Goal: Contribute content: Contribute content

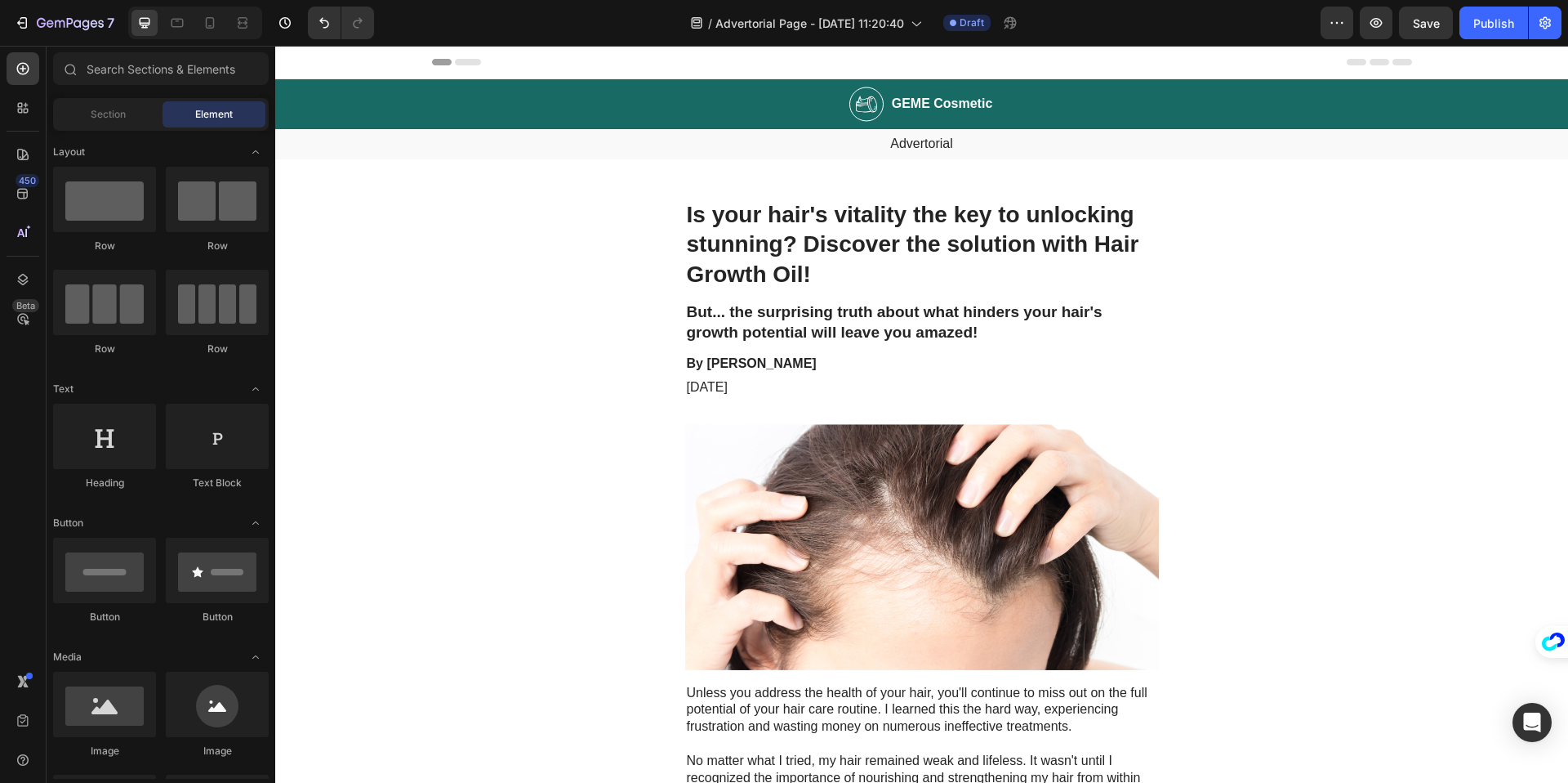
click at [818, 248] on h1 "Is your hair's vitality the key to unlocking stunning? Discover the solution wi…" at bounding box center [922, 244] width 474 height 92
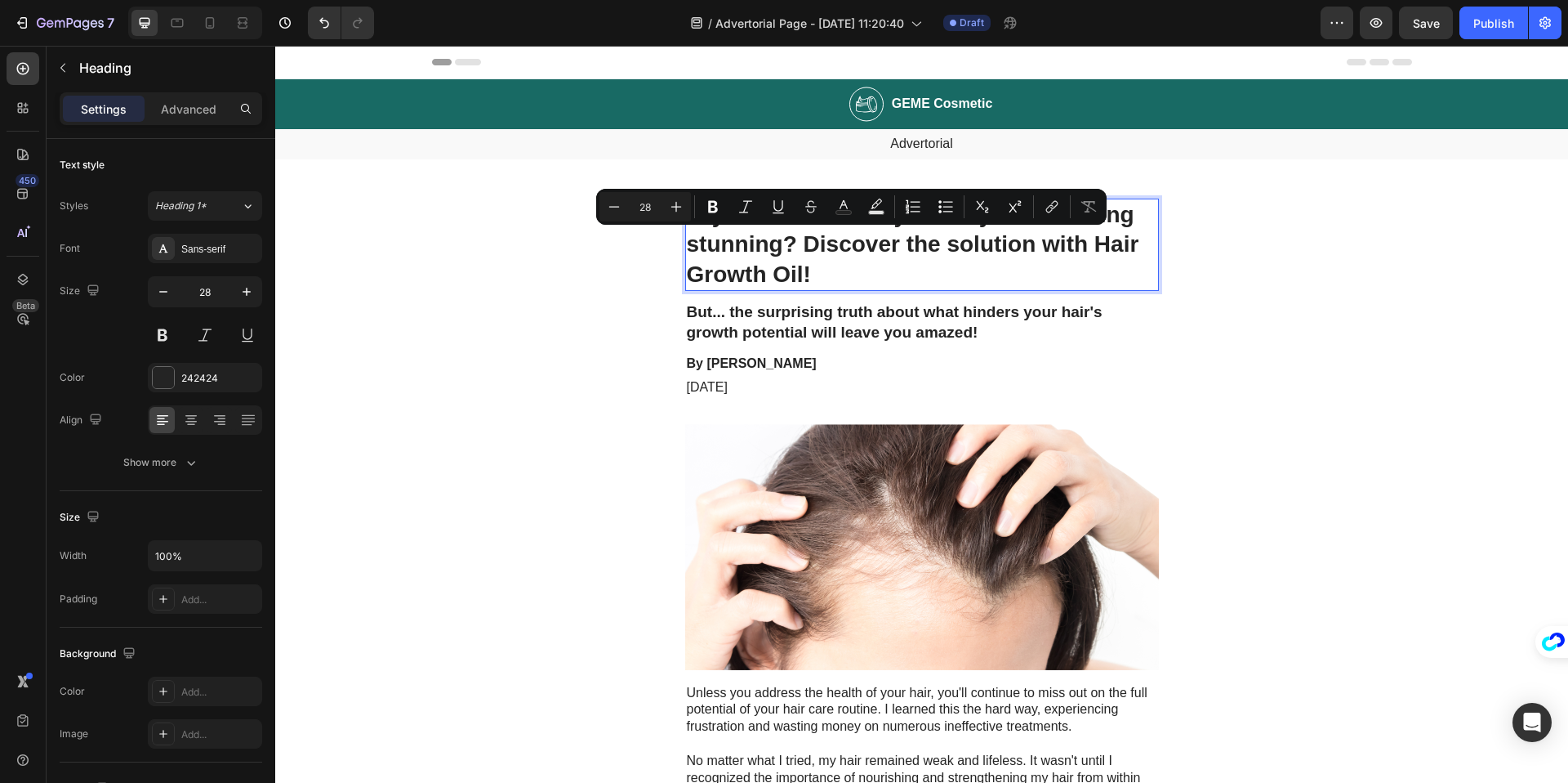
click at [766, 238] on p "Is your hair's vitality the key to unlocking stunning? Discover the solution wi…" at bounding box center [922, 244] width 470 height 89
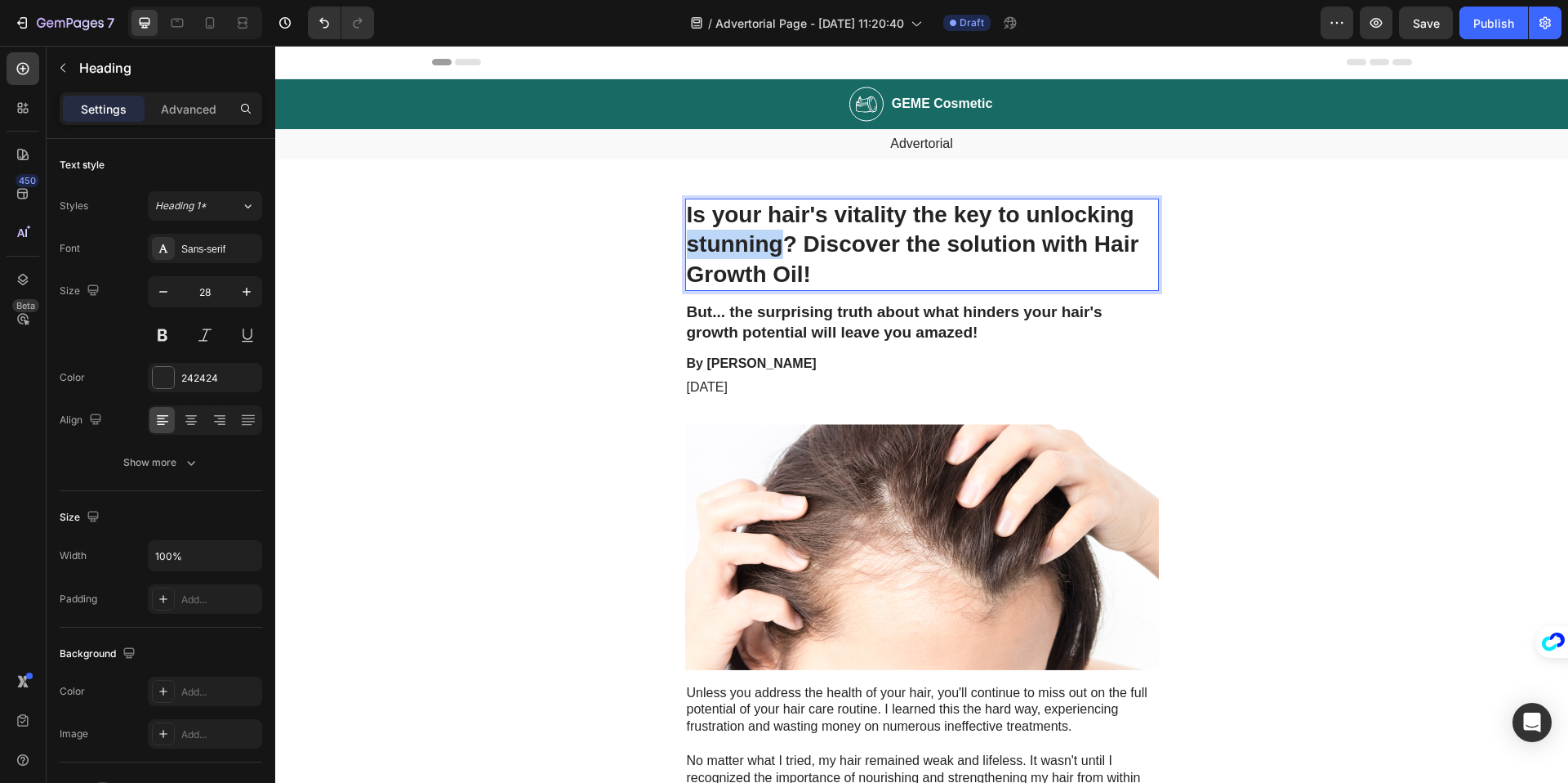
click at [766, 238] on p "Is your hair's vitality the key to unlocking stunning? Discover the solution wi…" at bounding box center [922, 244] width 470 height 89
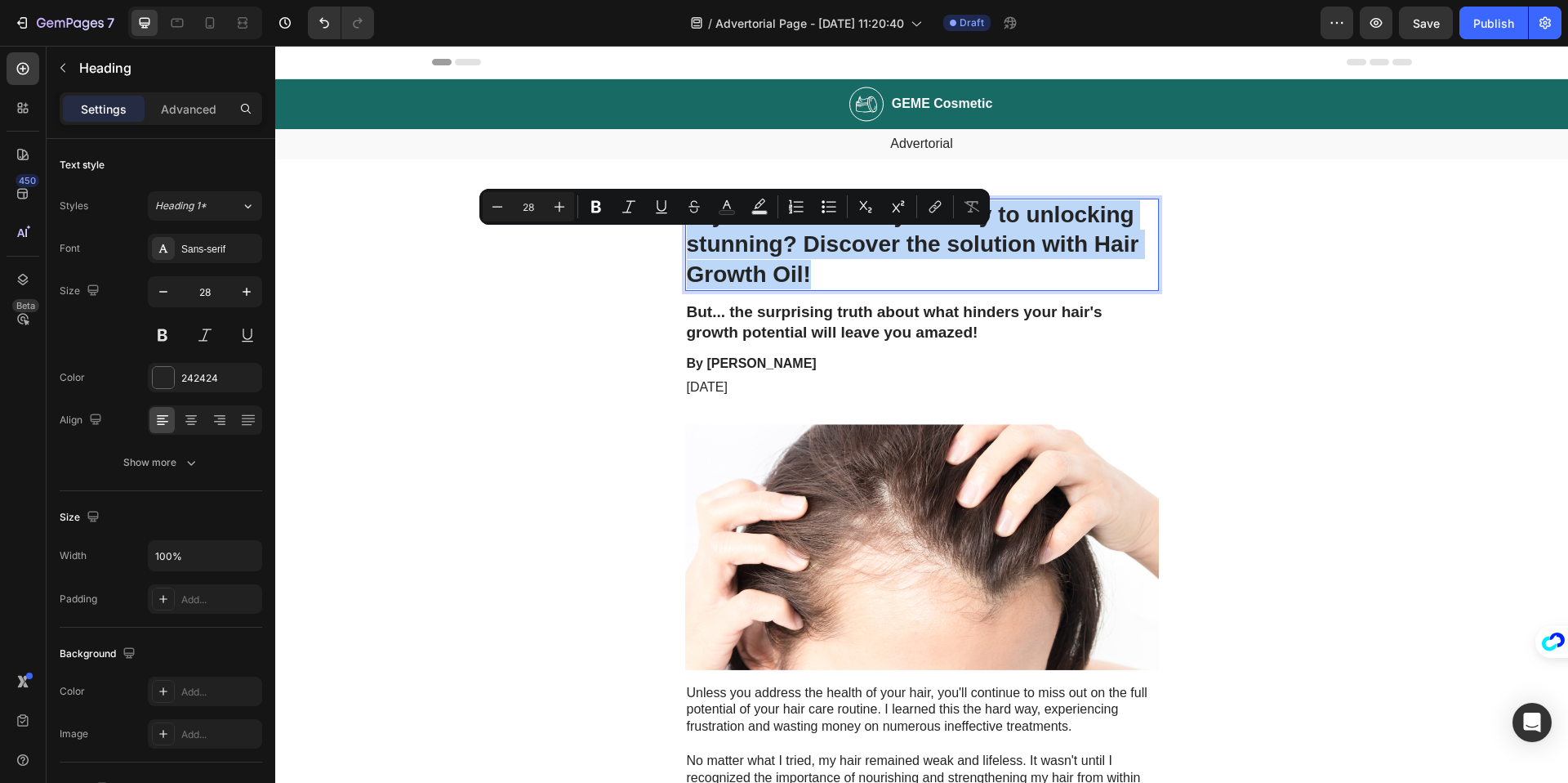
click at [766, 238] on p "Is your hair's vitality the key to unlocking stunning? Discover the solution wi…" at bounding box center [922, 244] width 470 height 89
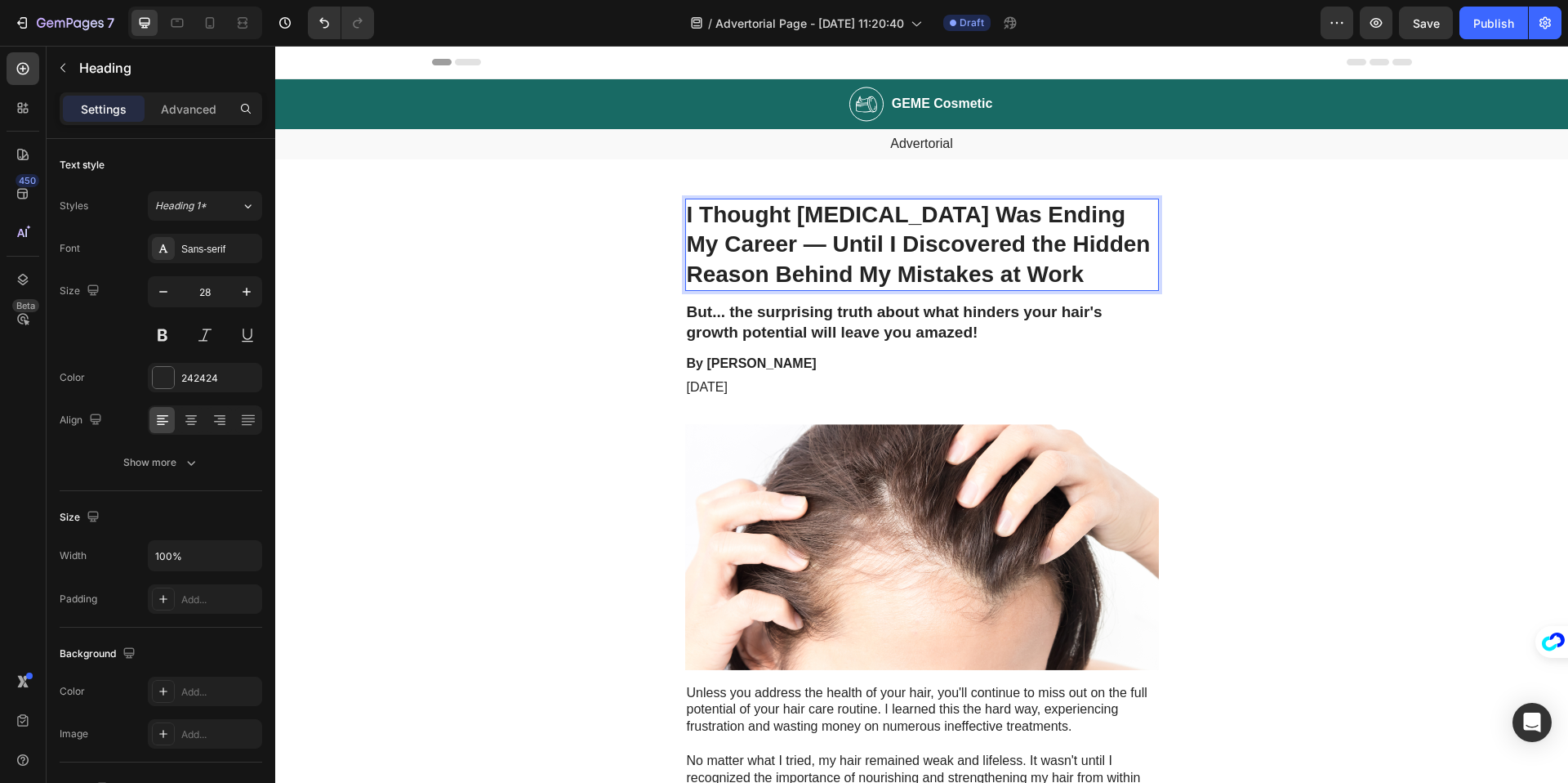
click at [768, 317] on h2 "But... the surprising truth about what hinders your hair's growth potential wil…" at bounding box center [922, 322] width 474 height 43
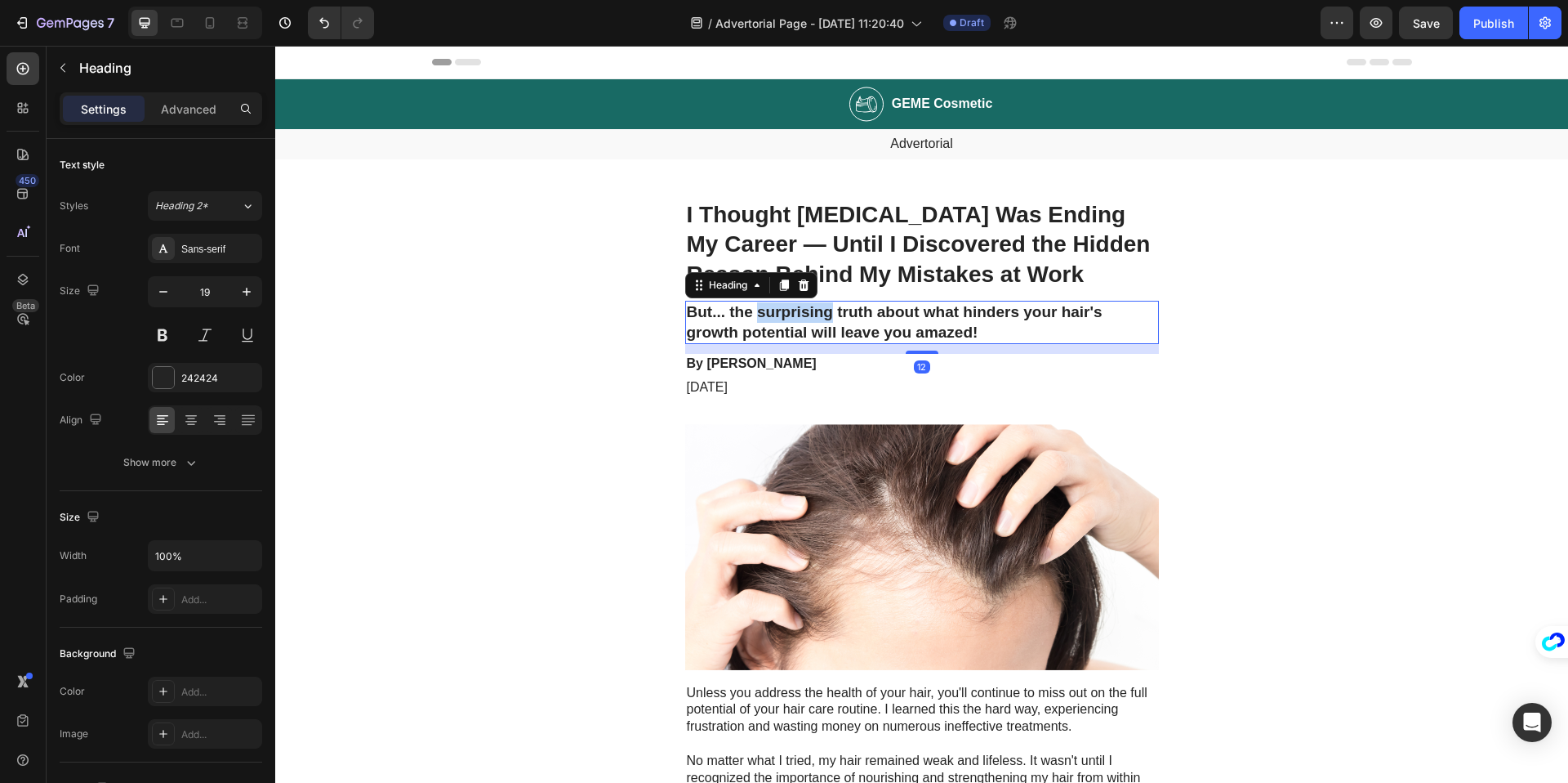
click at [768, 316] on h2 "But... the surprising truth about what hinders your hair's growth potential wil…" at bounding box center [922, 322] width 474 height 43
click at [767, 316] on p "But... the surprising truth about what hinders your hair's growth potential wil…" at bounding box center [922, 322] width 470 height 40
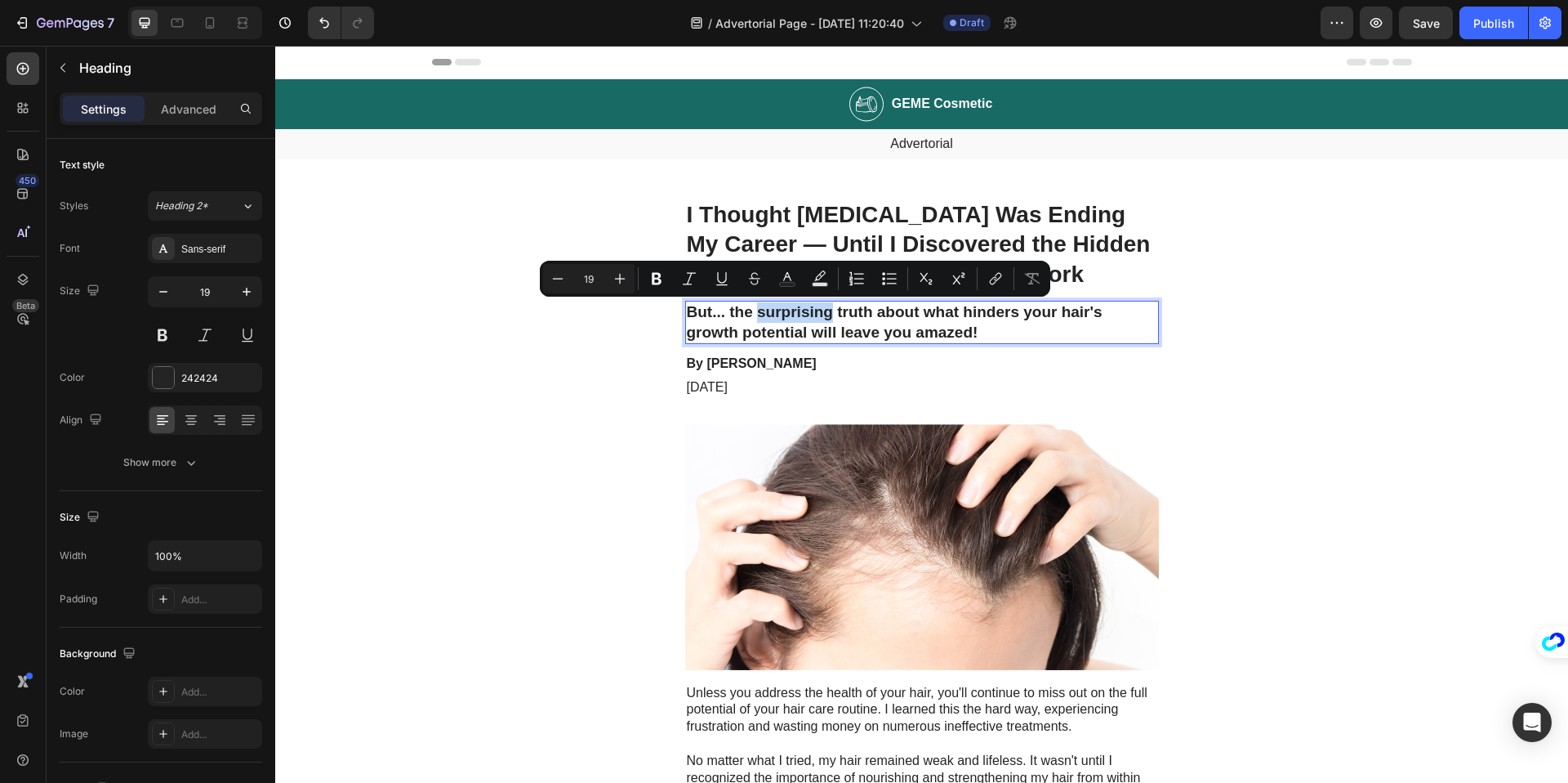
click at [767, 316] on p "But... the surprising truth about what hinders your hair's growth potential wil…" at bounding box center [922, 322] width 470 height 40
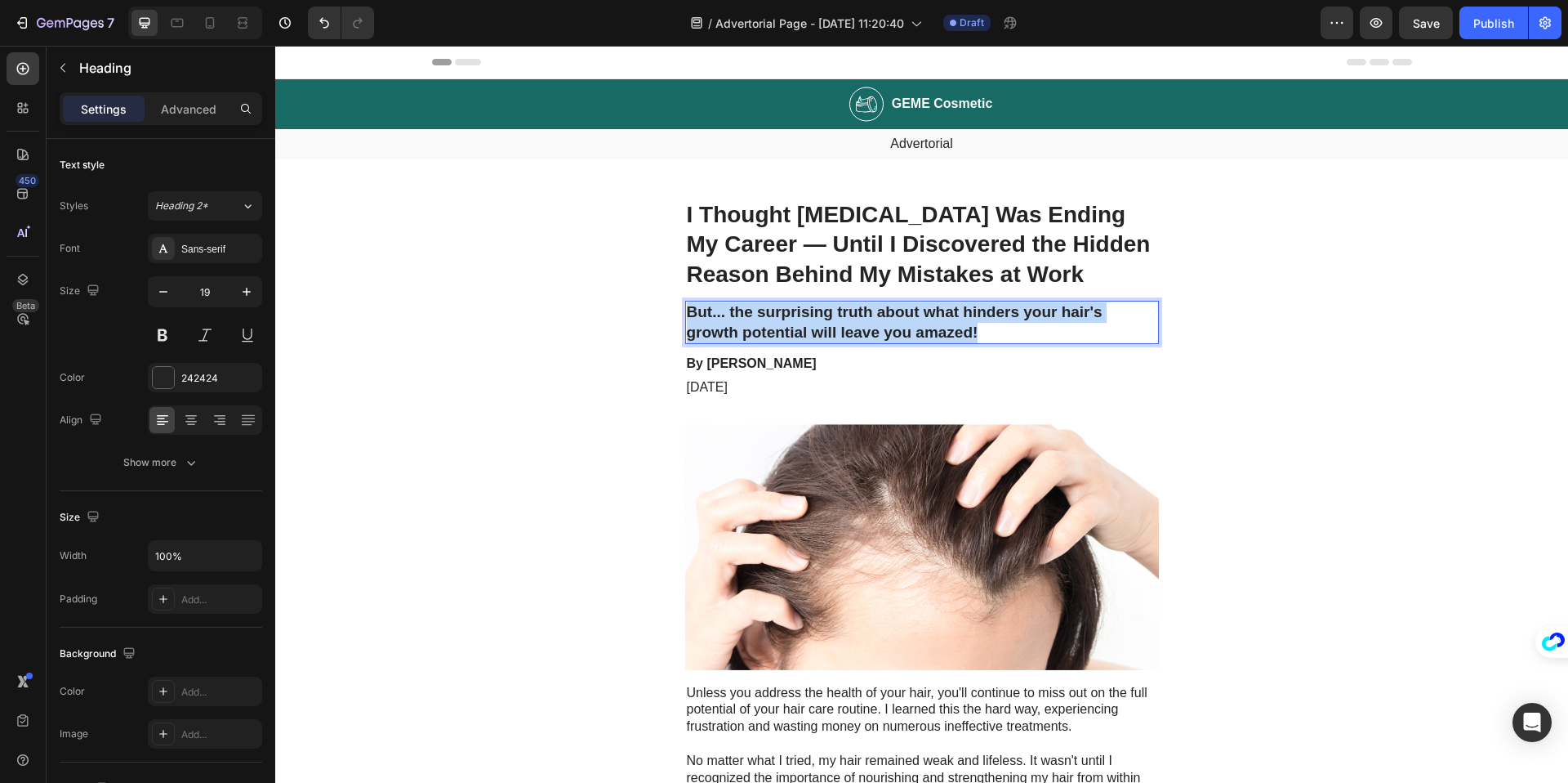
click at [767, 316] on p "But... the surprising truth about what hinders your hair's growth potential wil…" at bounding box center [922, 322] width 470 height 40
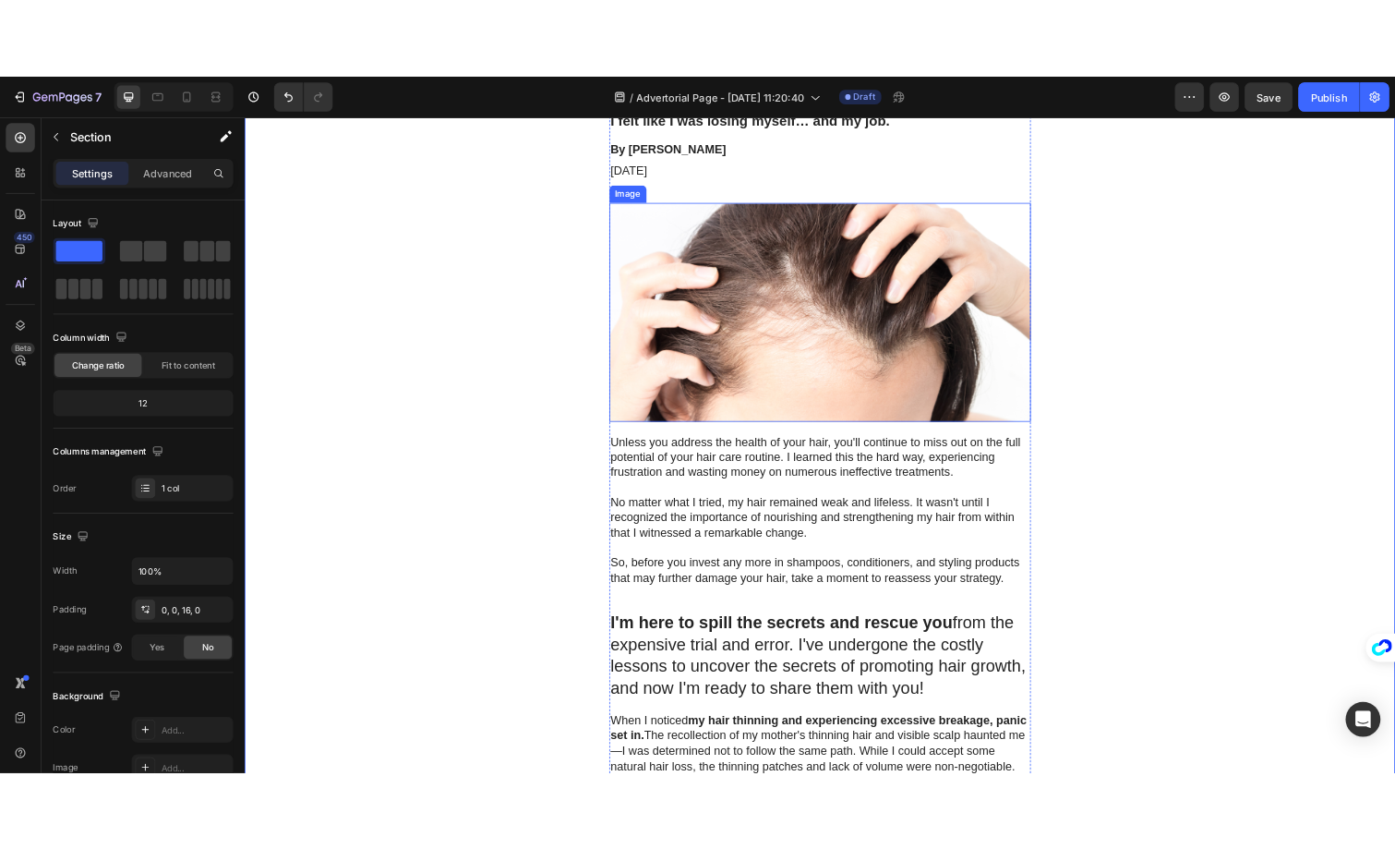
scroll to position [246, 0]
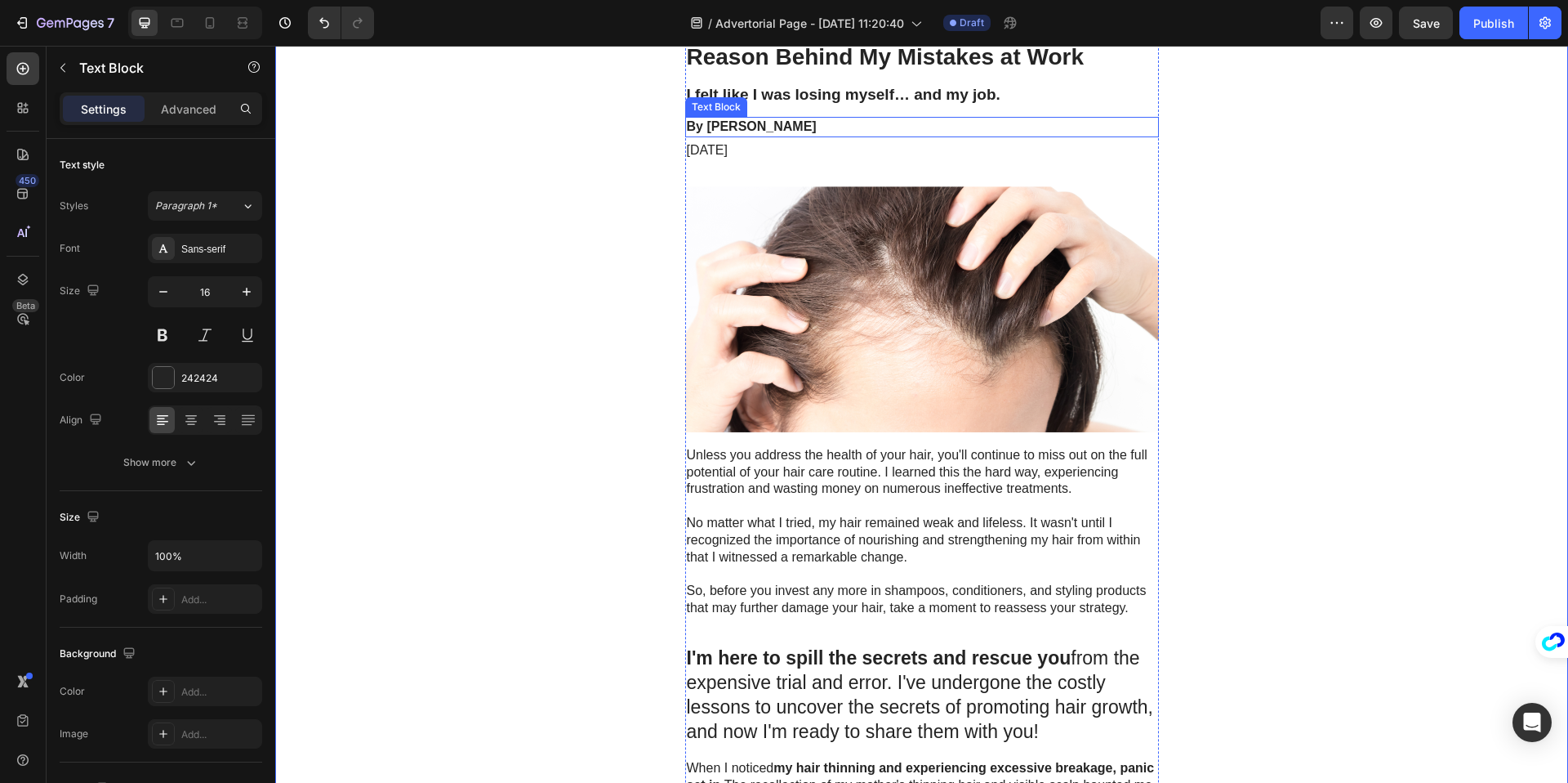
click at [762, 129] on p "By [PERSON_NAME]" at bounding box center [922, 127] width 470 height 17
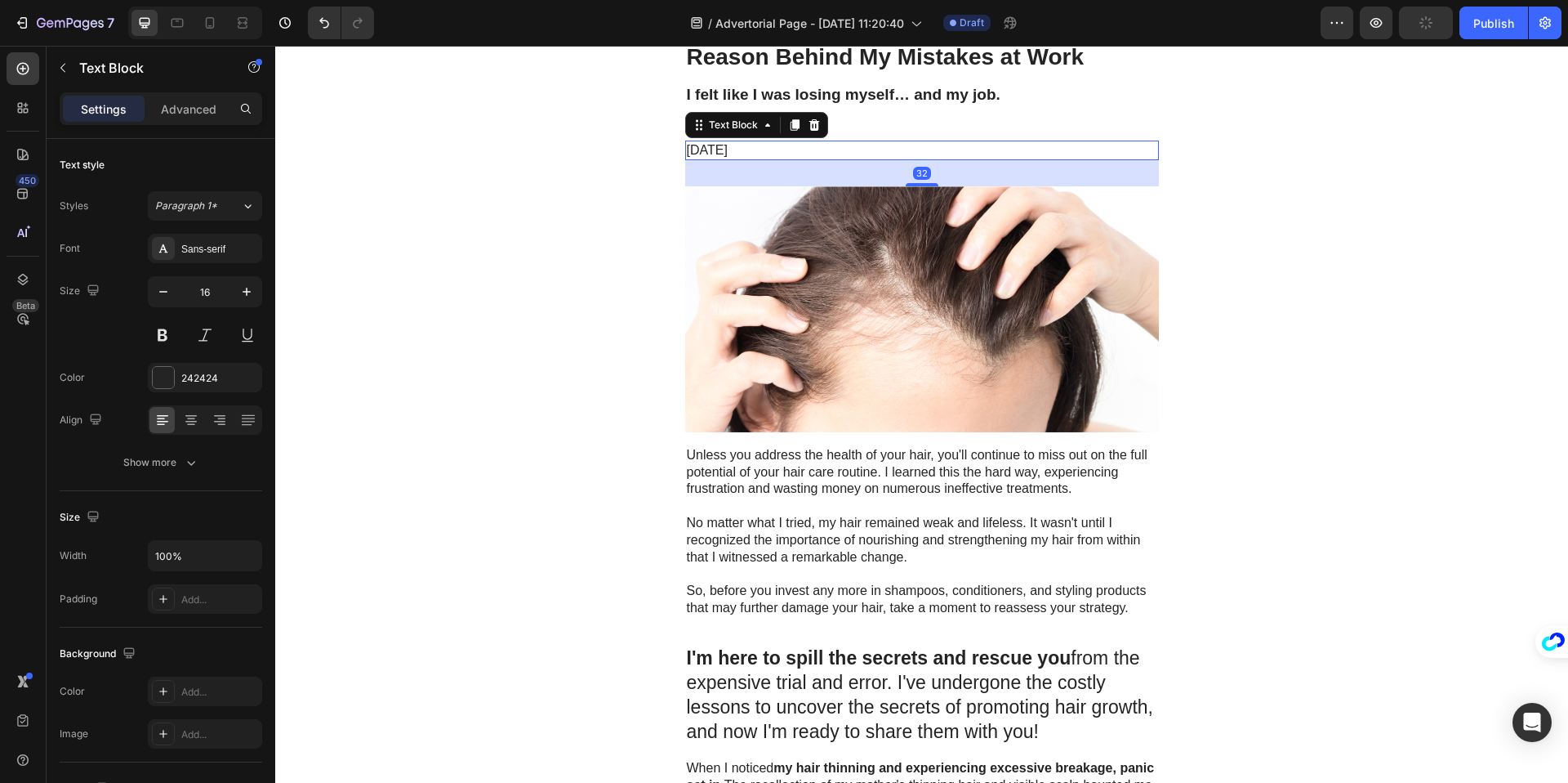
click at [788, 144] on p "[DATE]" at bounding box center [922, 150] width 470 height 17
click at [690, 147] on p "[DATE]" at bounding box center [922, 150] width 470 height 17
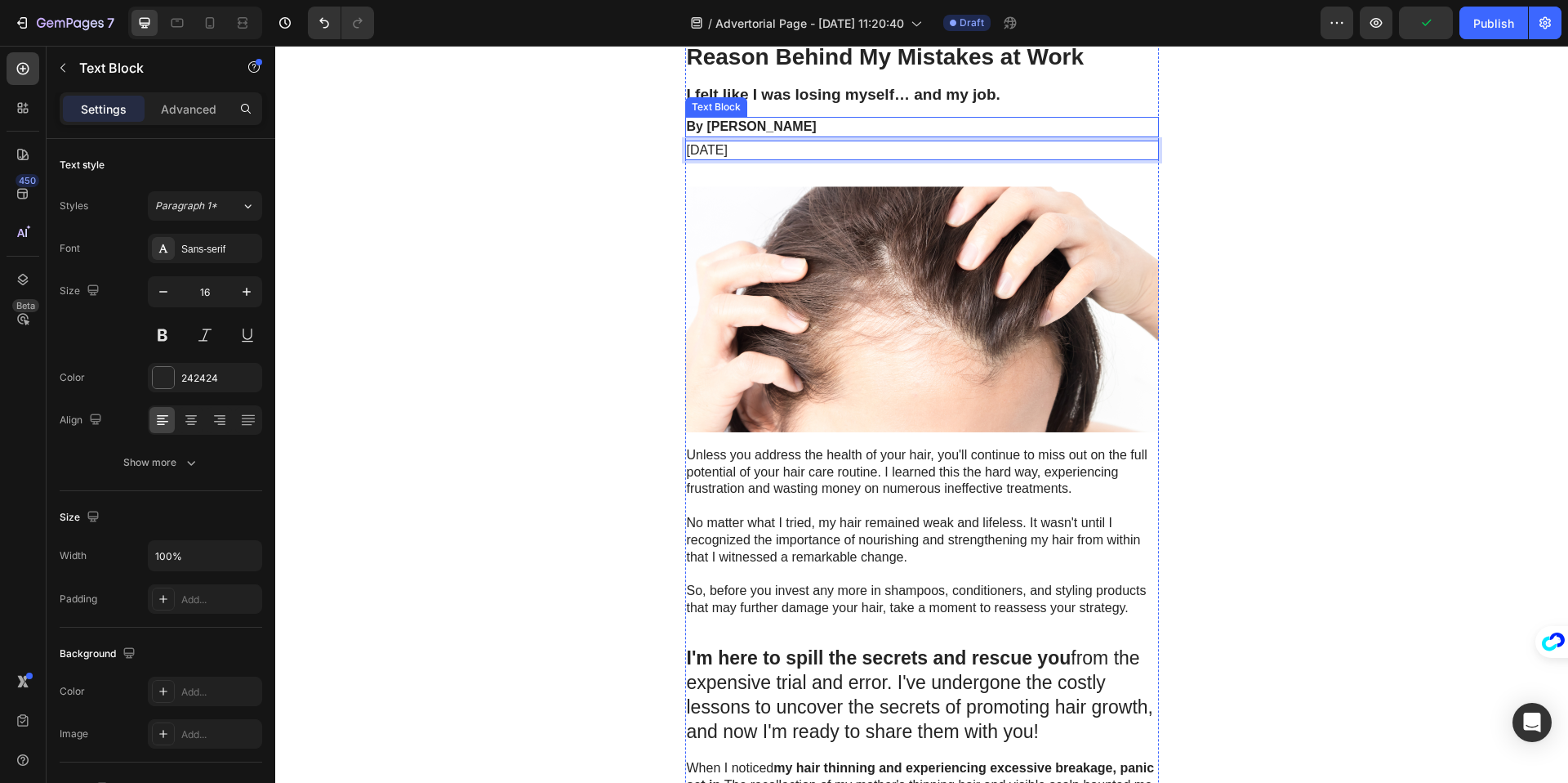
drag, startPoint x: 1091, startPoint y: 107, endPoint x: 1047, endPoint y: 111, distance: 44.2
click at [746, 145] on p "[DATE]" at bounding box center [922, 150] width 470 height 17
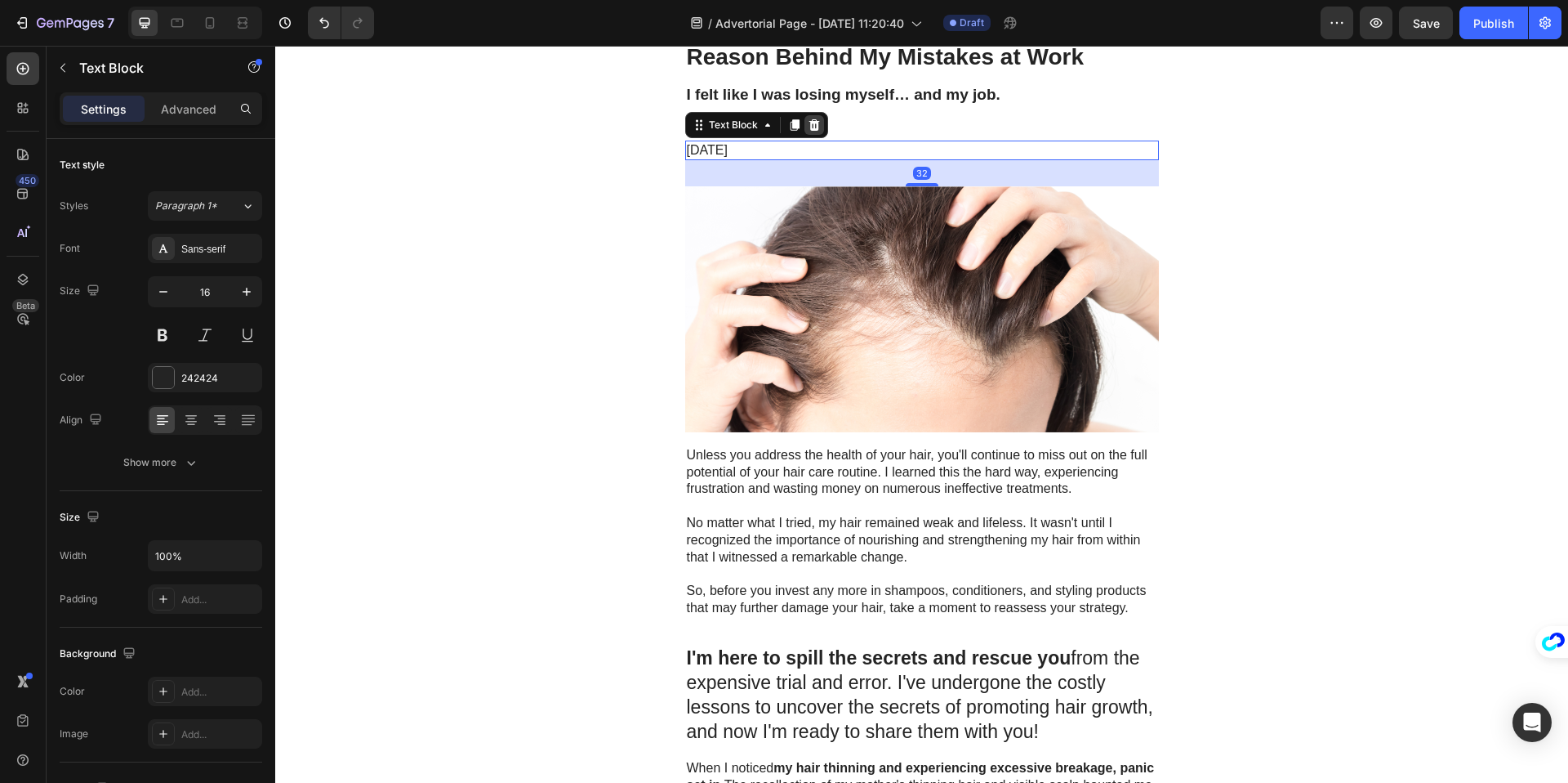
click at [807, 124] on icon at bounding box center [814, 125] width 13 height 13
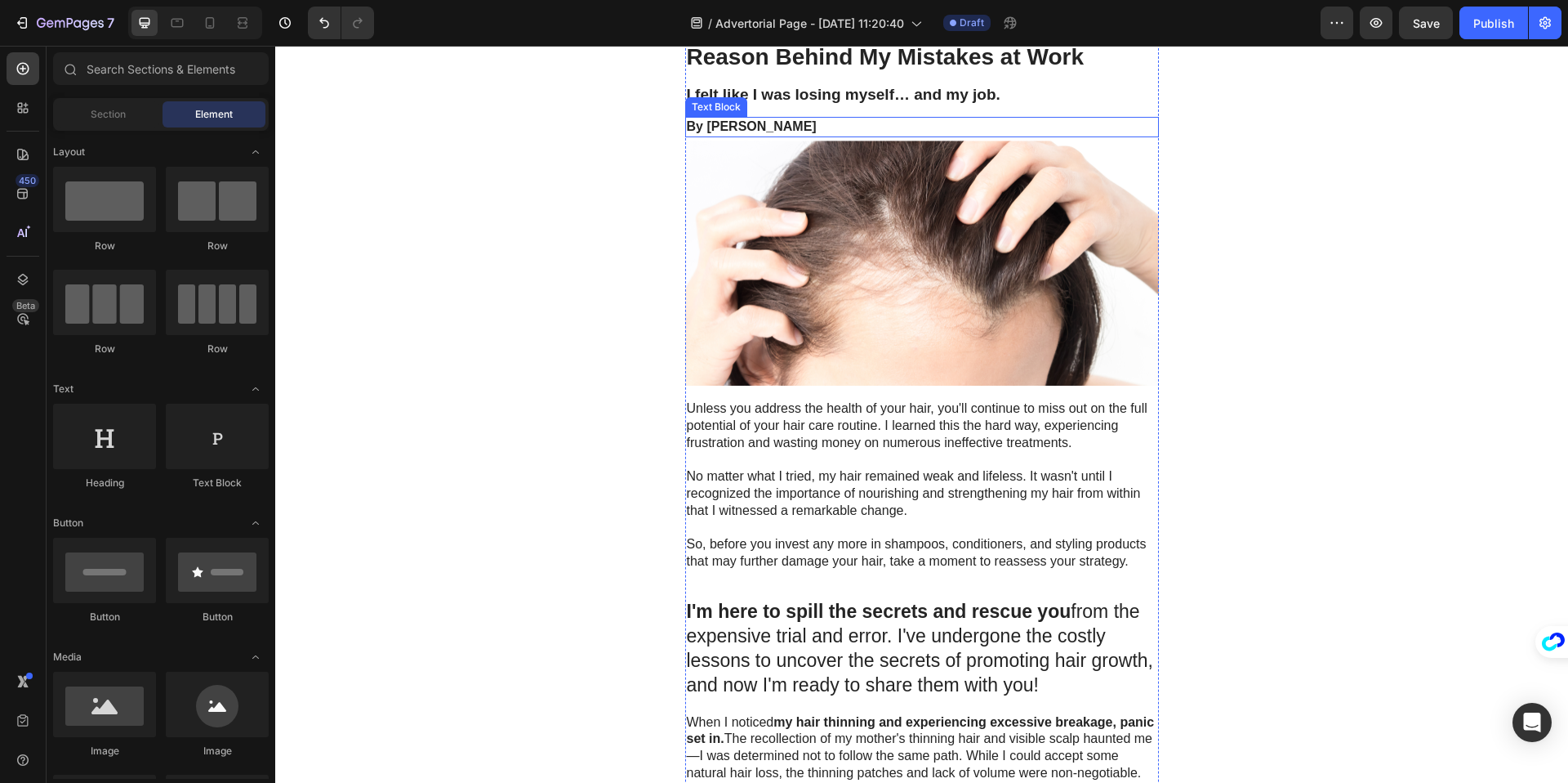
click at [797, 127] on p "By [PERSON_NAME]" at bounding box center [922, 127] width 470 height 17
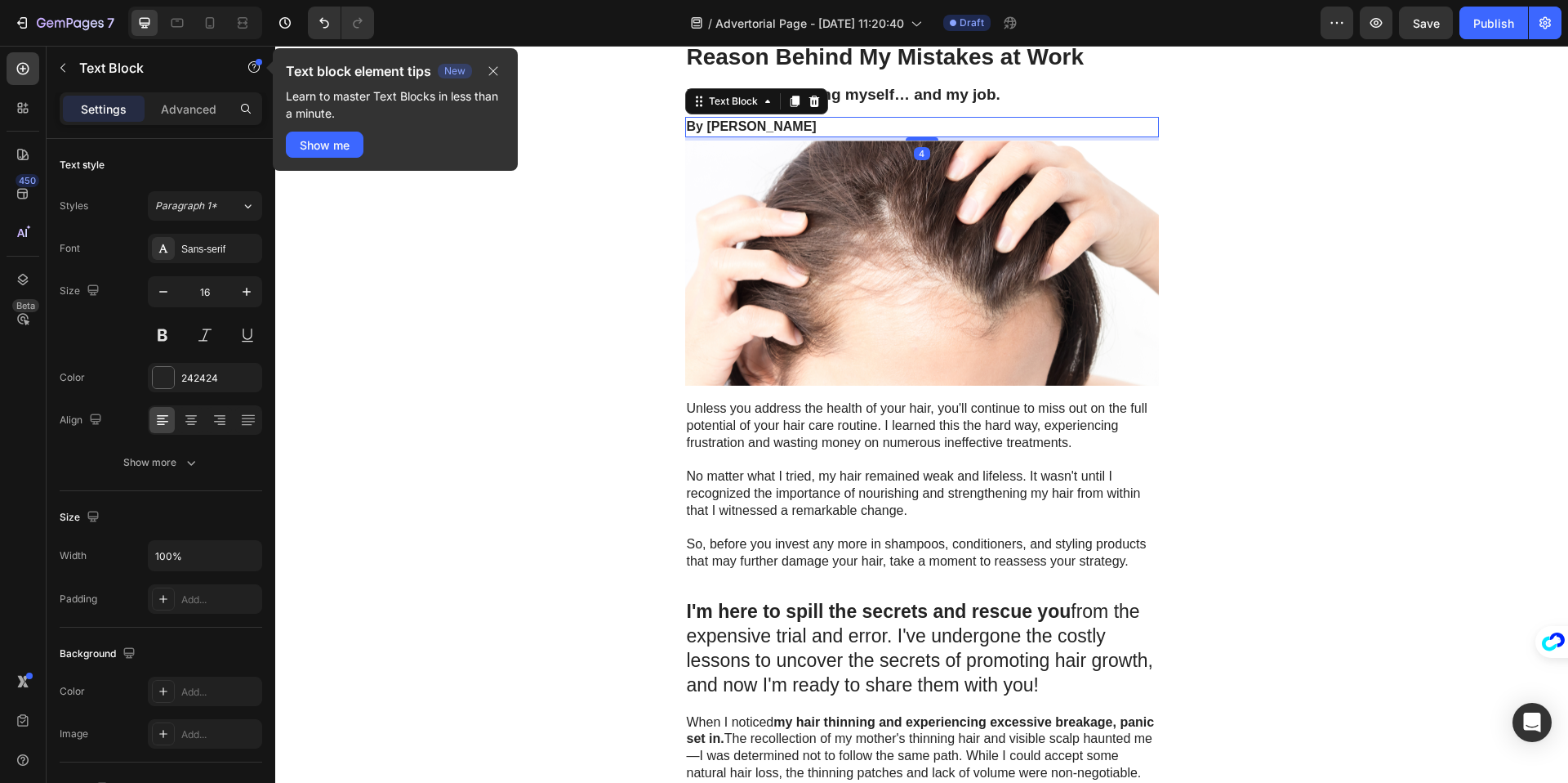
click at [814, 104] on icon at bounding box center [814, 101] width 11 height 12
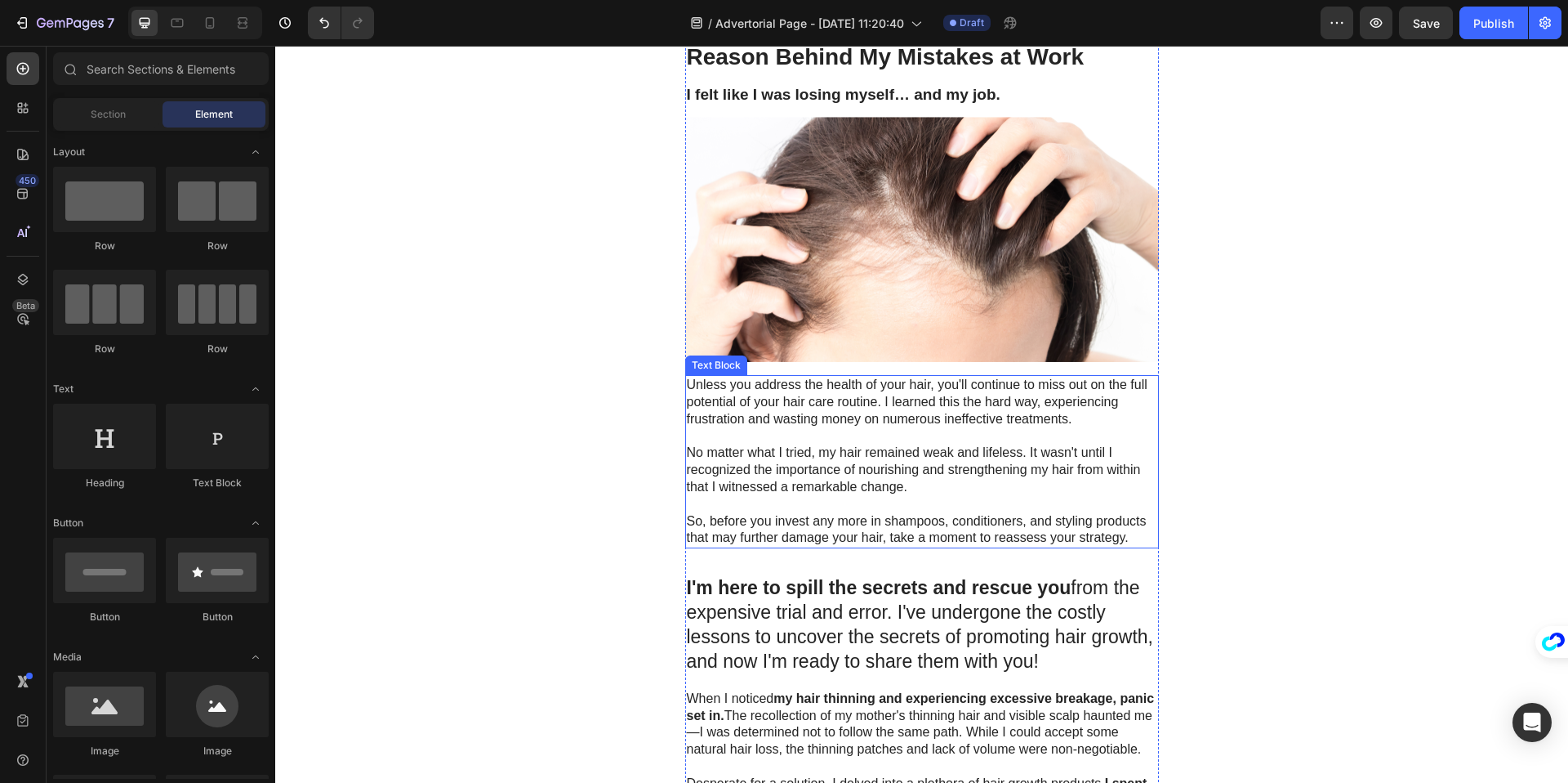
click at [882, 394] on p "Unless you address the health of your hair, you'll continue to miss out on the …" at bounding box center [922, 402] width 470 height 50
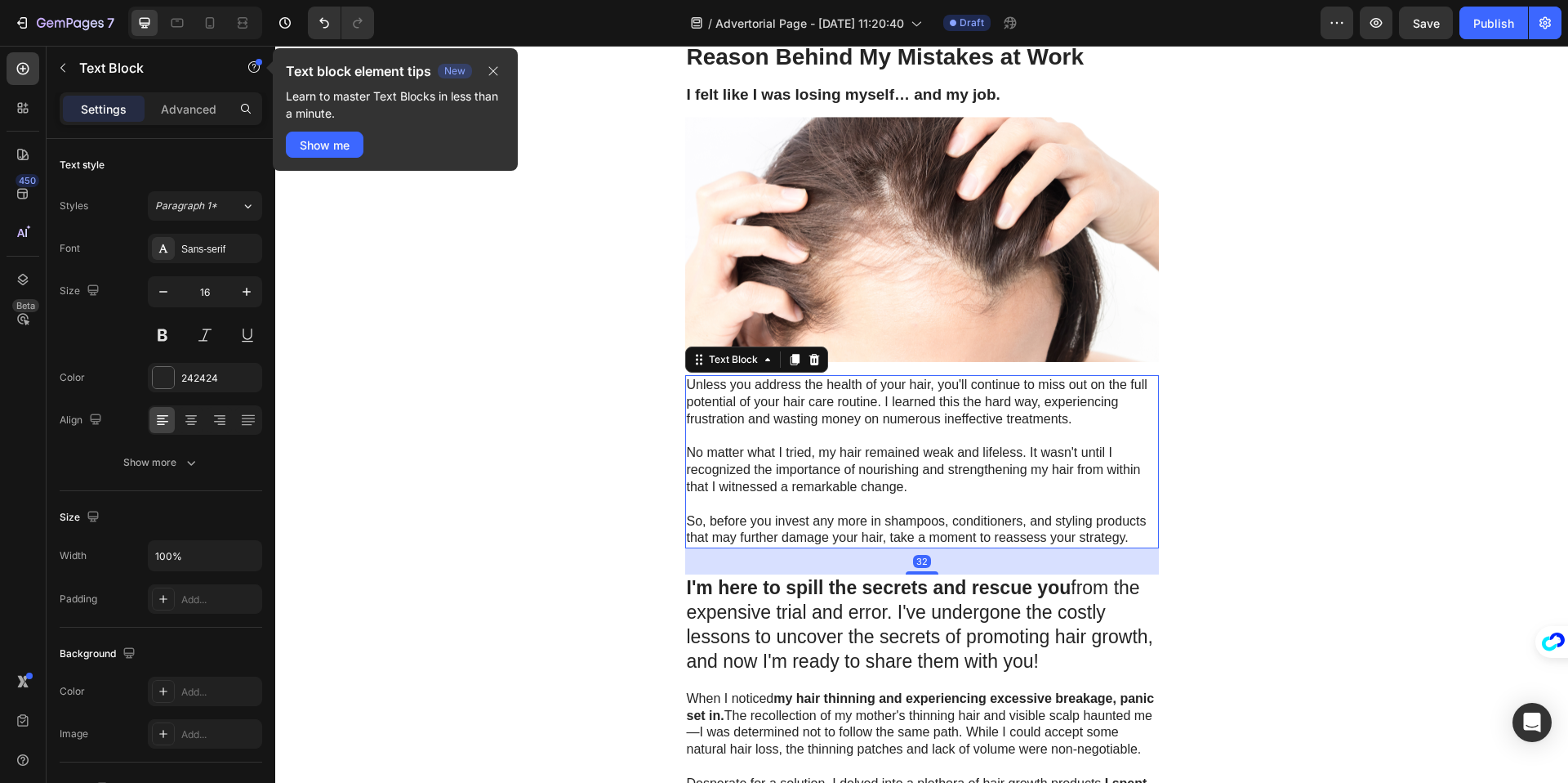
click at [807, 405] on p "Unless you address the health of your hair, you'll continue to miss out on the …" at bounding box center [922, 402] width 470 height 50
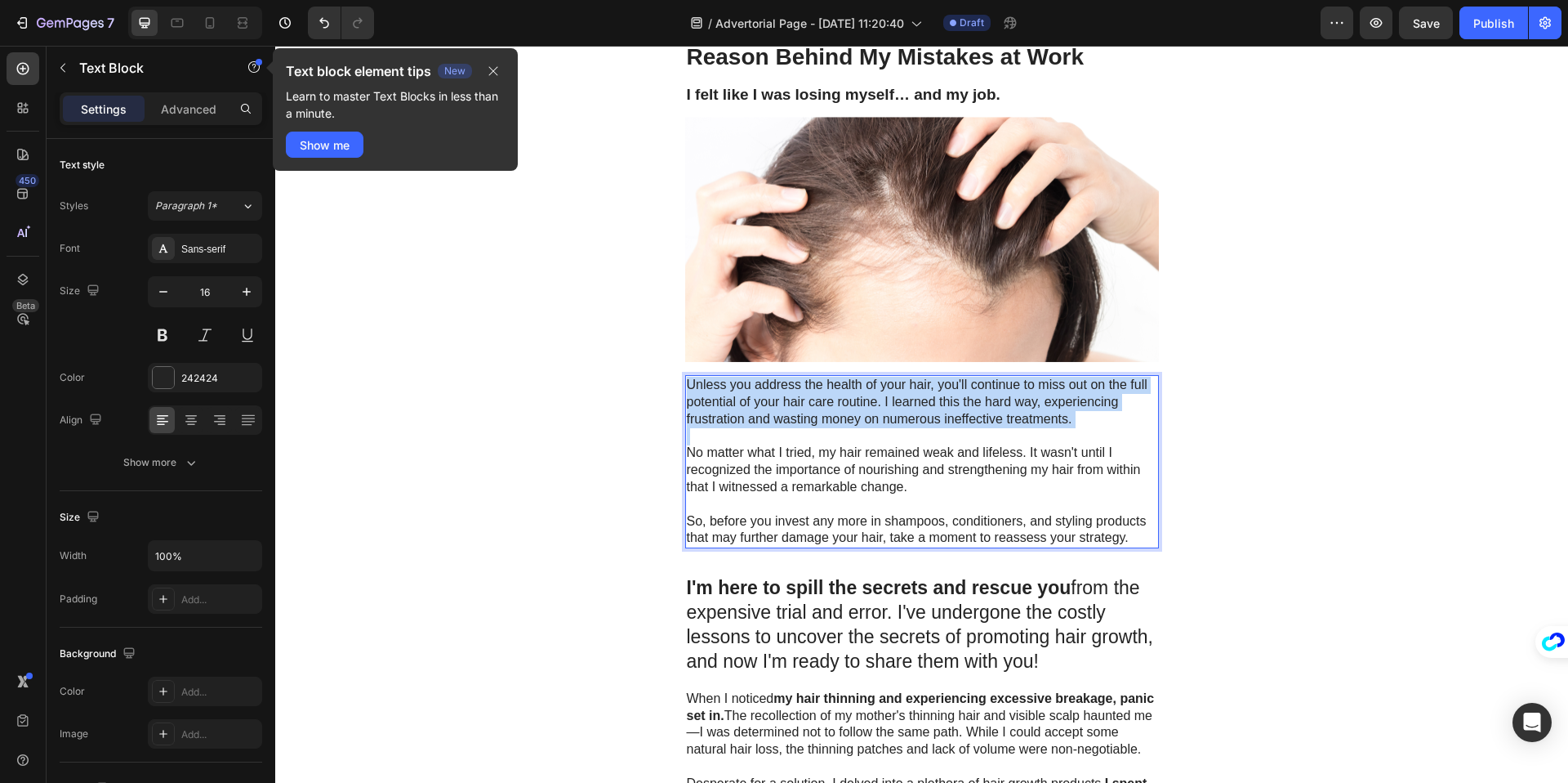
click at [807, 405] on p "Unless you address the health of your hair, you'll continue to miss out on the …" at bounding box center [922, 402] width 470 height 50
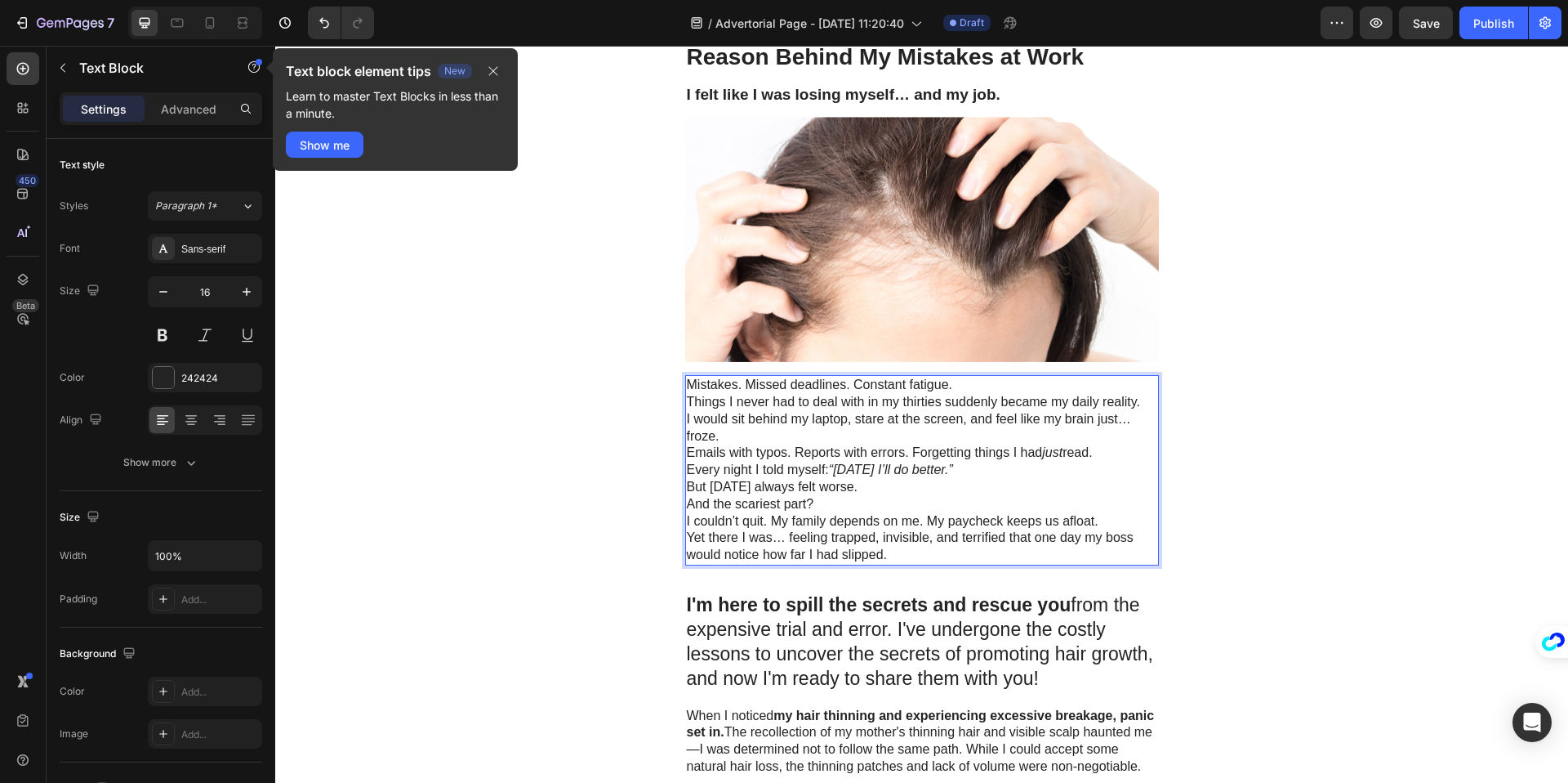
click at [743, 441] on p "I would sit behind my laptop, stare at the screen, and feel like my brain just……" at bounding box center [922, 427] width 470 height 35
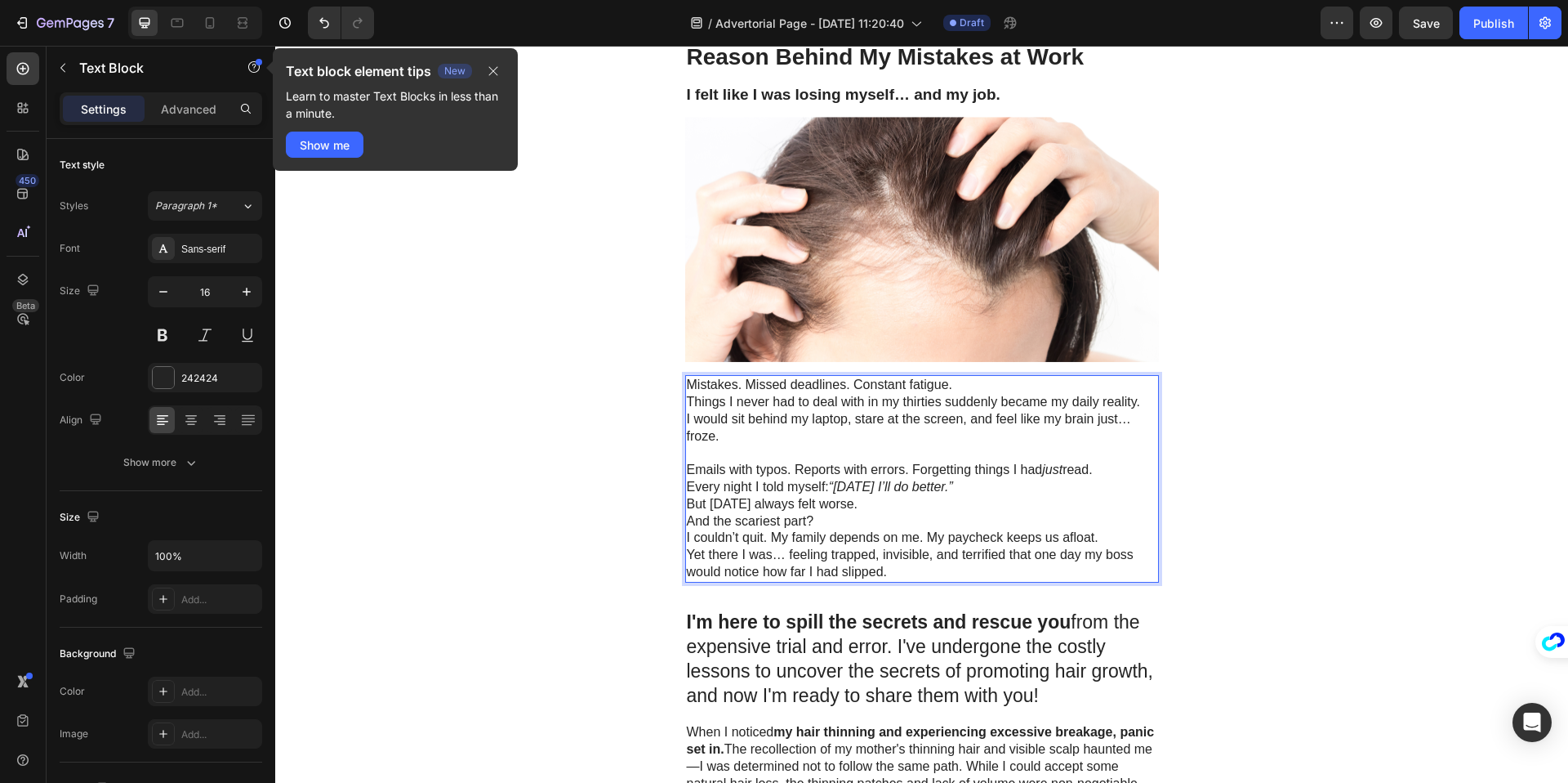
click at [1100, 471] on p "Emails with typos. Reports with errors. Forgetting things I had just read." at bounding box center [922, 470] width 470 height 17
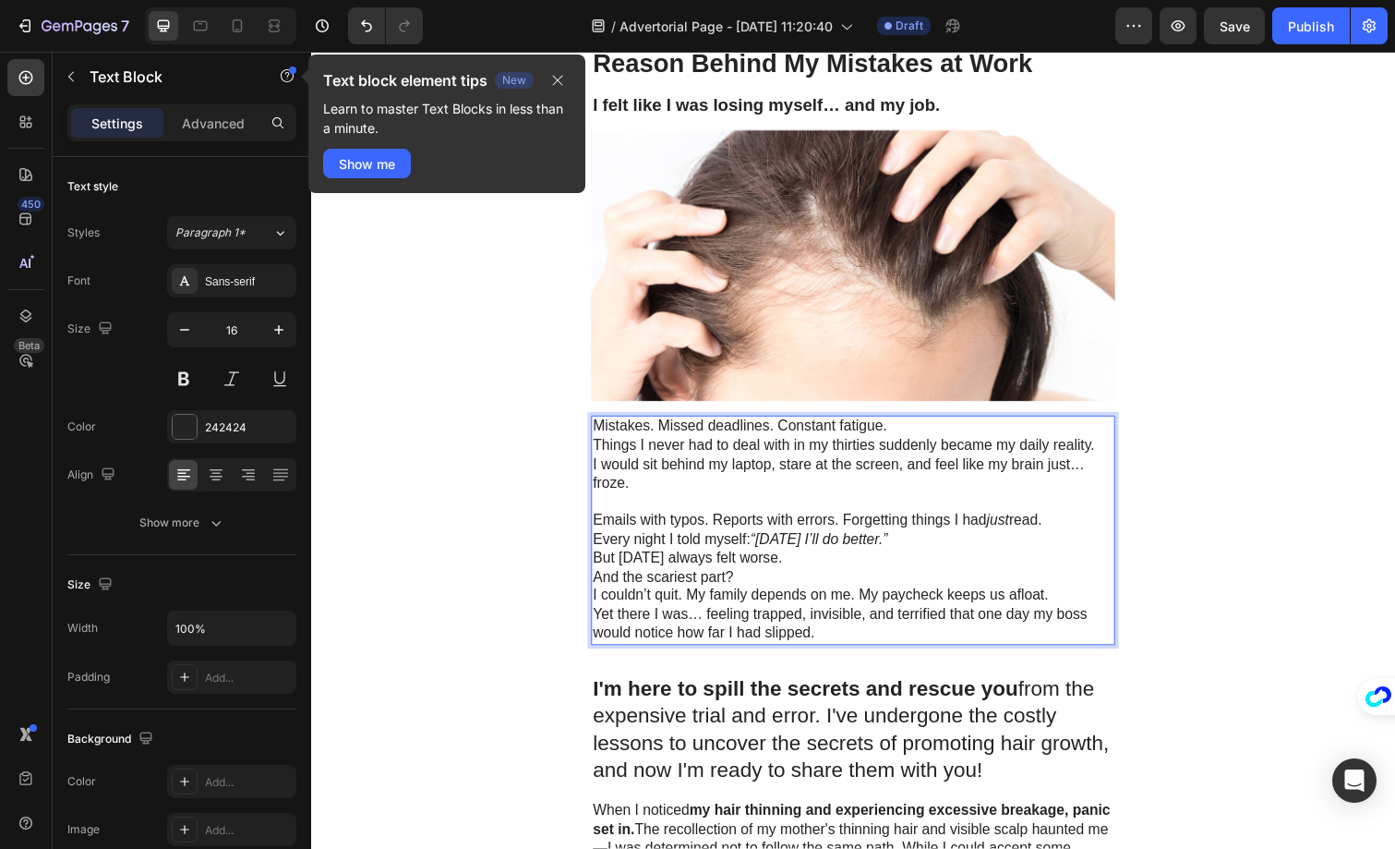
click at [939, 436] on p "Mistakes. Missed deadlines. Constant fatigue." at bounding box center [865, 435] width 532 height 19
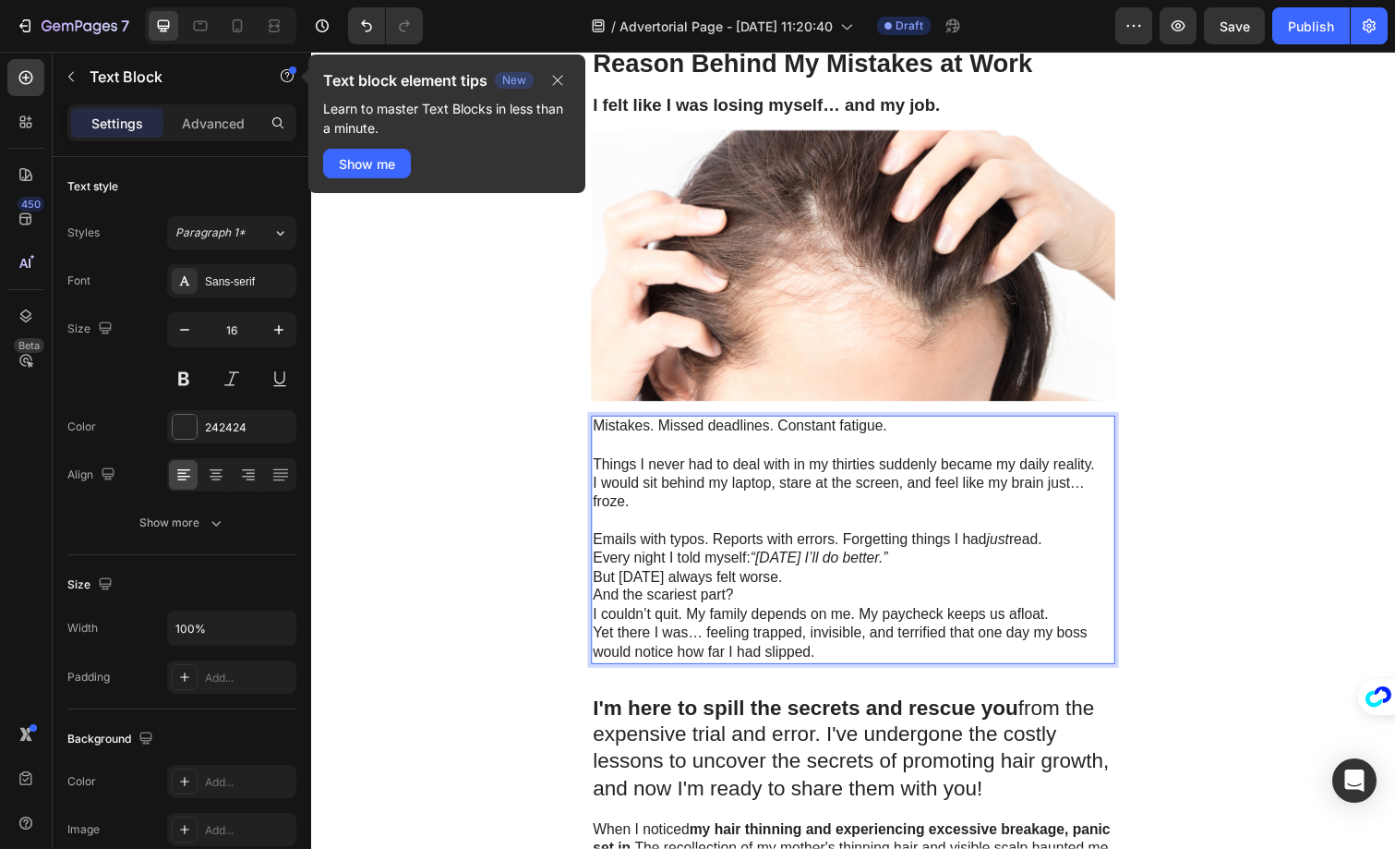
click at [848, 433] on p "Mistakes. Missed deadlines. Constant fatigue." at bounding box center [865, 435] width 532 height 19
click at [850, 433] on p "Mistakes. Missed deadlines. Constant fatigue." at bounding box center [865, 435] width 532 height 19
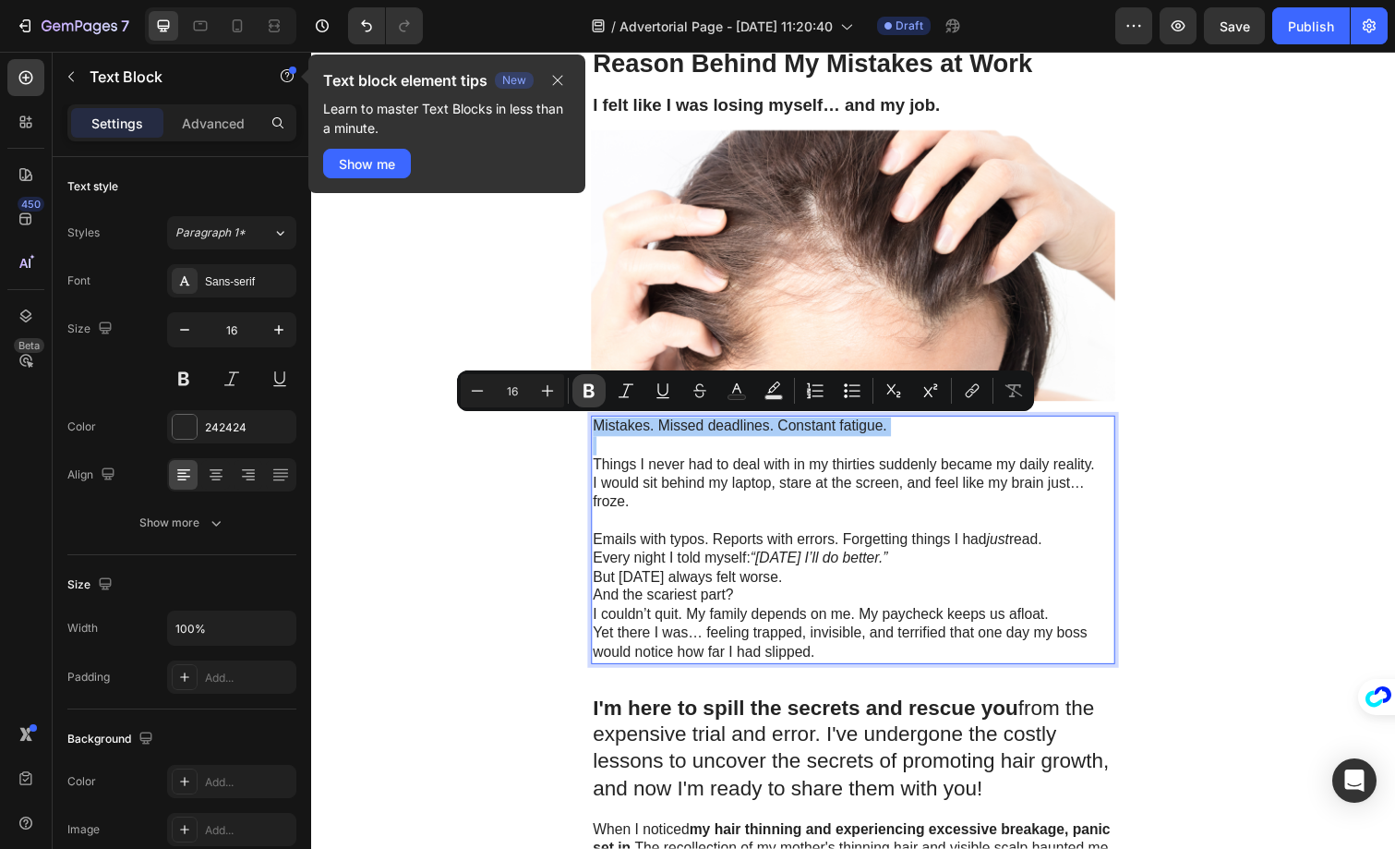
click at [591, 392] on icon "Editor contextual toolbar" at bounding box center [589, 391] width 11 height 14
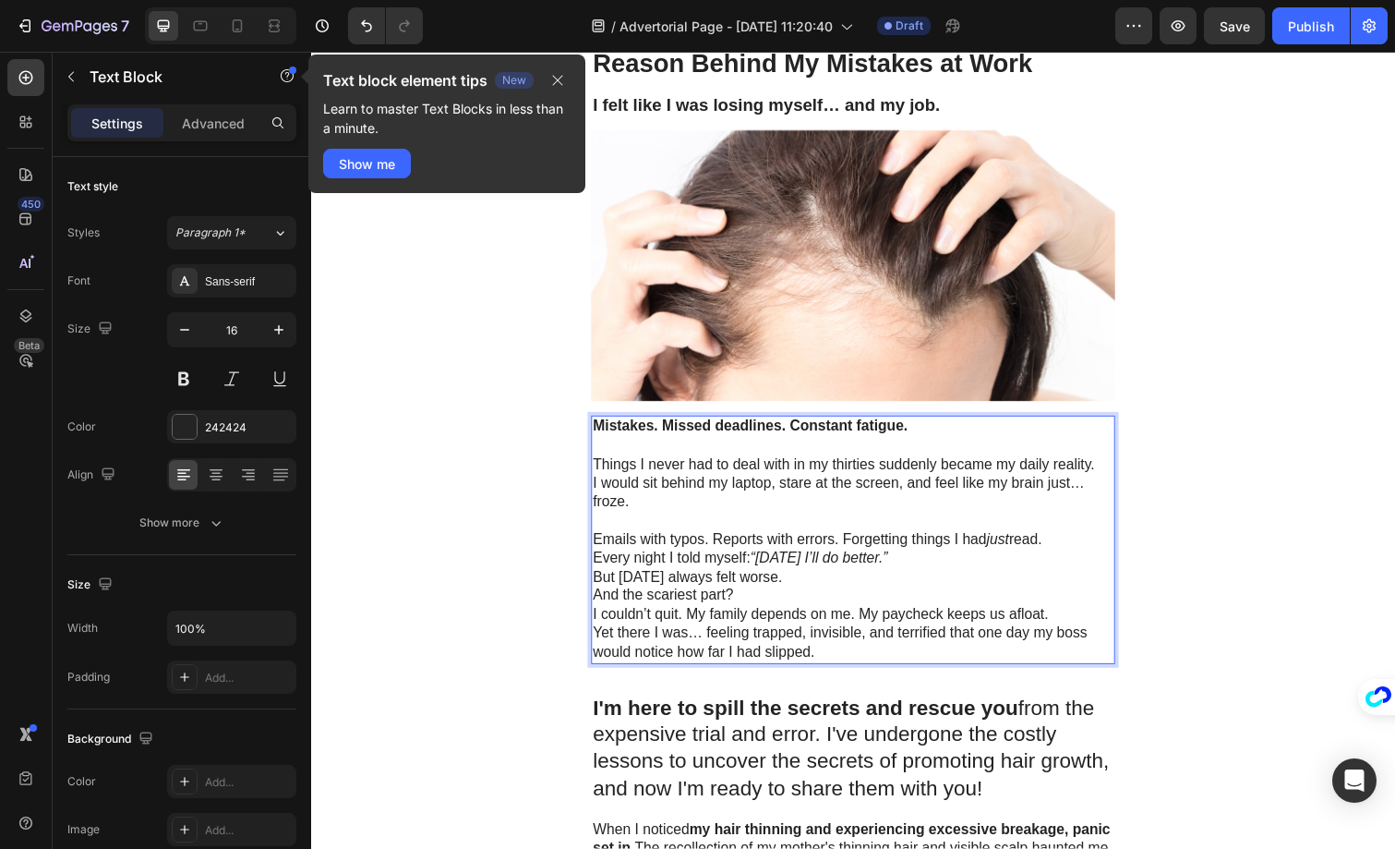
click at [688, 509] on p "I would sit behind my laptop, stare at the screen, and feel like my brain just……" at bounding box center [865, 503] width 532 height 39
click at [1115, 471] on p "Things I never had to deal with in my thirties suddenly became my daily reality." at bounding box center [865, 473] width 532 height 19
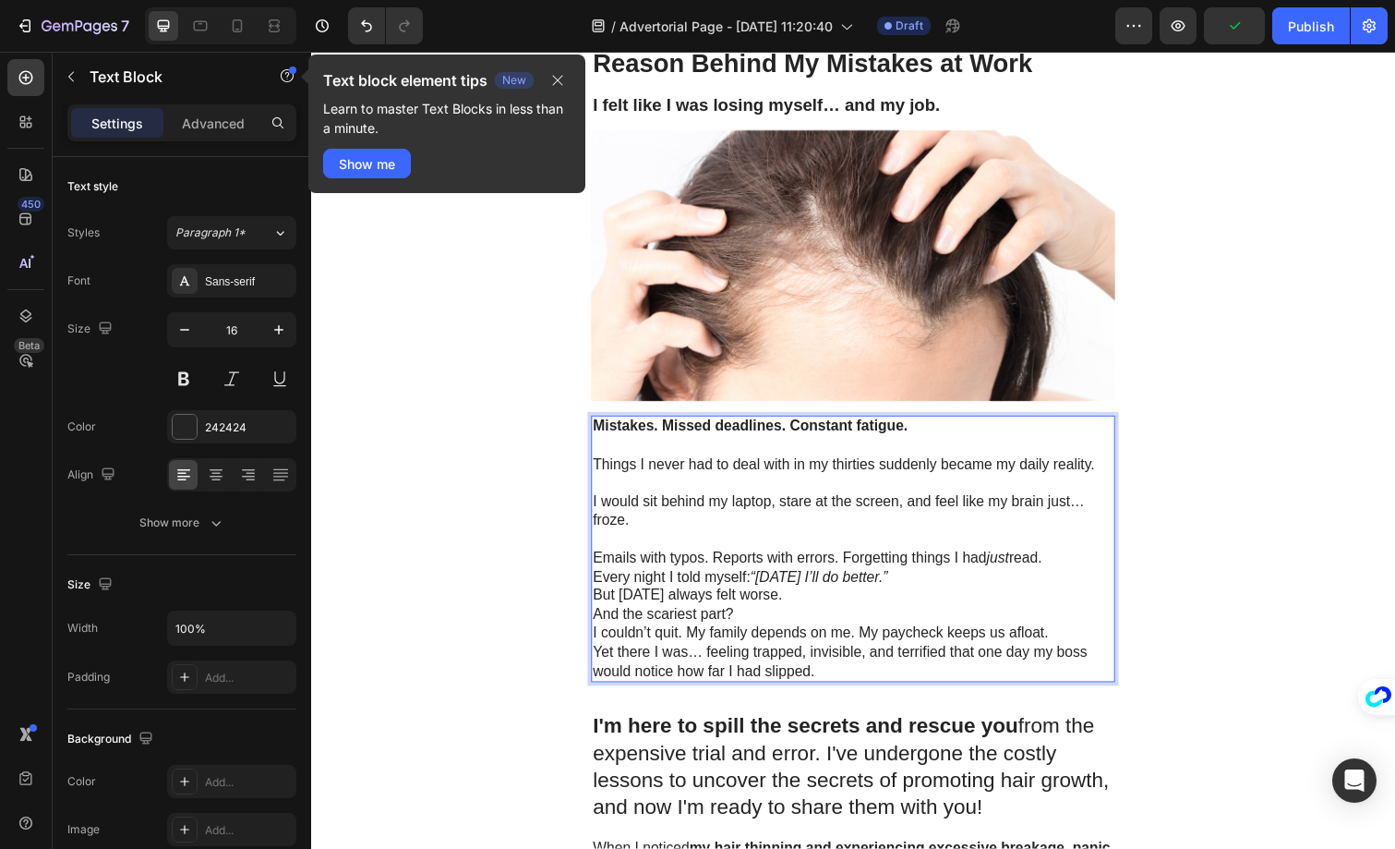
click at [1088, 568] on p "Emails with typos. Reports with errors. Forgetting things I had just read." at bounding box center [865, 569] width 532 height 19
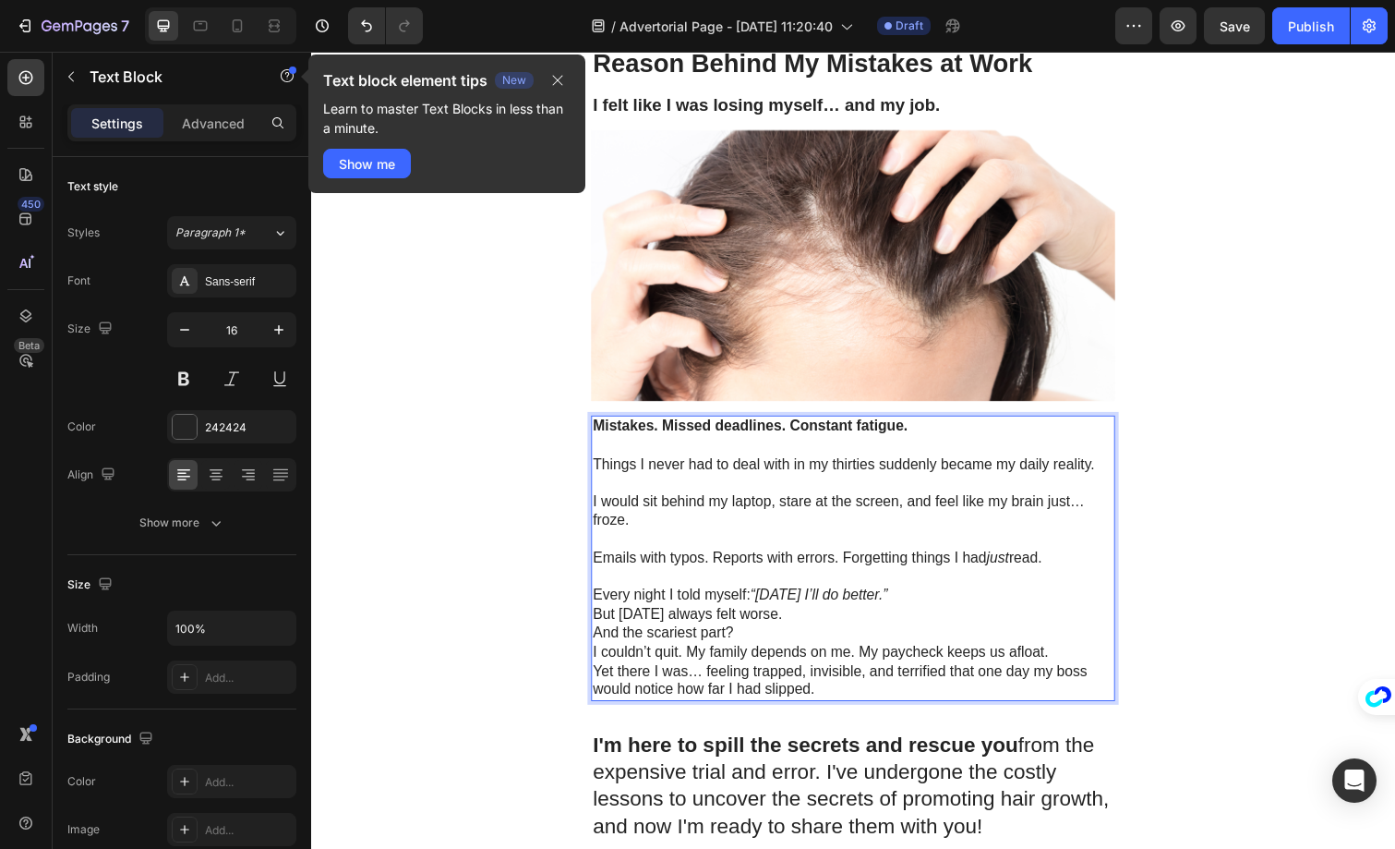
click at [963, 609] on p "Every night I told myself: “[DATE] I’ll do better.”" at bounding box center [865, 607] width 532 height 19
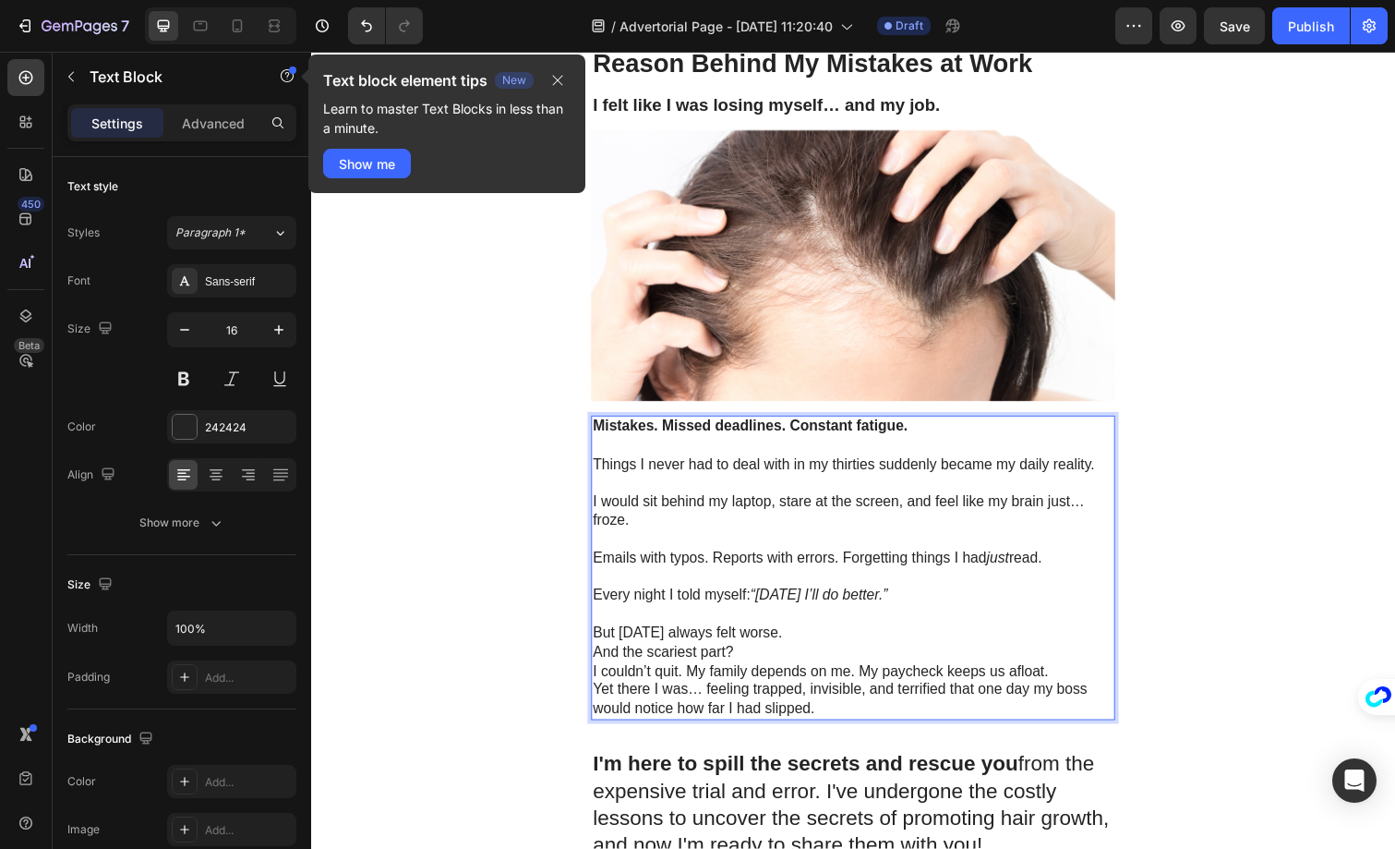
scroll to position [272, 0]
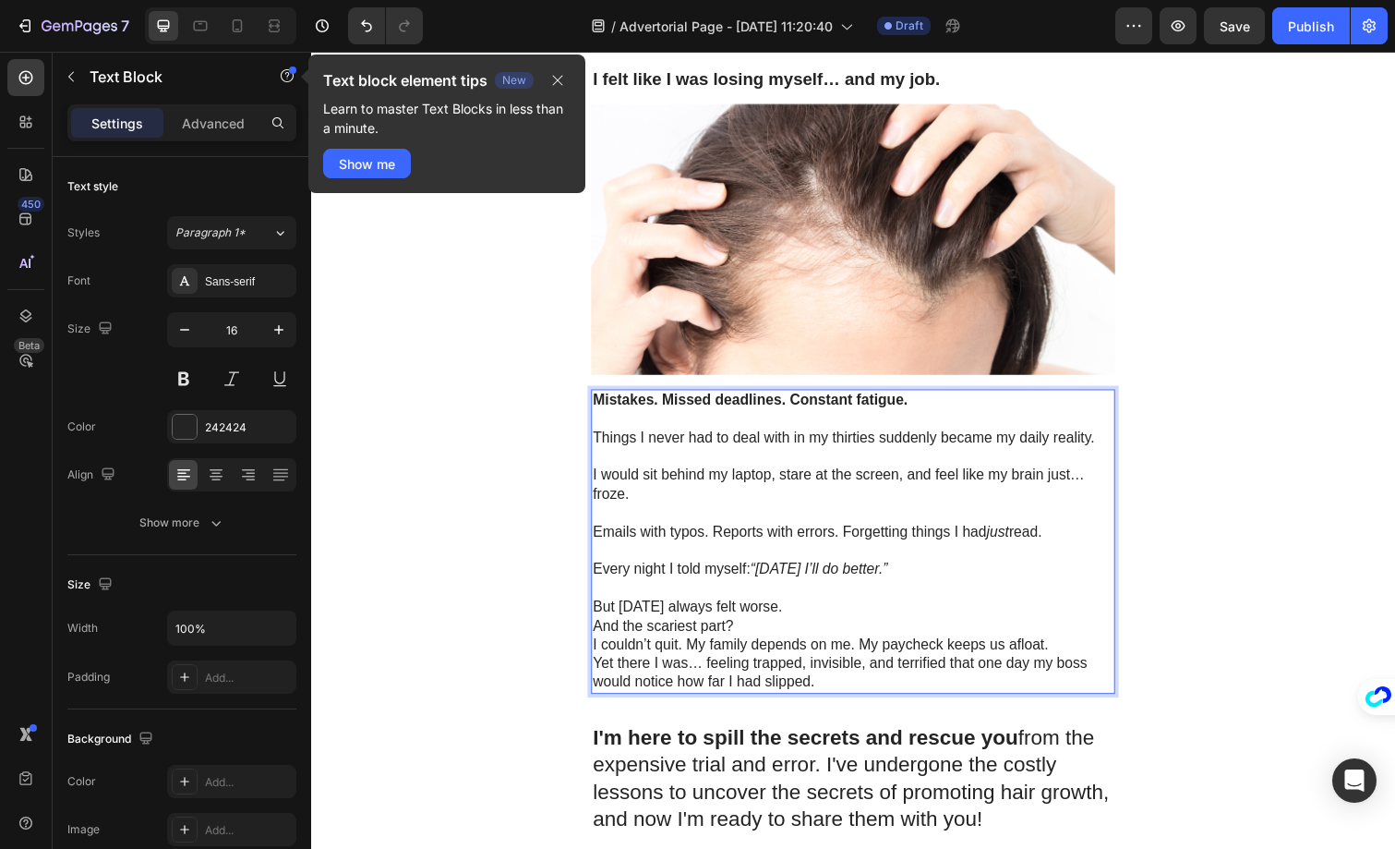
click at [822, 615] on p "But [DATE] always felt worse." at bounding box center [865, 619] width 532 height 19
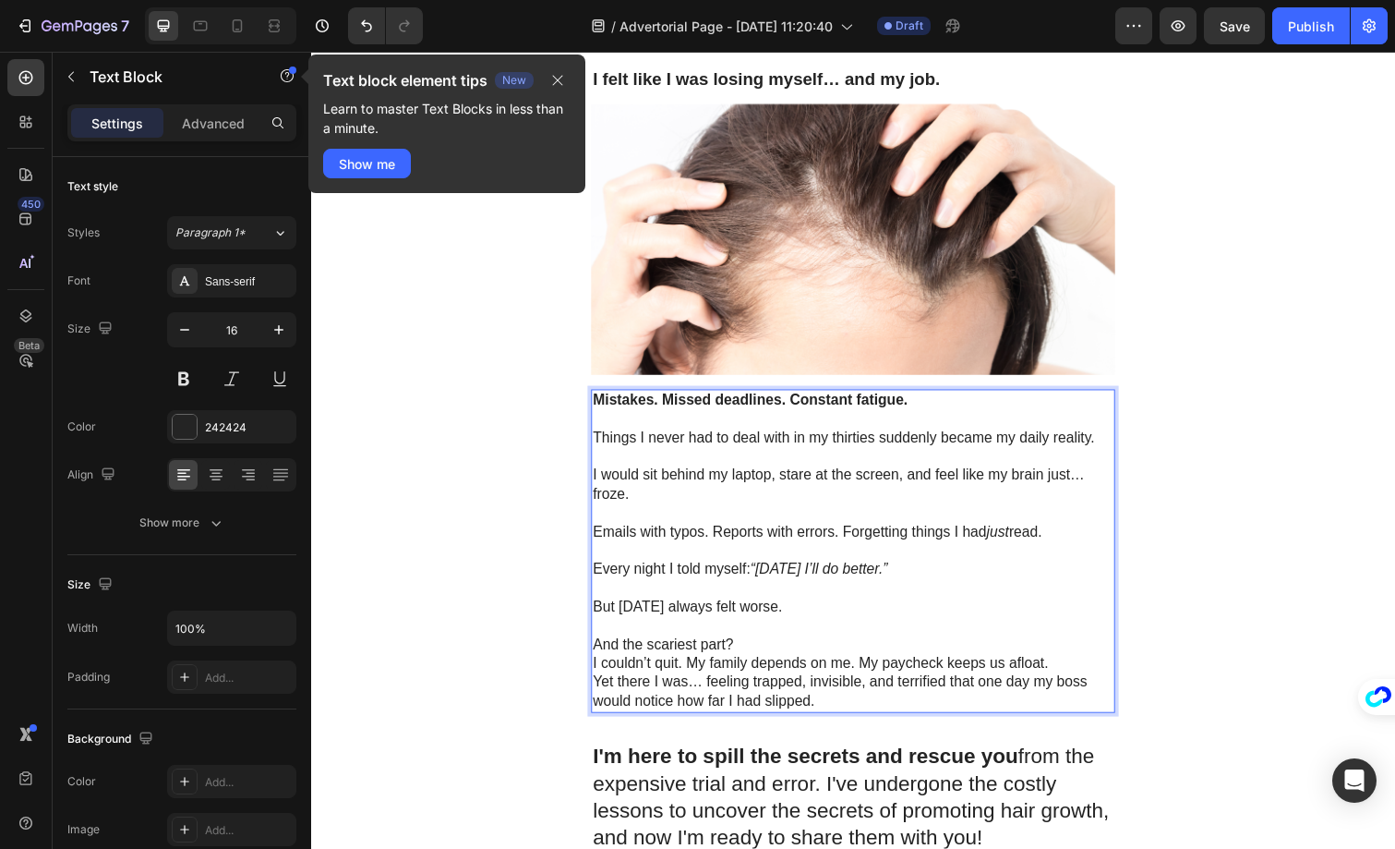
click at [813, 656] on p "And the scariest part?" at bounding box center [865, 658] width 532 height 19
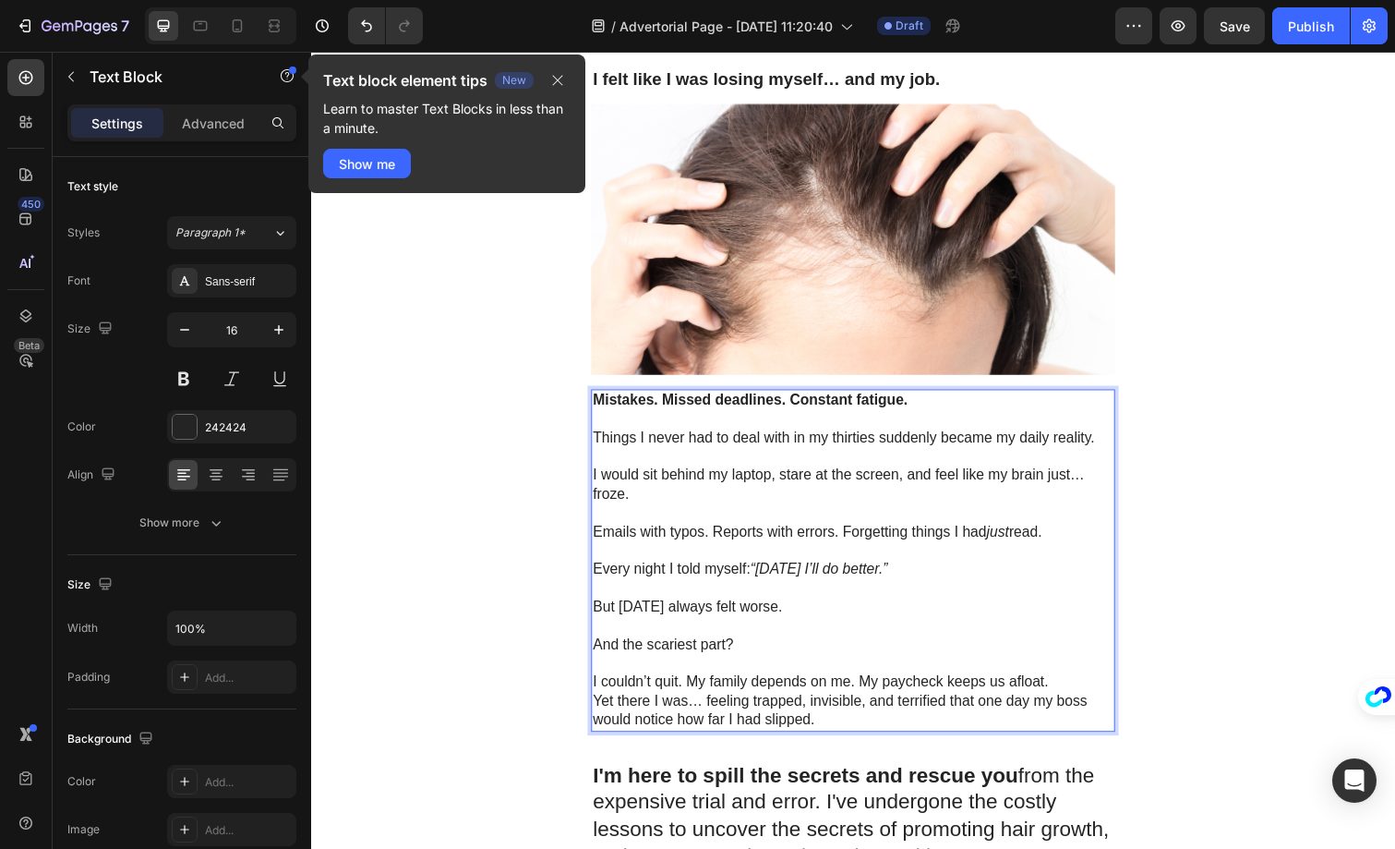
click at [1066, 691] on p "I couldn’t quit. My family depends on me. My paycheck keeps us afloat." at bounding box center [865, 696] width 532 height 19
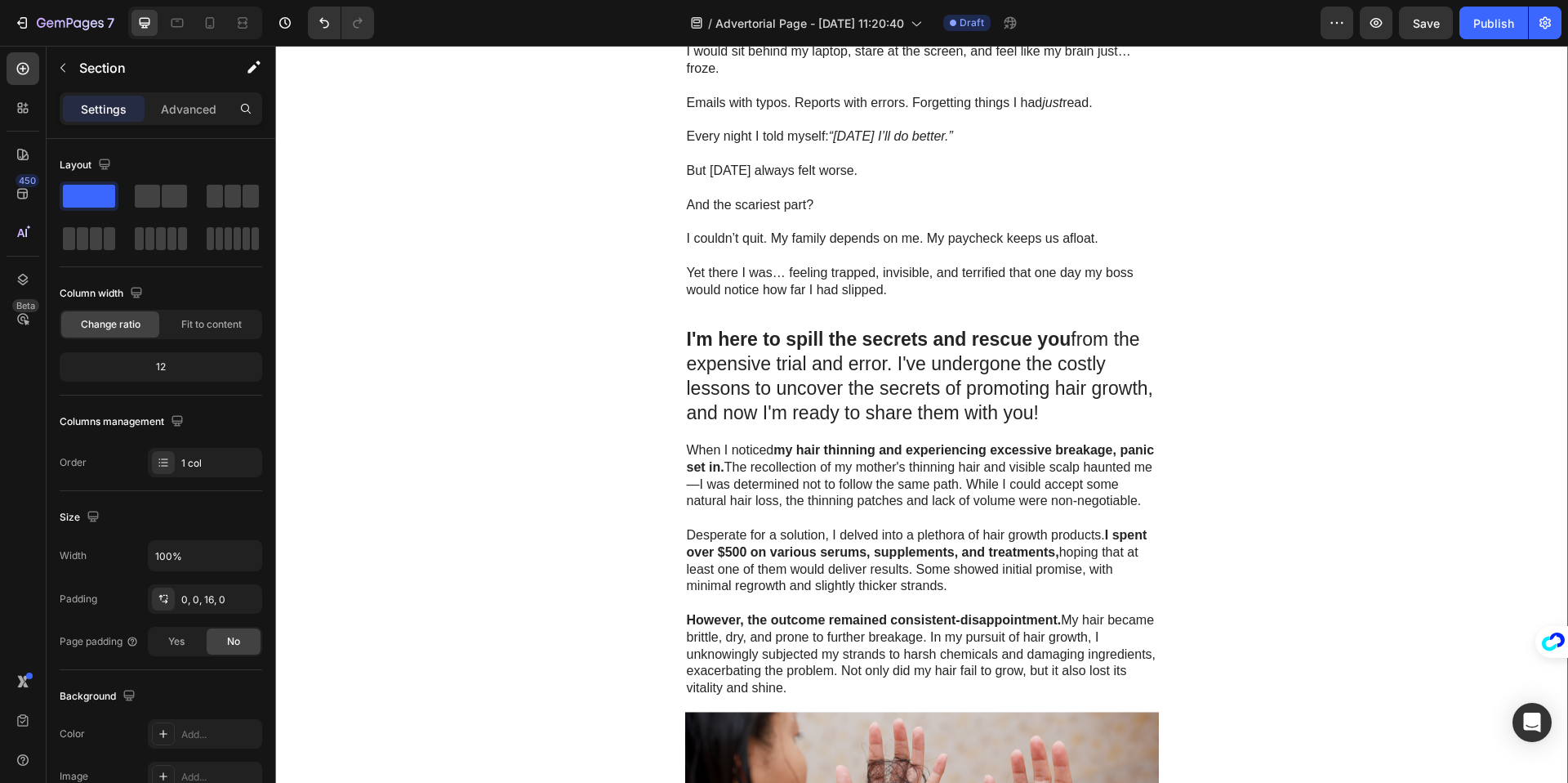
scroll to position [585, 0]
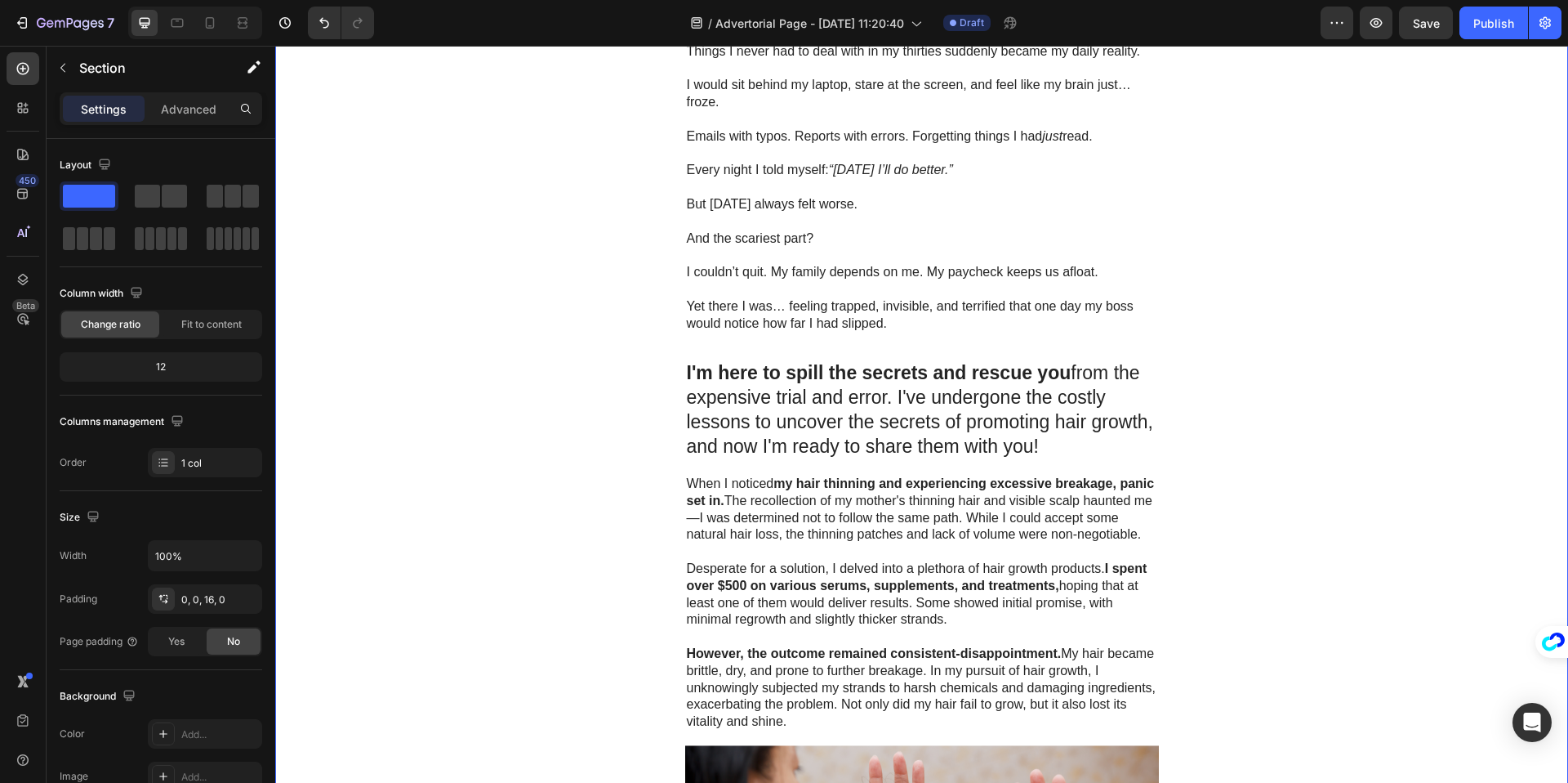
click at [1045, 417] on p "I'm here to spill the secrets and rescue you from the expensive trial and error…" at bounding box center [922, 410] width 470 height 98
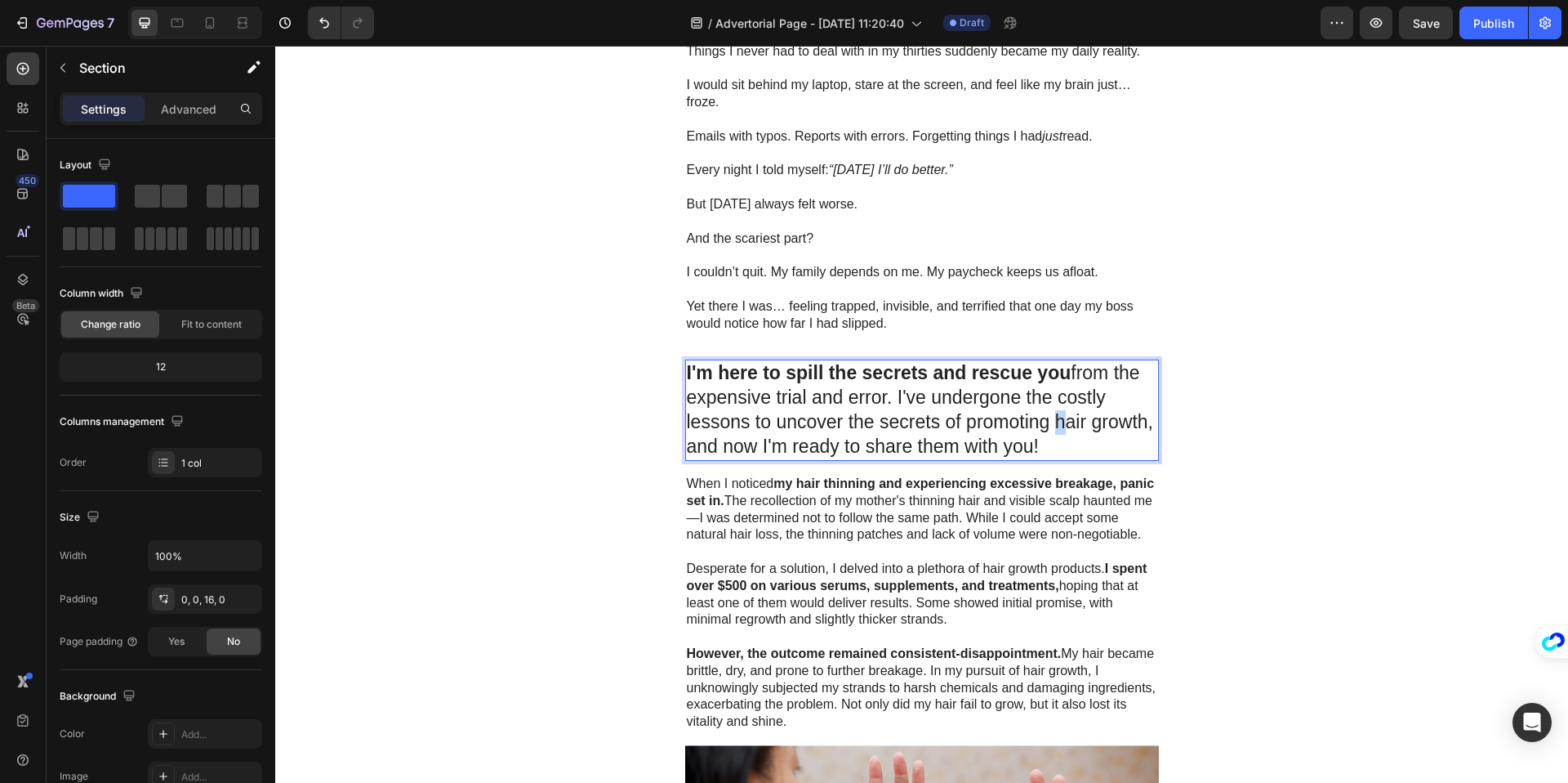
click at [1045, 417] on p "I'm here to spill the secrets and rescue you from the expensive trial and error…" at bounding box center [922, 410] width 470 height 98
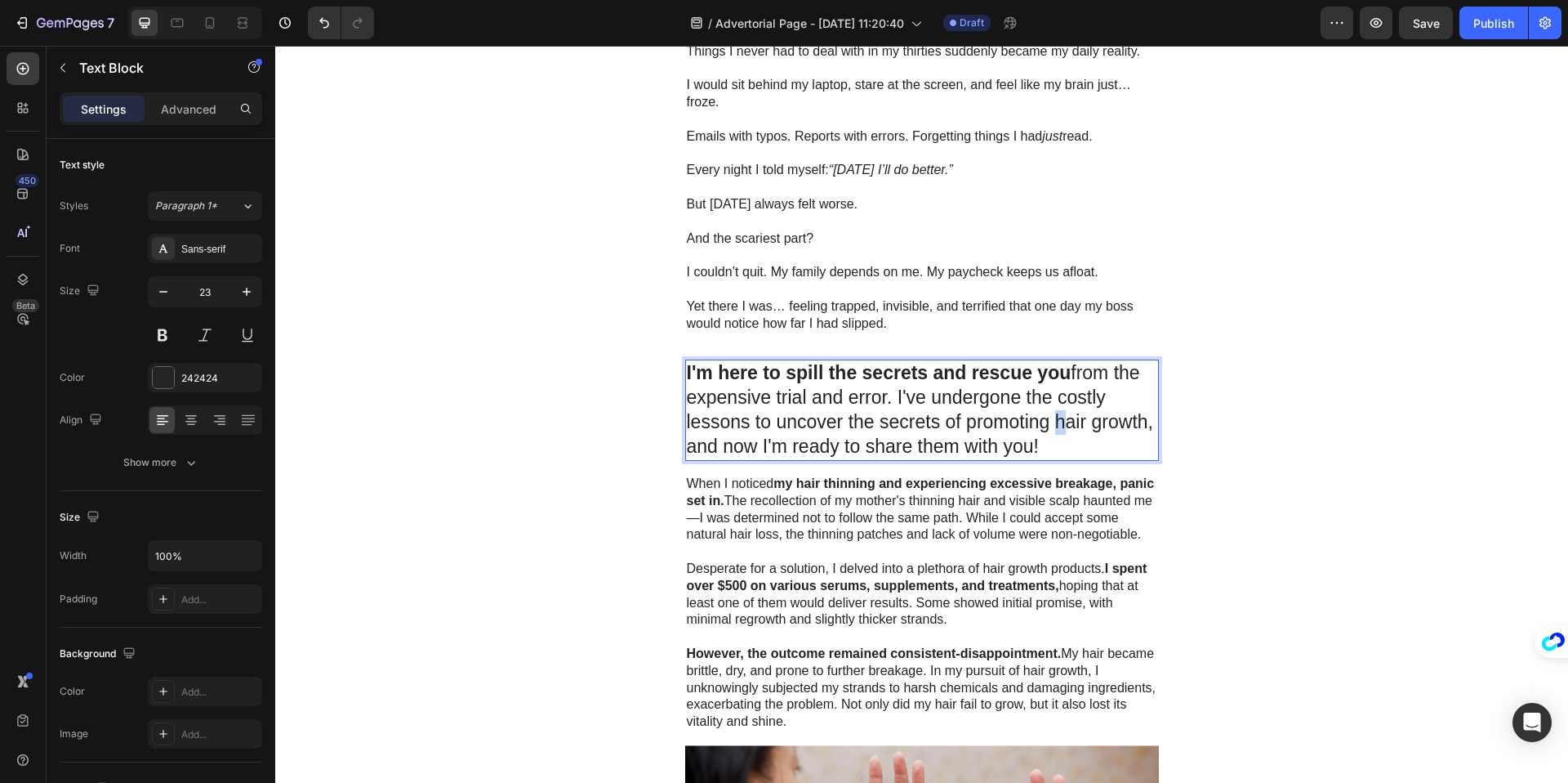
click at [1044, 417] on p "I'm here to spill the secrets and rescue you from the expensive trial and error…" at bounding box center [922, 410] width 470 height 98
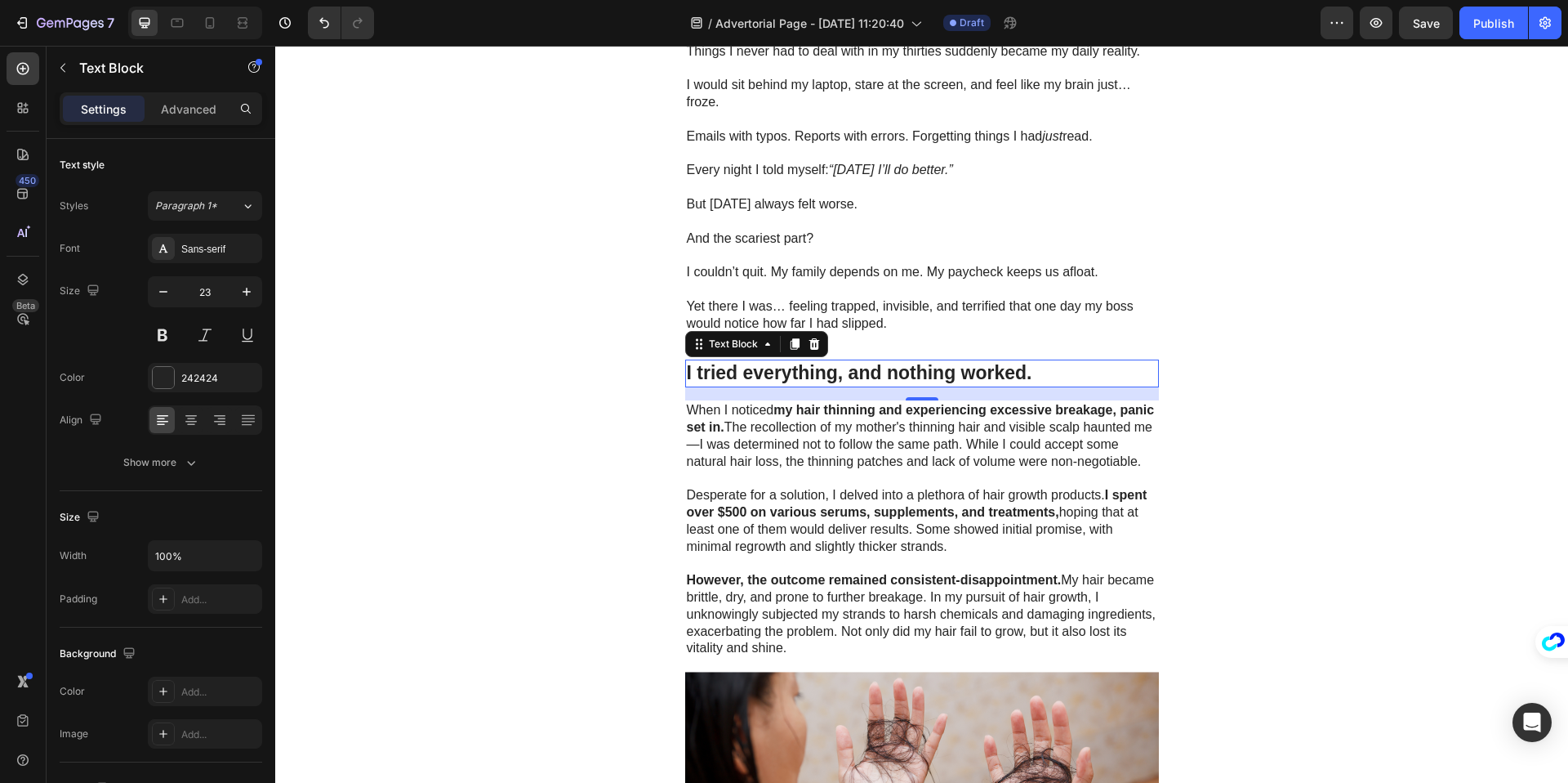
click at [808, 426] on p "When I noticed my hair thinning and experiencing excessive breakage, panic set …" at bounding box center [922, 435] width 470 height 68
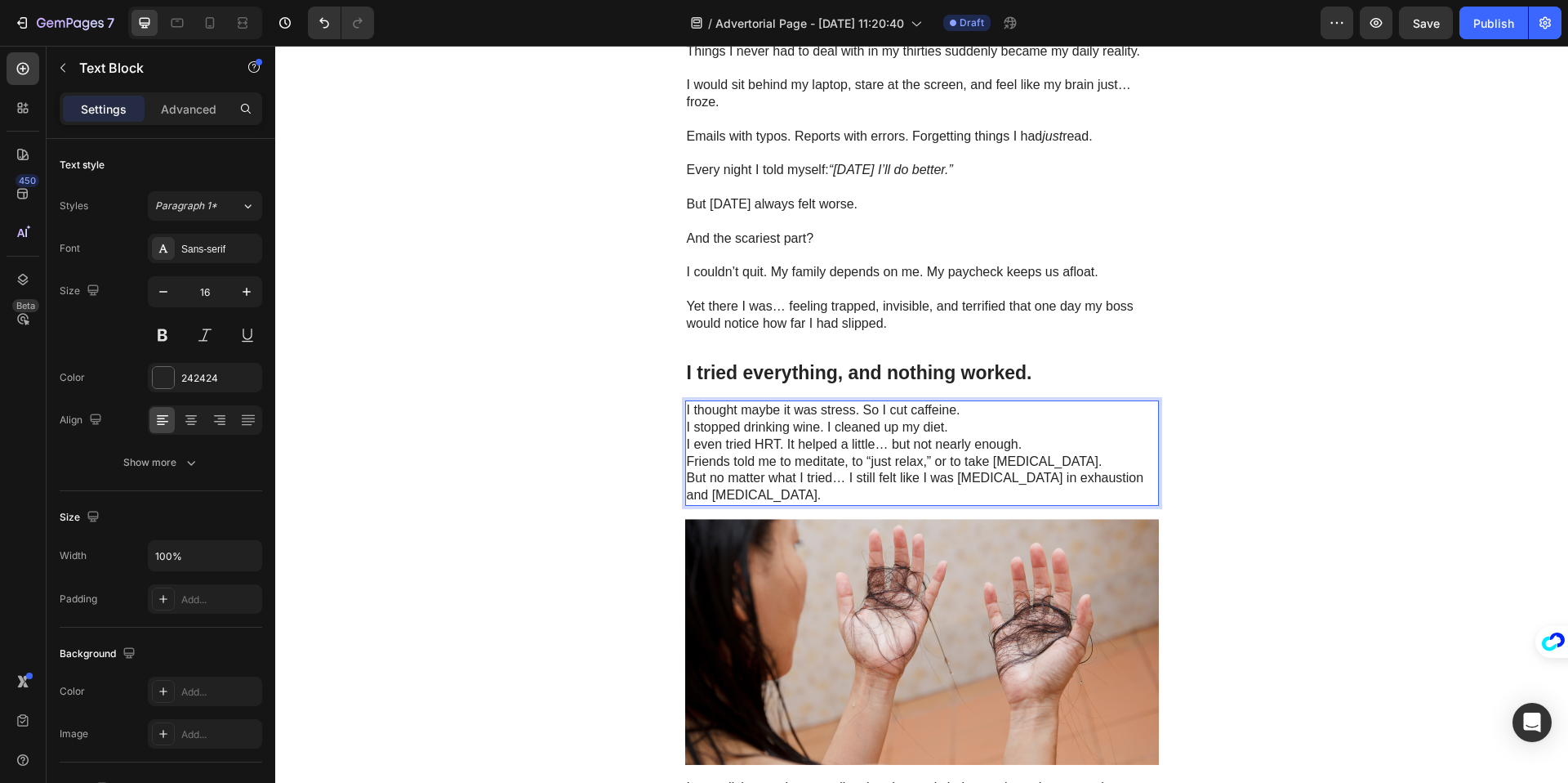
click at [976, 403] on p "I thought maybe it was stress. So I cut caffeine." at bounding box center [922, 410] width 470 height 17
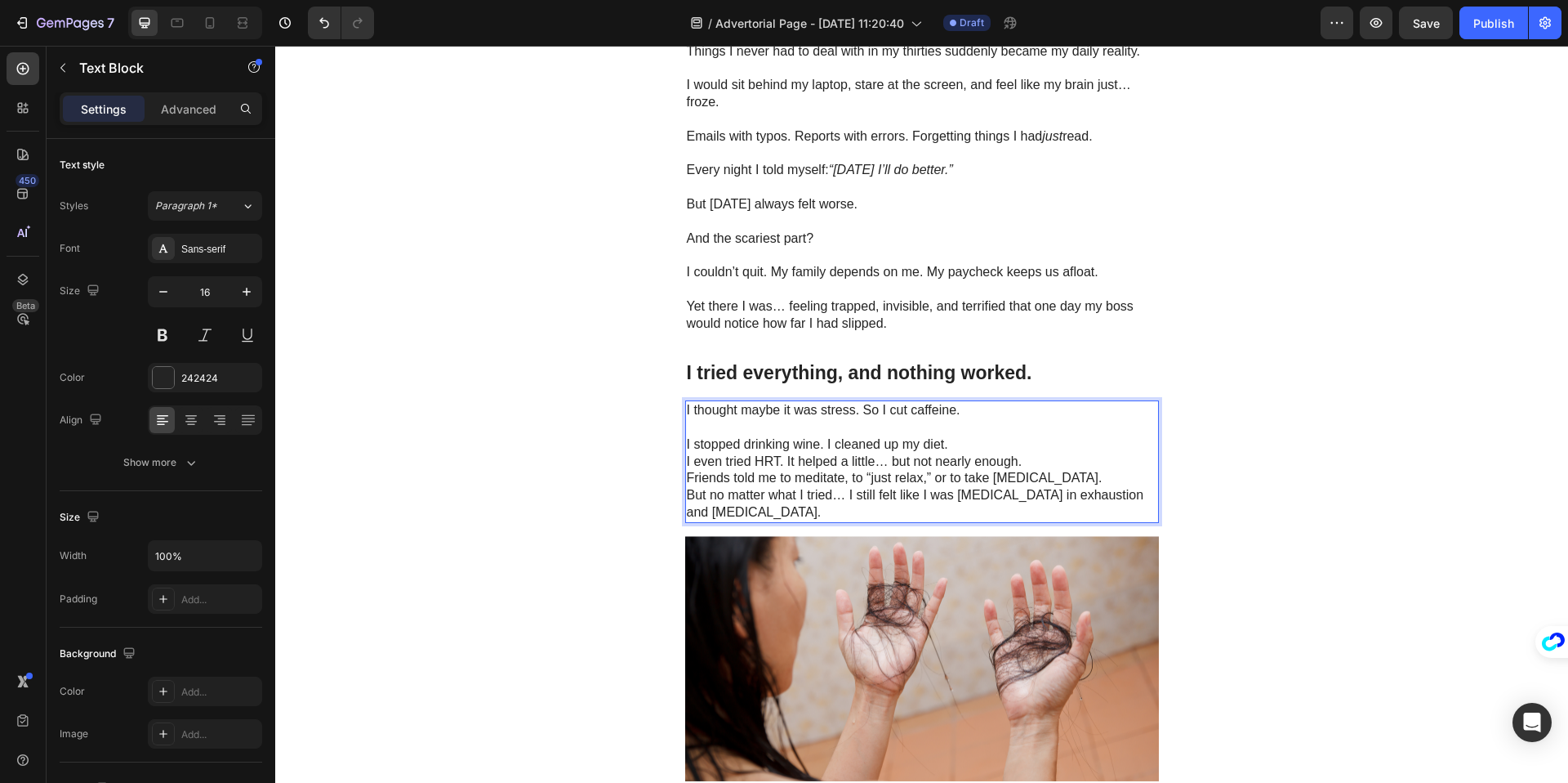
click at [963, 441] on p "I stopped drinking wine. I cleaned up my diet." at bounding box center [922, 444] width 470 height 17
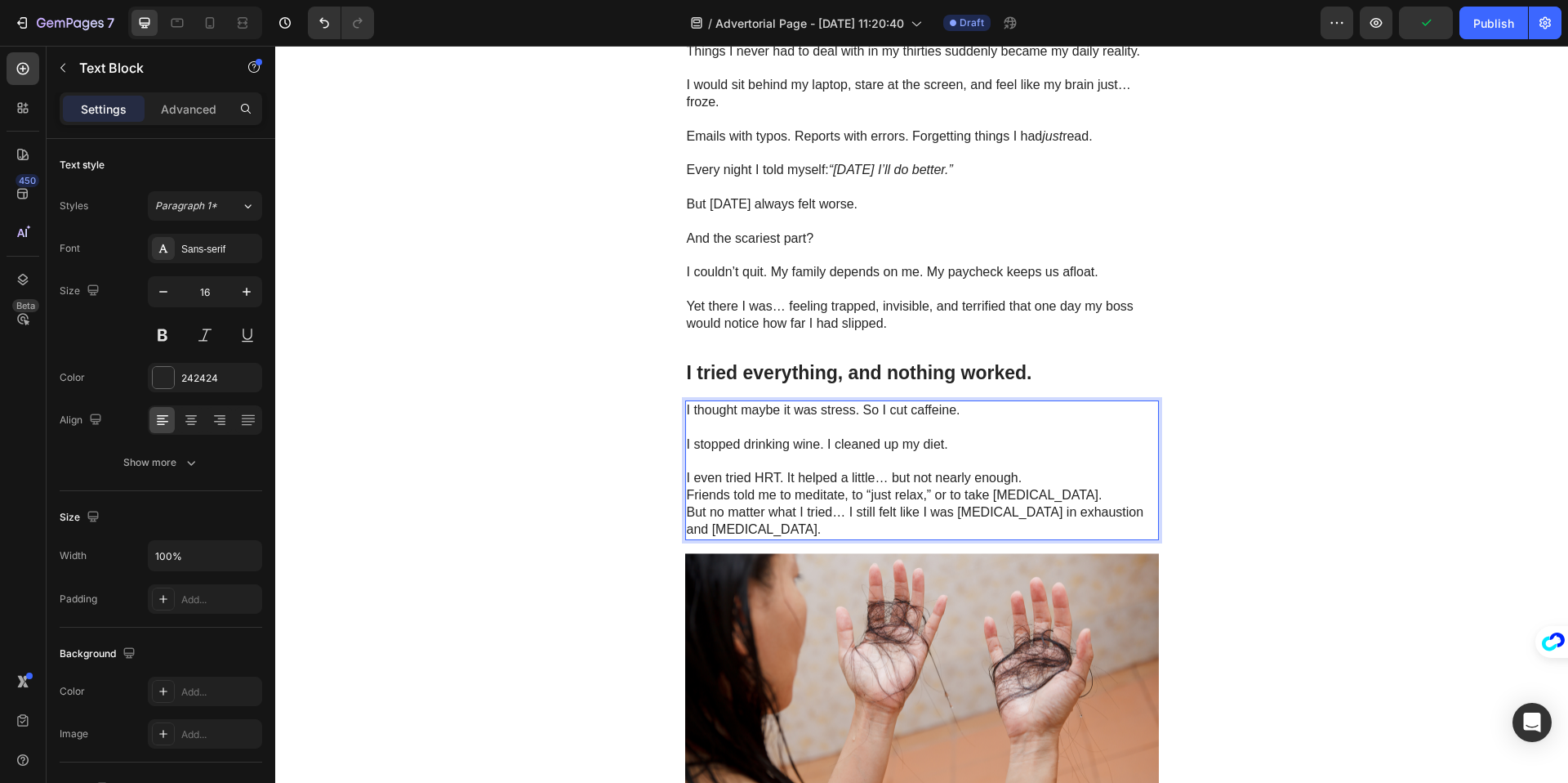
click at [1049, 480] on p "I even tried HRT. It helped a little… but not nearly enough." at bounding box center [922, 478] width 470 height 17
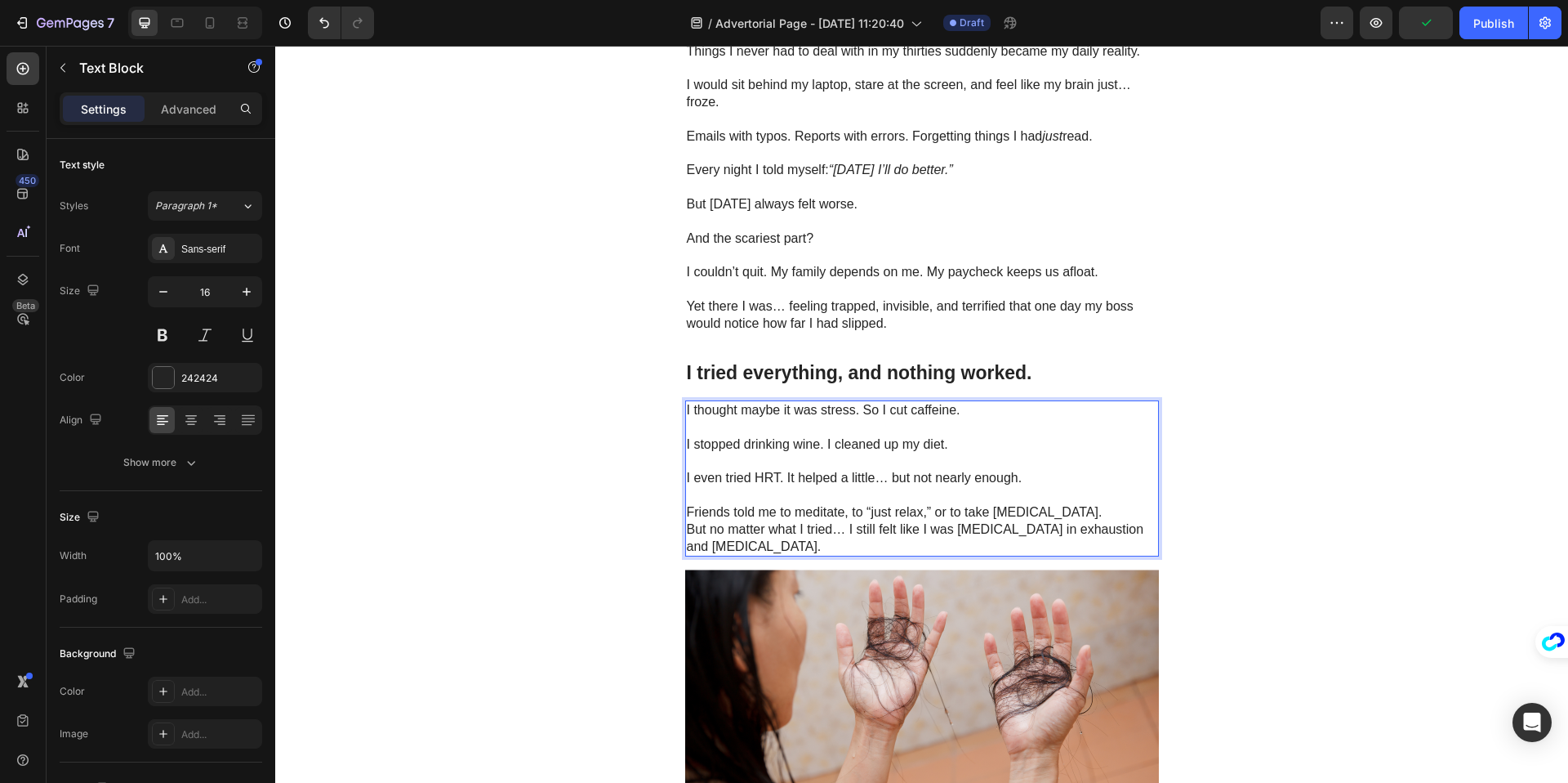
click at [1058, 512] on p "Friends told me to meditate, to “just relax,” or to take [MEDICAL_DATA]." at bounding box center [922, 512] width 470 height 17
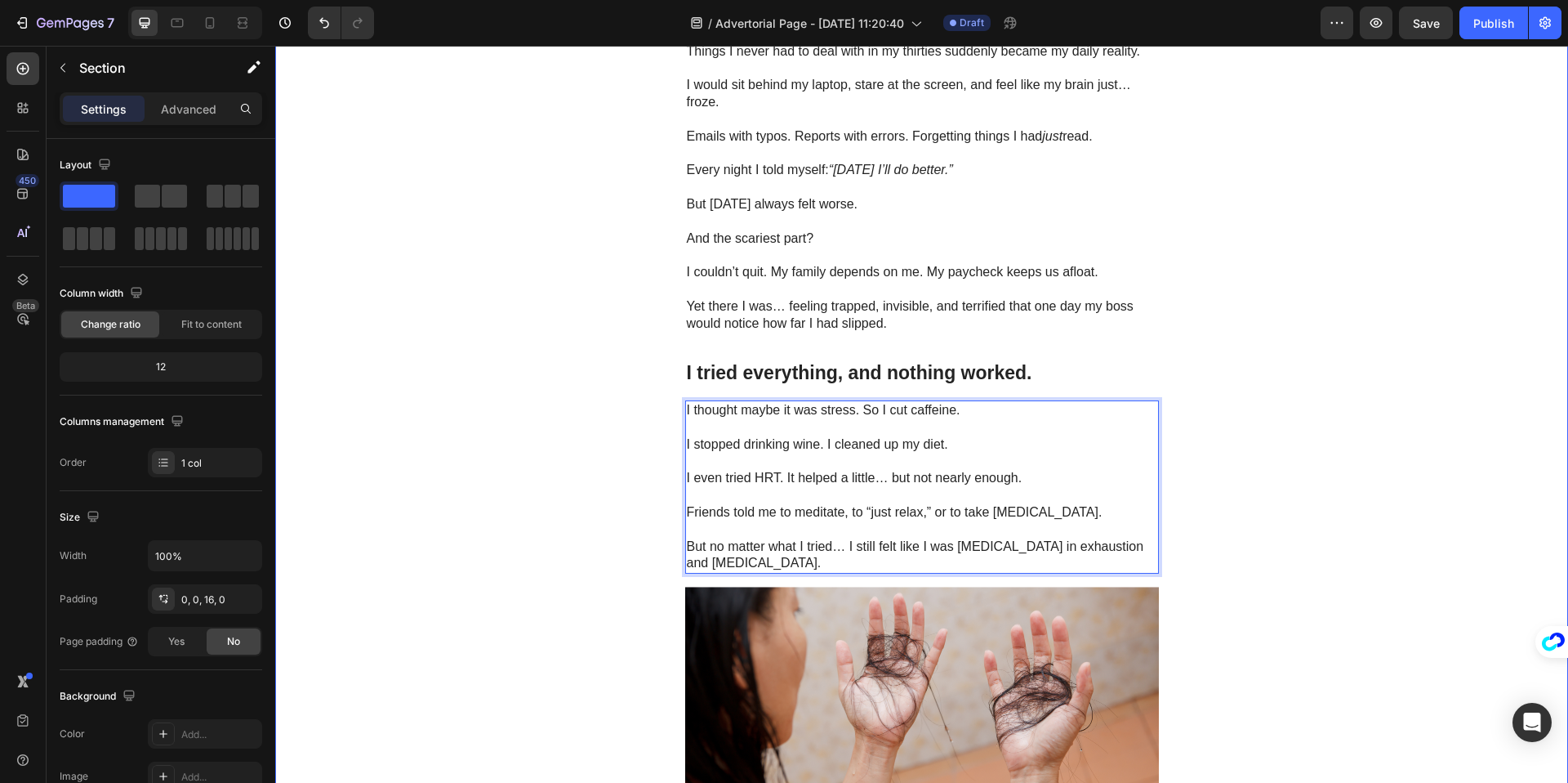
click at [570, 452] on div "Image GEME Cosmetic Heading Row Advertorial Text Block ⁠⁠⁠⁠⁠⁠⁠ I Thought [MEDIC…" at bounding box center [922, 727] width 1293 height 2468
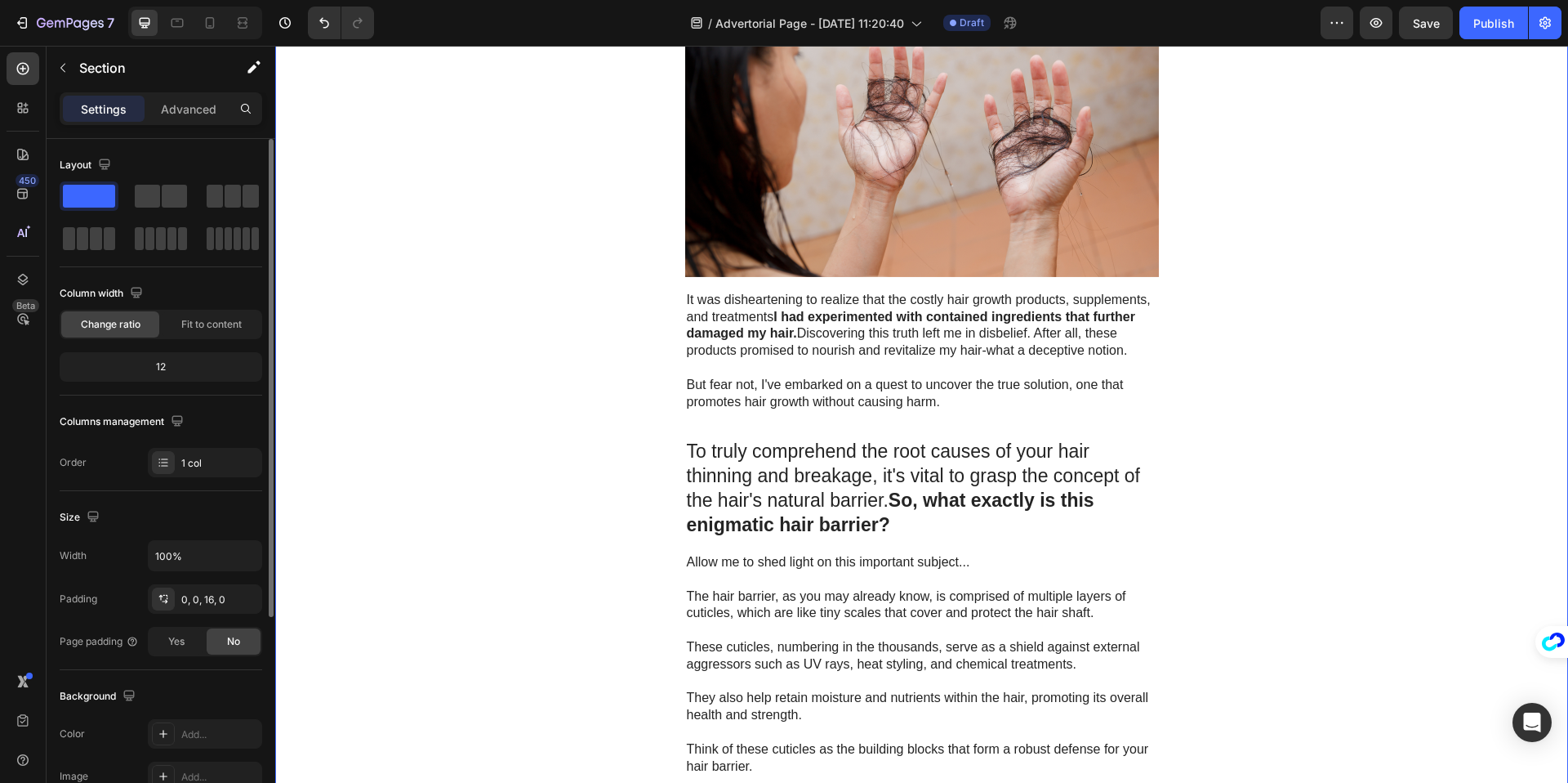
scroll to position [1162, 0]
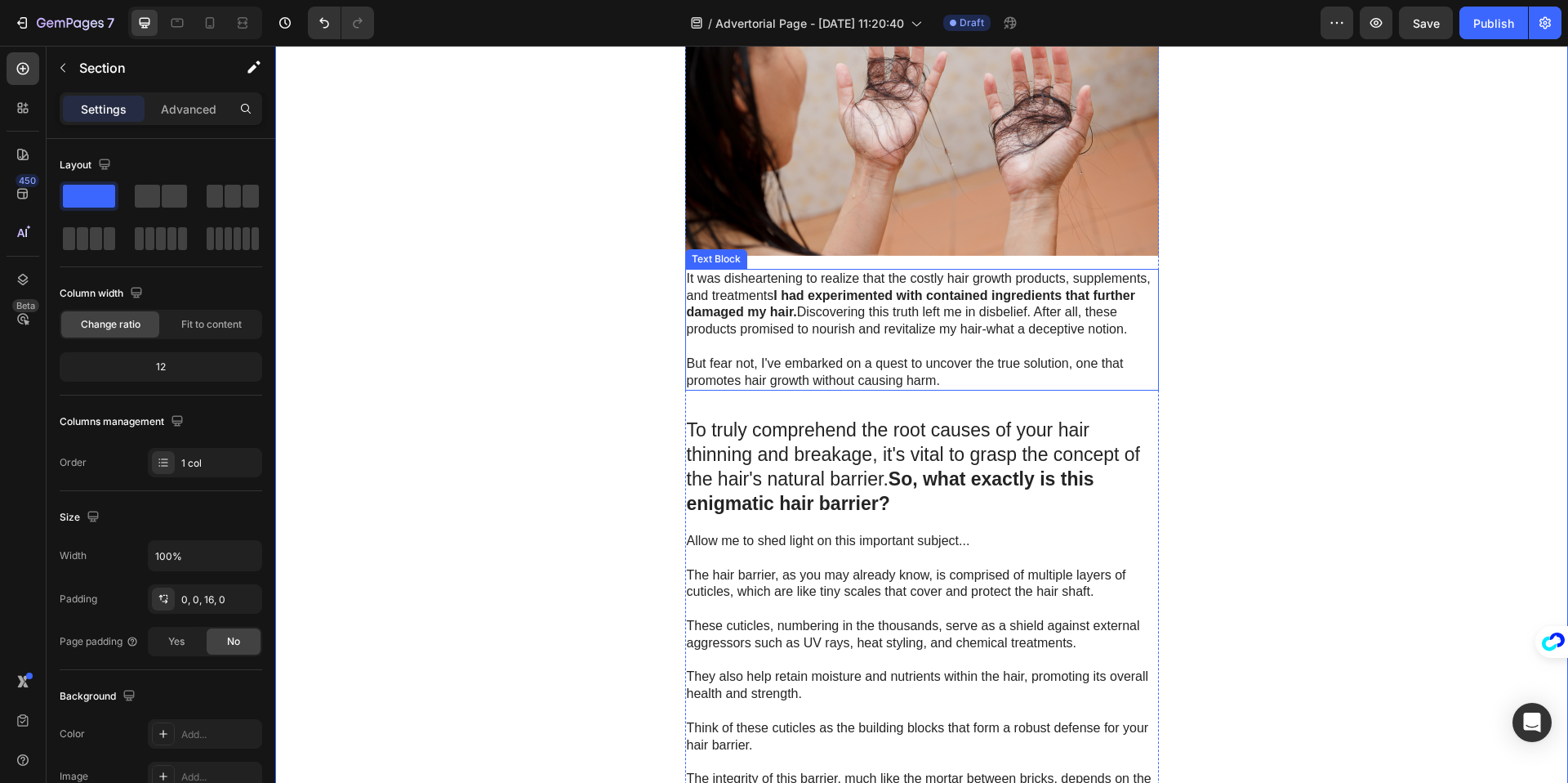
click at [868, 318] on p "It was disheartening to realize that the costly hair growth products, supplemen…" at bounding box center [922, 304] width 470 height 68
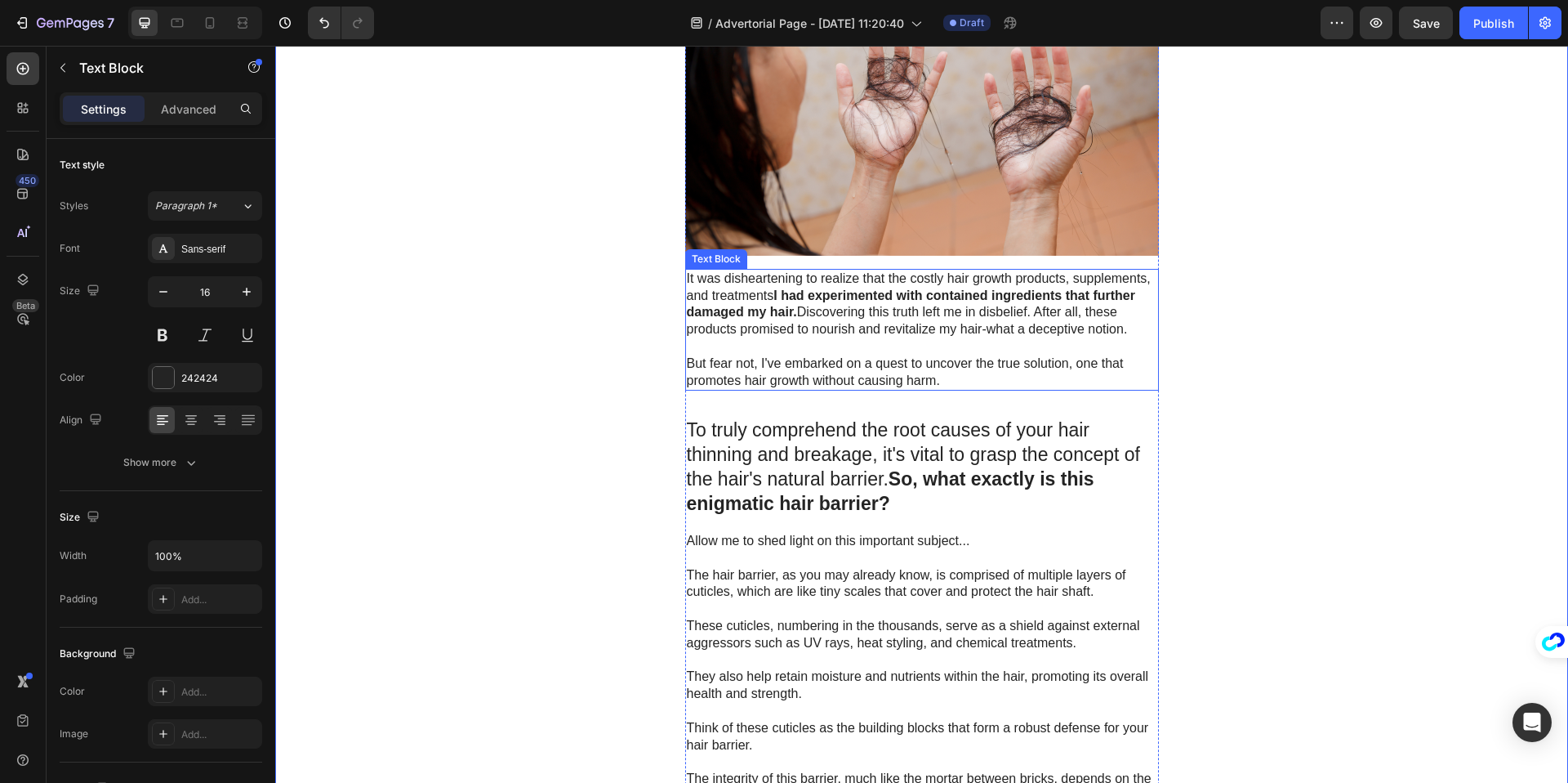
click at [868, 318] on p "It was disheartening to realize that the costly hair growth products, supplemen…" at bounding box center [922, 304] width 470 height 68
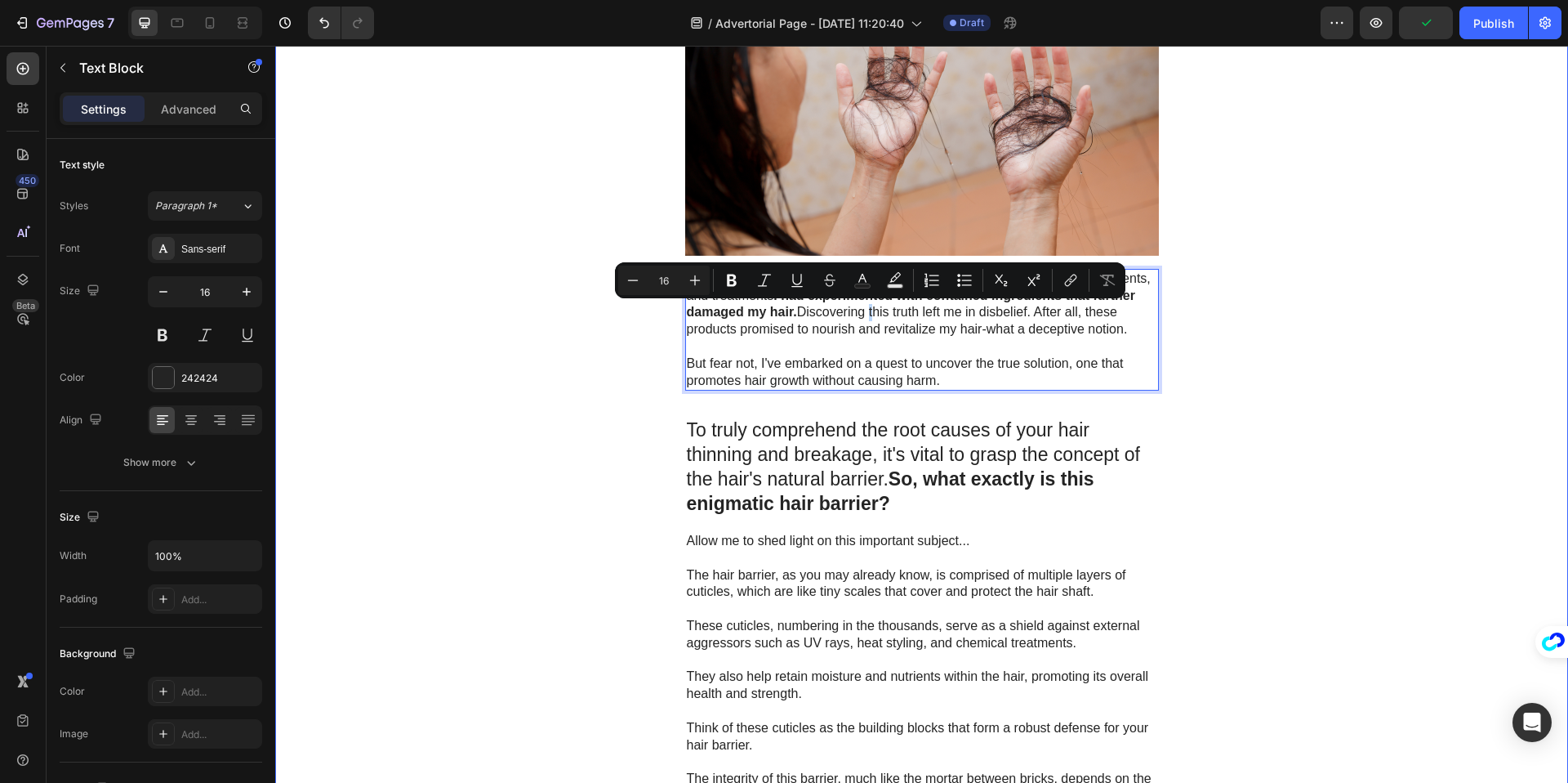
click at [1200, 351] on div "Image GEME Cosmetic Heading Row Advertorial Text Block ⁠⁠⁠⁠⁠⁠⁠ I Thought [MEDIC…" at bounding box center [922, 151] width 1293 height 2468
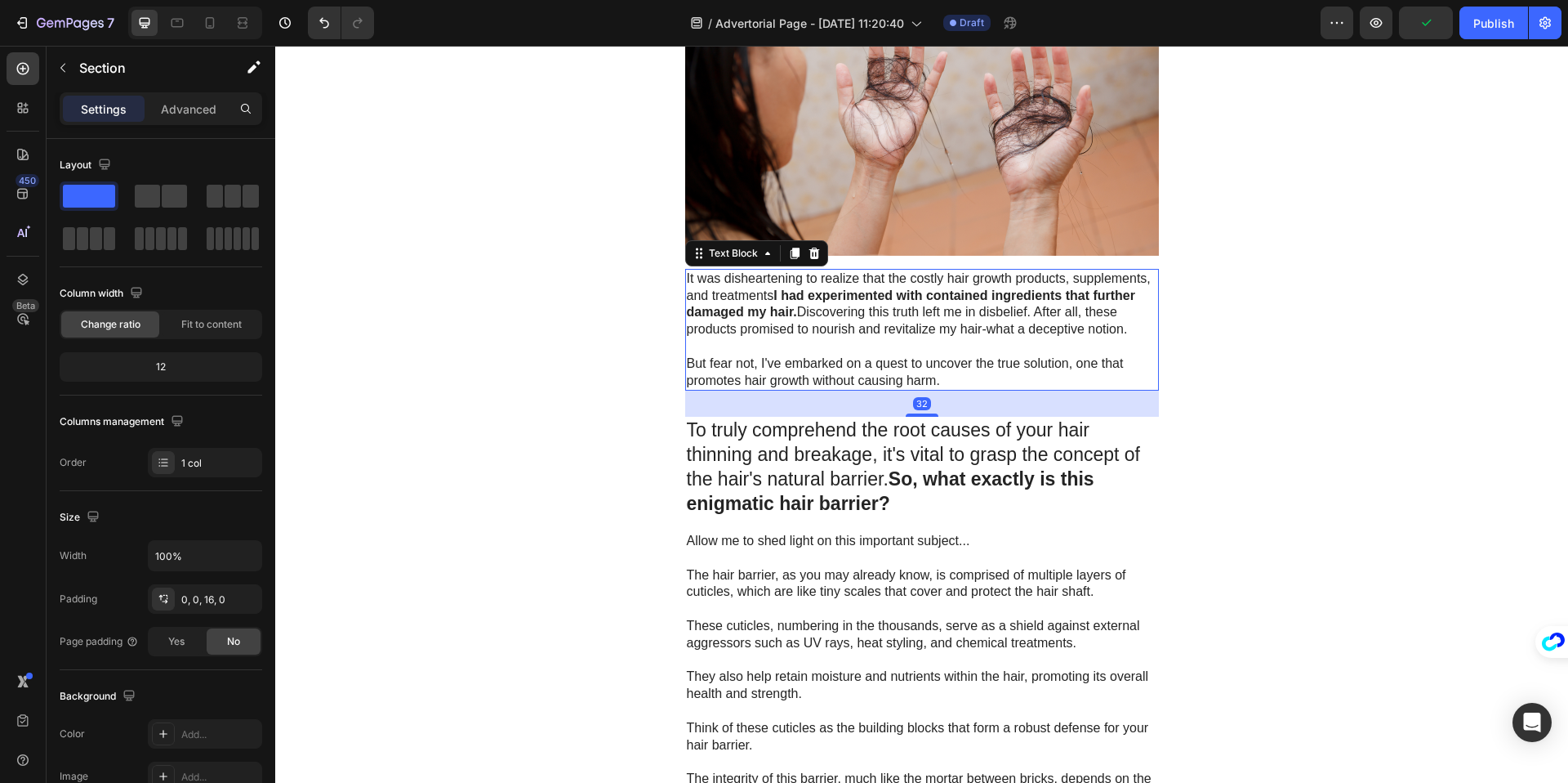
click at [1124, 342] on p "Rich Text Editor. Editing area: main" at bounding box center [922, 346] width 470 height 17
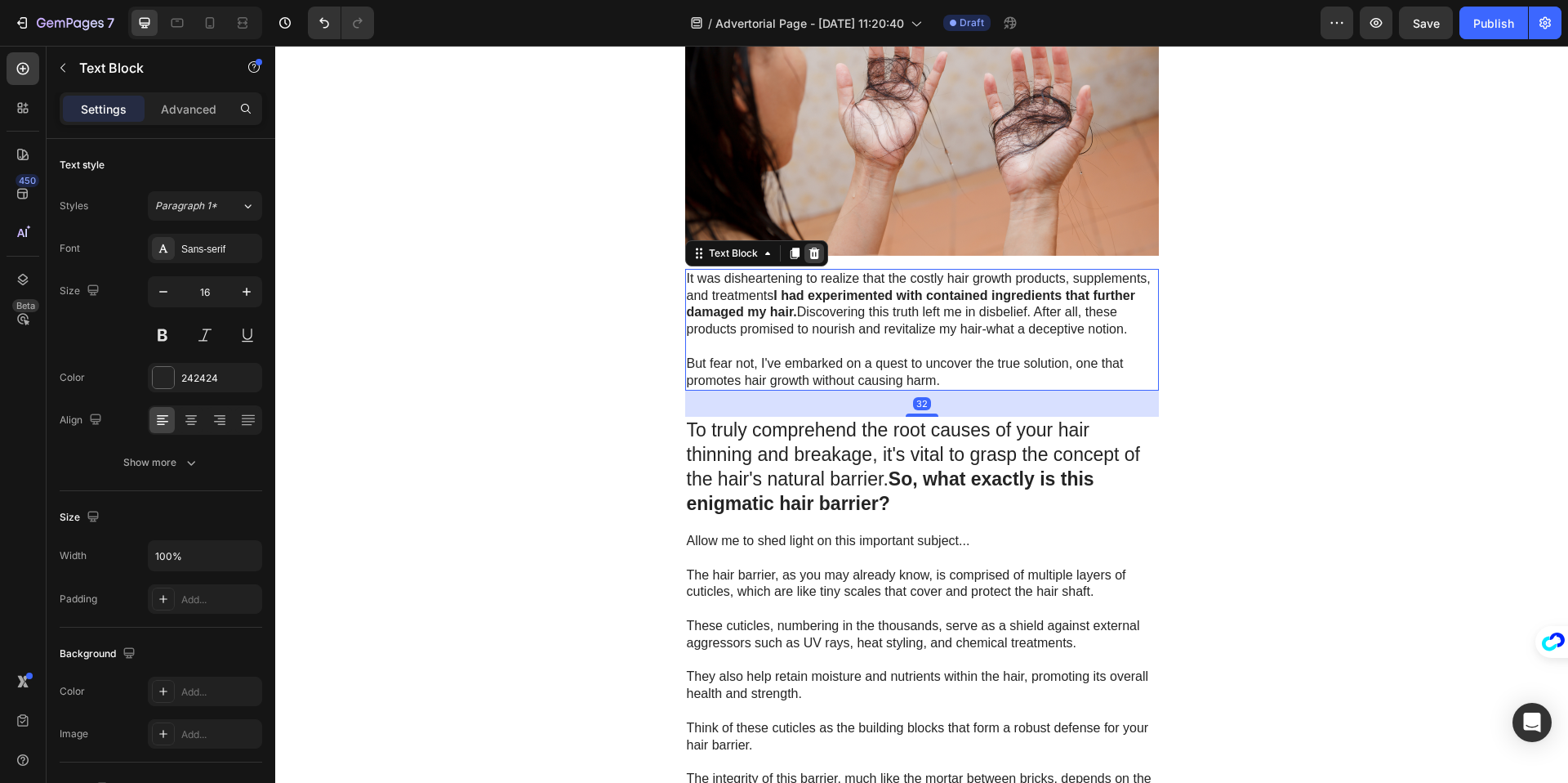
click at [815, 257] on icon at bounding box center [814, 253] width 11 height 12
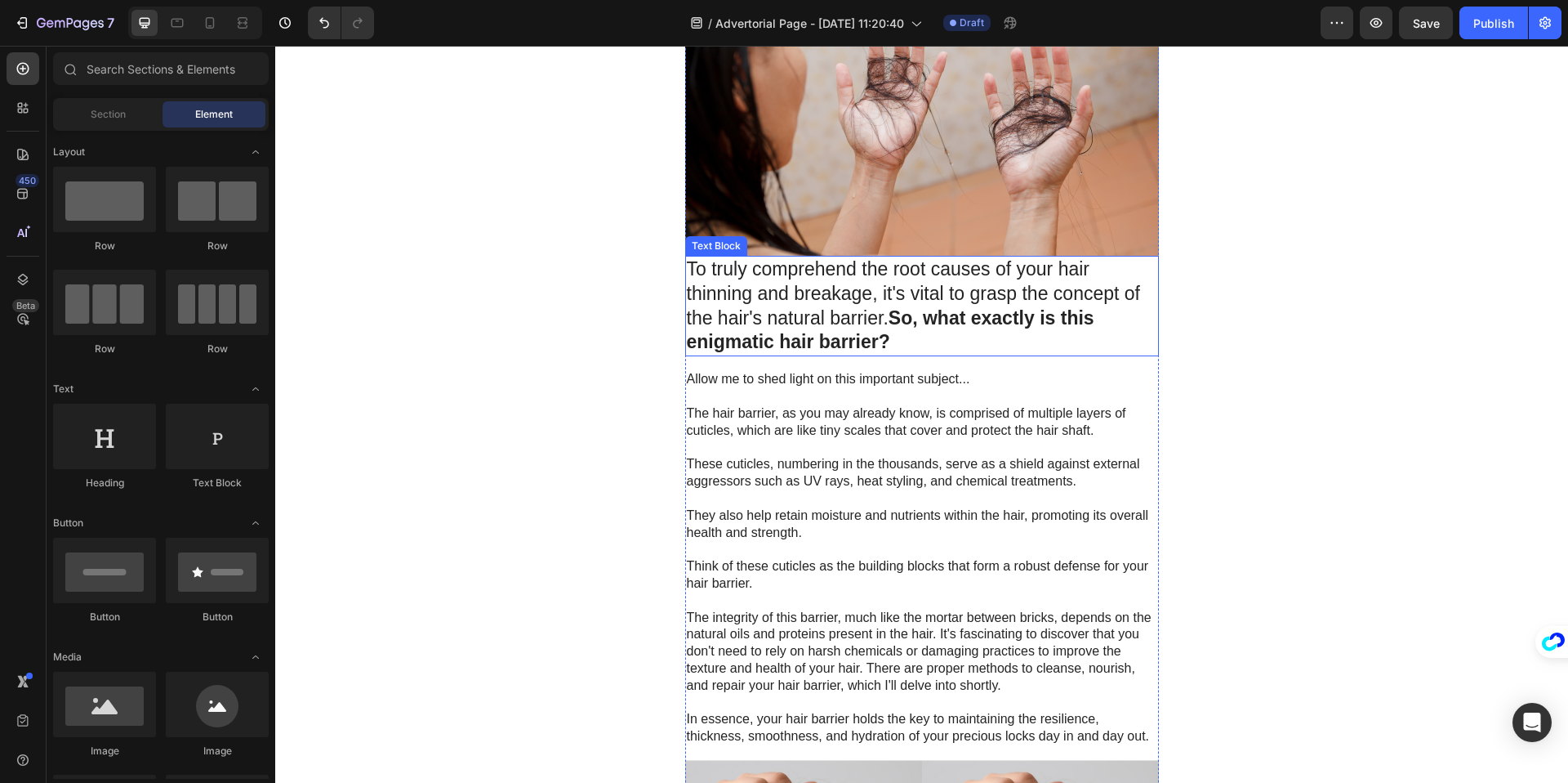
click at [859, 295] on p "To truly comprehend the root causes of your hair thinning and breakage, it's vi…" at bounding box center [922, 306] width 470 height 98
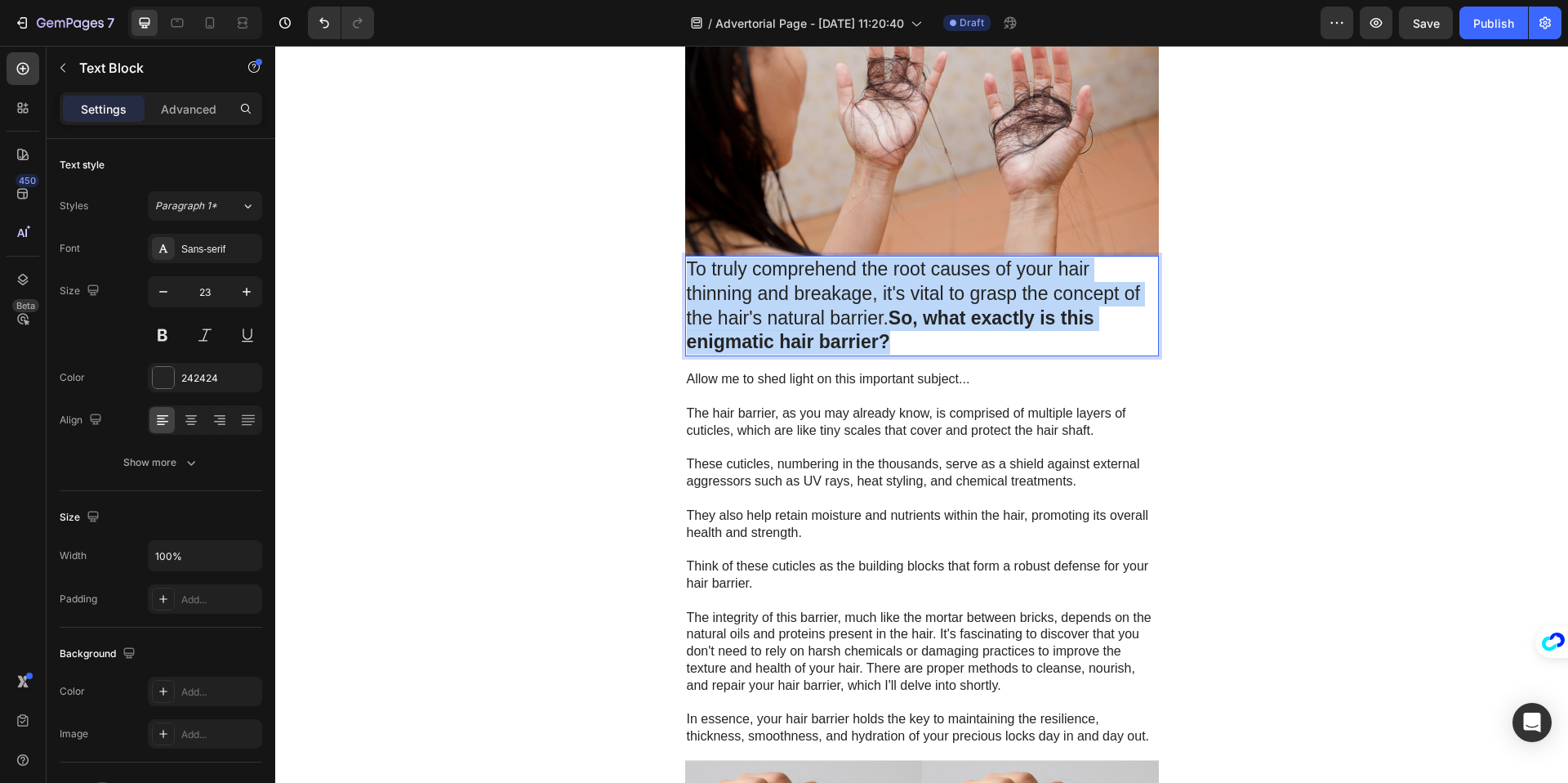
click at [859, 295] on p "To truly comprehend the root causes of your hair thinning and breakage, it's vi…" at bounding box center [922, 306] width 470 height 98
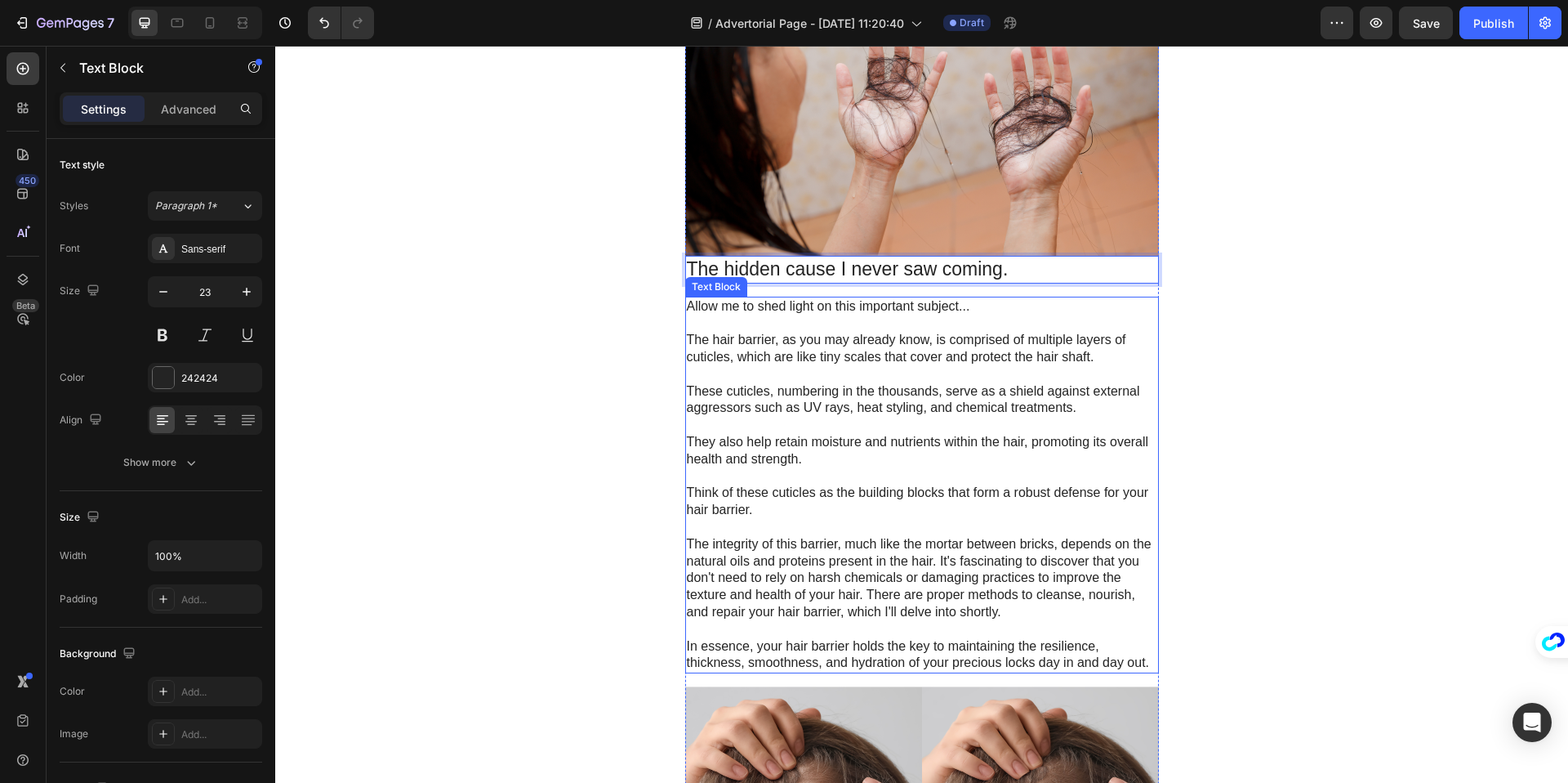
click at [838, 369] on p at bounding box center [922, 374] width 470 height 17
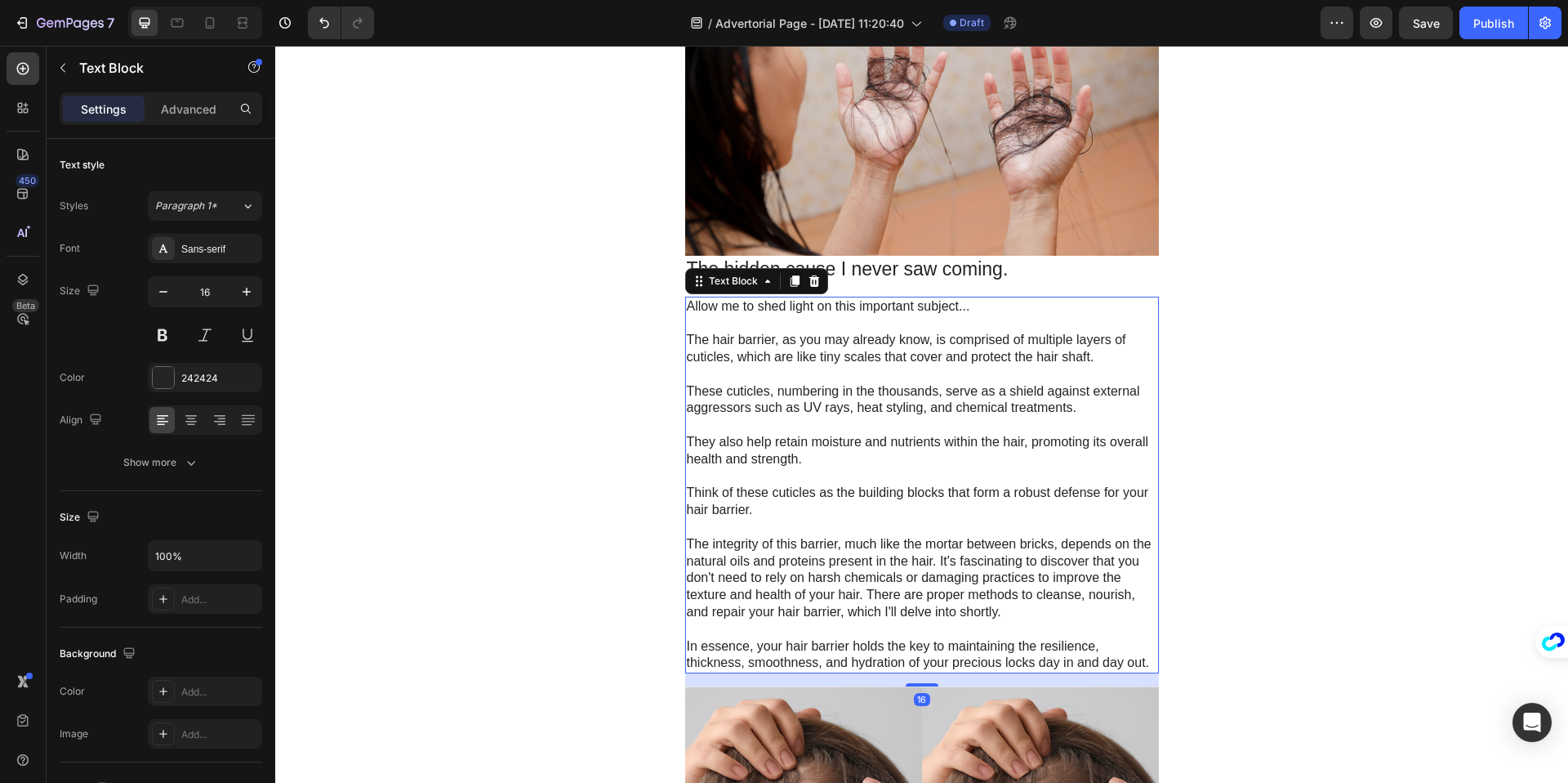
click at [838, 369] on p at bounding box center [922, 374] width 470 height 17
click at [838, 369] on p "Rich Text Editor. Editing area: main" at bounding box center [922, 374] width 470 height 17
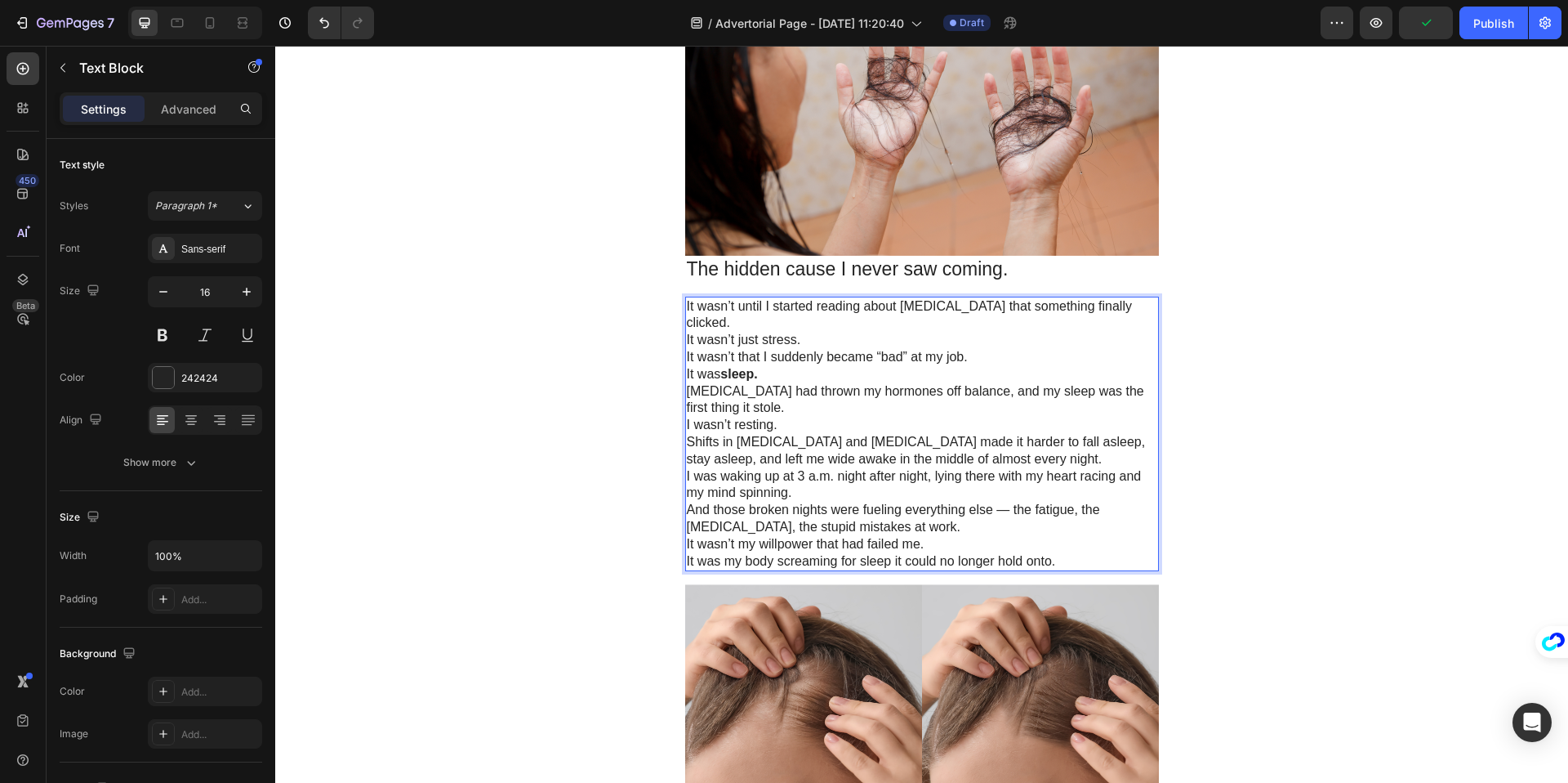
click at [824, 315] on p "It wasn’t until I started reading about [MEDICAL_DATA] that something finally c…" at bounding box center [922, 315] width 470 height 35
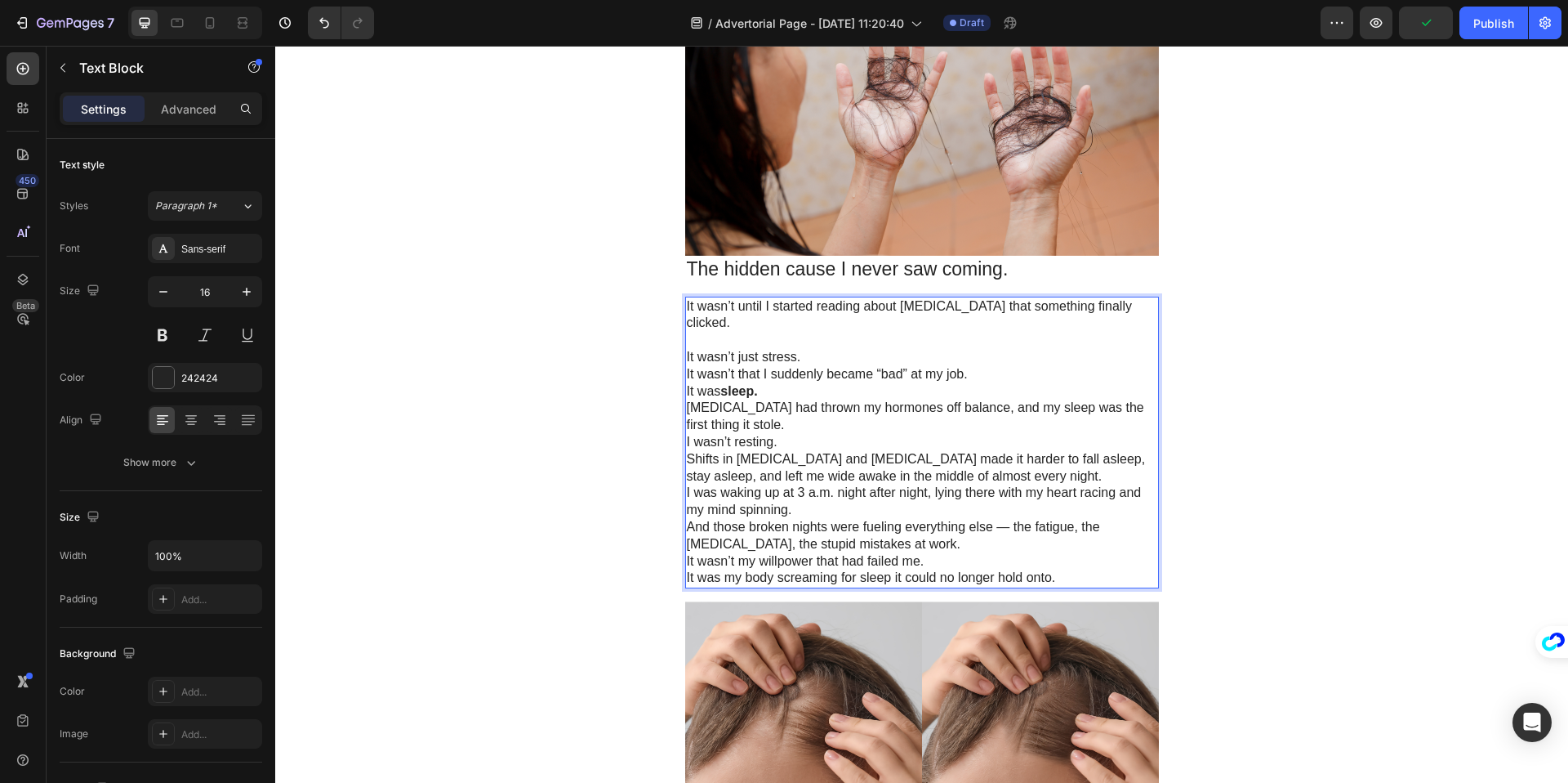
click at [837, 357] on p "It wasn’t just stress." at bounding box center [922, 357] width 470 height 17
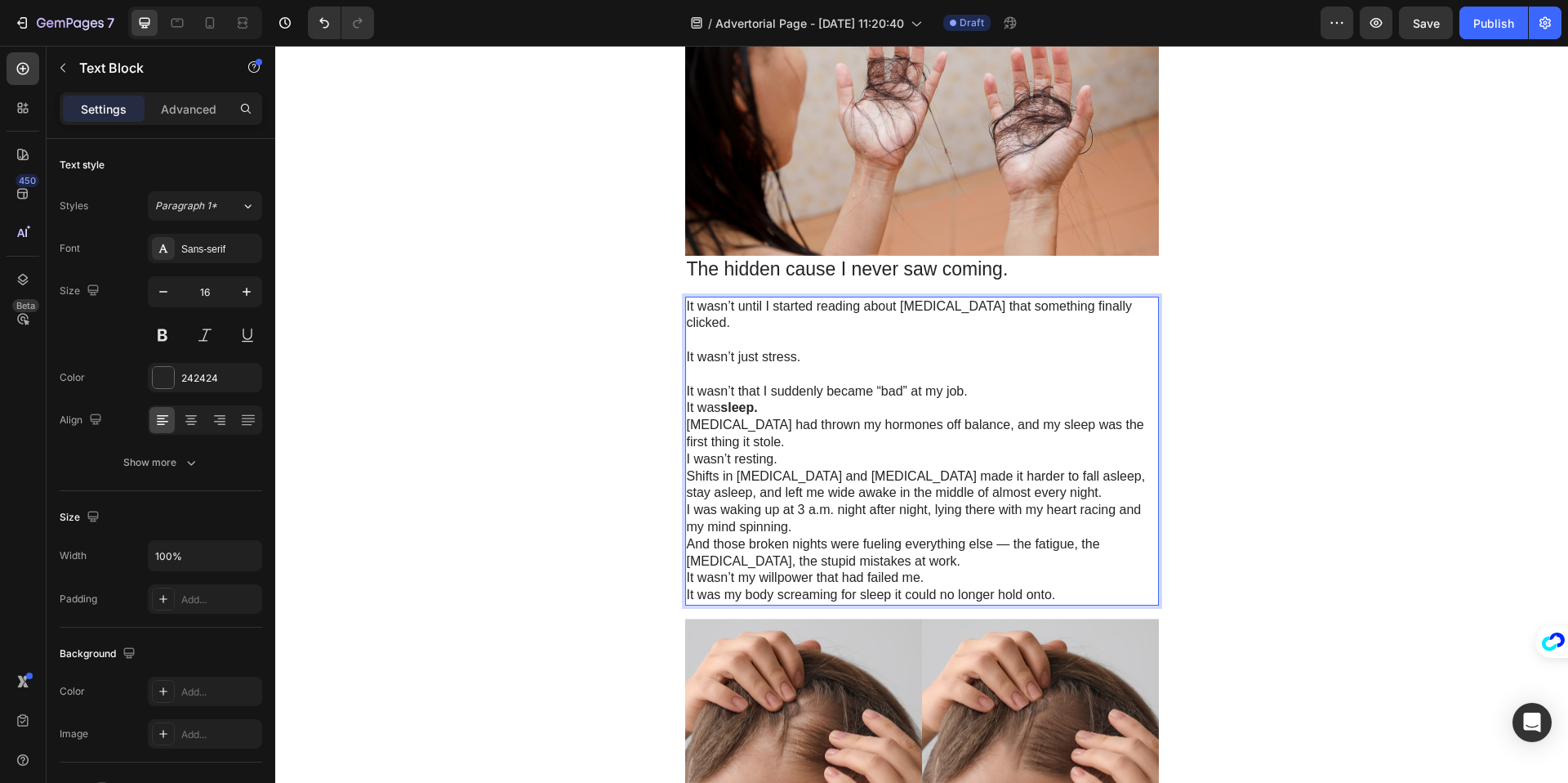
drag, startPoint x: 988, startPoint y: 381, endPoint x: 940, endPoint y: 398, distance: 50.9
click at [987, 383] on p "It wasn’t that I suddenly became “bad” at my job." at bounding box center [922, 391] width 470 height 17
click at [981, 387] on p "It wasn’t that I suddenly became “bad” at my job." at bounding box center [922, 391] width 470 height 17
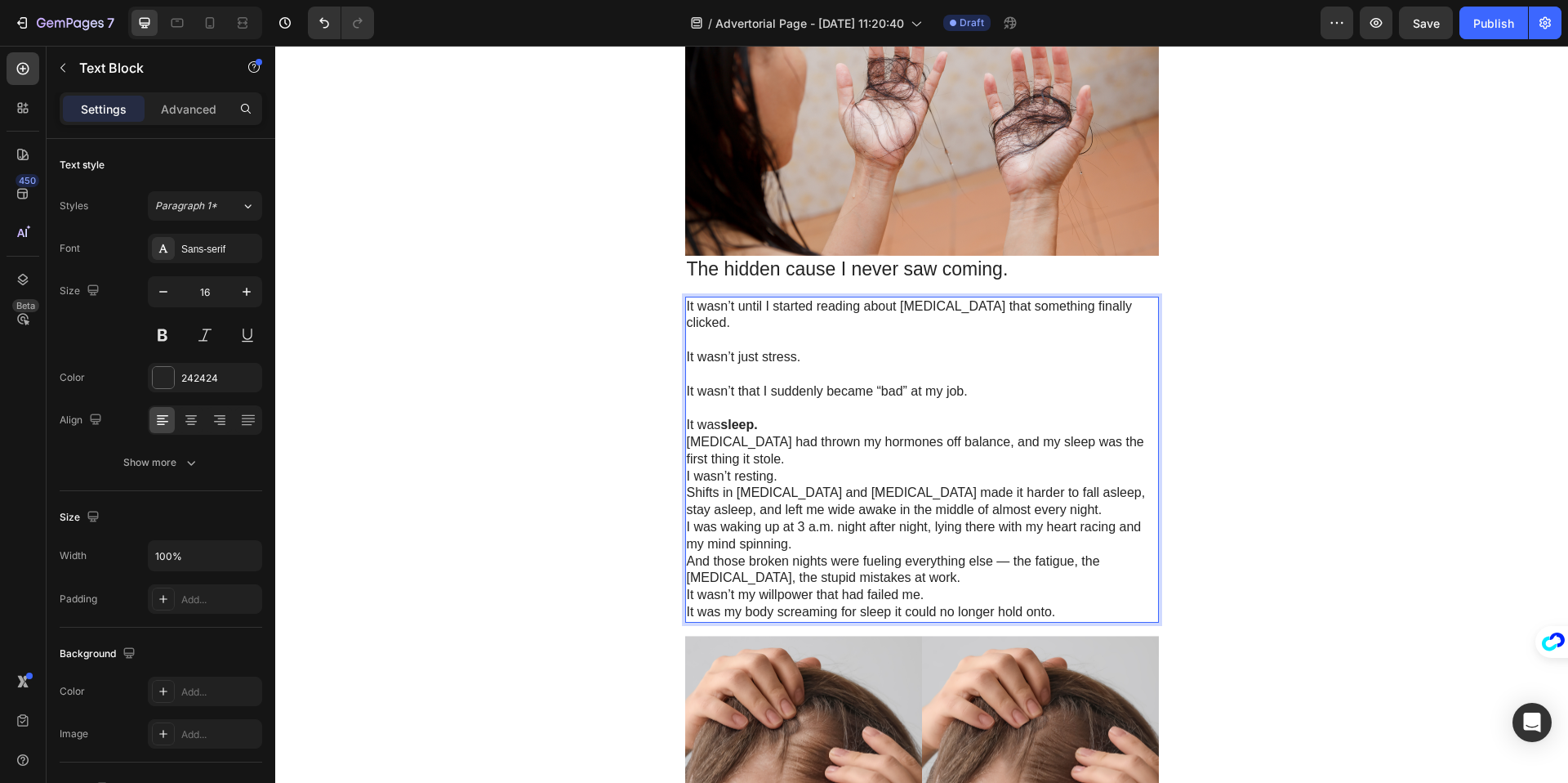
click at [784, 422] on p "It was sleep." at bounding box center [922, 425] width 470 height 17
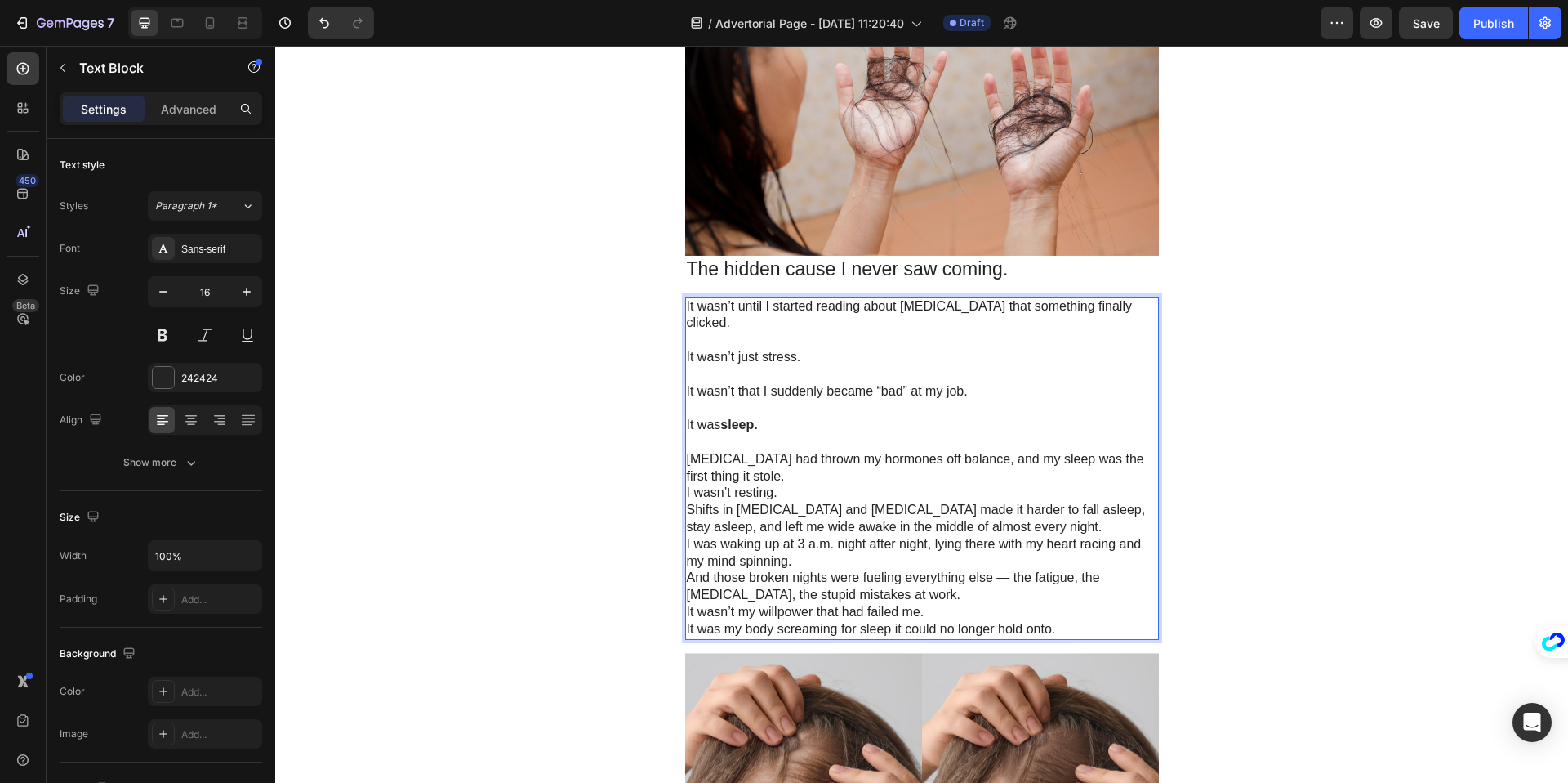
click at [794, 473] on p "[MEDICAL_DATA] had thrown my hormones off balance, and my sleep was the first t…" at bounding box center [922, 468] width 470 height 35
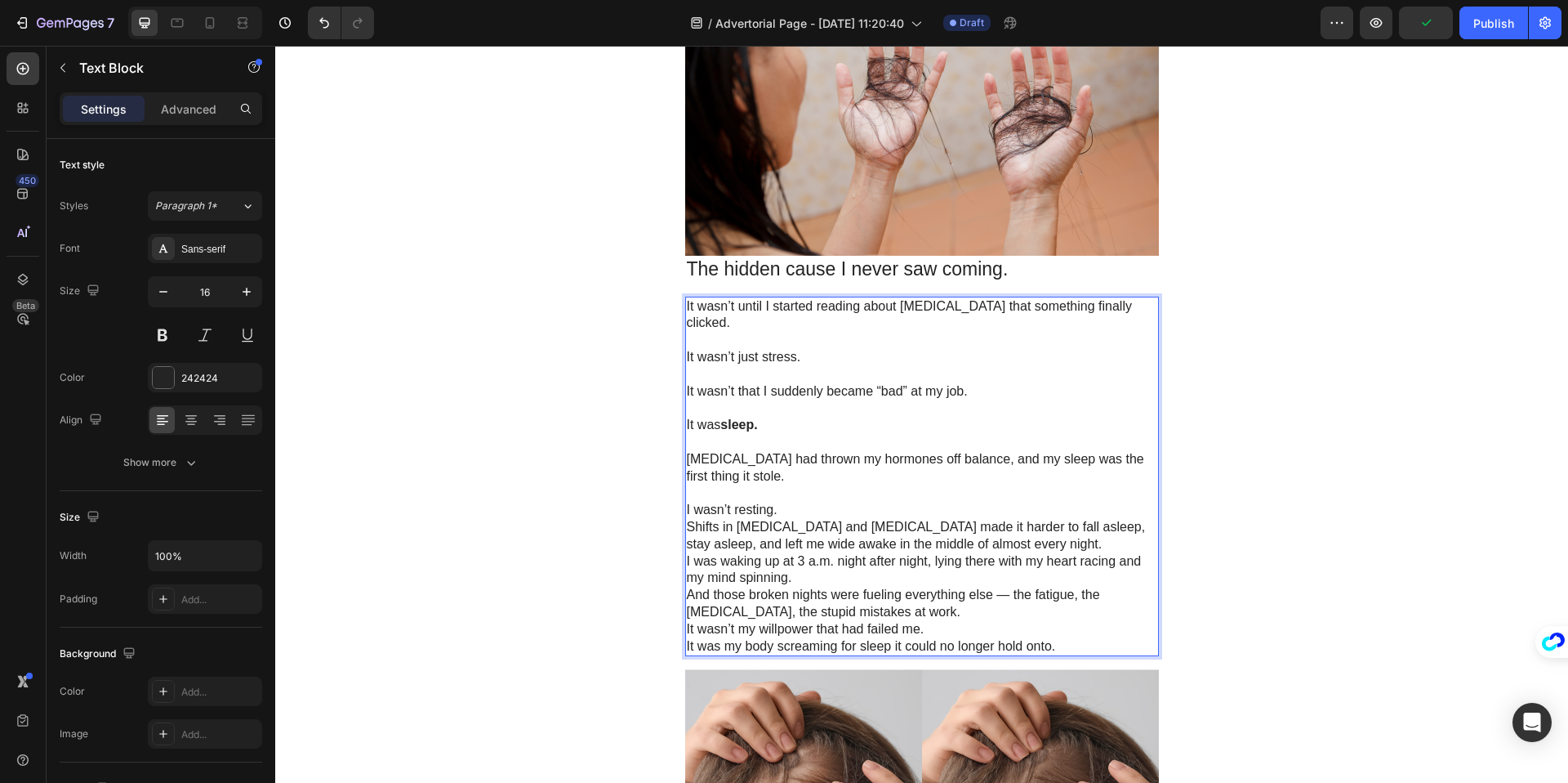
click at [807, 513] on p "I wasn’t resting." at bounding box center [922, 510] width 470 height 17
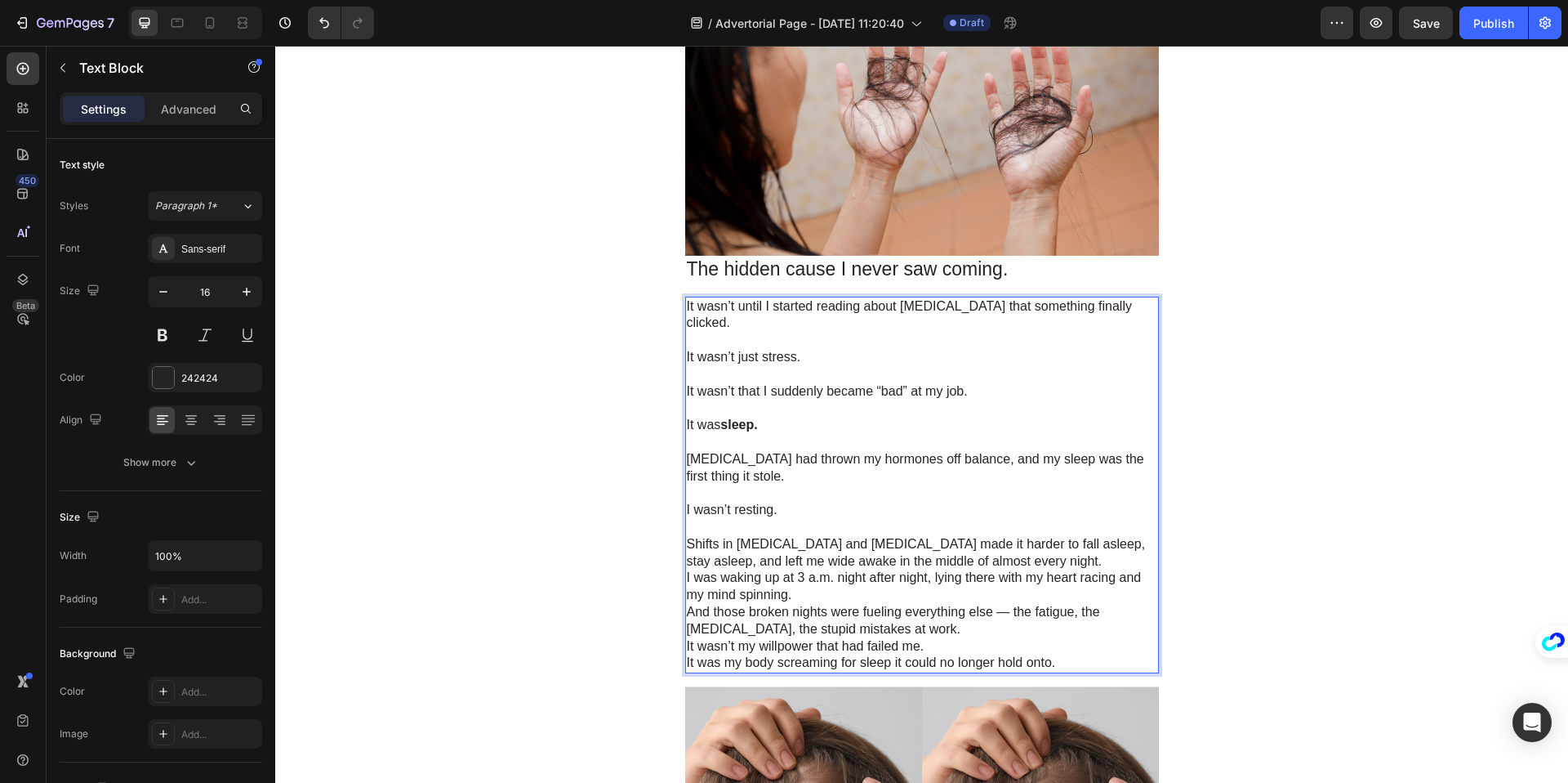
click at [1073, 557] on p "Shifts in [MEDICAL_DATA] and [MEDICAL_DATA] made it harder to fall asleep, stay…" at bounding box center [922, 553] width 470 height 35
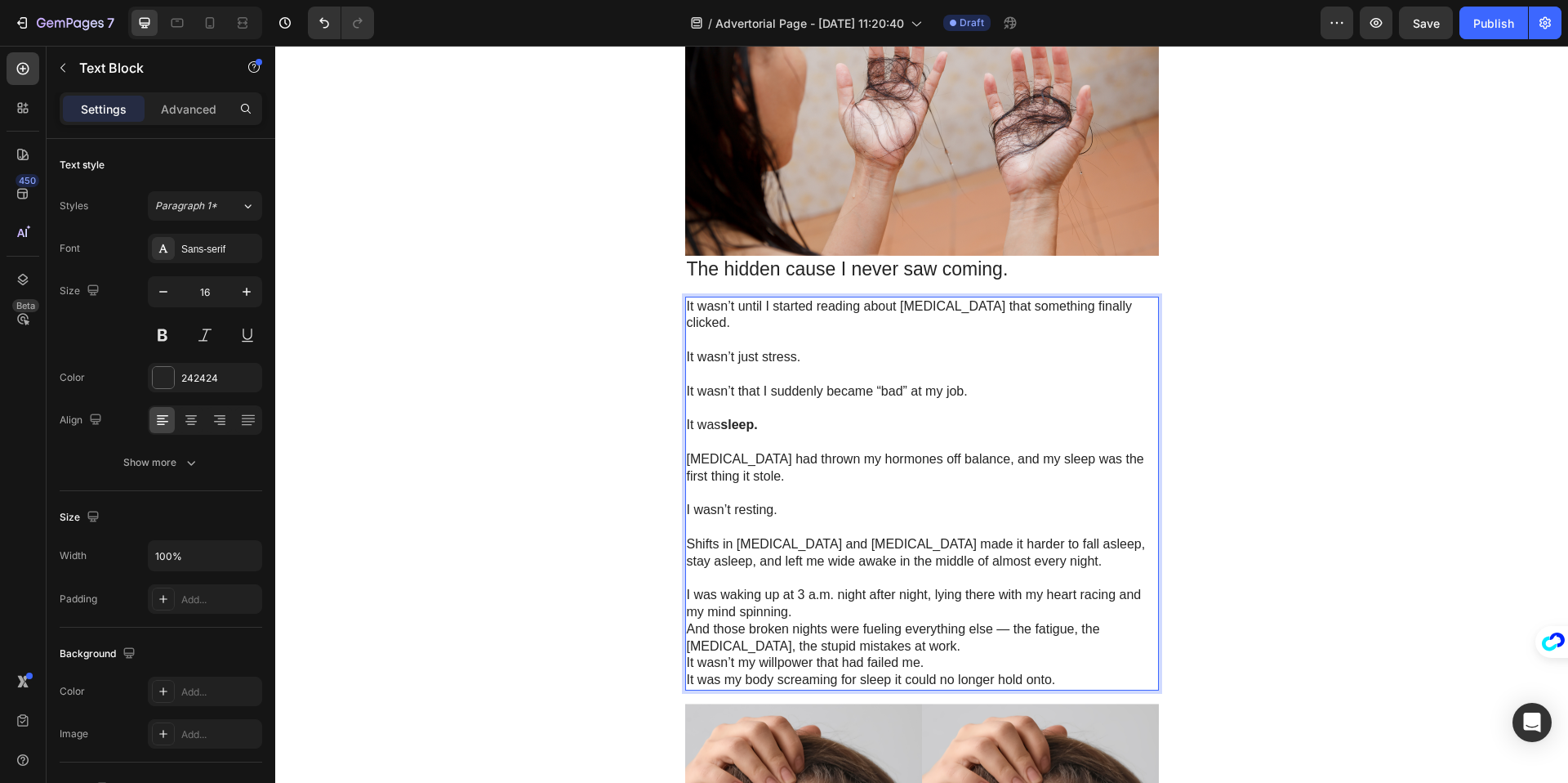
click at [847, 621] on p "And those broken nights were fueling everything else — the fatigue, the [MEDICA…" at bounding box center [922, 638] width 470 height 35
click at [819, 608] on p "I was waking up at 3 a.m. night after night, lying there with my heart racing a…" at bounding box center [922, 603] width 470 height 35
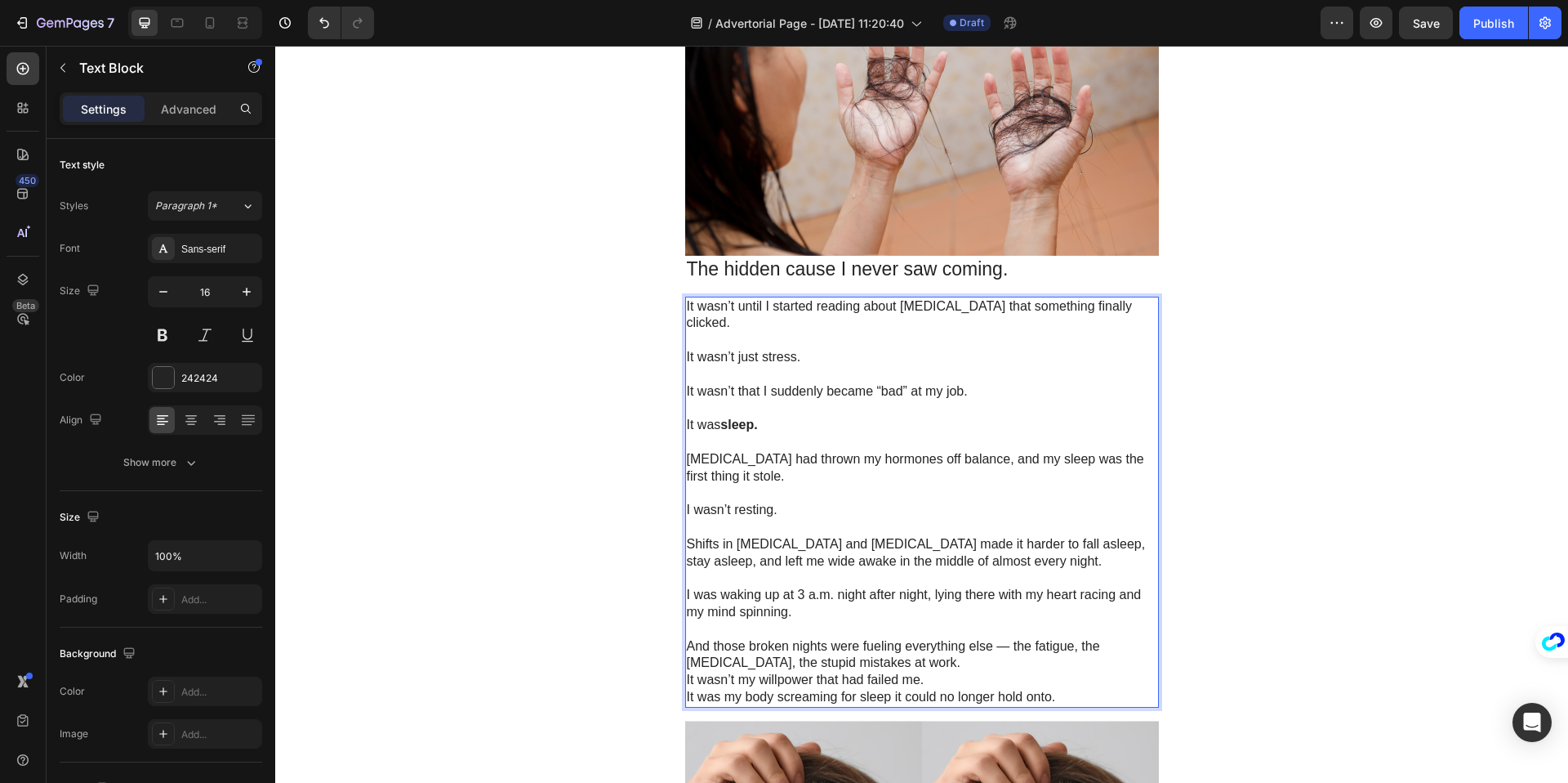
click at [900, 668] on p "And those broken nights were fueling everything else — the fatigue, the [MEDICA…" at bounding box center [922, 655] width 470 height 35
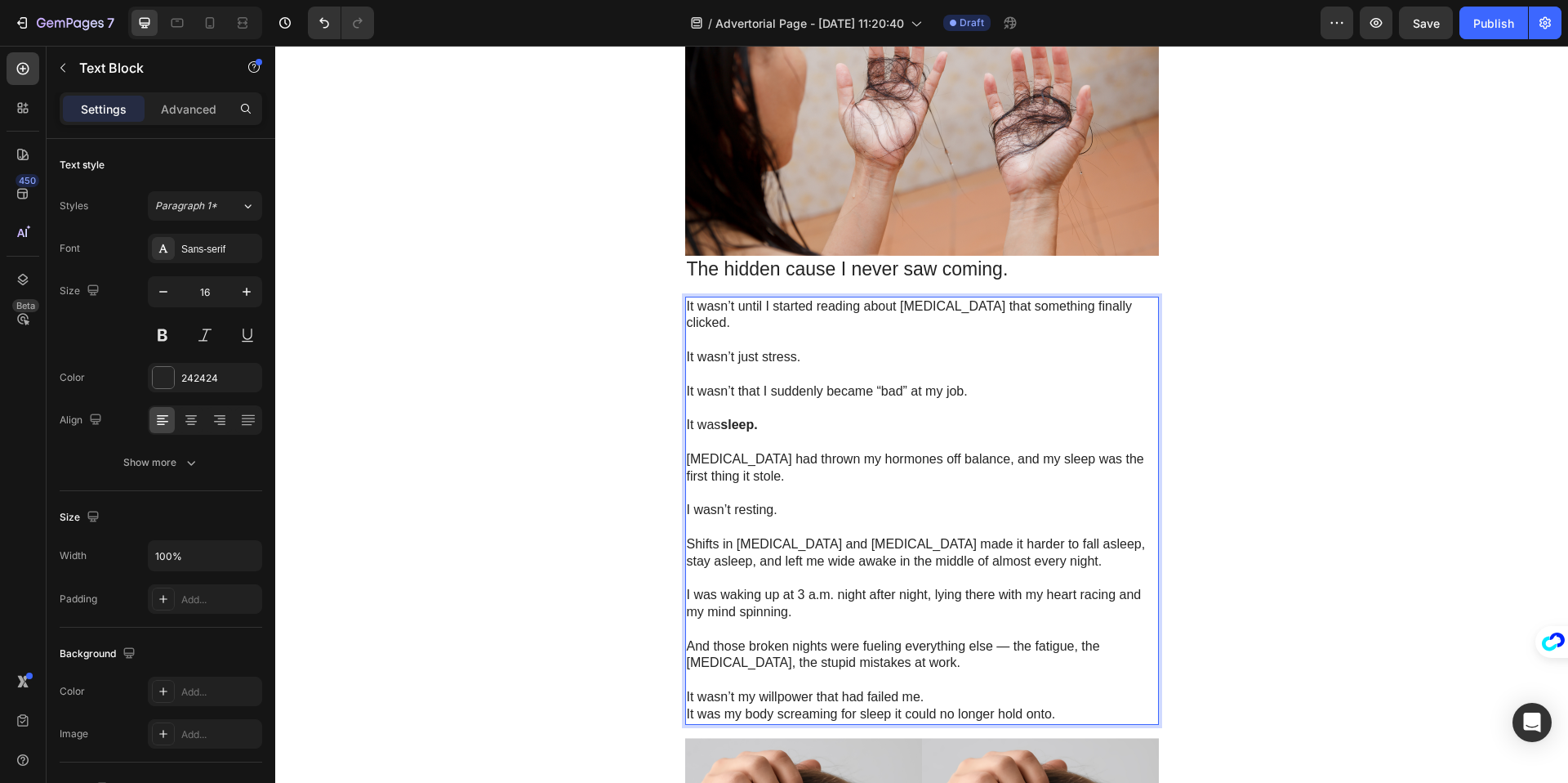
click at [940, 700] on p "It wasn’t my willpower that had failed me." at bounding box center [922, 696] width 470 height 17
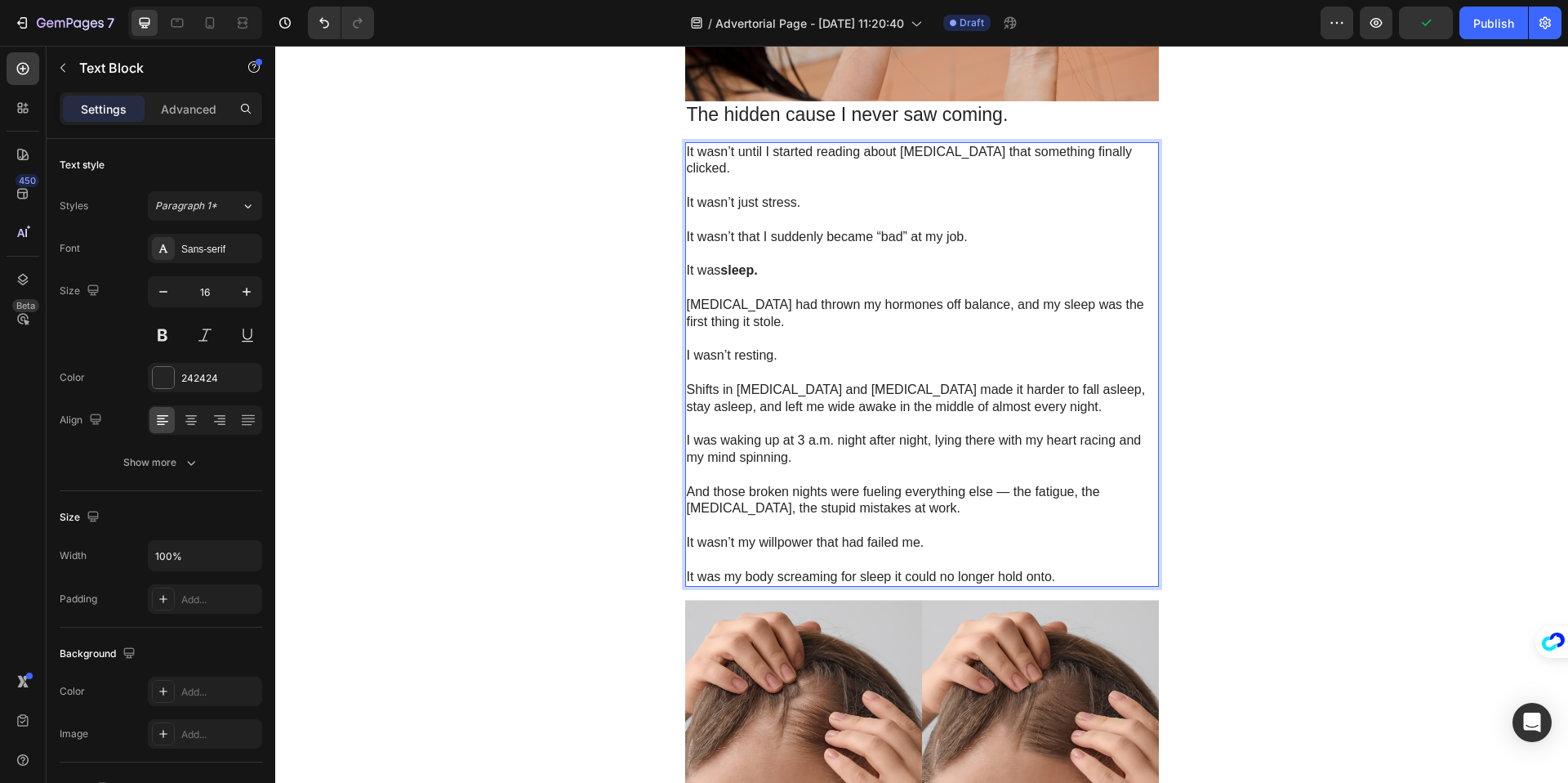
scroll to position [1343, 0]
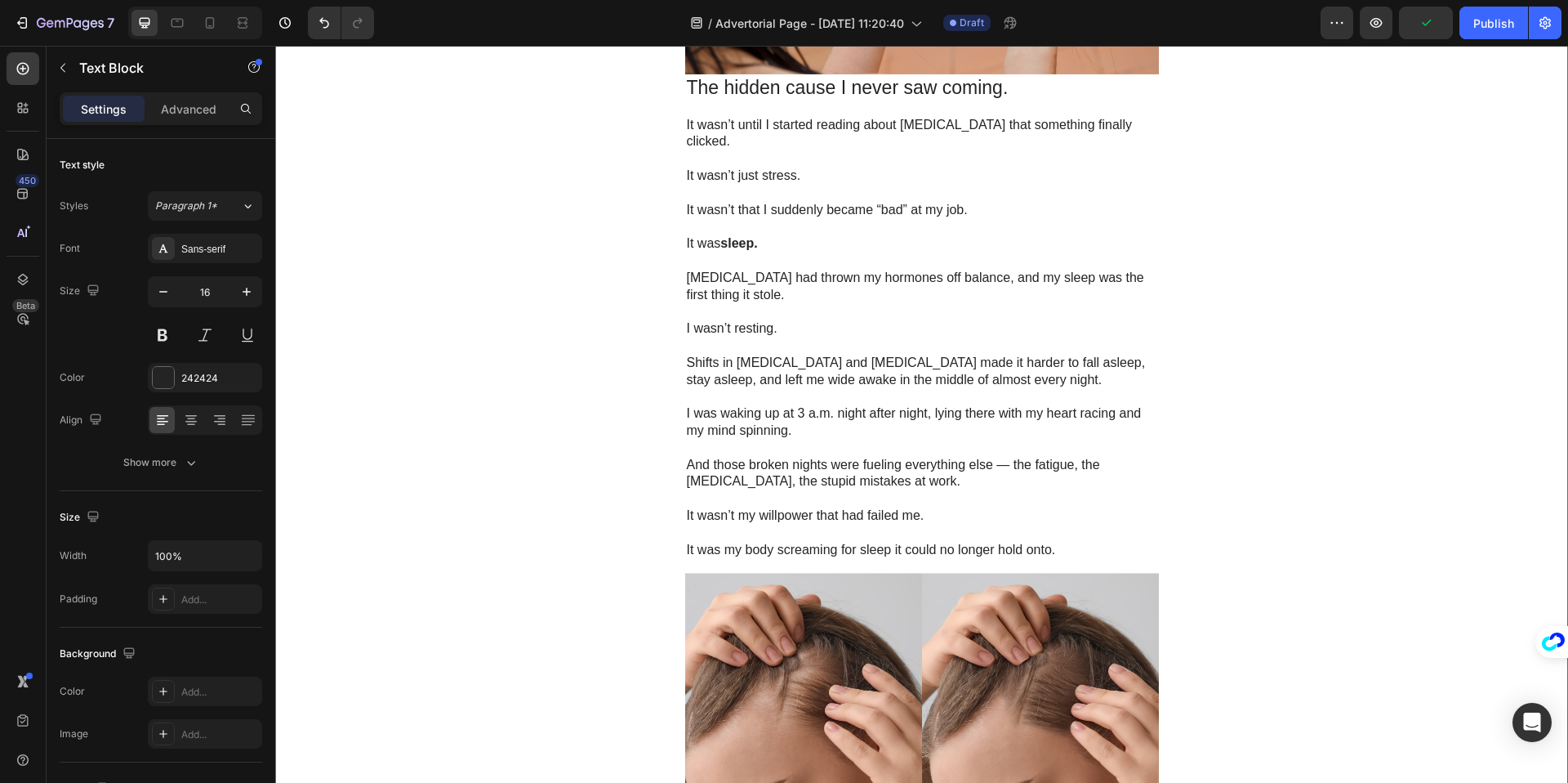
click at [515, 406] on div "Image GEME Cosmetic Heading Row Advertorial Text Block ⁠⁠⁠⁠⁠⁠⁠ I Thought [MEDIC…" at bounding box center [922, 30] width 1293 height 2587
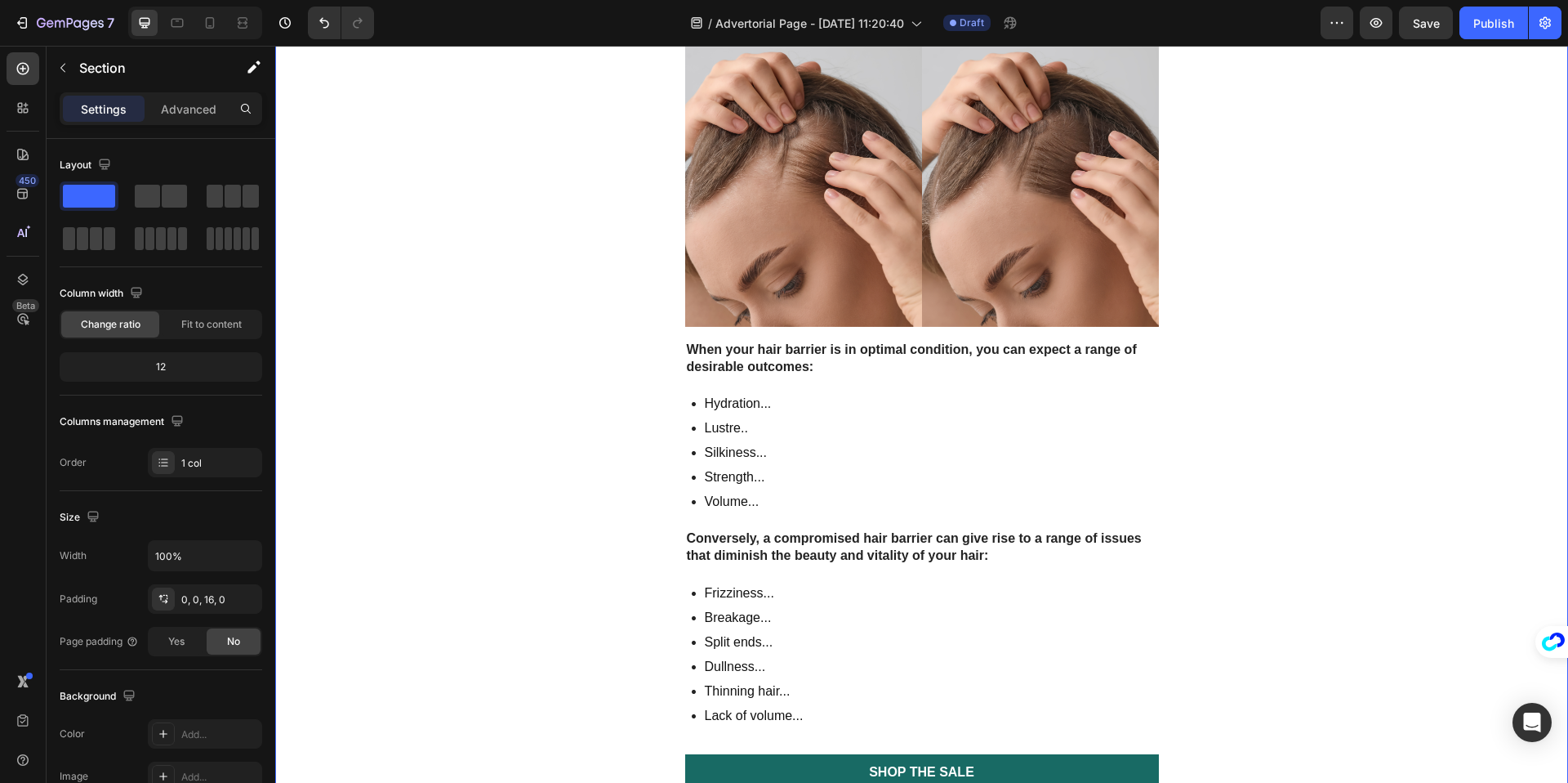
scroll to position [1950, 0]
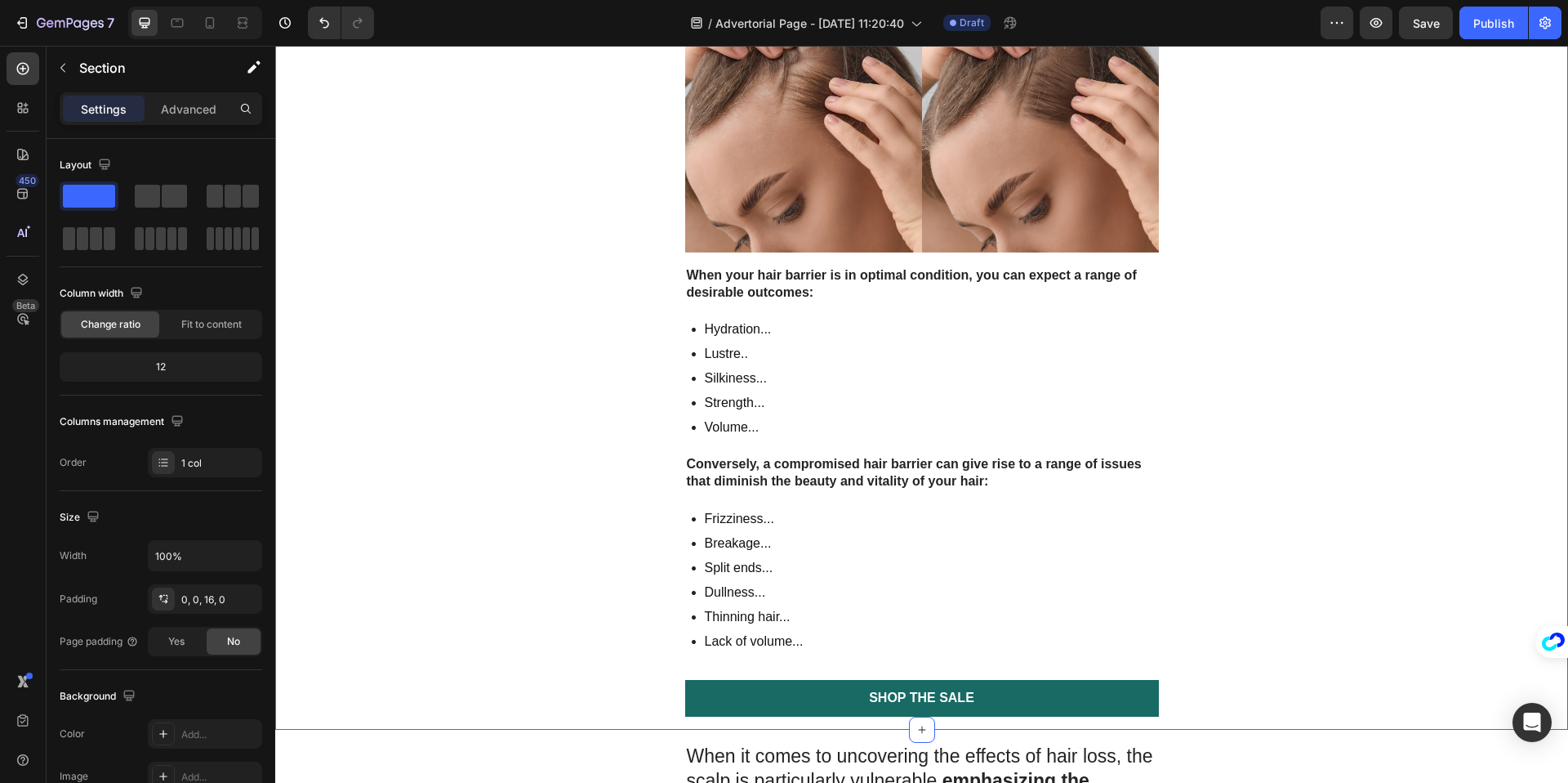
click at [840, 286] on p "When your hair barrier is in optimal condition, you can expect a range of desir…" at bounding box center [922, 284] width 470 height 35
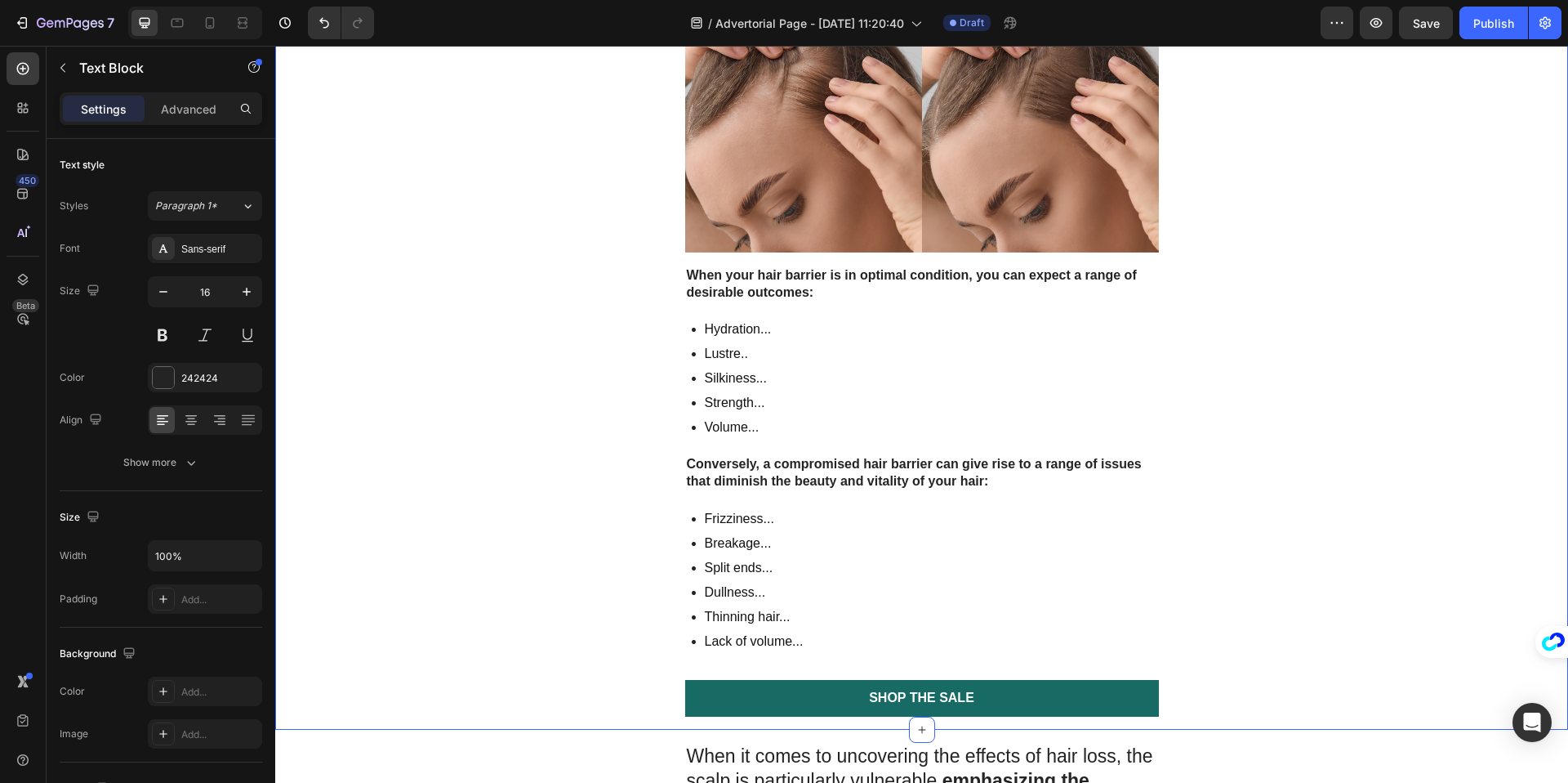
click at [840, 286] on p "When your hair barrier is in optimal condition, you can expect a range of desir…" at bounding box center [922, 284] width 470 height 35
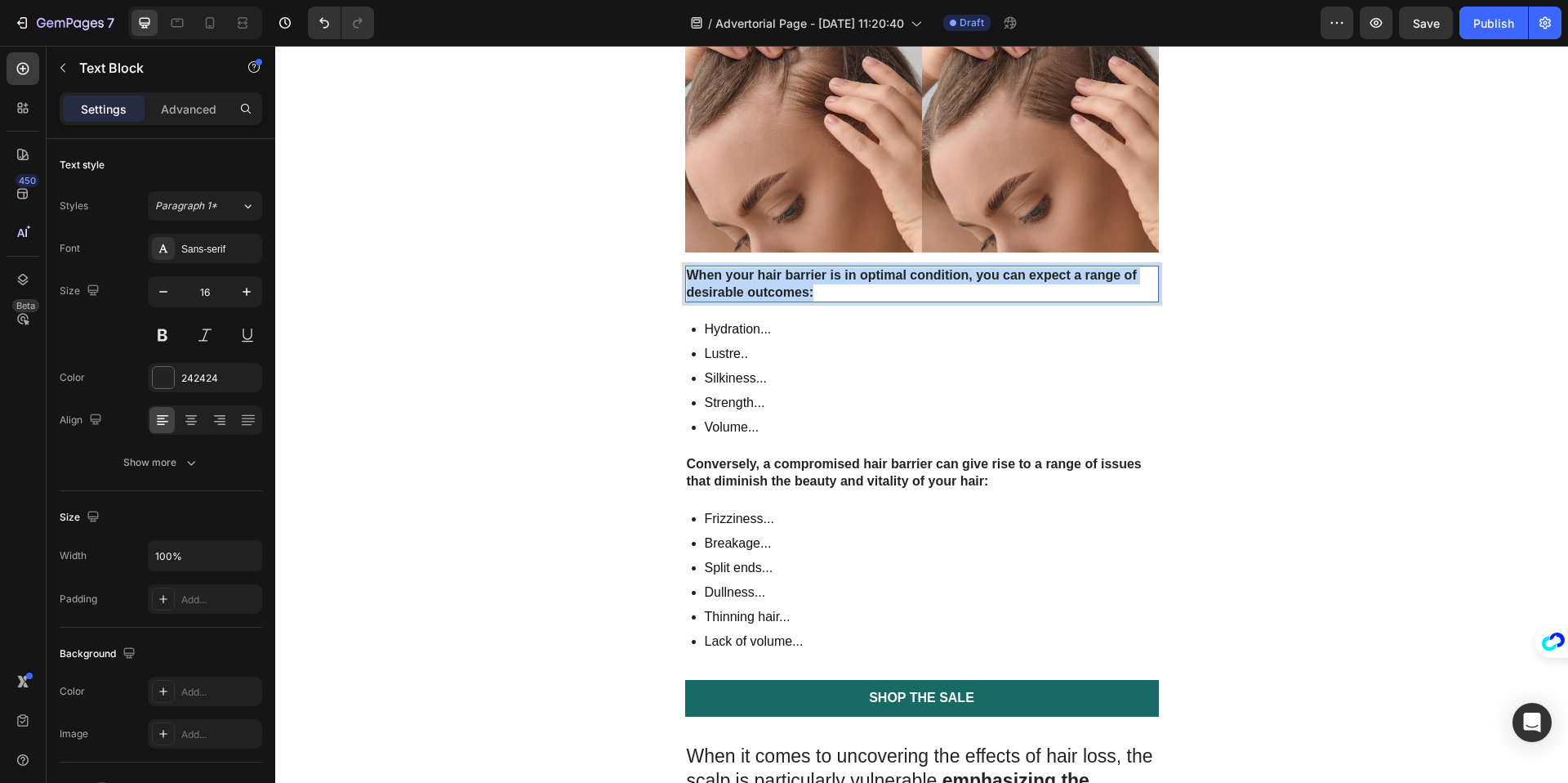
click at [840, 286] on p "When your hair barrier is in optimal condition, you can expect a range of desir…" at bounding box center [922, 284] width 470 height 35
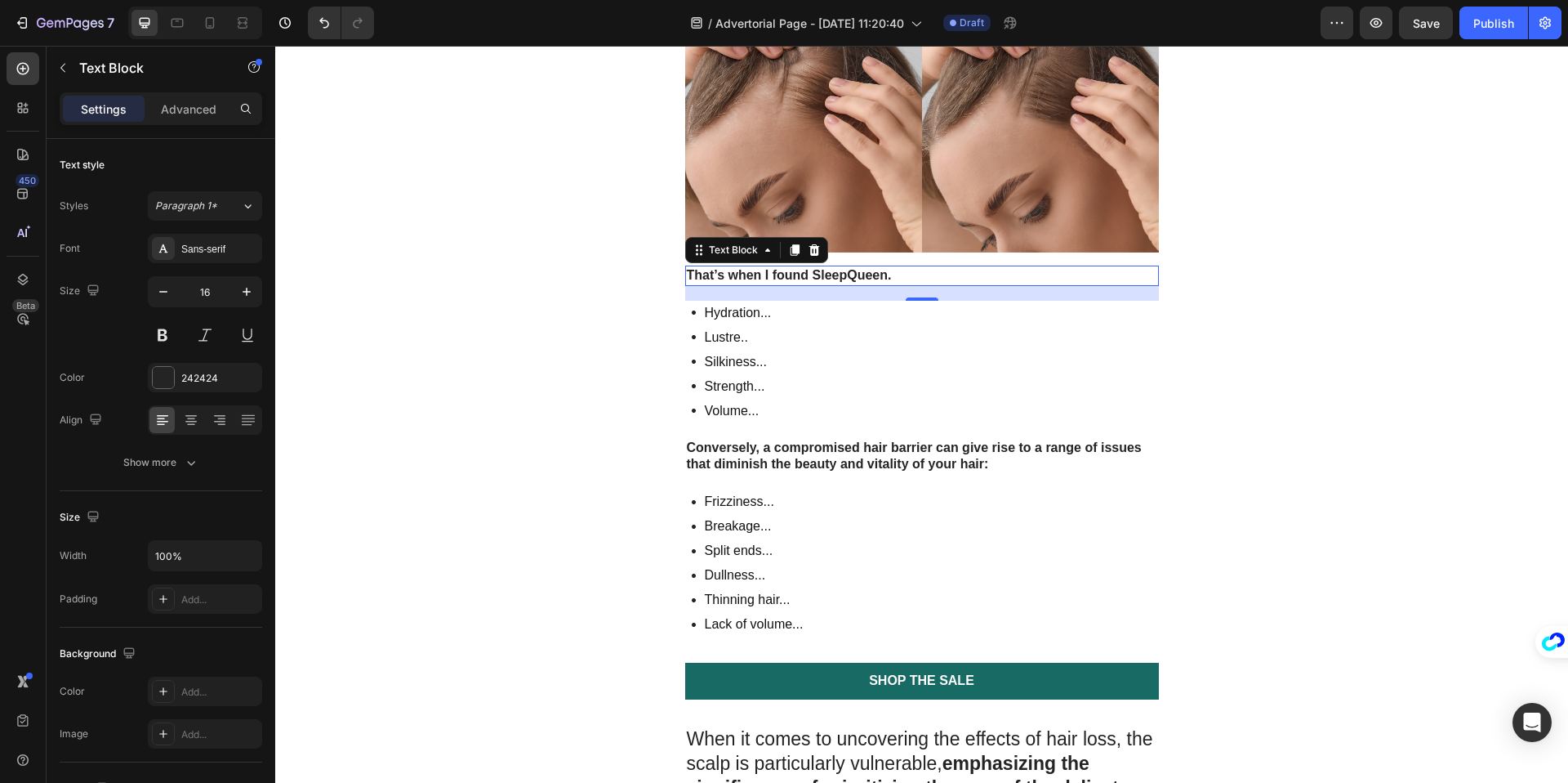
click at [919, 389] on div "Hydration... Lustre.. Silkiness... Strength... Volume..." at bounding box center [922, 362] width 474 height 123
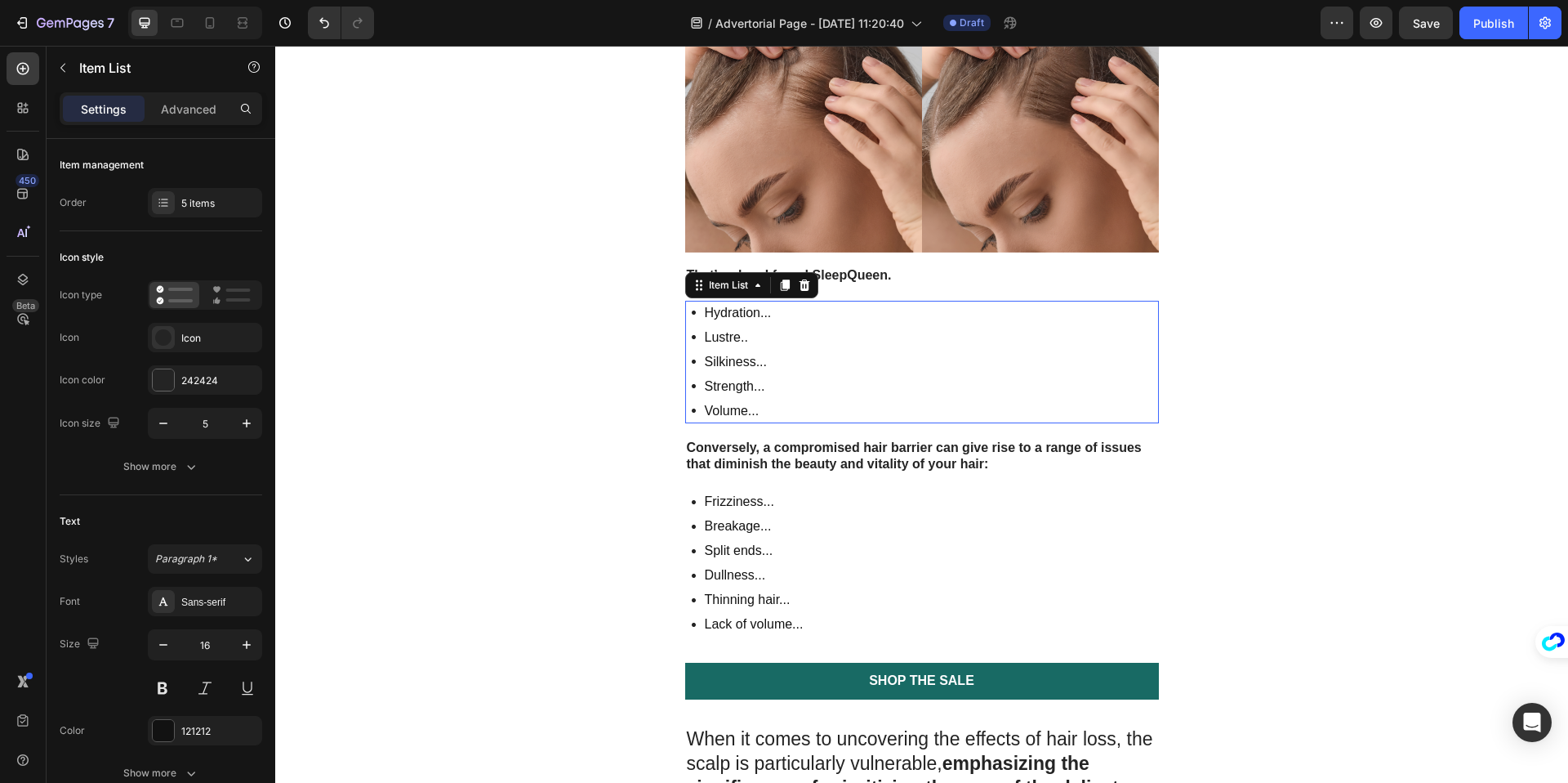
click at [919, 389] on div "Hydration... Lustre.. Silkiness... Strength... Volume..." at bounding box center [922, 362] width 474 height 123
click at [883, 373] on div "Hydration... Lustre.. Silkiness... Strength... Volume..." at bounding box center [922, 362] width 474 height 123
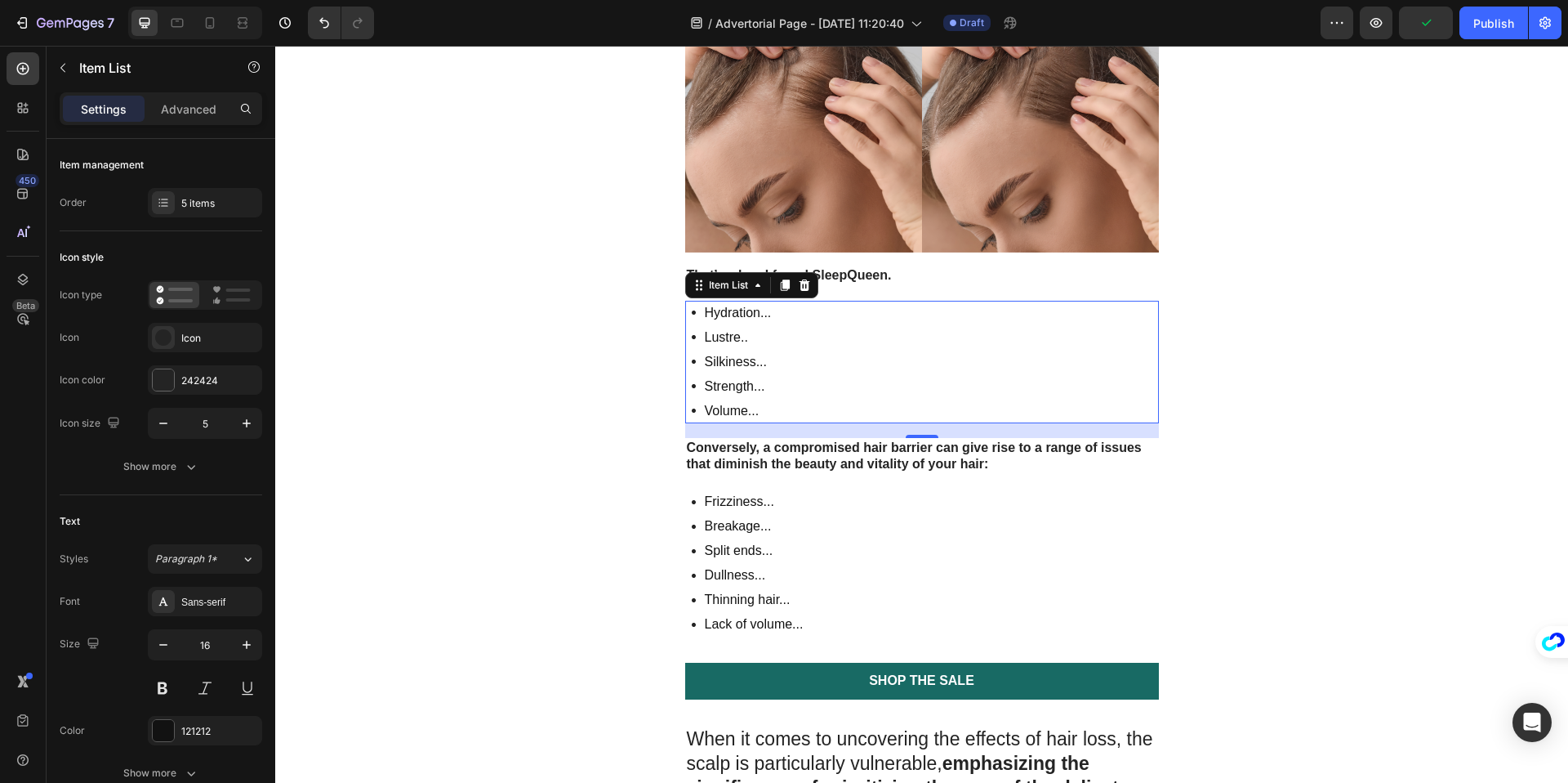
click at [782, 372] on div "Hydration... Lustre.. Silkiness... Strength... Volume..." at bounding box center [922, 362] width 474 height 123
click at [753, 383] on p "Strength..." at bounding box center [738, 387] width 67 height 19
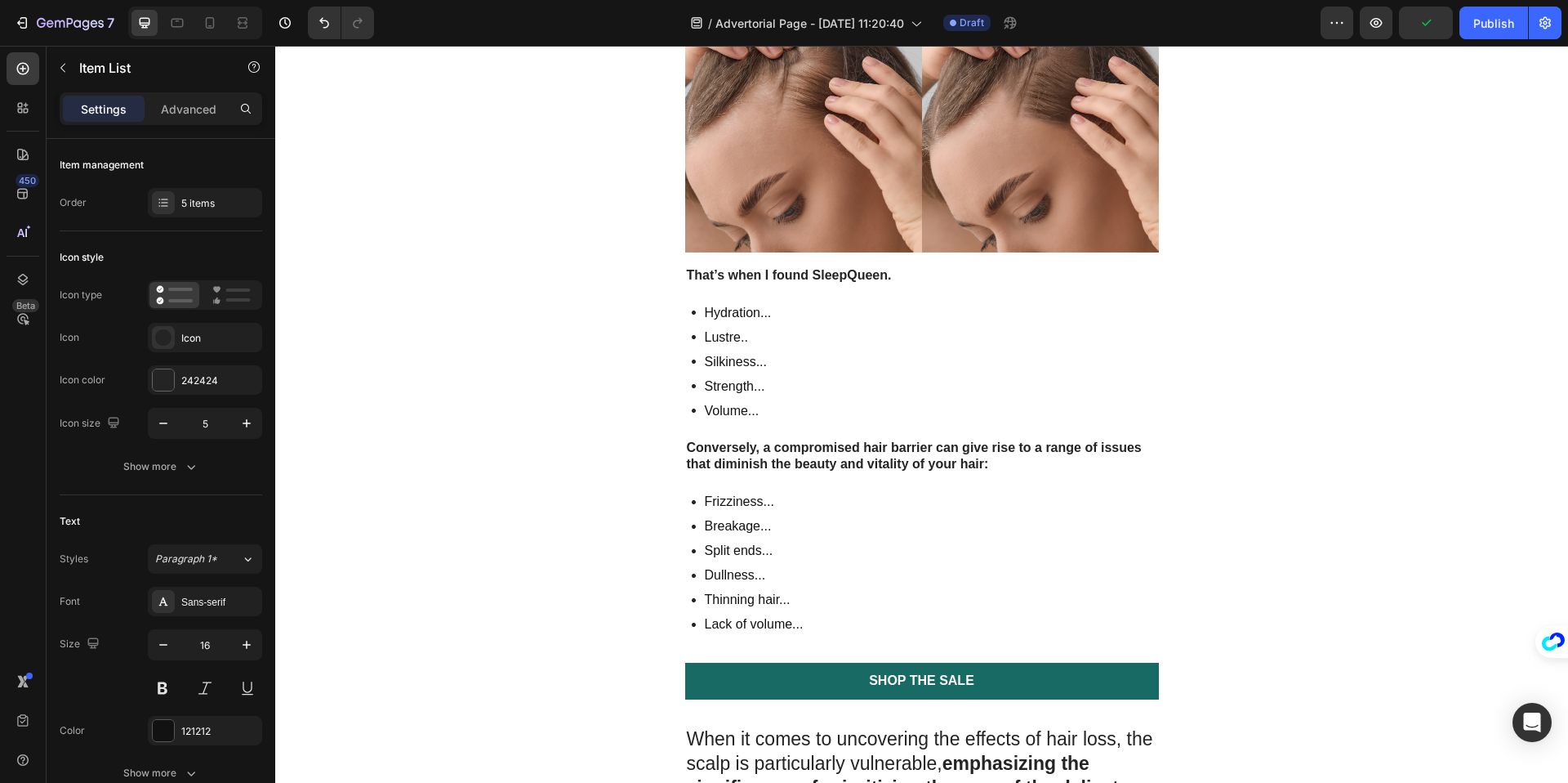
click at [862, 400] on div "Hydration... Lustre.. Silkiness... Strength... Volume..." at bounding box center [922, 362] width 474 height 123
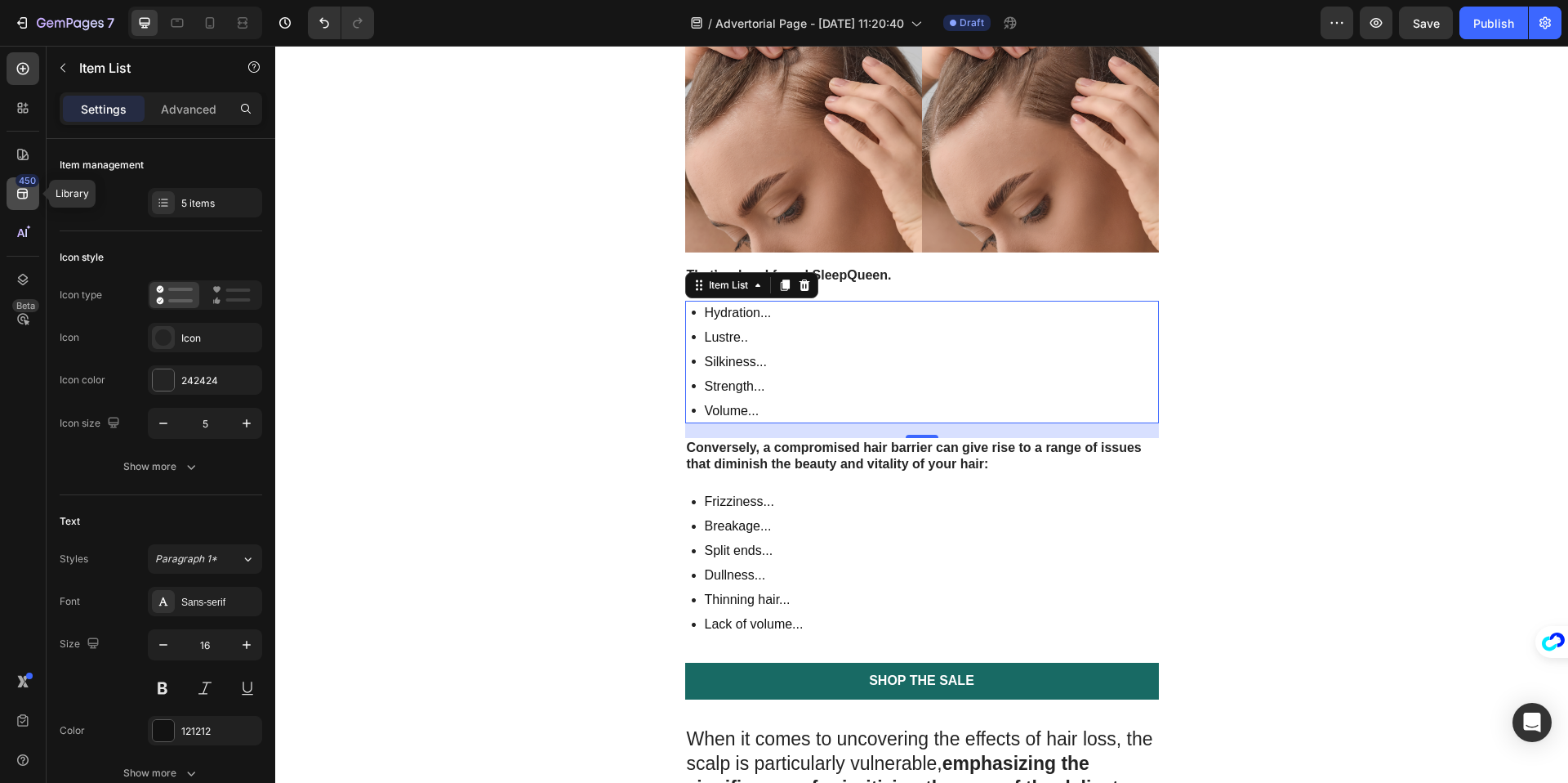
click at [24, 197] on icon at bounding box center [22, 194] width 11 height 11
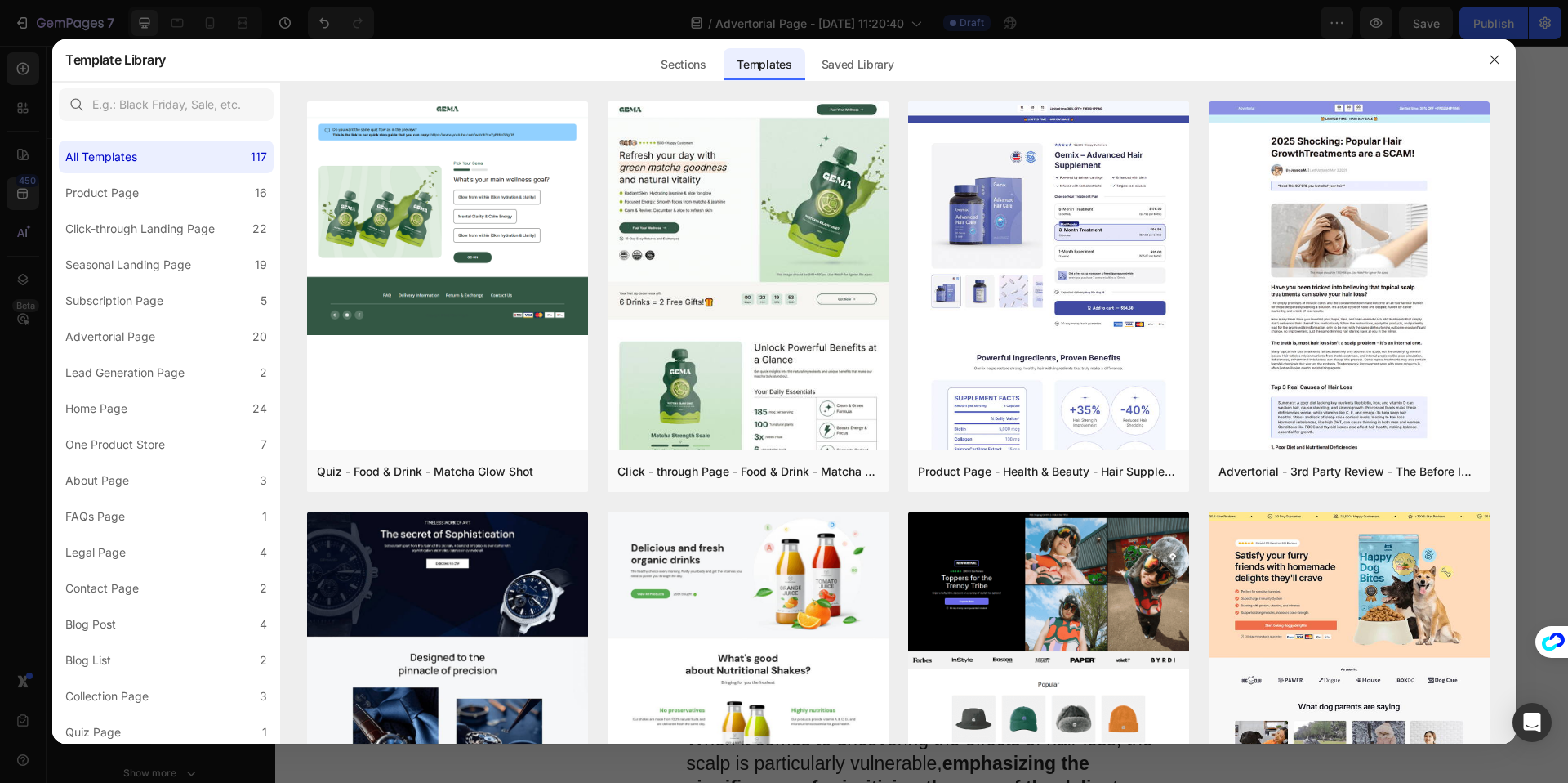
click at [18, 270] on div at bounding box center [784, 391] width 1568 height 783
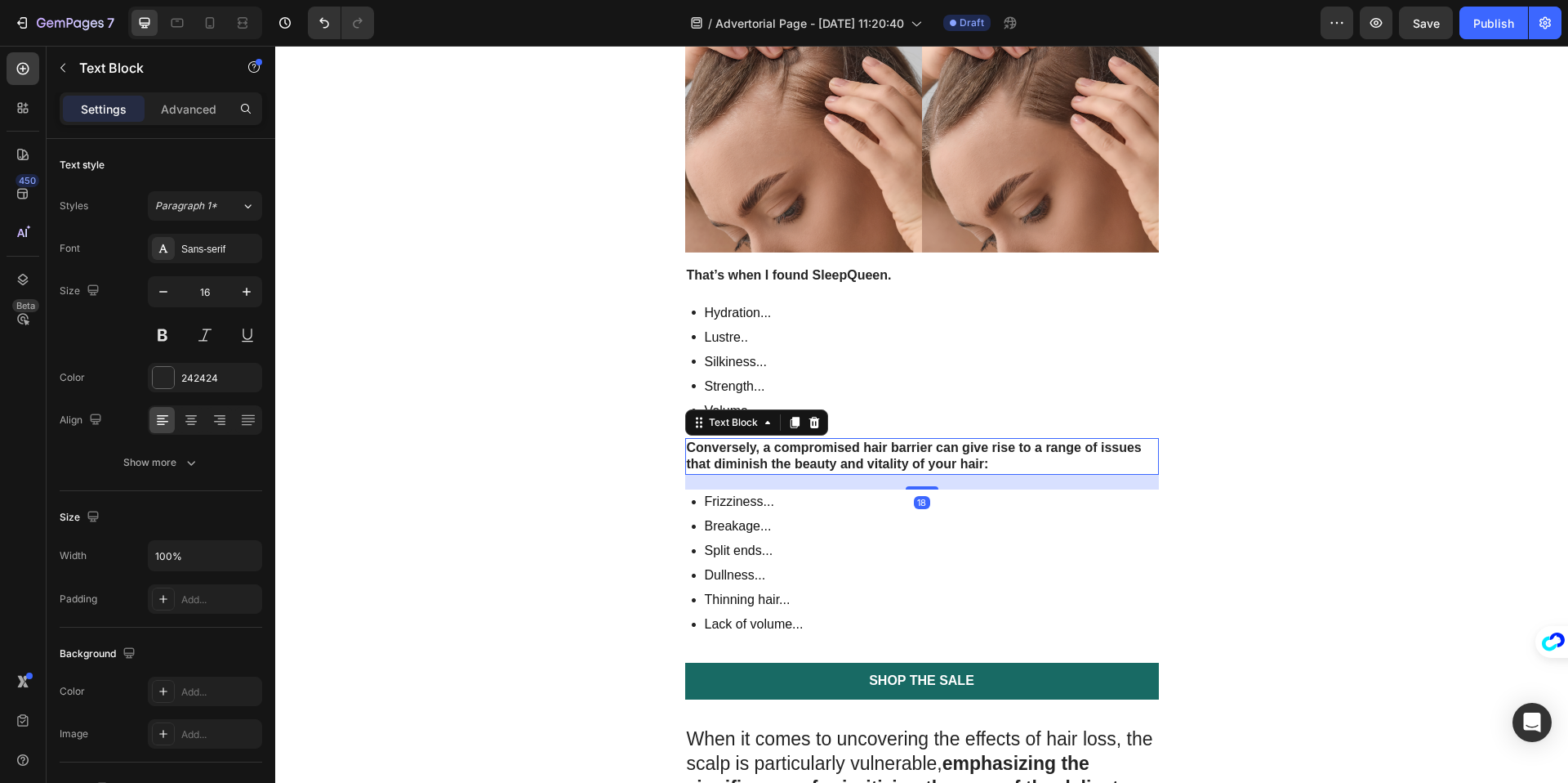
click at [877, 467] on strong "Conversely, a compromised hair barrier can give rise to a range of issues that …" at bounding box center [914, 456] width 455 height 31
click at [768, 452] on strong "Conversely, a compromised hair barrier can give rise to a range of issues that …" at bounding box center [914, 456] width 455 height 31
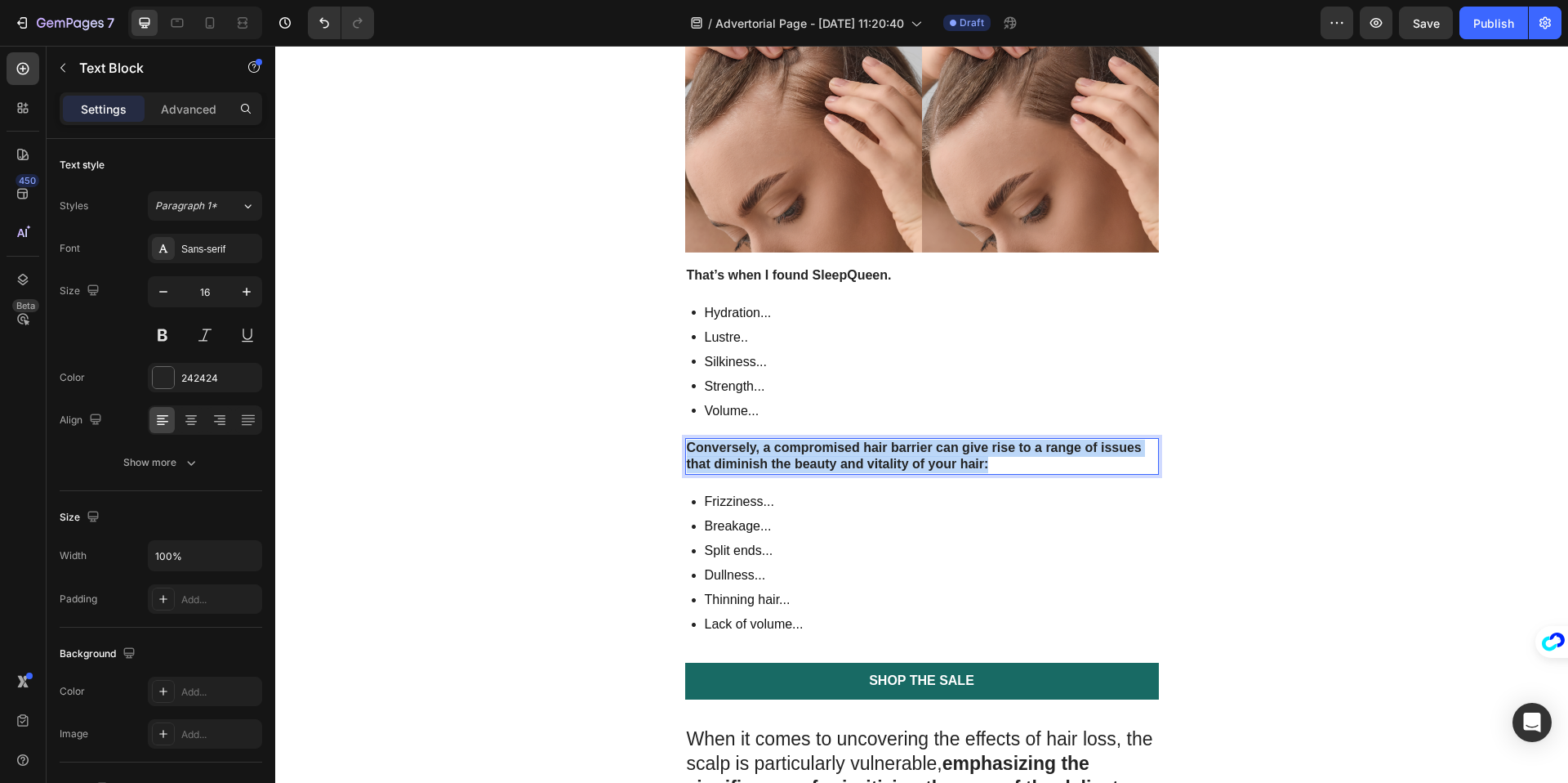
click at [768, 451] on strong "Conversely, a compromised hair barrier can give rise to a range of issues that …" at bounding box center [914, 456] width 455 height 31
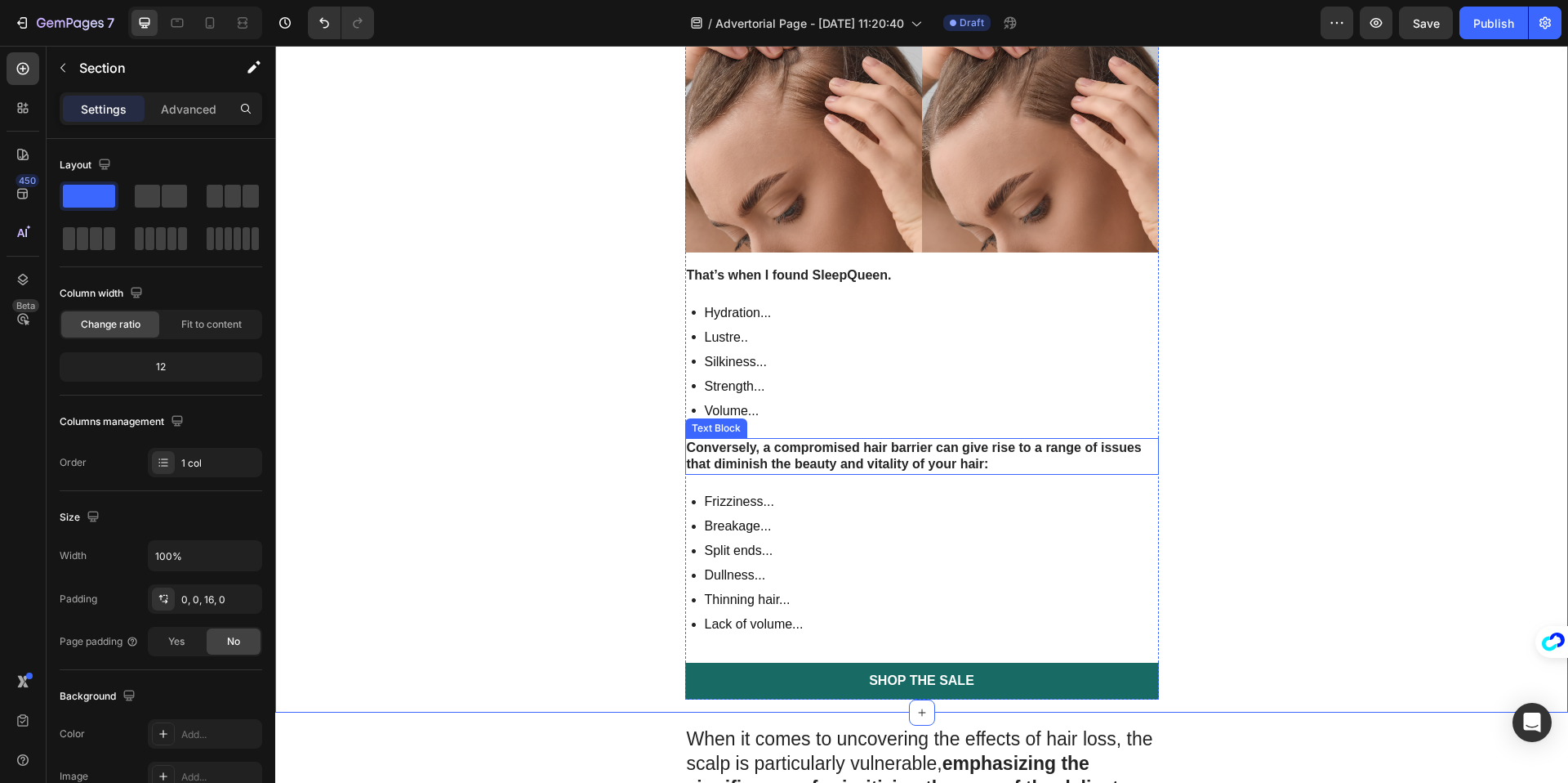
click at [762, 453] on strong "Conversely, a compromised hair barrier can give rise to a range of issues that …" at bounding box center [914, 456] width 455 height 31
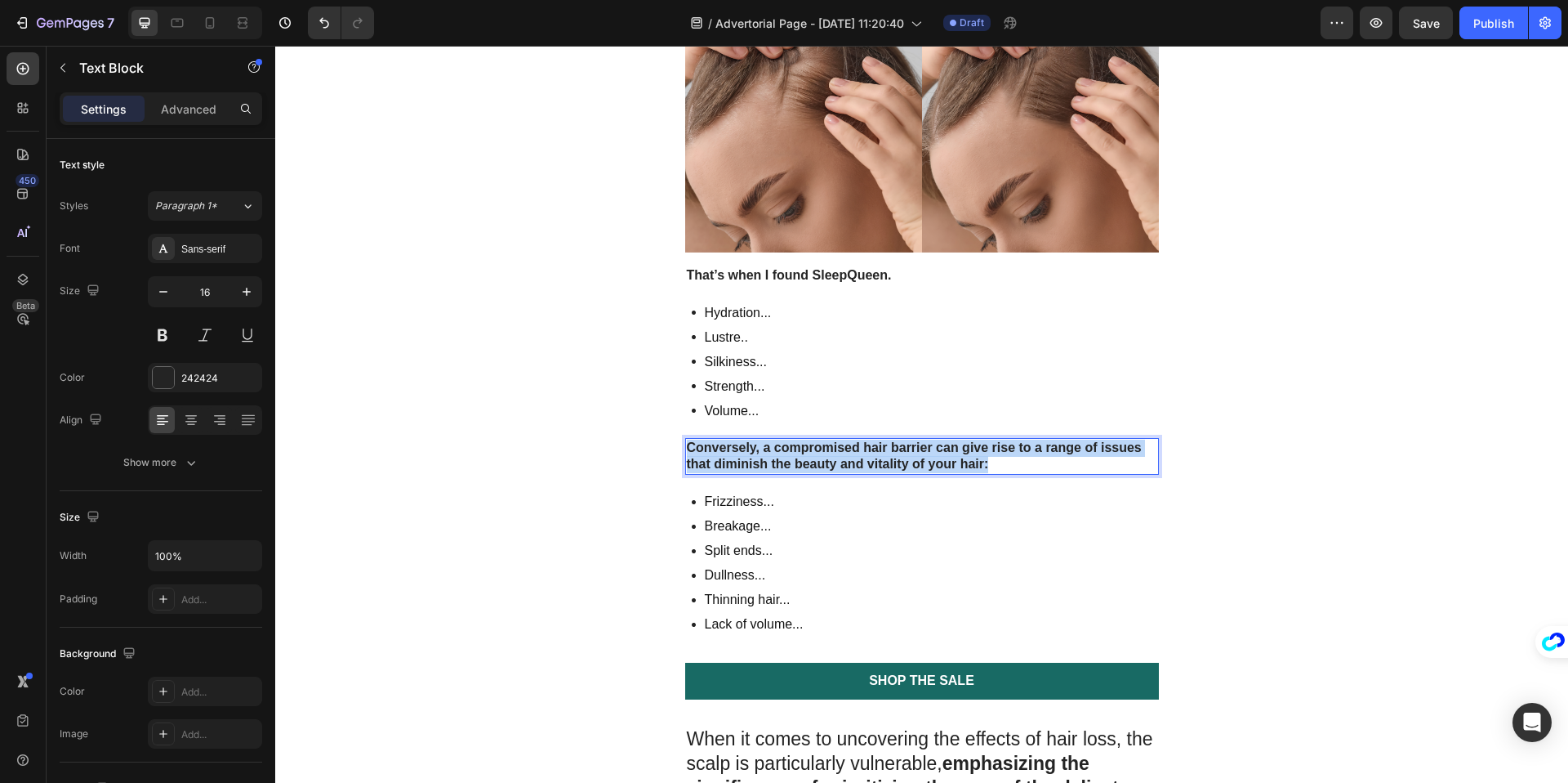
click at [762, 453] on strong "Conversely, a compromised hair barrier can give rise to a range of issues that …" at bounding box center [914, 456] width 455 height 31
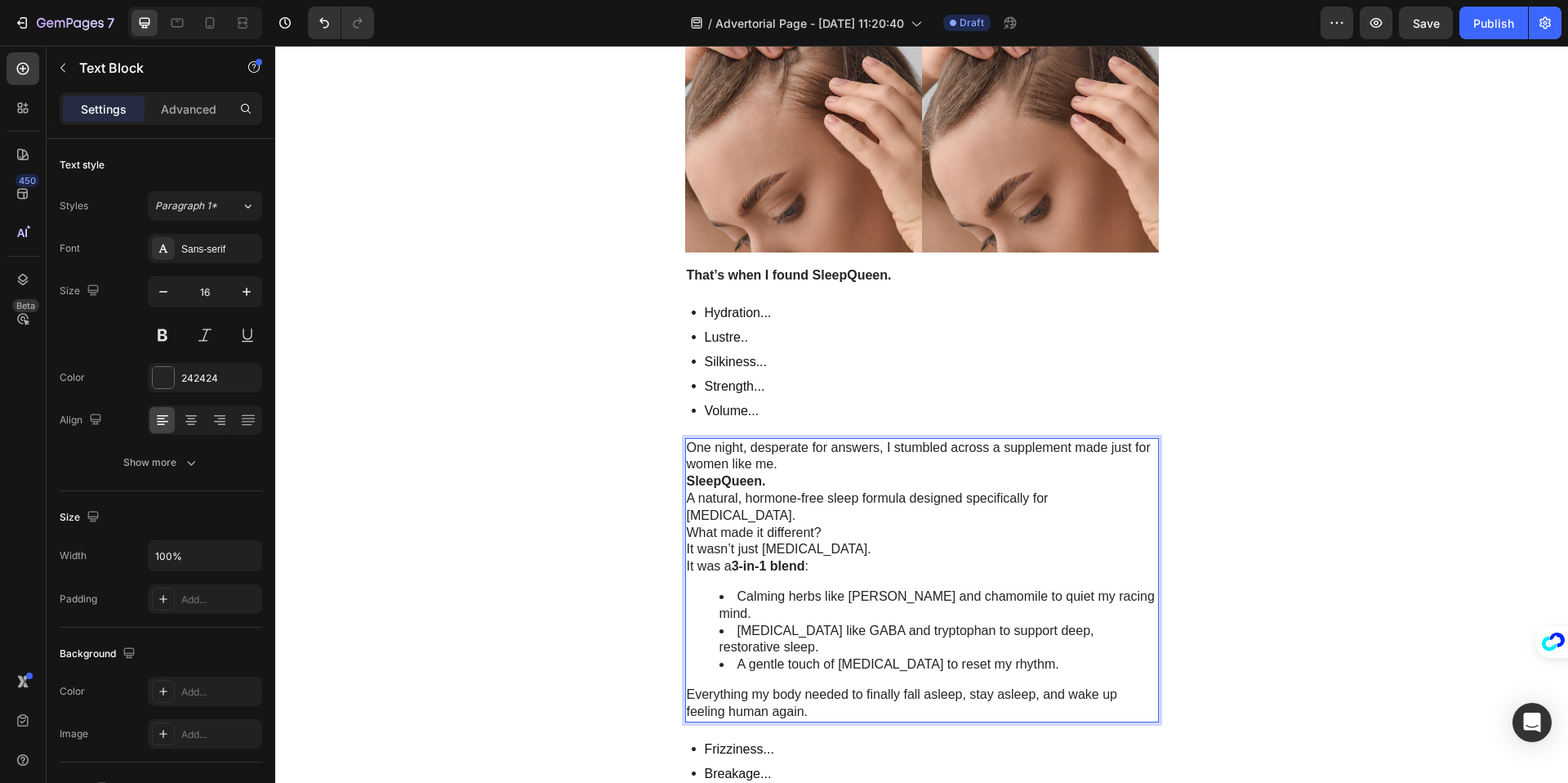
click at [891, 492] on p "A natural, hormone-free sleep formula designed specifically for [MEDICAL_DATA]." at bounding box center [922, 507] width 470 height 35
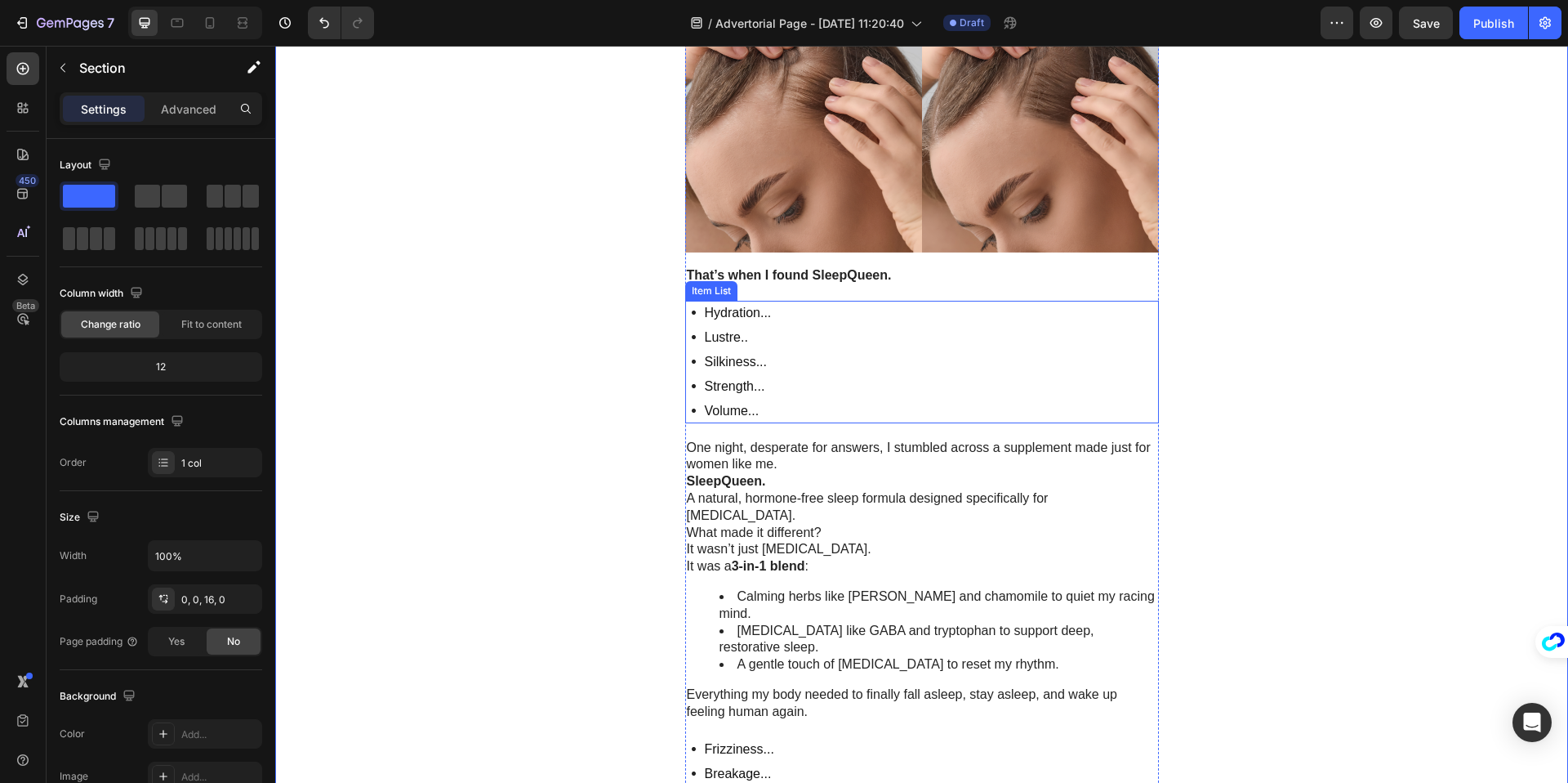
click at [770, 381] on p "Strength..." at bounding box center [738, 387] width 67 height 19
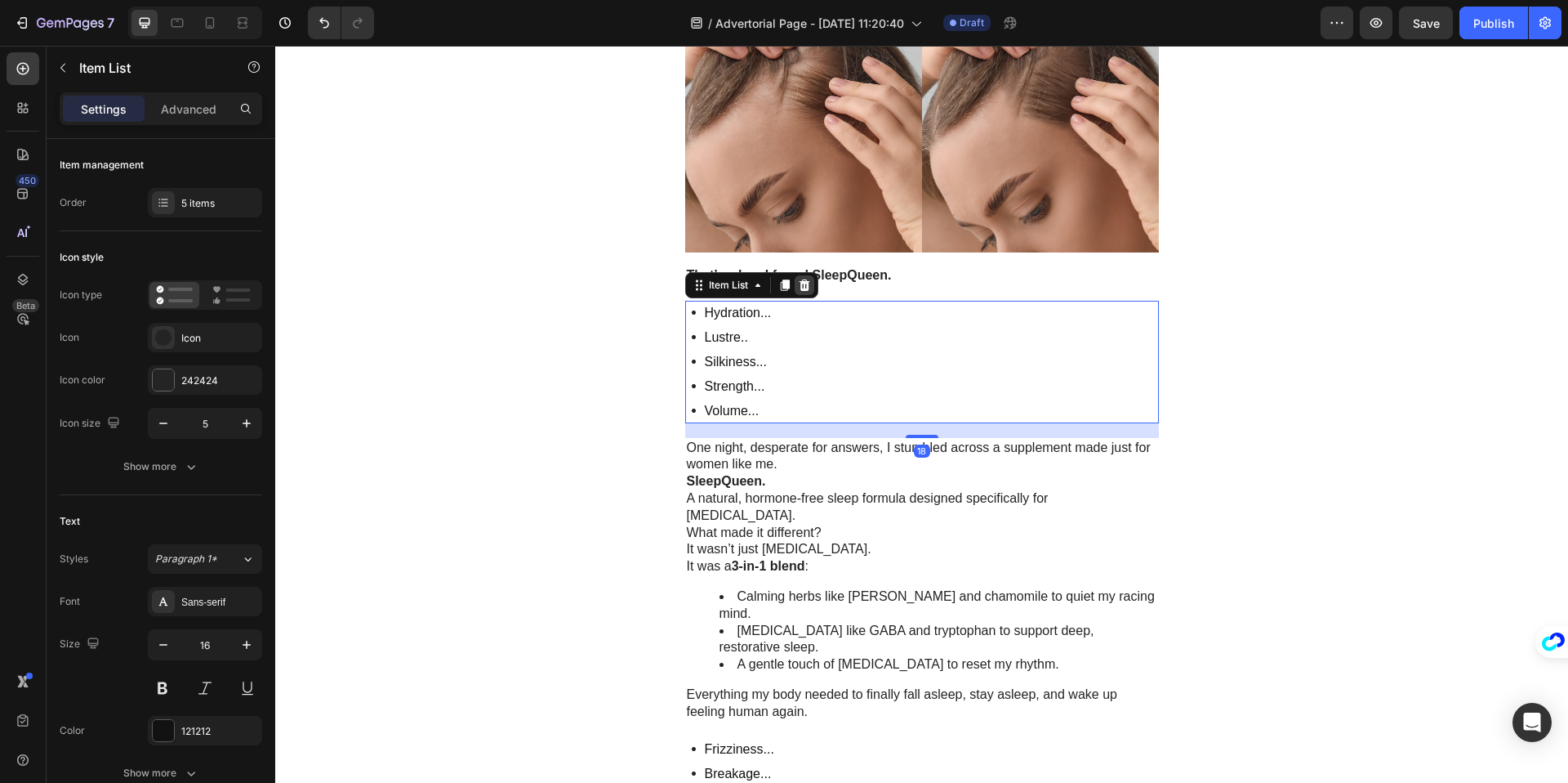
click at [811, 288] on div at bounding box center [804, 285] width 19 height 19
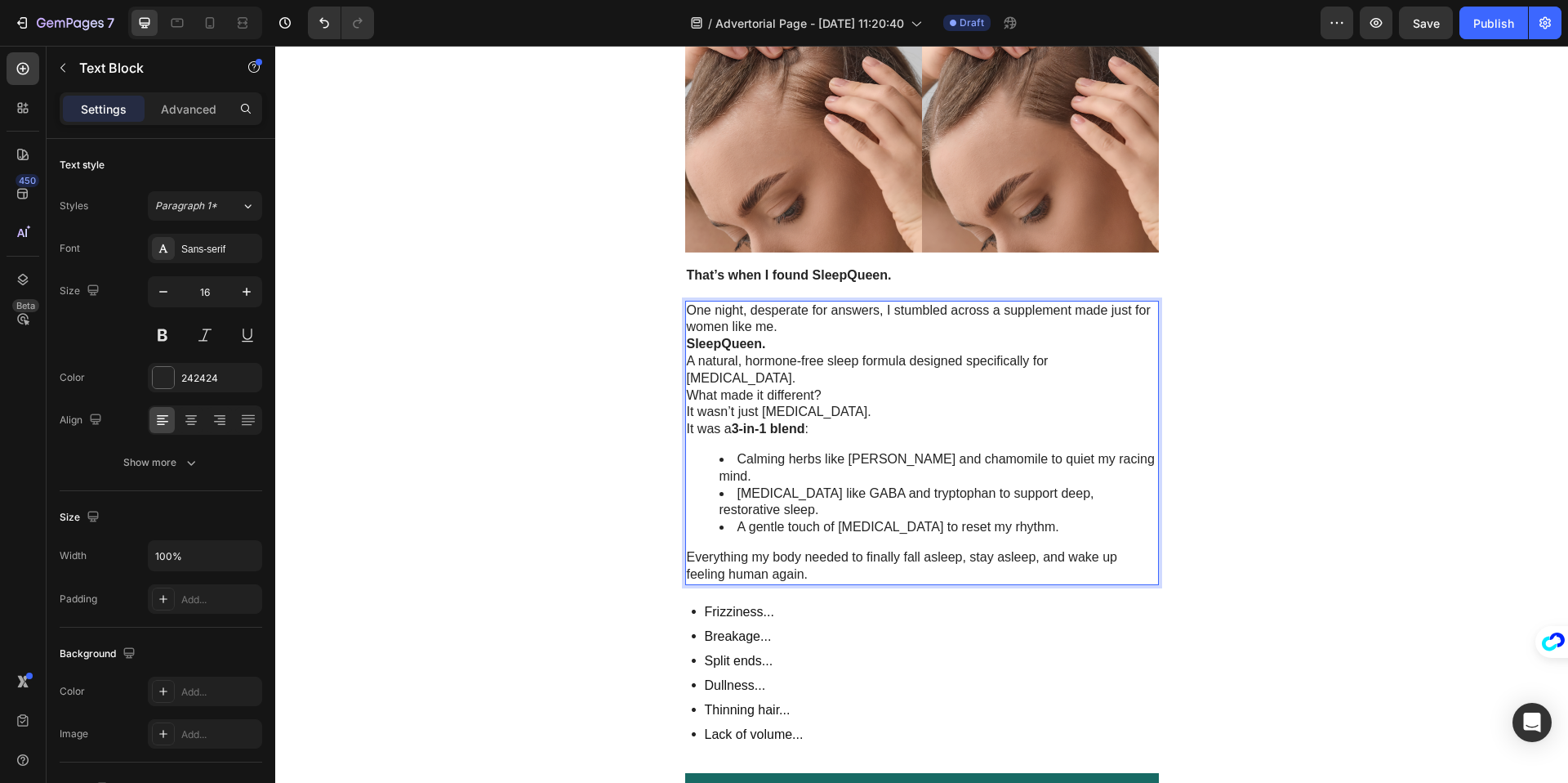
click at [1050, 326] on p "One night, desperate for answers, I stumbled across a supplement made just for …" at bounding box center [922, 319] width 470 height 35
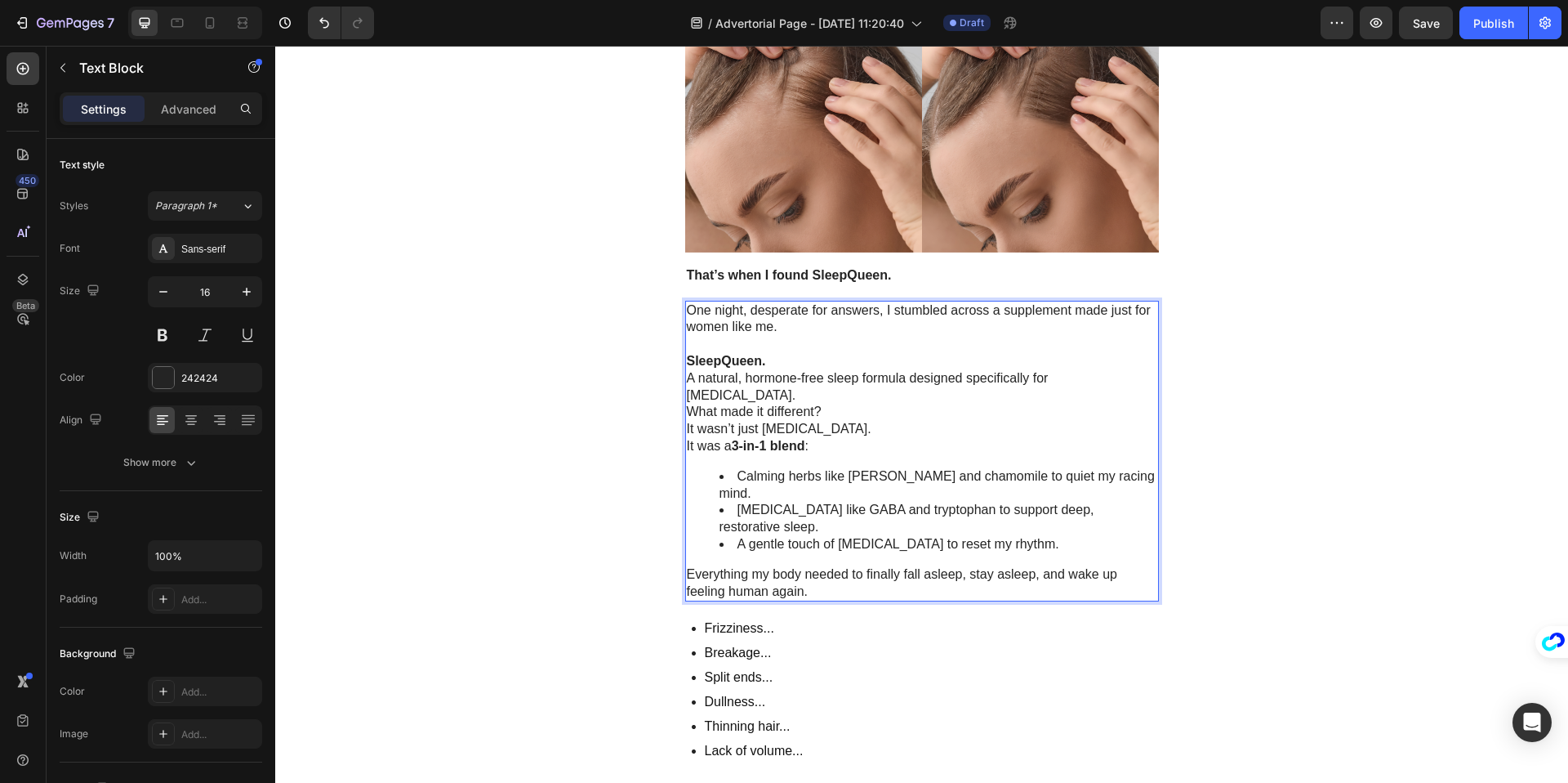
click at [810, 353] on p "SleepQueen." at bounding box center [922, 361] width 470 height 17
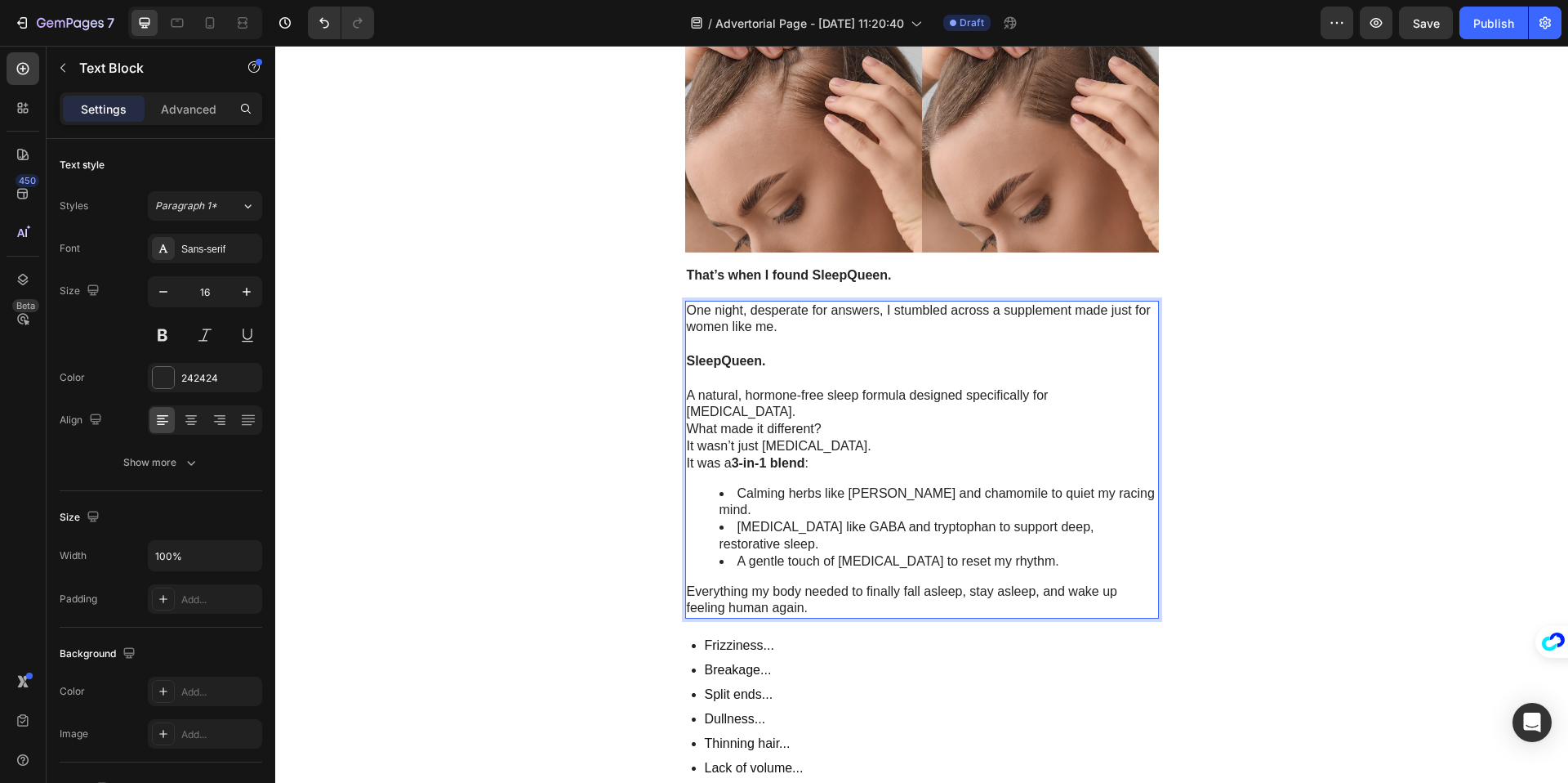
click at [889, 421] on p "What made it different?" at bounding box center [922, 429] width 470 height 17
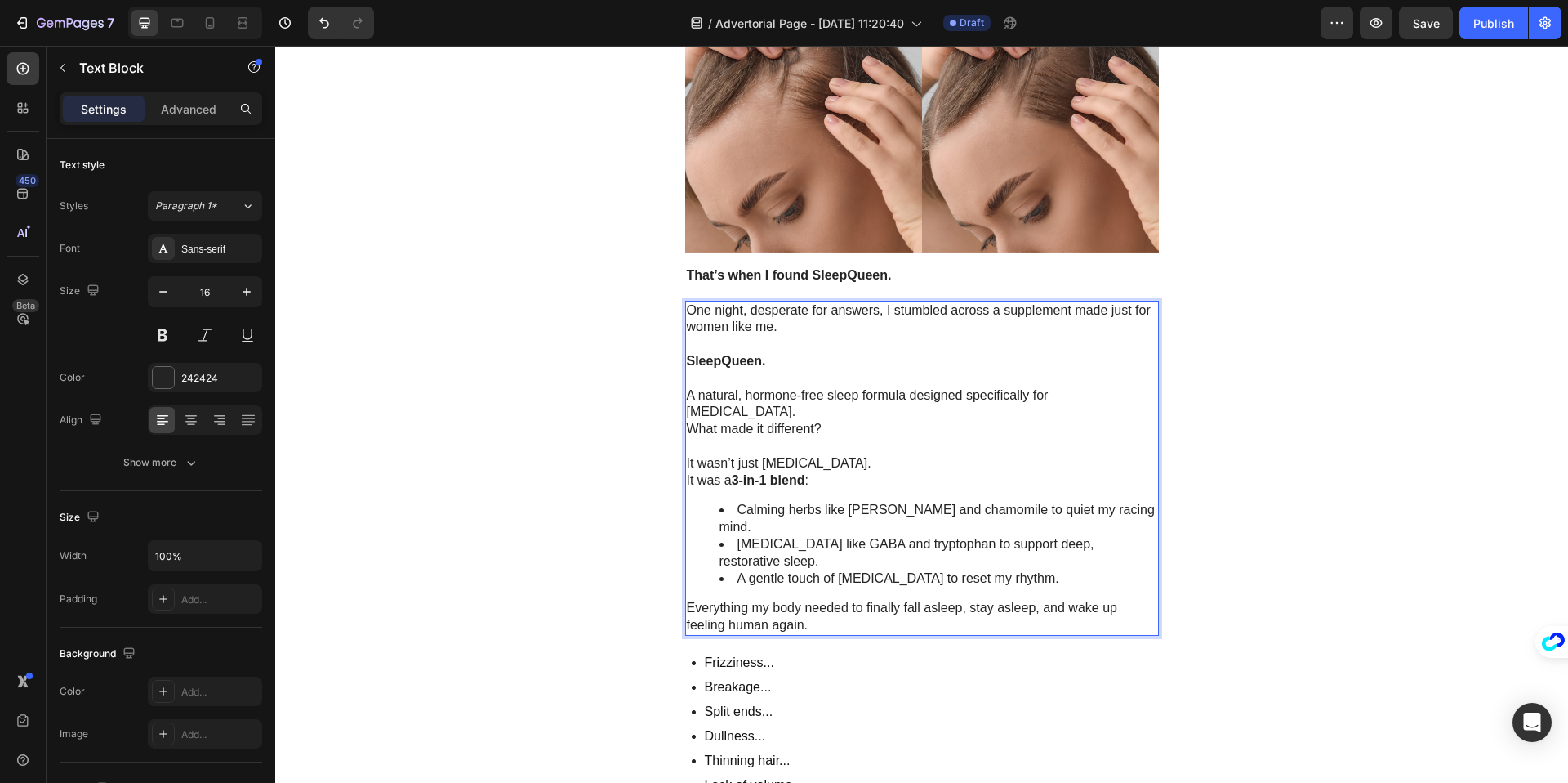
click at [871, 455] on p "It wasn’t just [MEDICAL_DATA]." at bounding box center [922, 463] width 470 height 17
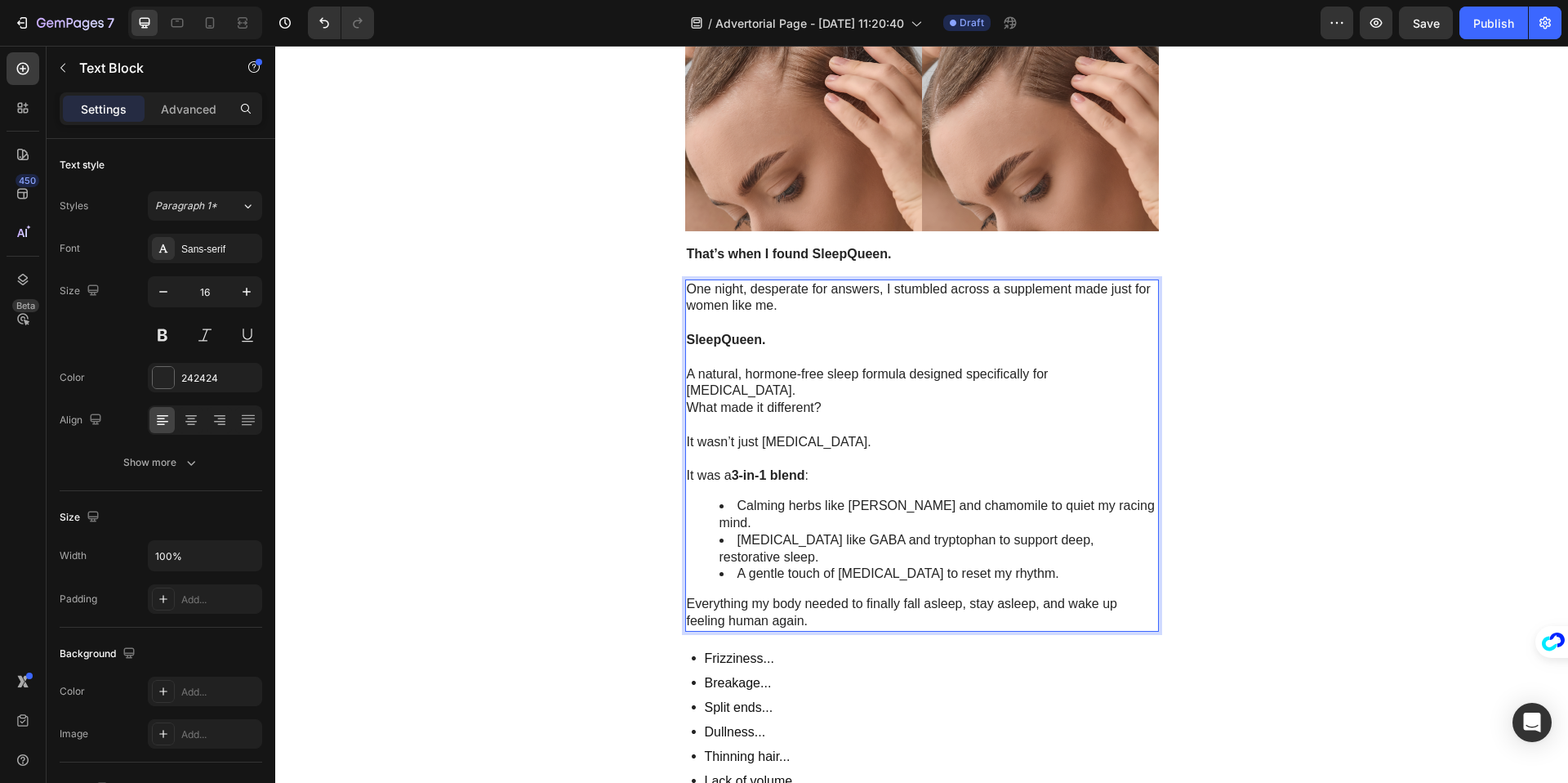
scroll to position [1977, 0]
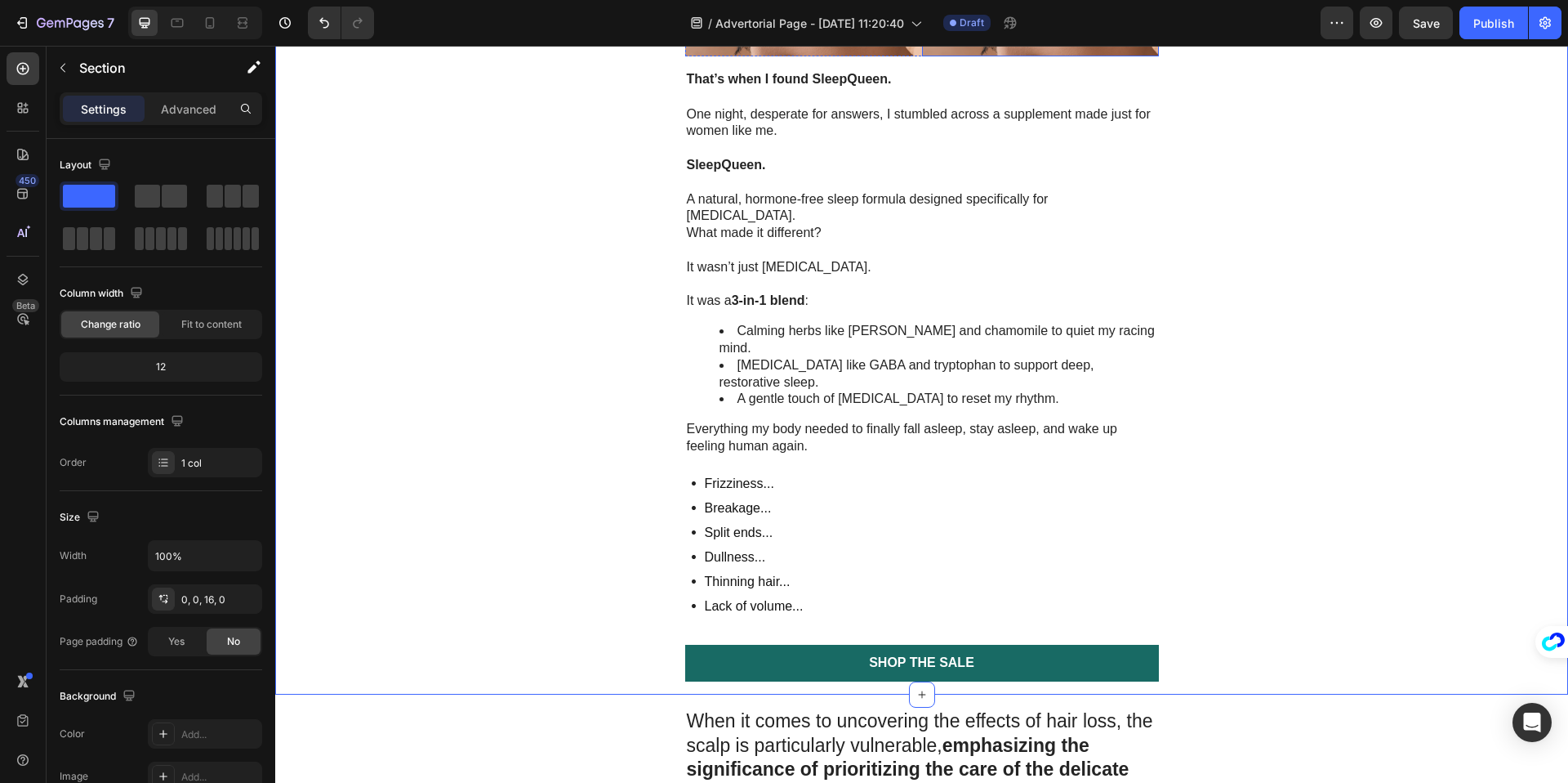
scroll to position [2168, 0]
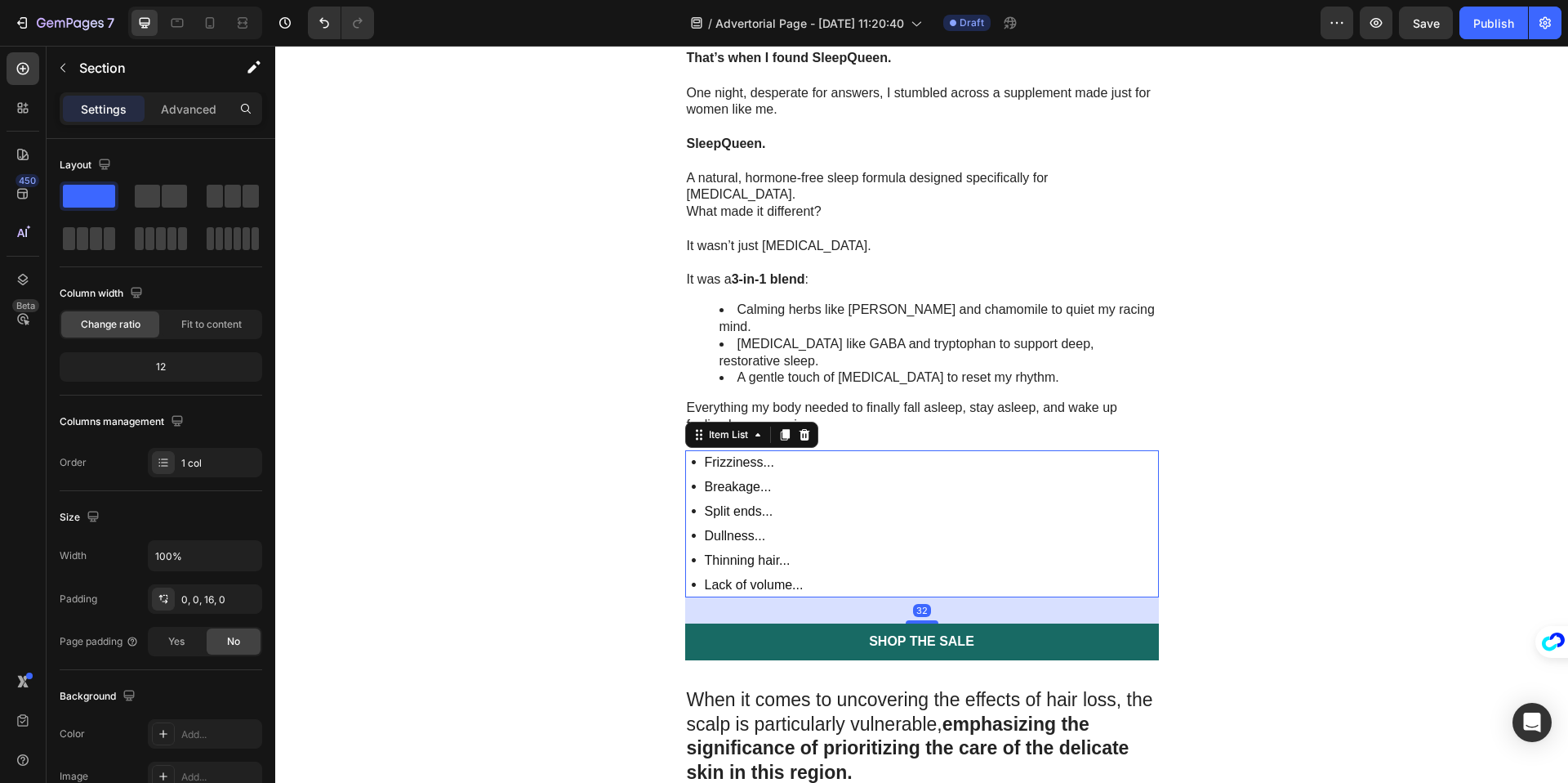
click at [875, 450] on div "Frizziness... Breakage... Split ends... Dullness... Thinning hair... Lack of vo…" at bounding box center [922, 524] width 474 height 147
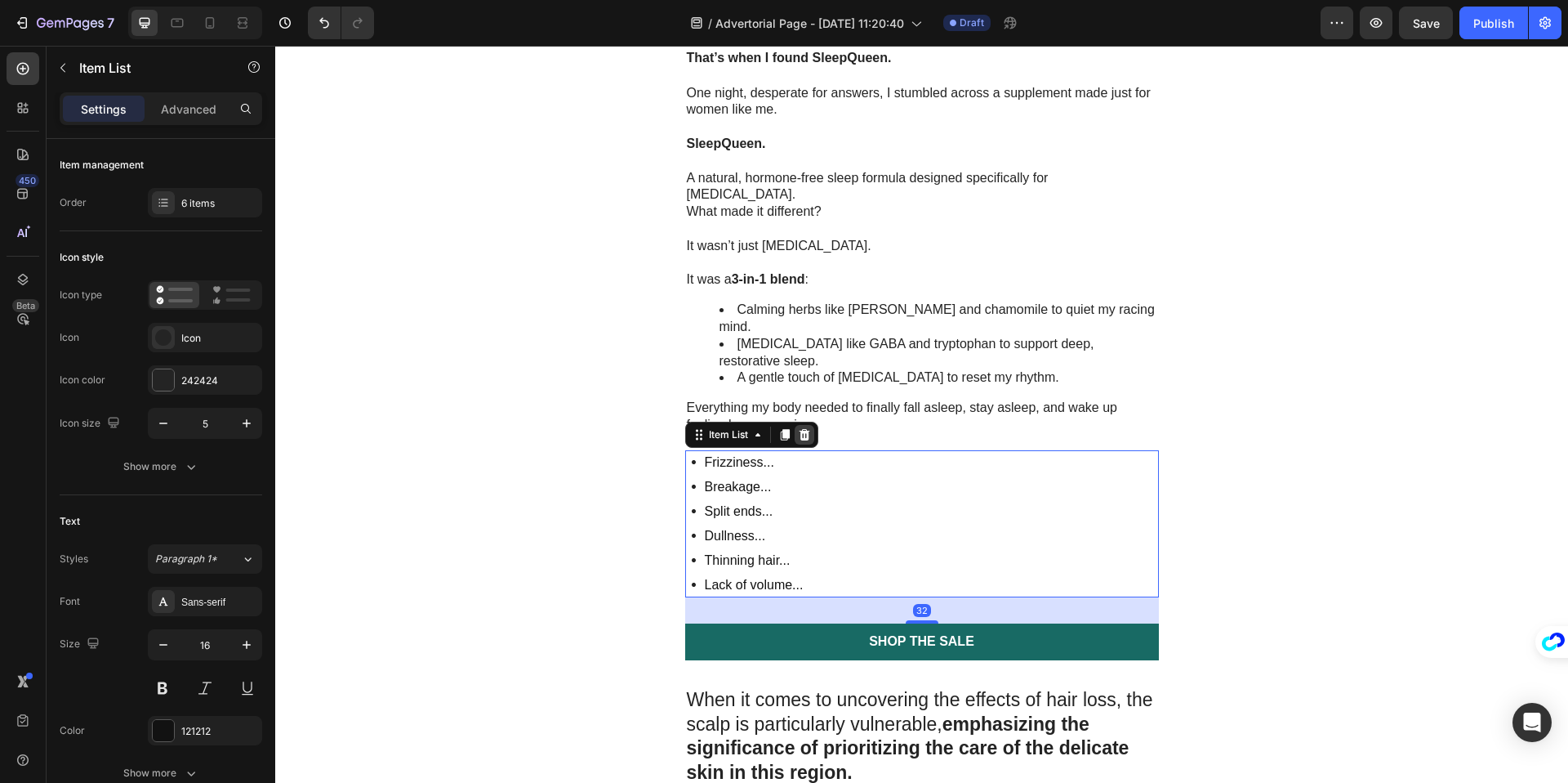
click at [803, 428] on icon at bounding box center [804, 434] width 13 height 13
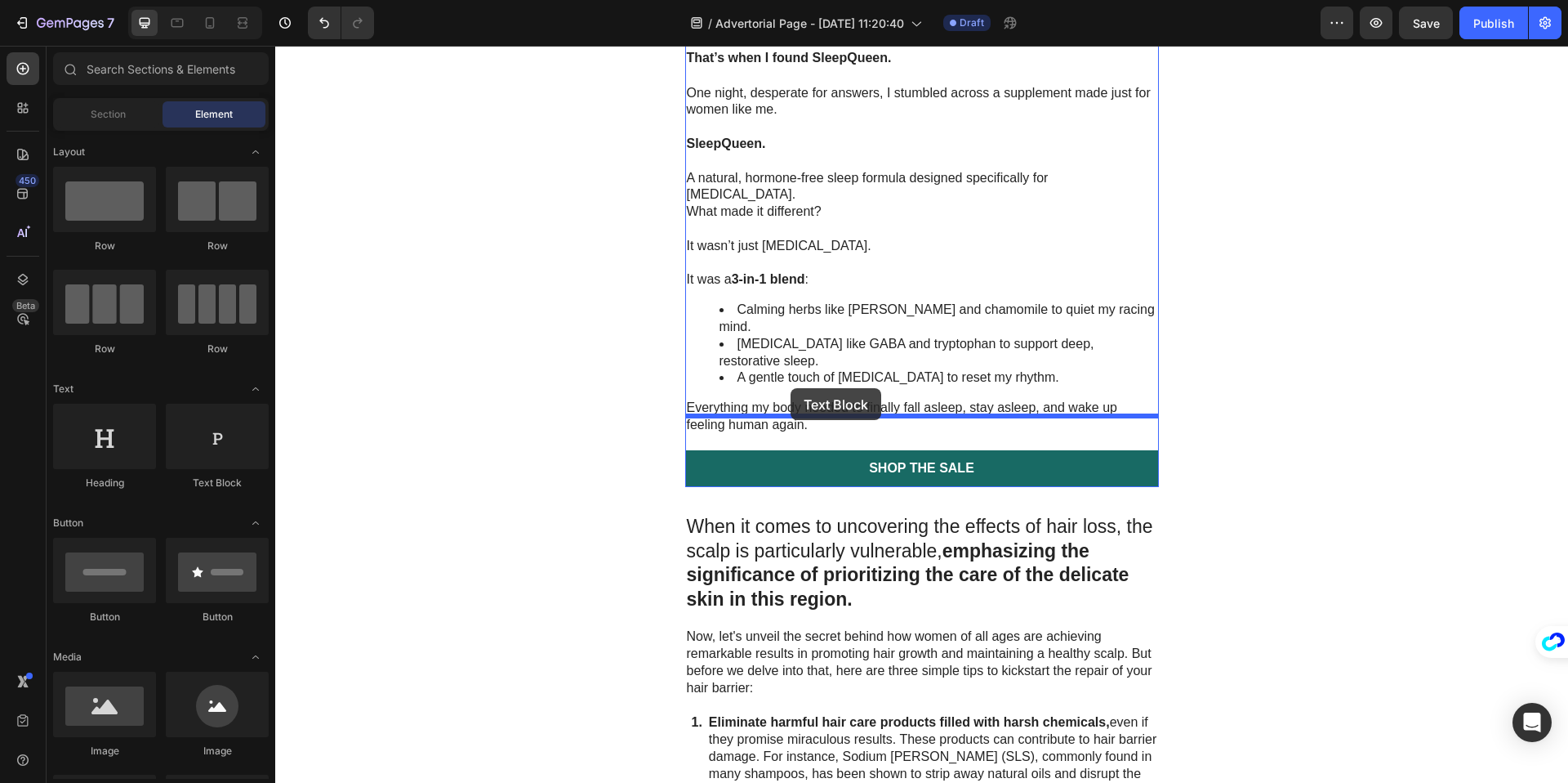
drag, startPoint x: 282, startPoint y: 441, endPoint x: 791, endPoint y: 388, distance: 511.8
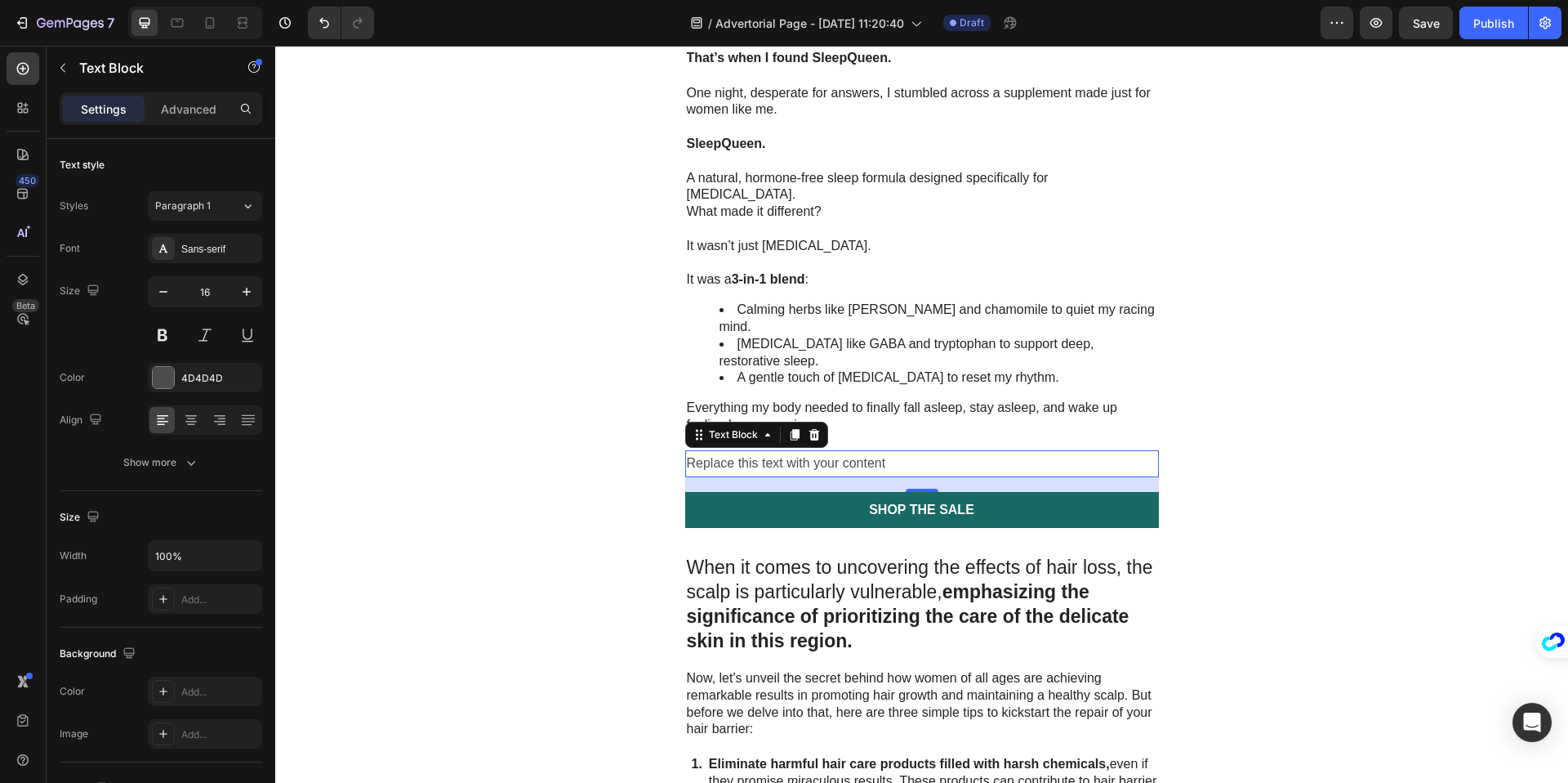
click at [761, 450] on div "Replace this text with your content" at bounding box center [922, 464] width 474 height 27
click at [761, 452] on p "Replace this text with your content" at bounding box center [922, 464] width 470 height 24
click at [761, 452] on p "Replace this text with your content" at bounding box center [922, 464] width 470 height 24
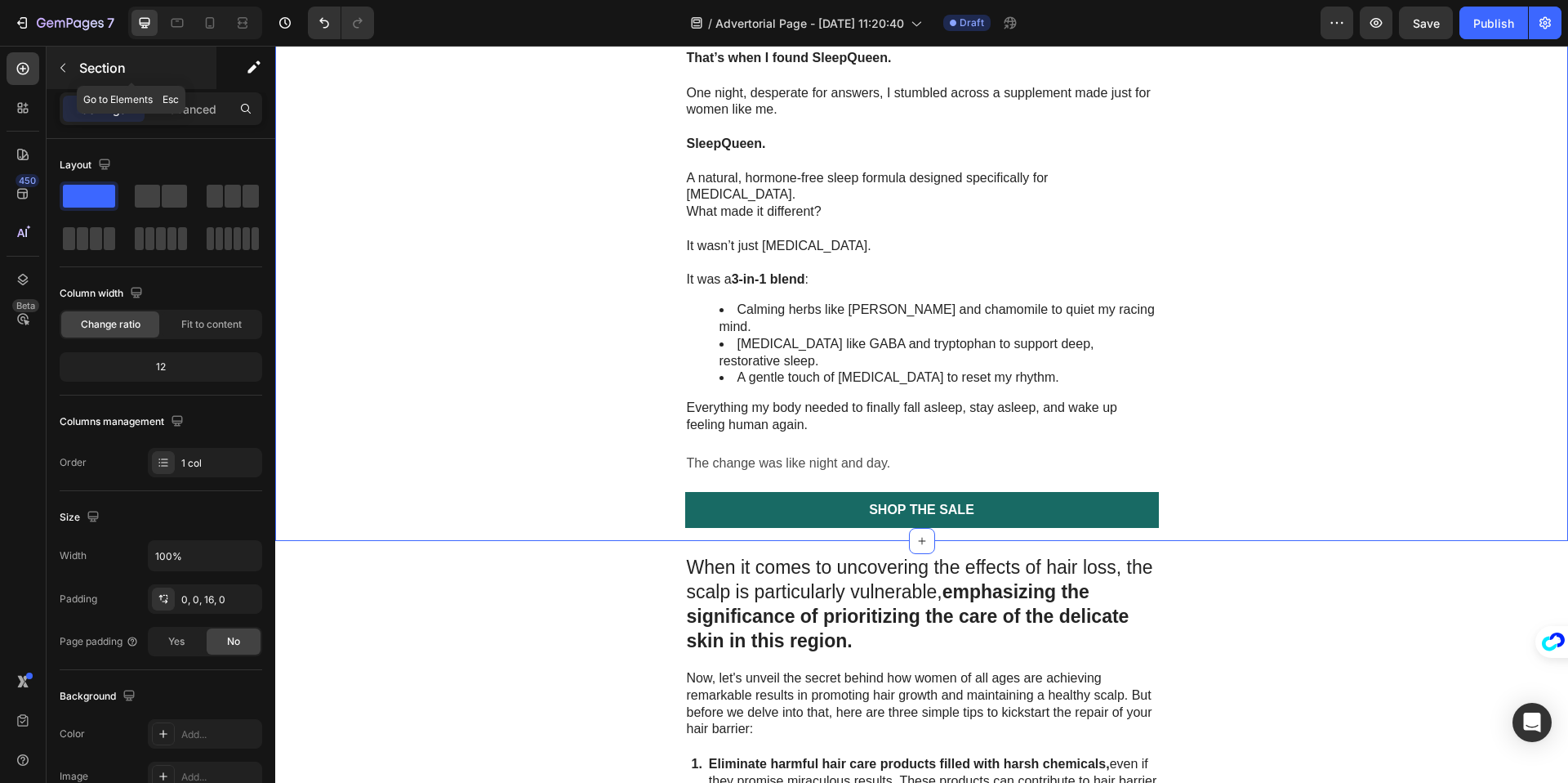
click at [63, 68] on icon "button" at bounding box center [63, 67] width 13 height 13
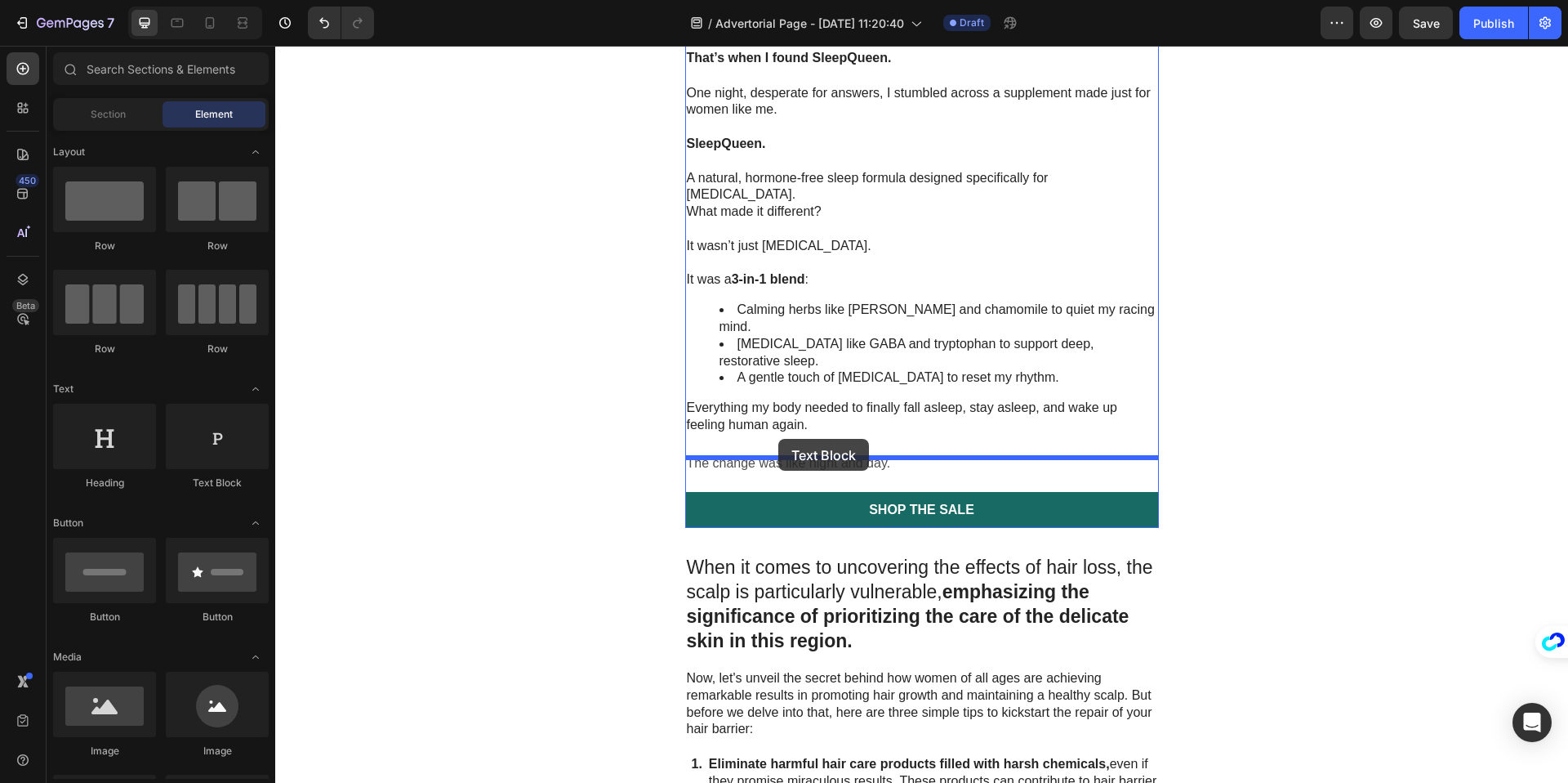
drag, startPoint x: 484, startPoint y: 490, endPoint x: 778, endPoint y: 439, distance: 298.4
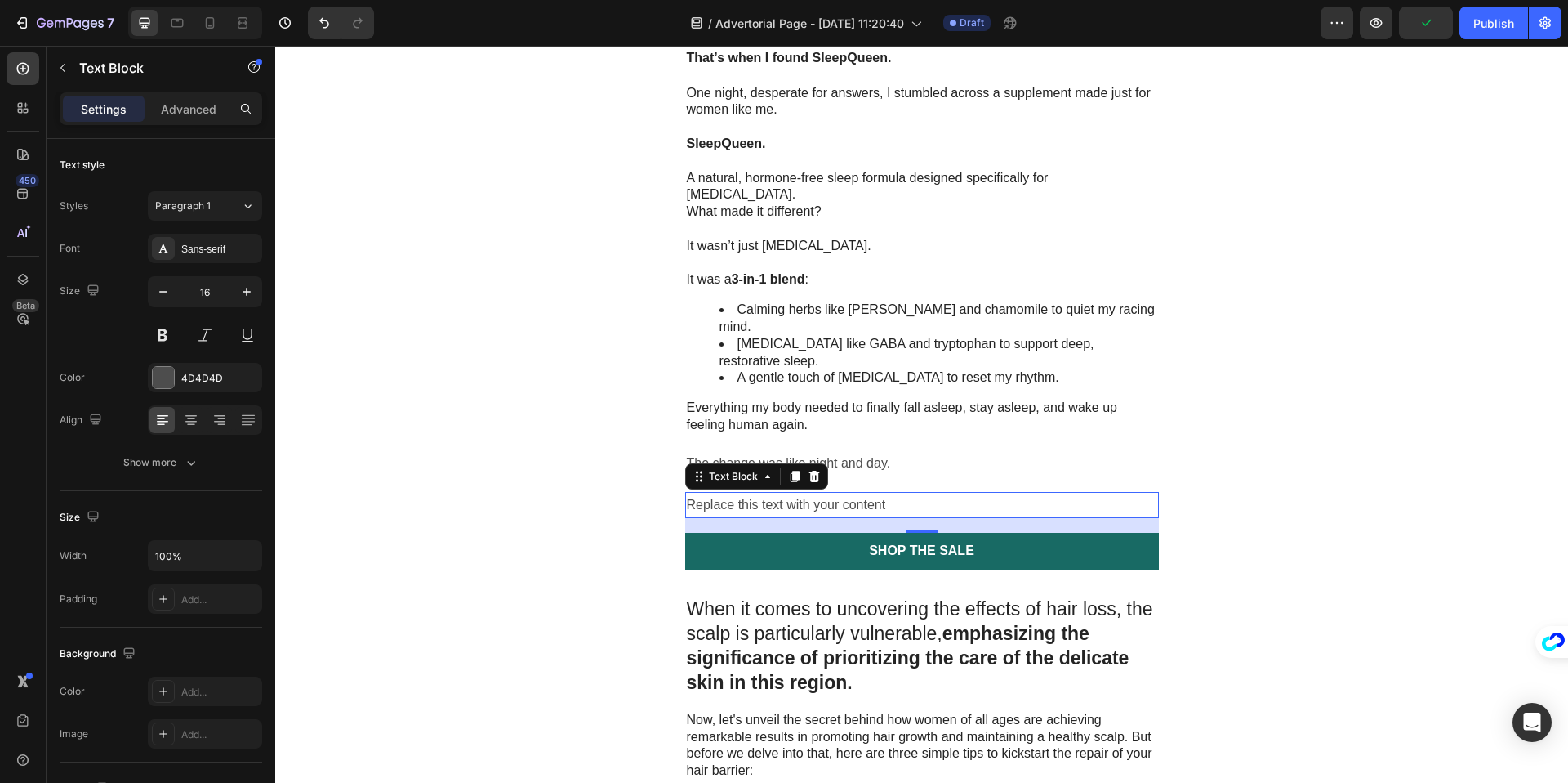
click at [736, 492] on div "Replace this text with your content" at bounding box center [922, 505] width 474 height 27
click at [736, 494] on p "Replace this text with your content" at bounding box center [922, 505] width 470 height 24
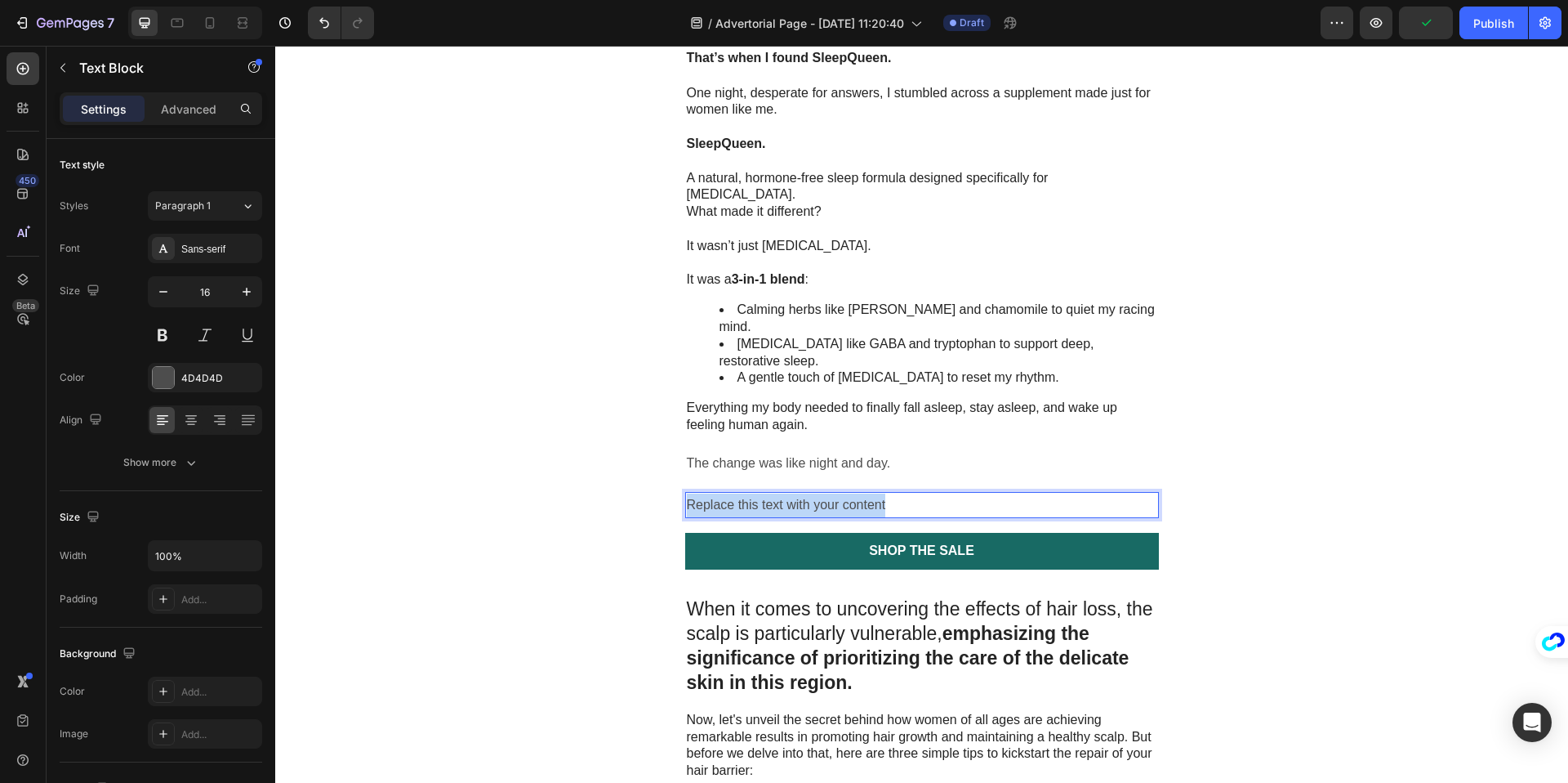
click at [736, 494] on p "Replace this text with your content" at bounding box center [922, 505] width 470 height 24
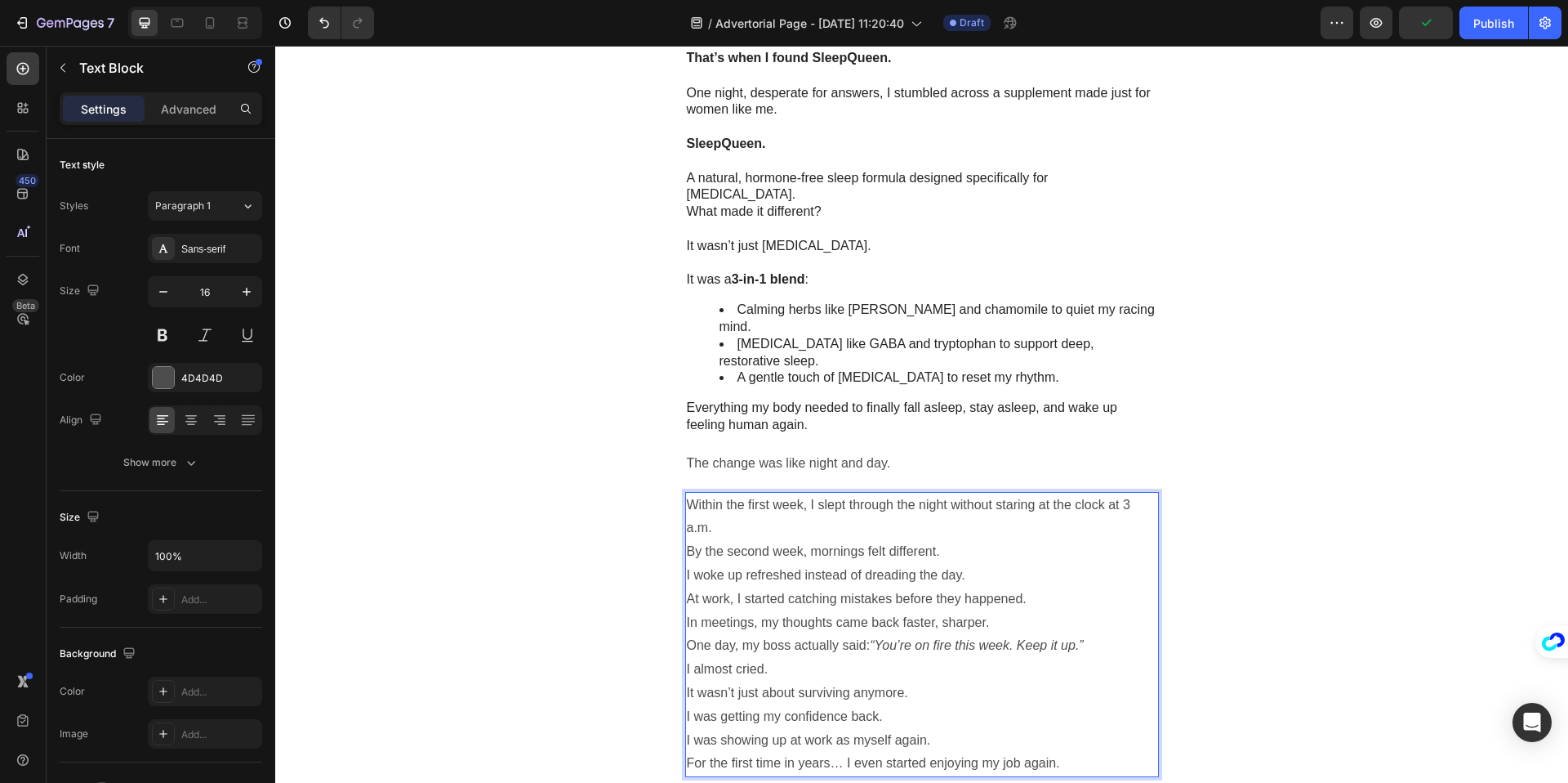
click at [761, 494] on p "Within the first week, I slept through the night without staring at the clock a…" at bounding box center [922, 518] width 470 height 48
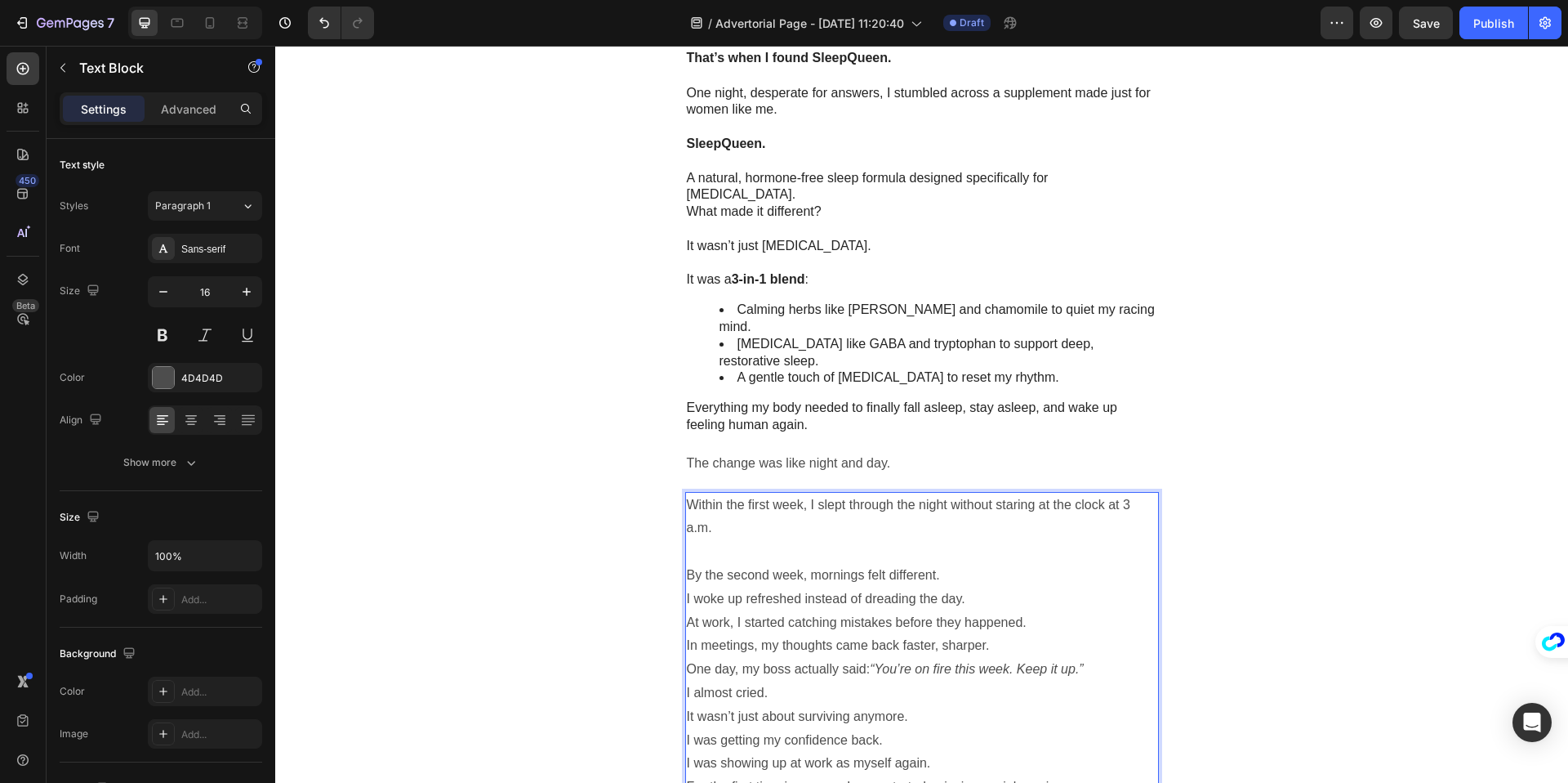
click at [962, 564] on p "By the second week, mornings felt different." at bounding box center [922, 575] width 470 height 24
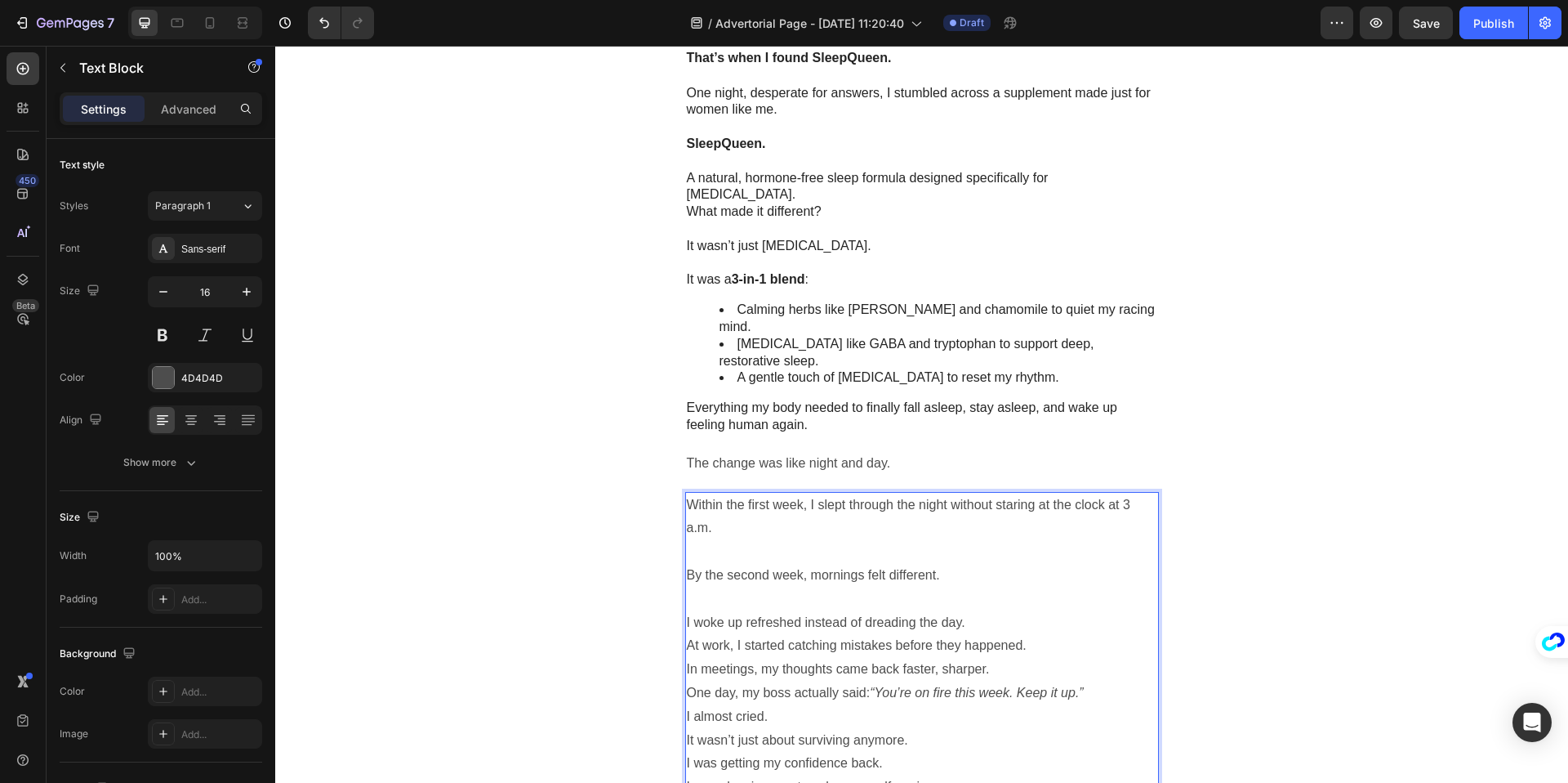
click at [976, 611] on p "I woke up refreshed instead of dreading the day." at bounding box center [922, 623] width 470 height 24
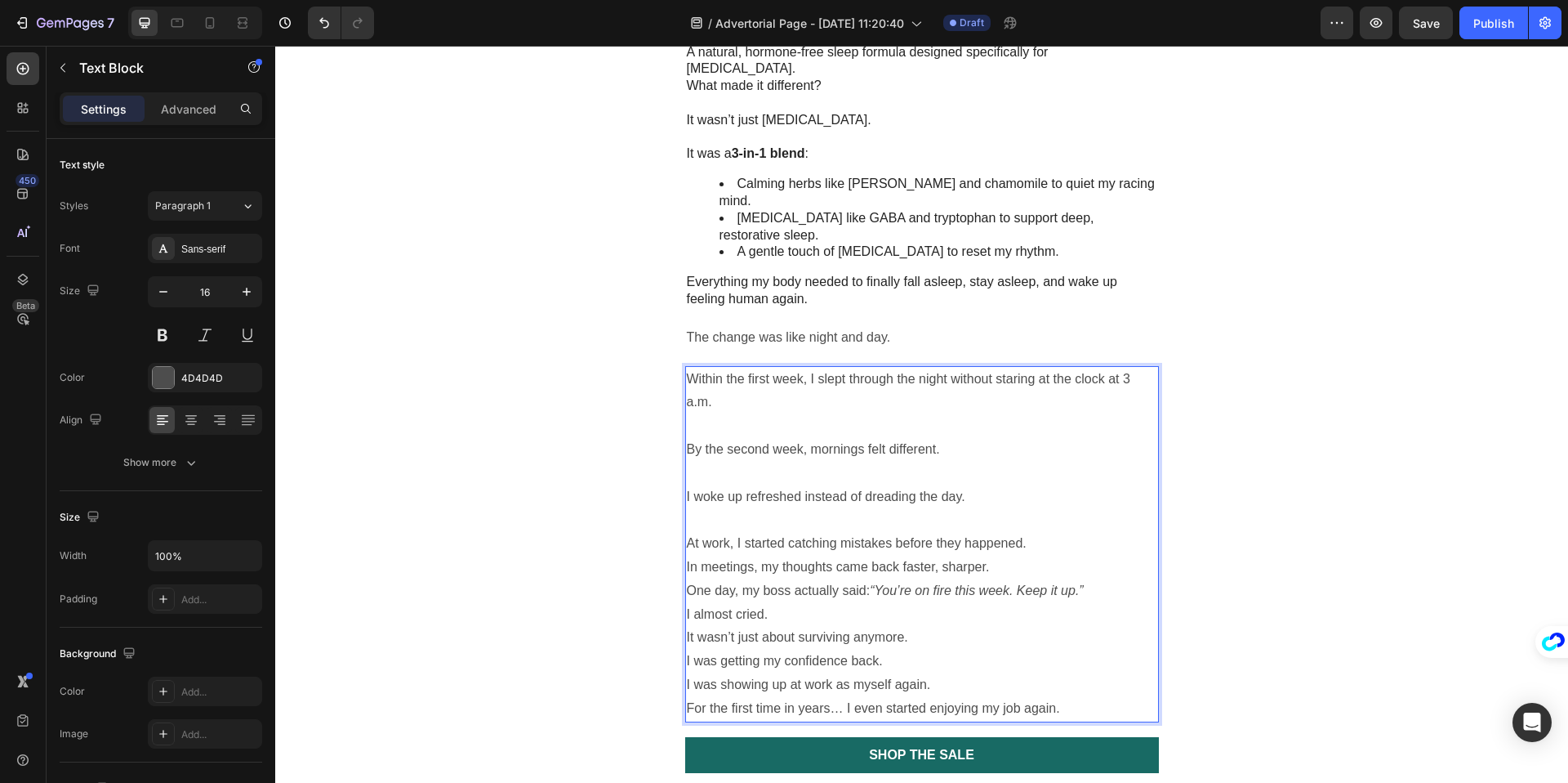
scroll to position [2296, 0]
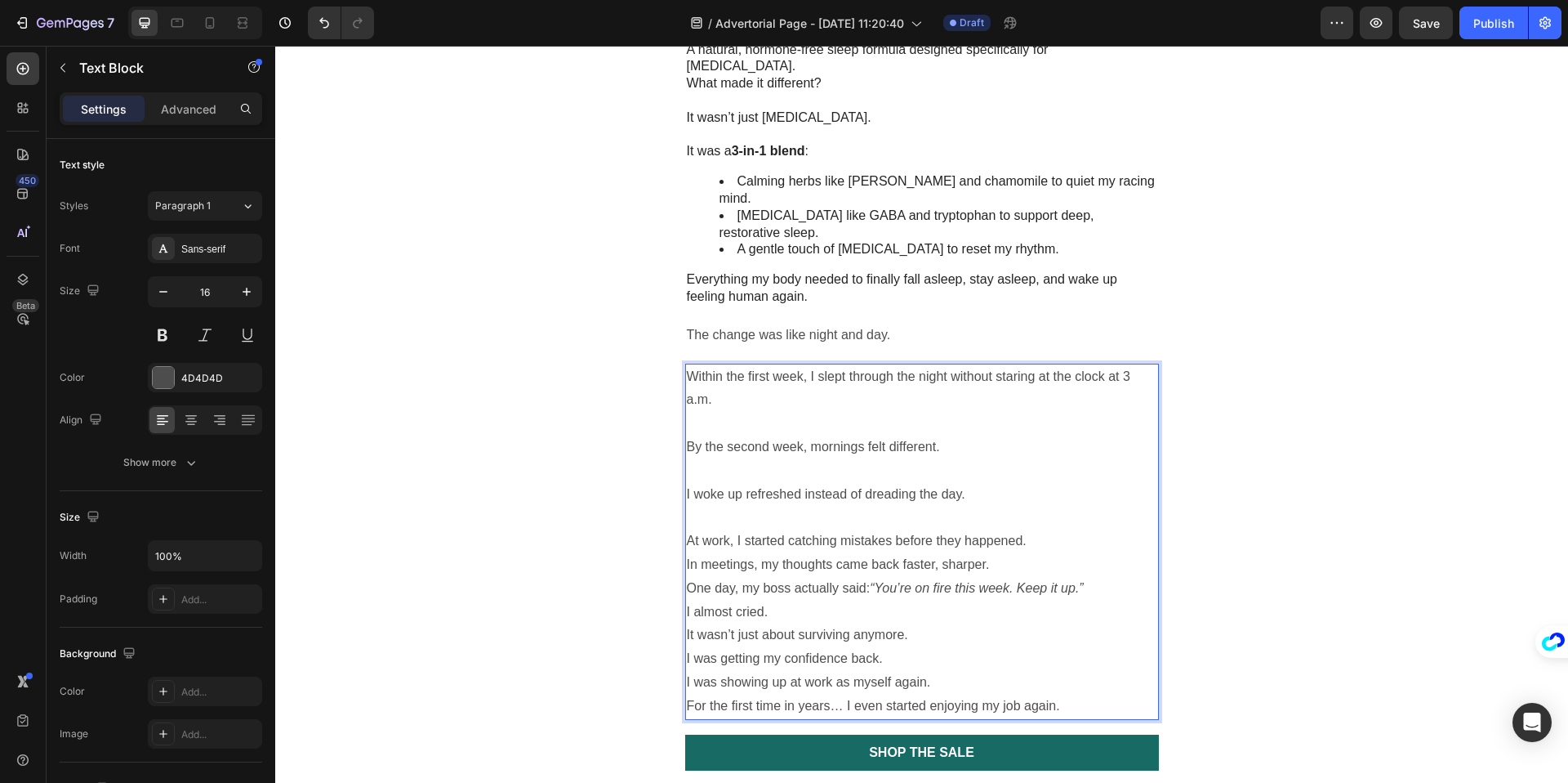
click at [1049, 529] on p "At work, I started catching mistakes before they happened." at bounding box center [922, 541] width 470 height 24
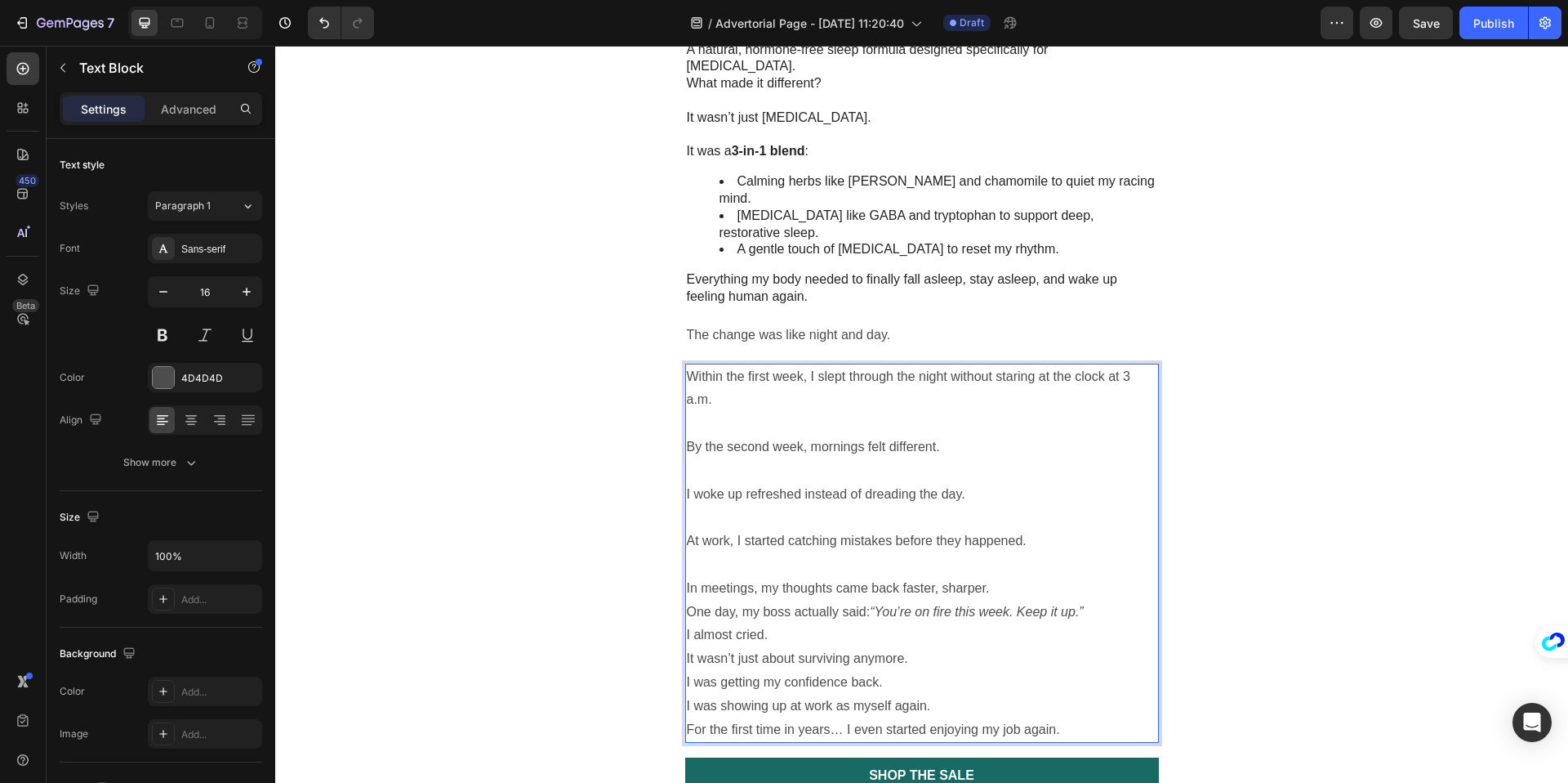
click at [1034, 577] on p "In meetings, my thoughts came back faster, sharper." at bounding box center [922, 588] width 470 height 24
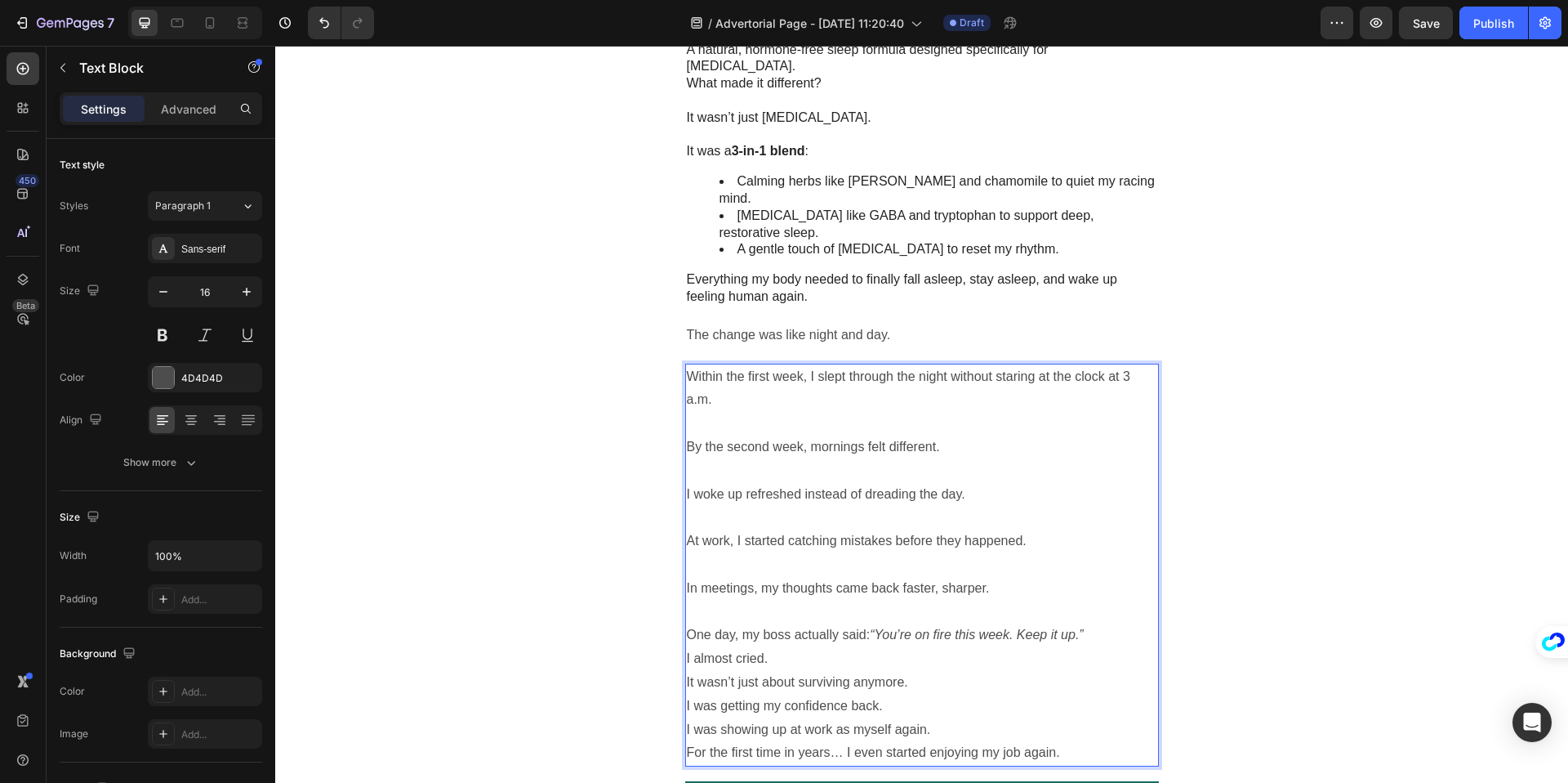
click at [770, 647] on p "I almost cried." at bounding box center [922, 658] width 470 height 24
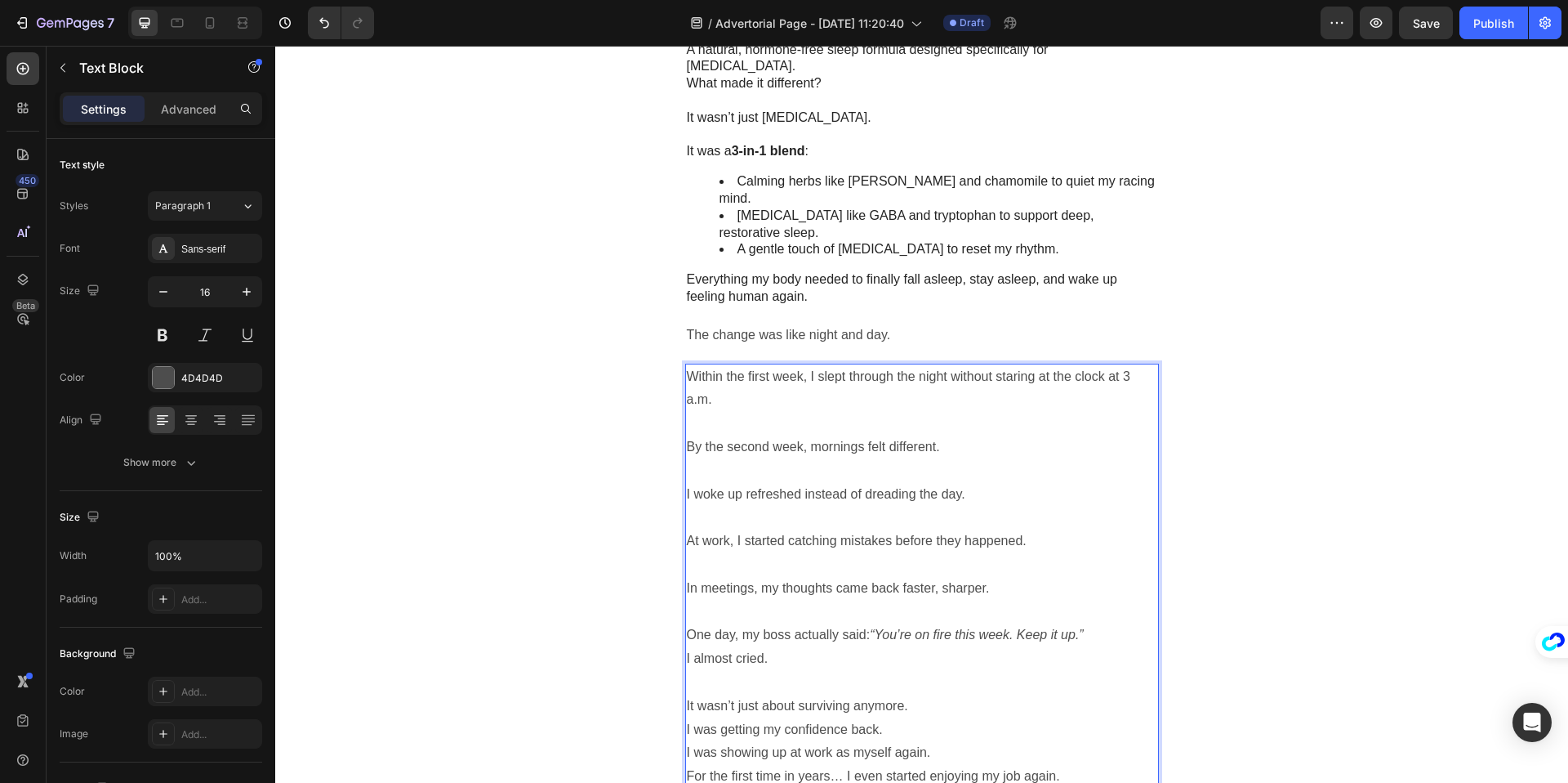
click at [930, 695] on p "It wasn’t just about surviving anymore." at bounding box center [922, 706] width 470 height 24
click at [893, 741] on p "I was getting my confidence back." at bounding box center [922, 753] width 470 height 24
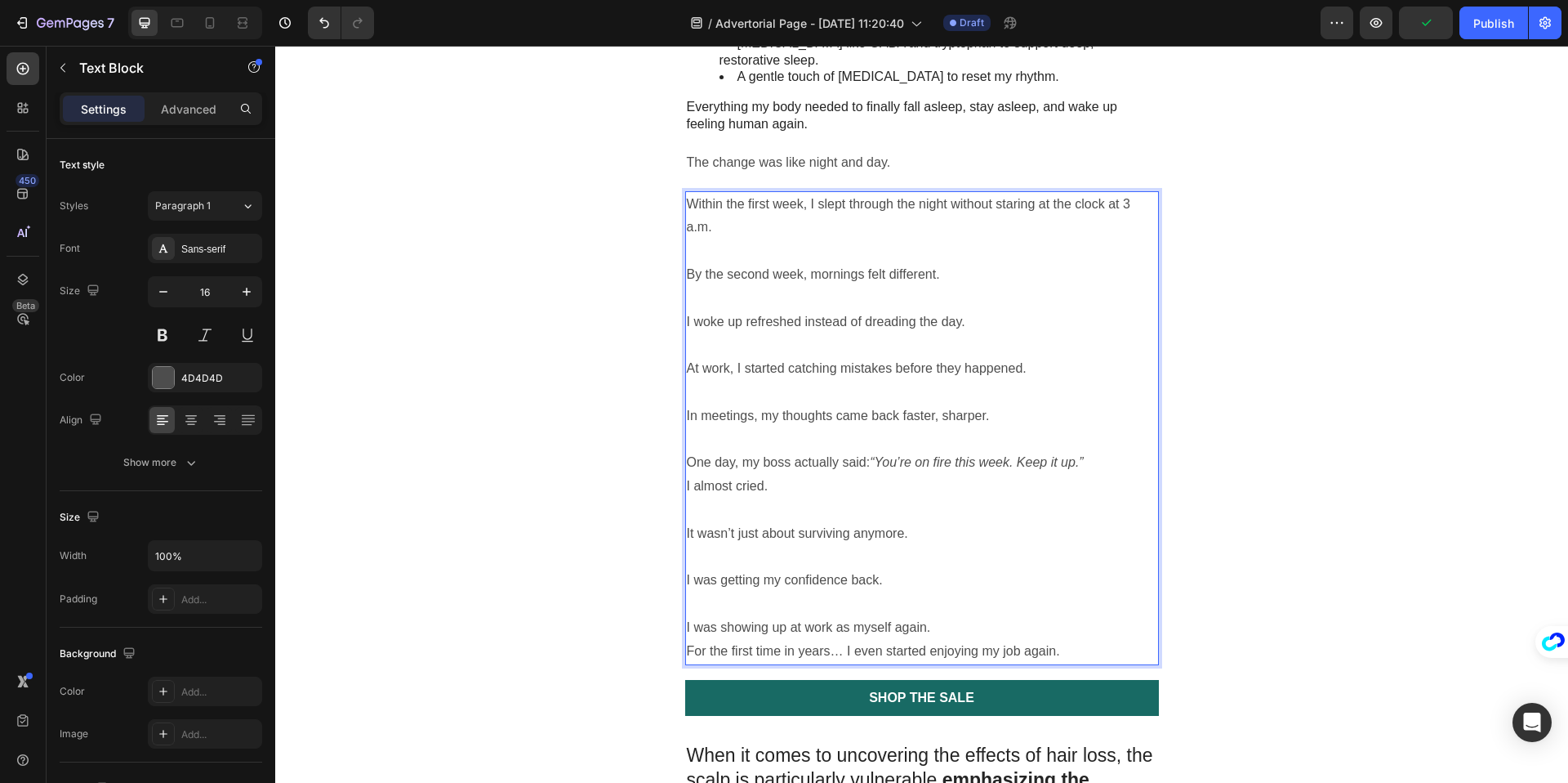
scroll to position [2494, 0]
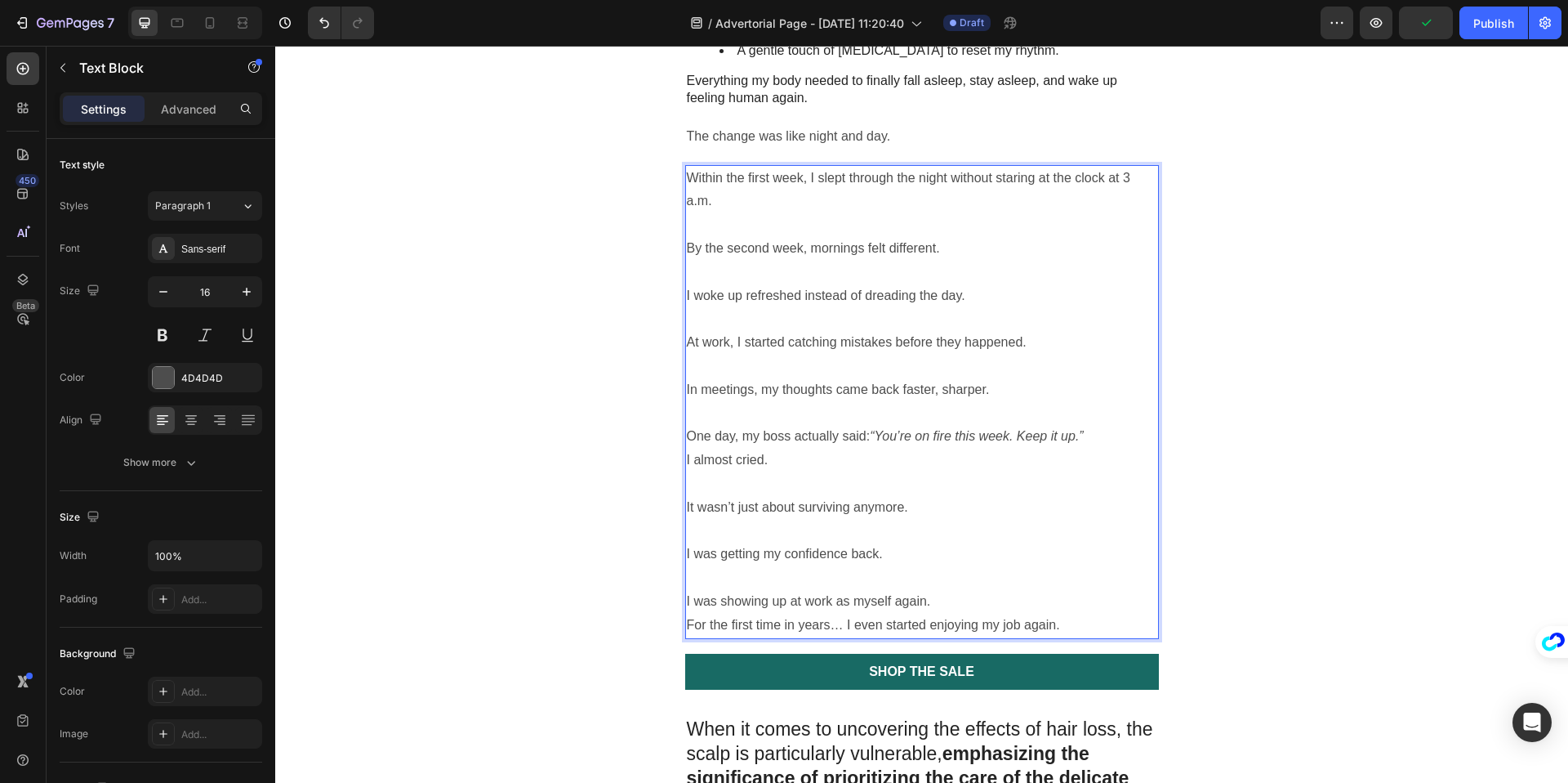
click at [954, 590] on p "I was showing up at work as myself again." at bounding box center [922, 602] width 470 height 24
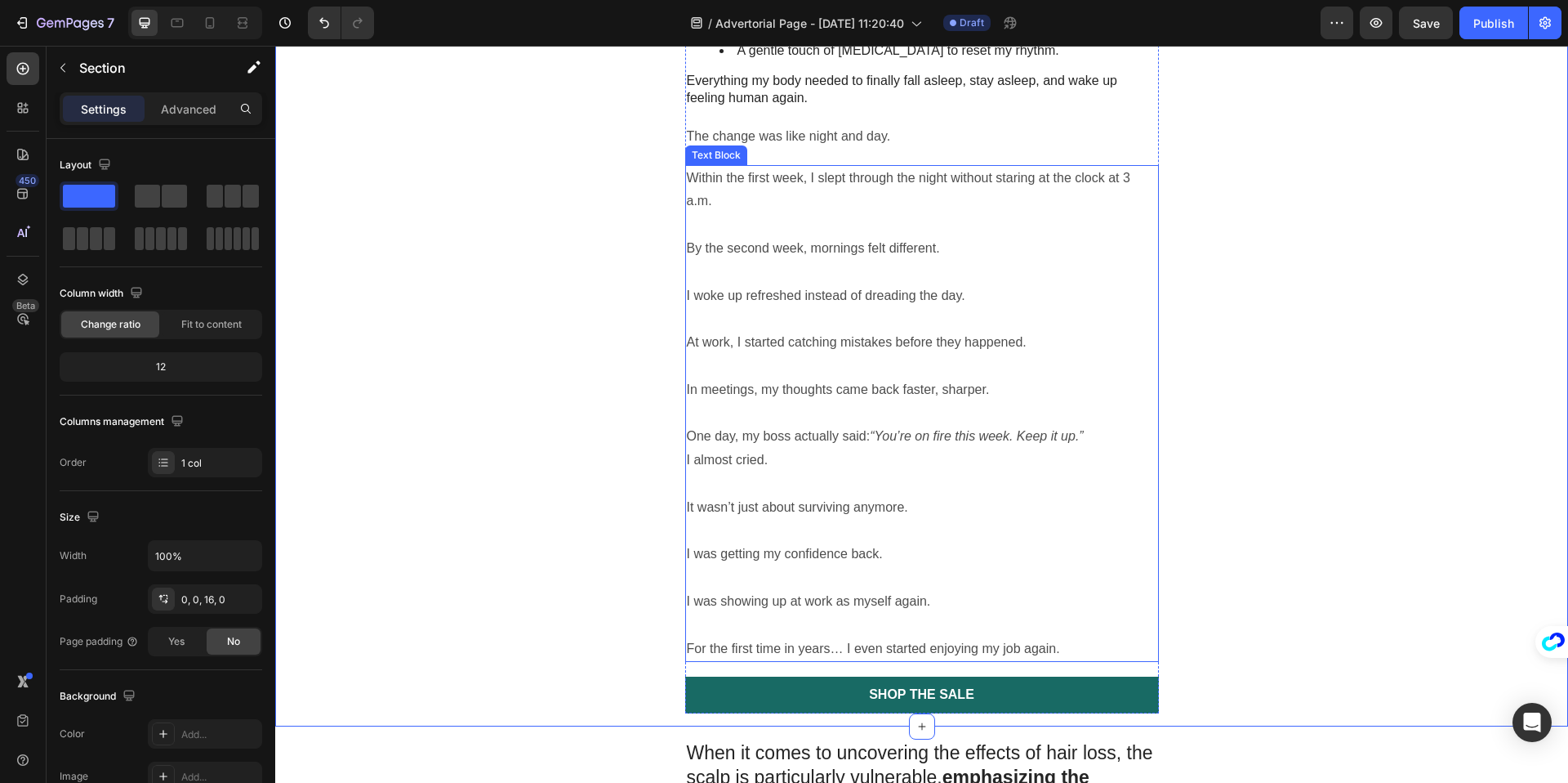
click at [705, 213] on p "Rich Text Editor. Editing area: main" at bounding box center [922, 225] width 470 height 24
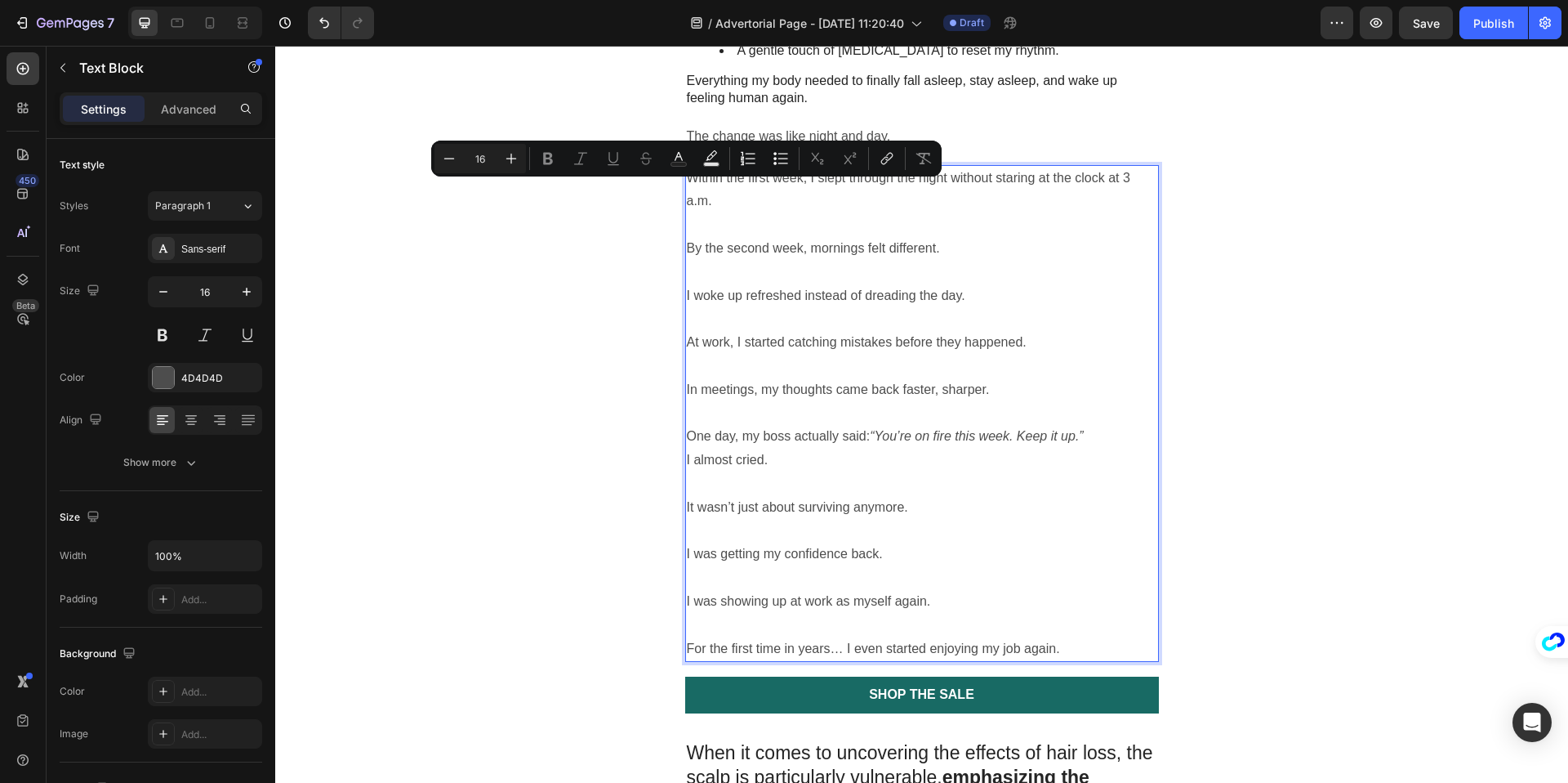
click at [706, 213] on p "Rich Text Editor. Editing area: main" at bounding box center [922, 225] width 470 height 24
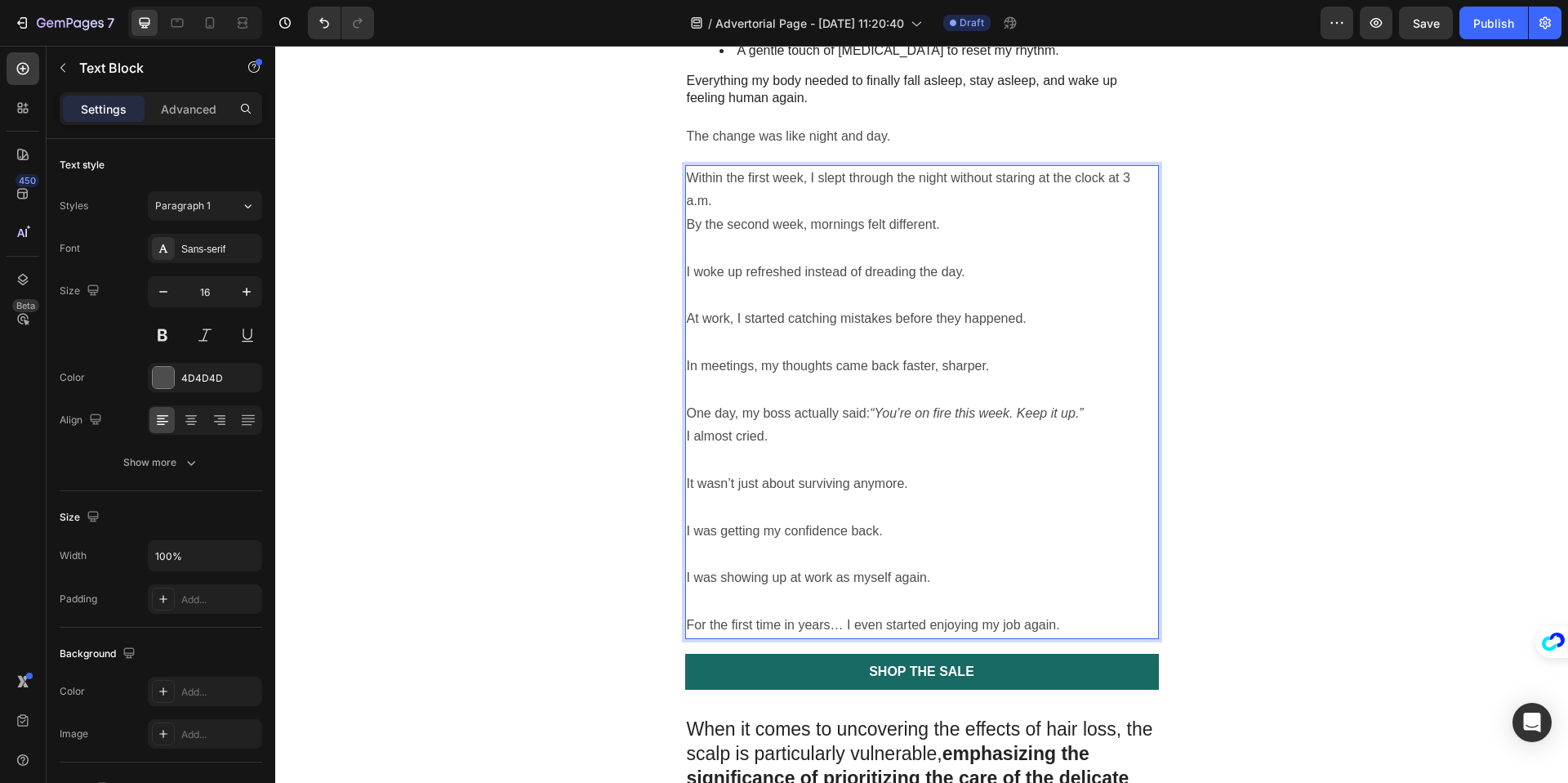
click at [694, 237] on p "Rich Text Editor. Editing area: main" at bounding box center [922, 249] width 470 height 24
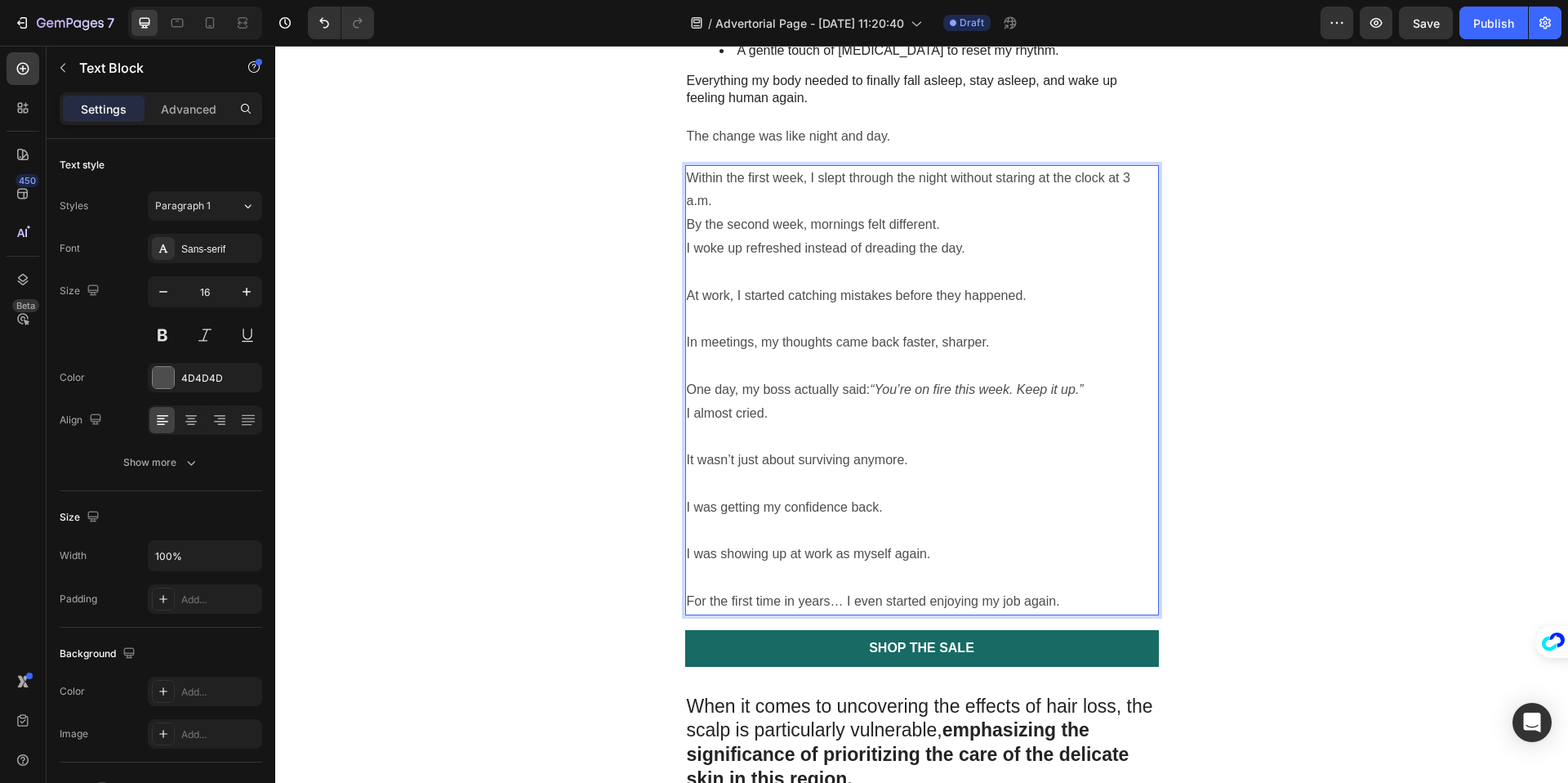
click at [780, 261] on p "Rich Text Editor. Editing area: main" at bounding box center [922, 273] width 470 height 24
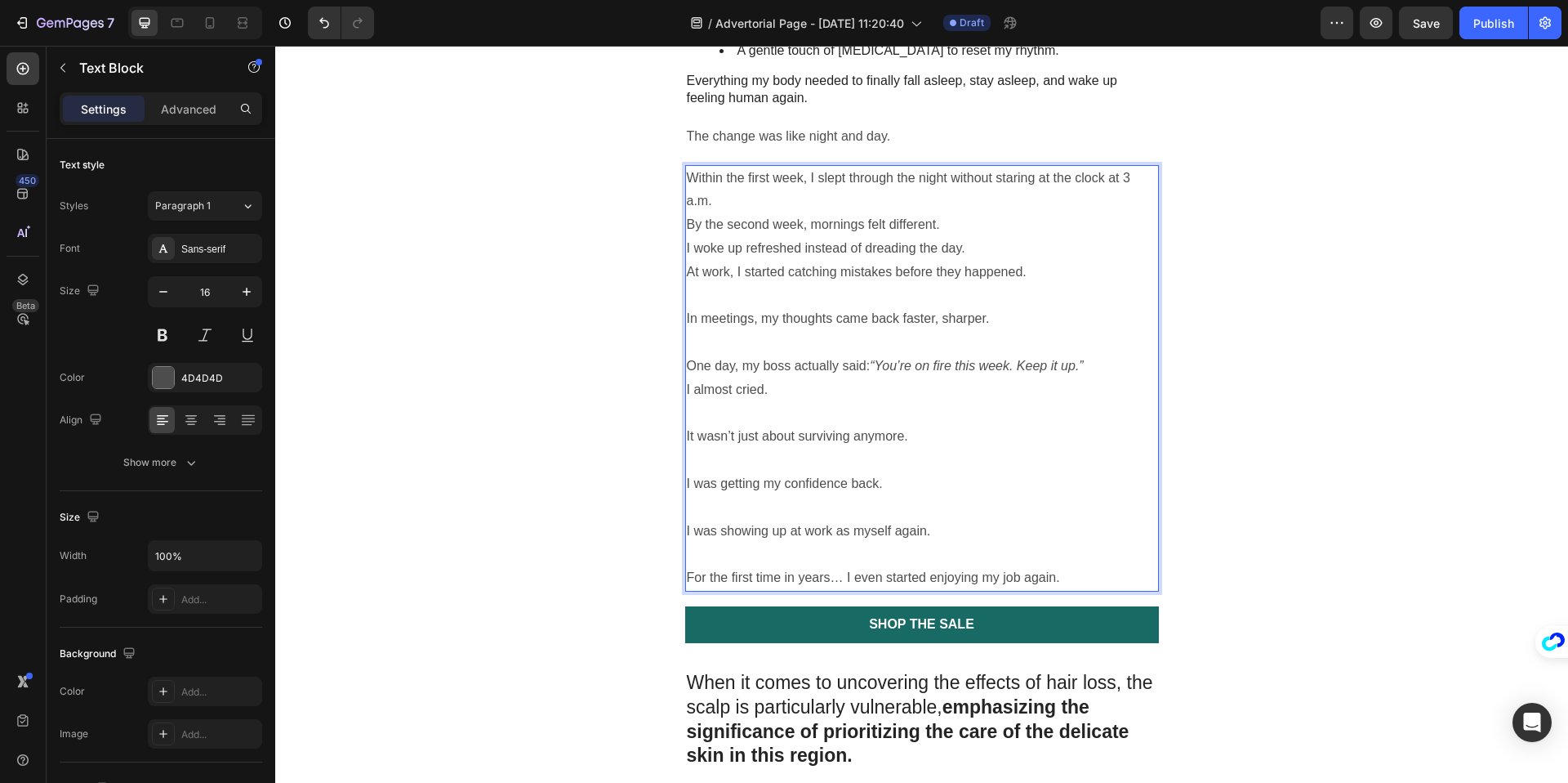
click at [730, 284] on p "Rich Text Editor. Editing area: main" at bounding box center [922, 296] width 470 height 24
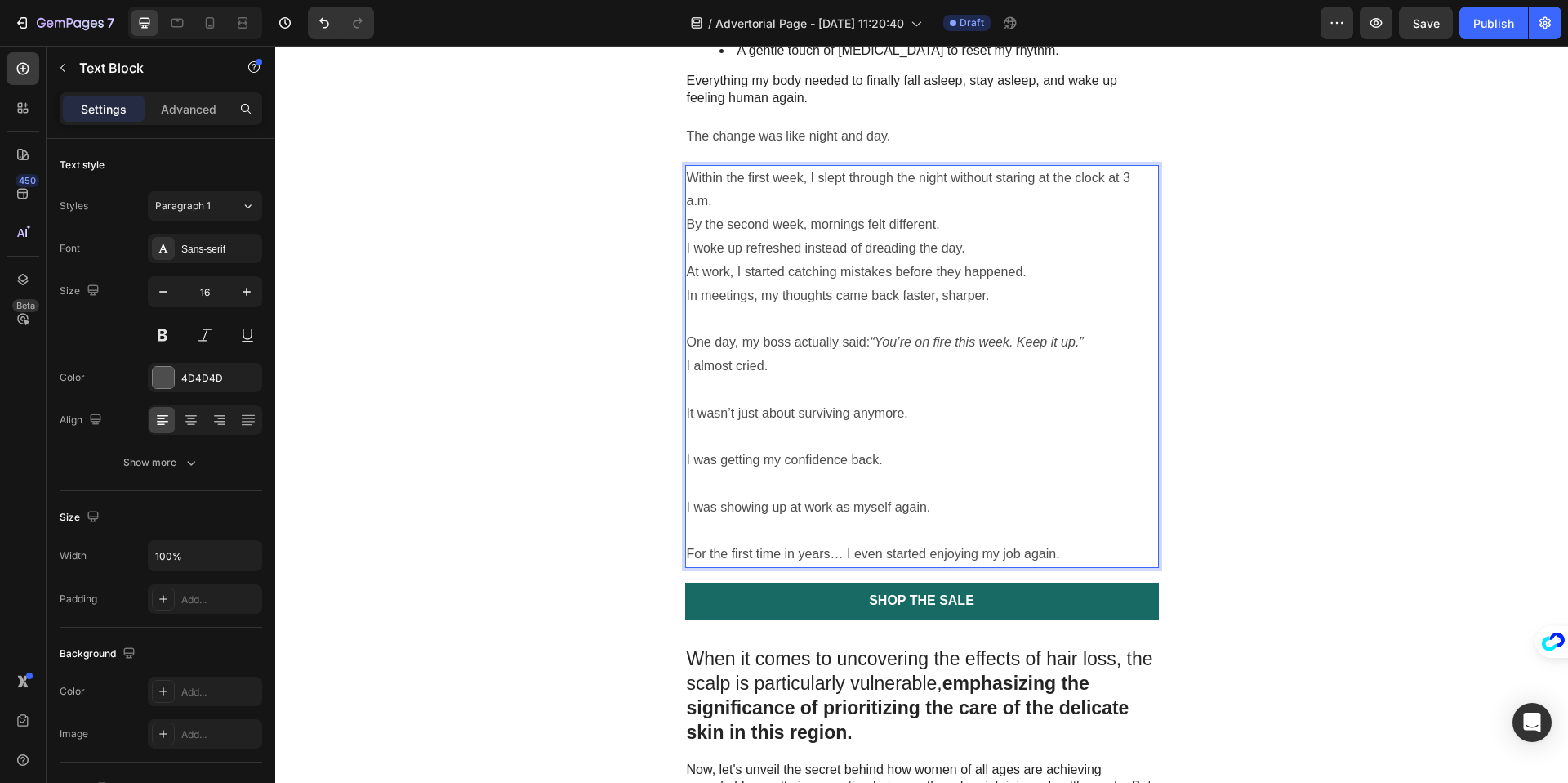
click at [733, 307] on p "Rich Text Editor. Editing area: main" at bounding box center [922, 319] width 470 height 24
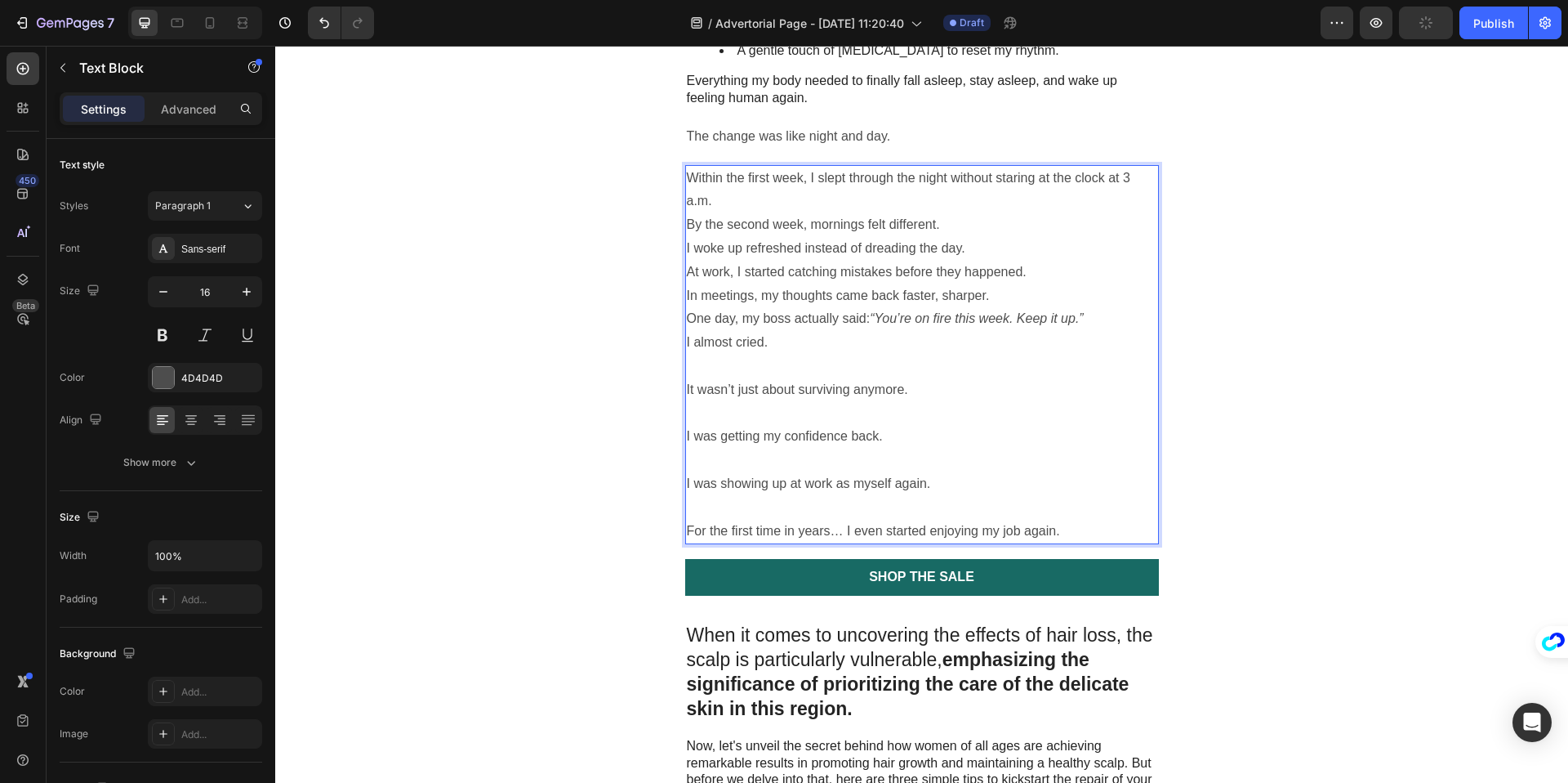
click at [707, 355] on p "Rich Text Editor. Editing area: main" at bounding box center [922, 366] width 470 height 24
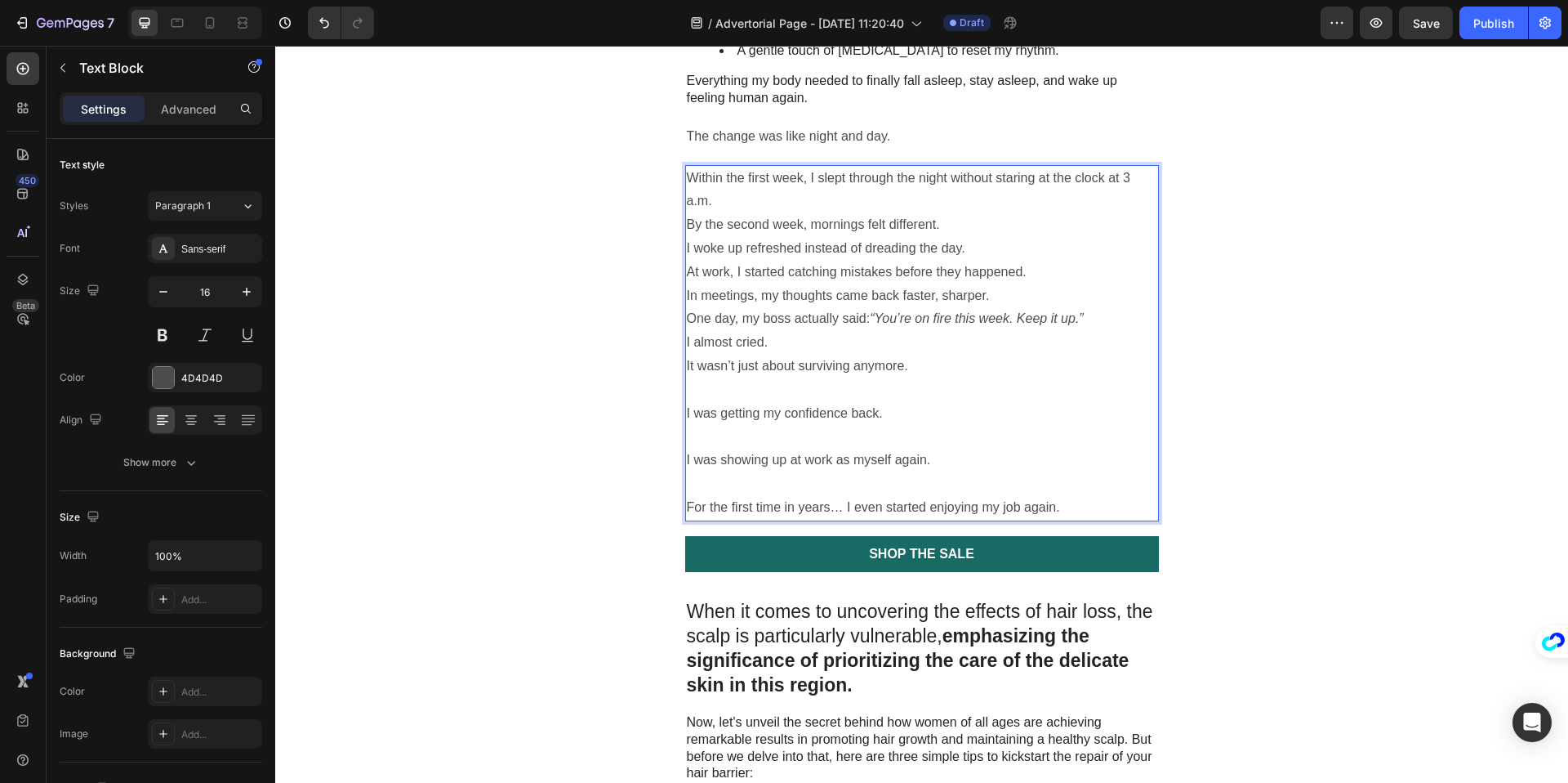
click at [1080, 311] on icon "“You’re on fire this week. Keep it up.”" at bounding box center [975, 319] width 213 height 14
click at [1100, 307] on p "One day, my boss actually said: “You’re on fire this week. Keep it up.”" at bounding box center [922, 319] width 470 height 24
click at [965, 213] on p "By the second week, mornings felt different." at bounding box center [922, 225] width 470 height 24
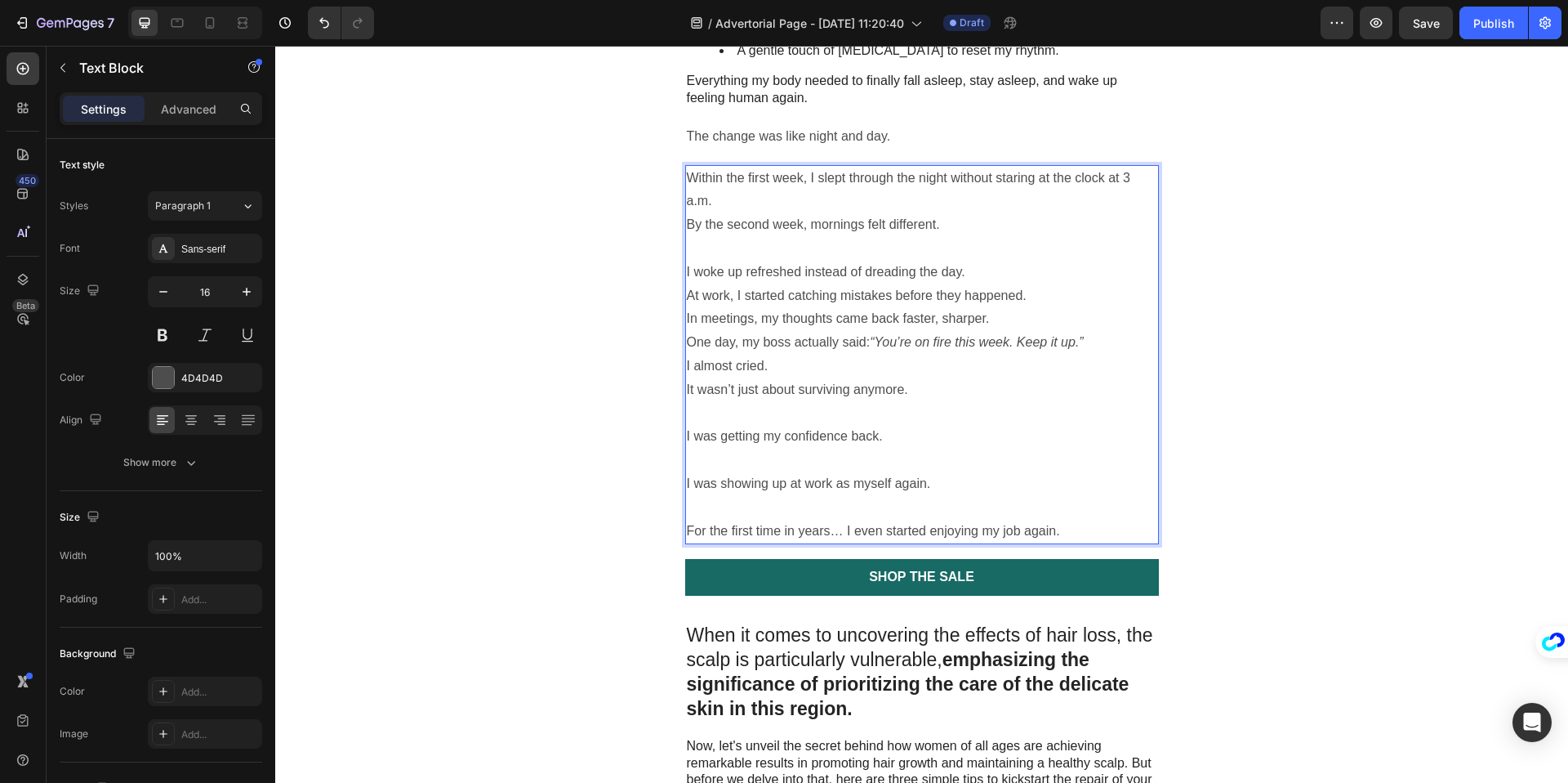
click at [973, 261] on p "I woke up refreshed instead of dreading the day." at bounding box center [922, 273] width 470 height 24
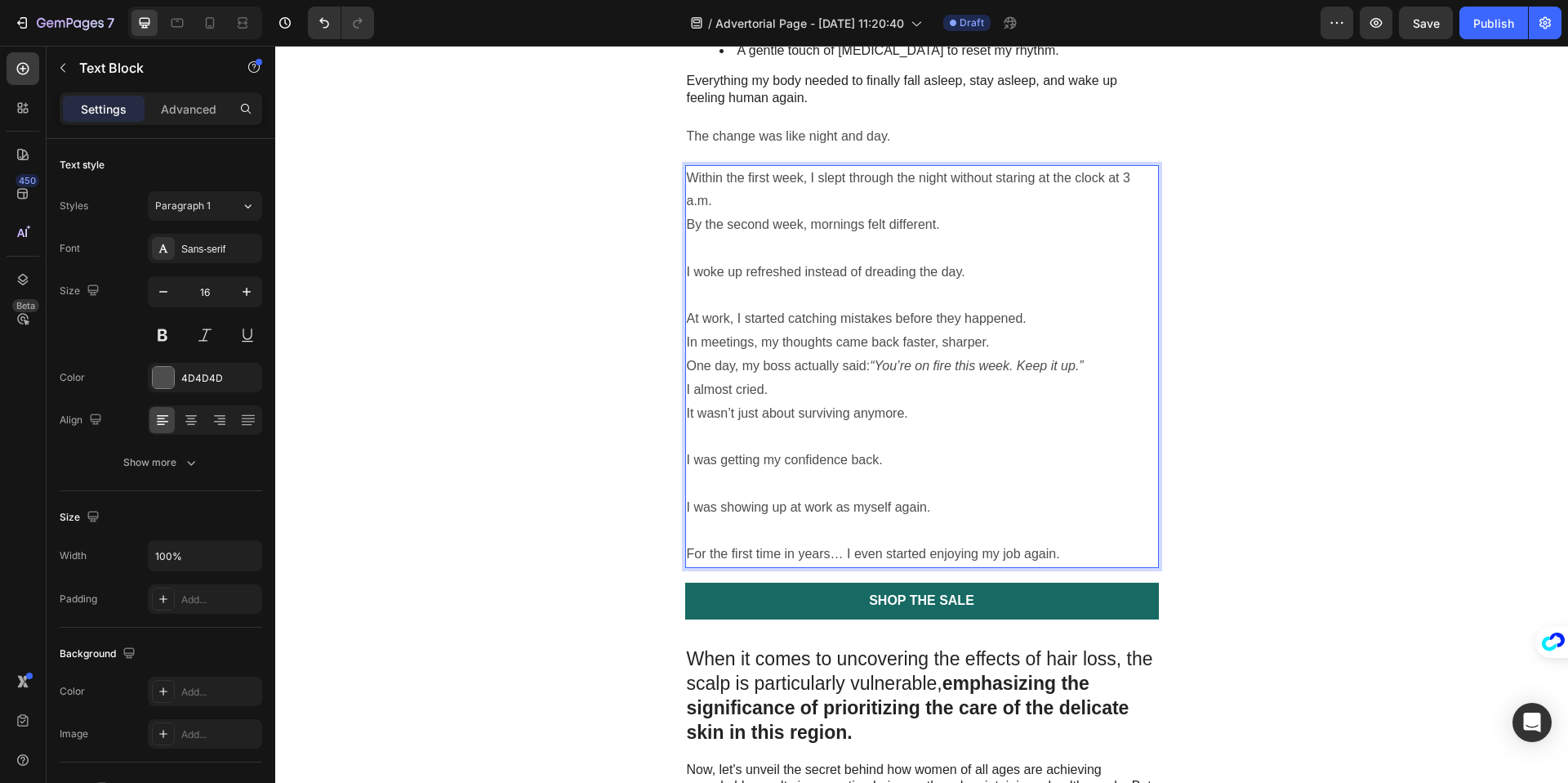
click at [1043, 307] on p "At work, I started catching mistakes before they happened." at bounding box center [922, 319] width 470 height 24
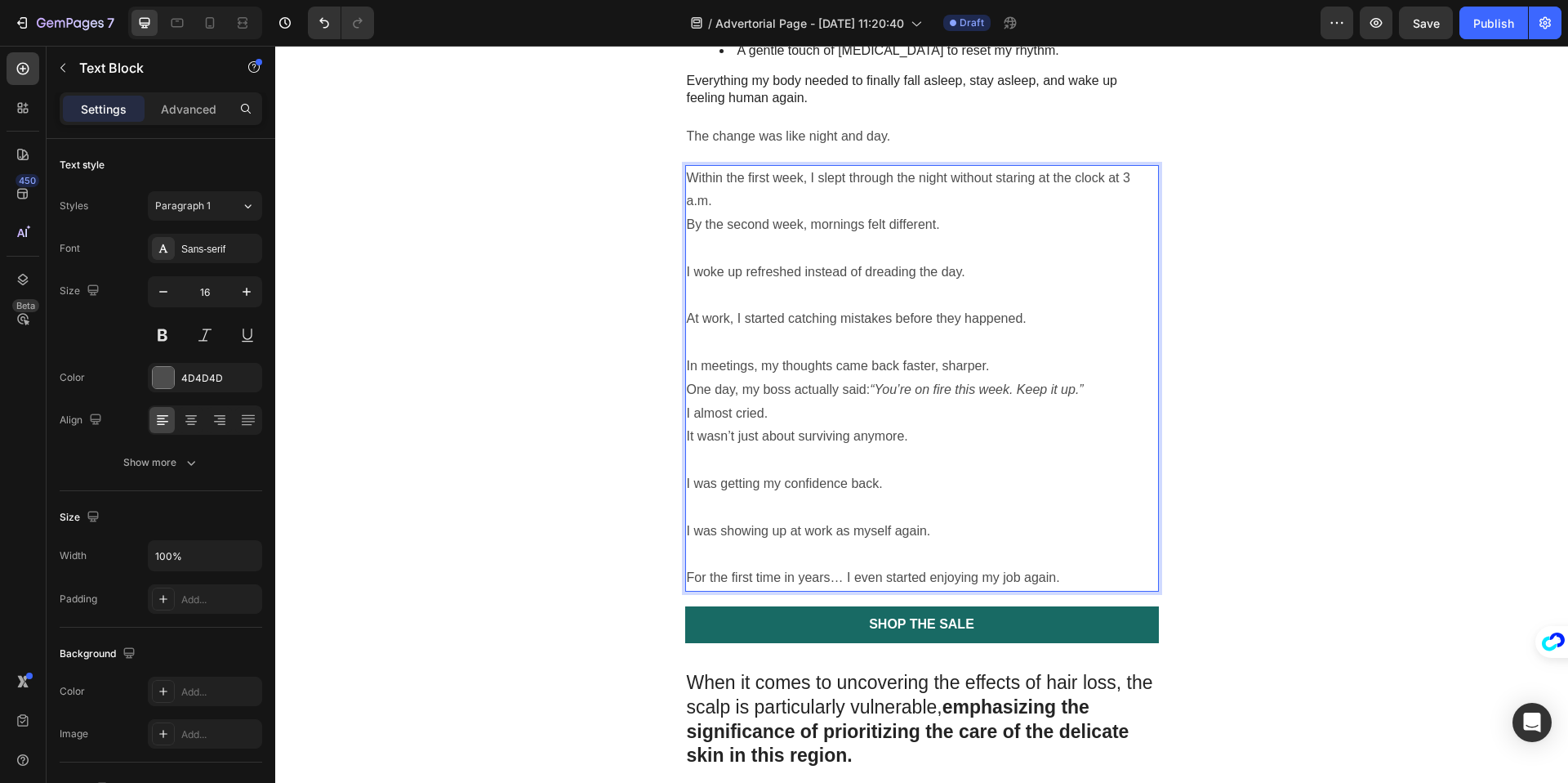
click at [1016, 355] on p "In meetings, my thoughts came back faster, sharper." at bounding box center [922, 366] width 470 height 24
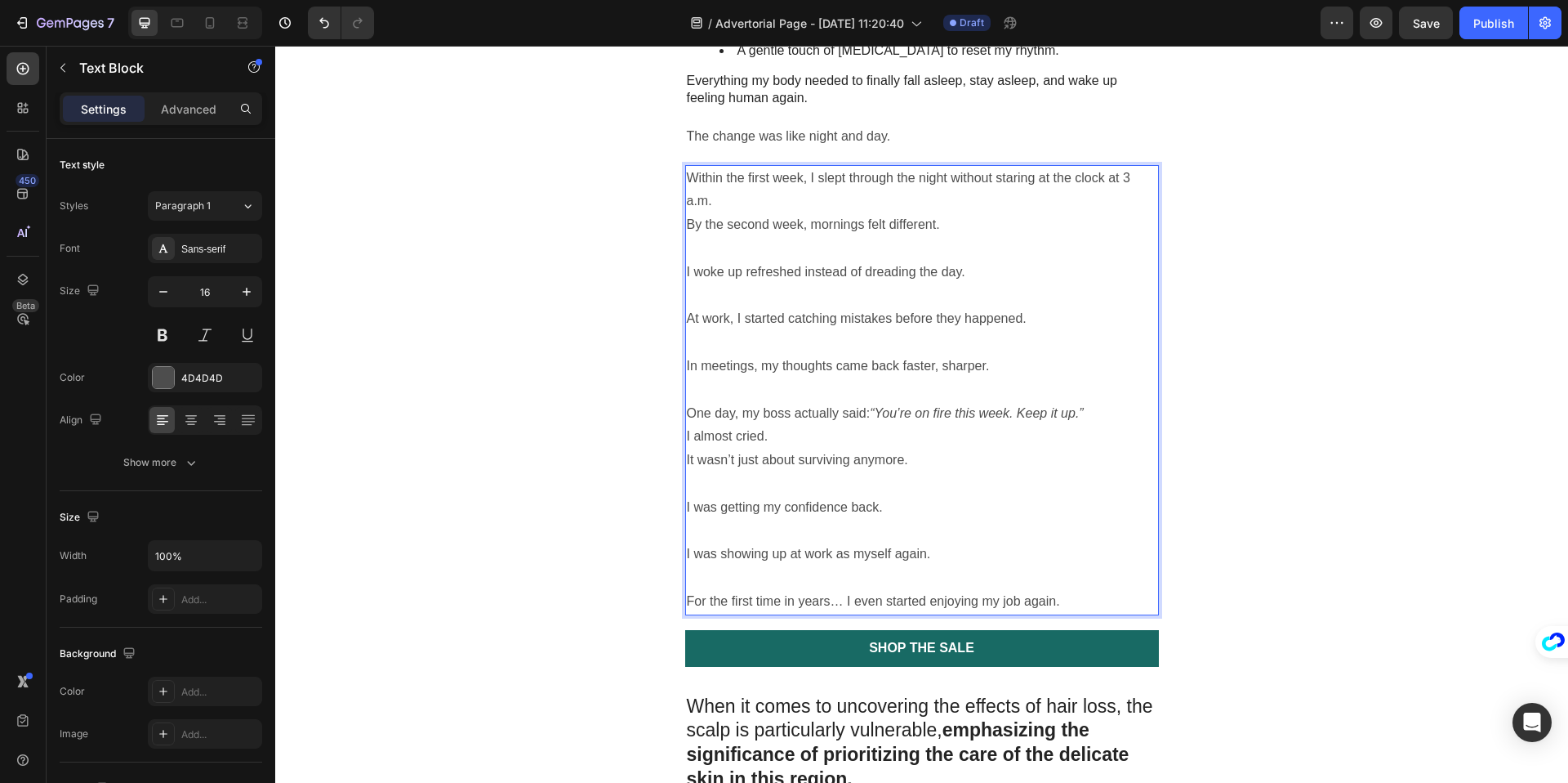
click at [829, 425] on p "I almost cried." at bounding box center [922, 436] width 470 height 24
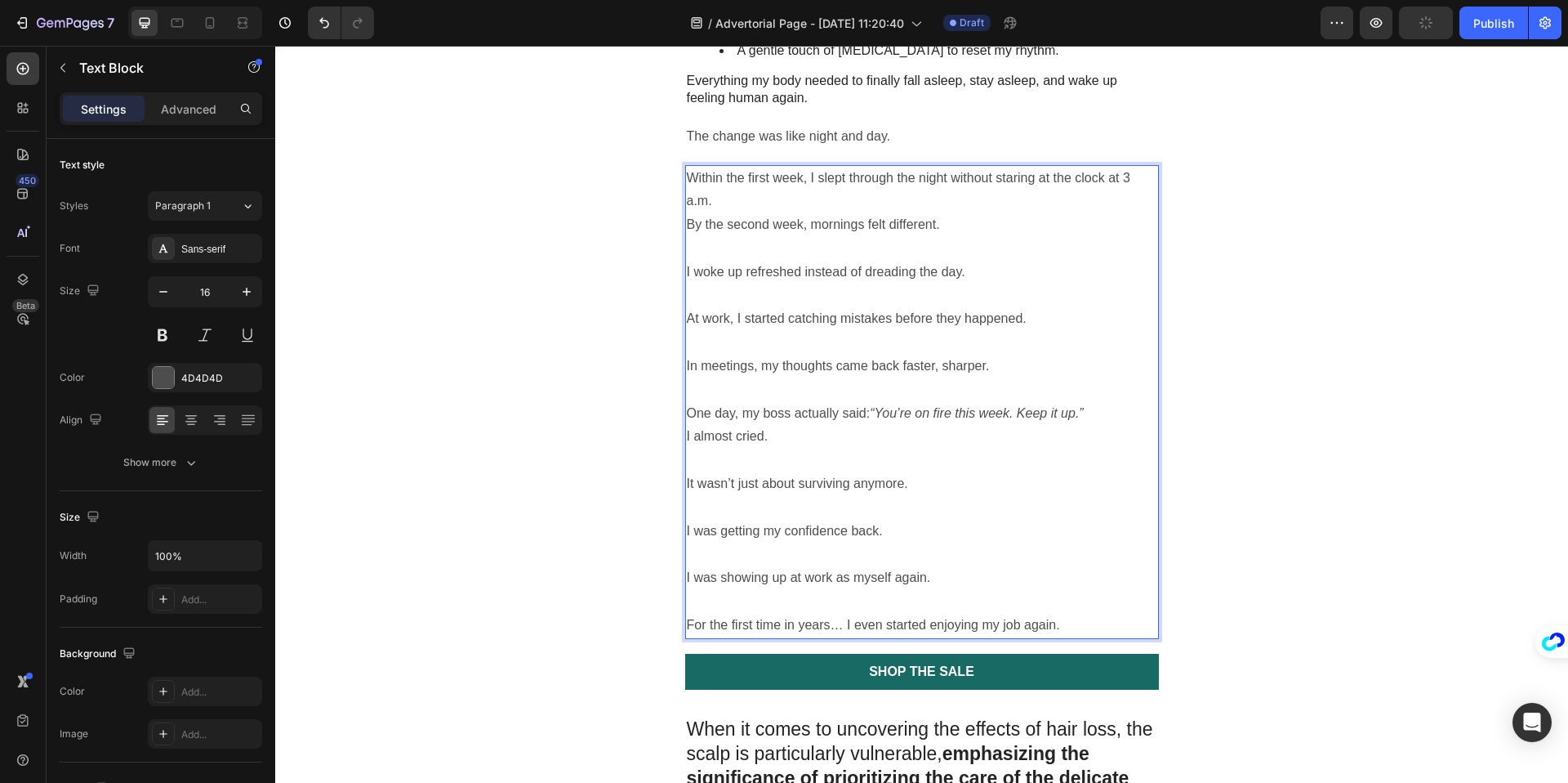
click at [1094, 402] on p "One day, my boss actually said: “You’re on fire this week. Keep it up.”" at bounding box center [922, 413] width 470 height 24
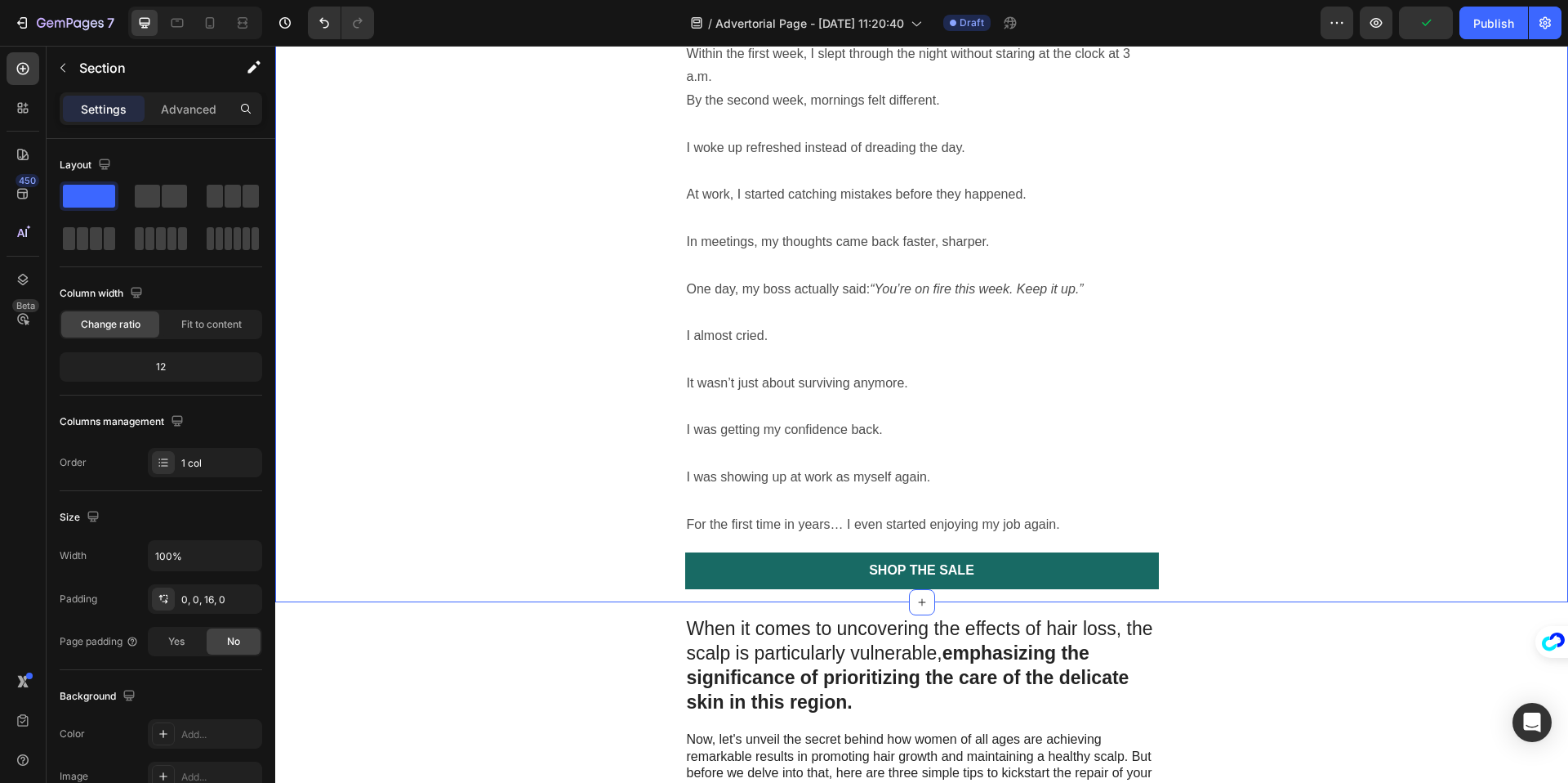
scroll to position [2620, 0]
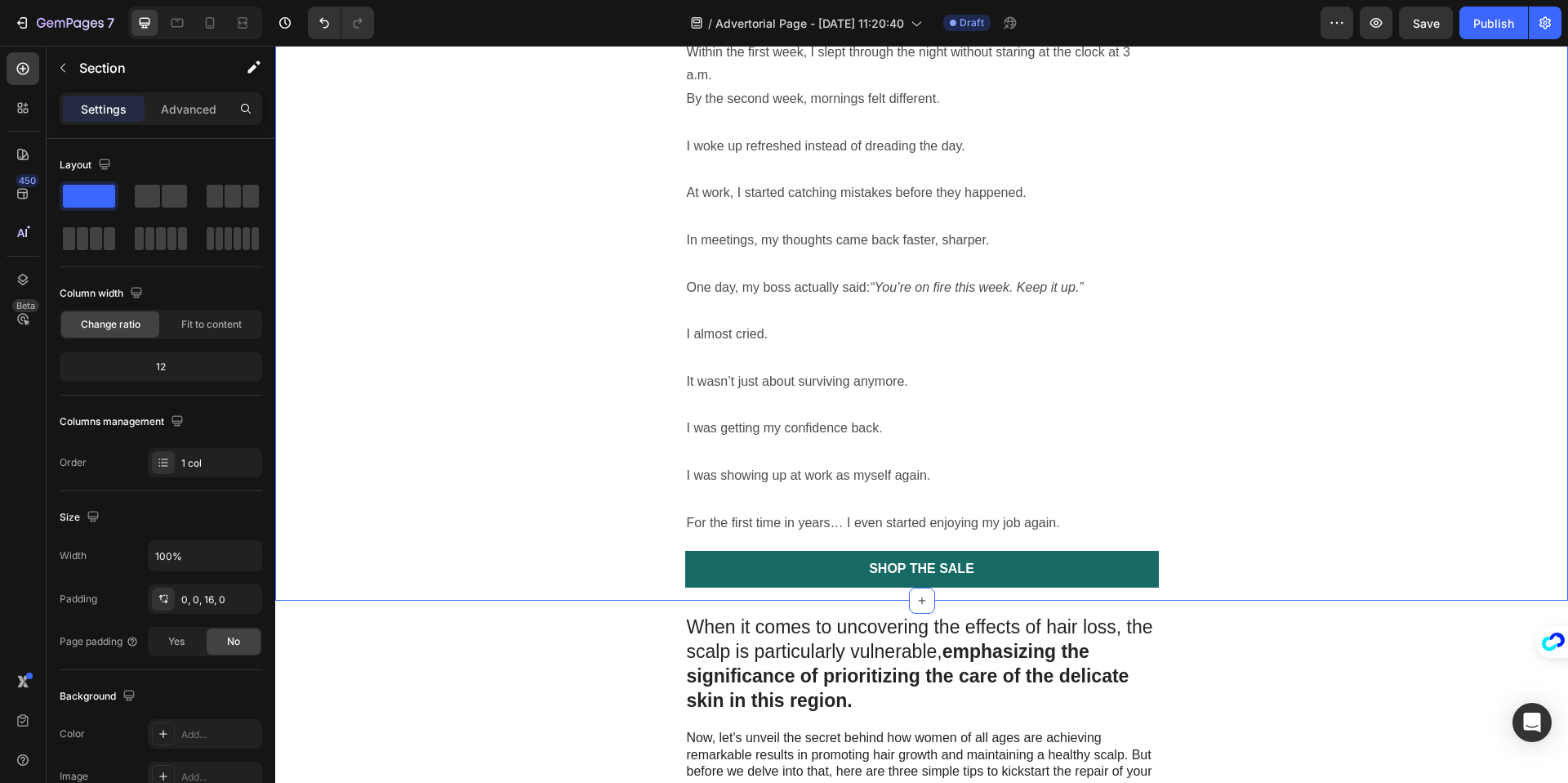
drag, startPoint x: 609, startPoint y: 464, endPoint x: 570, endPoint y: 465, distance: 39.0
click at [68, 64] on icon "button" at bounding box center [63, 67] width 13 height 13
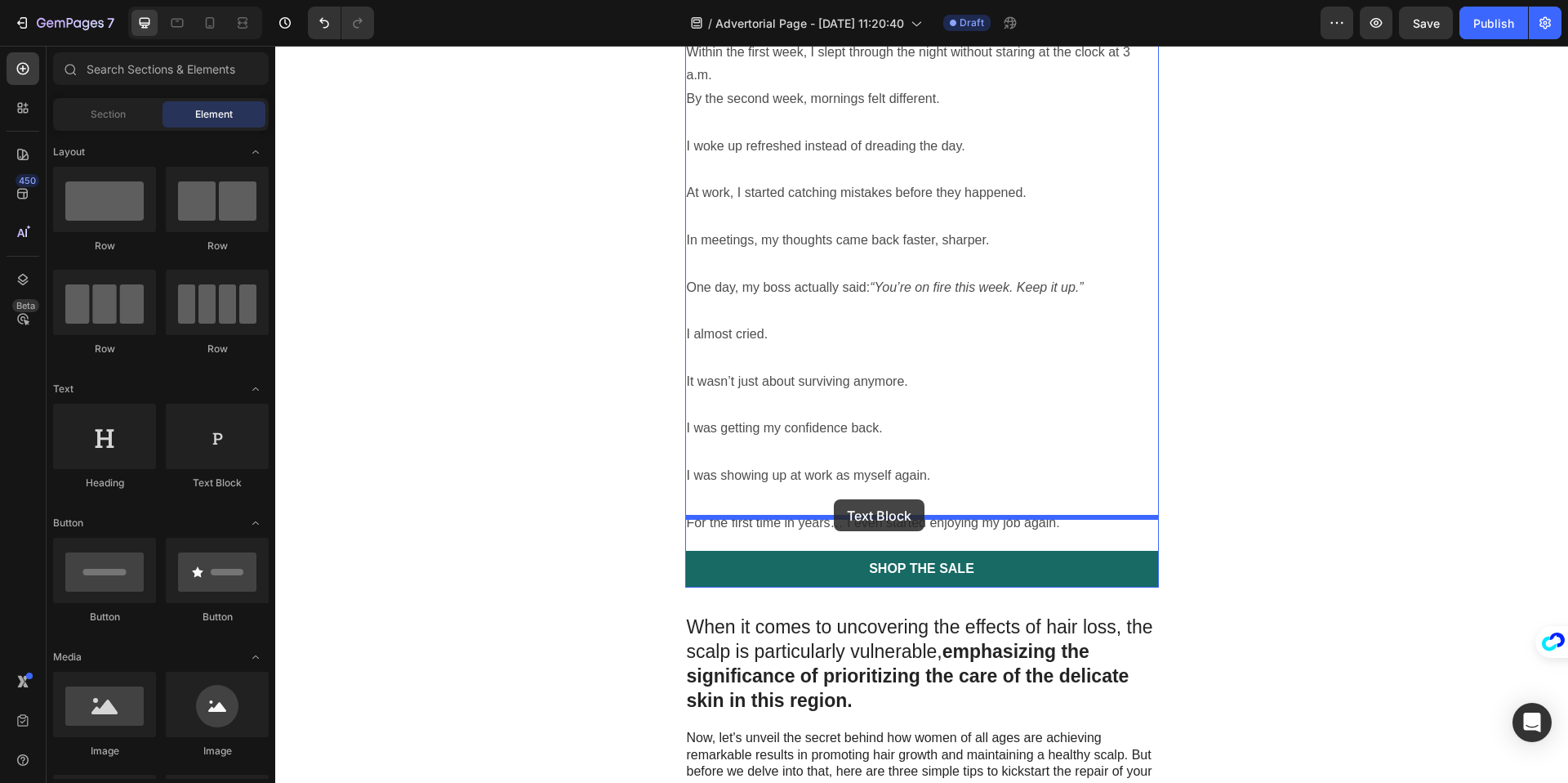
drag, startPoint x: 276, startPoint y: 453, endPoint x: 833, endPoint y: 501, distance: 559.1
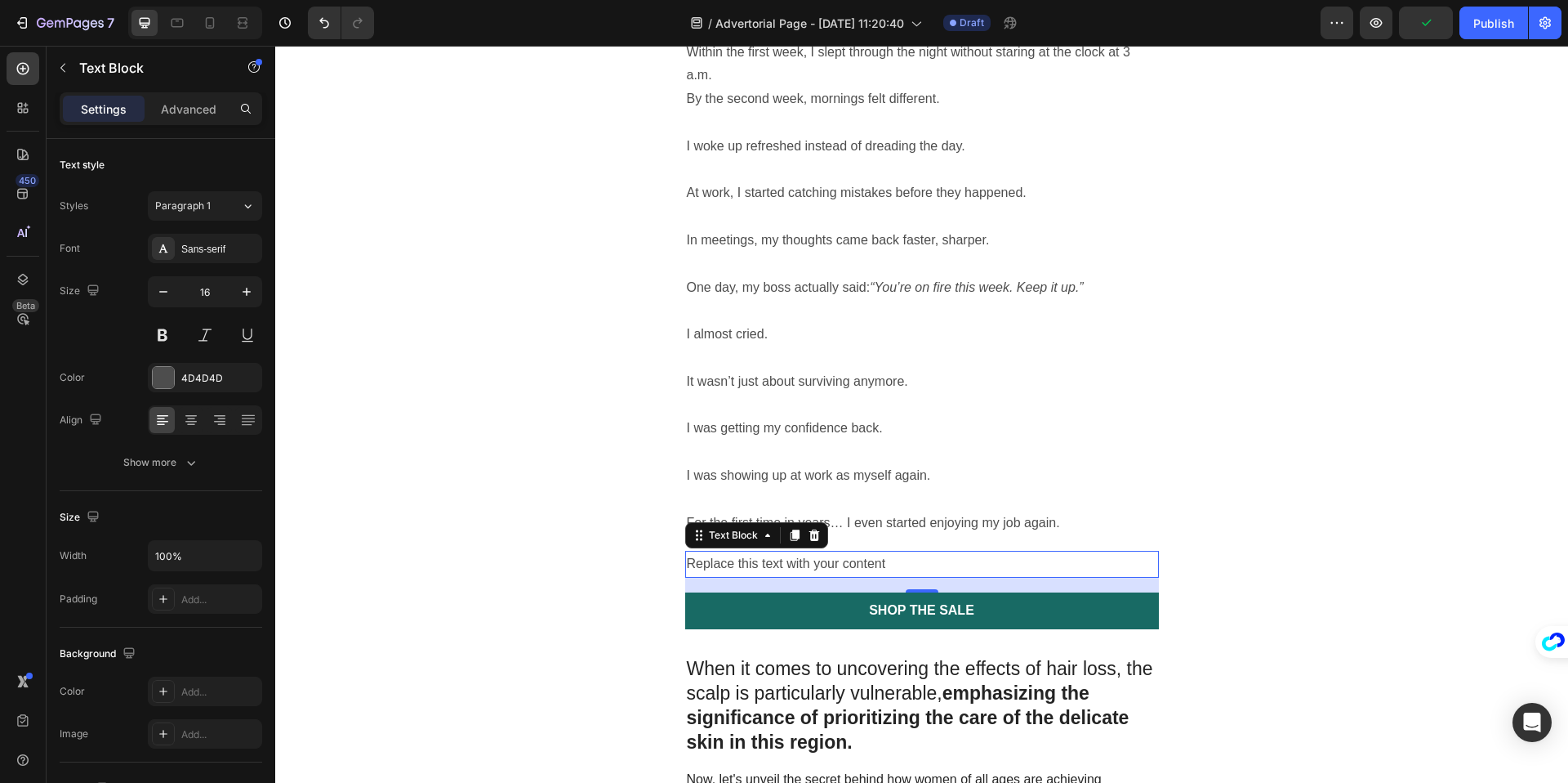
click at [748, 550] on div "Replace this text with your content" at bounding box center [922, 564] width 474 height 27
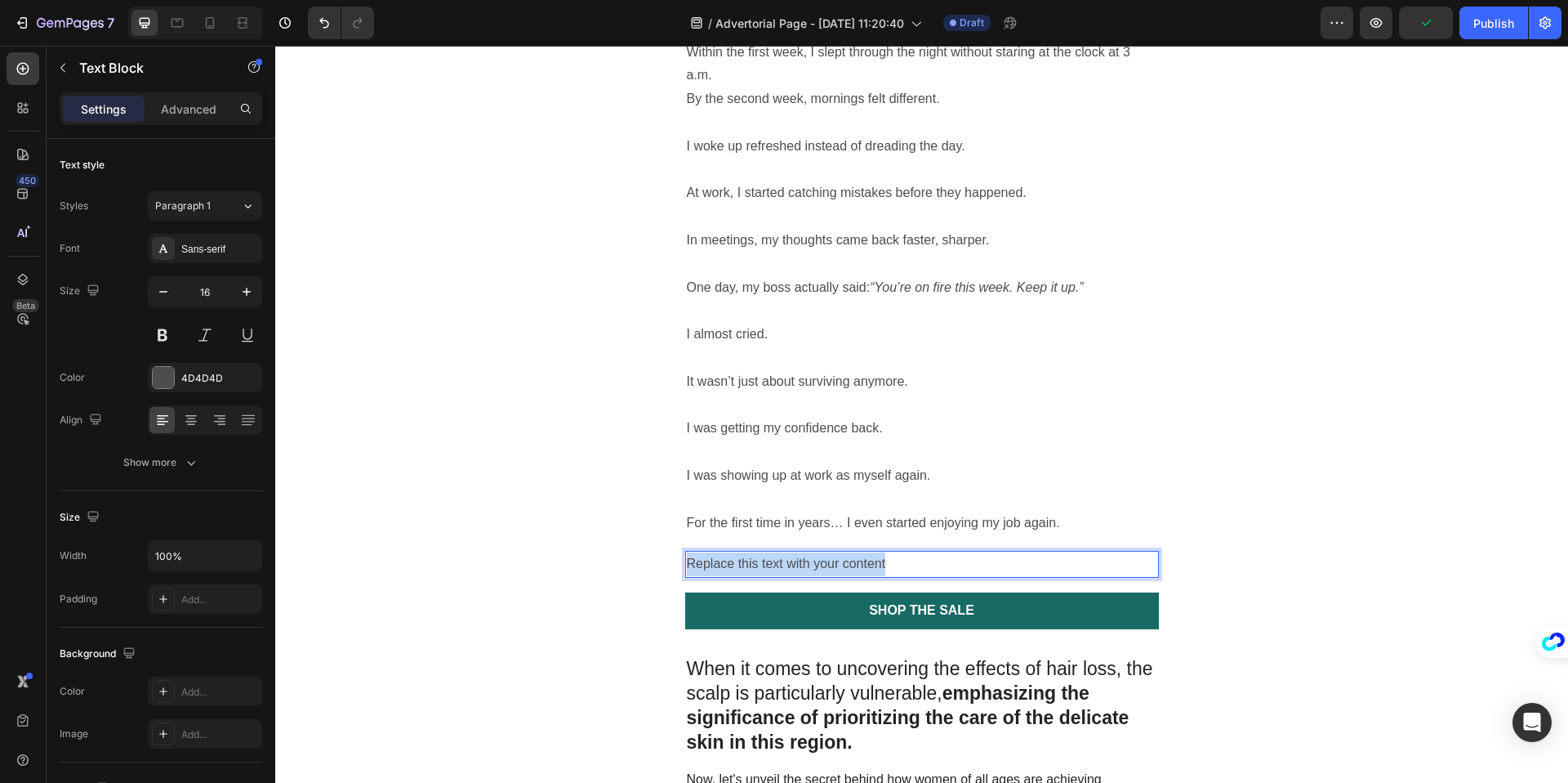
click at [748, 552] on p "Replace this text with your content" at bounding box center [922, 564] width 470 height 24
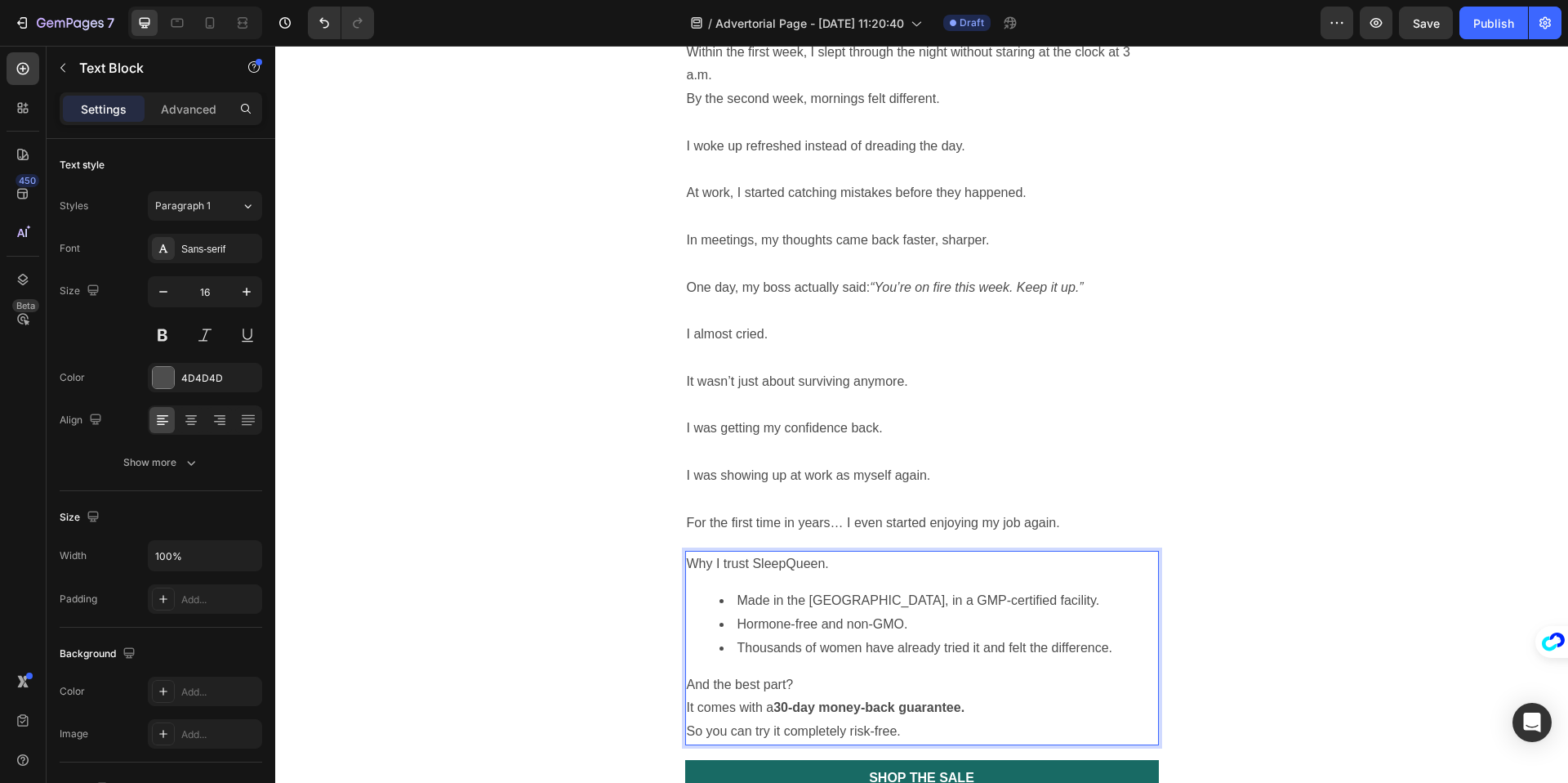
click at [828, 589] on li "Made in the [GEOGRAPHIC_DATA], in a GMP-certified facility." at bounding box center [937, 601] width 438 height 24
drag, startPoint x: 853, startPoint y: 587, endPoint x: 741, endPoint y: 580, distance: 112.2
click at [741, 613] on li "Hormone-free and non-GMO." at bounding box center [937, 625] width 438 height 24
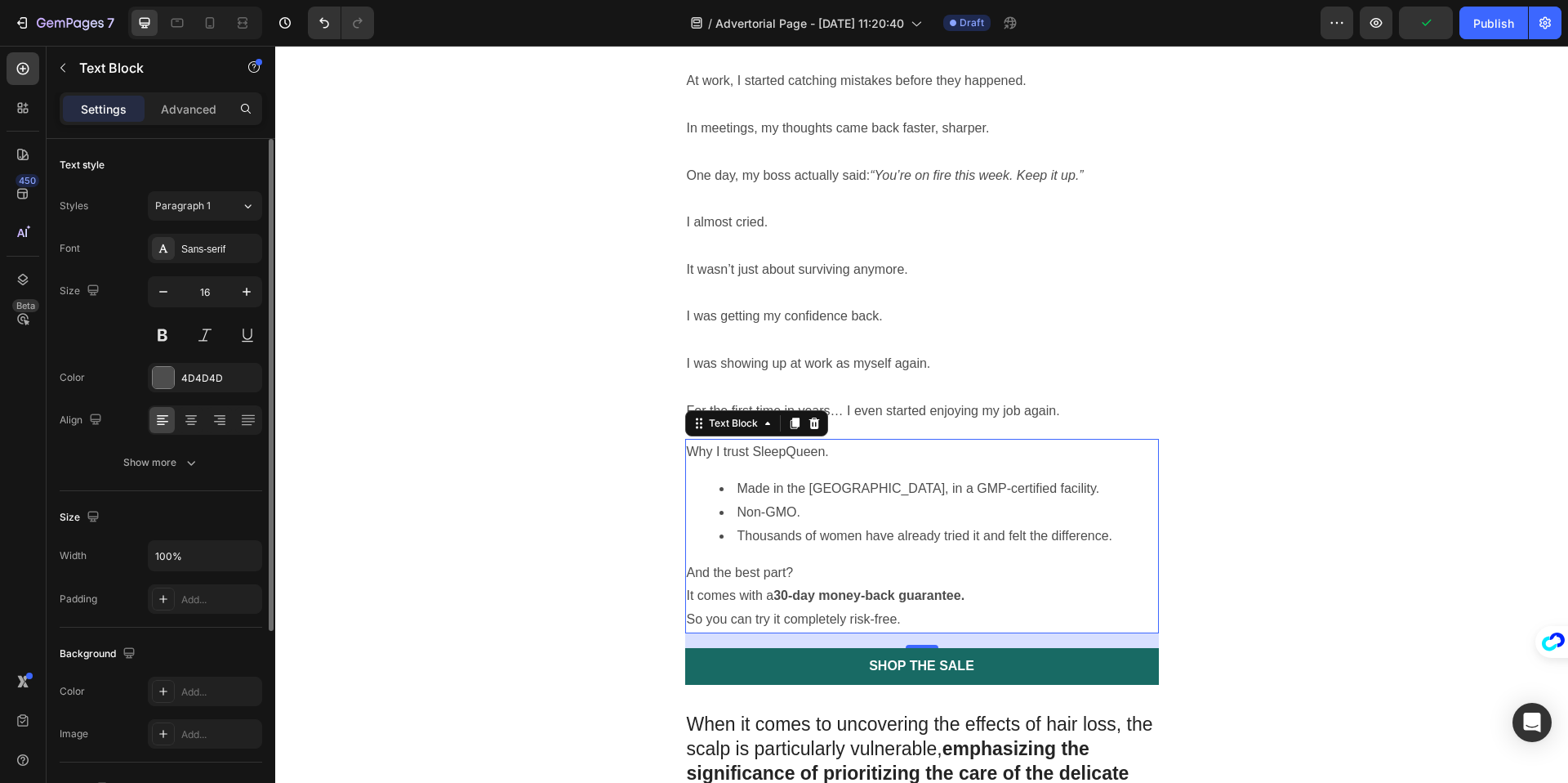
scroll to position [2733, 0]
click at [833, 560] on p "And the best part?" at bounding box center [922, 572] width 470 height 24
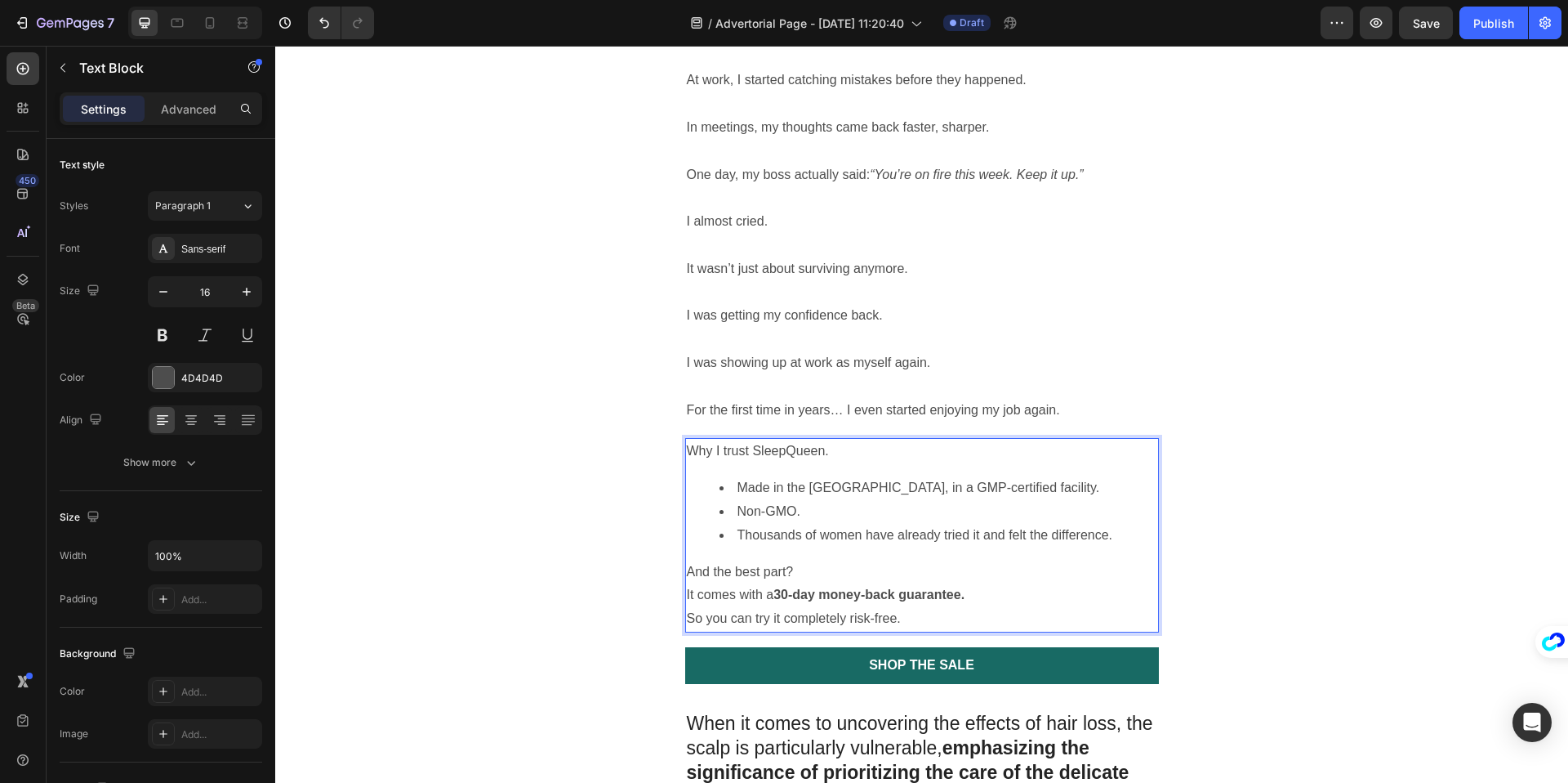
click at [833, 560] on p "And the best part?" at bounding box center [922, 572] width 470 height 24
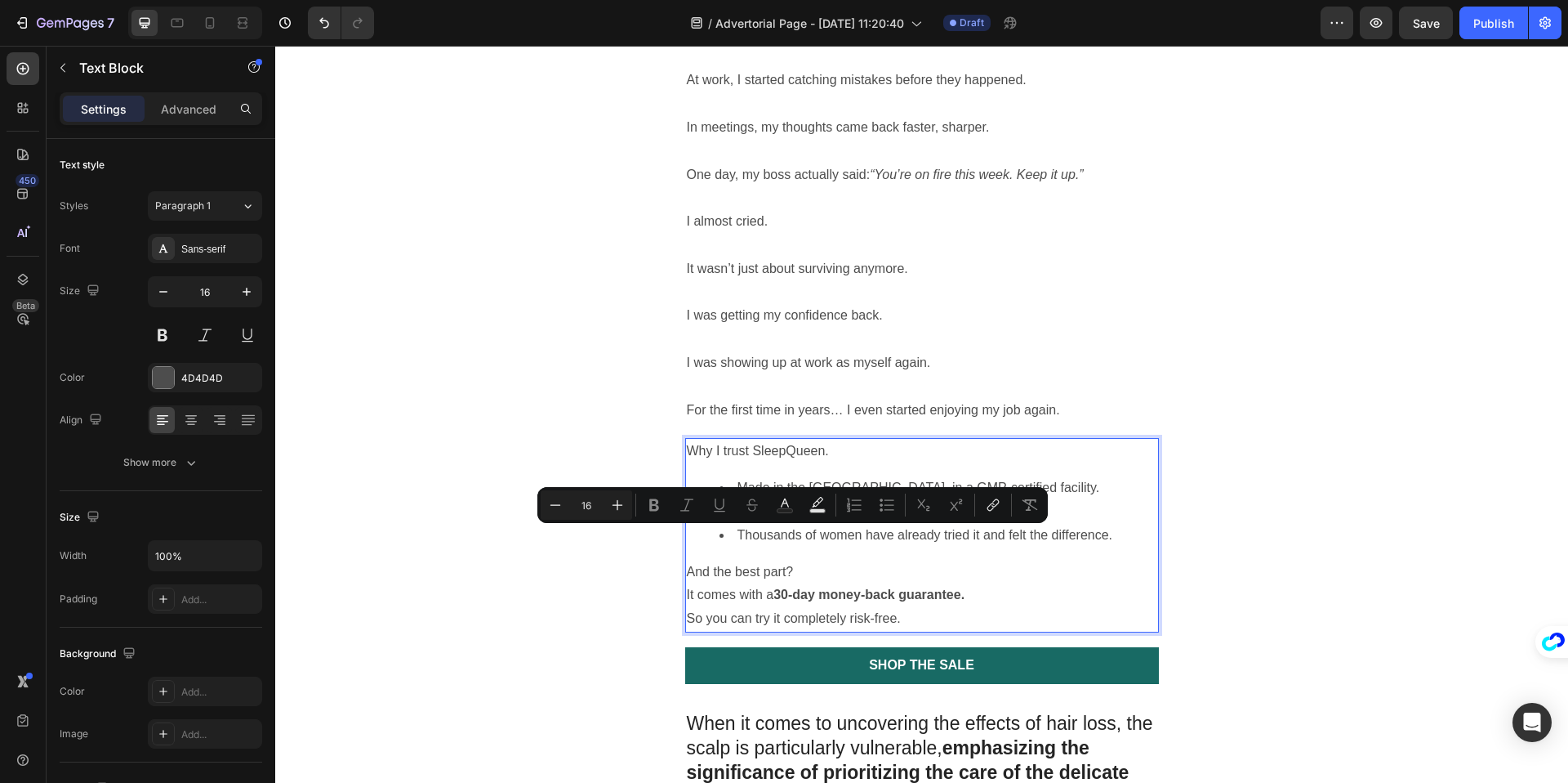
click at [799, 560] on p "And the best part?" at bounding box center [922, 572] width 470 height 24
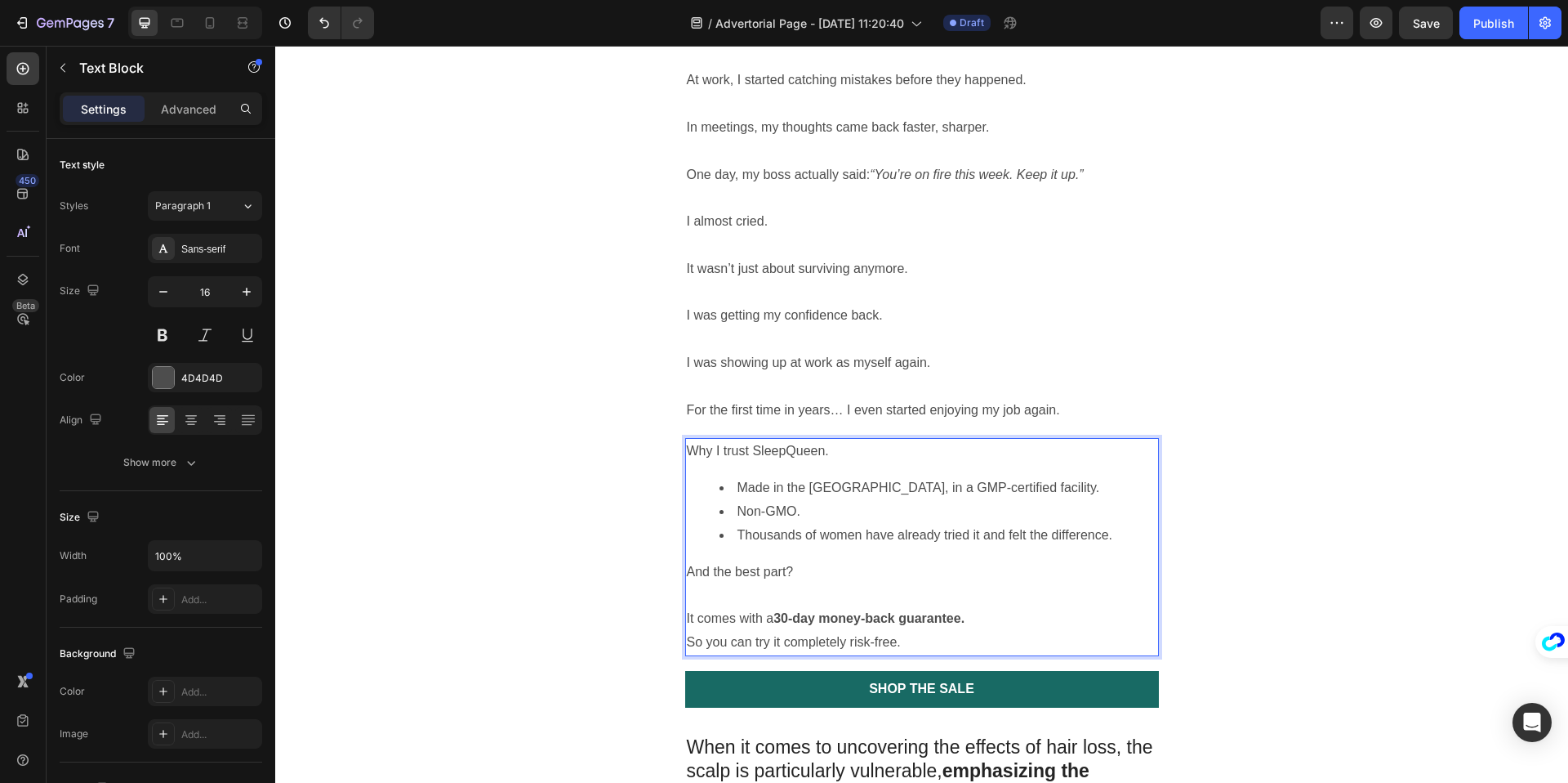
click at [965, 611] on strong "30-day money-back guarantee." at bounding box center [868, 618] width 191 height 14
click at [989, 607] on p "It comes with a 30-day money-back guarantee." at bounding box center [922, 618] width 470 height 24
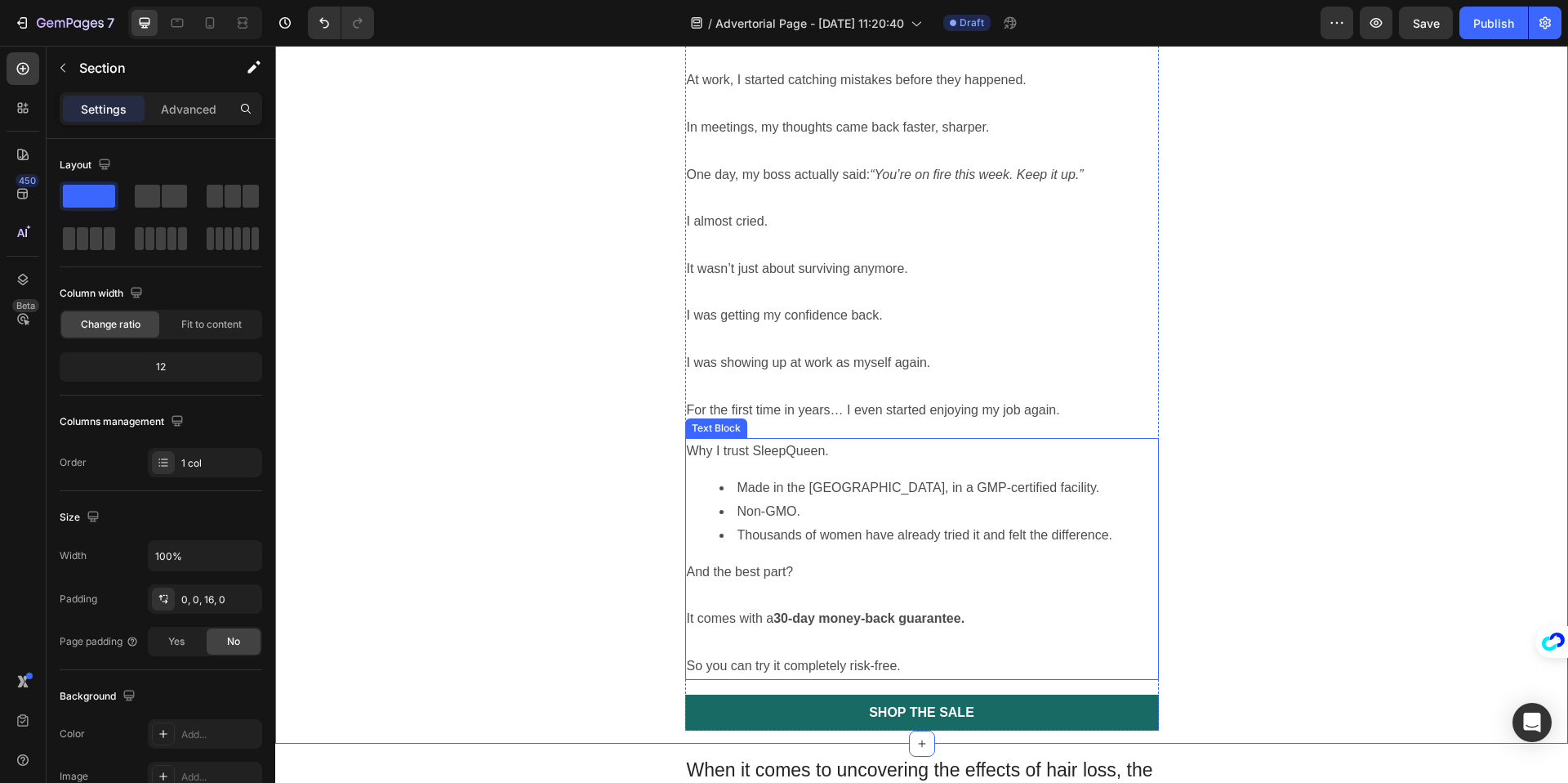
click at [794, 440] on p "Why I trust SleepQueen." at bounding box center [922, 451] width 470 height 24
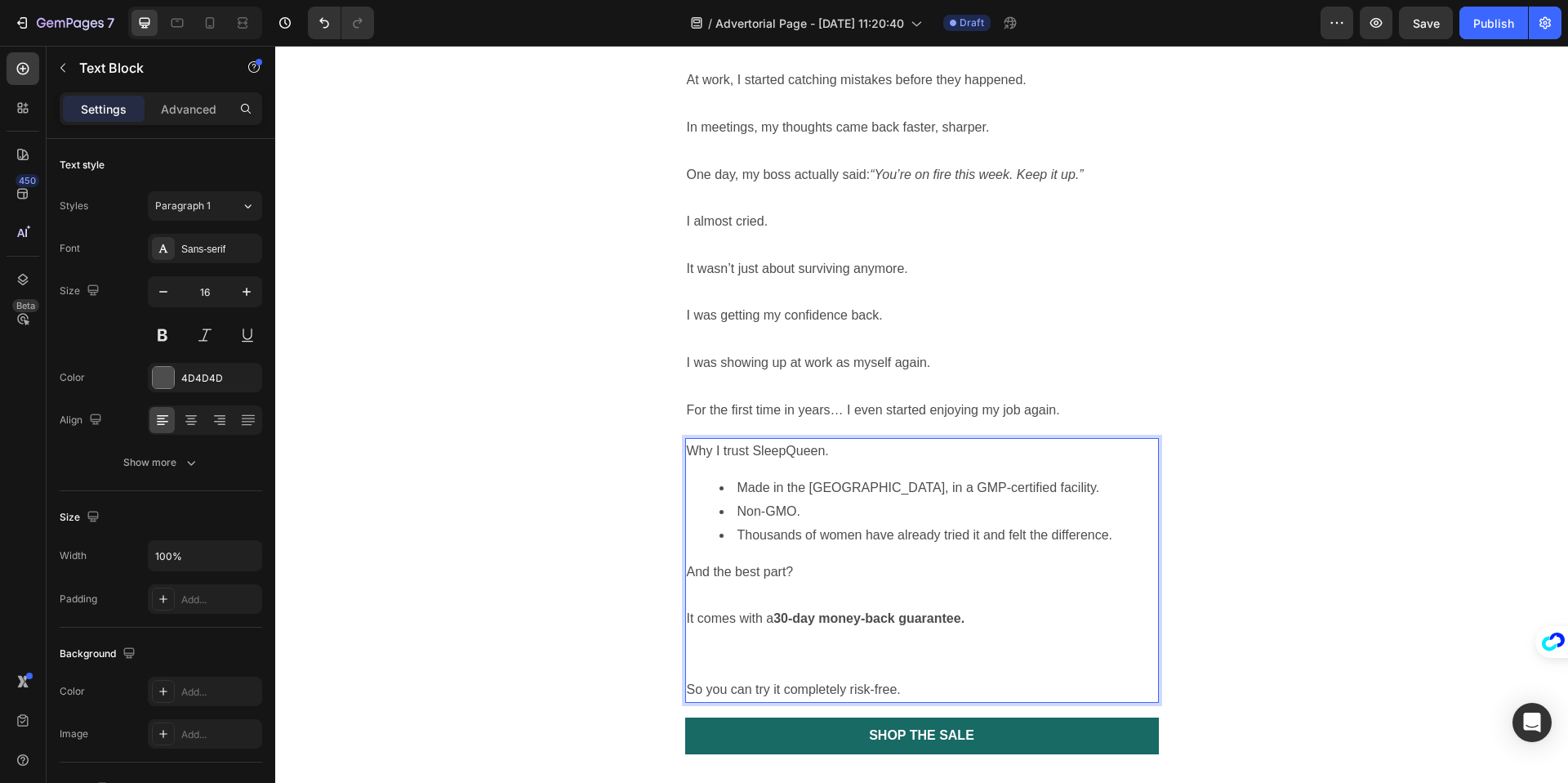
click at [784, 440] on p "Why I trust SleepQueen." at bounding box center [922, 451] width 470 height 24
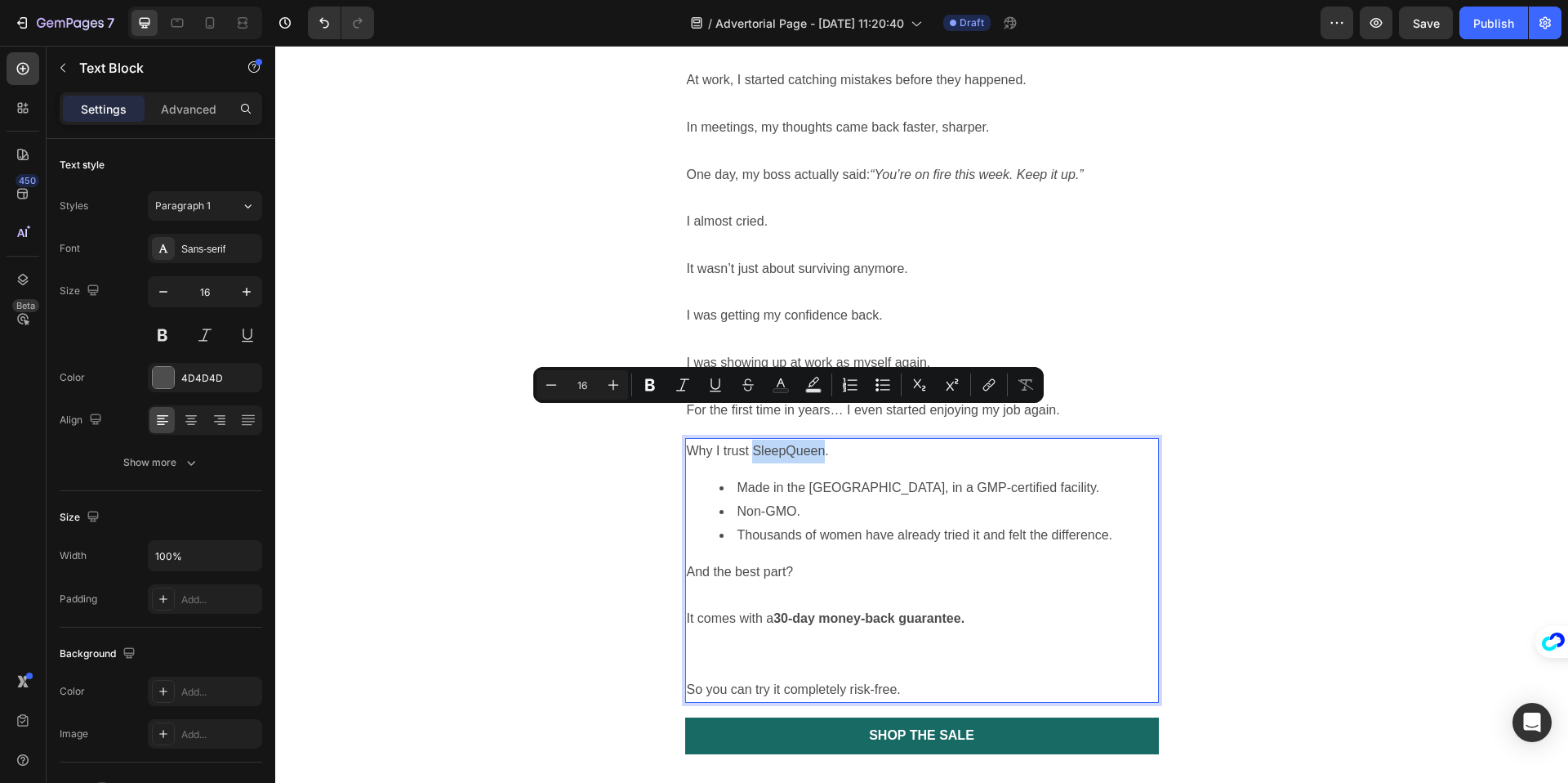
click at [784, 440] on p "Why I trust SleepQueen." at bounding box center [922, 451] width 470 height 24
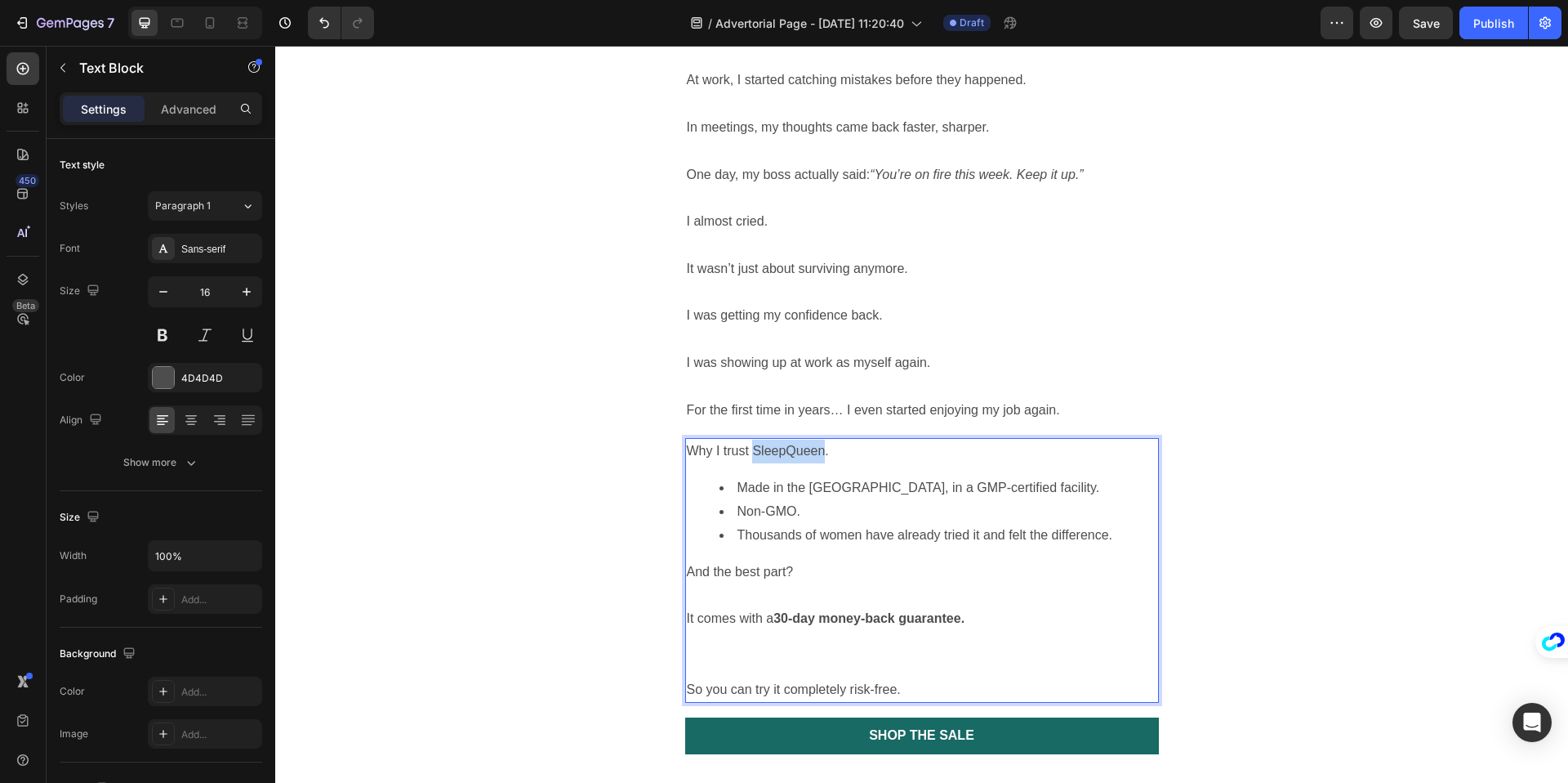
click at [784, 440] on p "Why I trust SleepQueen." at bounding box center [922, 451] width 470 height 24
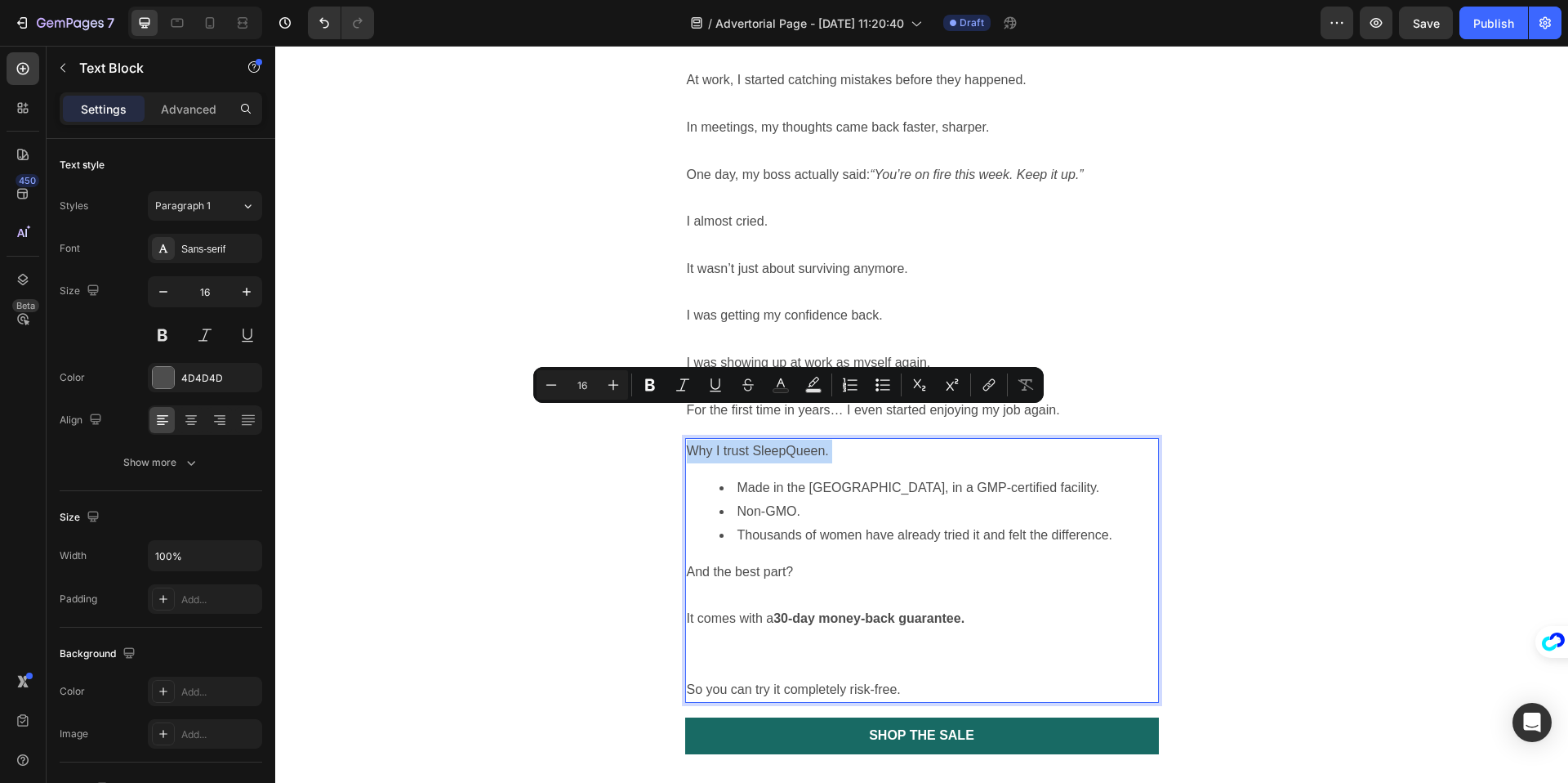
click at [784, 440] on p "Why I trust SleepQueen." at bounding box center [922, 451] width 470 height 24
click at [608, 381] on button "Bold" at bounding box center [618, 384] width 29 height 29
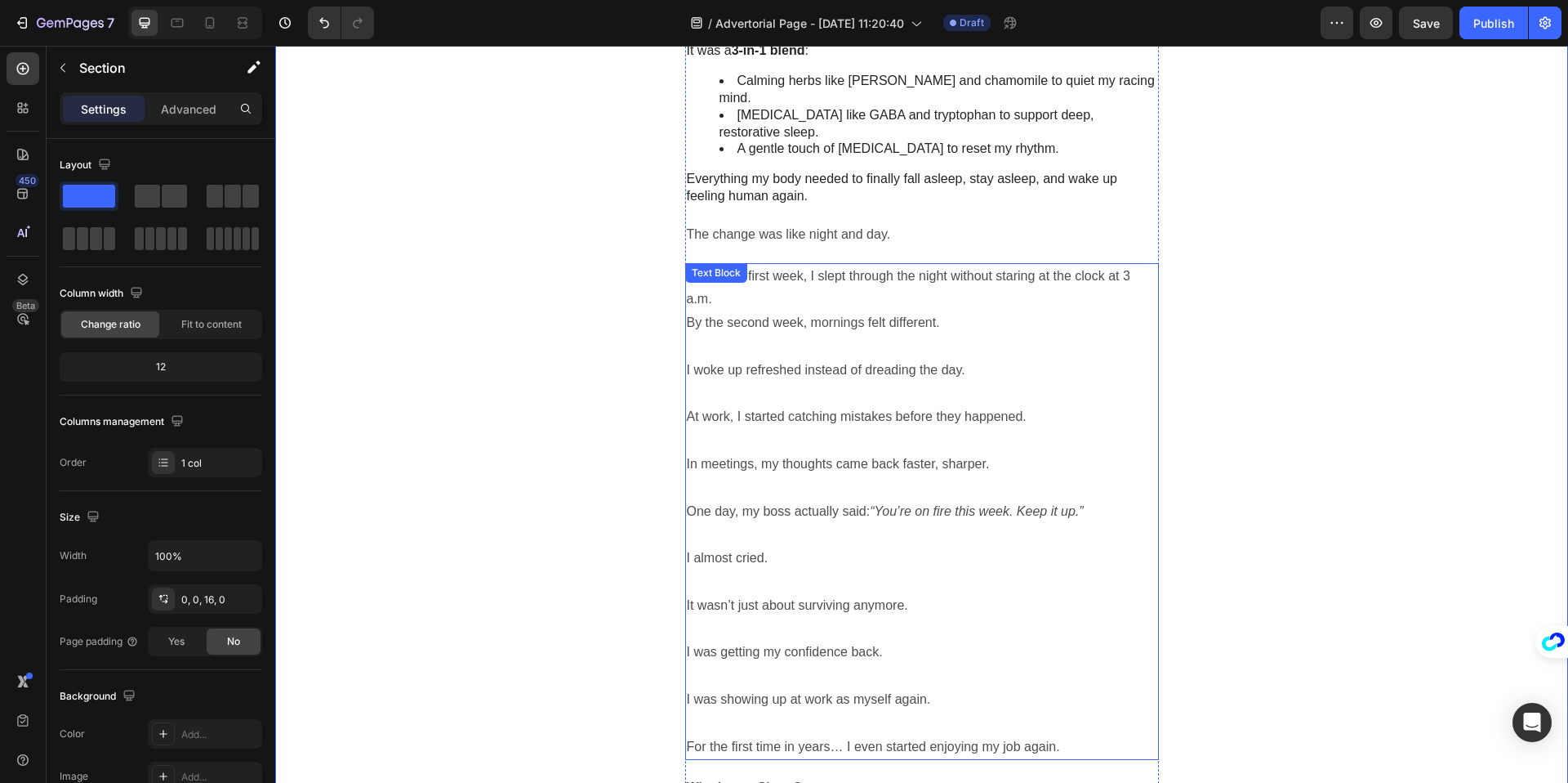
scroll to position [2379, 0]
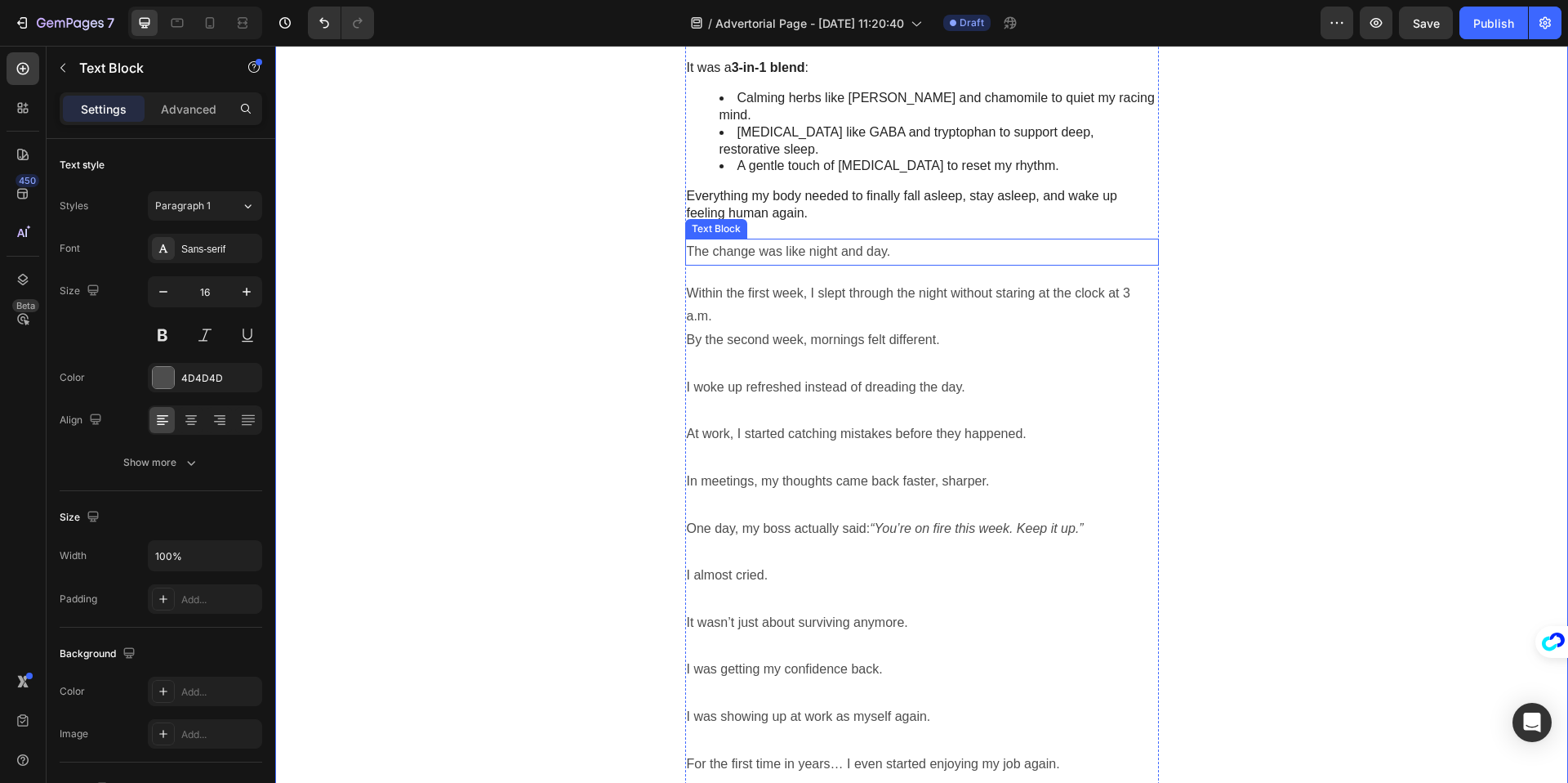
click at [838, 240] on p "The change was like night and day." at bounding box center [922, 251] width 470 height 24
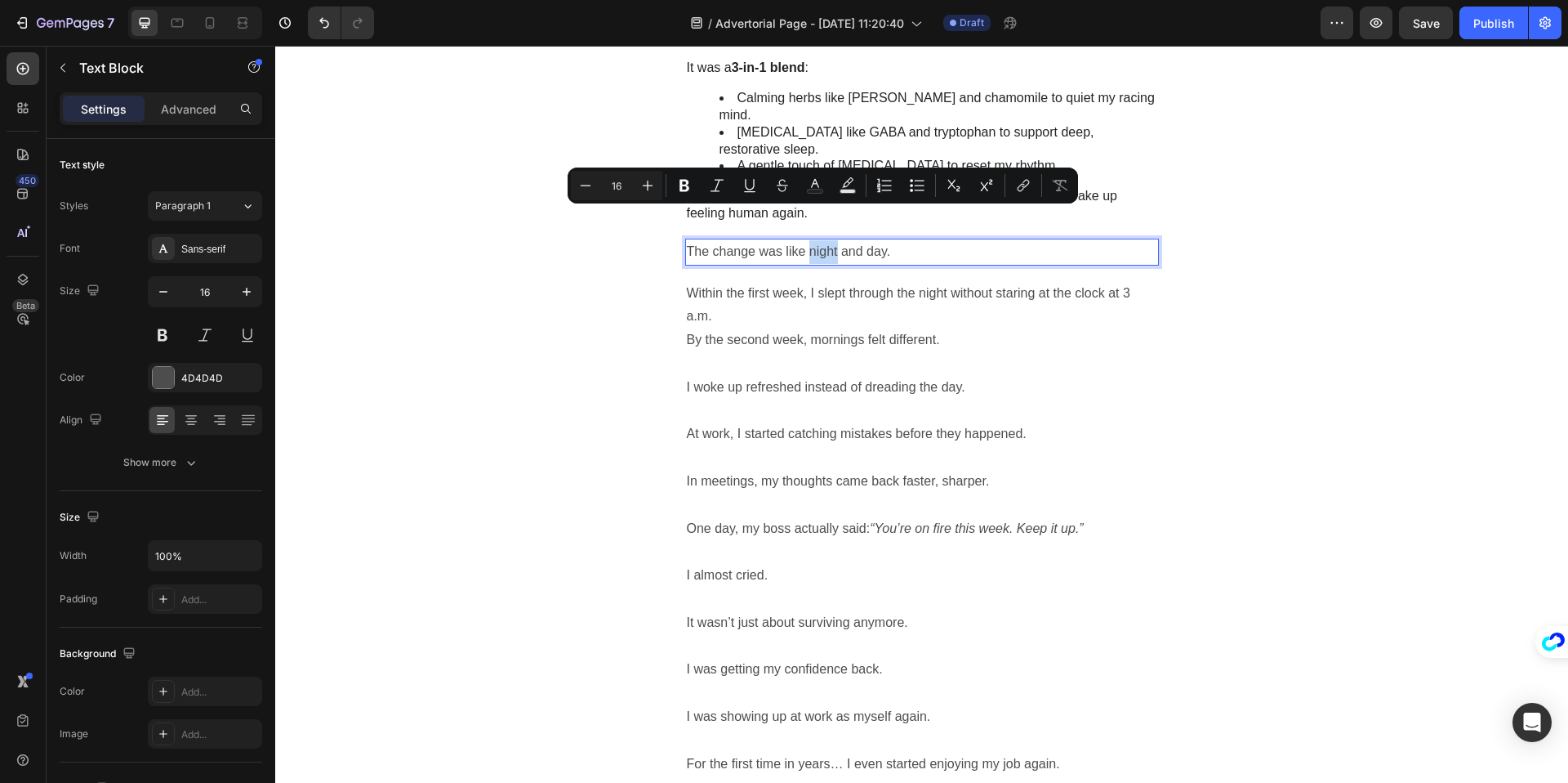
click at [832, 240] on p "The change was like night and day." at bounding box center [922, 251] width 470 height 24
click at [653, 183] on icon "Editor contextual toolbar" at bounding box center [649, 186] width 10 height 12
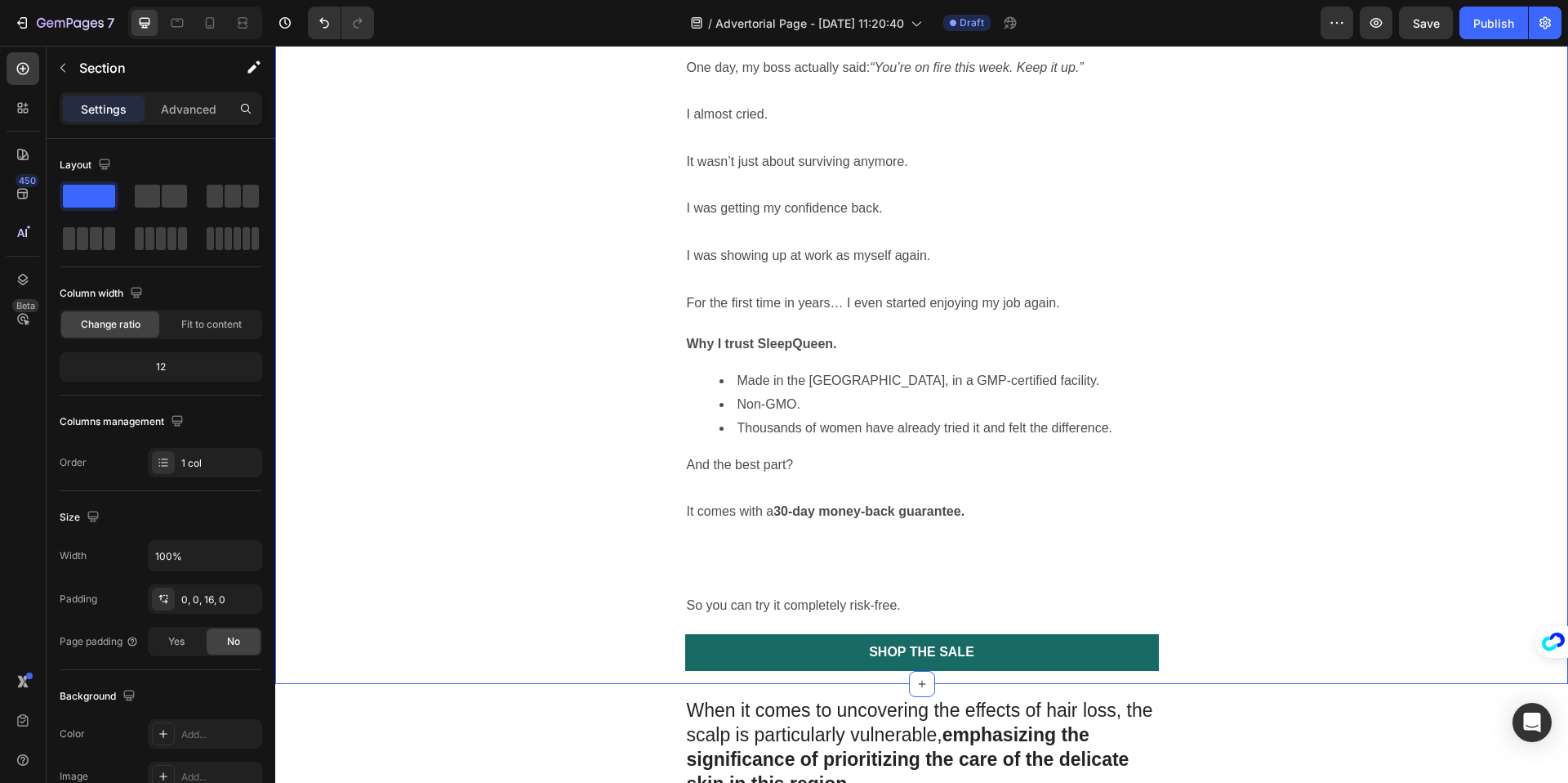
scroll to position [2881, 0]
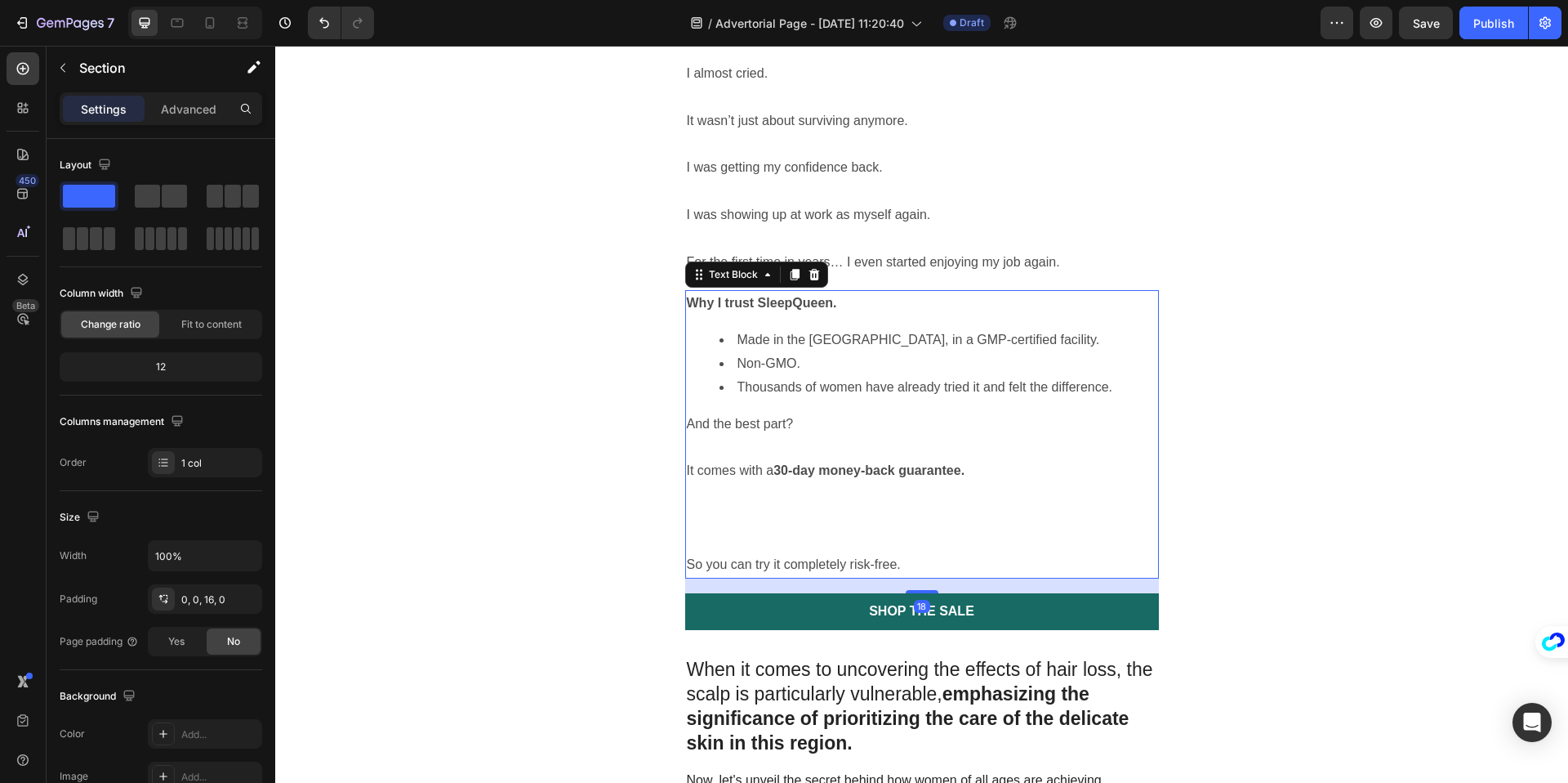
click at [757, 328] on li "Made in the [GEOGRAPHIC_DATA], in a GMP-certified facility." at bounding box center [937, 340] width 438 height 24
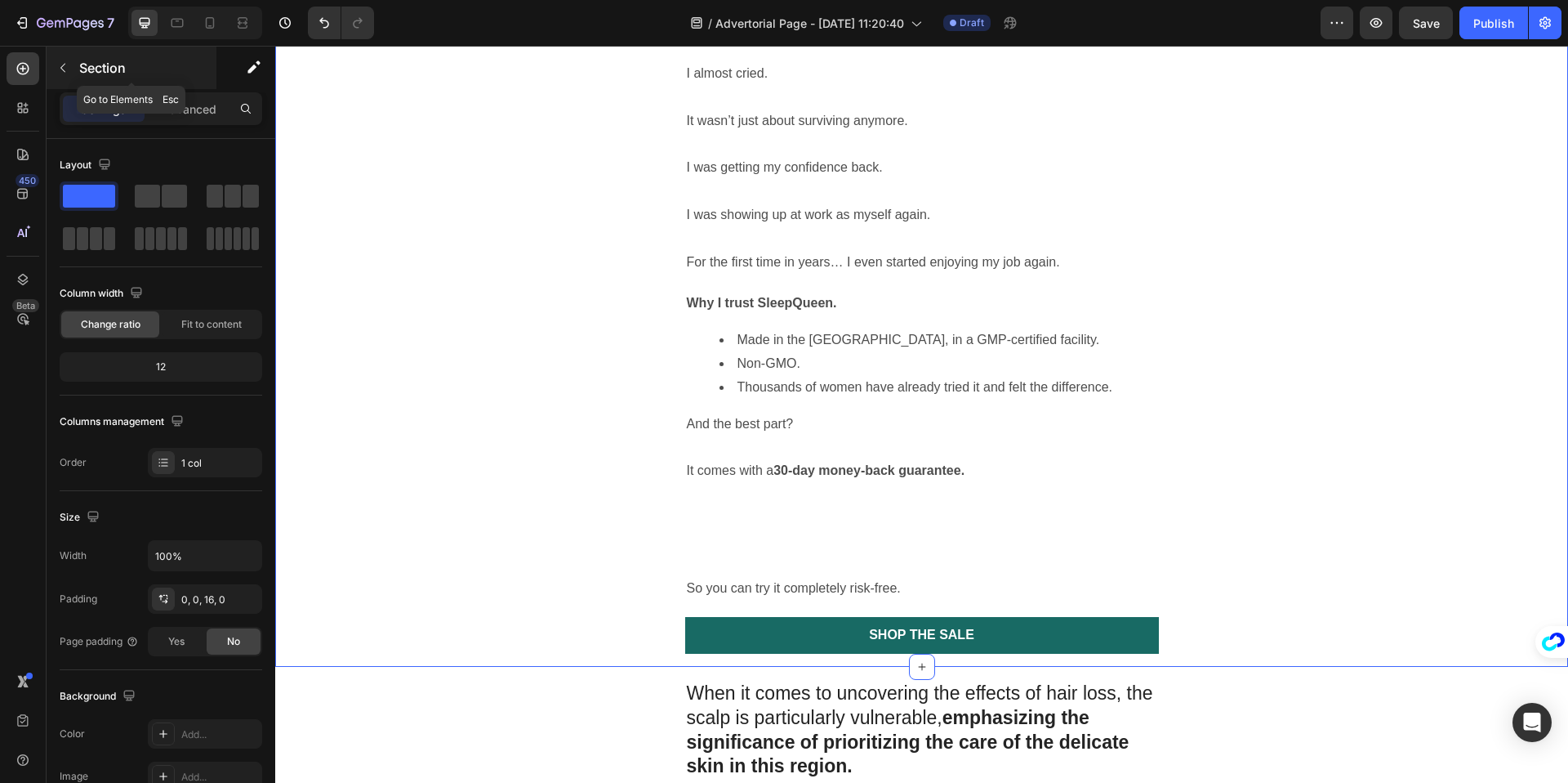
click at [70, 69] on button "button" at bounding box center [63, 68] width 27 height 27
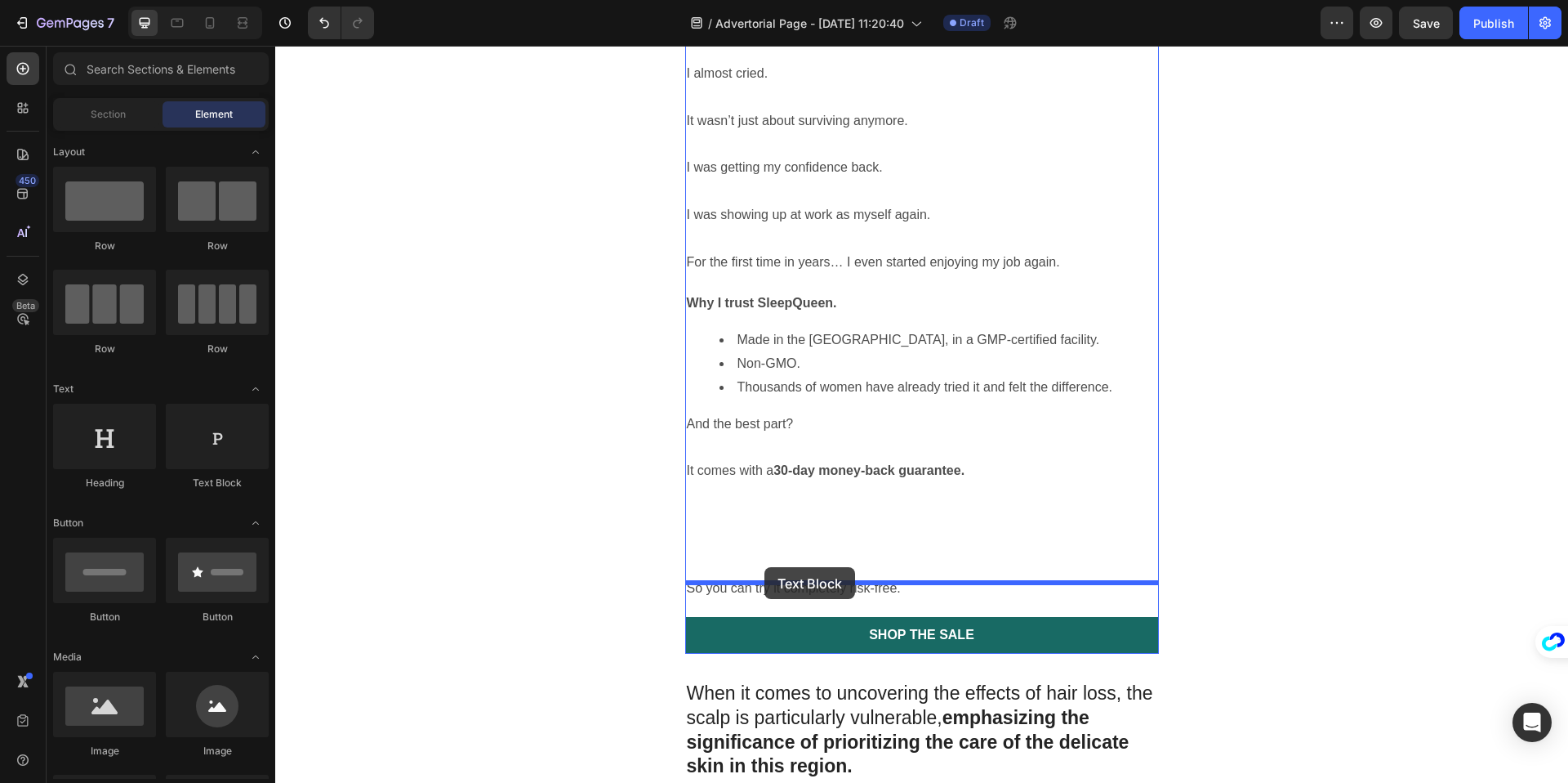
drag, startPoint x: 303, startPoint y: 440, endPoint x: 763, endPoint y: 567, distance: 477.2
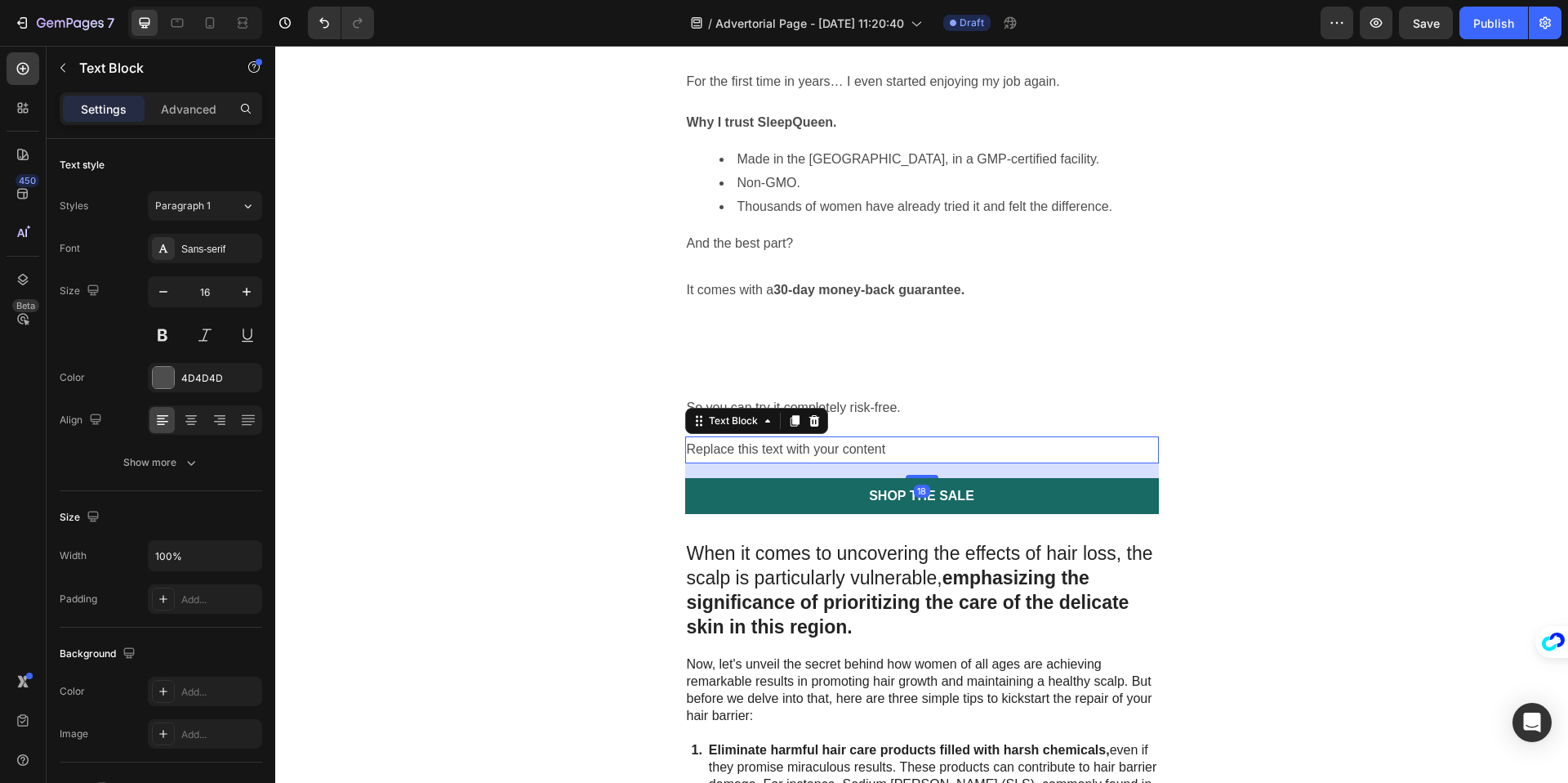
scroll to position [3062, 0]
click at [746, 435] on div "Replace this text with your content" at bounding box center [922, 449] width 474 height 27
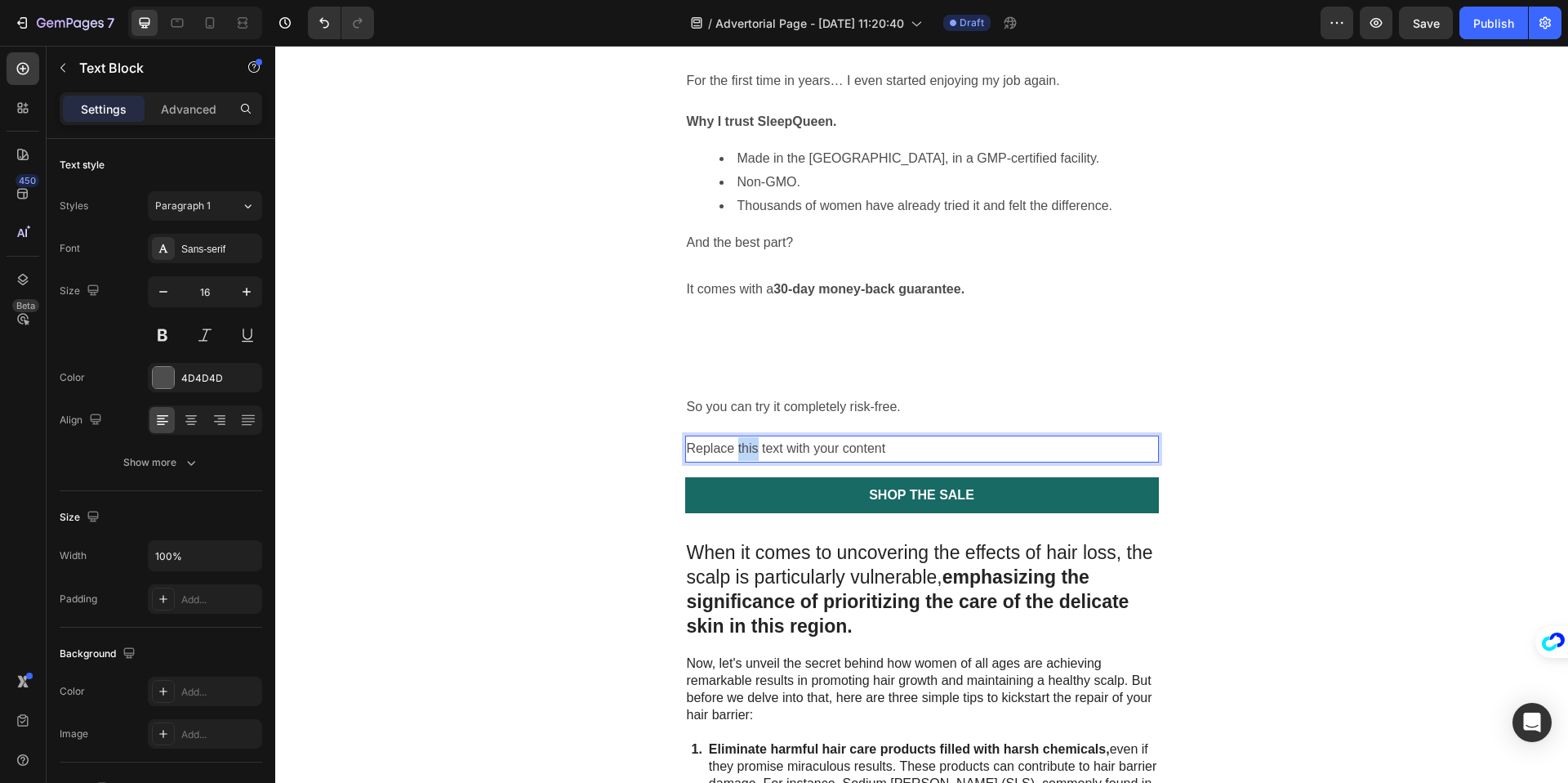
click at [746, 437] on p "Replace this text with your content" at bounding box center [922, 449] width 470 height 24
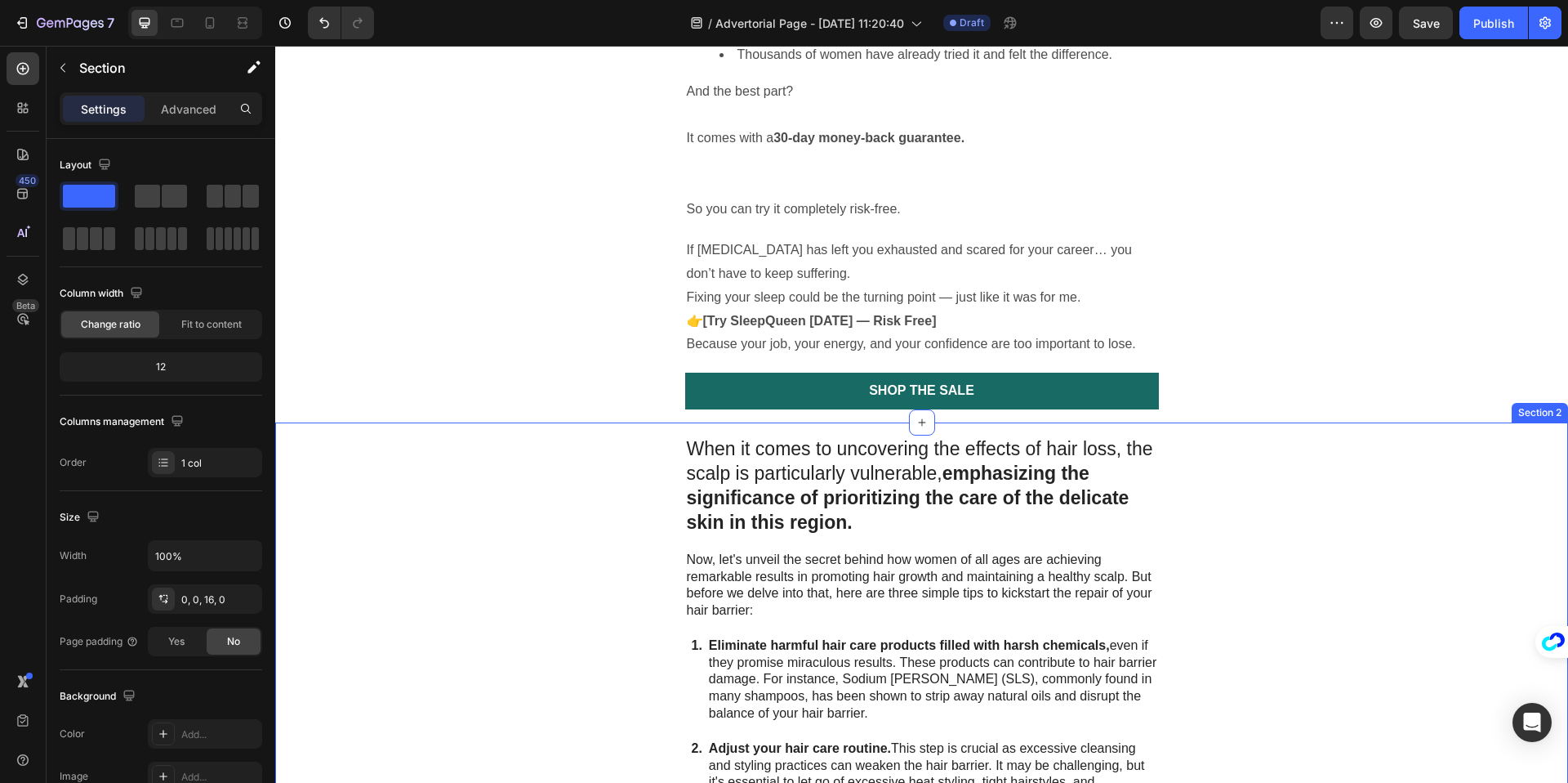
scroll to position [3078, 0]
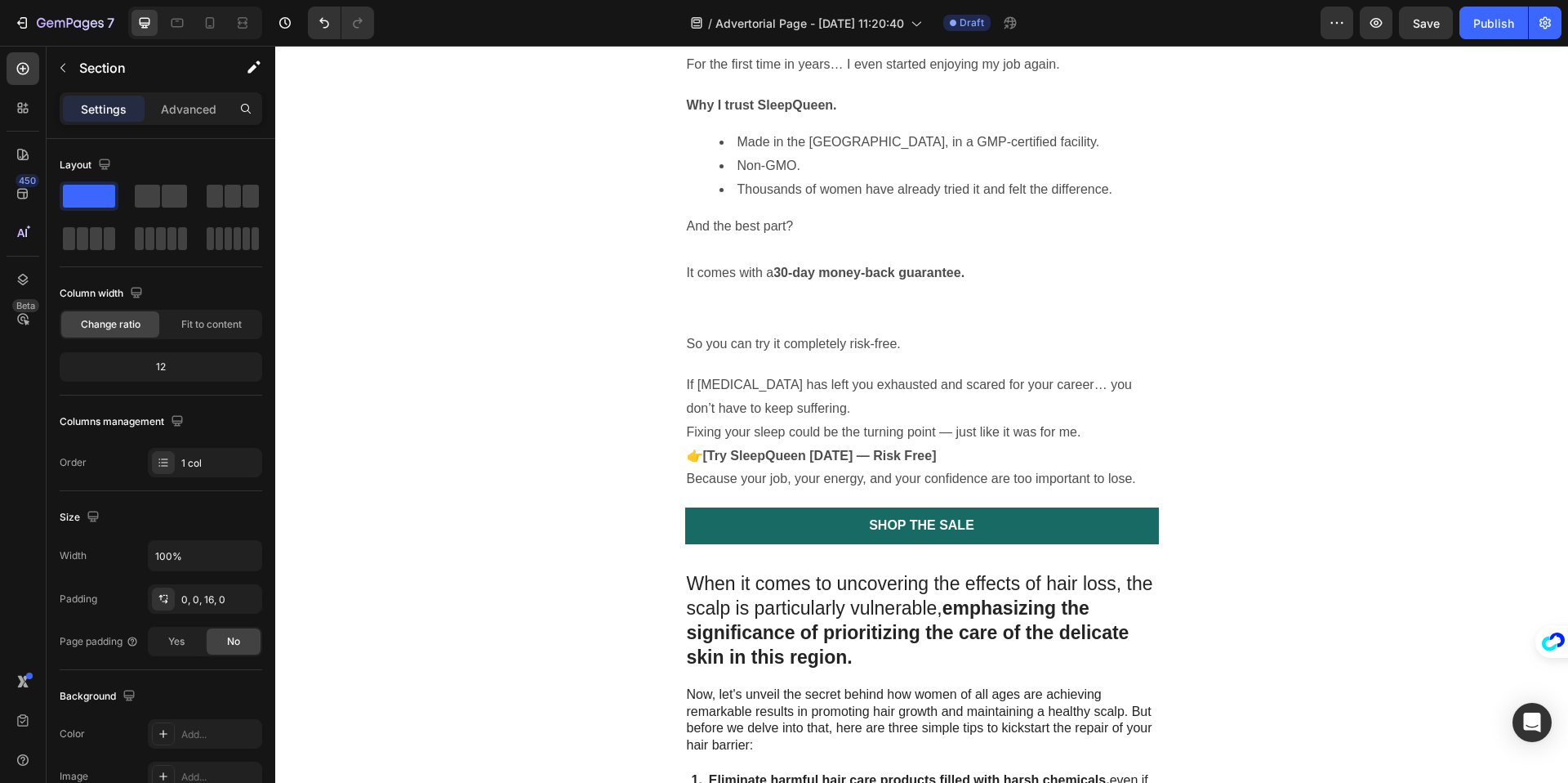
click at [1000, 421] on p "Fixing your sleep could be the turning point — just like it was for me." at bounding box center [922, 433] width 470 height 24
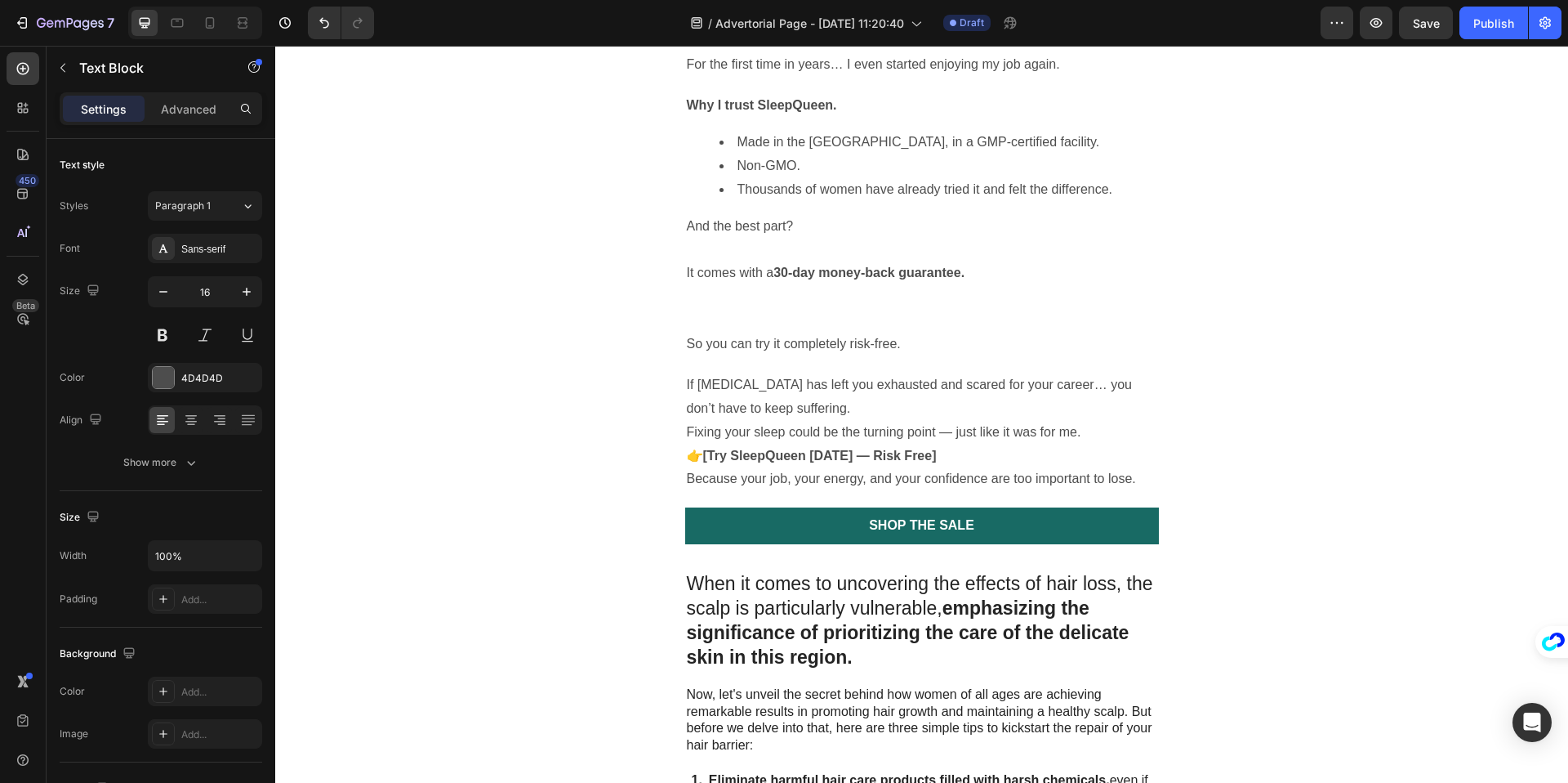
click at [1000, 421] on p "Fixing your sleep could be the turning point — just like it was for me." at bounding box center [922, 433] width 470 height 24
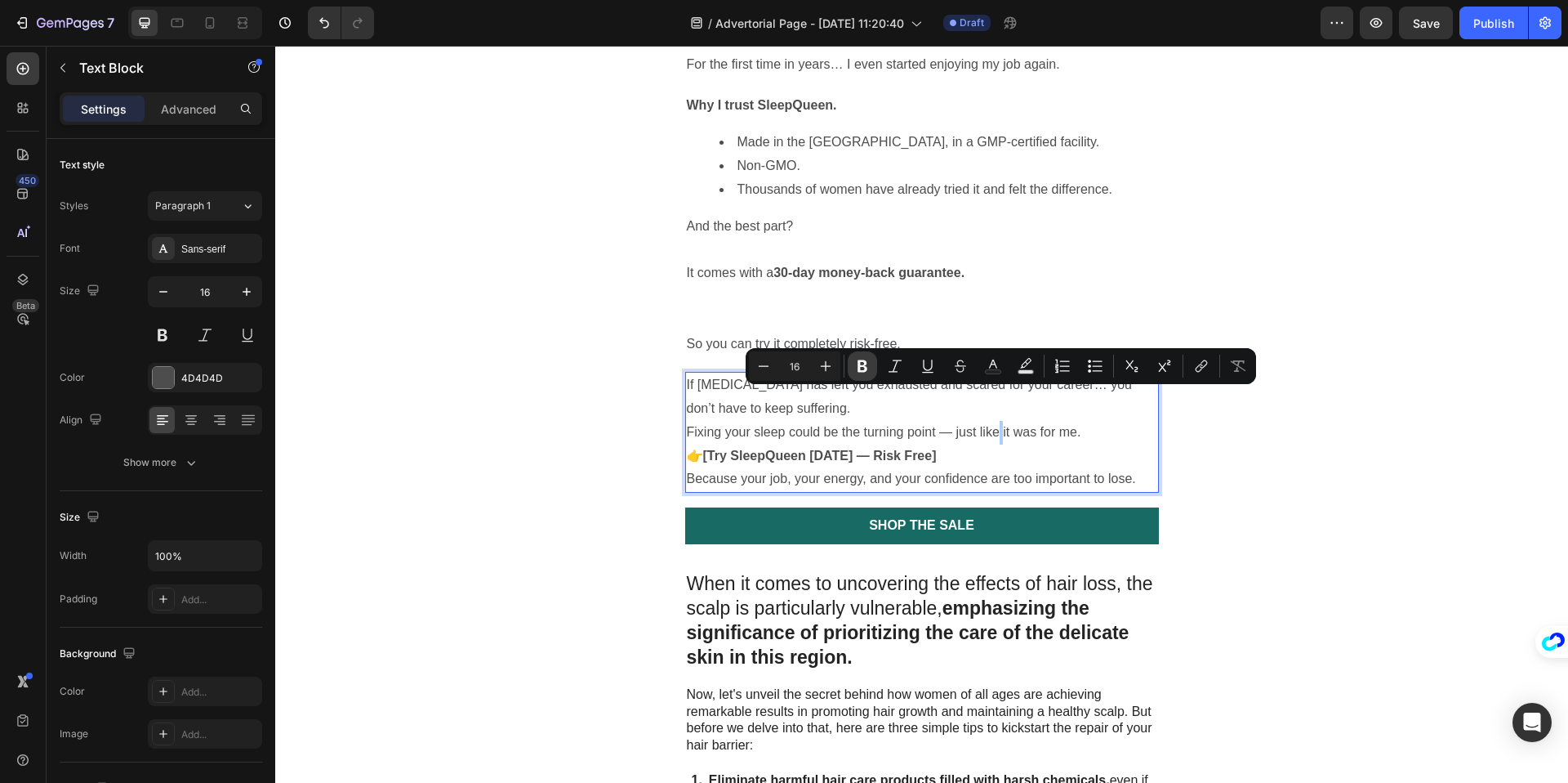
drag, startPoint x: 883, startPoint y: 362, endPoint x: 868, endPoint y: 362, distance: 15.0
click at [882, 362] on button "Italic" at bounding box center [894, 365] width 29 height 29
click at [814, 421] on p "Fixing your sleep could be the turning point — just like it was for me." at bounding box center [922, 433] width 470 height 24
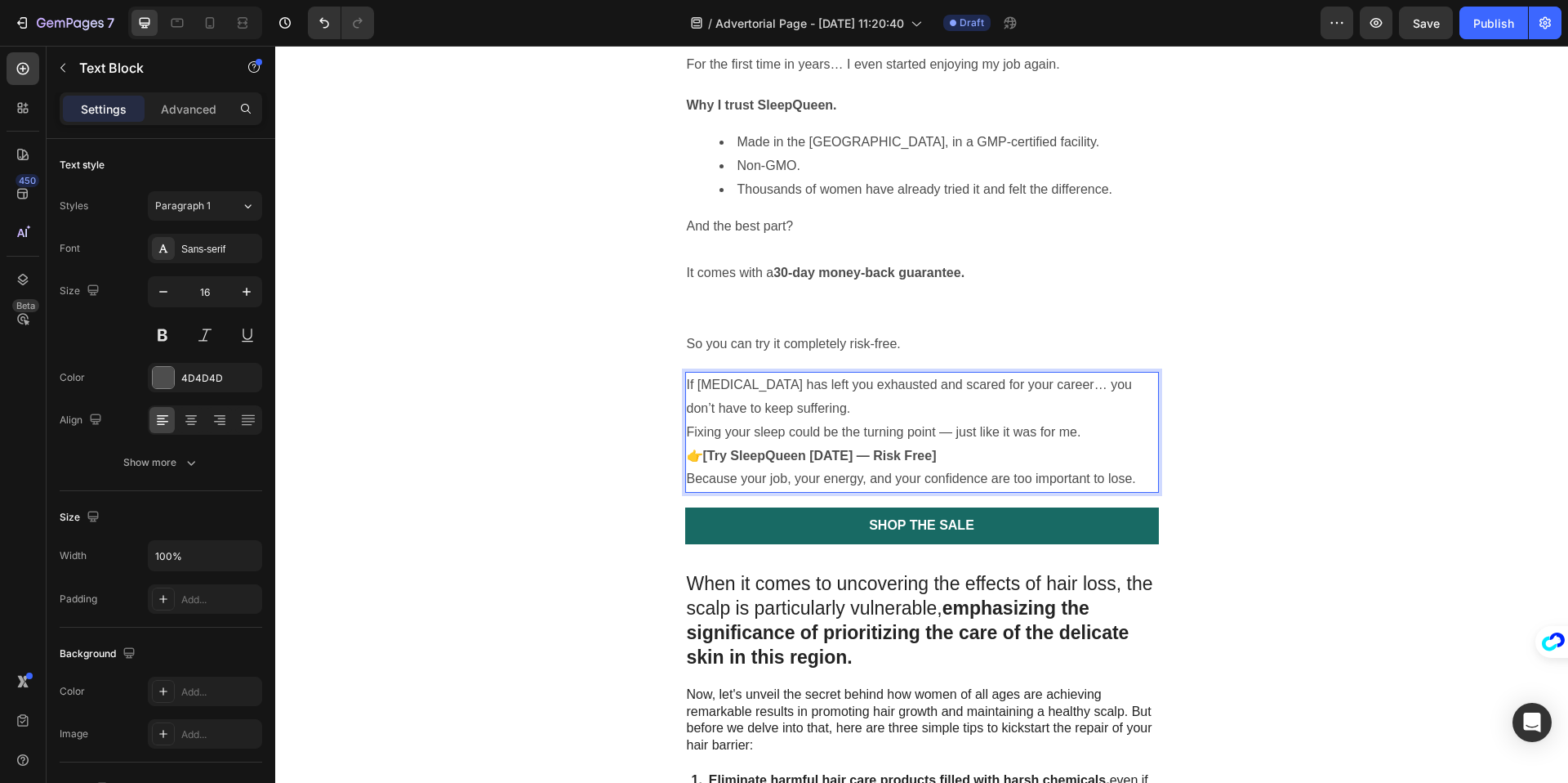
click at [854, 373] on p "If [MEDICAL_DATA] has left you exhausted and scared for your career… you don’t …" at bounding box center [922, 397] width 470 height 48
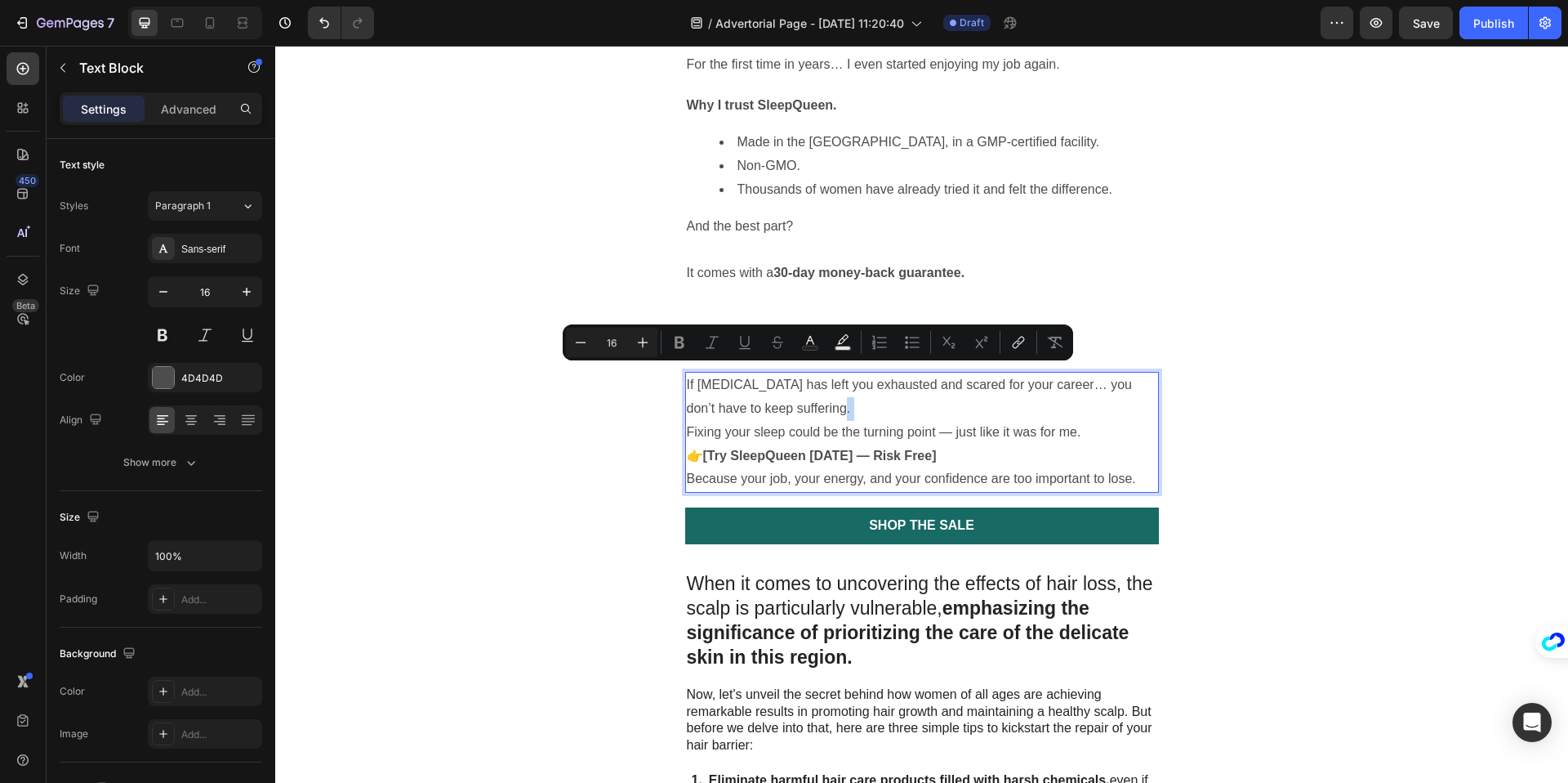
click at [854, 373] on p "If [MEDICAL_DATA] has left you exhausted and scared for your career… you don’t …" at bounding box center [922, 397] width 470 height 48
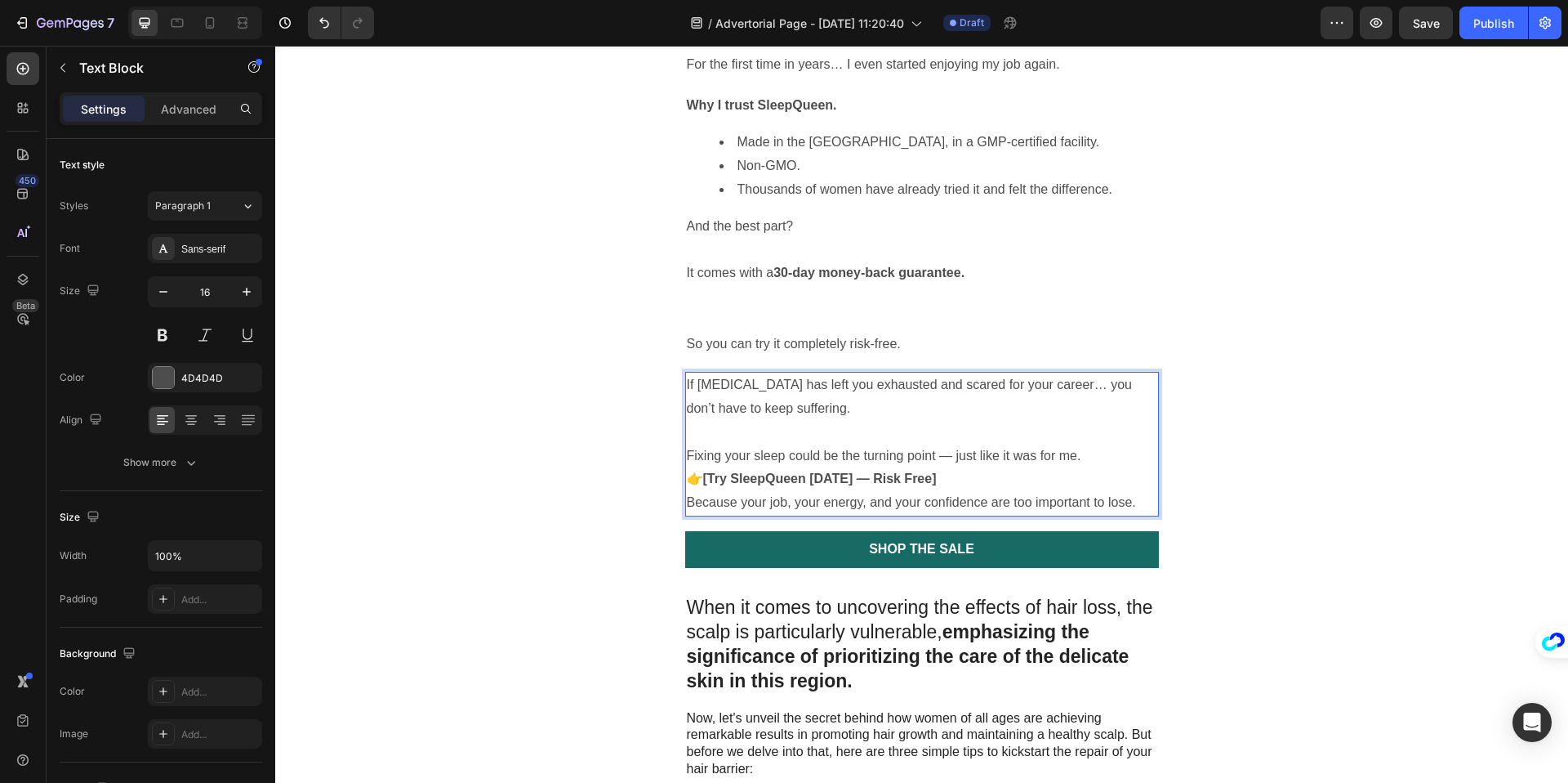
click at [1113, 444] on p "Fixing your sleep could be the turning point — just like it was for me." at bounding box center [922, 456] width 470 height 24
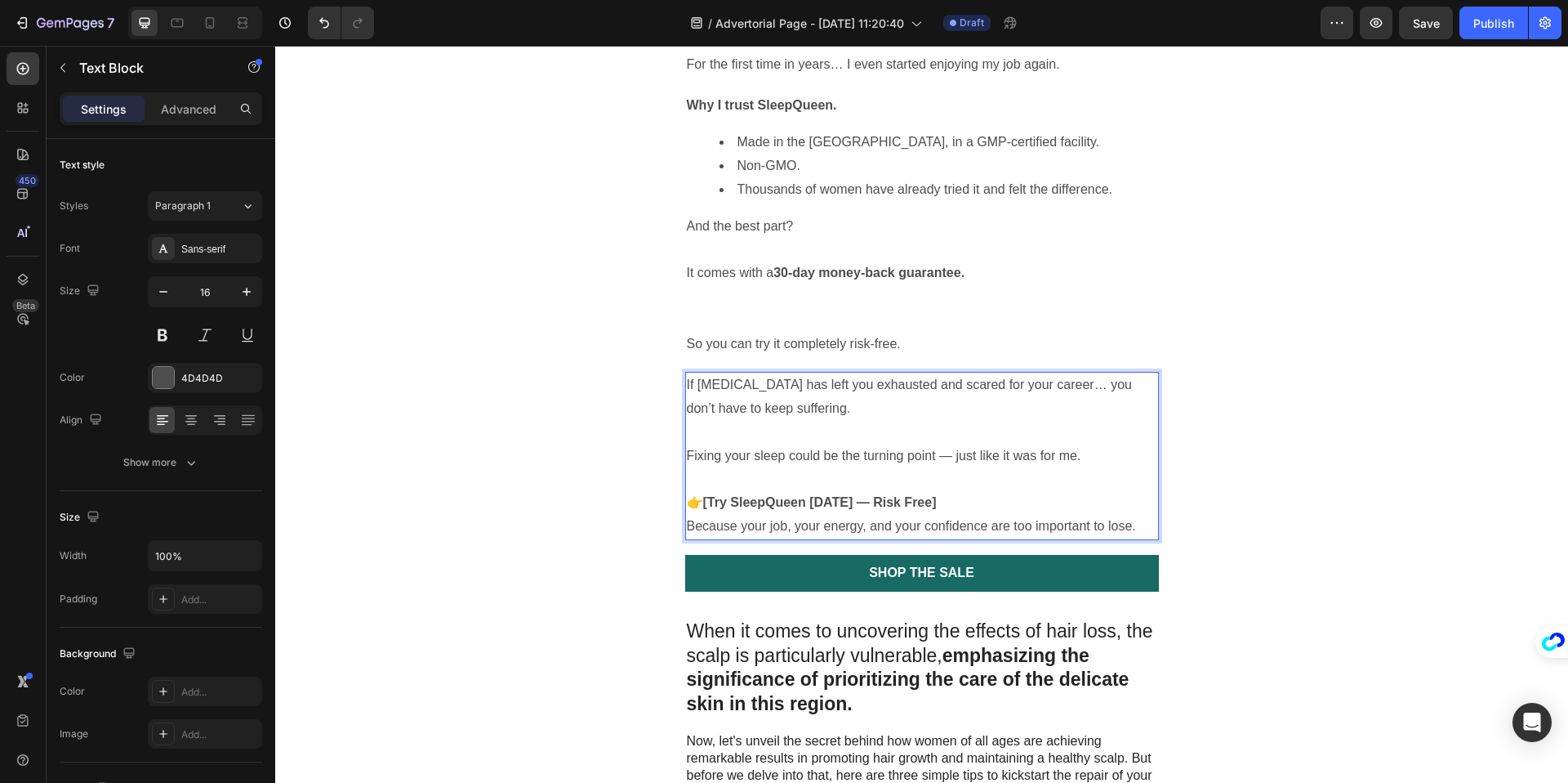
click at [975, 491] on p "👉 [Try SleepQueen [DATE] — Risk Free]" at bounding box center [922, 503] width 470 height 24
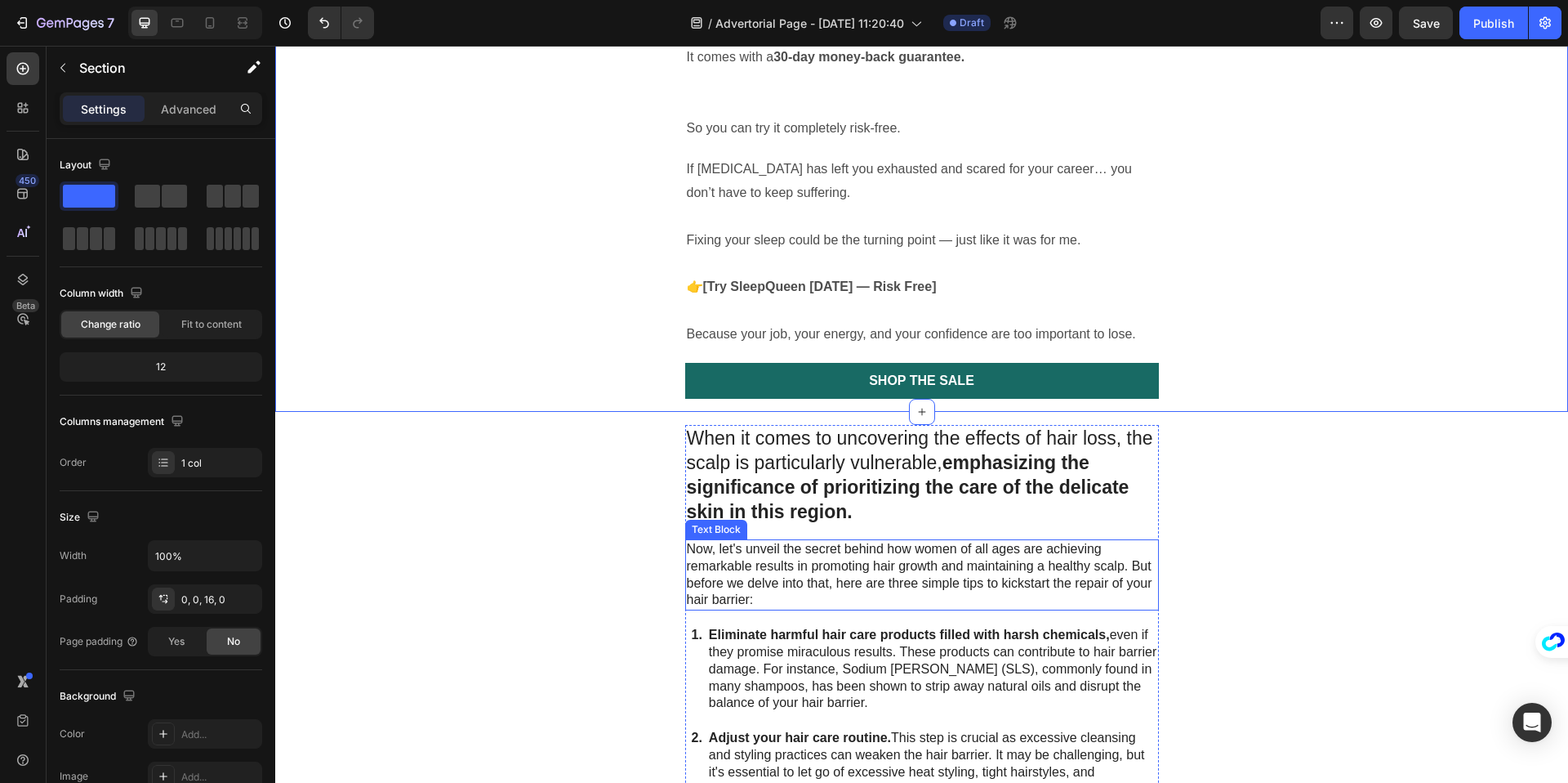
scroll to position [3329, 0]
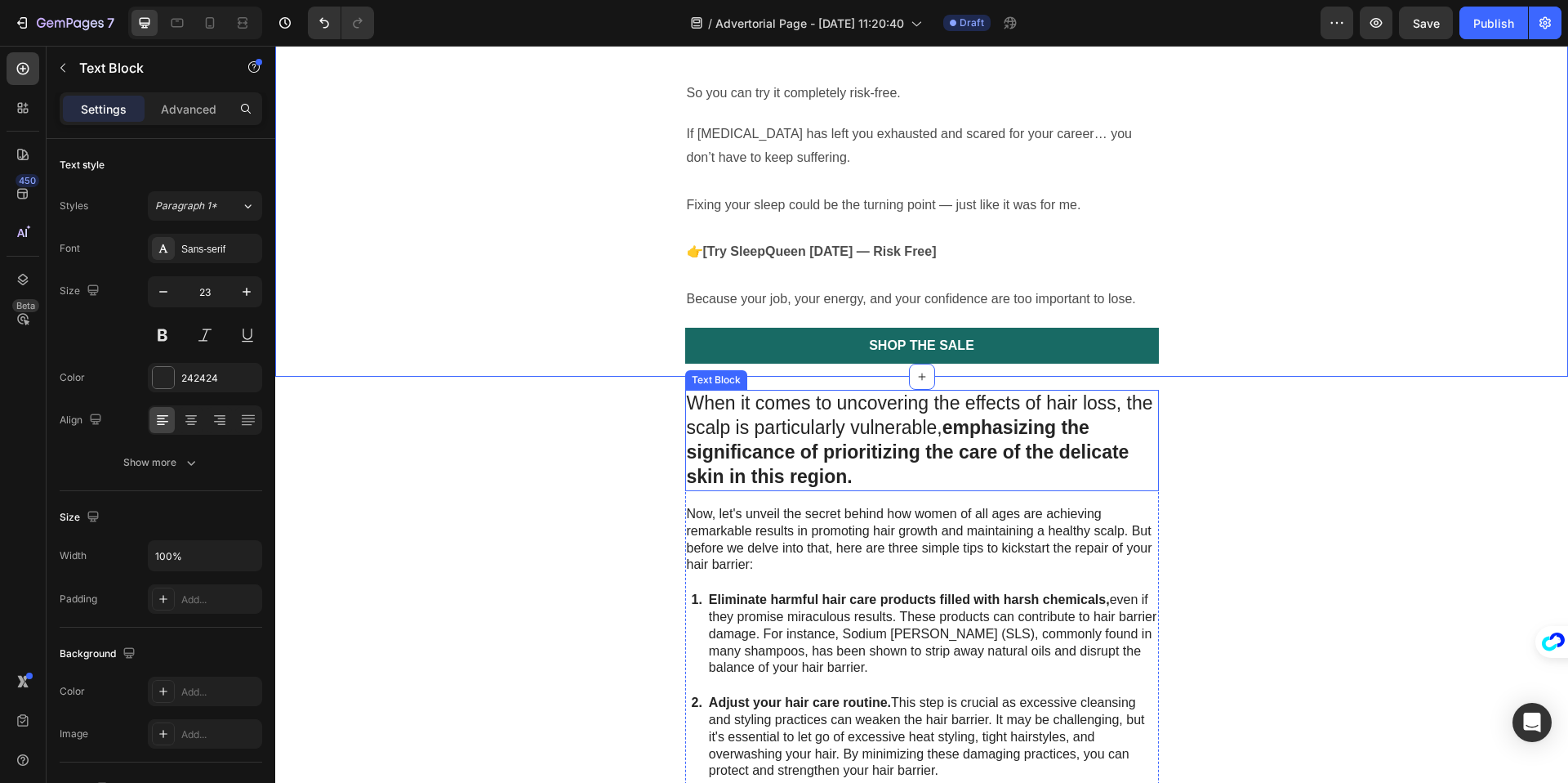
click at [685, 437] on div "When it comes to uncovering the effects of hair loss, the scalp is particularly…" at bounding box center [922, 440] width 474 height 101
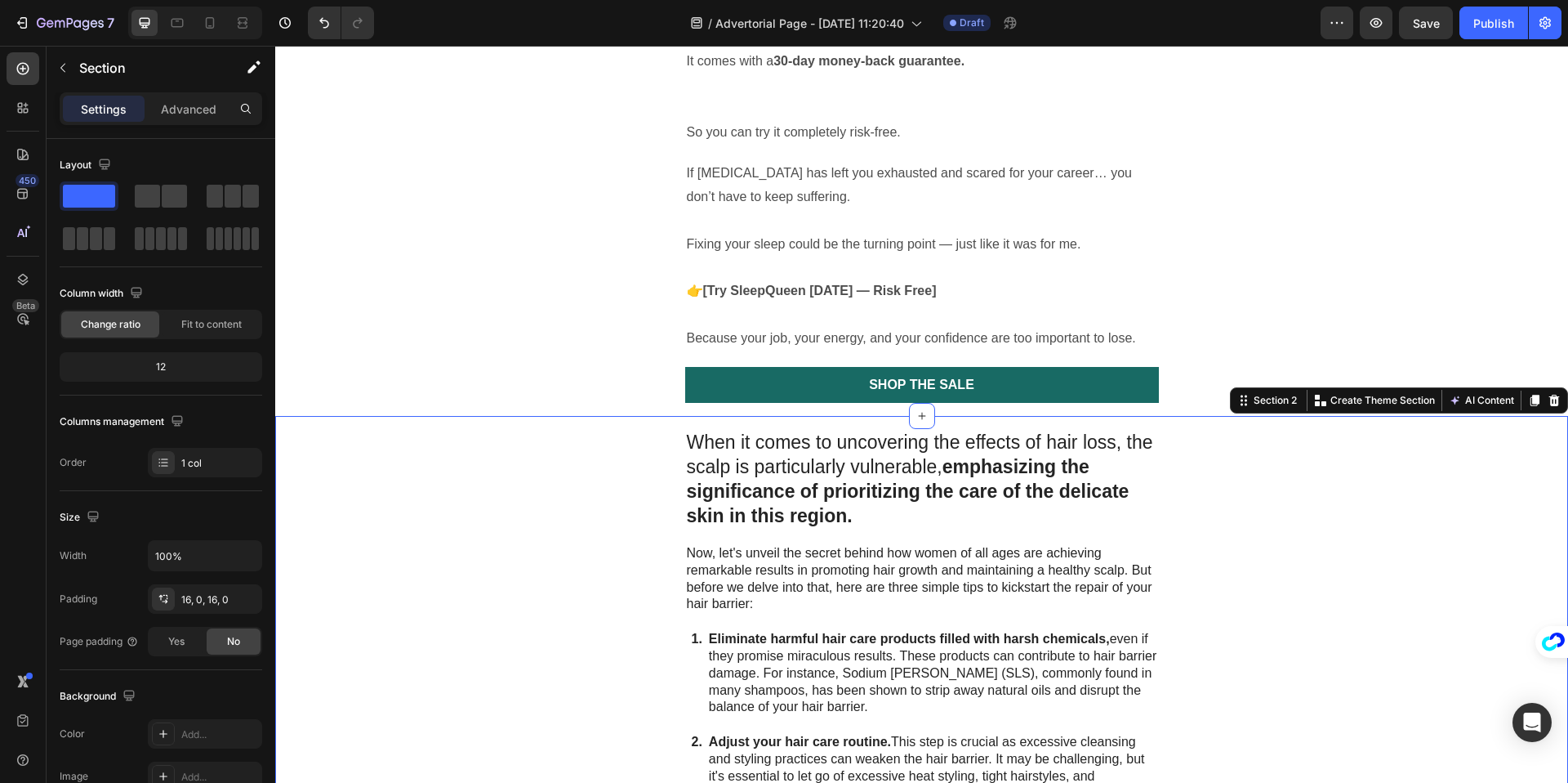
scroll to position [3244, 0]
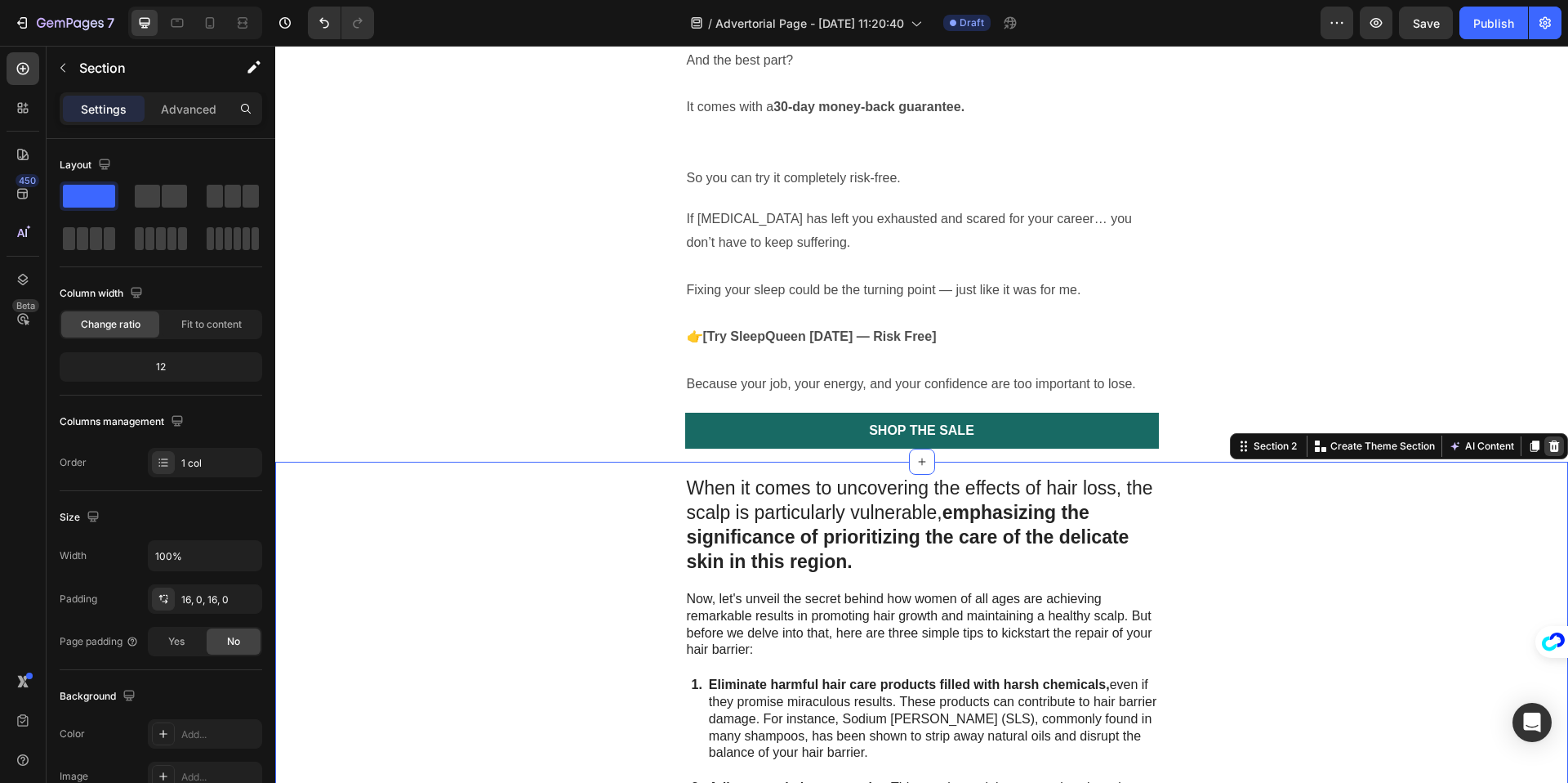
click at [1554, 440] on icon at bounding box center [1554, 446] width 13 height 13
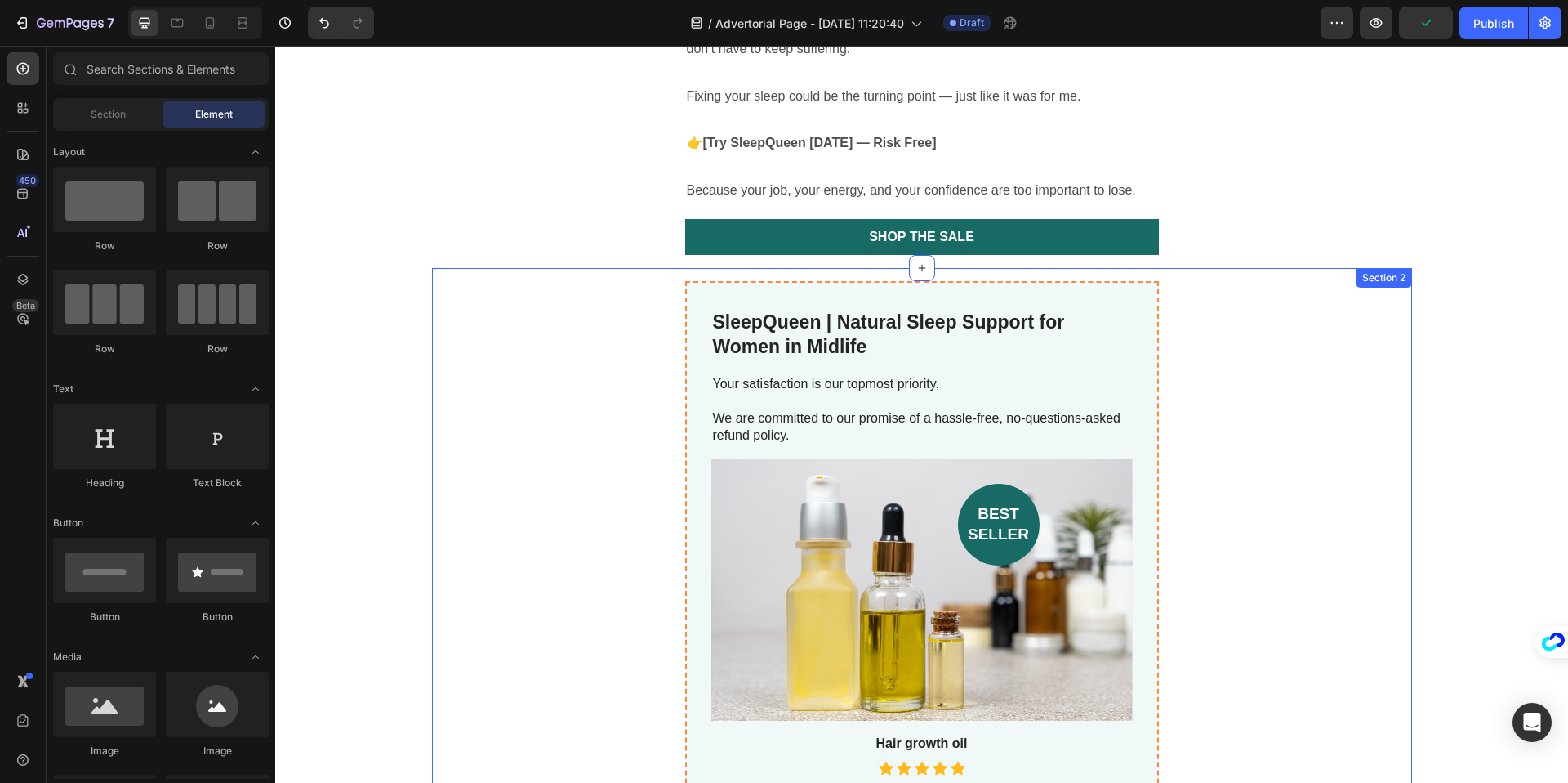
scroll to position [3421, 0]
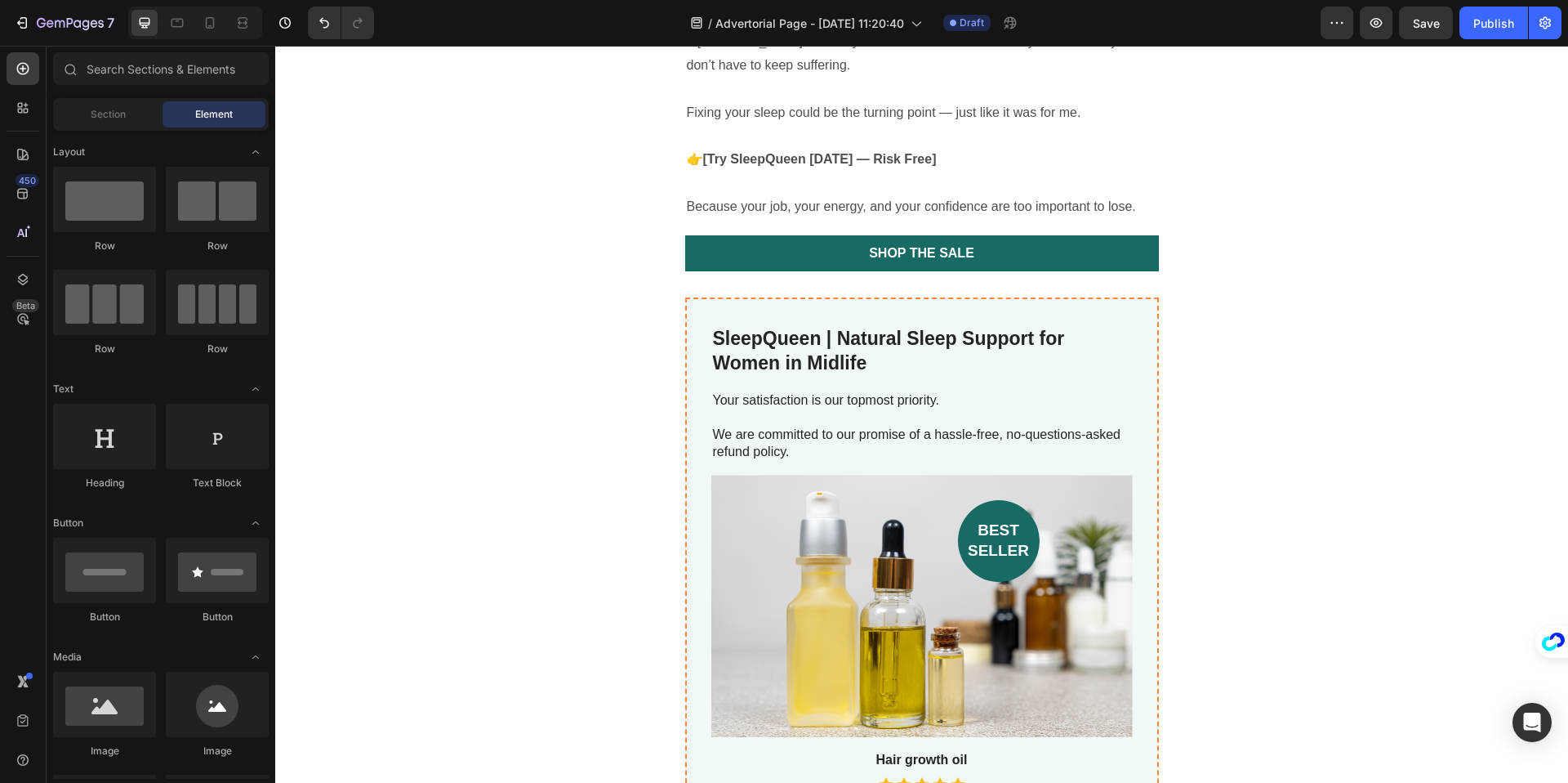
drag, startPoint x: 371, startPoint y: 345, endPoint x: 580, endPoint y: 331, distance: 209.5
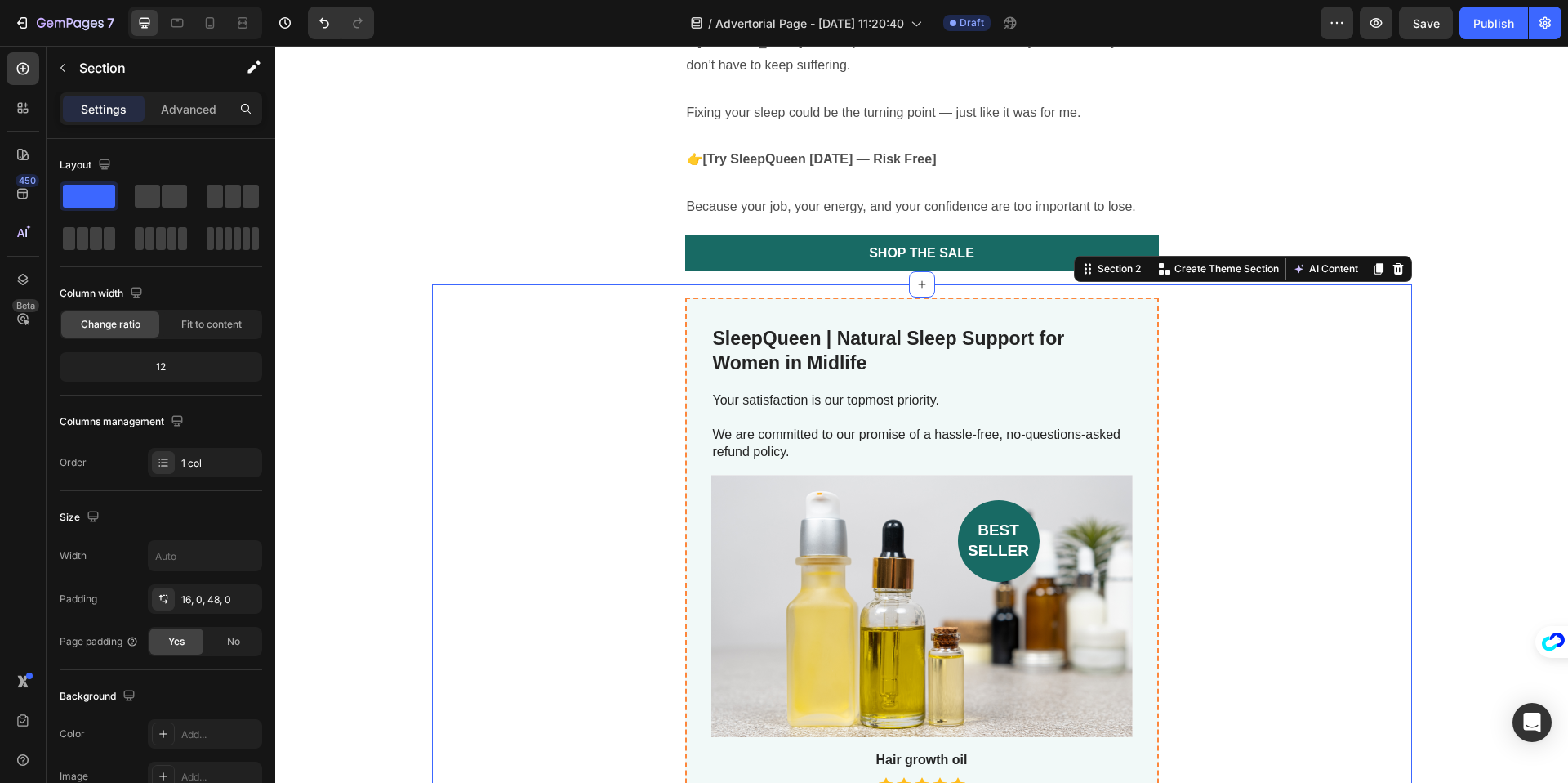
click at [1407, 256] on div "Section 2 You can create reusable sections Create Theme Section AI Content Writ…" at bounding box center [1243, 269] width 338 height 27
click at [1398, 262] on icon at bounding box center [1397, 268] width 13 height 13
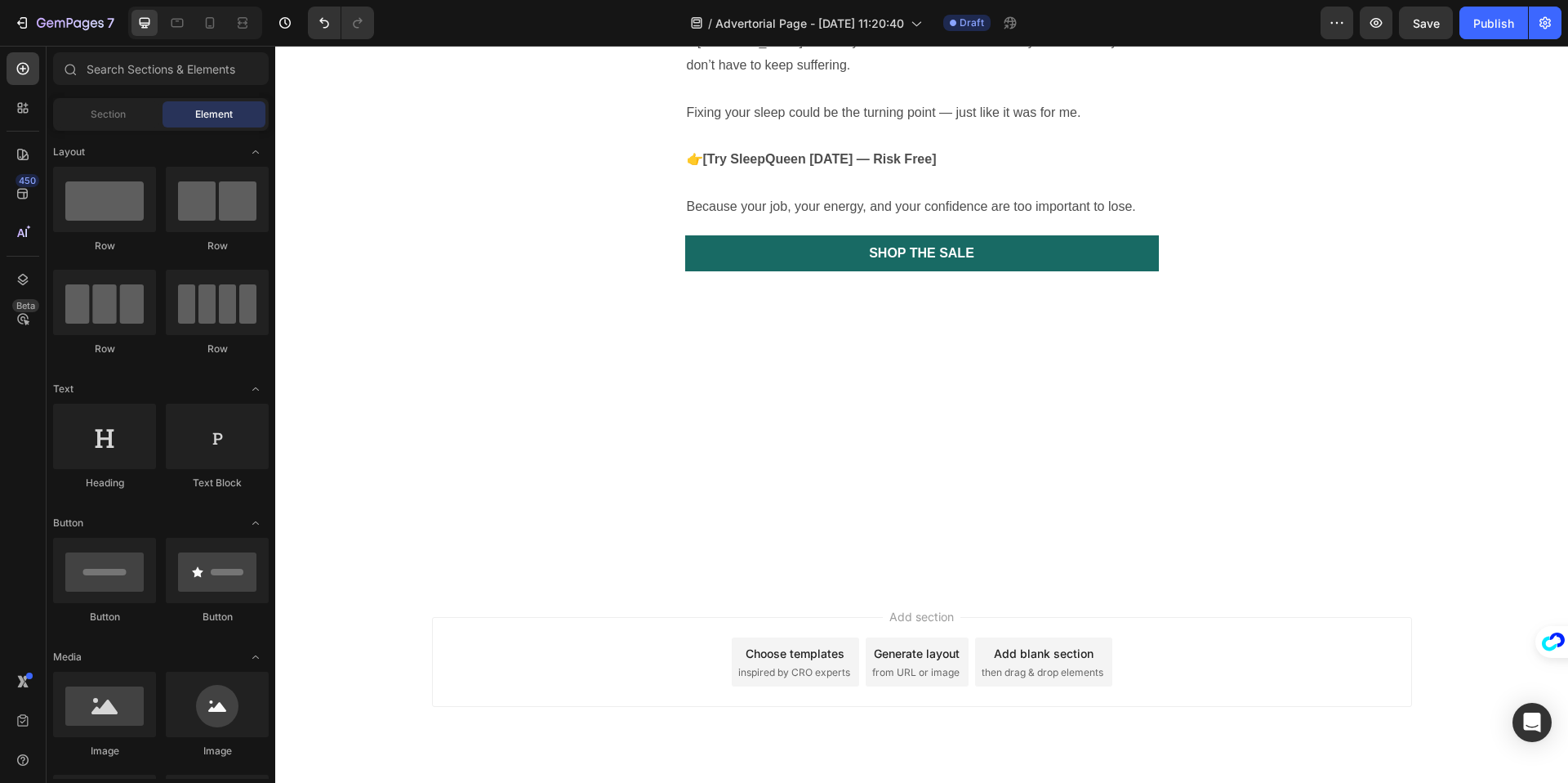
click at [1060, 434] on div at bounding box center [922, 434] width 1293 height 300
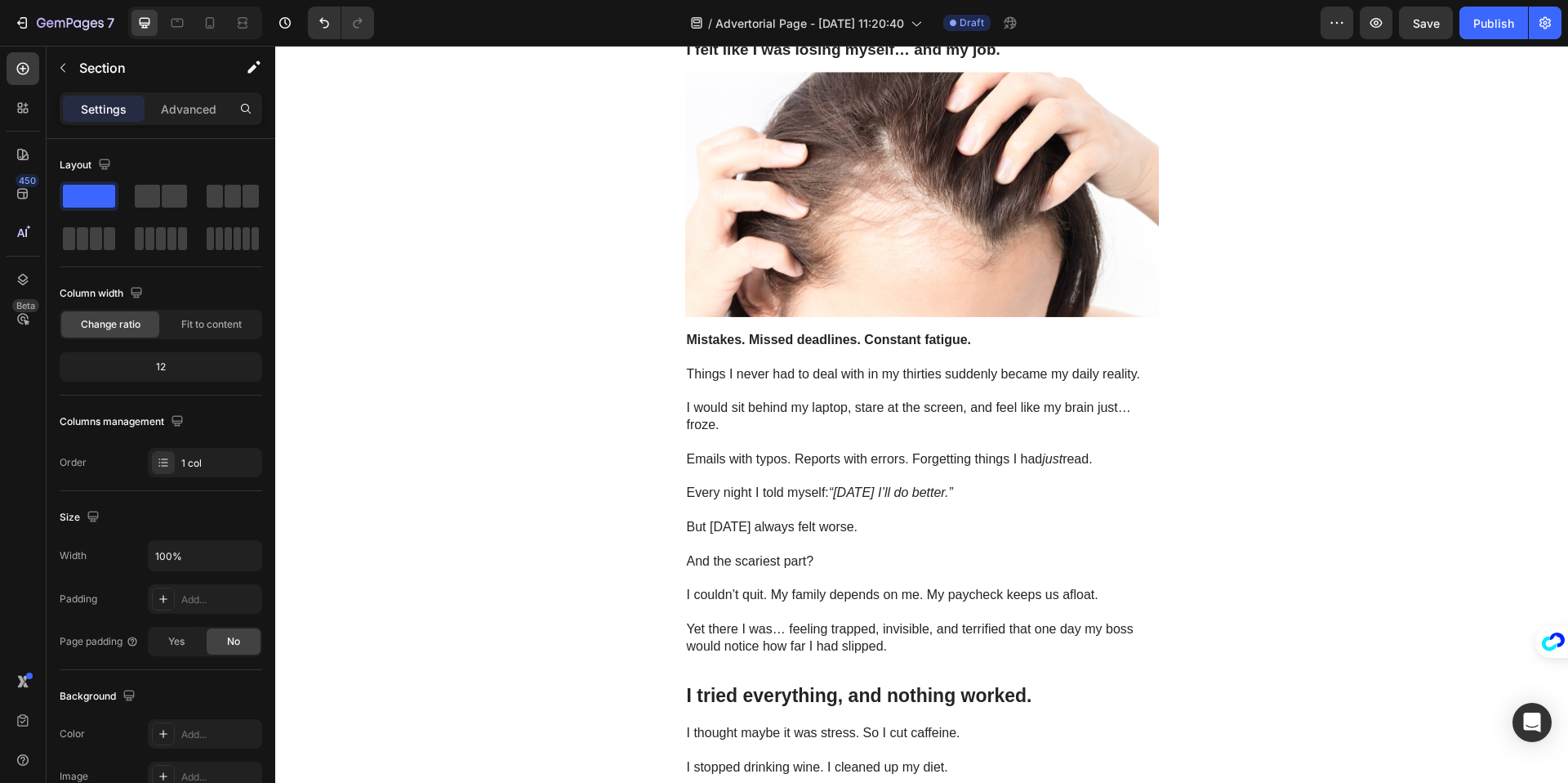
scroll to position [0, 0]
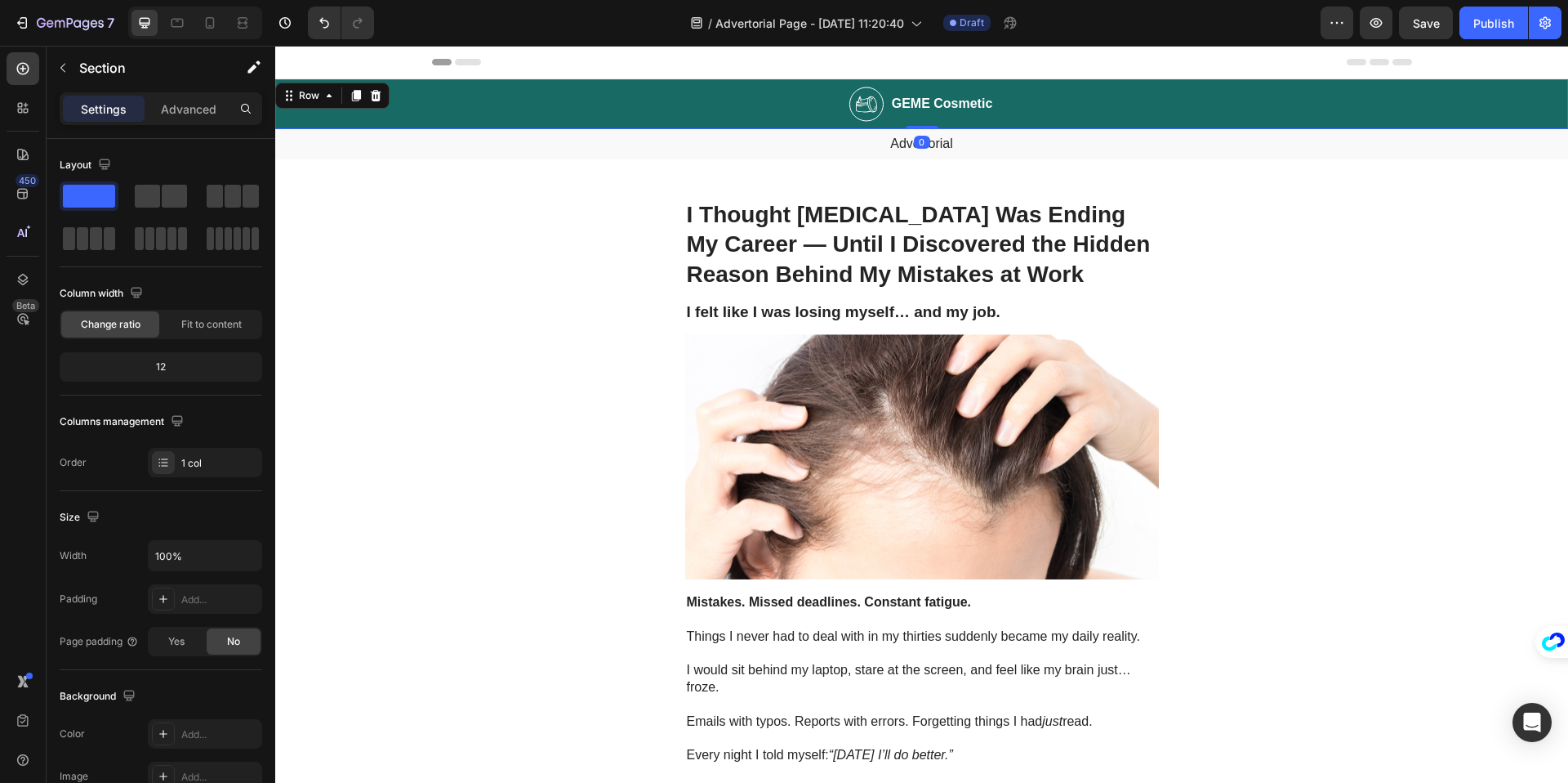
click at [755, 101] on div "Image GEME Cosmetic Heading Row 0" at bounding box center [922, 104] width 1293 height 50
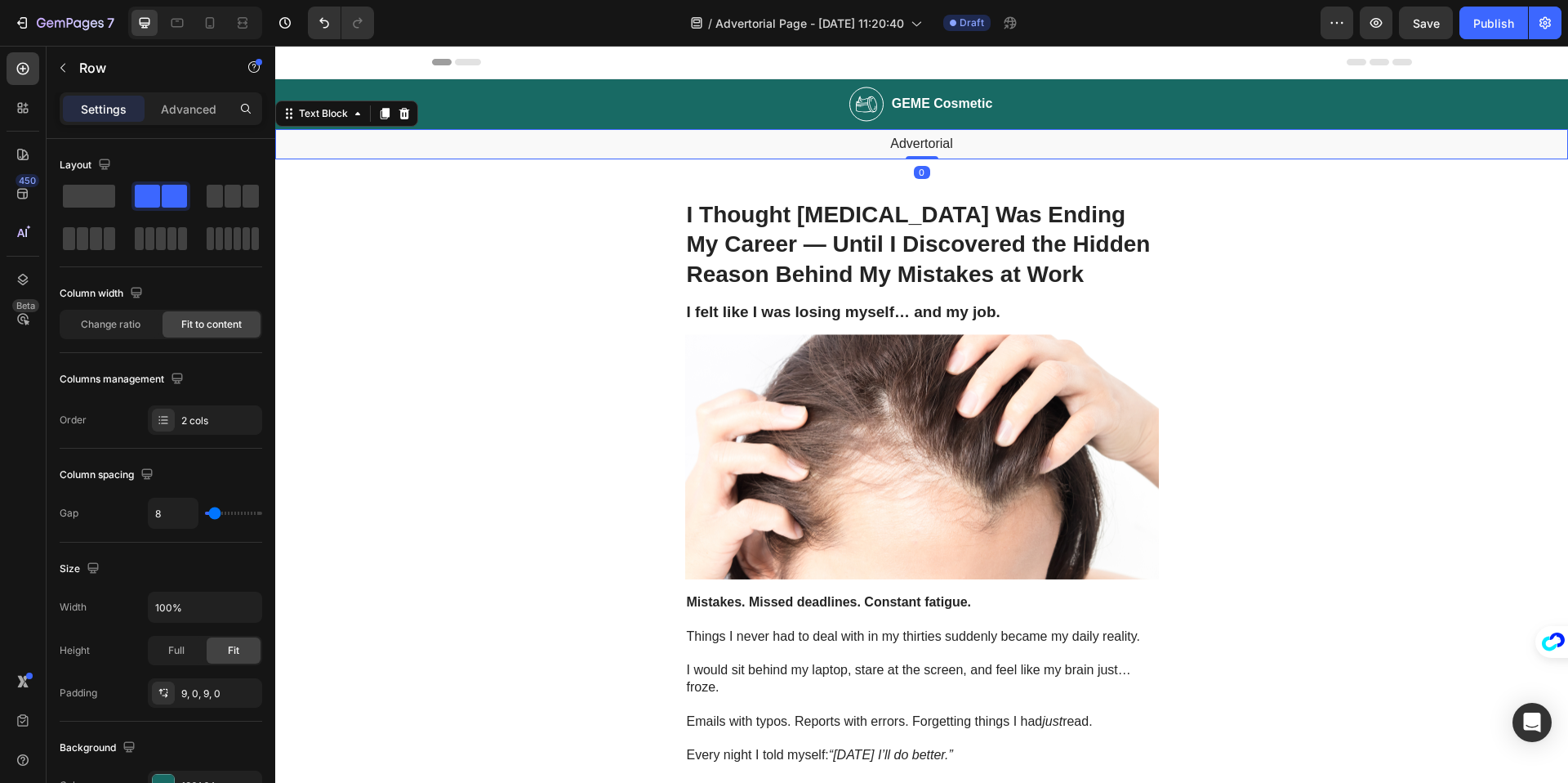
click at [747, 140] on p "Advertorial" at bounding box center [922, 143] width 1289 height 17
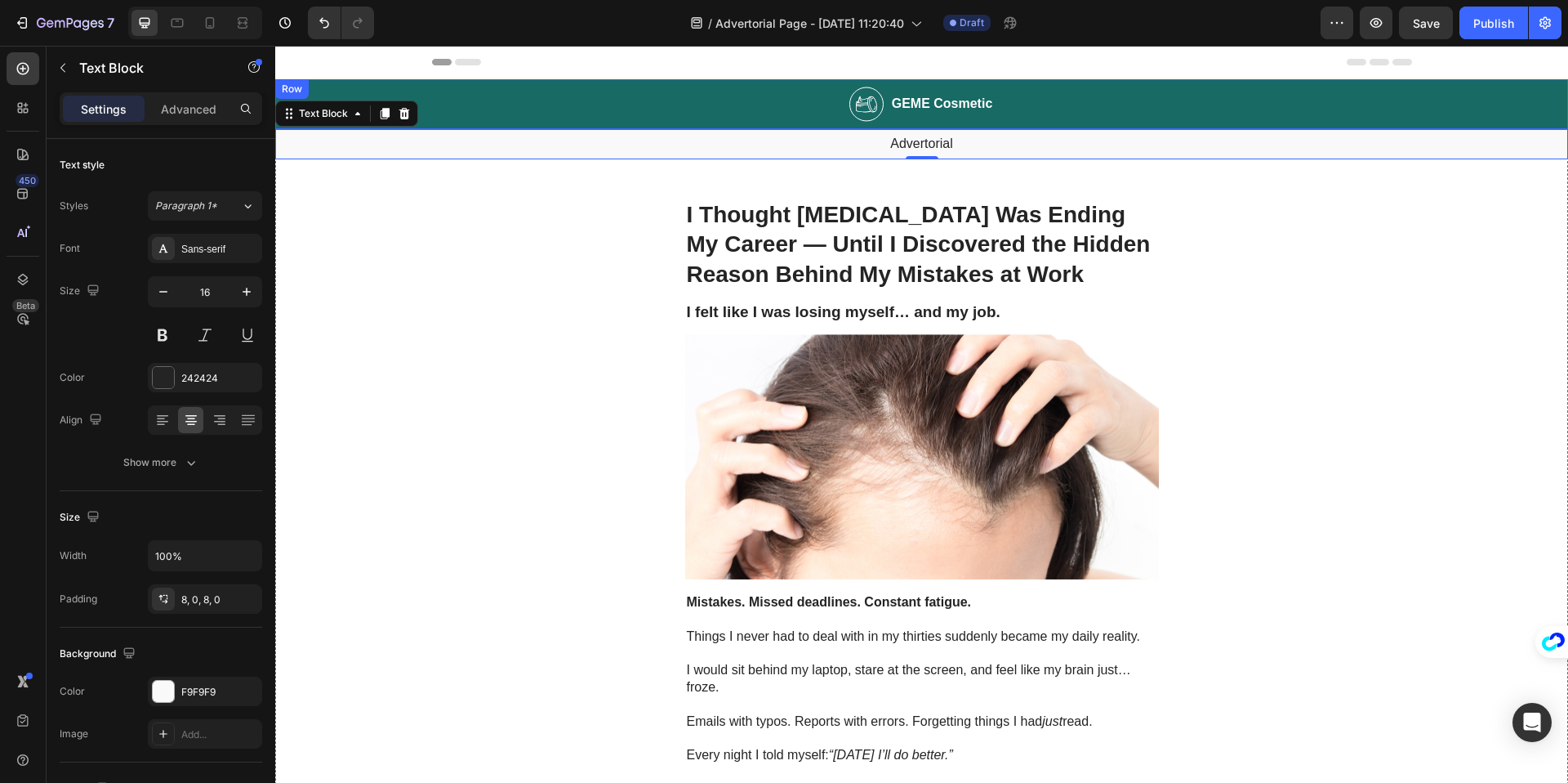
click at [542, 114] on div "Image GEME Cosmetic Heading Row" at bounding box center [922, 104] width 1293 height 50
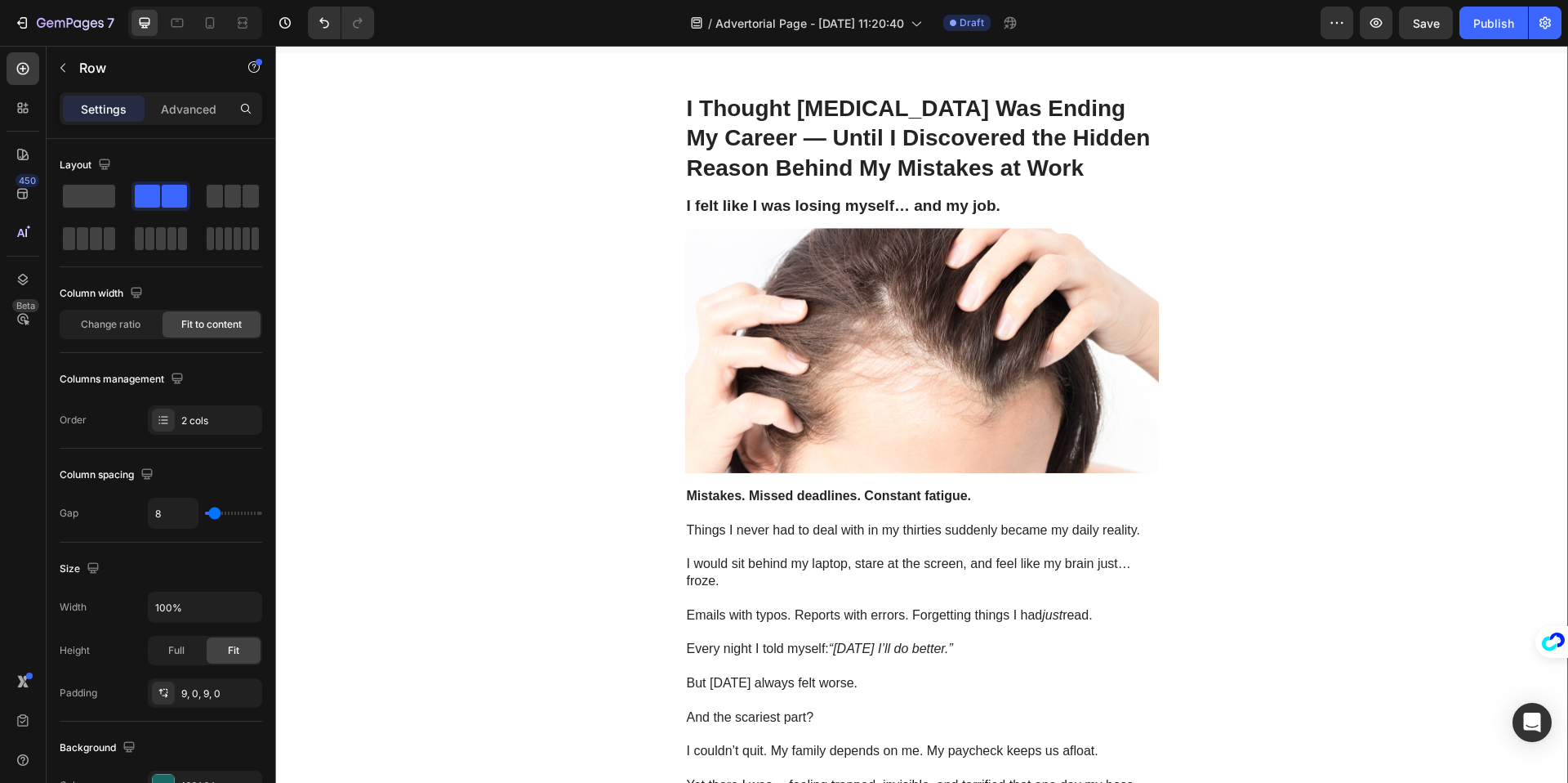
scroll to position [114, 0]
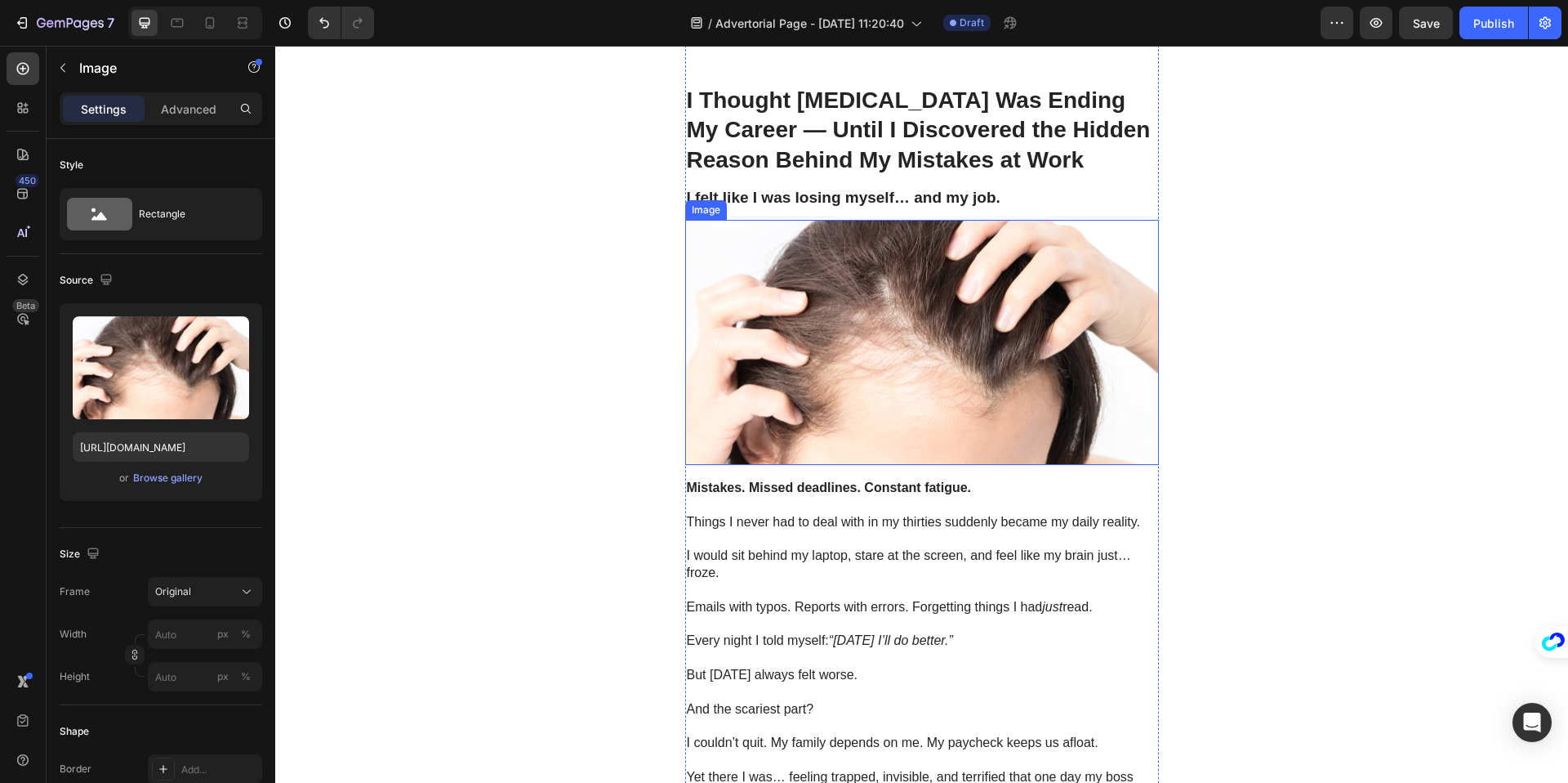
click at [960, 335] on img at bounding box center [922, 342] width 474 height 246
click at [185, 479] on div "Browse gallery" at bounding box center [168, 478] width 69 height 15
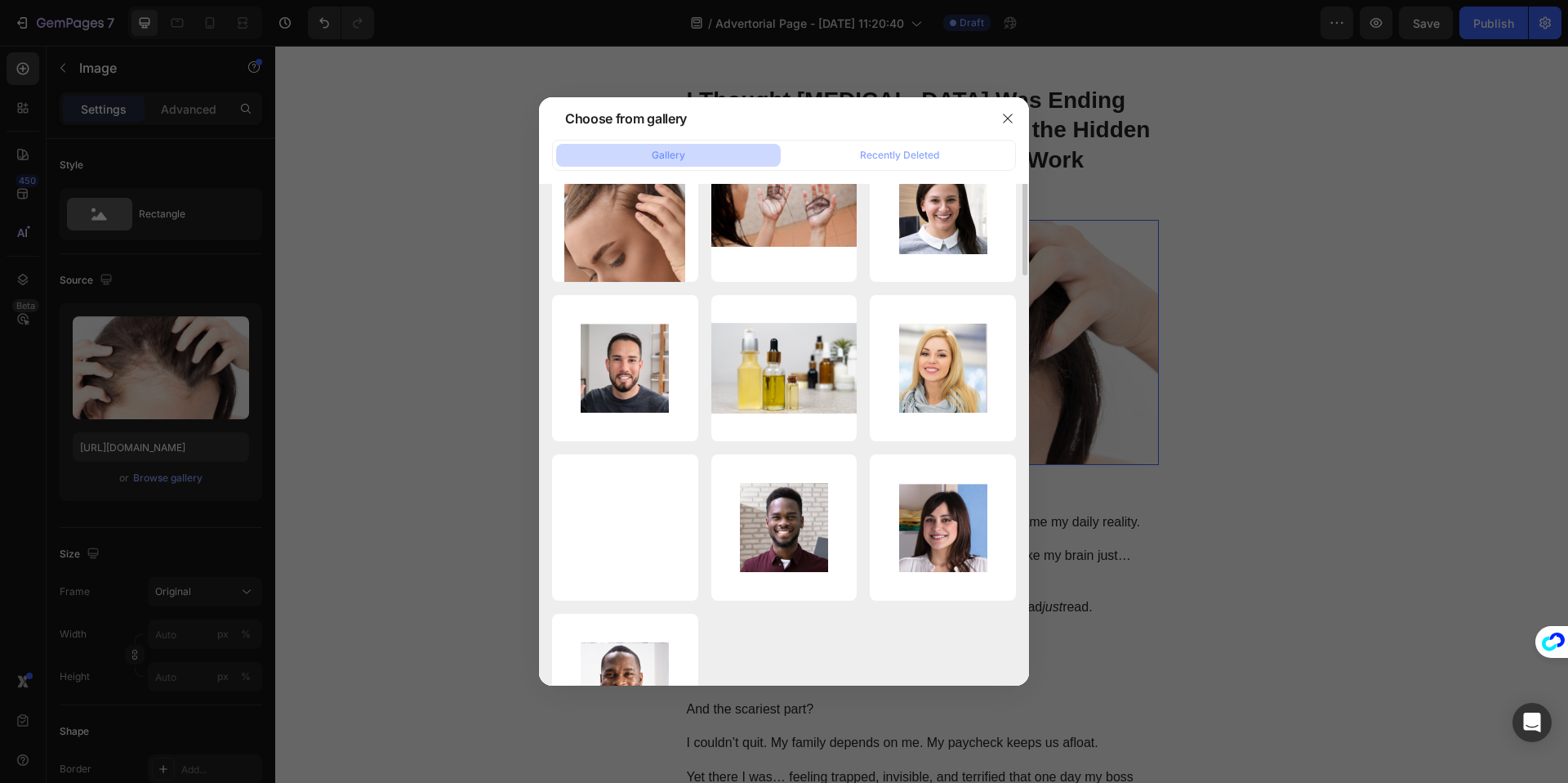
scroll to position [306, 0]
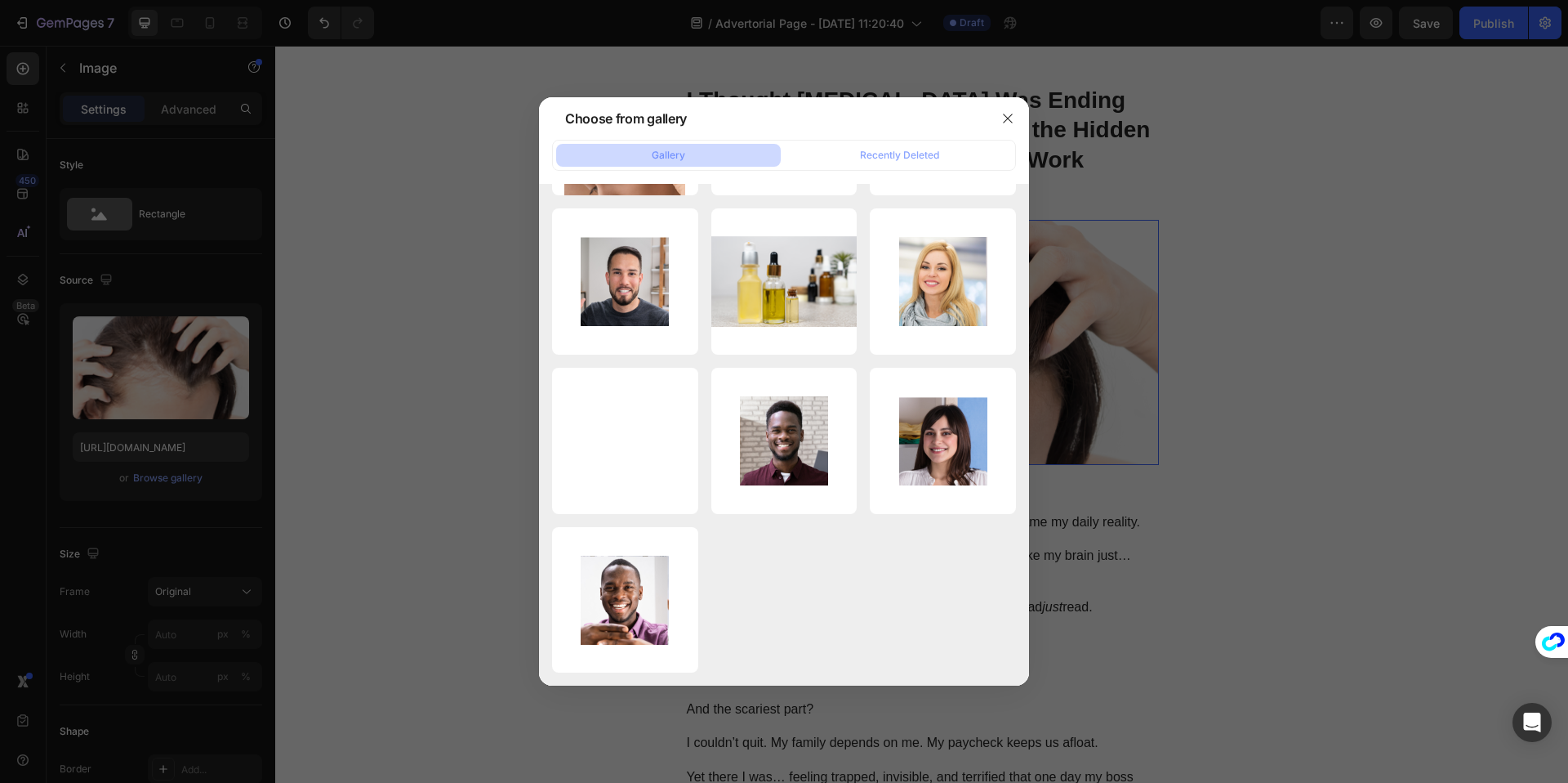
click at [134, 400] on div at bounding box center [784, 391] width 1568 height 783
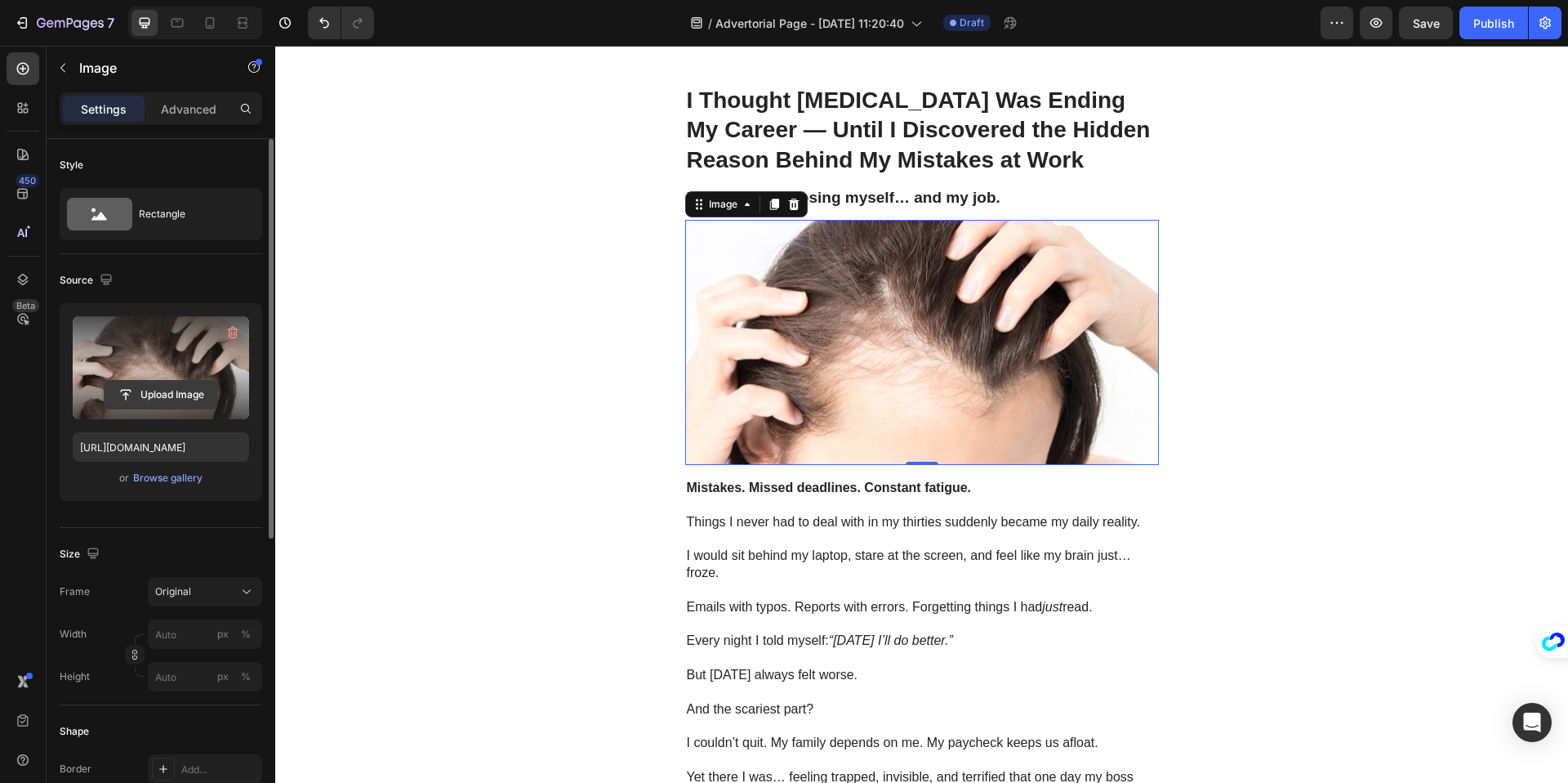
click at [166, 395] on input "file" at bounding box center [160, 394] width 112 height 27
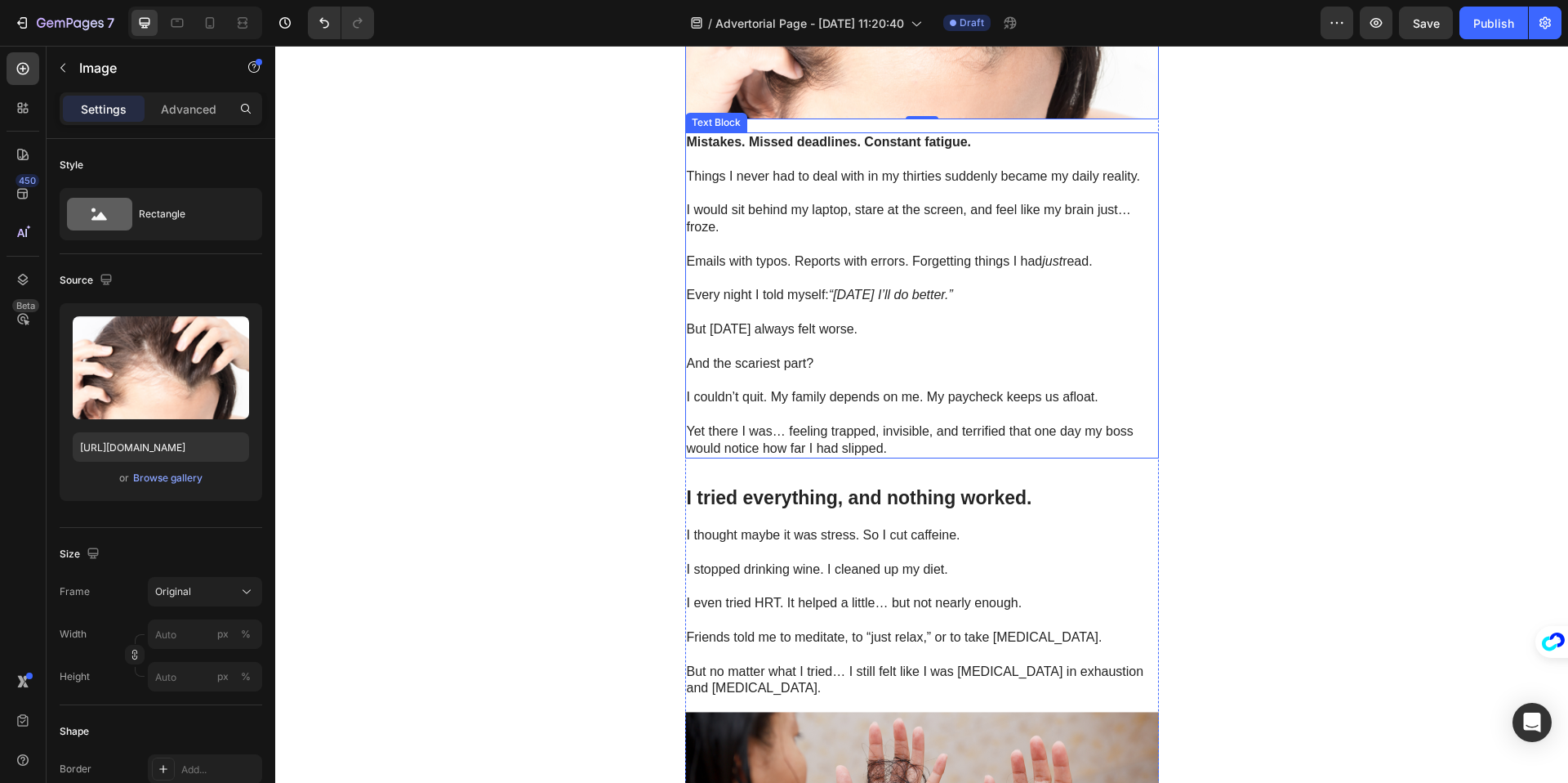
scroll to position [461, 0]
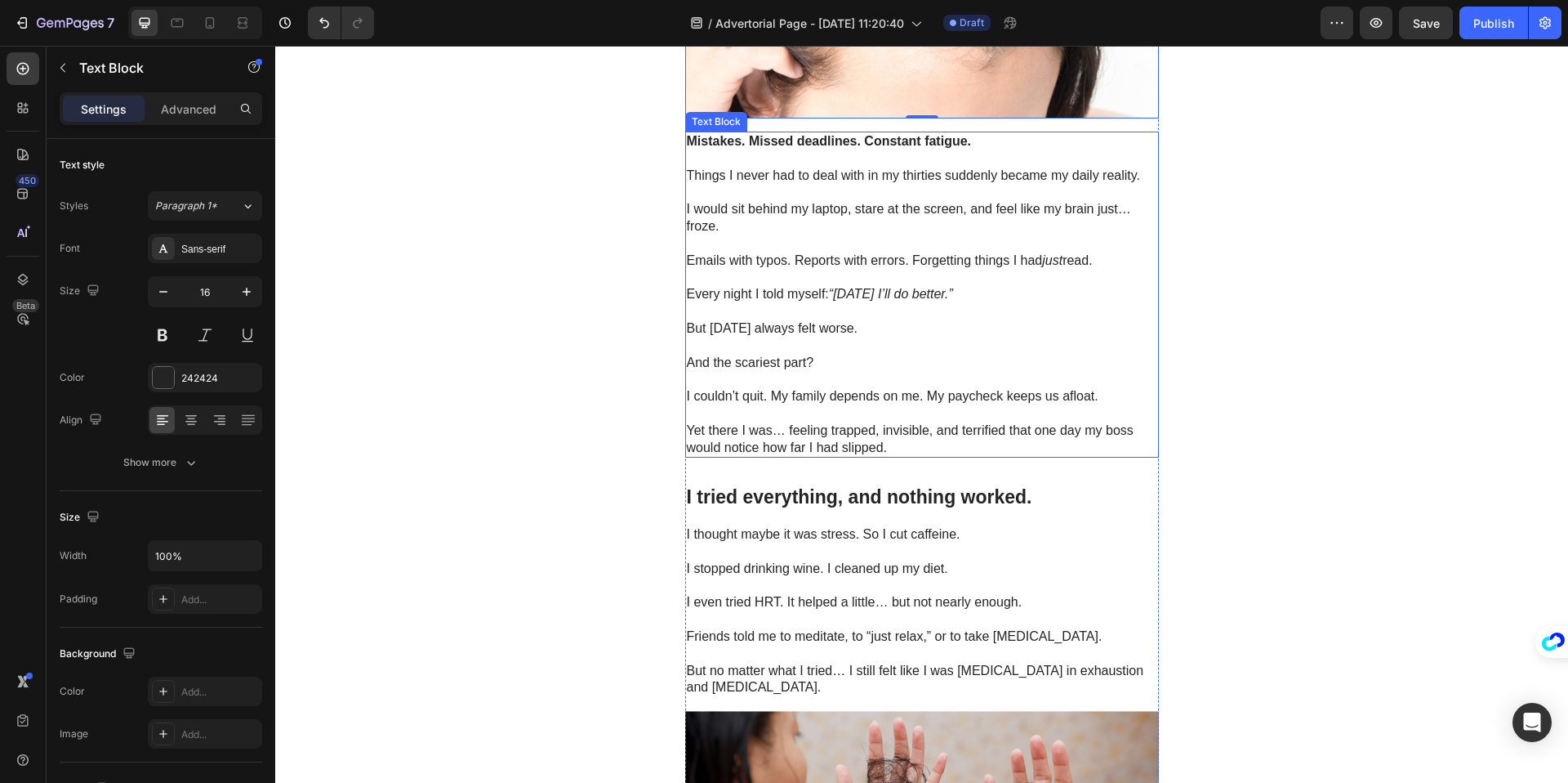
click at [791, 283] on p at bounding box center [922, 278] width 470 height 17
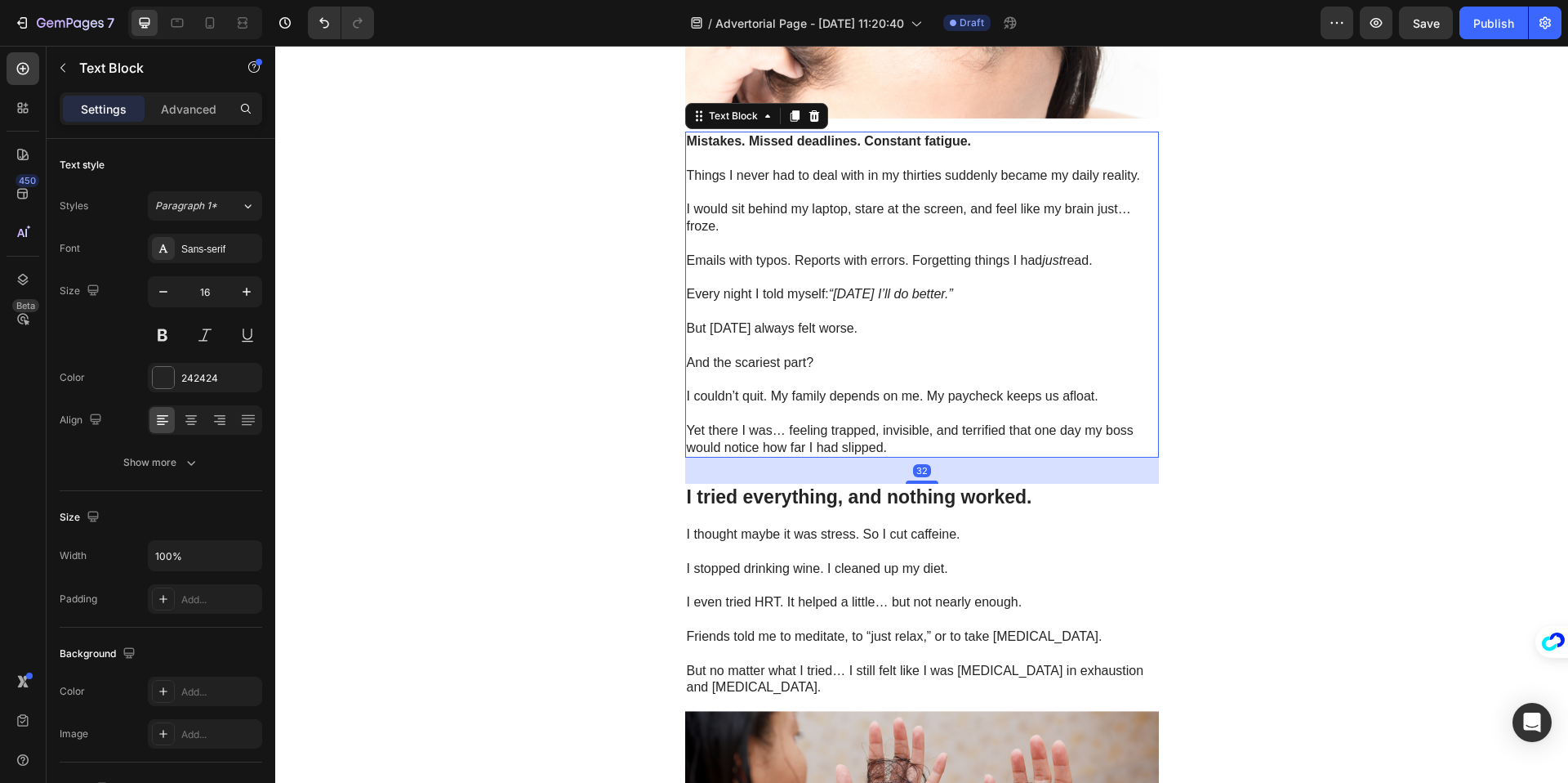
click at [791, 284] on p at bounding box center [922, 278] width 470 height 17
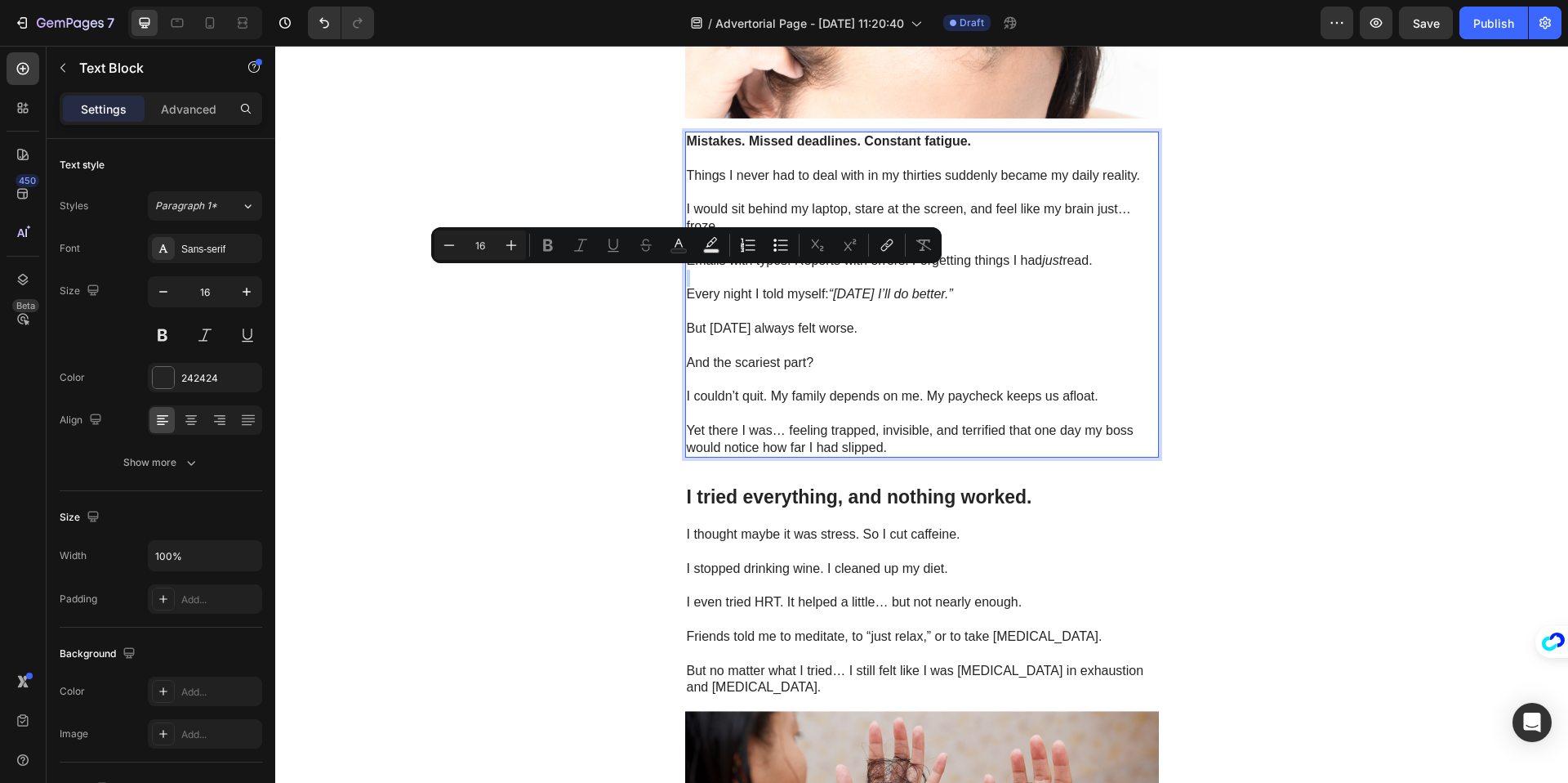
click at [760, 276] on p "Rich Text Editor. Editing area: main" at bounding box center [922, 278] width 470 height 17
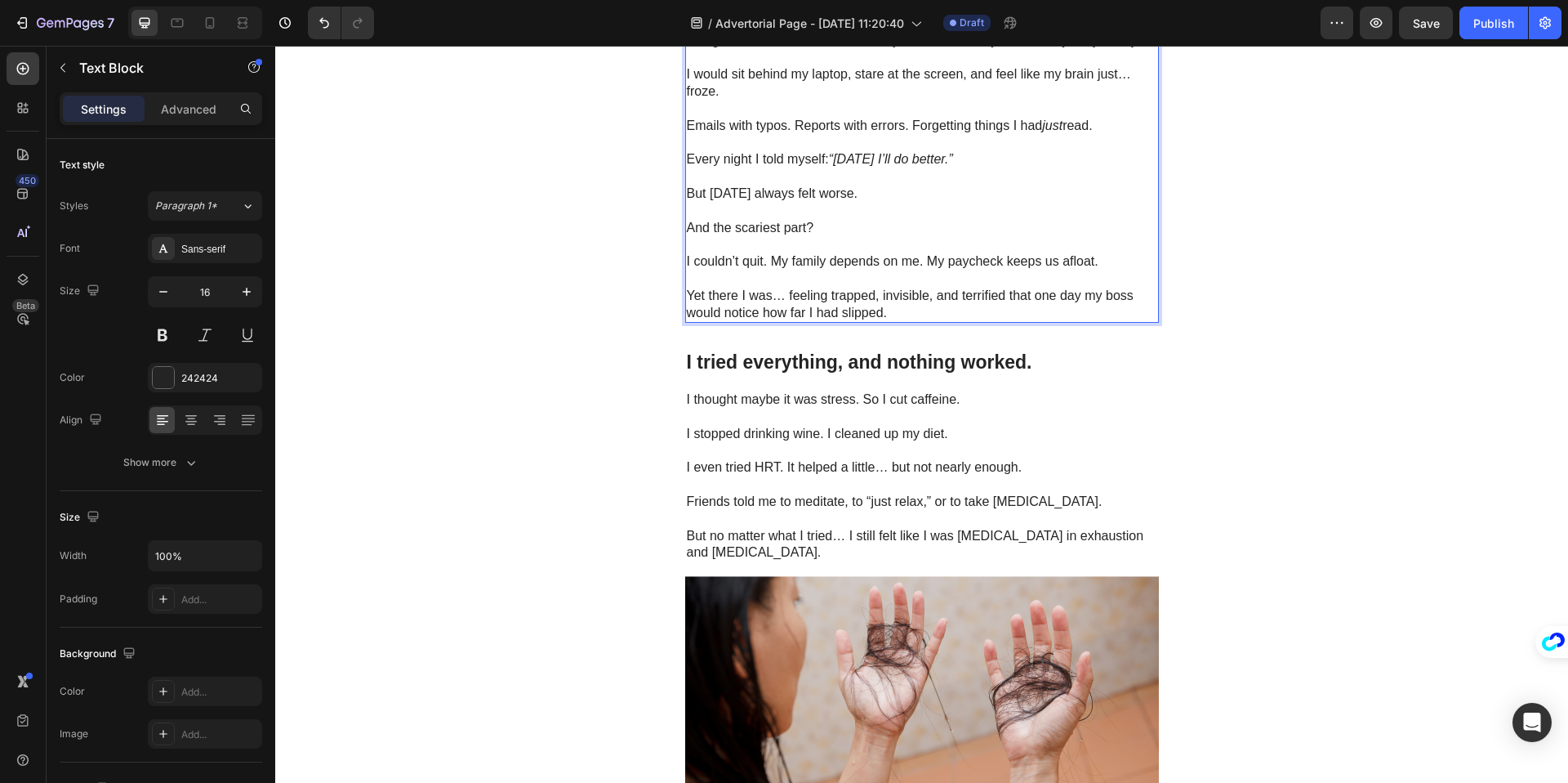
scroll to position [678, 0]
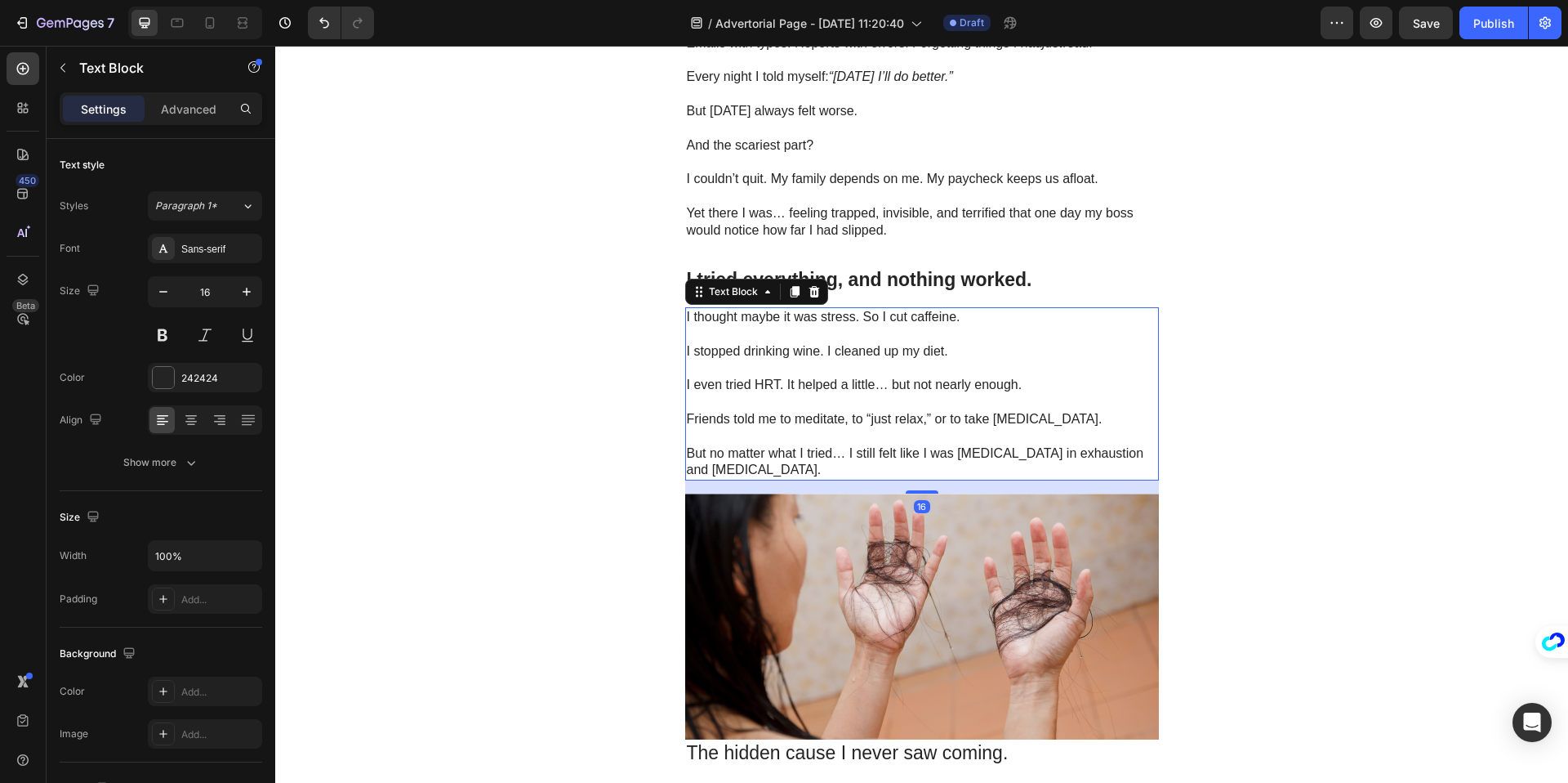
click at [723, 336] on p at bounding box center [922, 334] width 470 height 17
click at [724, 337] on p at bounding box center [922, 334] width 470 height 17
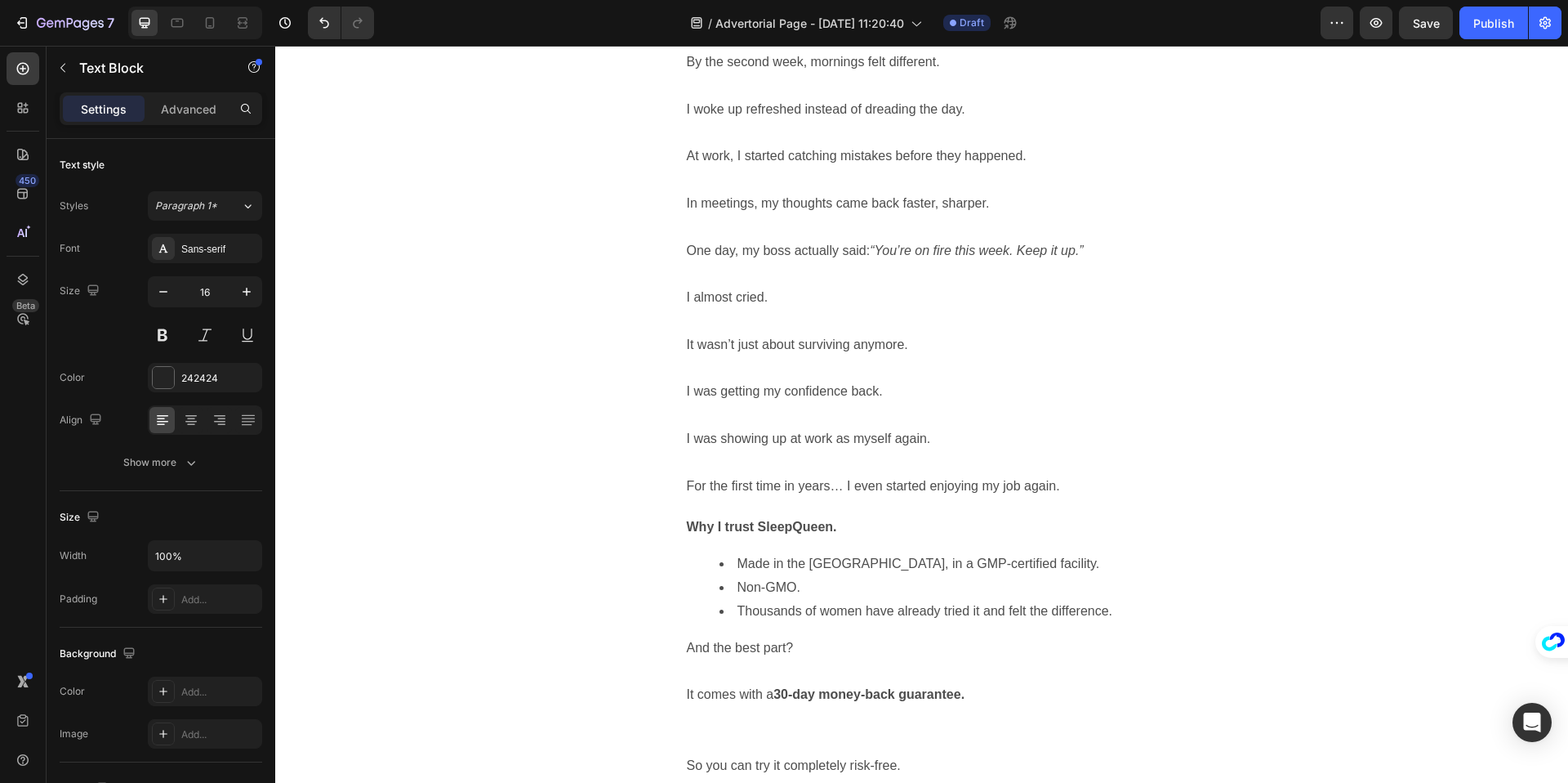
scroll to position [2675, 0]
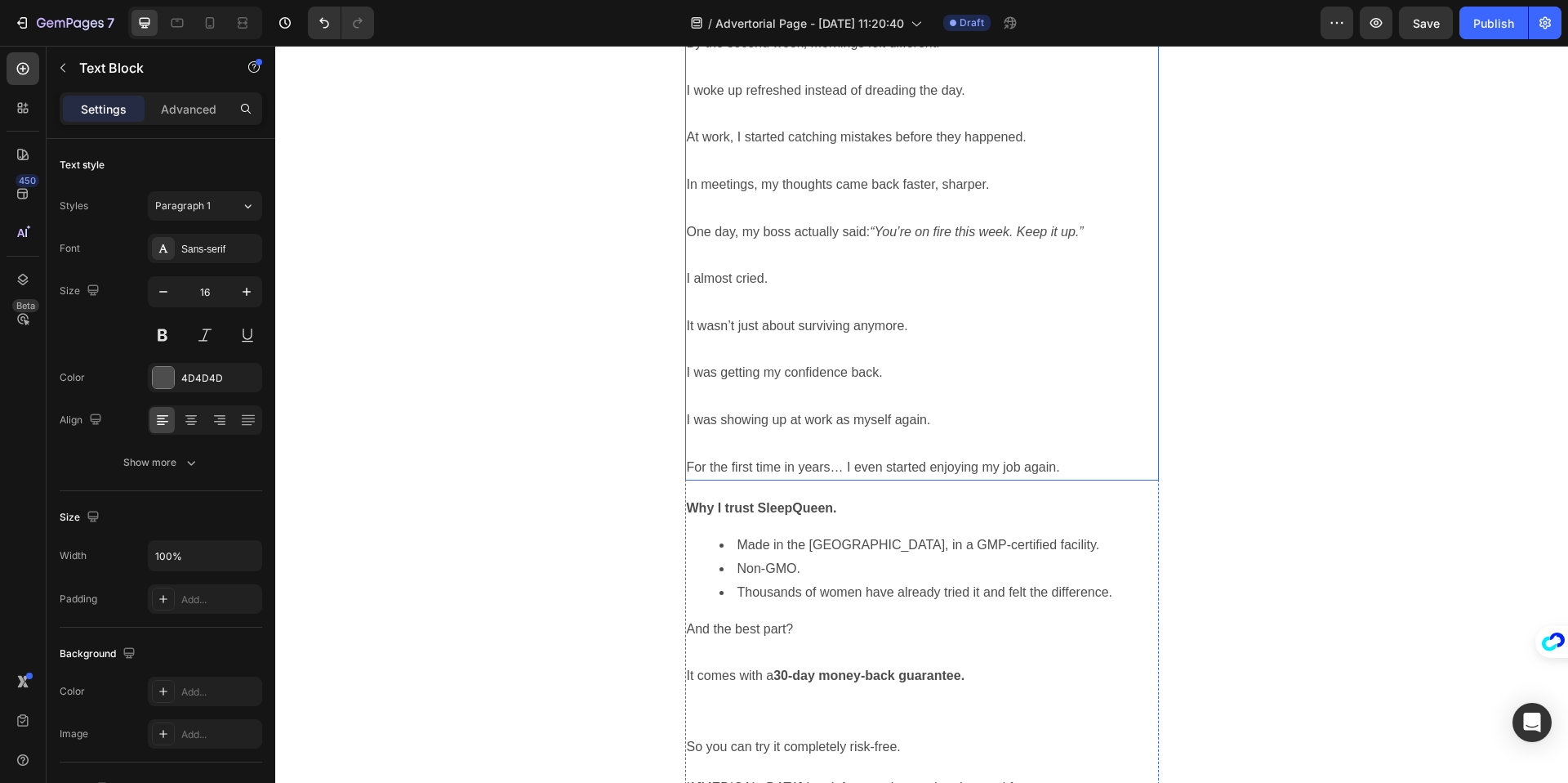
click at [700, 243] on p at bounding box center [922, 255] width 470 height 24
click at [739, 243] on p "Rich Text Editor. Editing area: main" at bounding box center [922, 255] width 470 height 24
click at [708, 243] on p "Rich Text Editor. Editing area: main" at bounding box center [922, 255] width 470 height 24
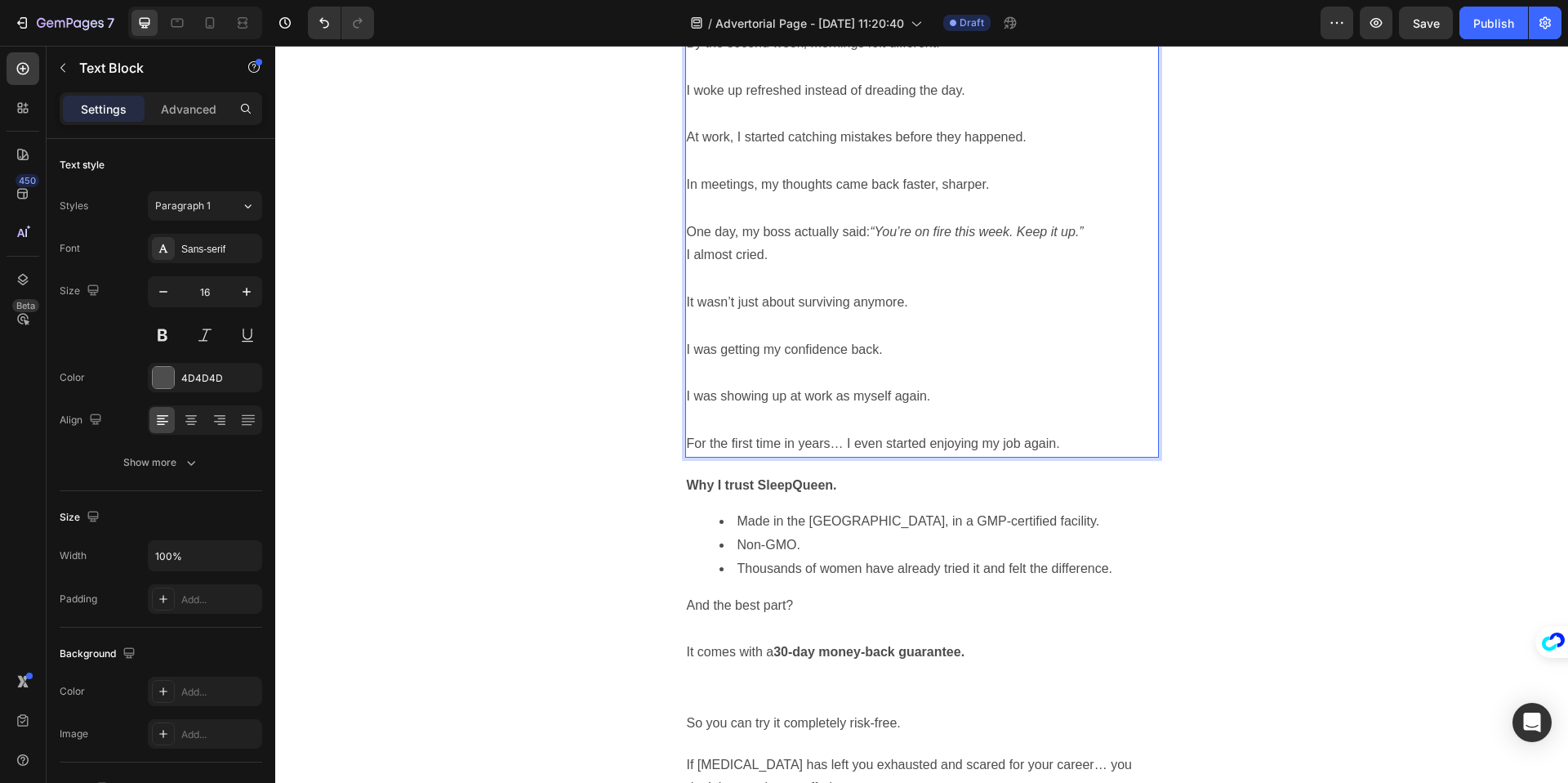
click at [707, 267] on p "Rich Text Editor. Editing area: main" at bounding box center [922, 279] width 470 height 24
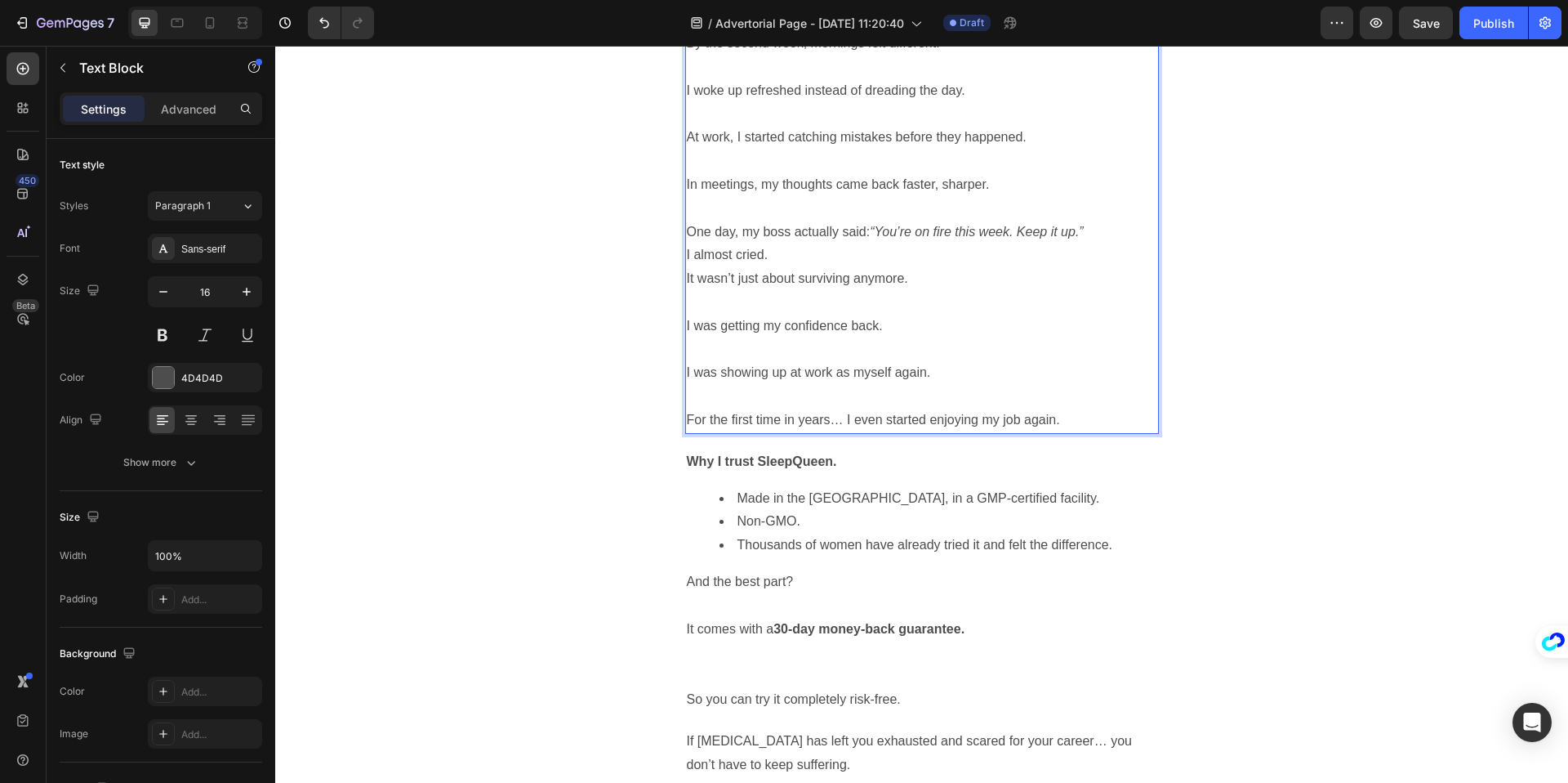
click at [735, 291] on p "Rich Text Editor. Editing area: main" at bounding box center [922, 303] width 470 height 24
click at [777, 243] on p "I almost cried." at bounding box center [922, 255] width 470 height 24
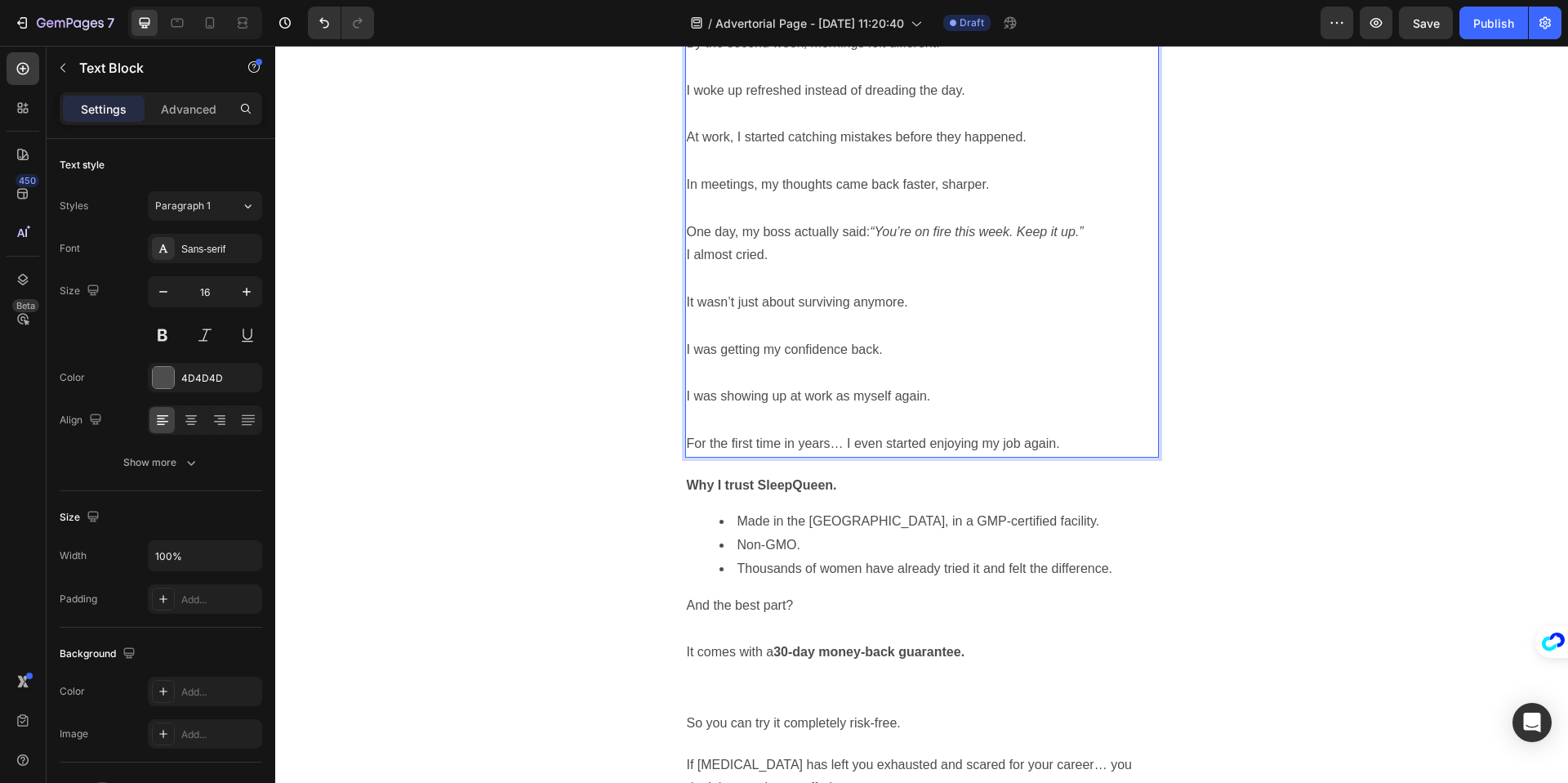
click at [698, 267] on p "Rich Text Editor. Editing area: main" at bounding box center [922, 279] width 470 height 24
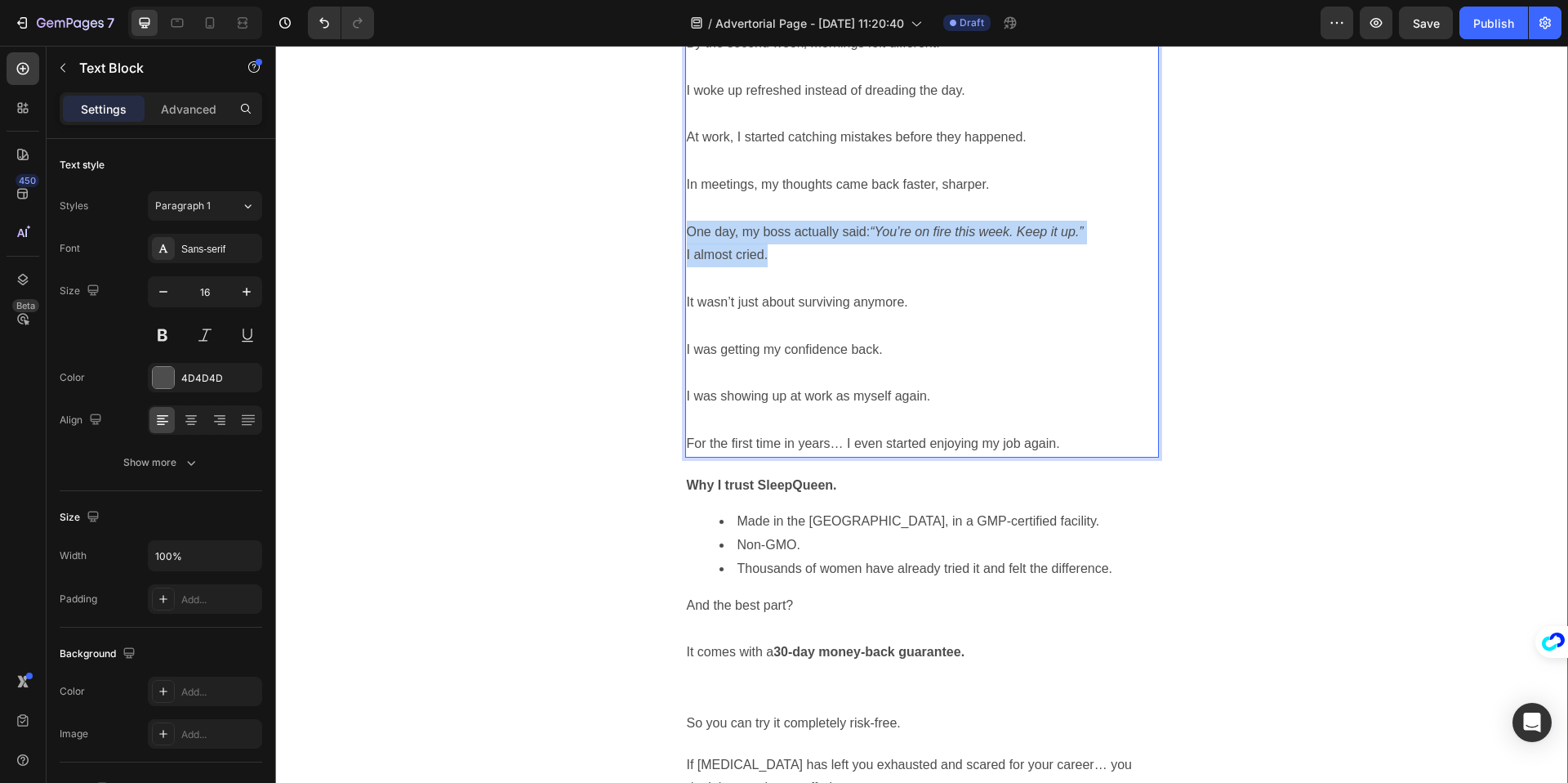
drag, startPoint x: 792, startPoint y: 225, endPoint x: 680, endPoint y: 187, distance: 118.3
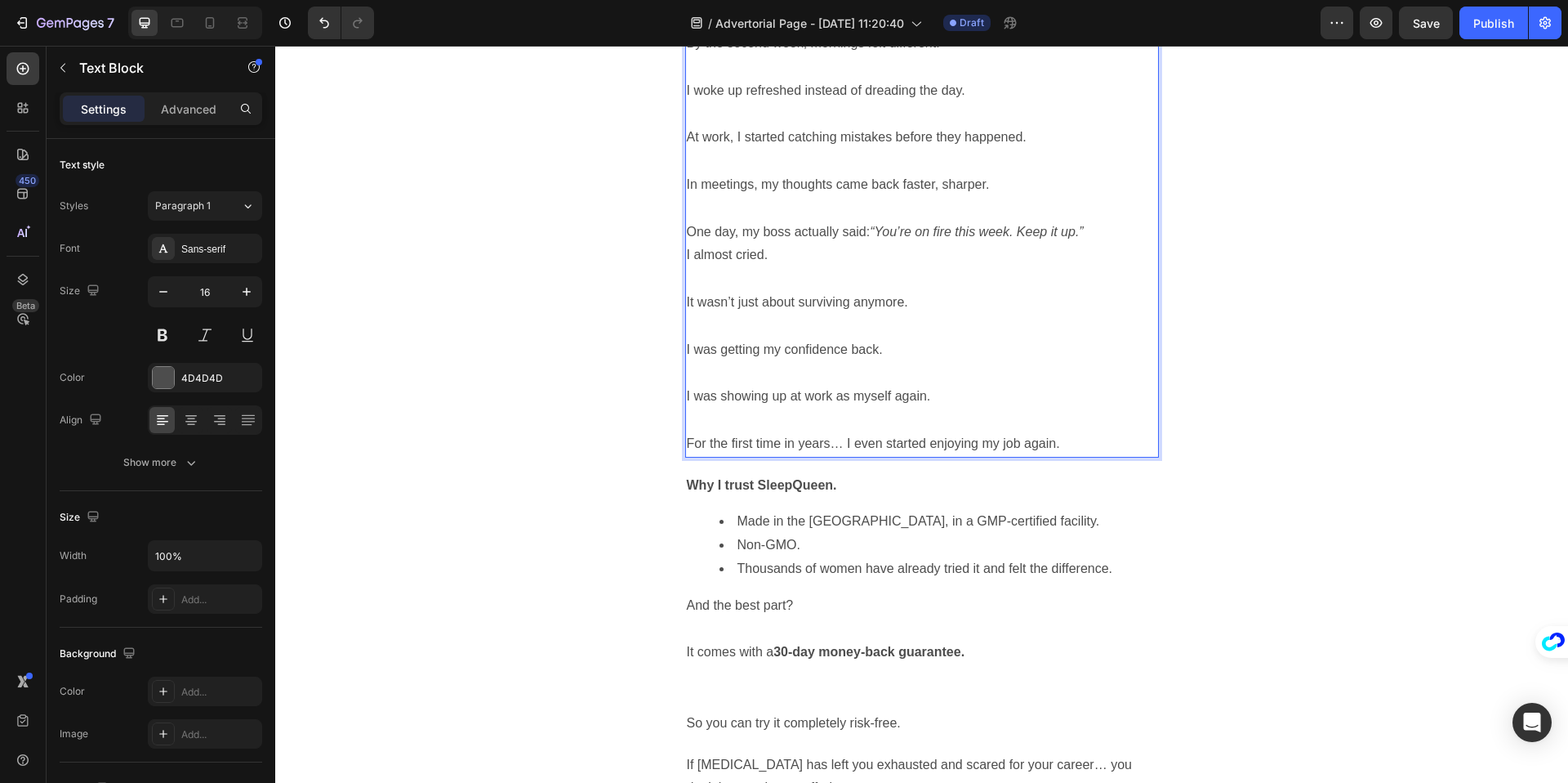
click at [913, 267] on p "Rich Text Editor. Editing area: main" at bounding box center [922, 279] width 470 height 24
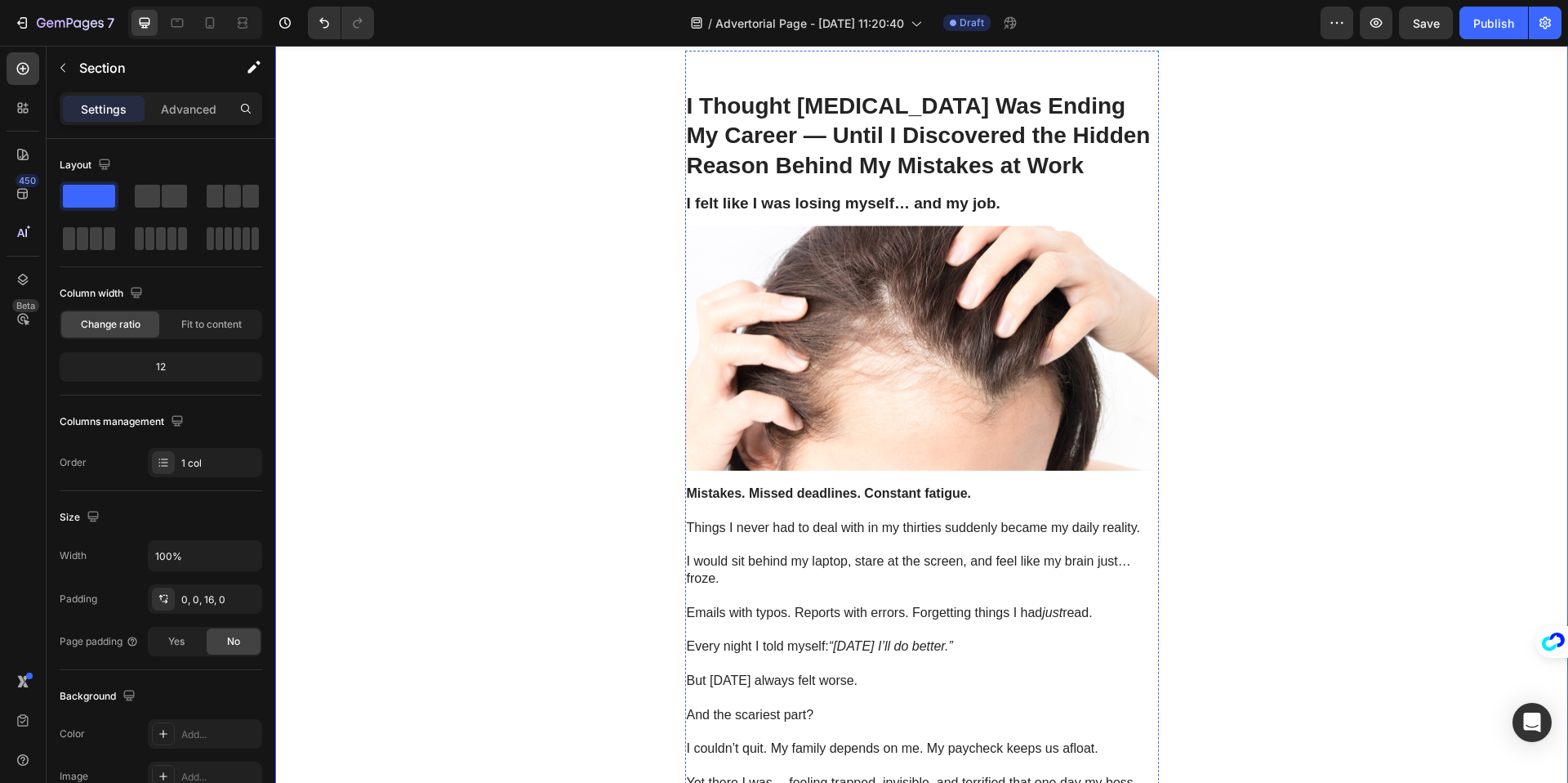
scroll to position [0, 0]
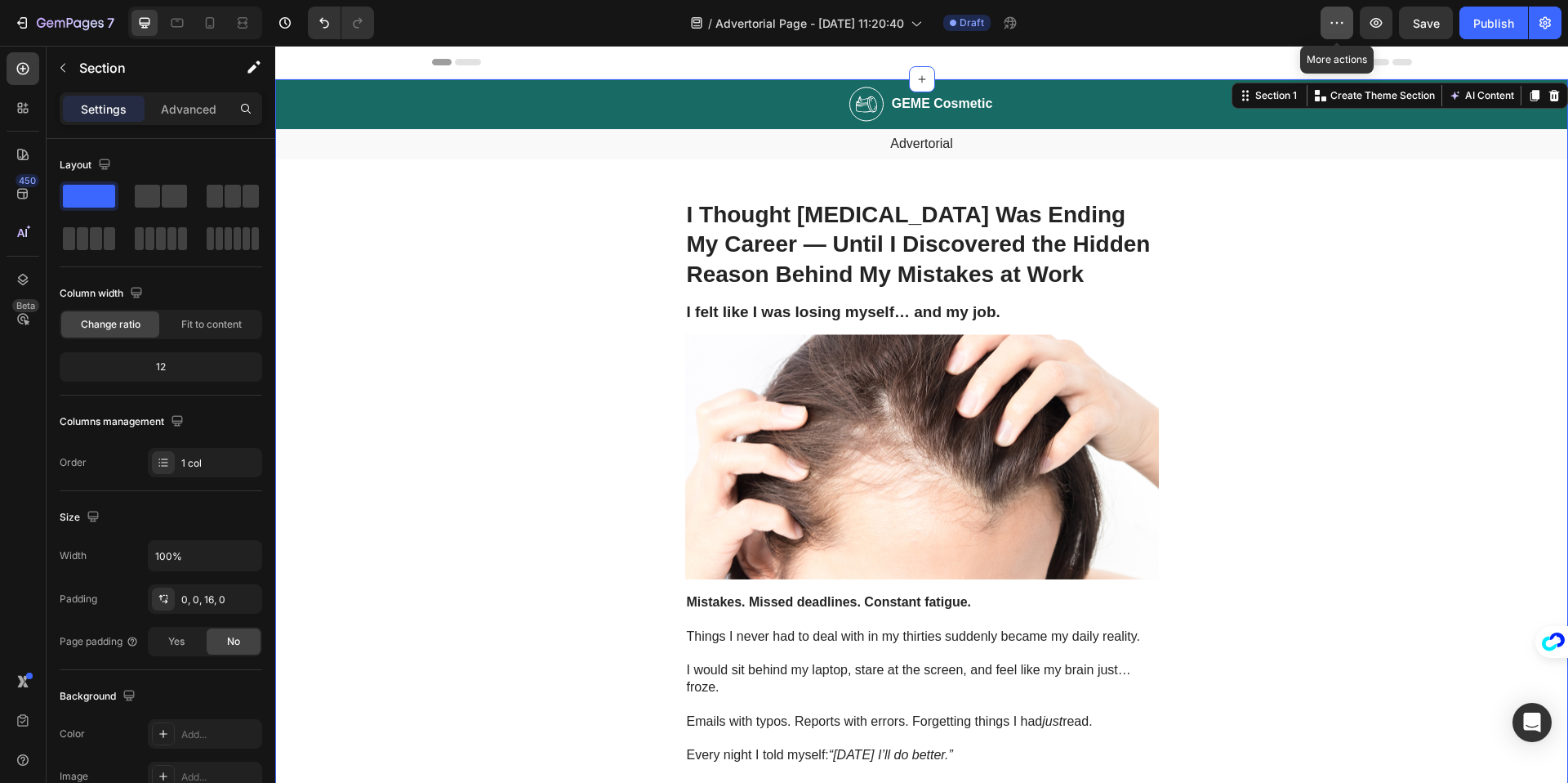
click at [1326, 23] on button "button" at bounding box center [1336, 22] width 33 height 33
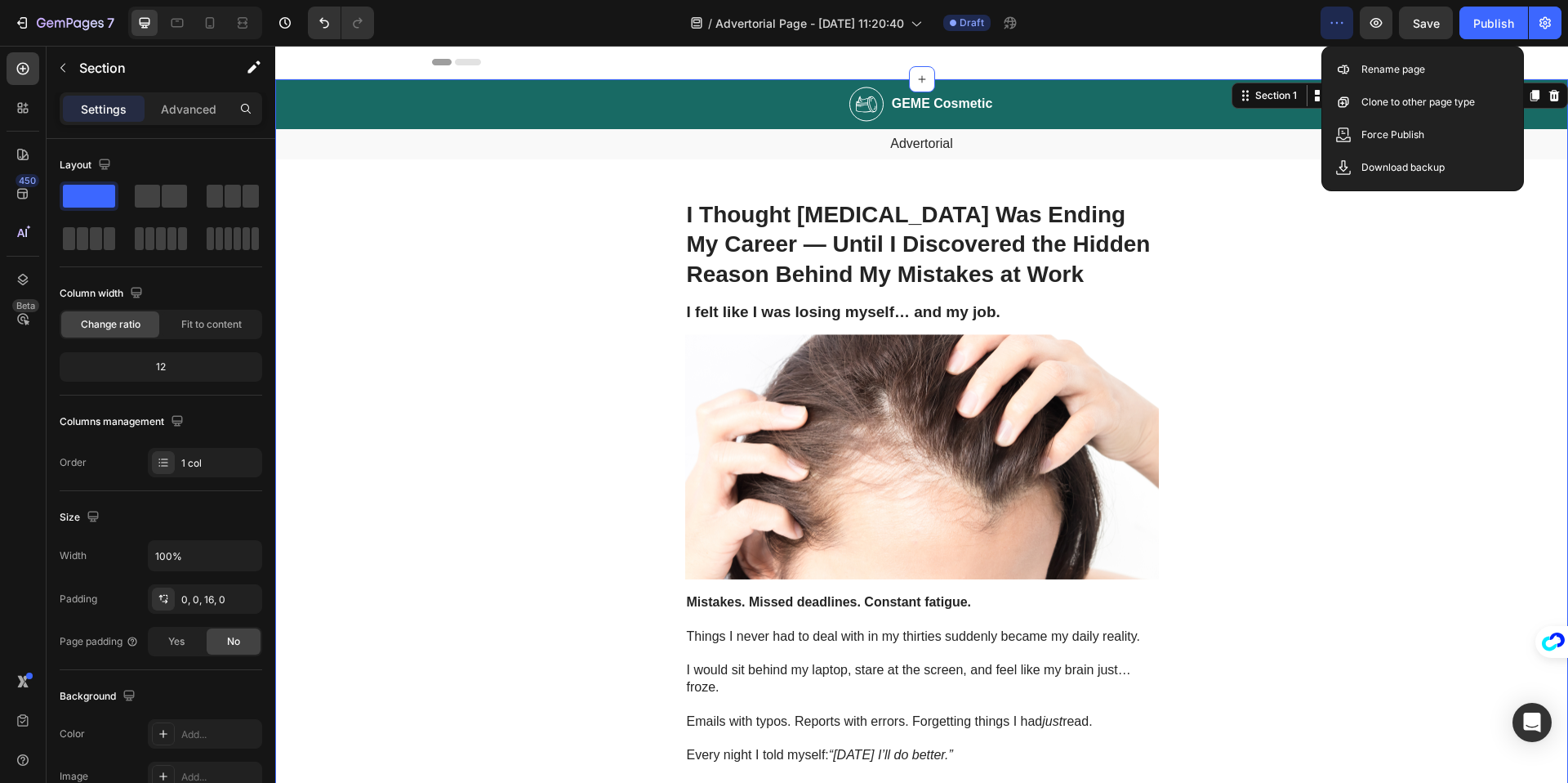
drag, startPoint x: 1331, startPoint y: 15, endPoint x: 1323, endPoint y: 17, distance: 8.2
click at [1331, 16] on icon "button" at bounding box center [1336, 23] width 16 height 16
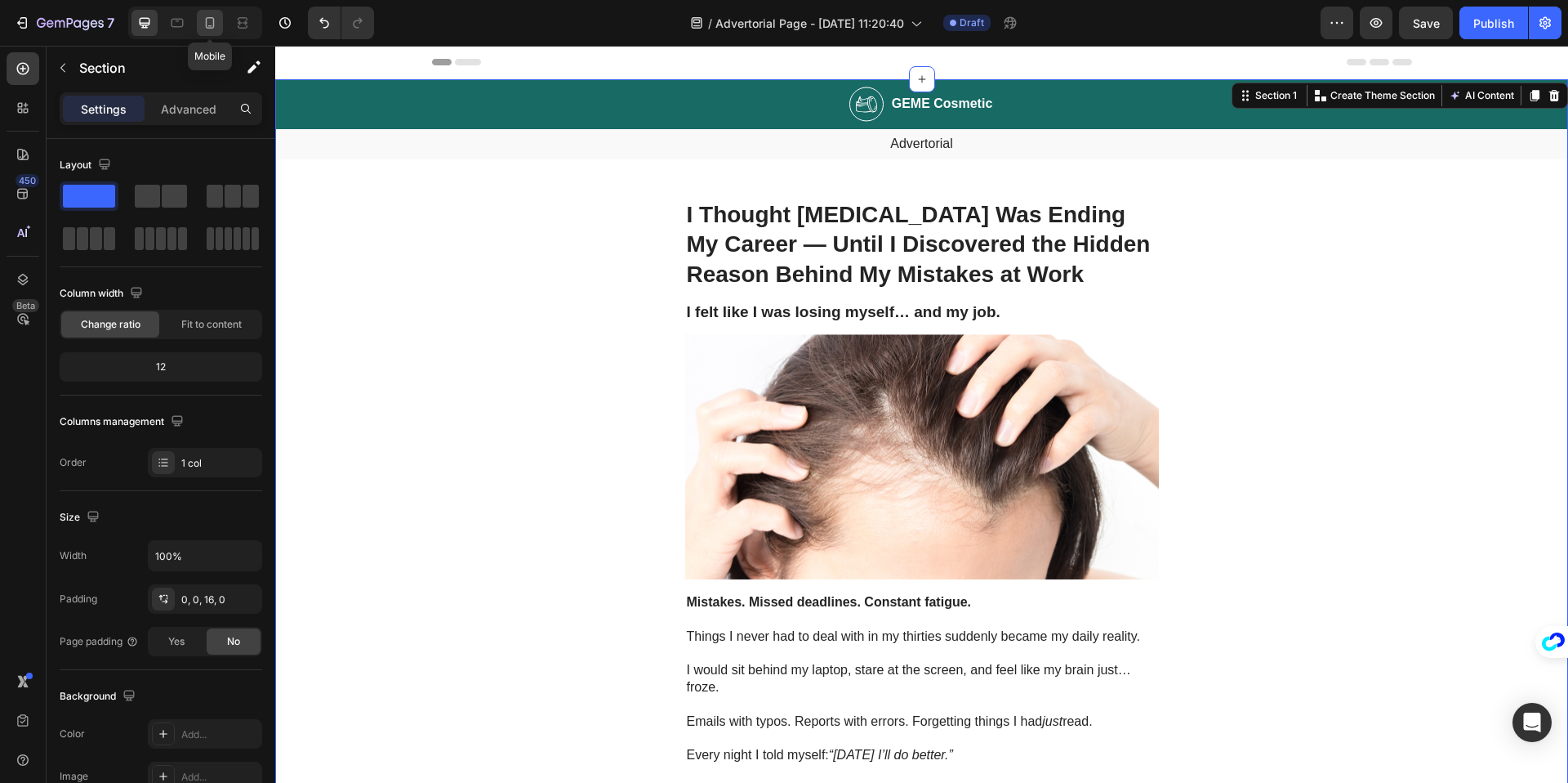
click at [208, 13] on div at bounding box center [210, 23] width 27 height 27
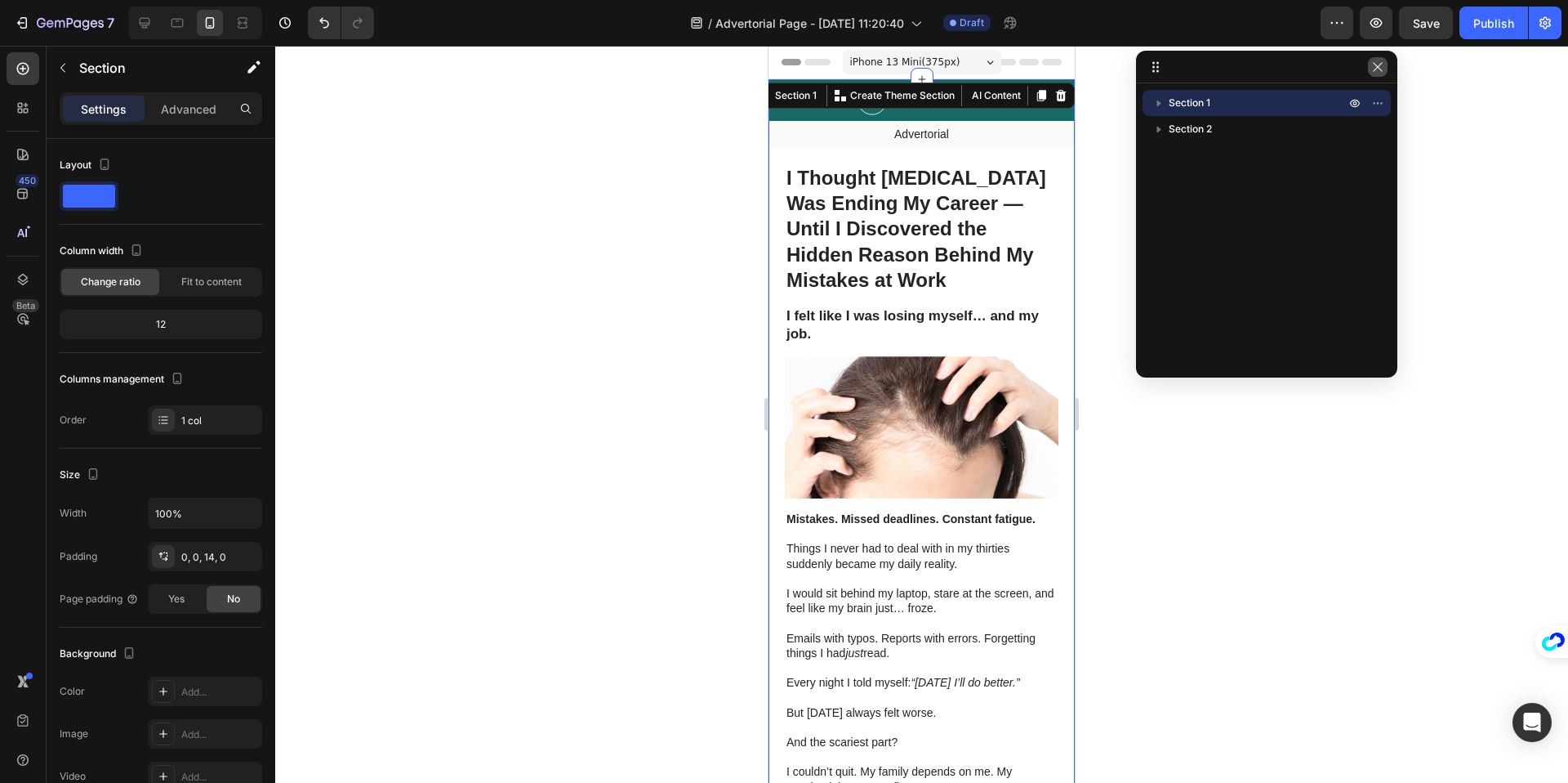
click at [1384, 67] on button "button" at bounding box center [1378, 67] width 19 height 19
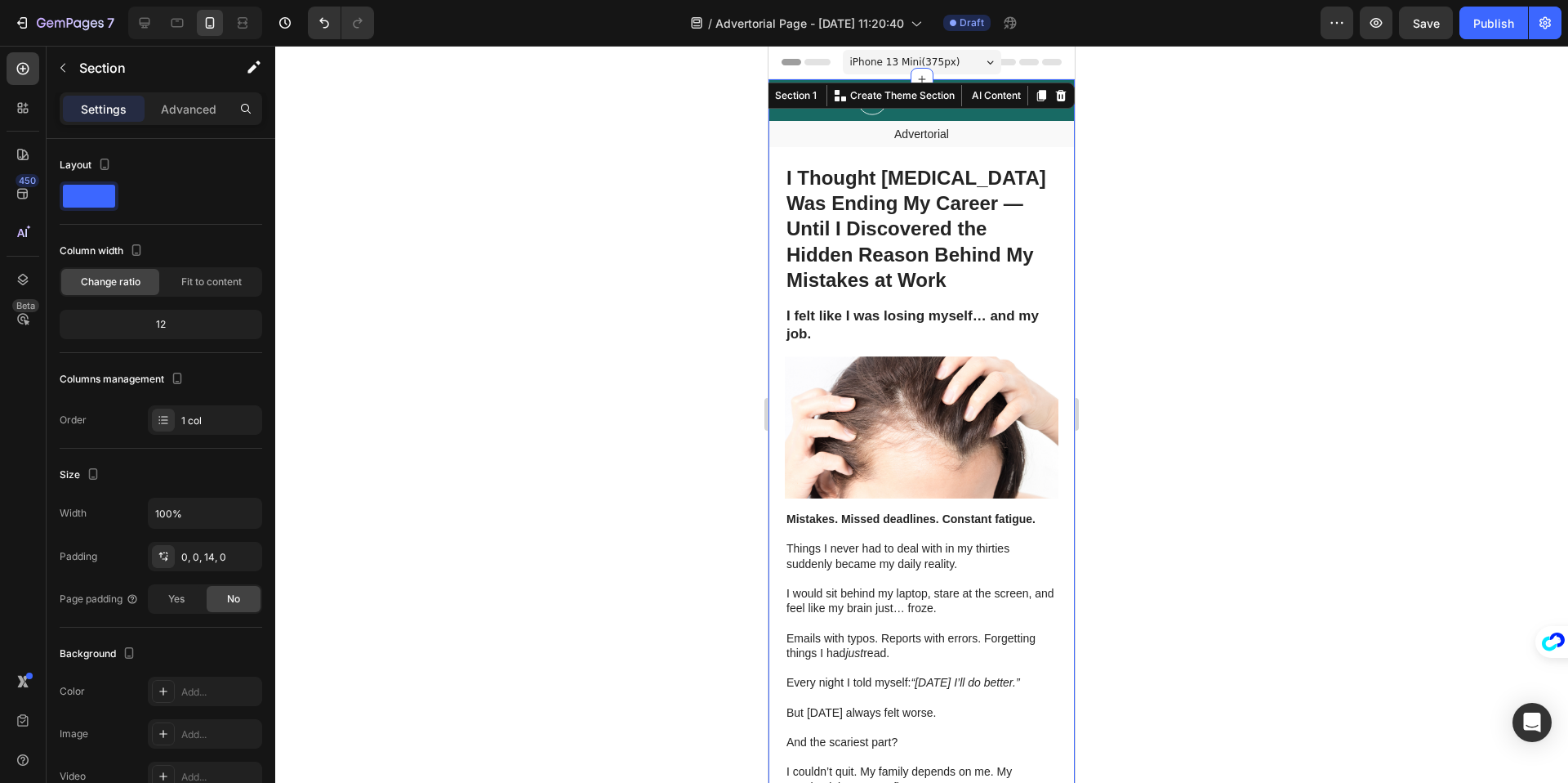
click at [705, 248] on div at bounding box center [922, 414] width 1293 height 737
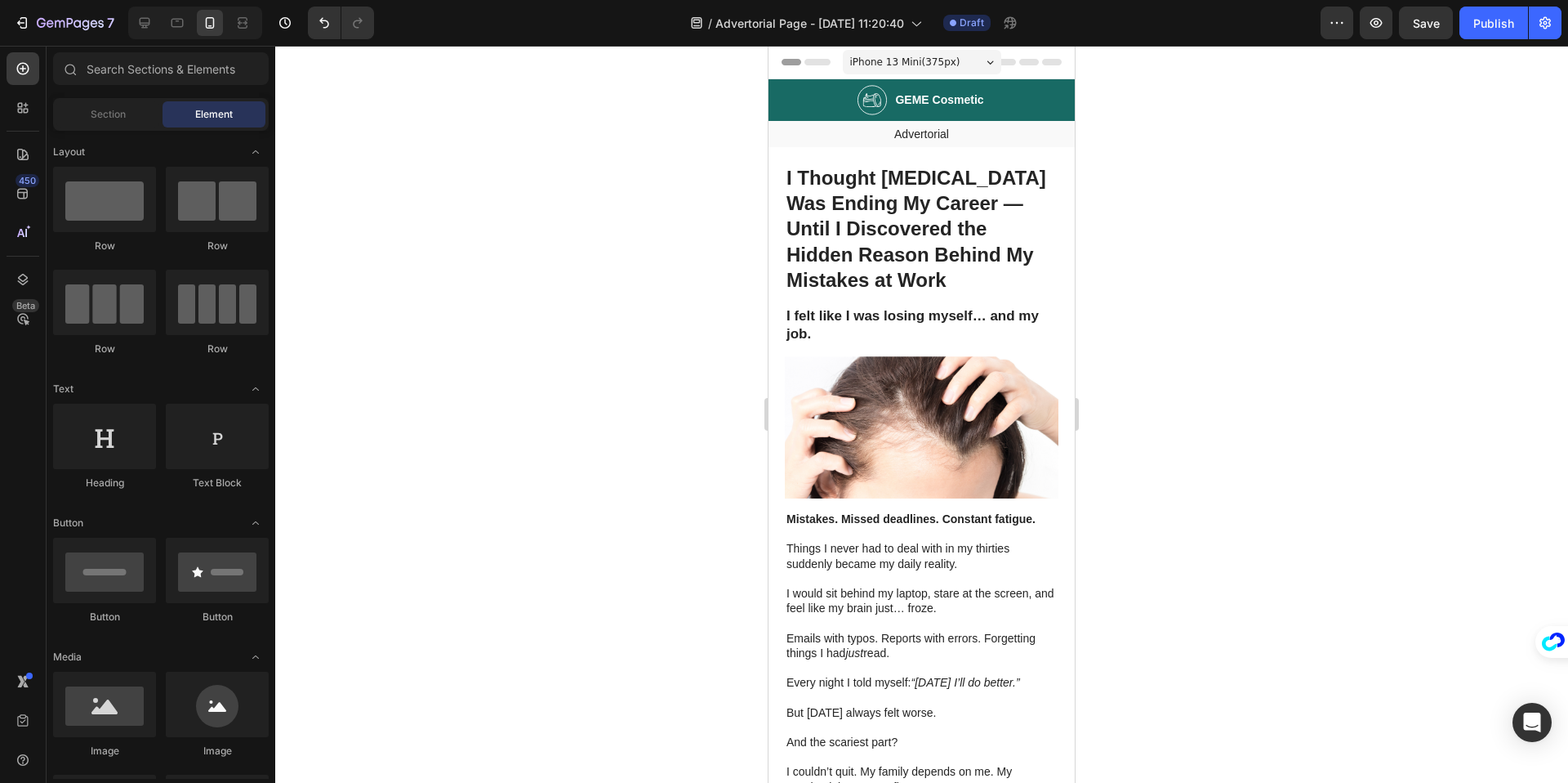
click at [920, 51] on div "iPhone 13 Mini ( 375 px)" at bounding box center [922, 62] width 158 height 25
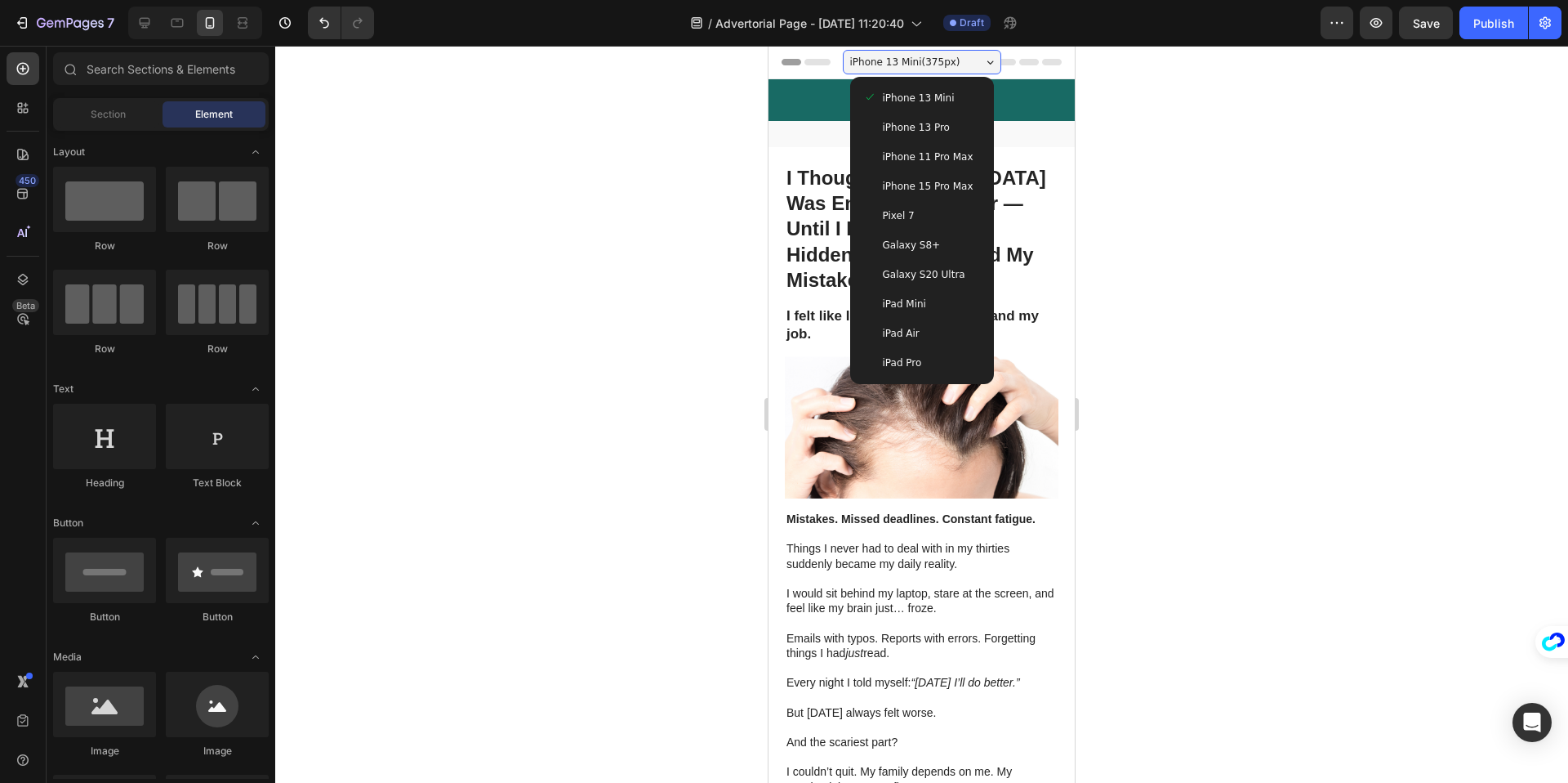
click at [952, 135] on div "iPhone 13 Pro" at bounding box center [922, 127] width 131 height 29
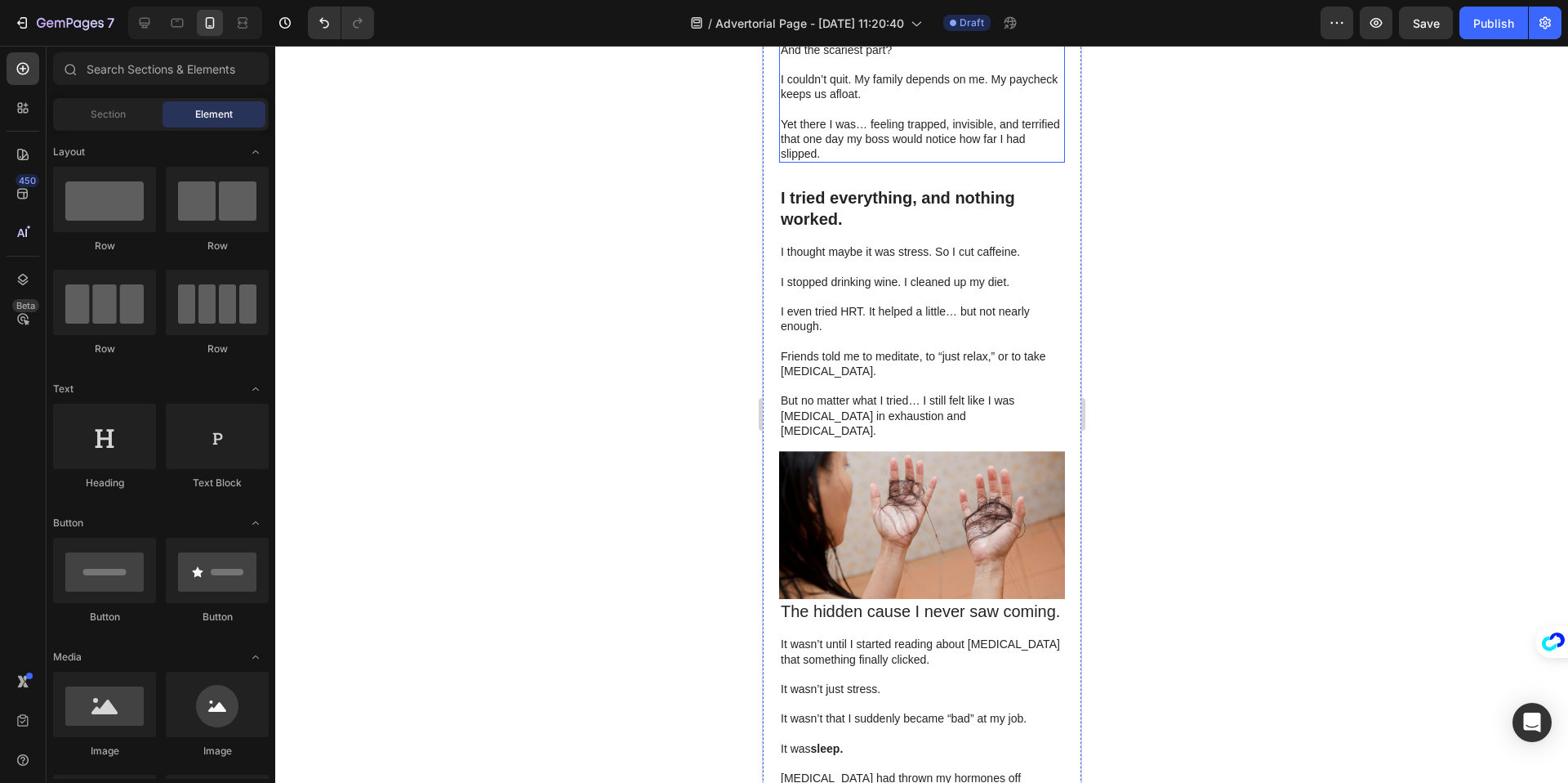
scroll to position [681, 0]
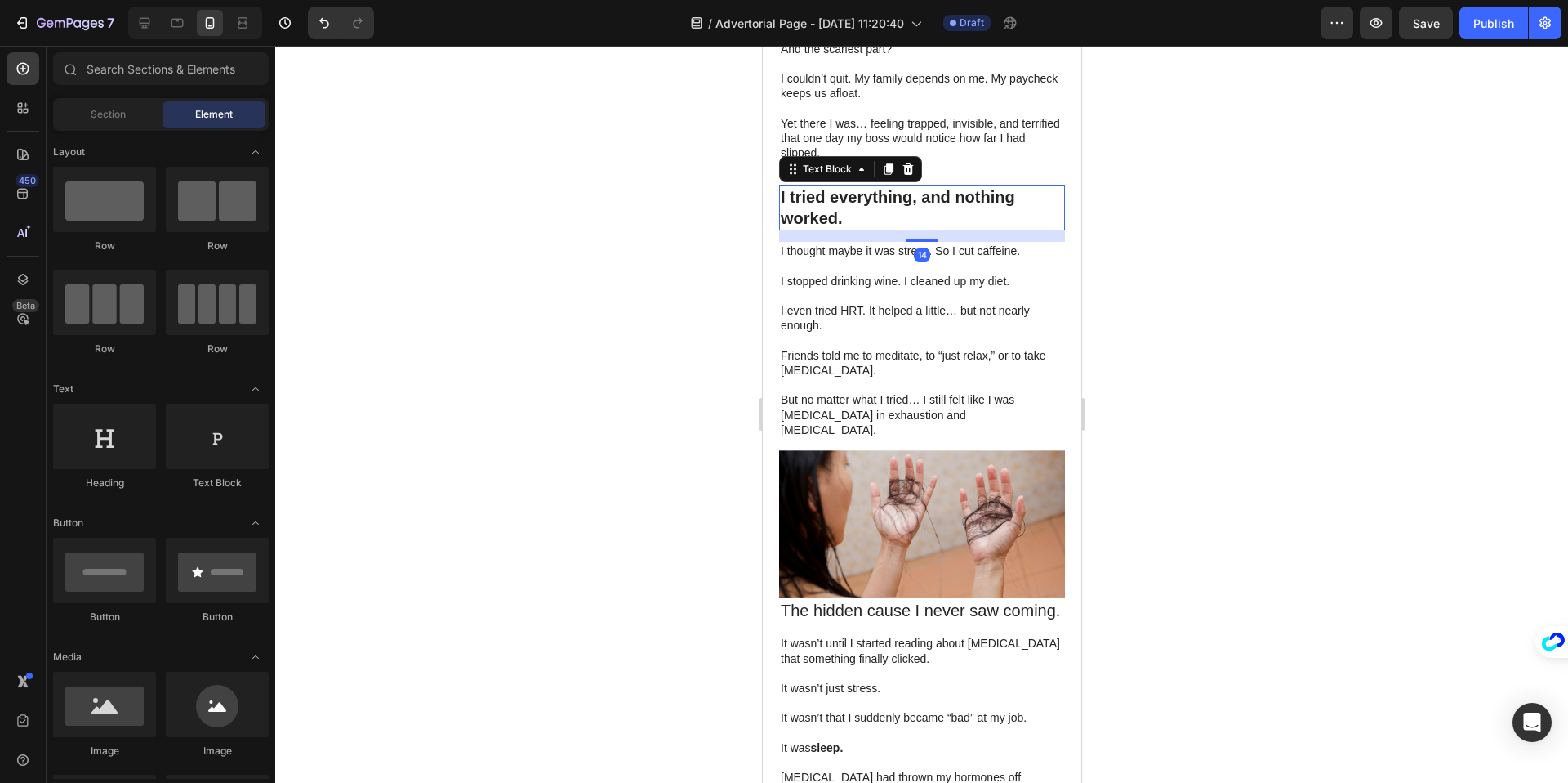
click at [825, 198] on strong "I tried everything, and nothing worked." at bounding box center [897, 207] width 234 height 39
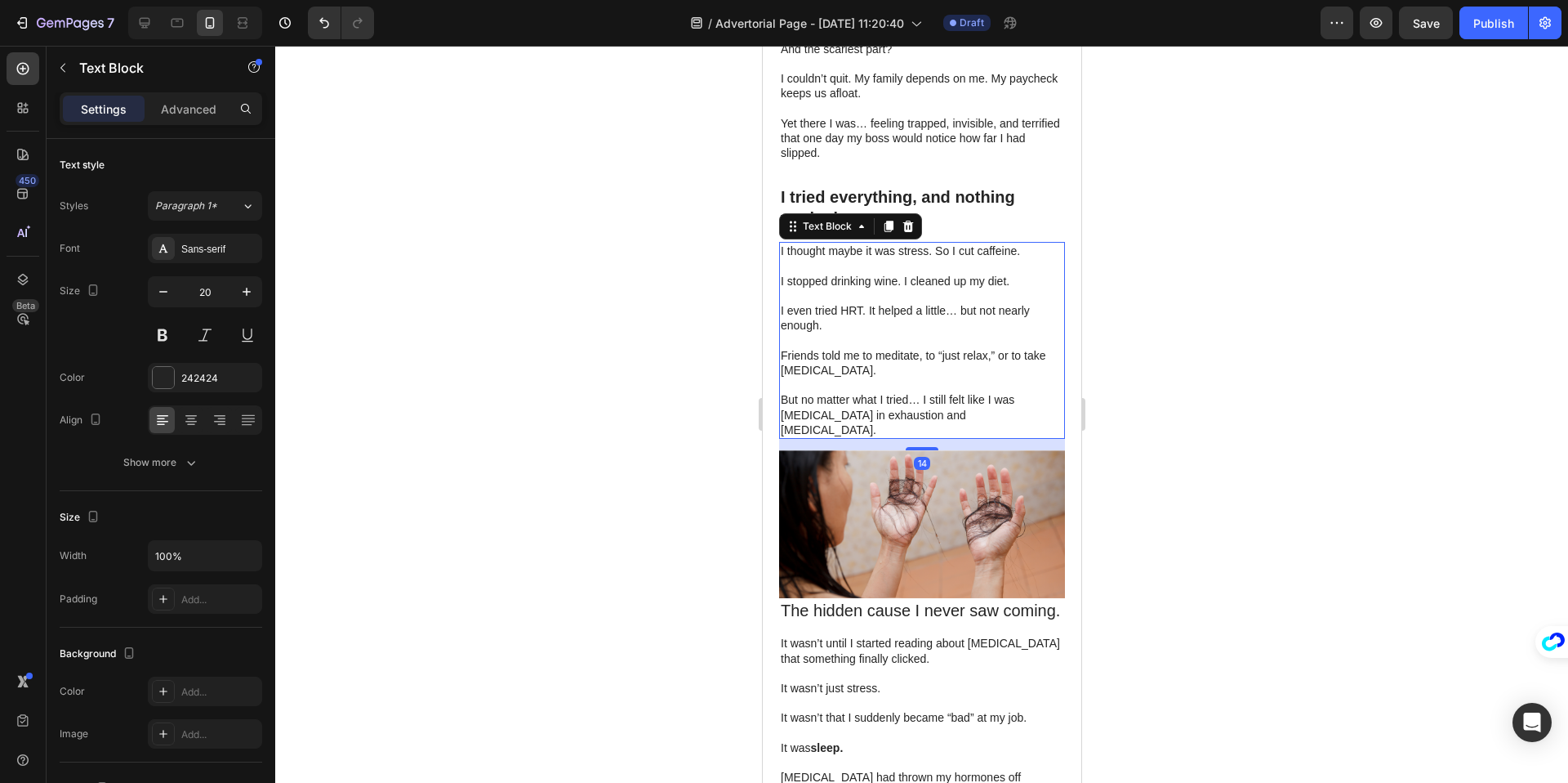
click at [890, 283] on p "I stopped drinking wine. I cleaned up my diet." at bounding box center [921, 280] width 282 height 15
click at [1158, 280] on div at bounding box center [922, 414] width 1293 height 737
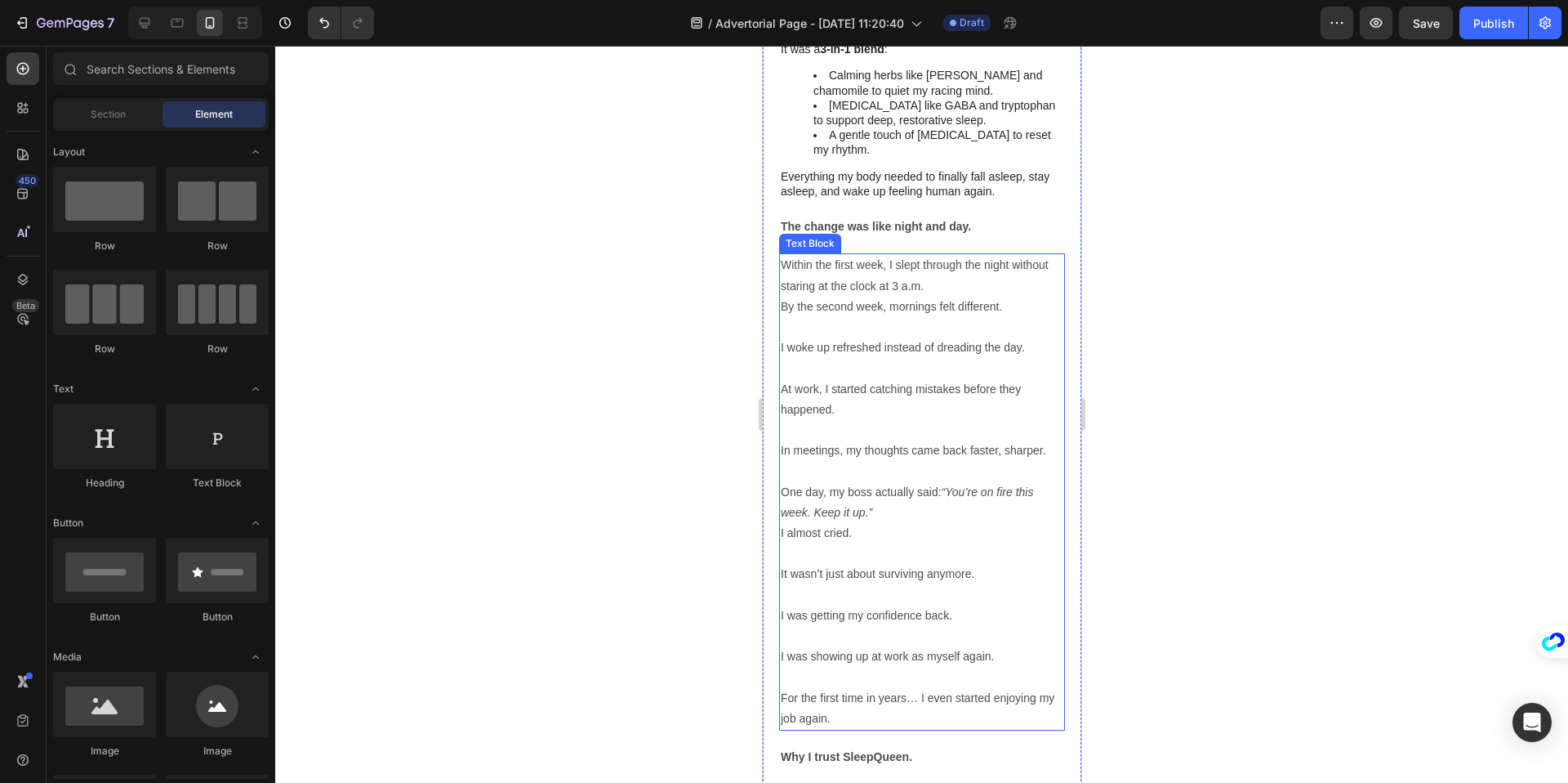
scroll to position [2107, 0]
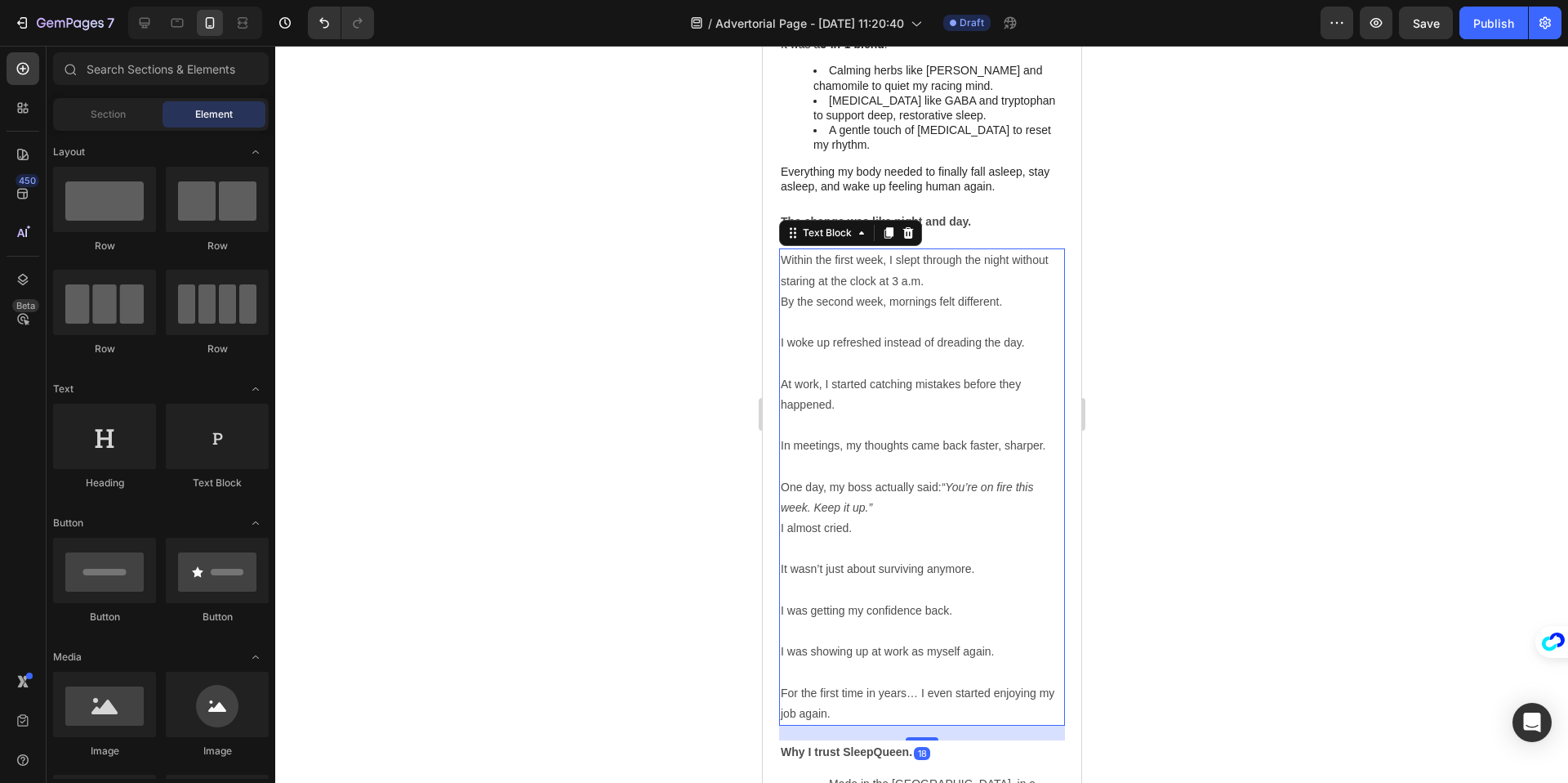
click at [857, 312] on p "Rich Text Editor. Editing area: main" at bounding box center [921, 322] width 282 height 20
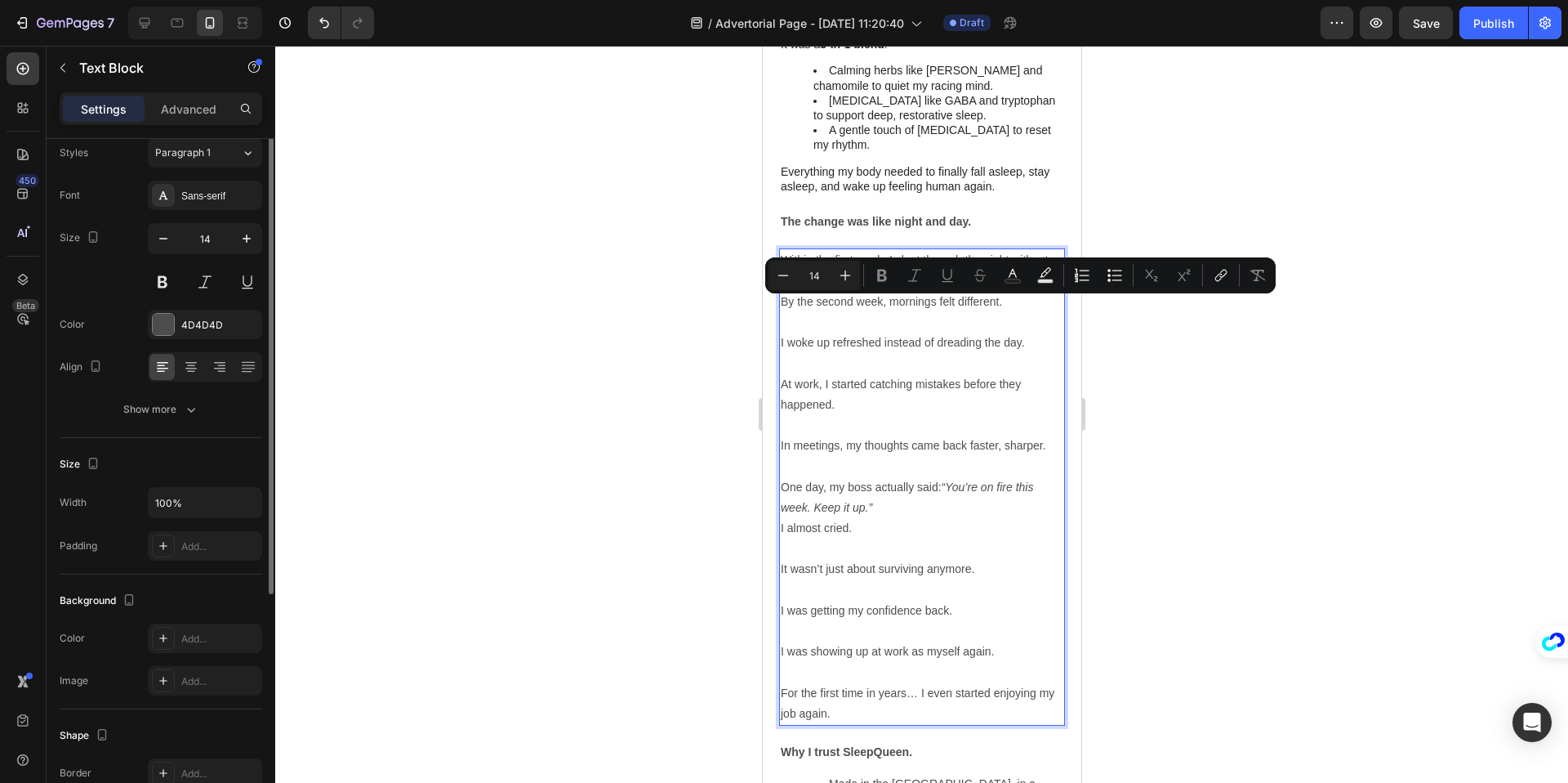
scroll to position [0, 0]
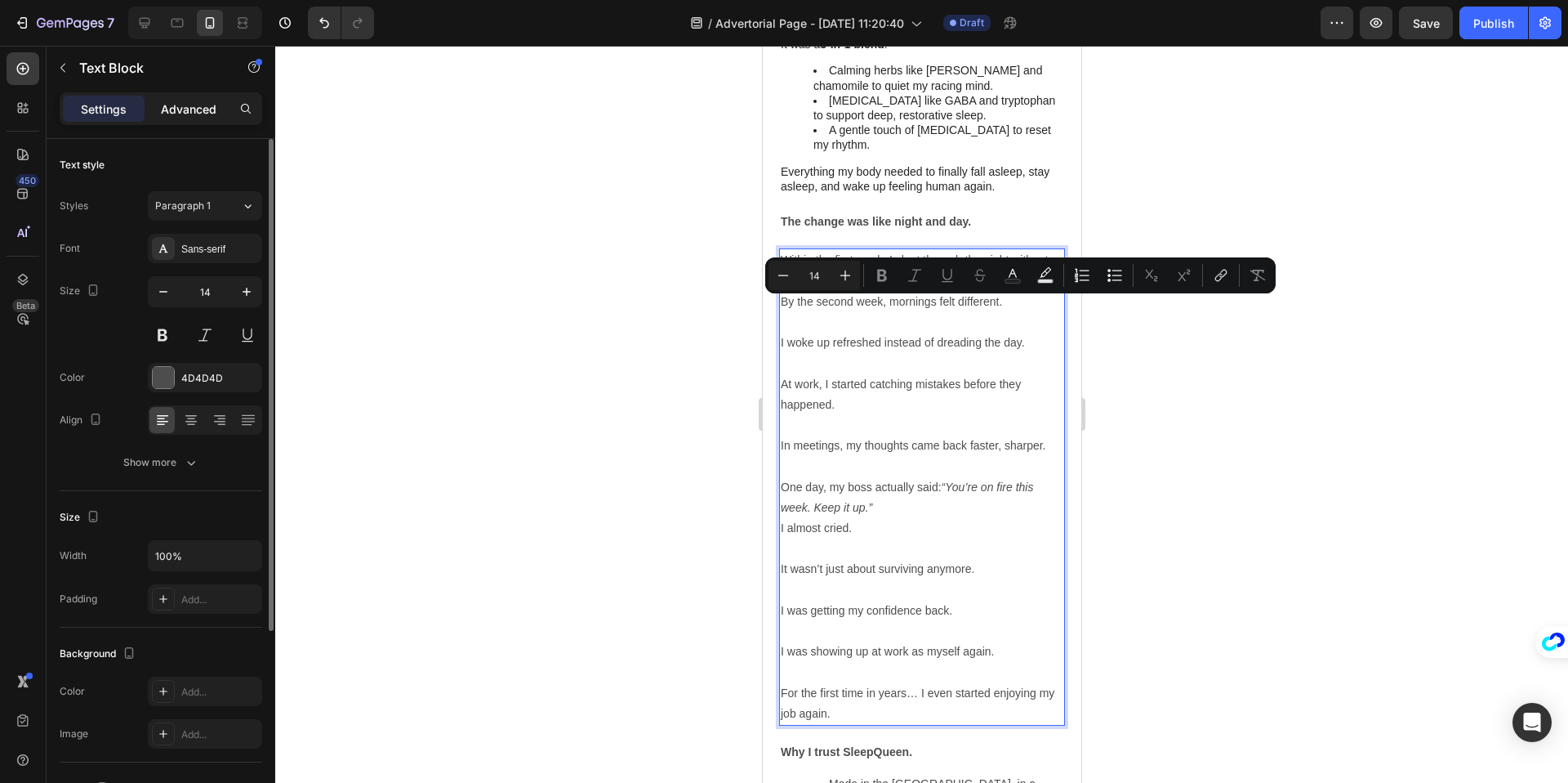
click at [186, 104] on p "Advanced" at bounding box center [188, 109] width 56 height 17
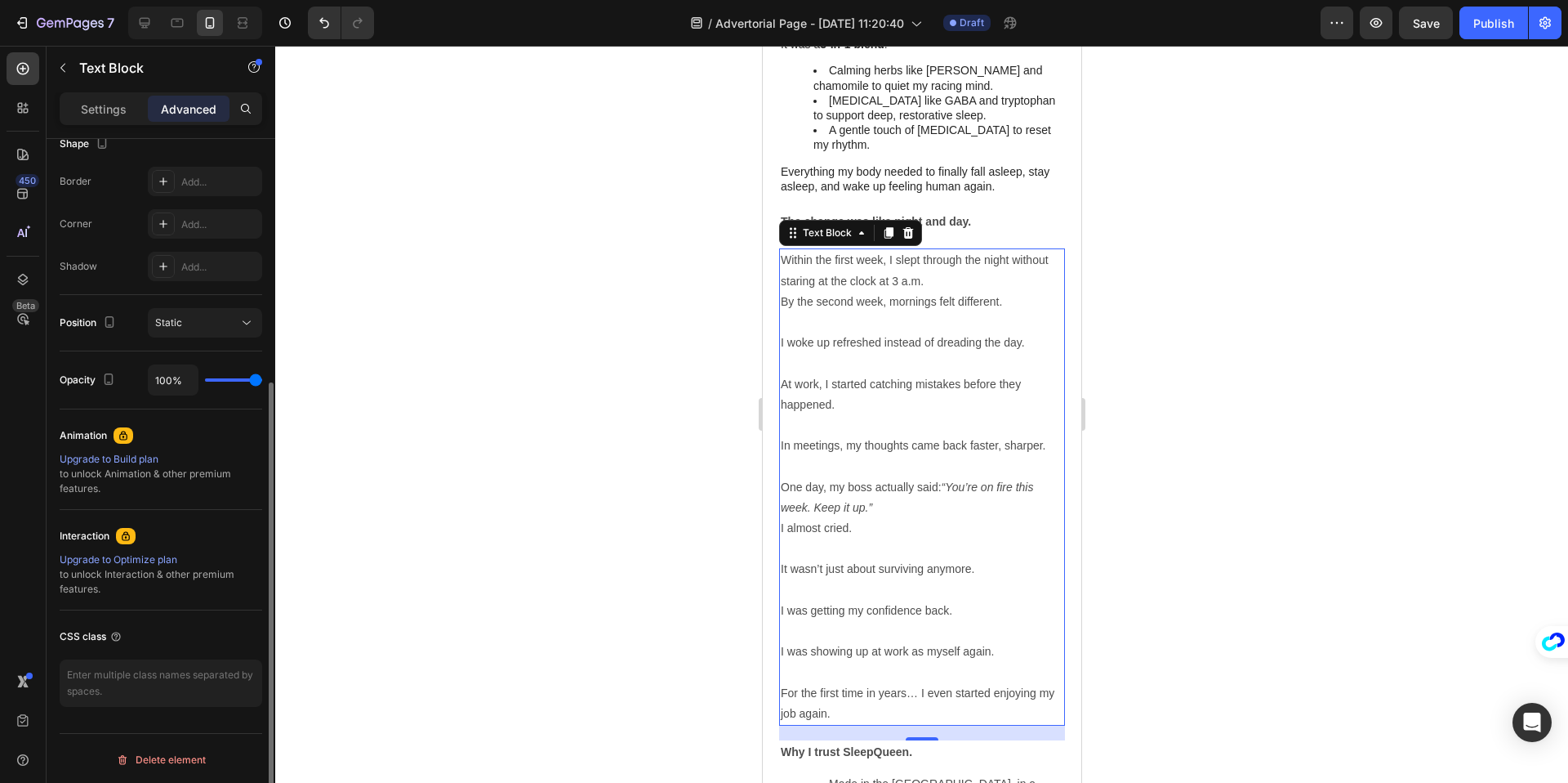
scroll to position [443, 0]
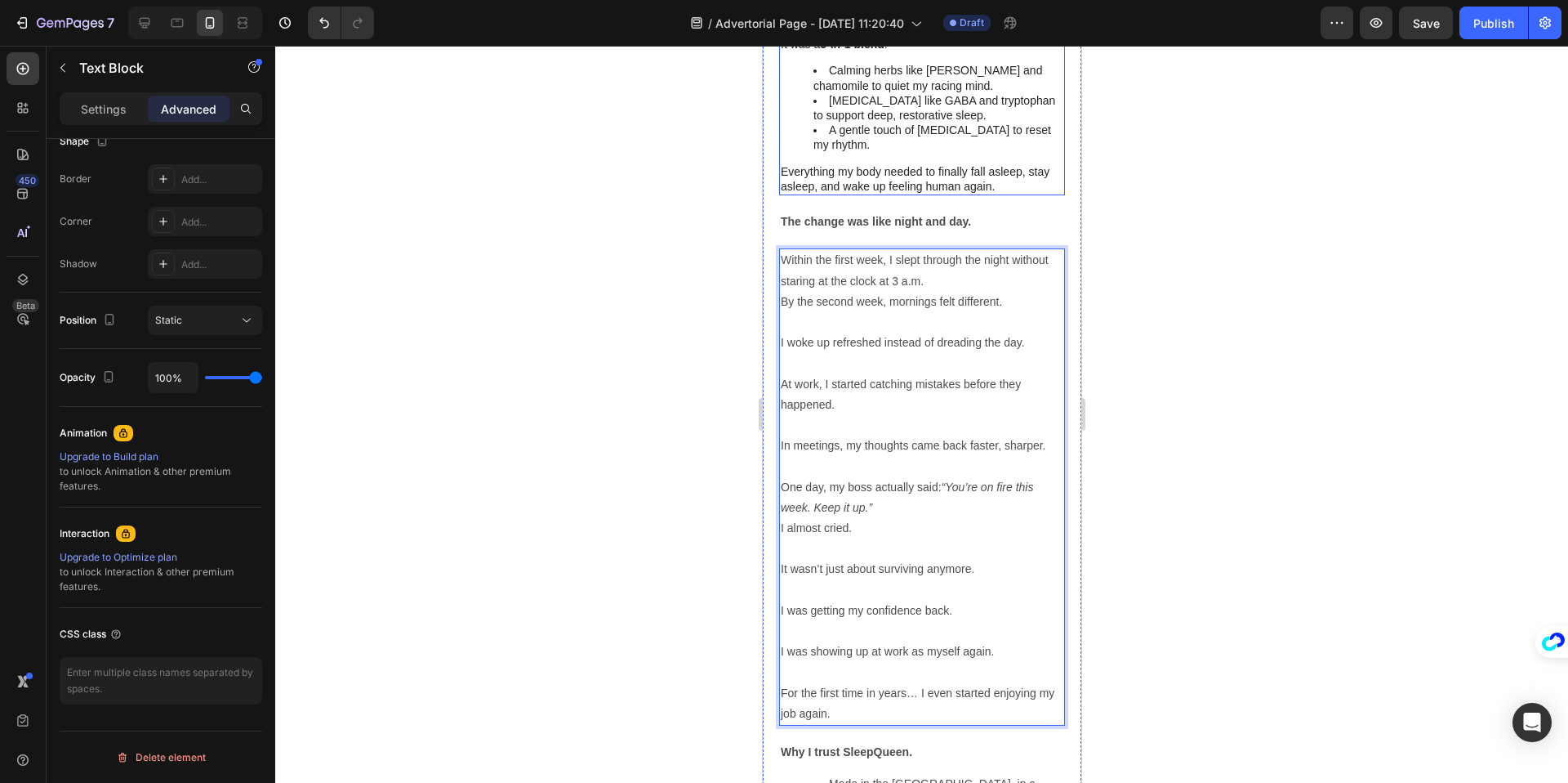
click at [881, 133] on li "A gentle touch of [MEDICAL_DATA] to reset my rhythm." at bounding box center [937, 137] width 250 height 29
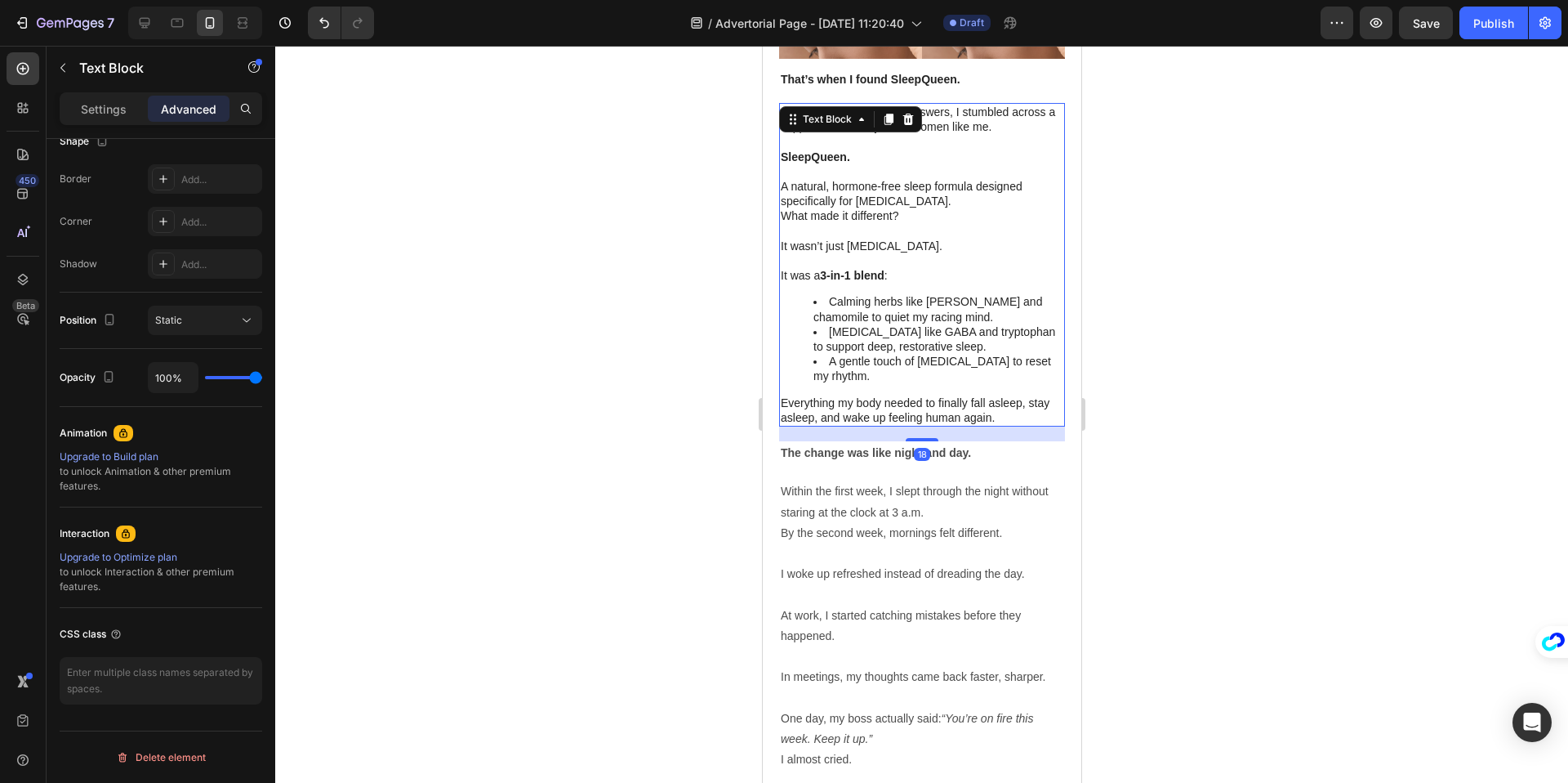
scroll to position [1867, 0]
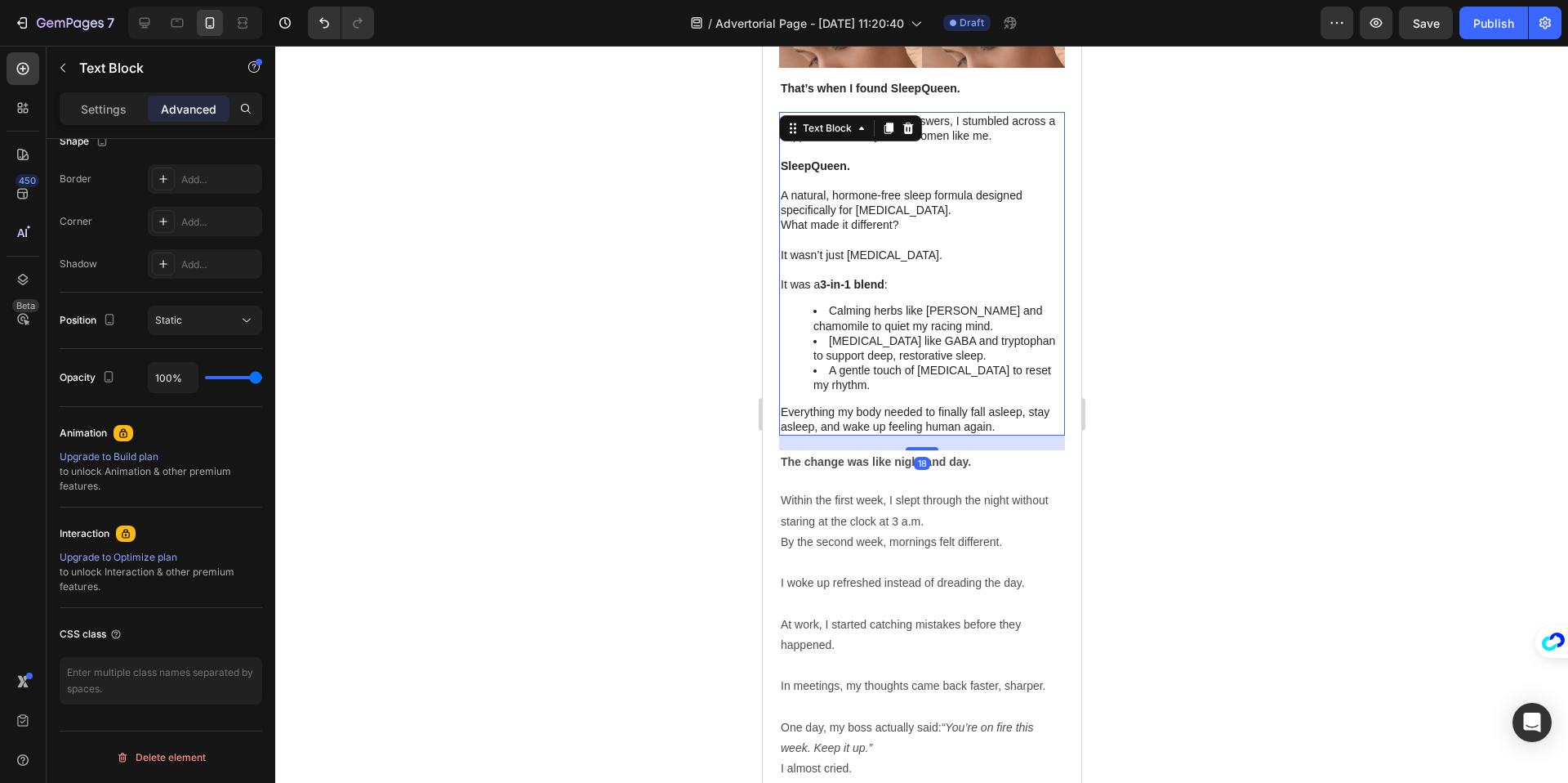
click at [883, 218] on p "What made it different?" at bounding box center [921, 225] width 282 height 15
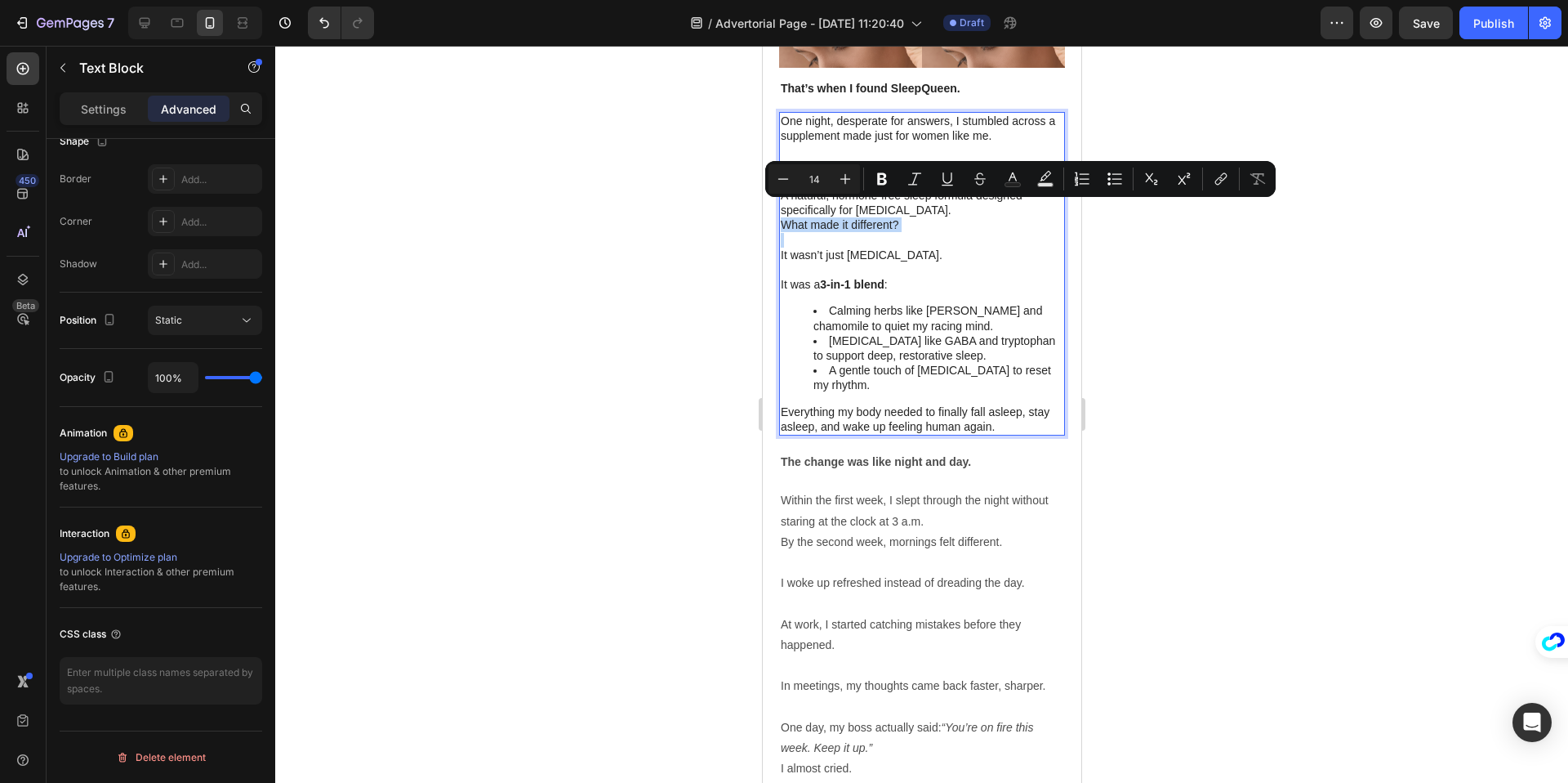
click at [863, 233] on p "Rich Text Editor. Editing area: main" at bounding box center [921, 240] width 282 height 15
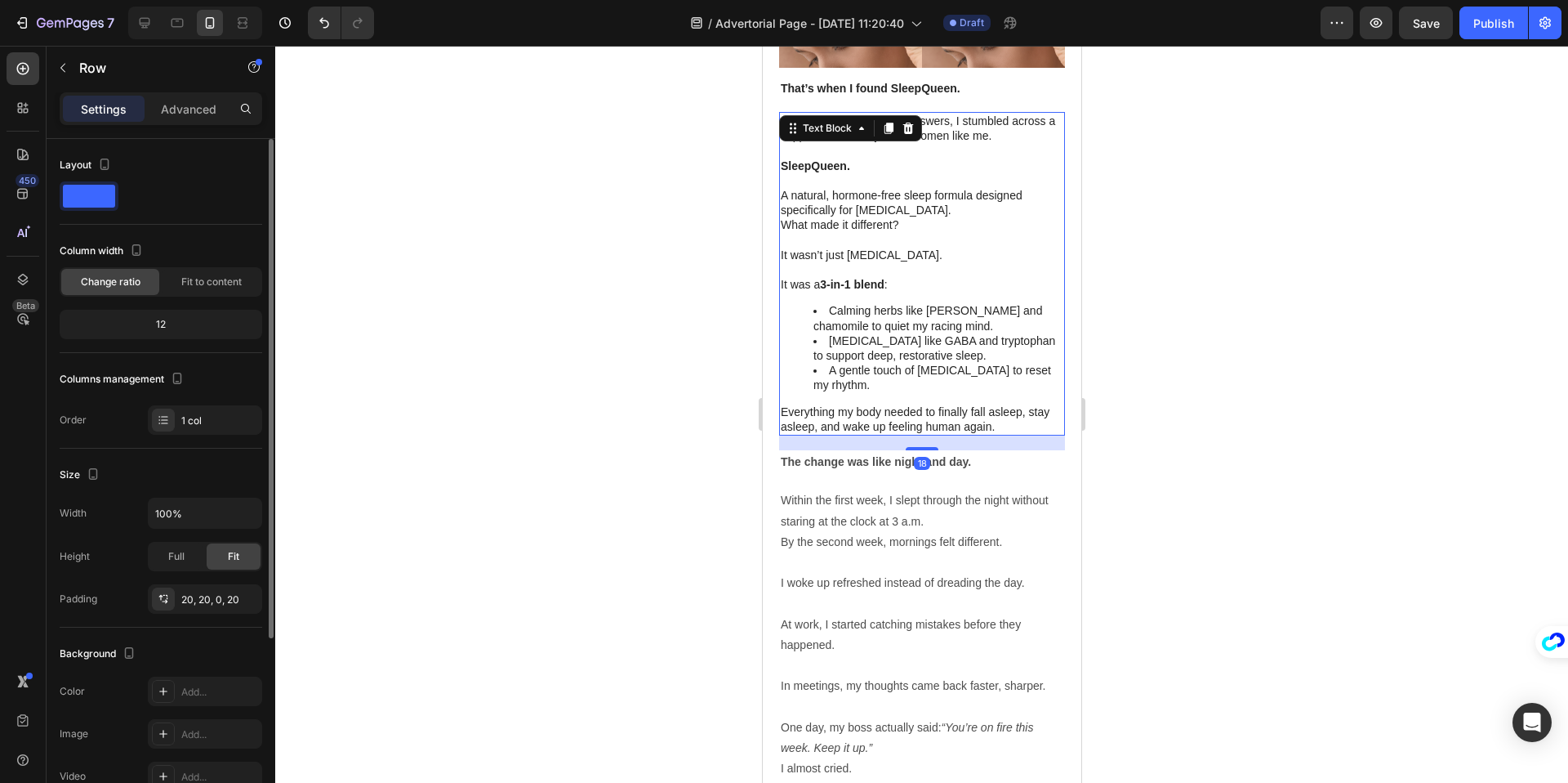
click at [796, 233] on p "Rich Text Editor. Editing area: main" at bounding box center [921, 240] width 282 height 15
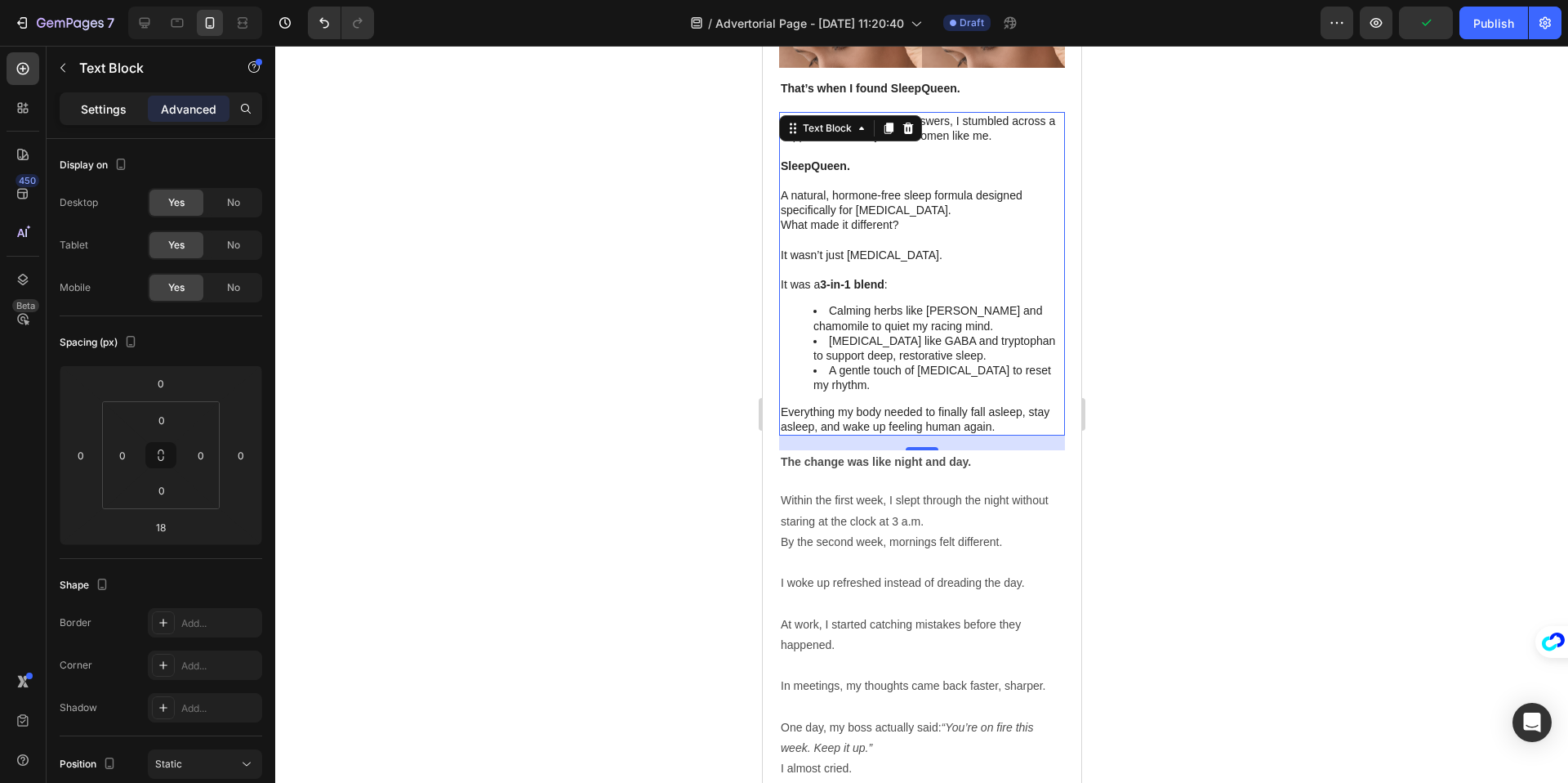
click at [100, 96] on div "Settings" at bounding box center [103, 109] width 81 height 27
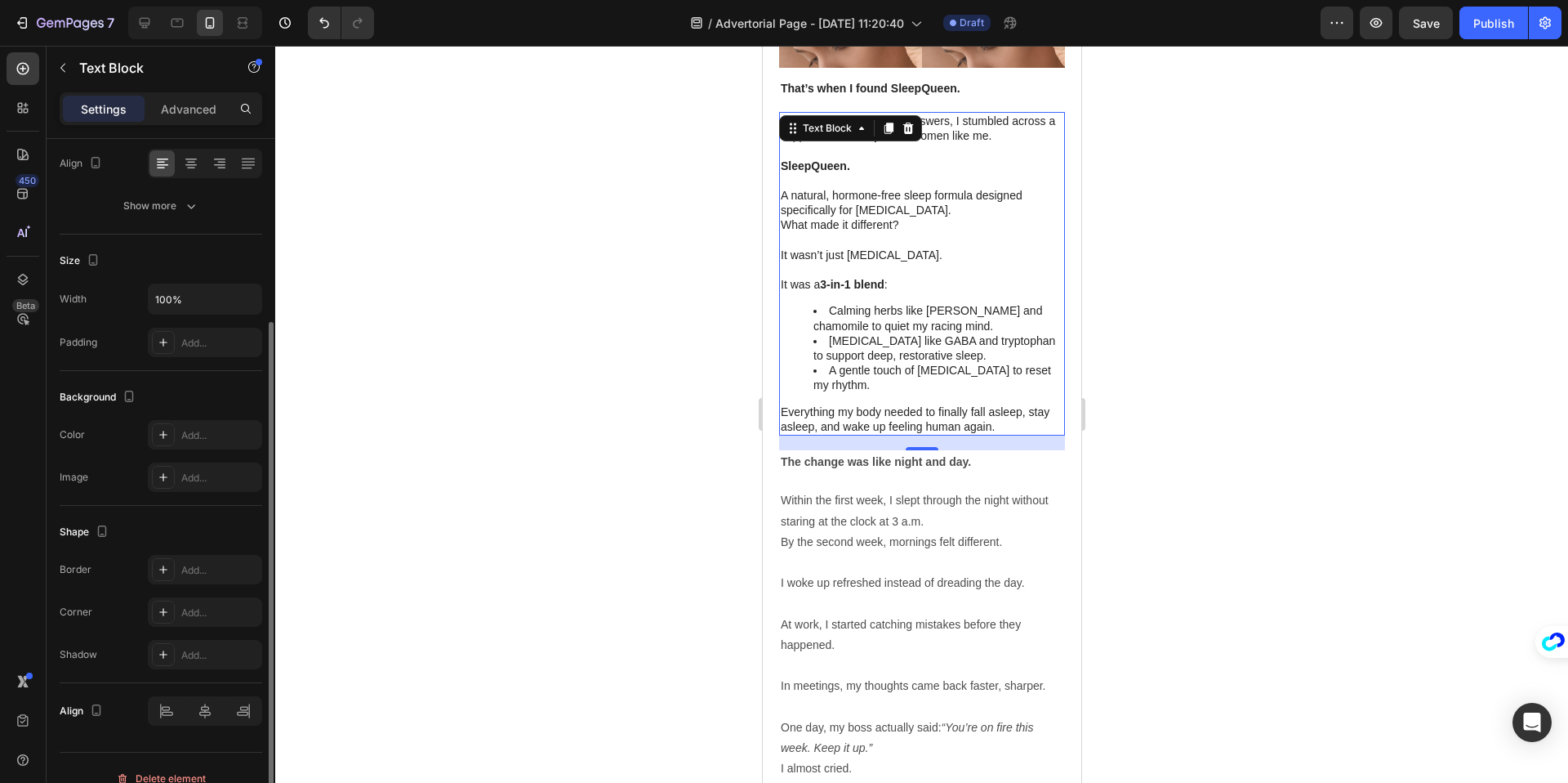
scroll to position [278, 0]
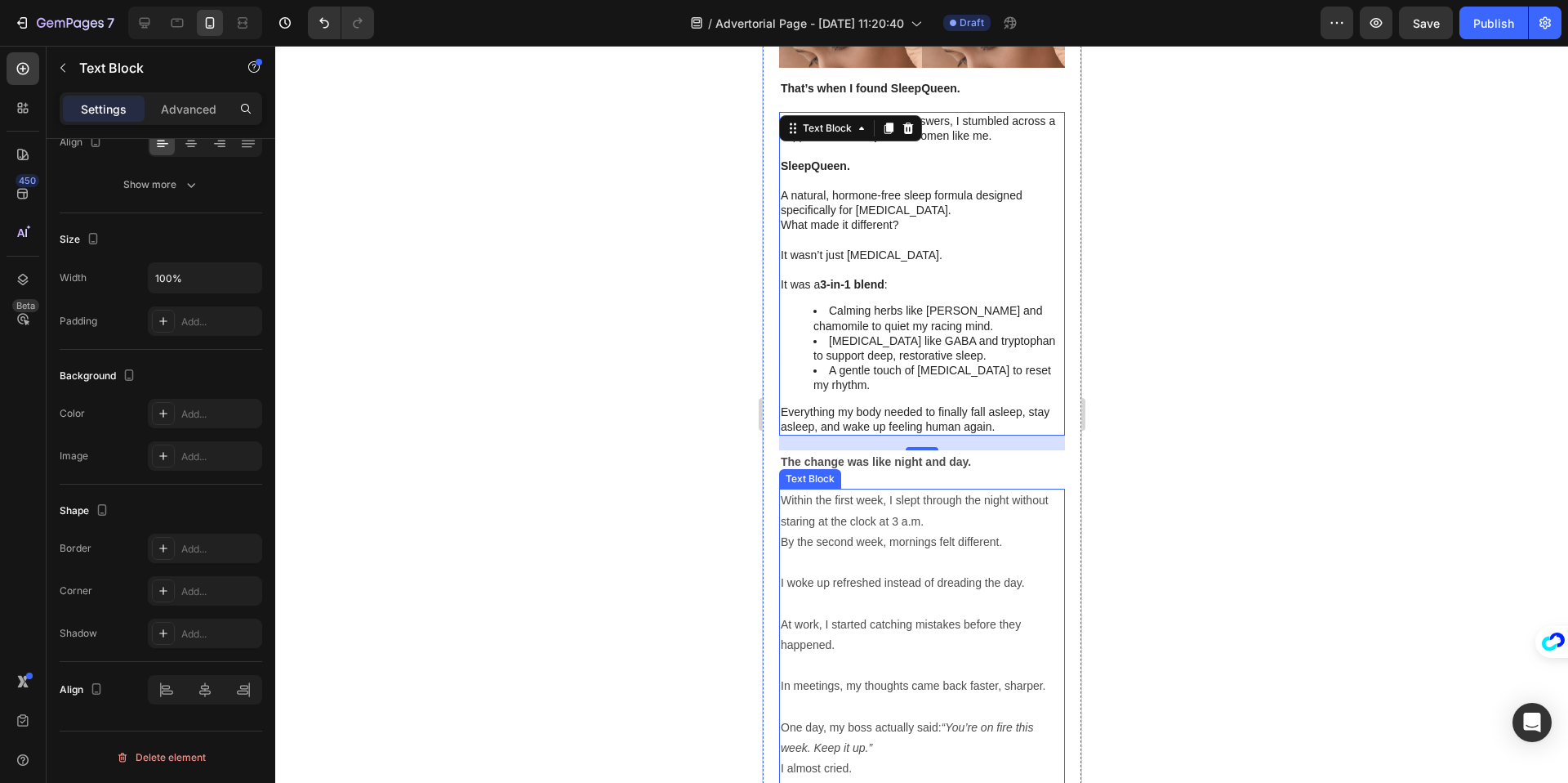
click at [1002, 532] on p "By the second week, mornings felt different." at bounding box center [921, 541] width 282 height 20
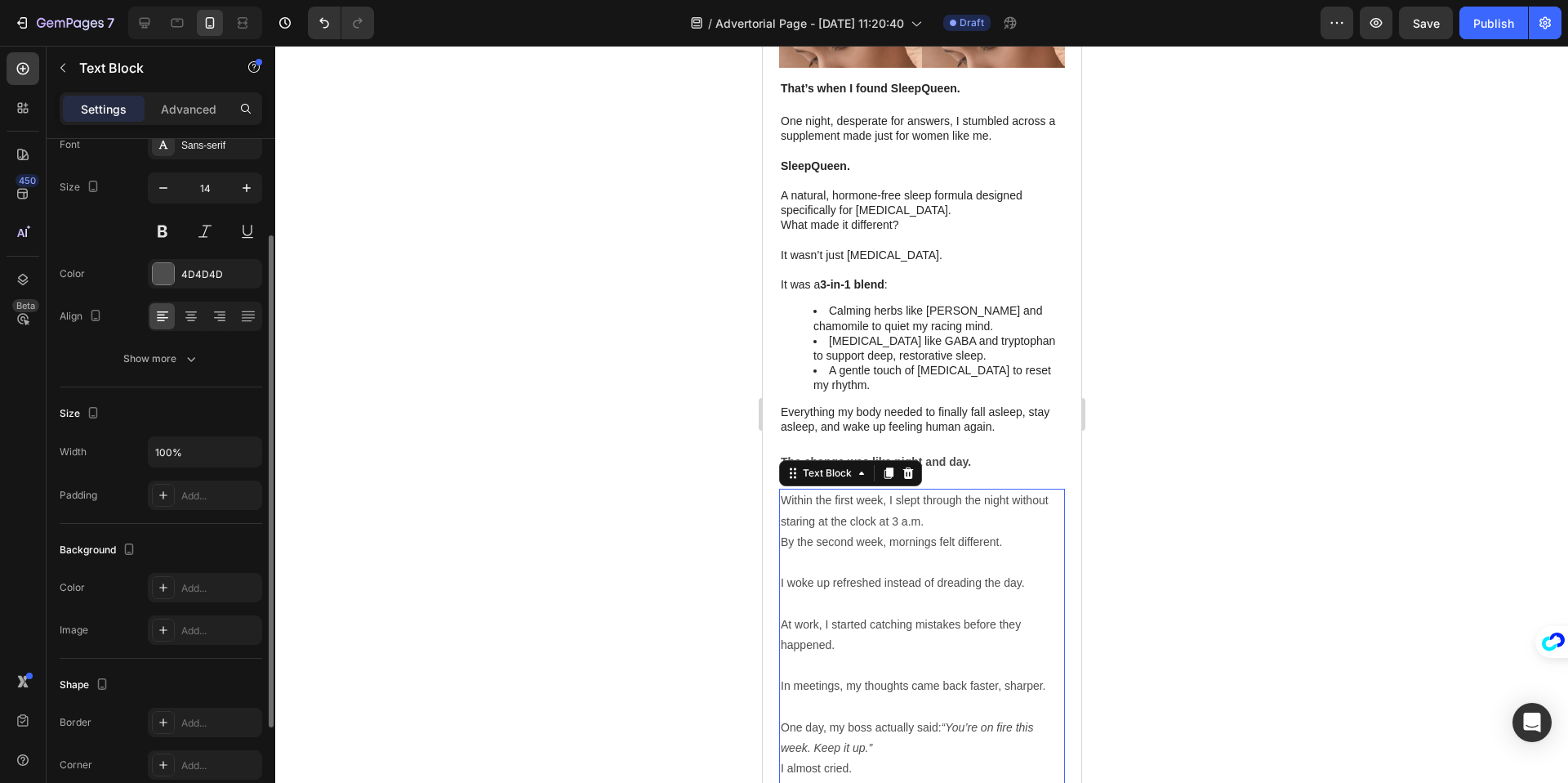
scroll to position [0, 0]
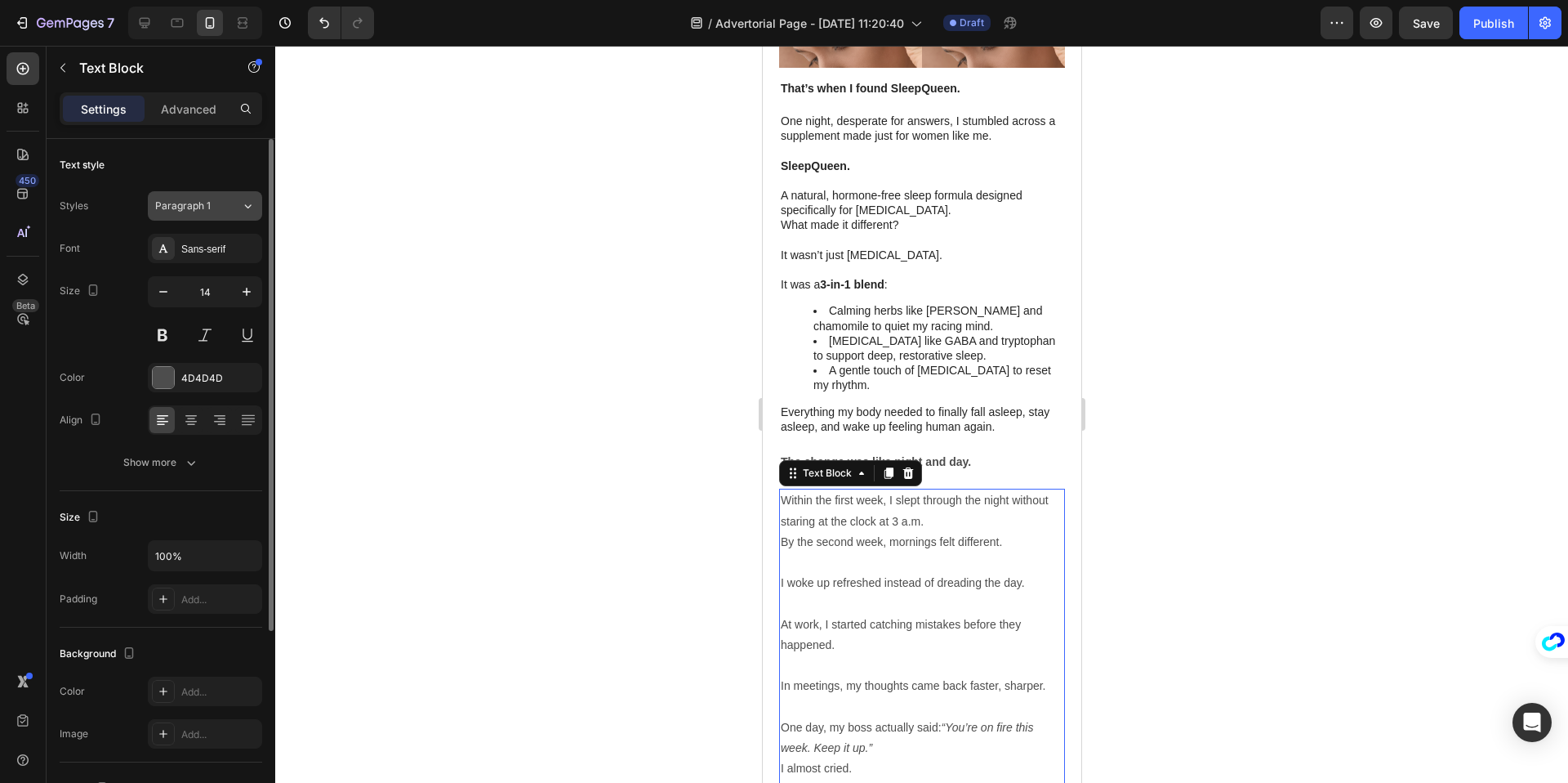
click at [226, 215] on button "Paragraph 1" at bounding box center [204, 205] width 114 height 29
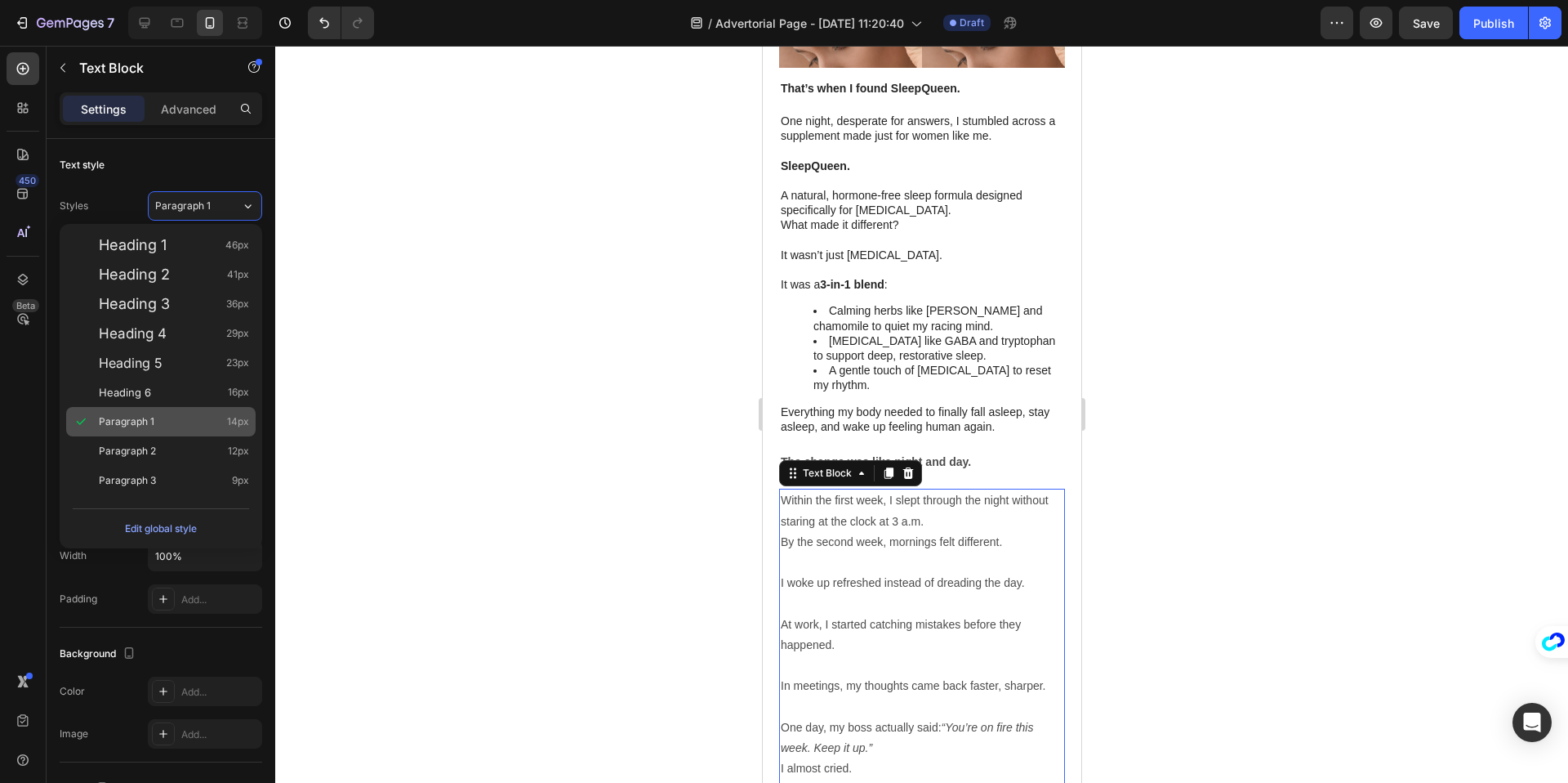
click at [181, 426] on div "Paragraph 1 14px" at bounding box center [174, 421] width 150 height 16
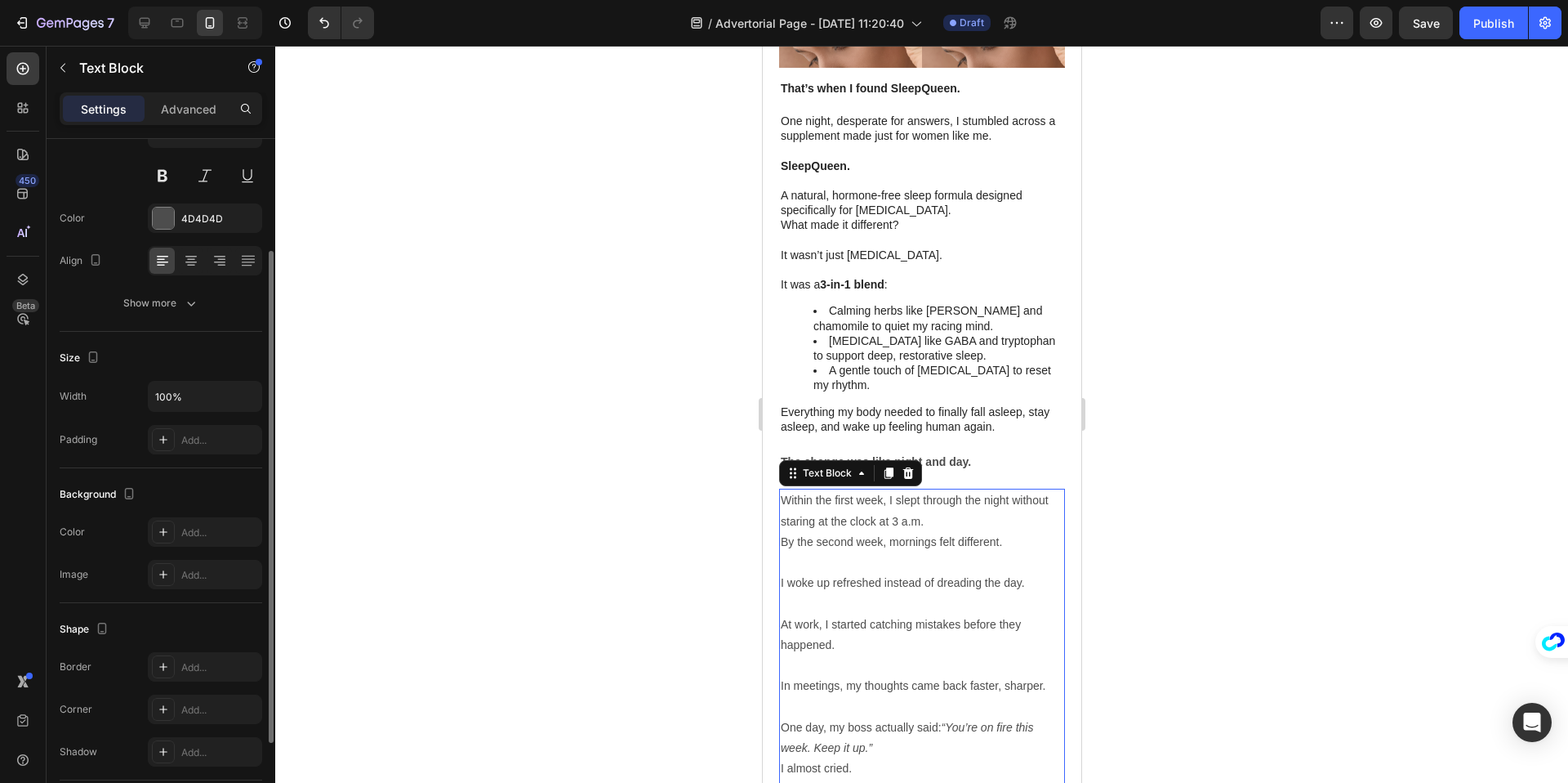
scroll to position [160, 0]
click at [207, 298] on button "Show more" at bounding box center [160, 302] width 203 height 29
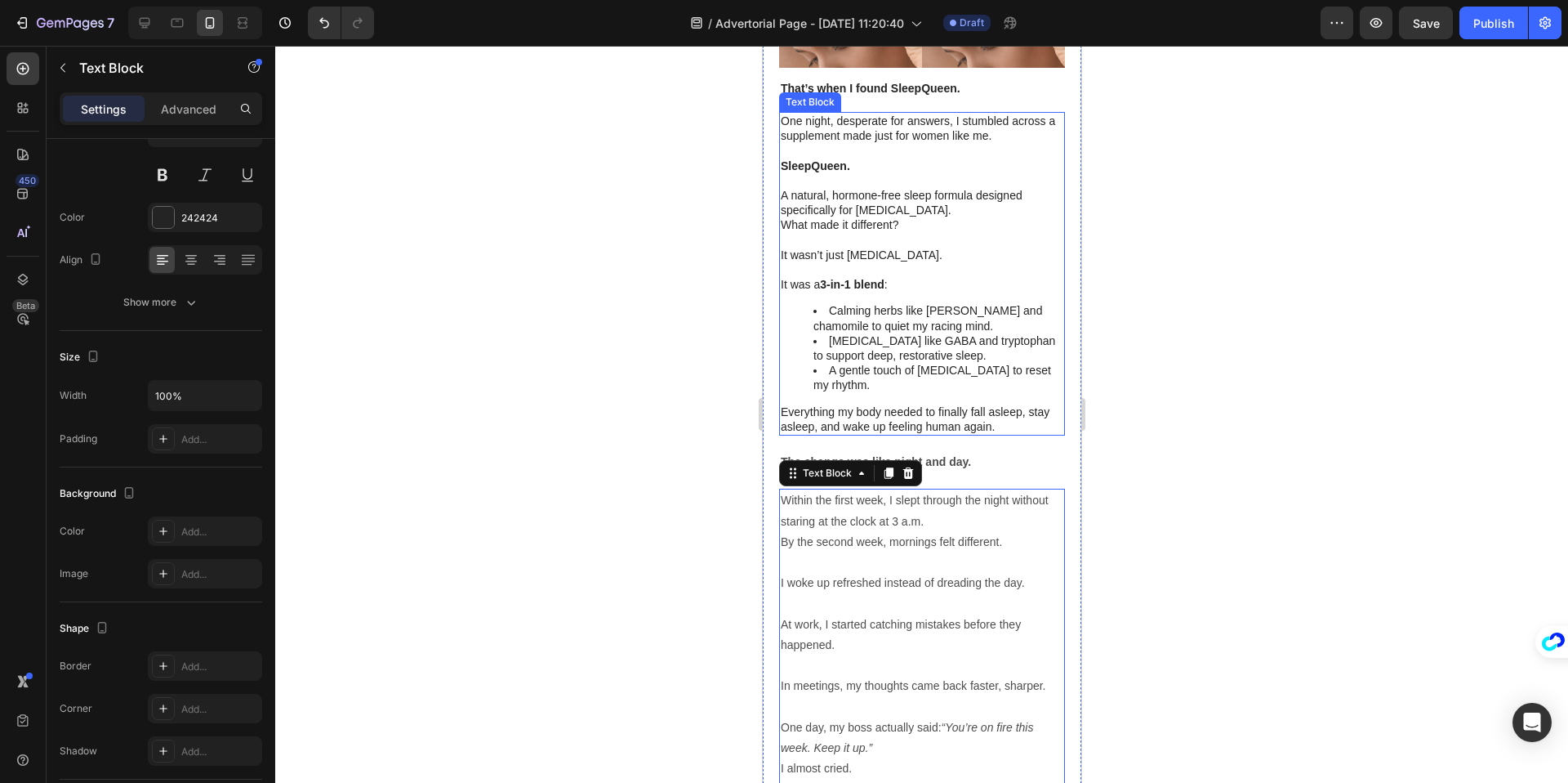
drag, startPoint x: 1505, startPoint y: 350, endPoint x: 834, endPoint y: 292, distance: 673.5
click at [834, 303] on li "Calming herbs like [PERSON_NAME] and chamomile to quiet my racing mind." at bounding box center [937, 318] width 250 height 29
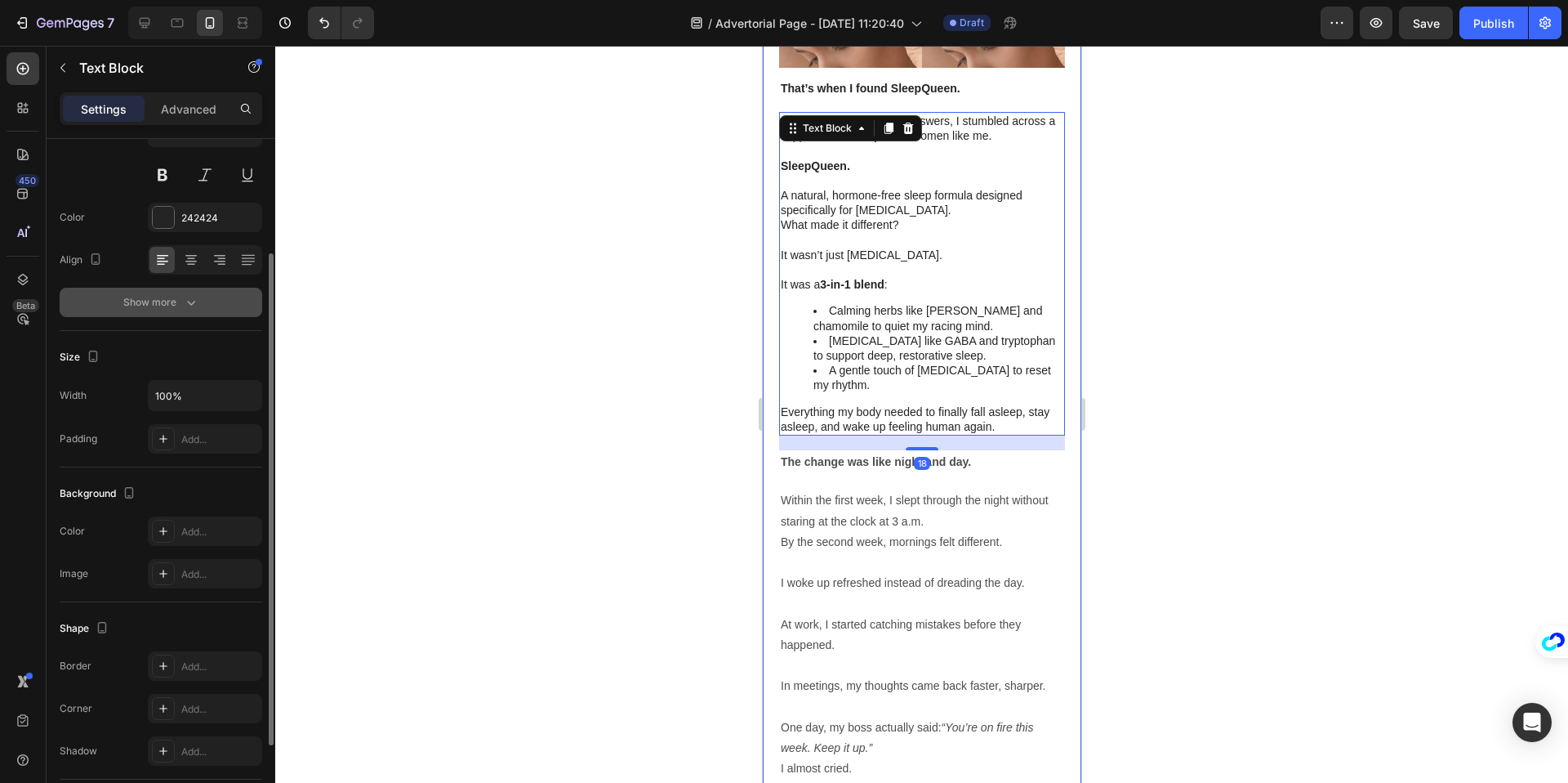
click at [143, 313] on button "Show more" at bounding box center [160, 302] width 203 height 29
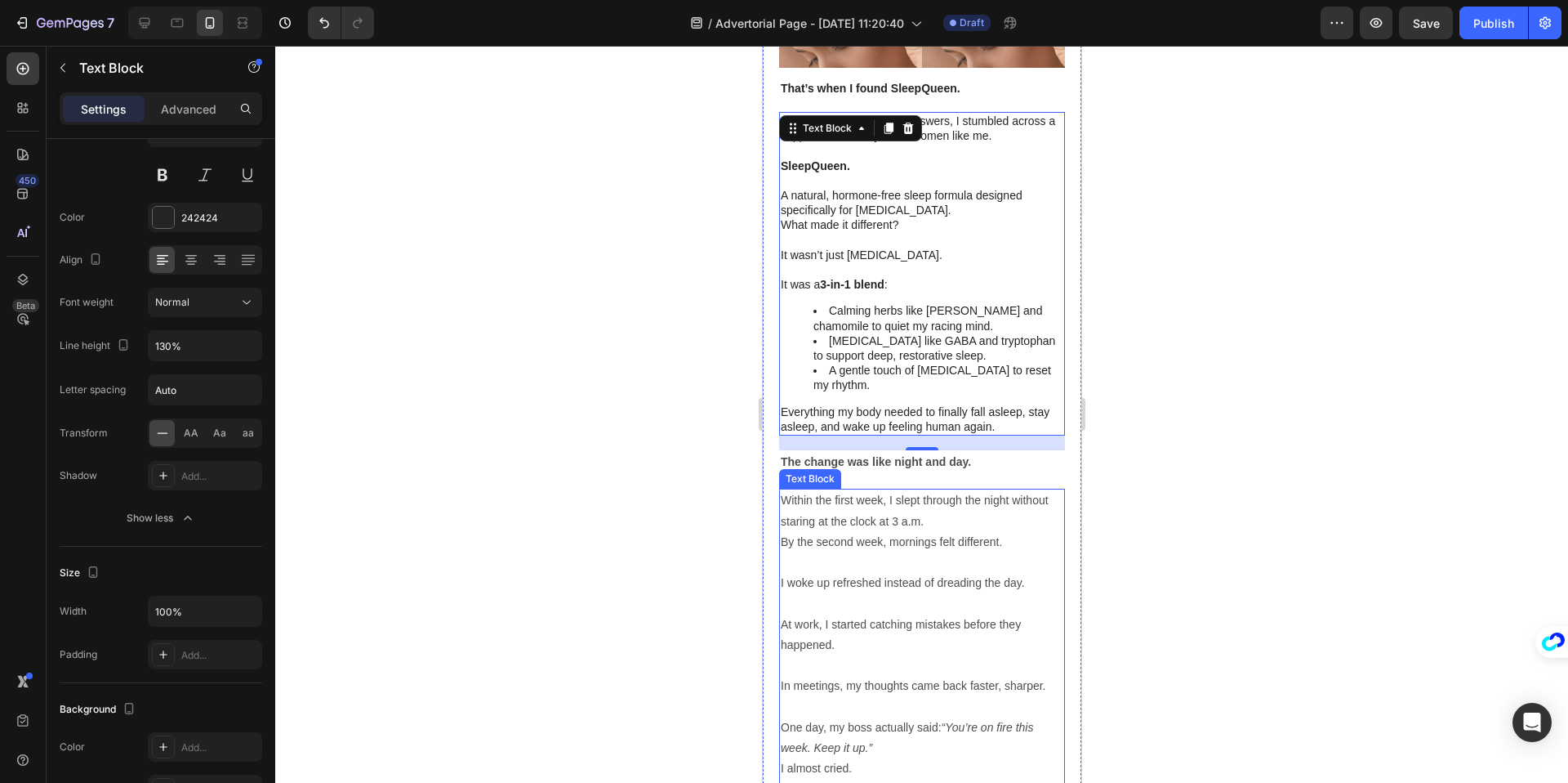
click at [1043, 490] on p "Within the first week, I slept through the night without staring at the clock a…" at bounding box center [921, 510] width 282 height 41
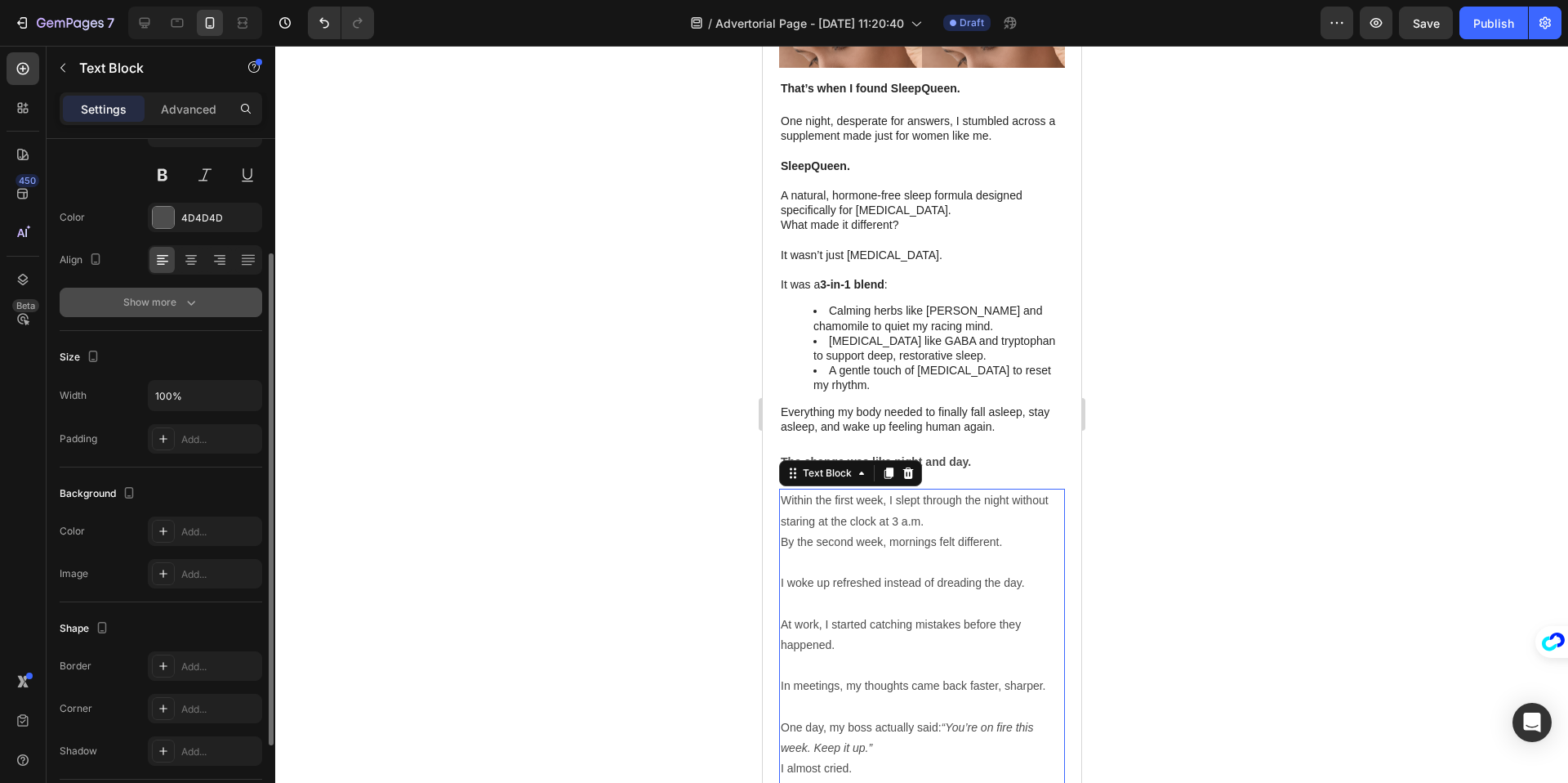
click at [171, 289] on button "Show more" at bounding box center [160, 302] width 203 height 29
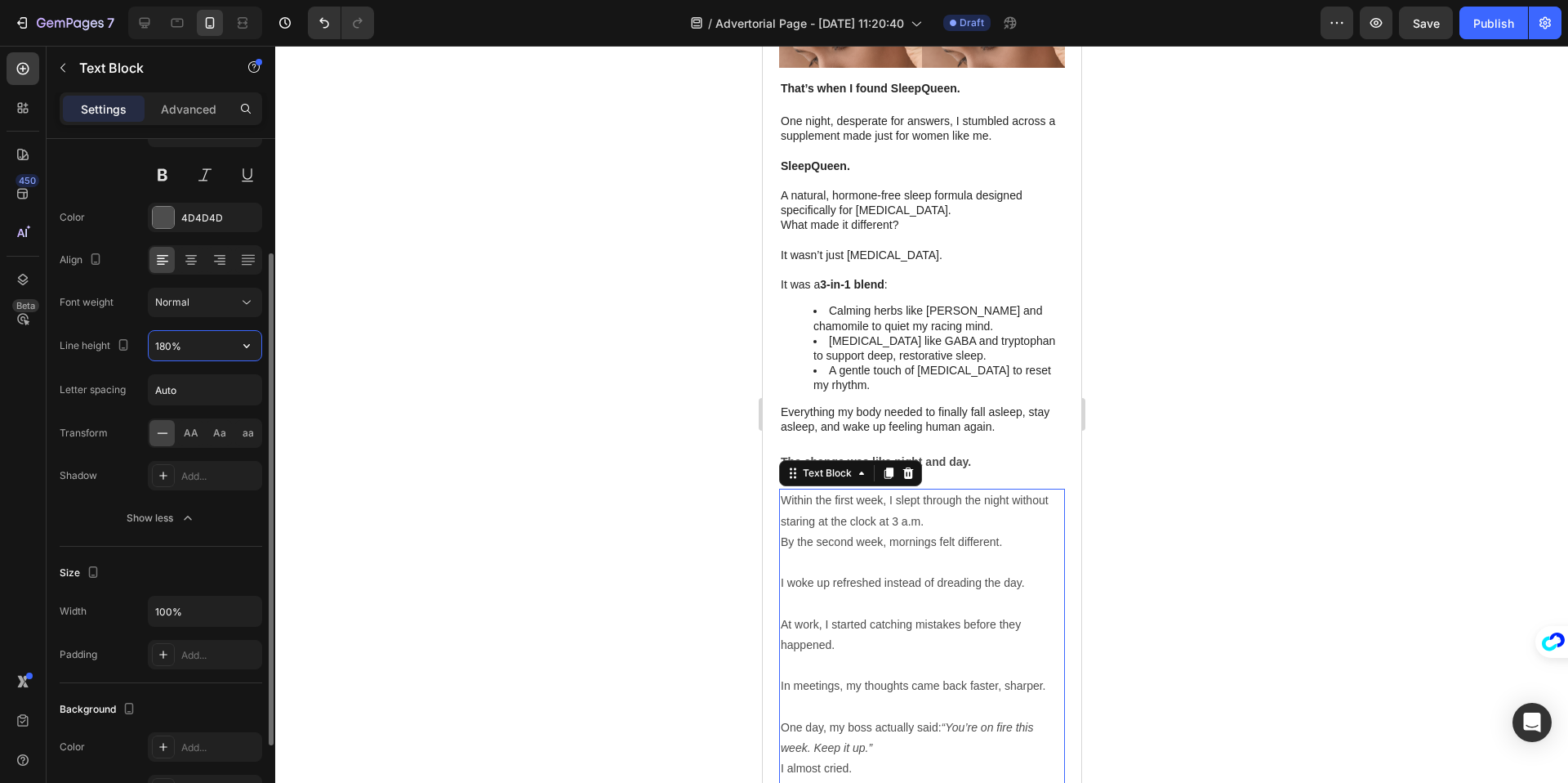
click at [168, 349] on input "180%" at bounding box center [204, 345] width 112 height 29
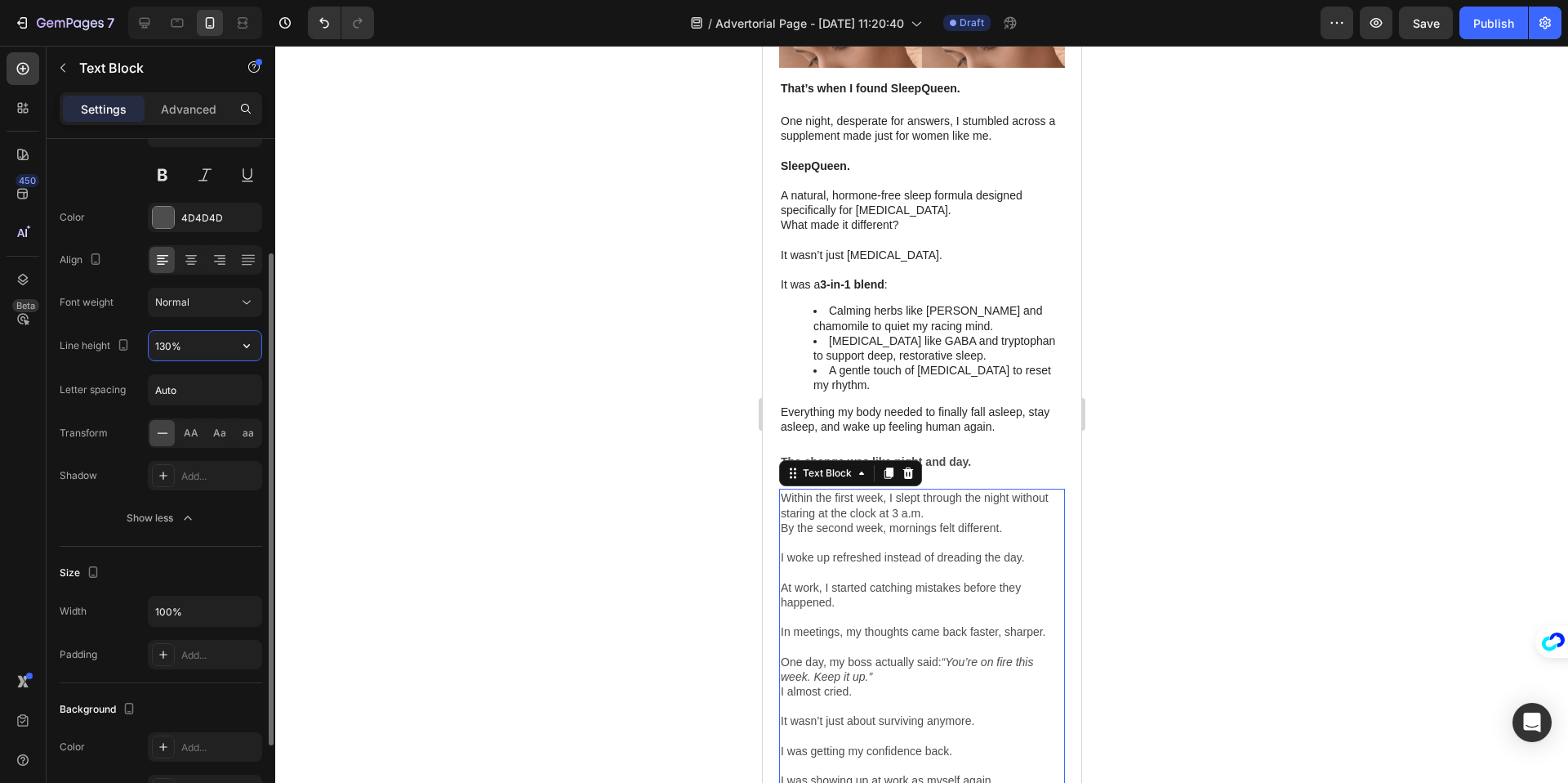
type input "130%"
click at [80, 357] on div "Line height" at bounding box center [96, 346] width 73 height 22
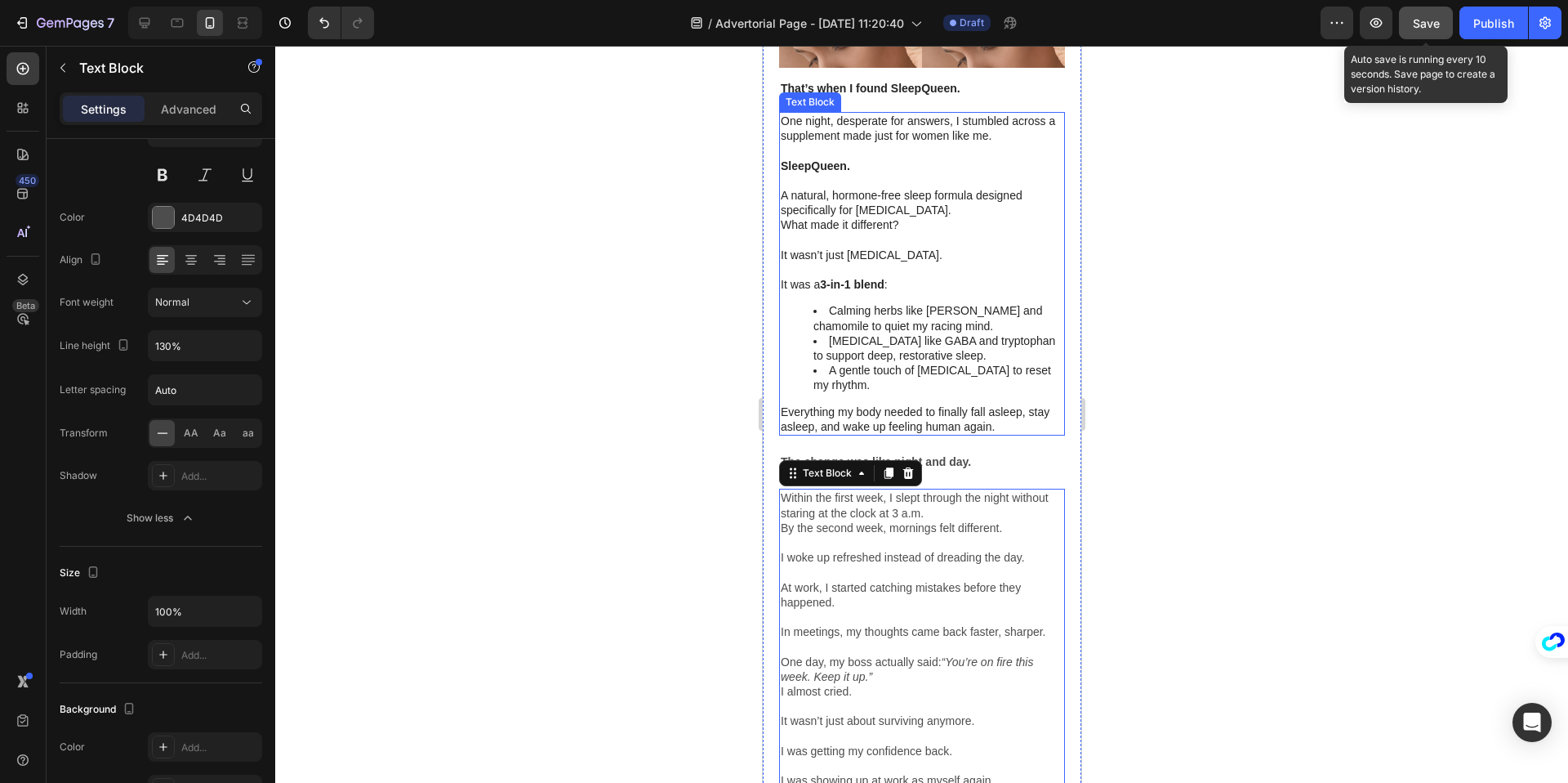
click at [1428, 27] on span "Save" at bounding box center [1426, 23] width 27 height 14
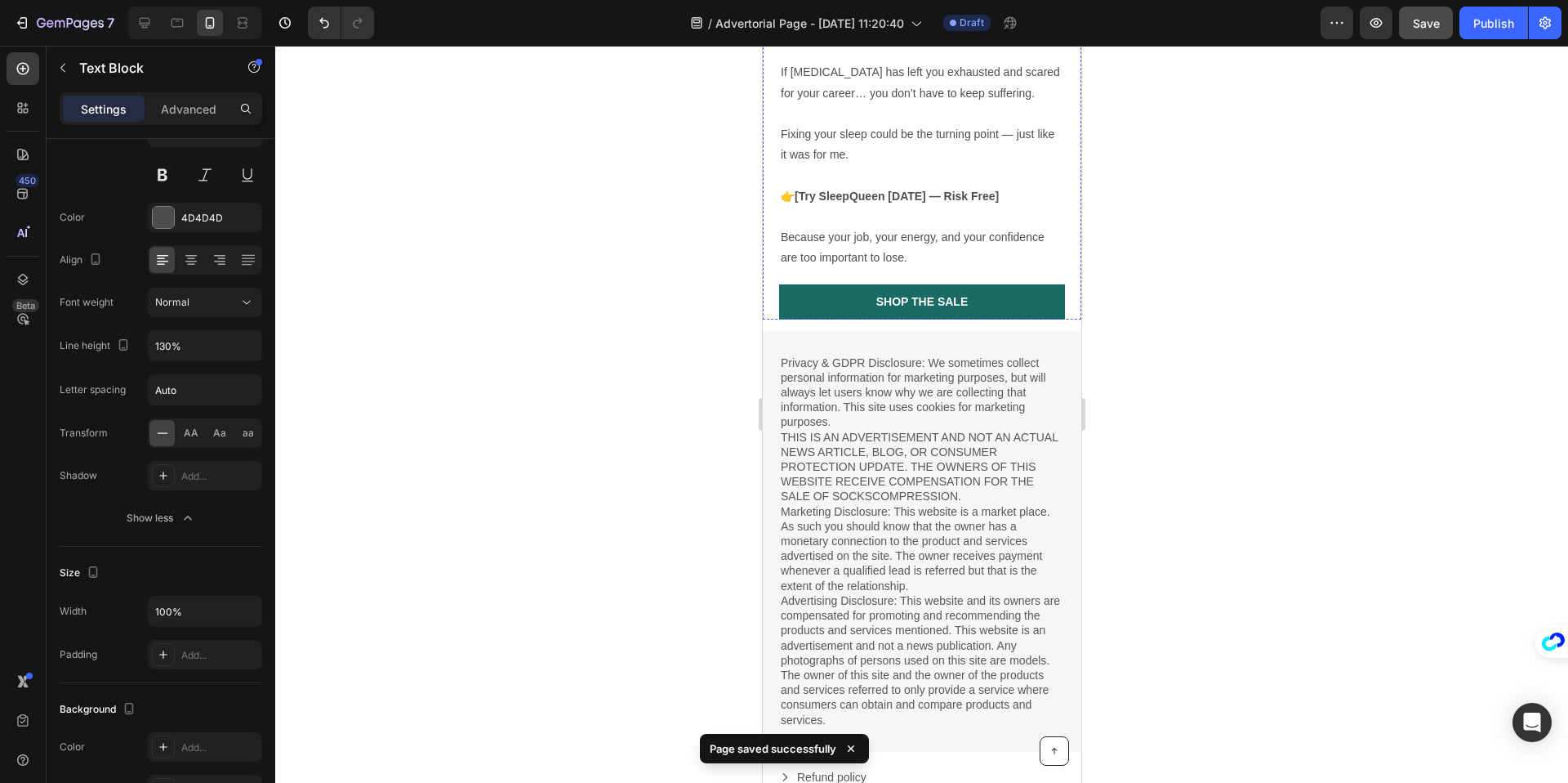
scroll to position [2949, 0]
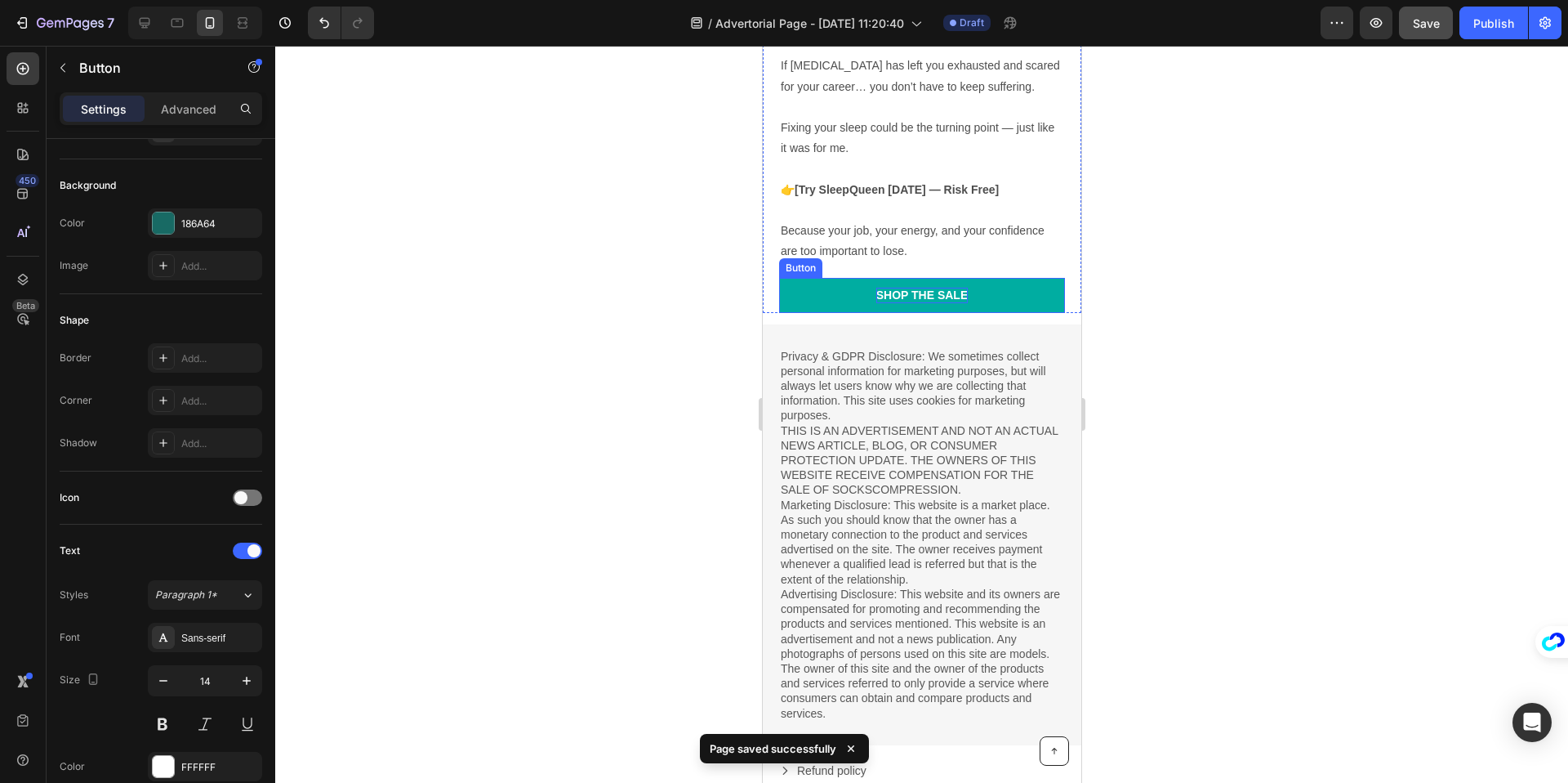
click at [965, 288] on div "Shop the Sale" at bounding box center [922, 295] width 92 height 15
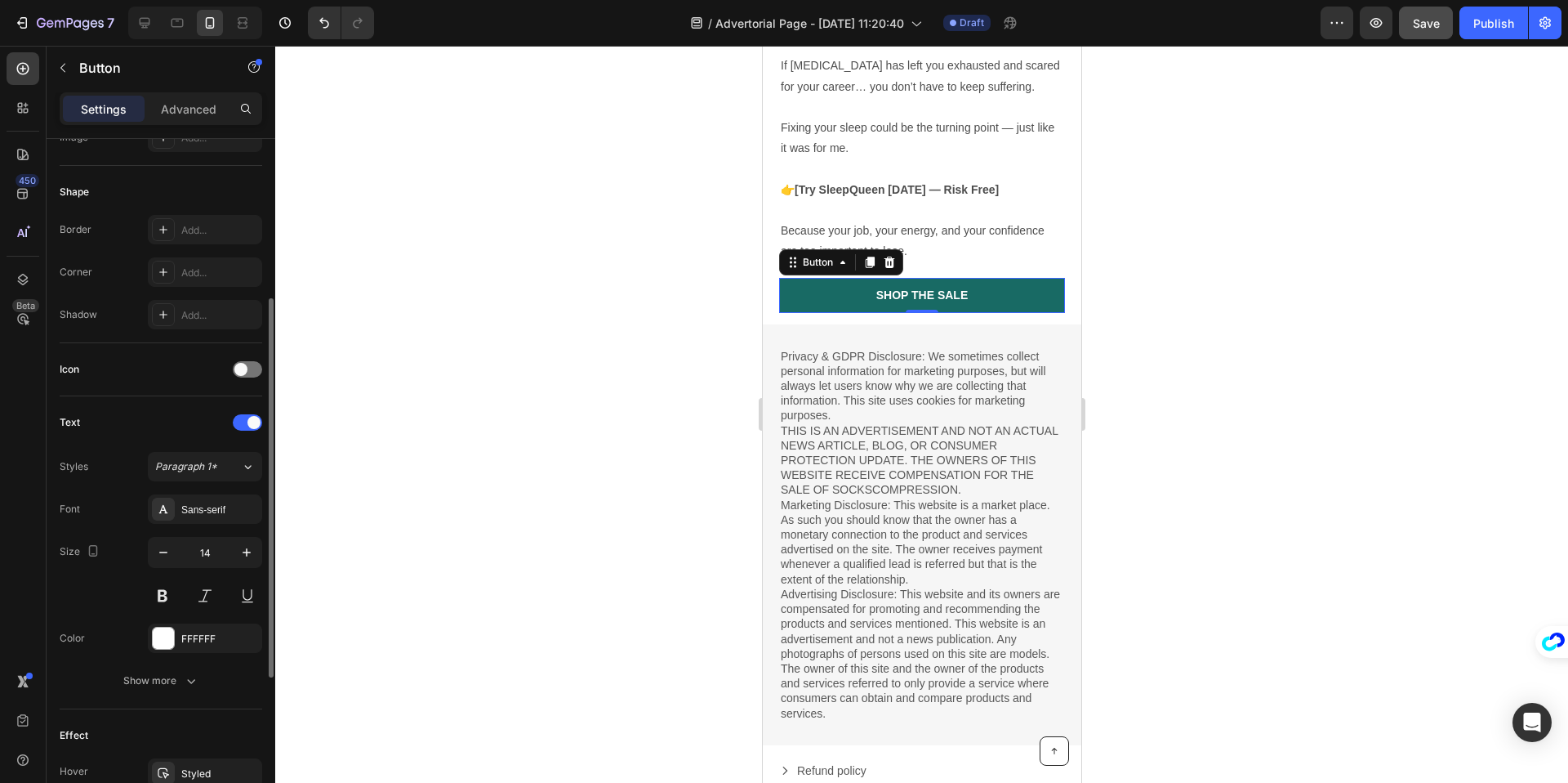
scroll to position [289, 0]
click at [999, 278] on link "Shop the Sale" at bounding box center [921, 295] width 286 height 35
click at [830, 255] on div "Button" at bounding box center [817, 262] width 37 height 15
click at [733, 238] on div at bounding box center [922, 414] width 1293 height 737
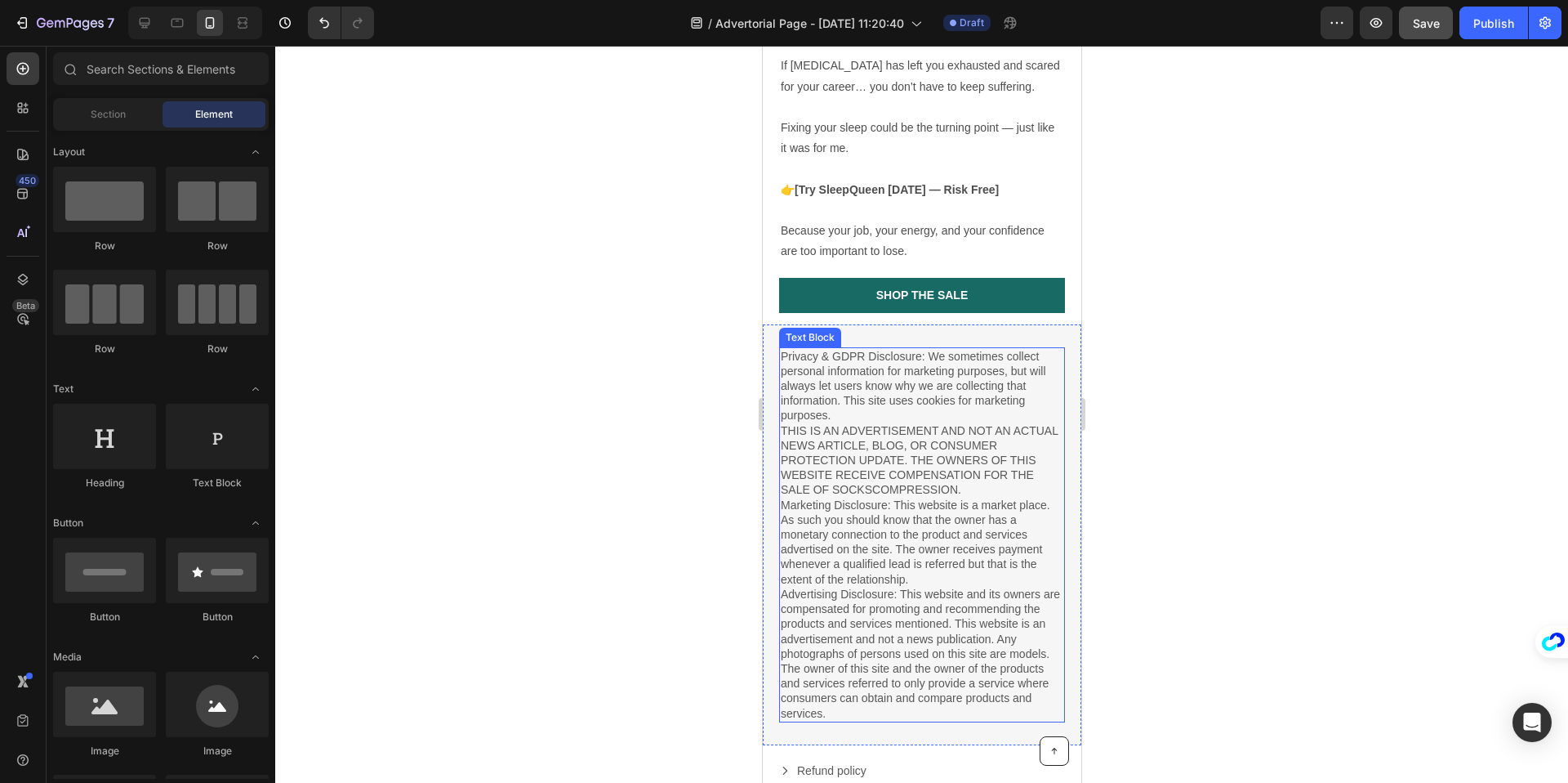
click at [977, 358] on p "Privacy & GDPR Disclosure: We sometimes collect personal information for market…" at bounding box center [921, 534] width 282 height 372
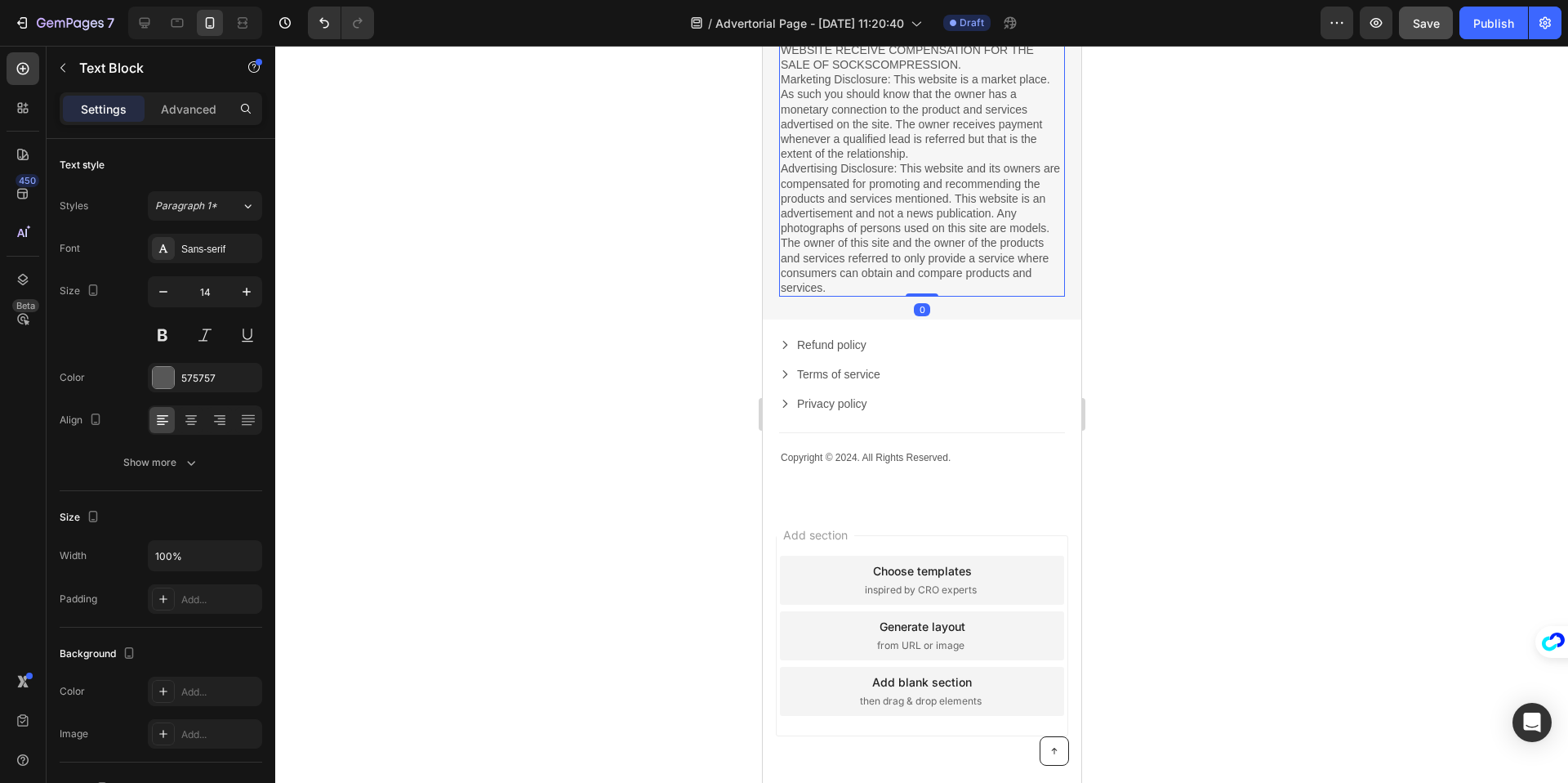
scroll to position [3405, 0]
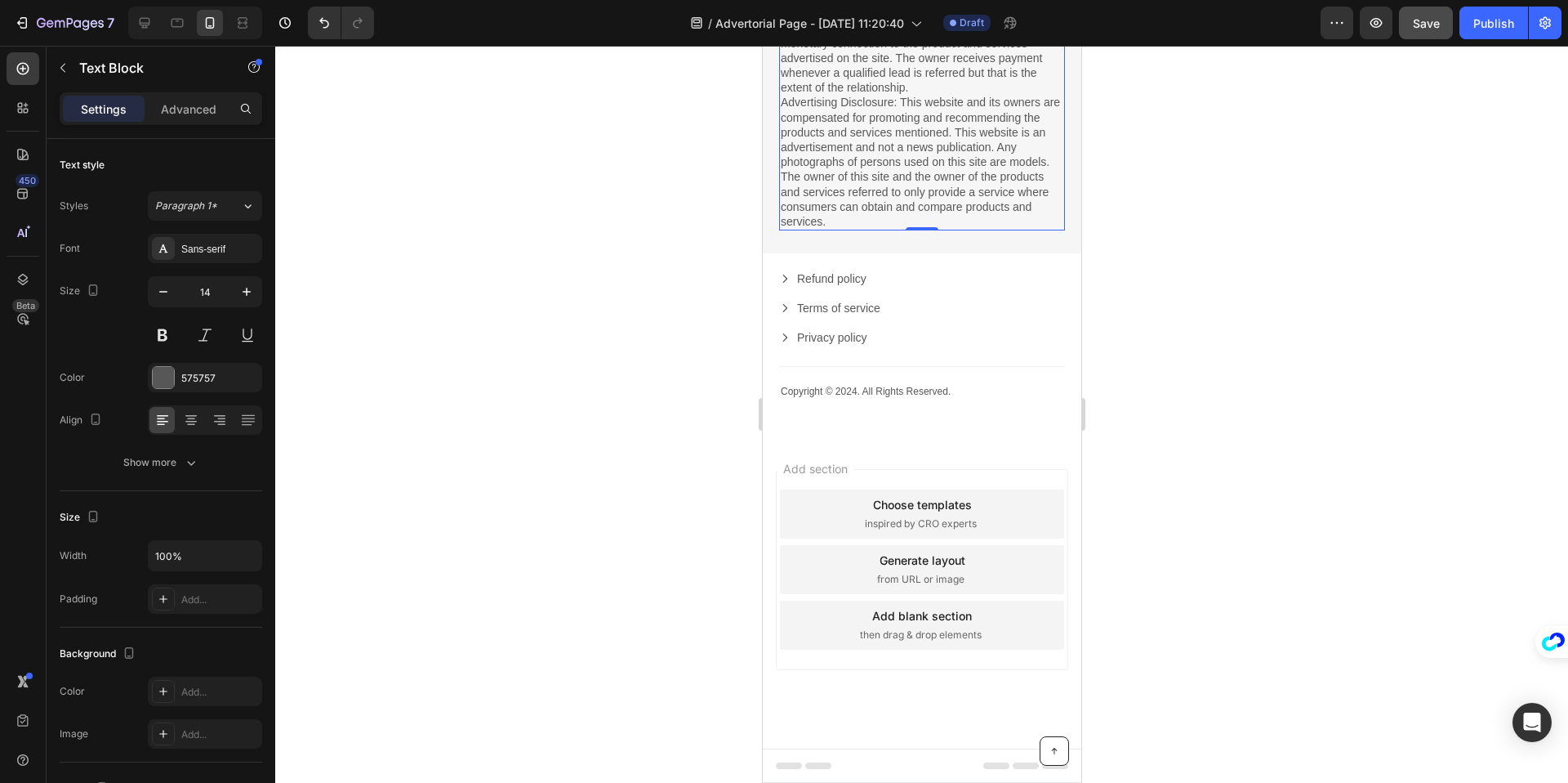
click at [868, 469] on div "Add section Choose templates inspired by CRO experts Generate layout from URL o…" at bounding box center [921, 569] width 293 height 201
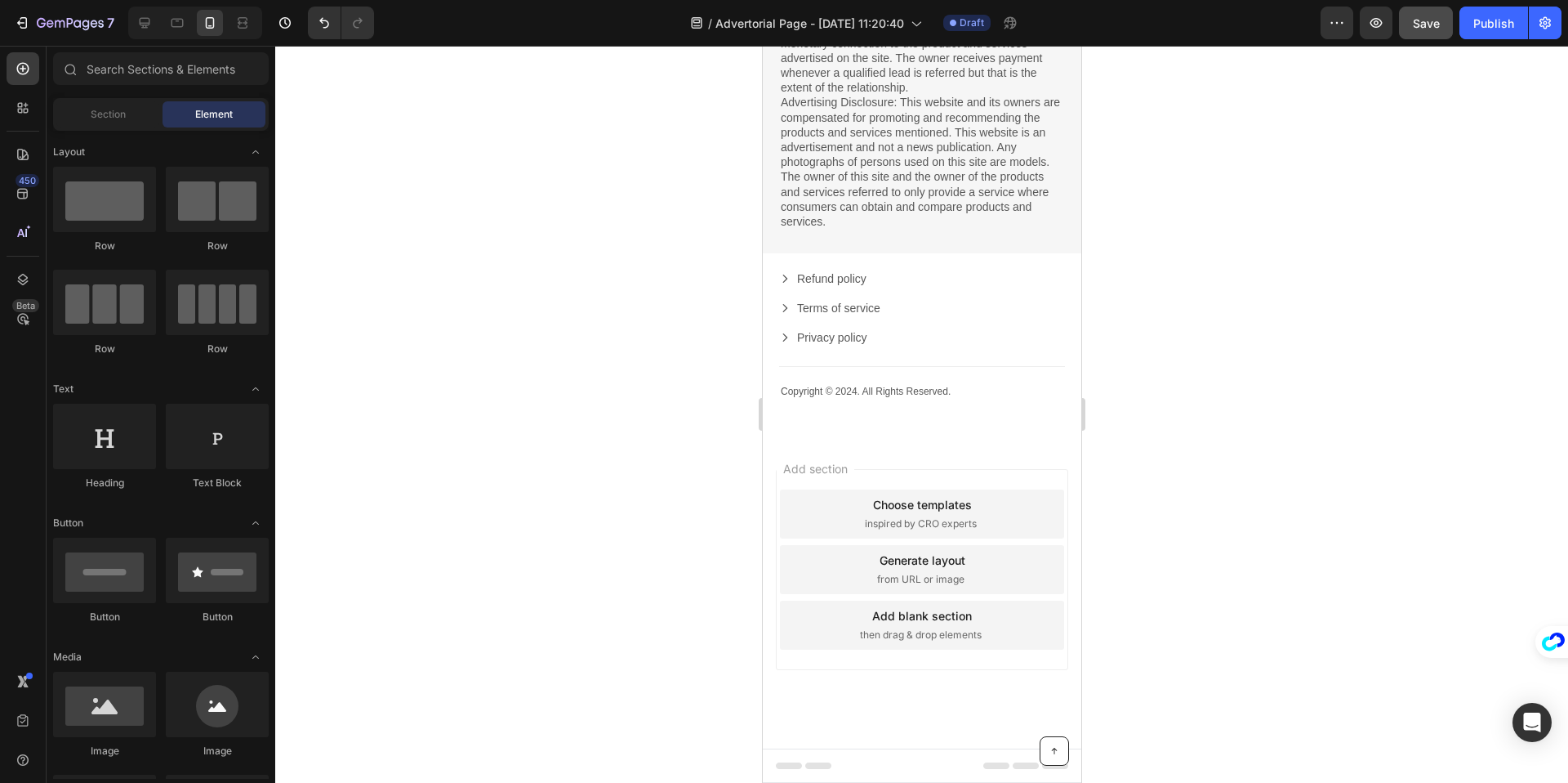
click at [1038, 464] on div "Add section Choose templates inspired by CRO experts Generate layout from URL o…" at bounding box center [922, 592] width 318 height 312
click at [979, 702] on div "Add section Choose templates inspired by CRO experts Generate layout from URL o…" at bounding box center [922, 592] width 318 height 312
click at [960, 478] on div "Add section Choose templates inspired by CRO experts Generate layout from URL o…" at bounding box center [921, 569] width 293 height 201
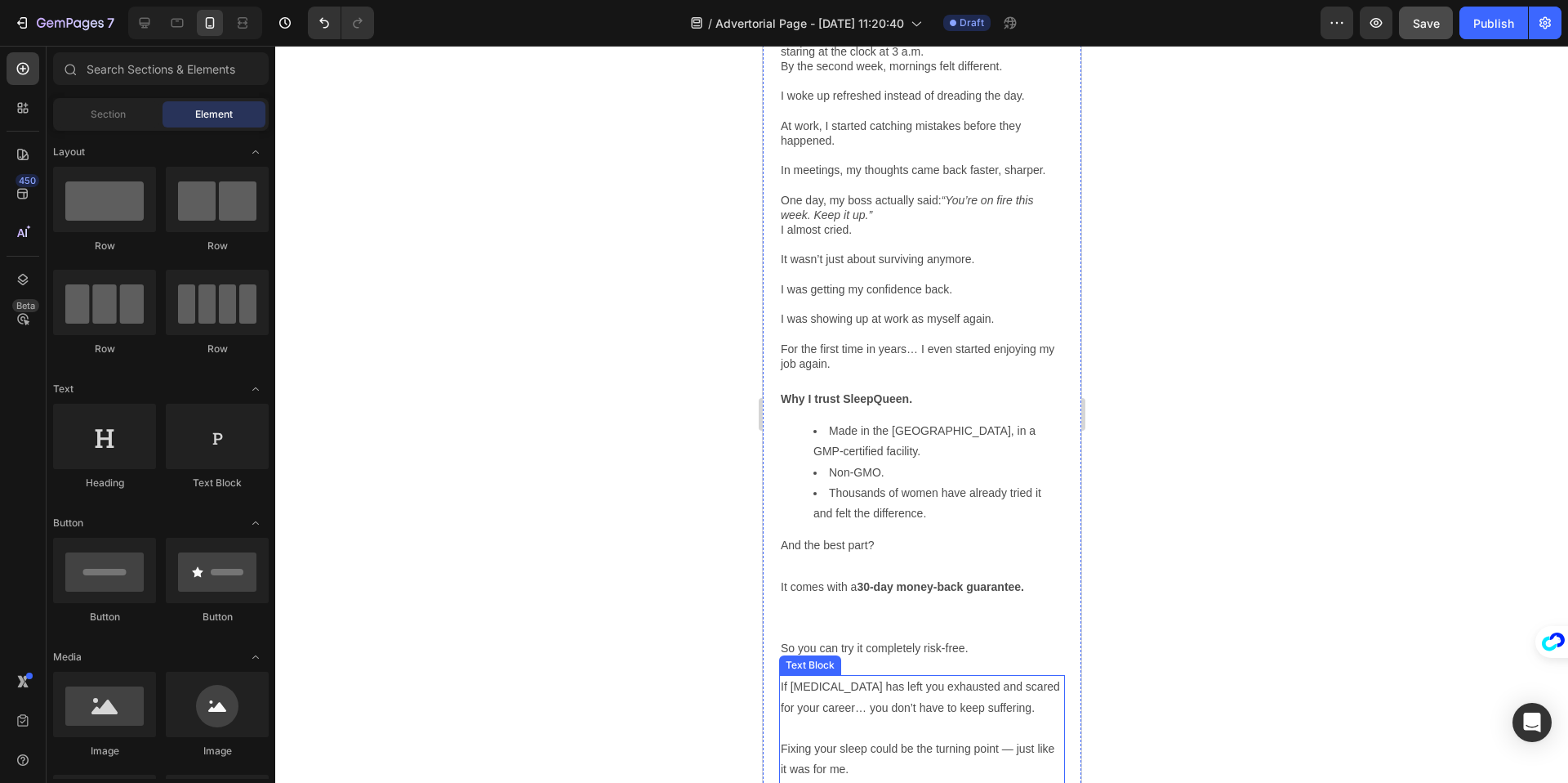
scroll to position [2316, 0]
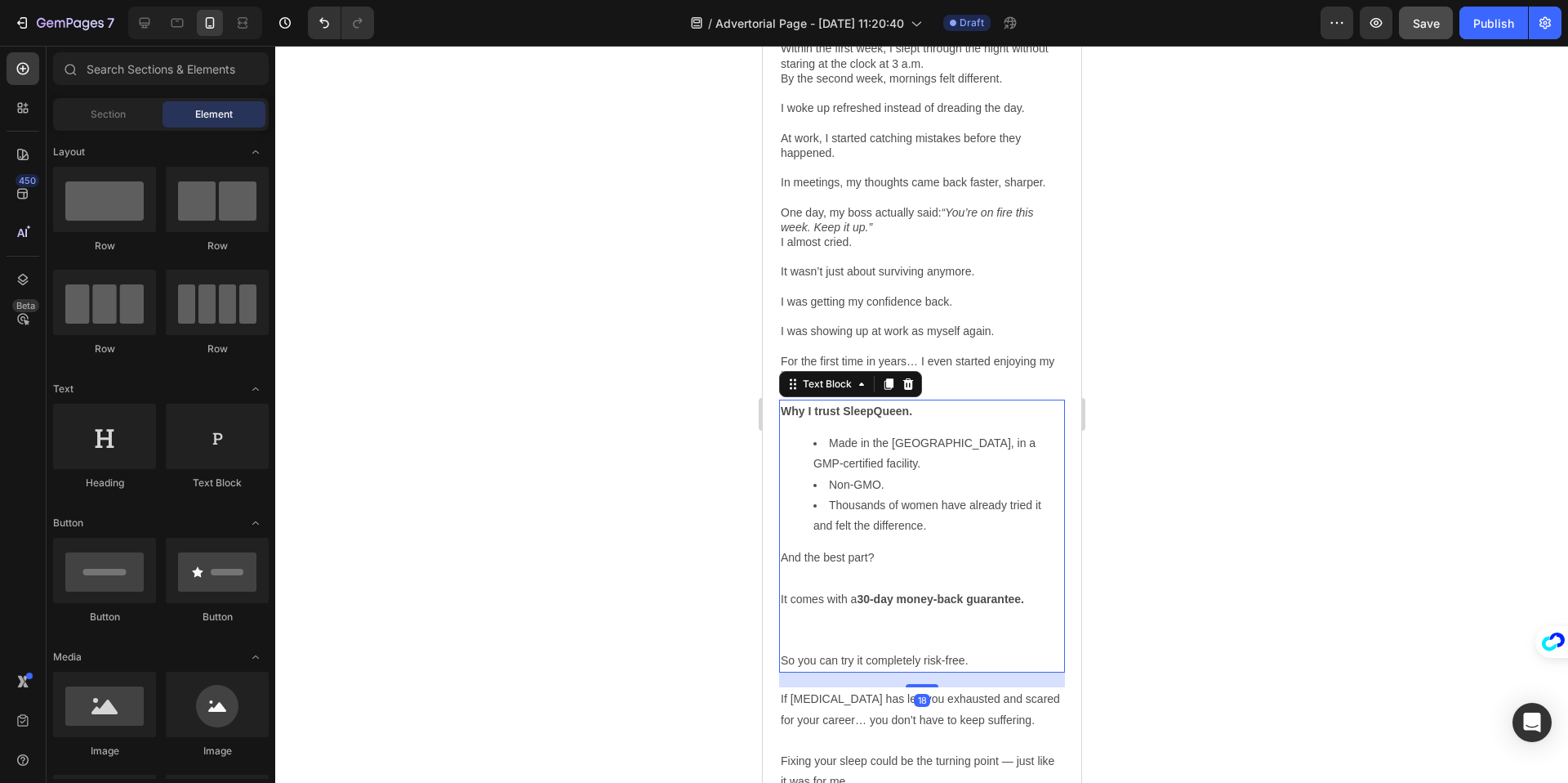
click at [899, 548] on p "And the best part?" at bounding box center [921, 557] width 282 height 20
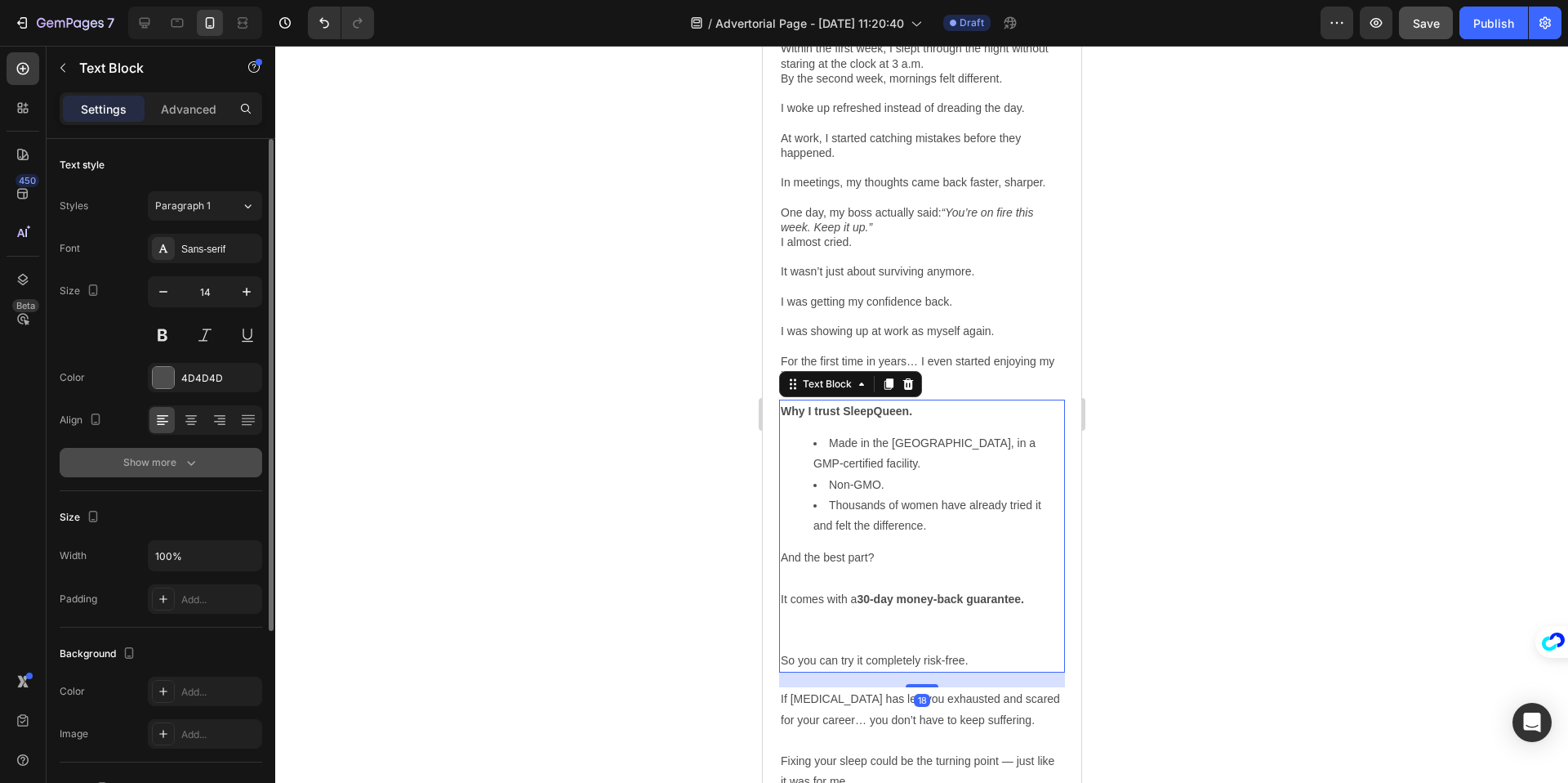
click at [161, 461] on div "Show more" at bounding box center [161, 462] width 76 height 16
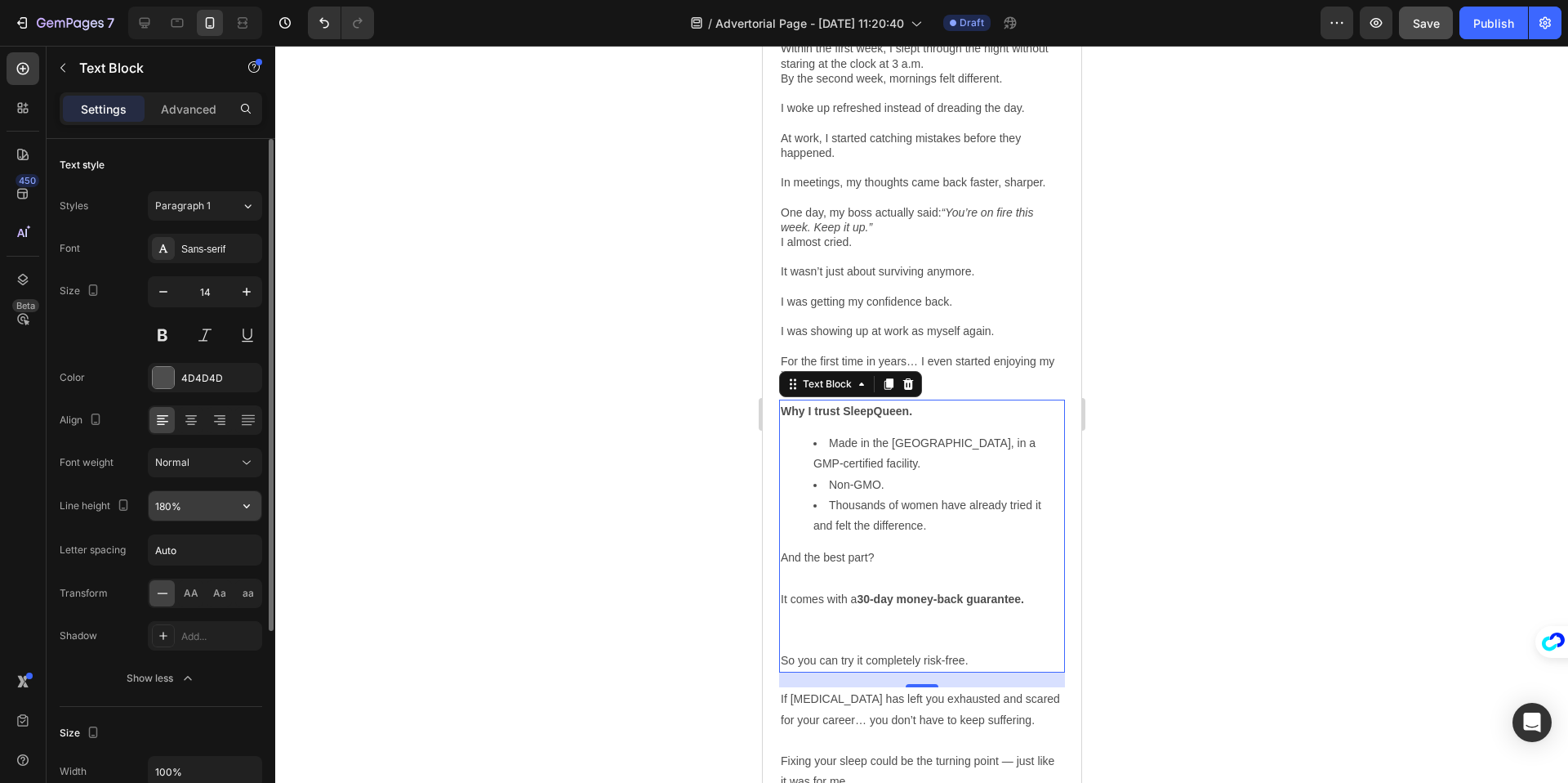
click at [166, 513] on input "180%" at bounding box center [204, 505] width 112 height 29
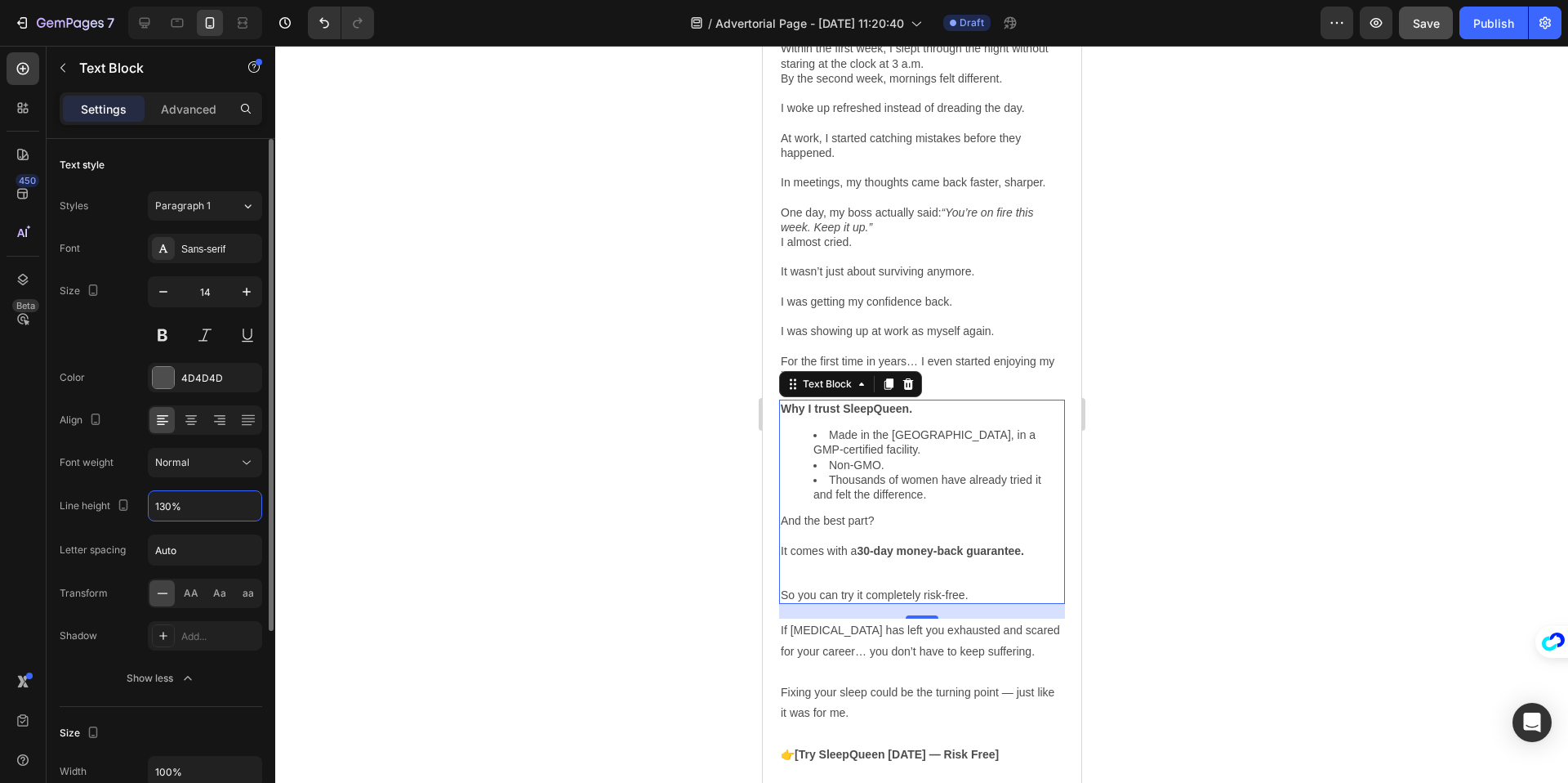
type input "130%"
click at [79, 413] on div "Align" at bounding box center [82, 420] width 46 height 22
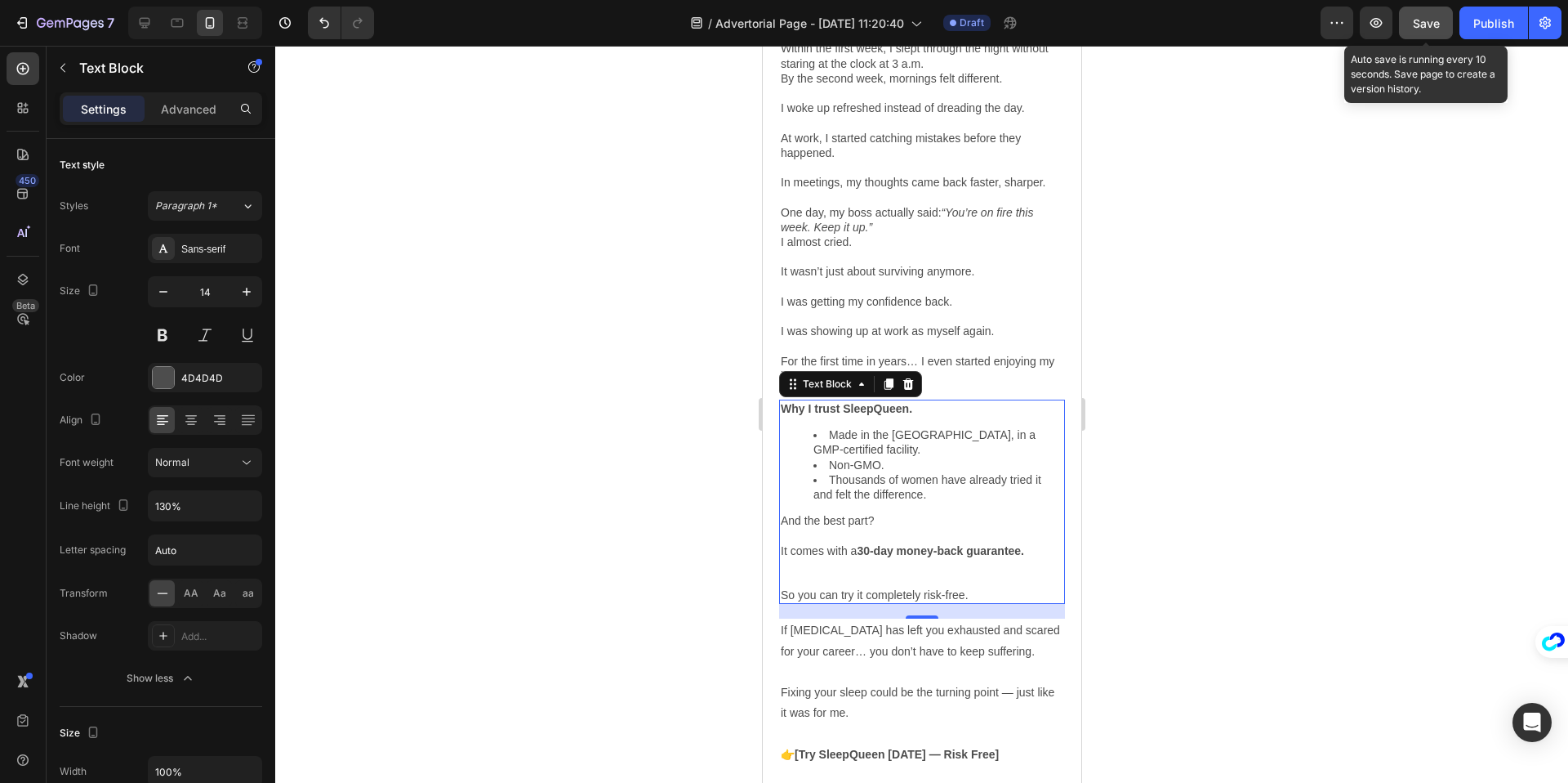
click at [1440, 35] on button "Save" at bounding box center [1426, 22] width 54 height 33
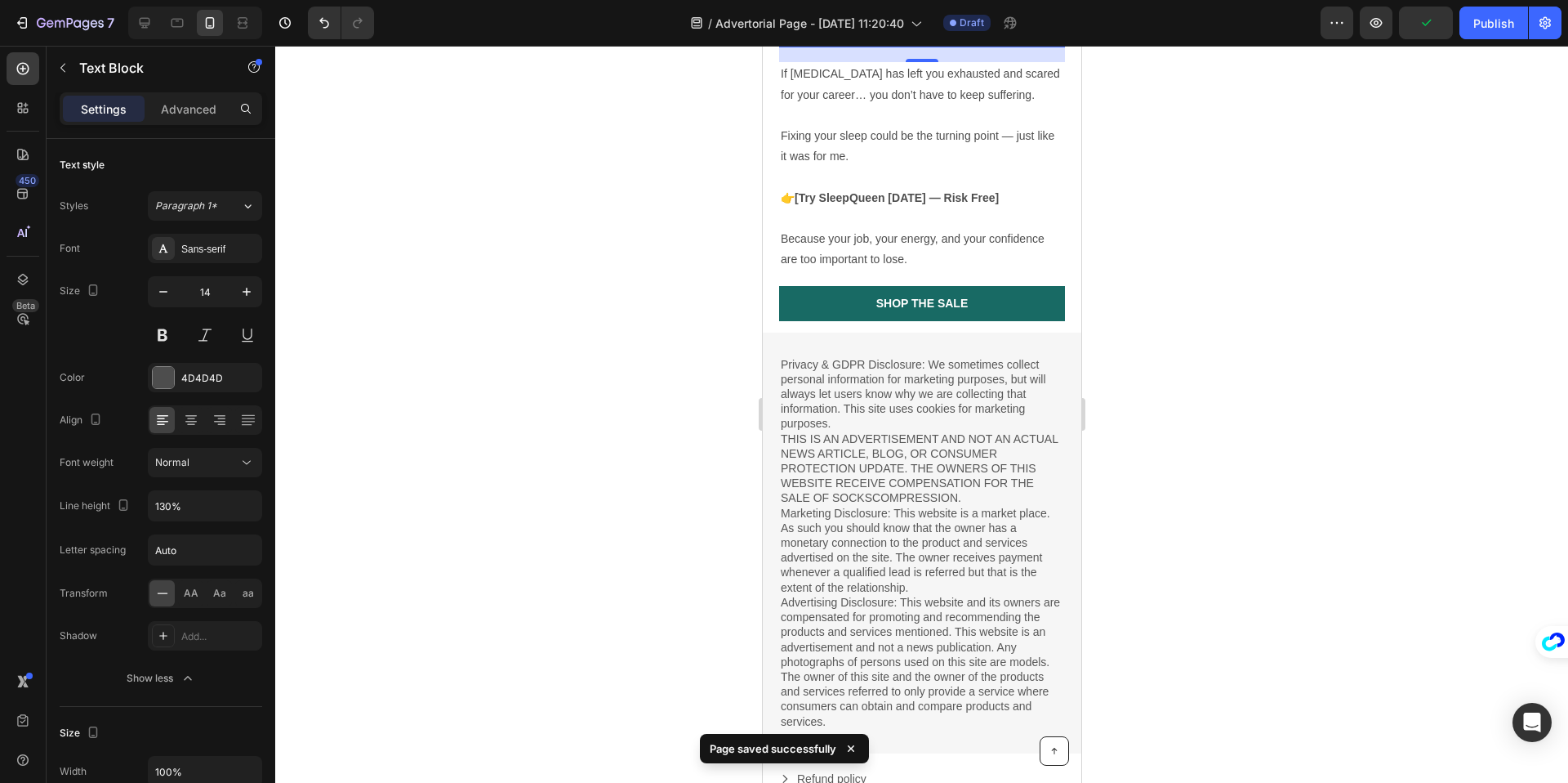
scroll to position [2874, 0]
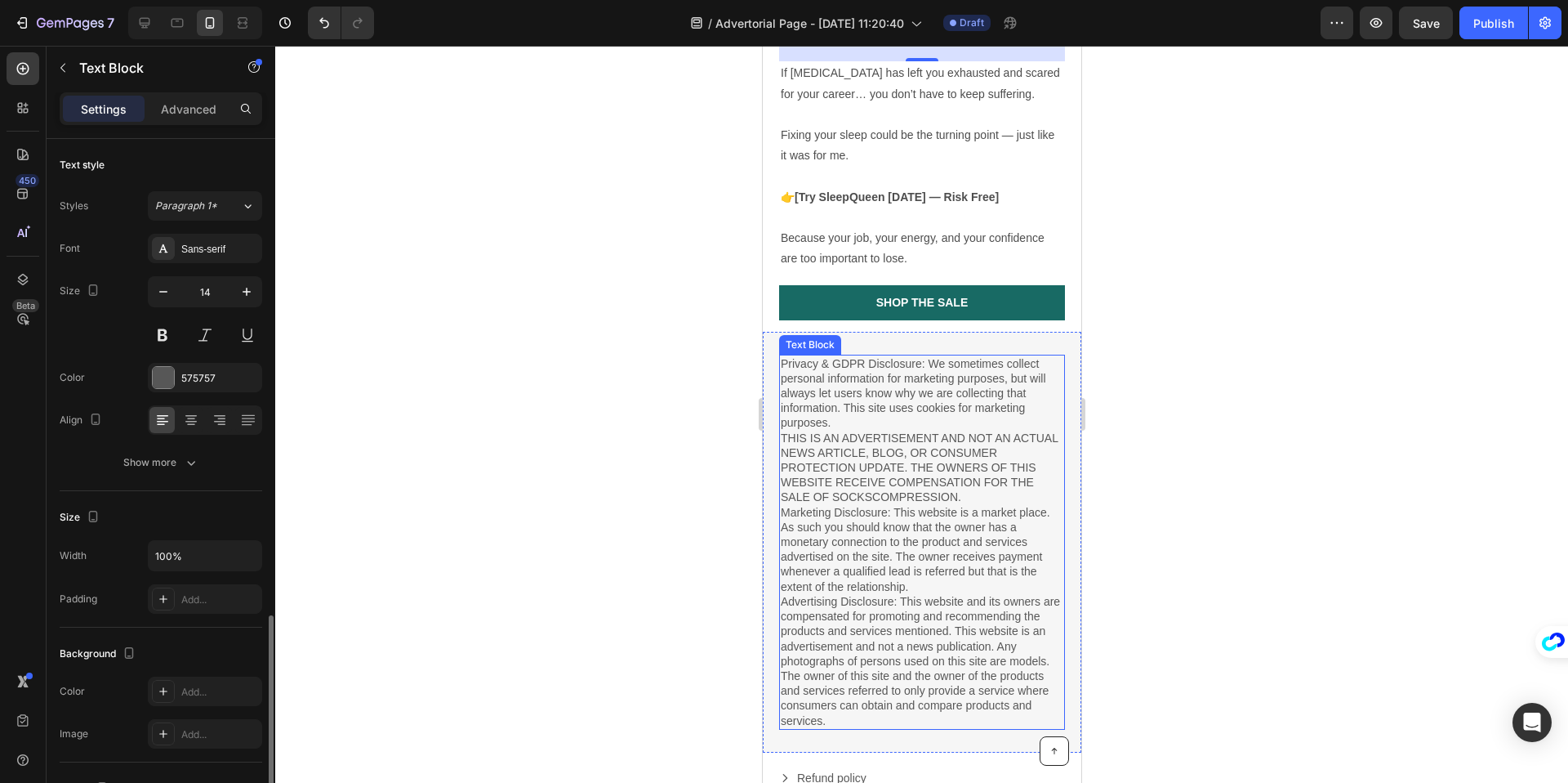
click at [961, 558] on p "Privacy & GDPR Disclosure: We sometimes collect personal information for market…" at bounding box center [921, 542] width 282 height 372
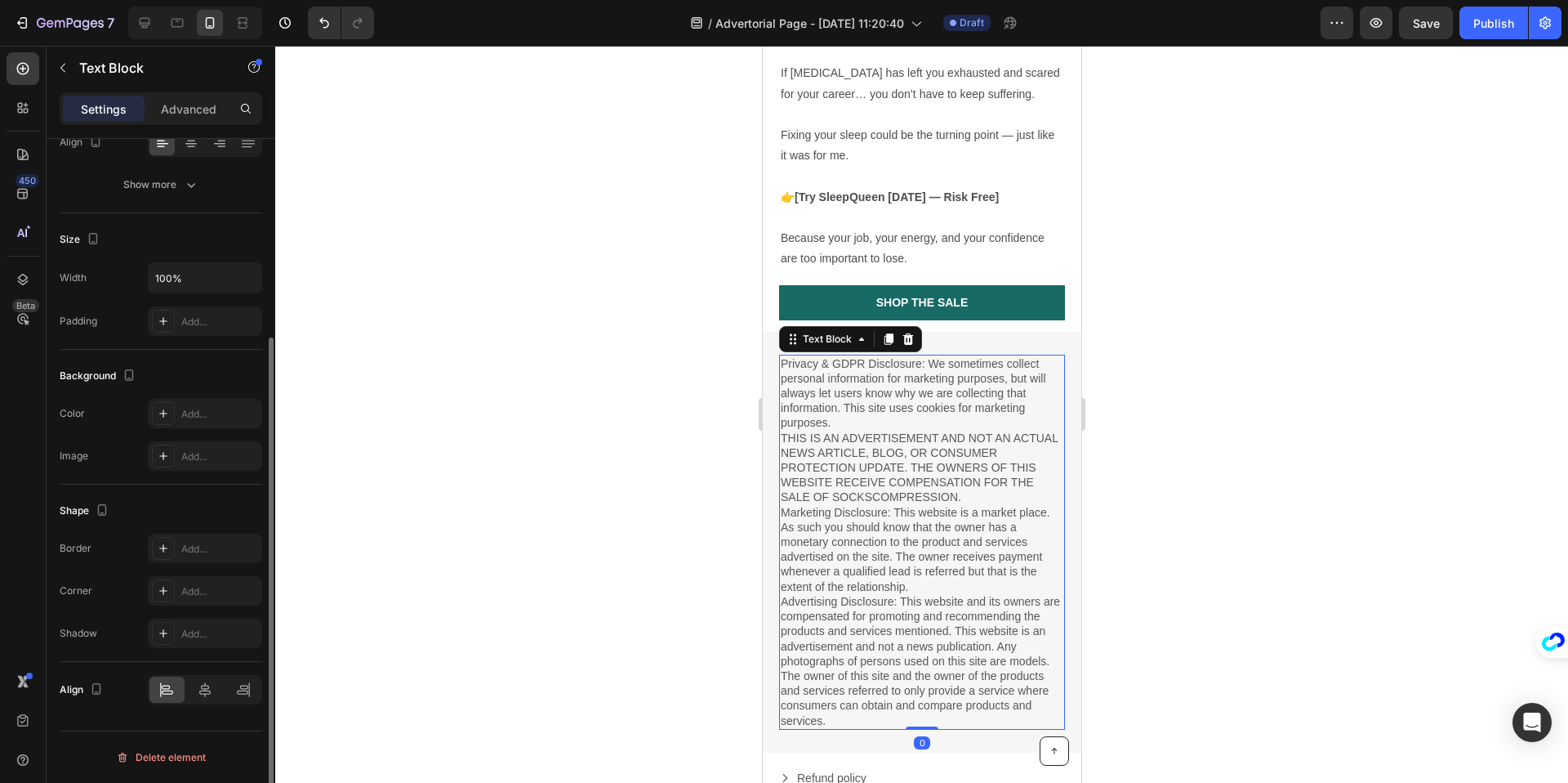
click at [927, 507] on p "Privacy & GDPR Disclosure: We sometimes collect personal information for market…" at bounding box center [921, 542] width 282 height 372
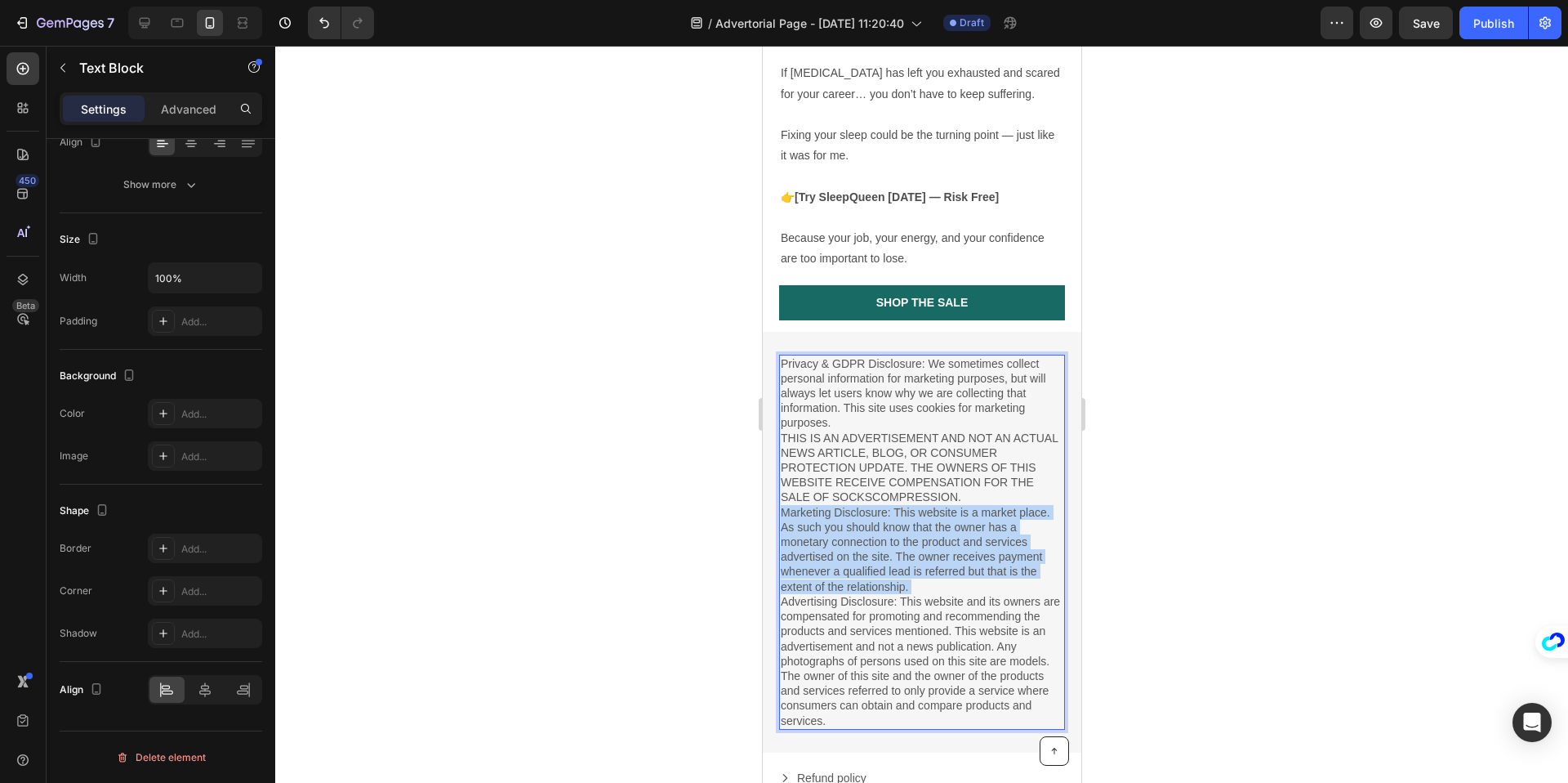
click at [927, 507] on p "Privacy & GDPR Disclosure: We sometimes collect personal information for market…" at bounding box center [921, 542] width 282 height 372
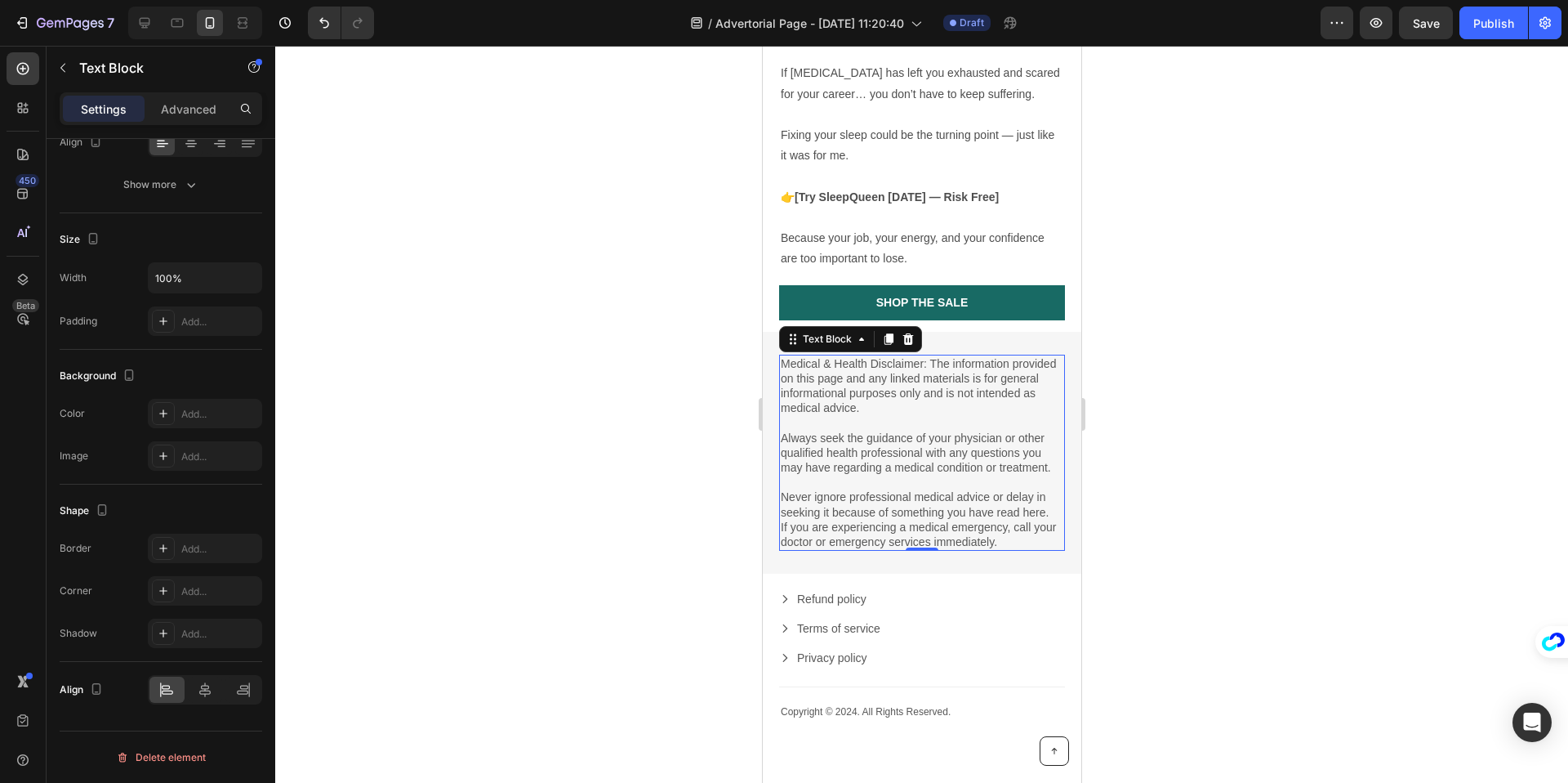
drag, startPoint x: 1159, startPoint y: 453, endPoint x: 1121, endPoint y: 448, distance: 38.3
click at [1157, 453] on div at bounding box center [922, 414] width 1293 height 737
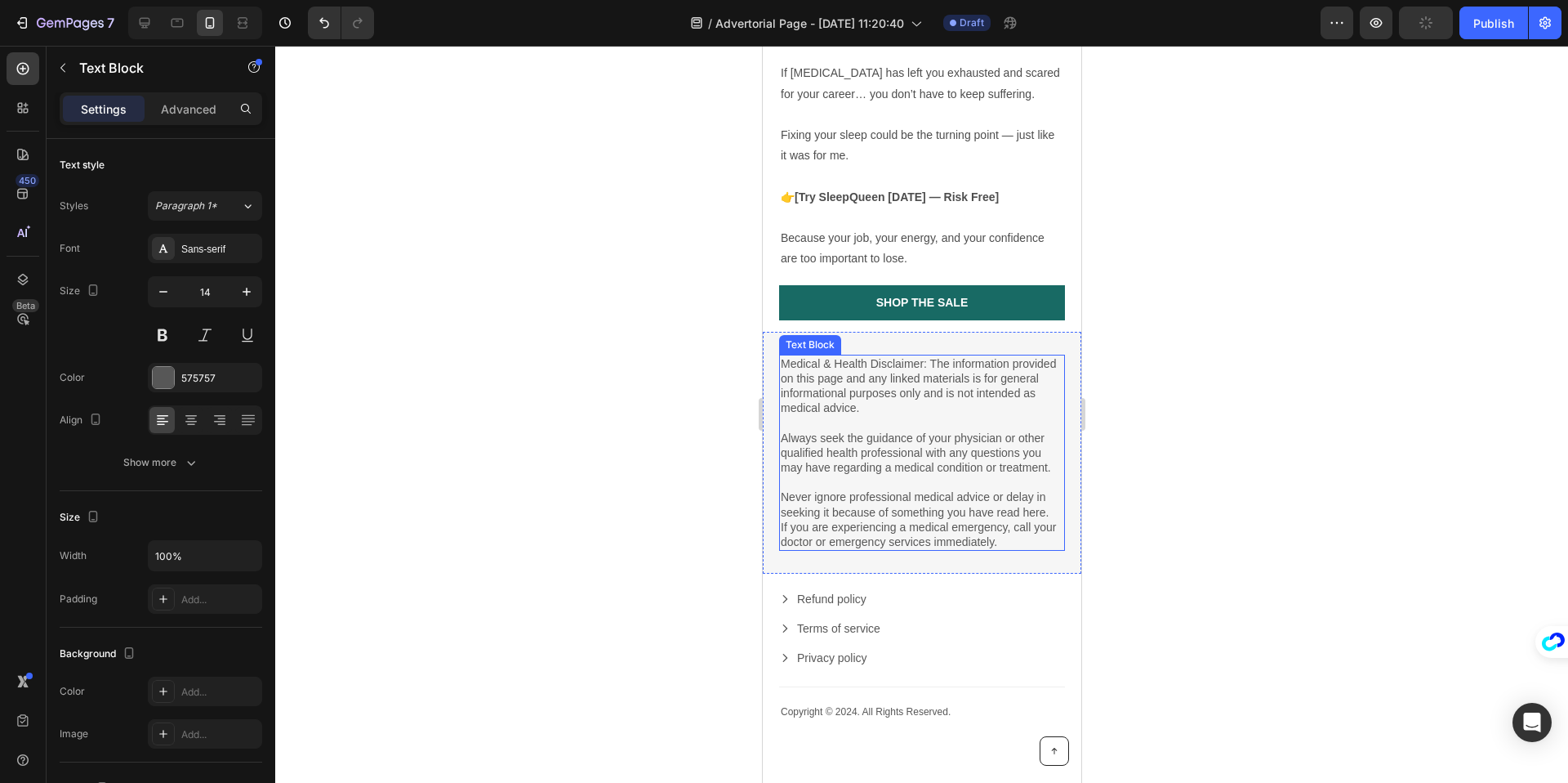
click at [973, 418] on p "Medical & Health Disclaimer: The information provided on this page and any link…" at bounding box center [921, 438] width 282 height 164
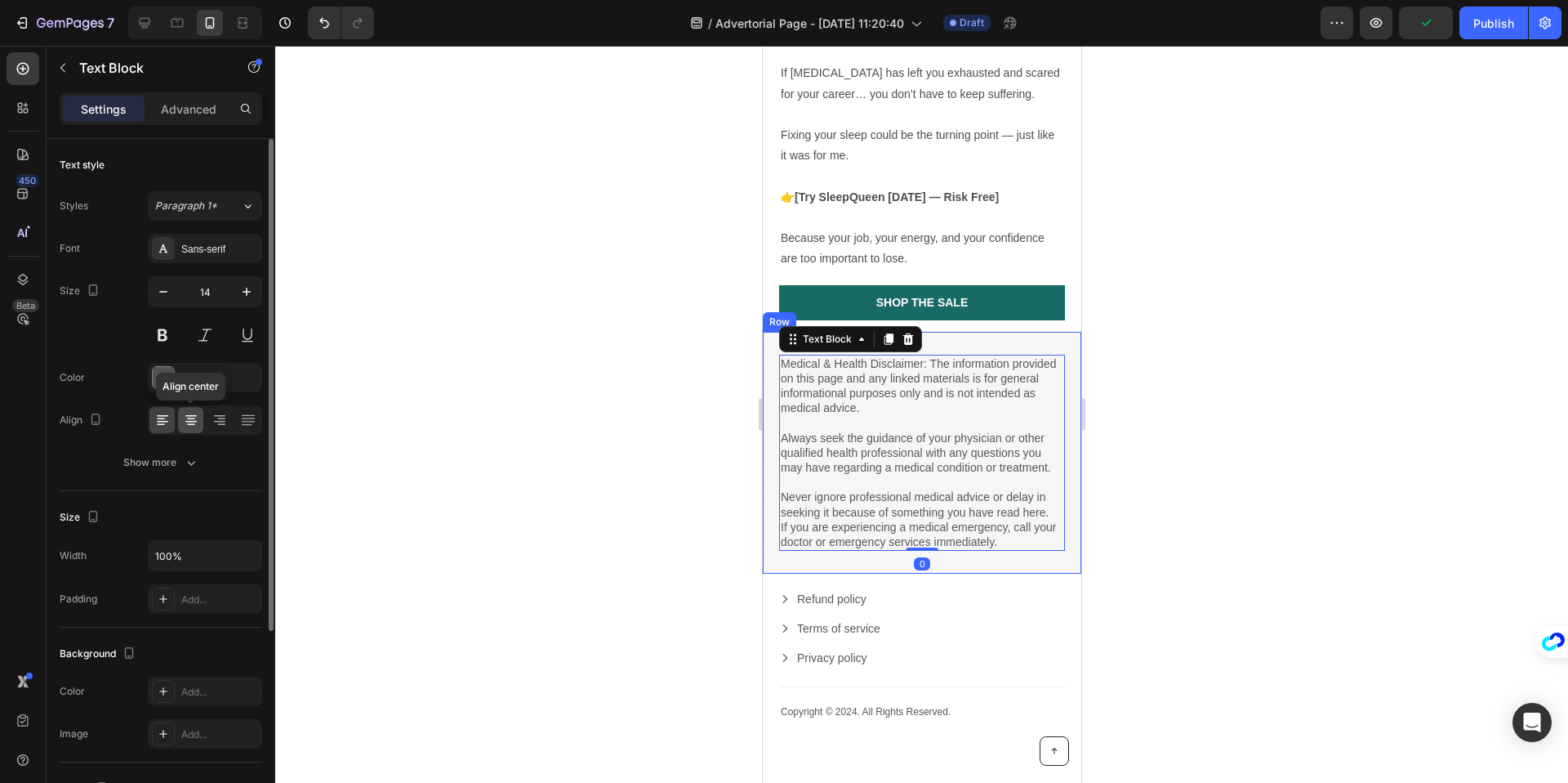
click at [193, 426] on icon at bounding box center [191, 419] width 16 height 16
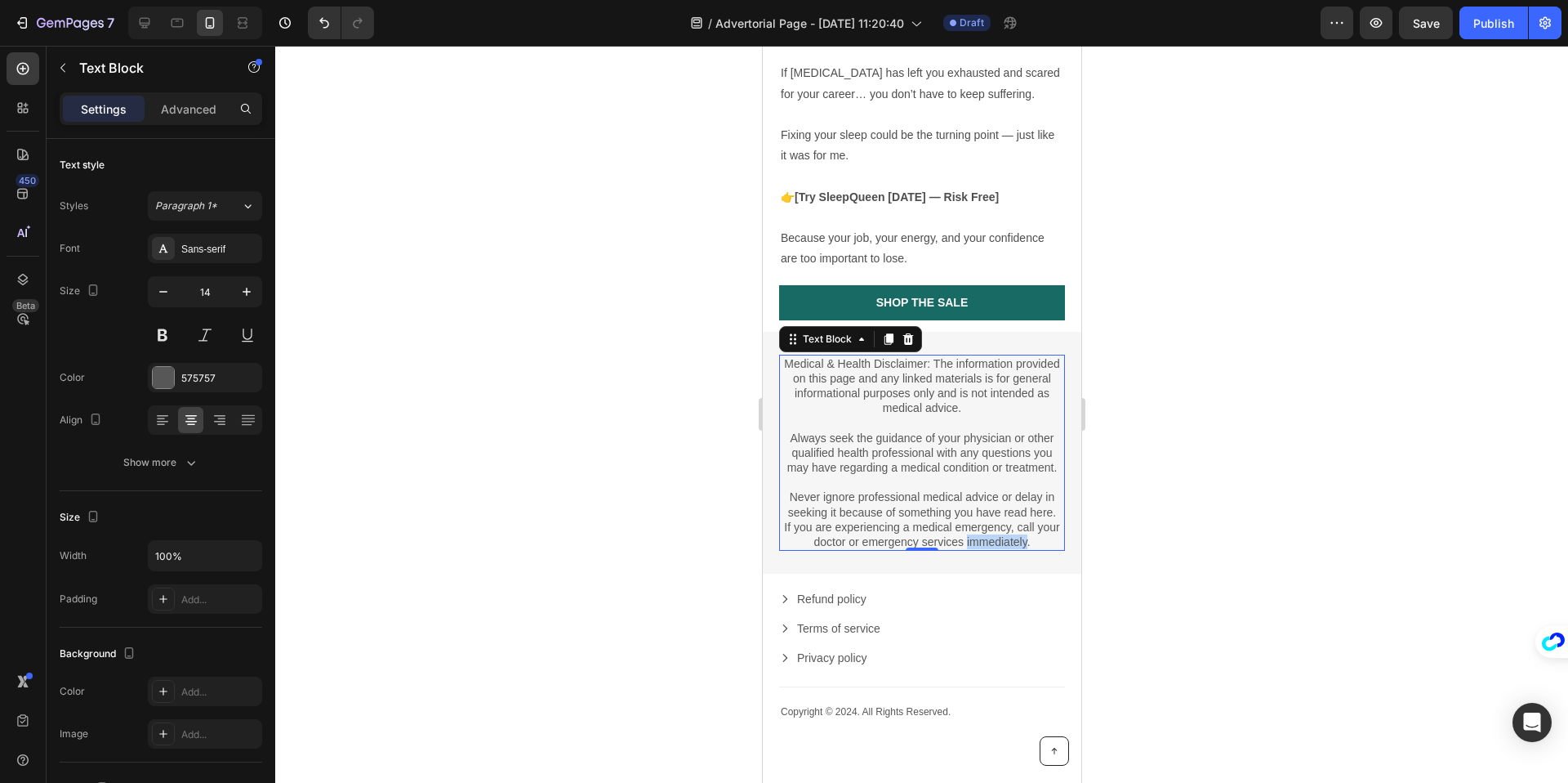
click at [1011, 519] on p "If you are experiencing a medical emergency, call your doctor or emergency serv…" at bounding box center [921, 534] width 282 height 29
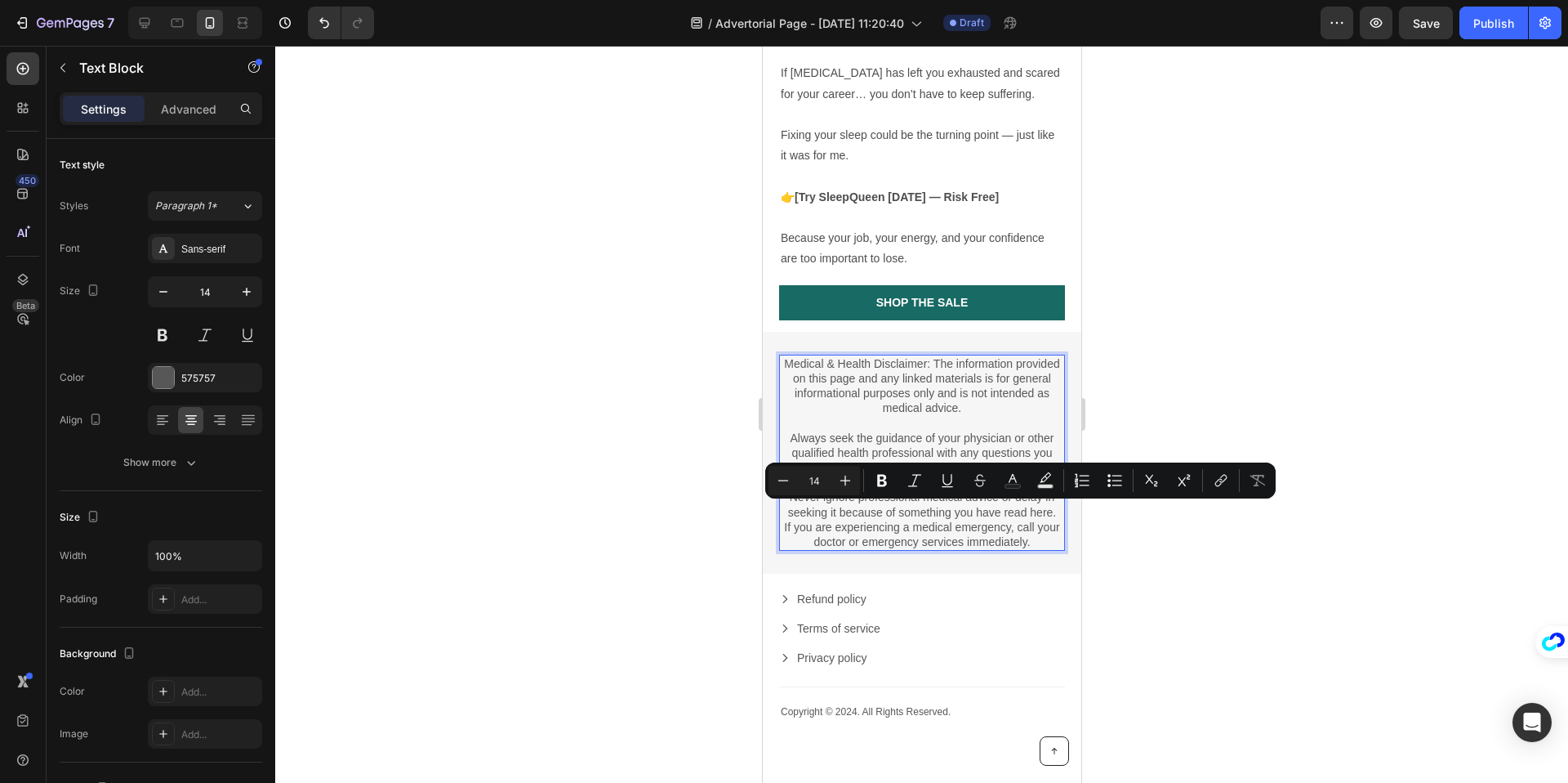
click at [1029, 519] on p "If you are experiencing a medical emergency, call your doctor or emergency serv…" at bounding box center [921, 534] width 282 height 29
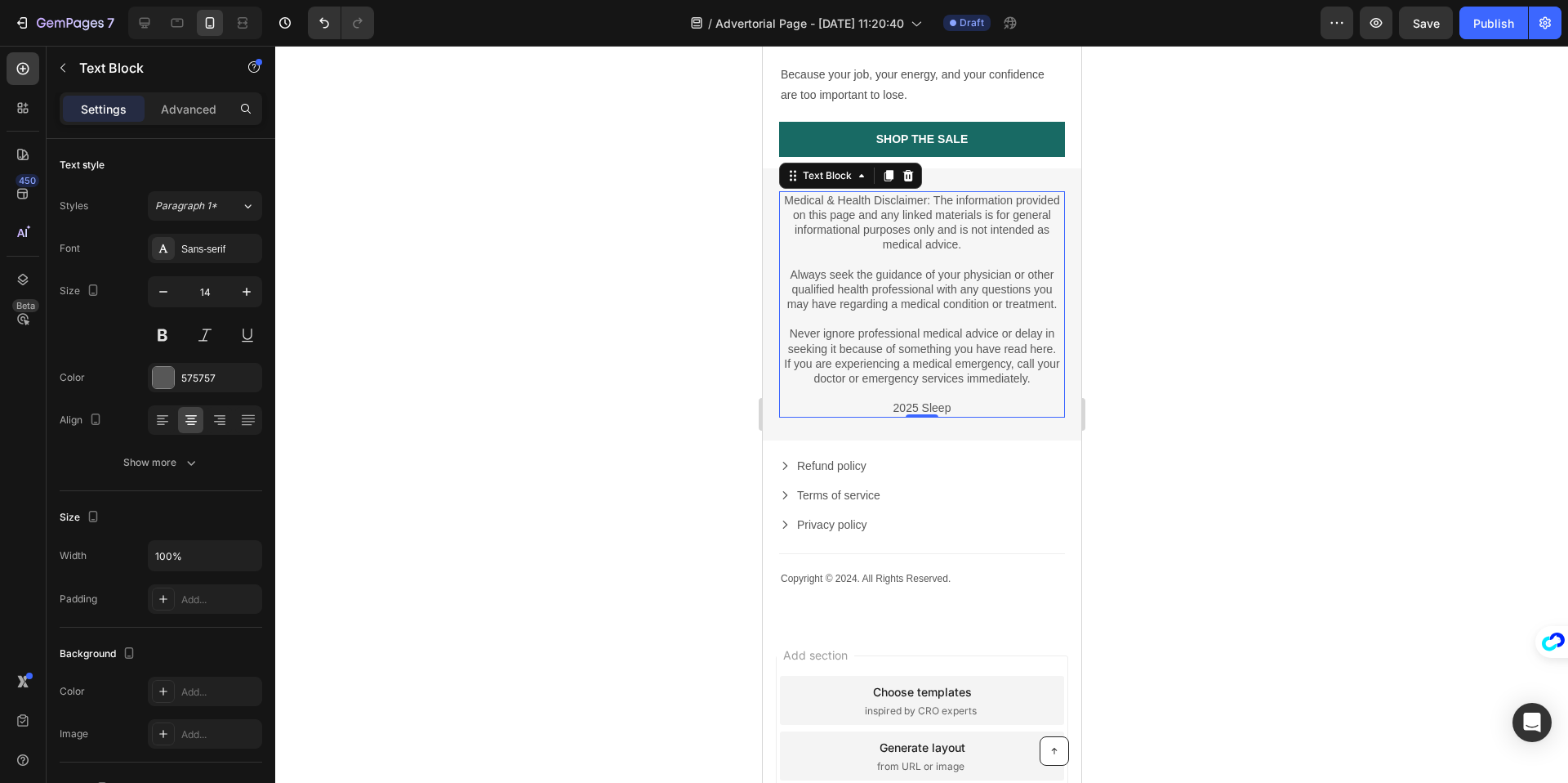
scroll to position [3049, 0]
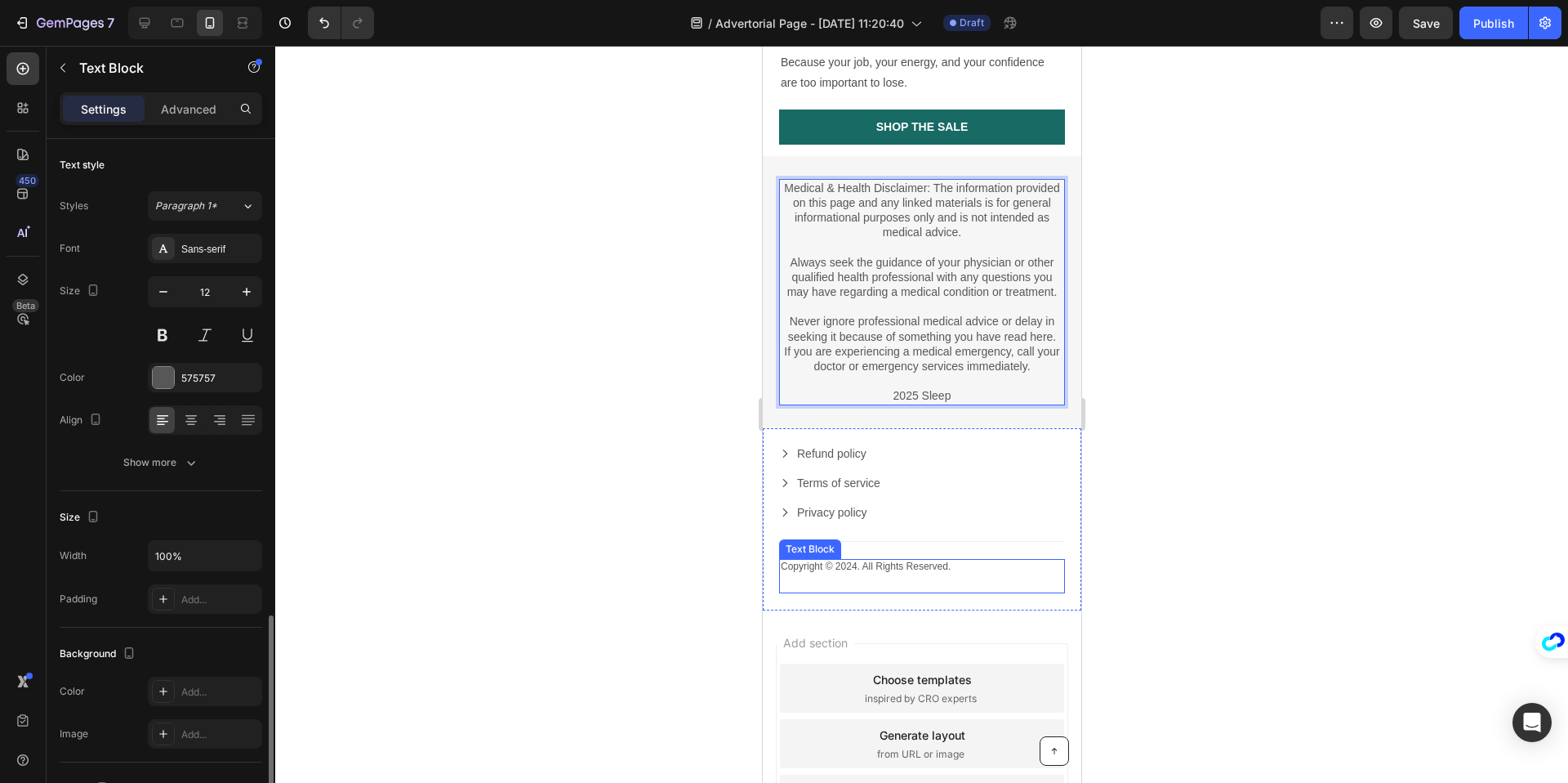
click at [870, 560] on p "Copyright © 2024. All Rights Reserved." at bounding box center [921, 566] width 282 height 13
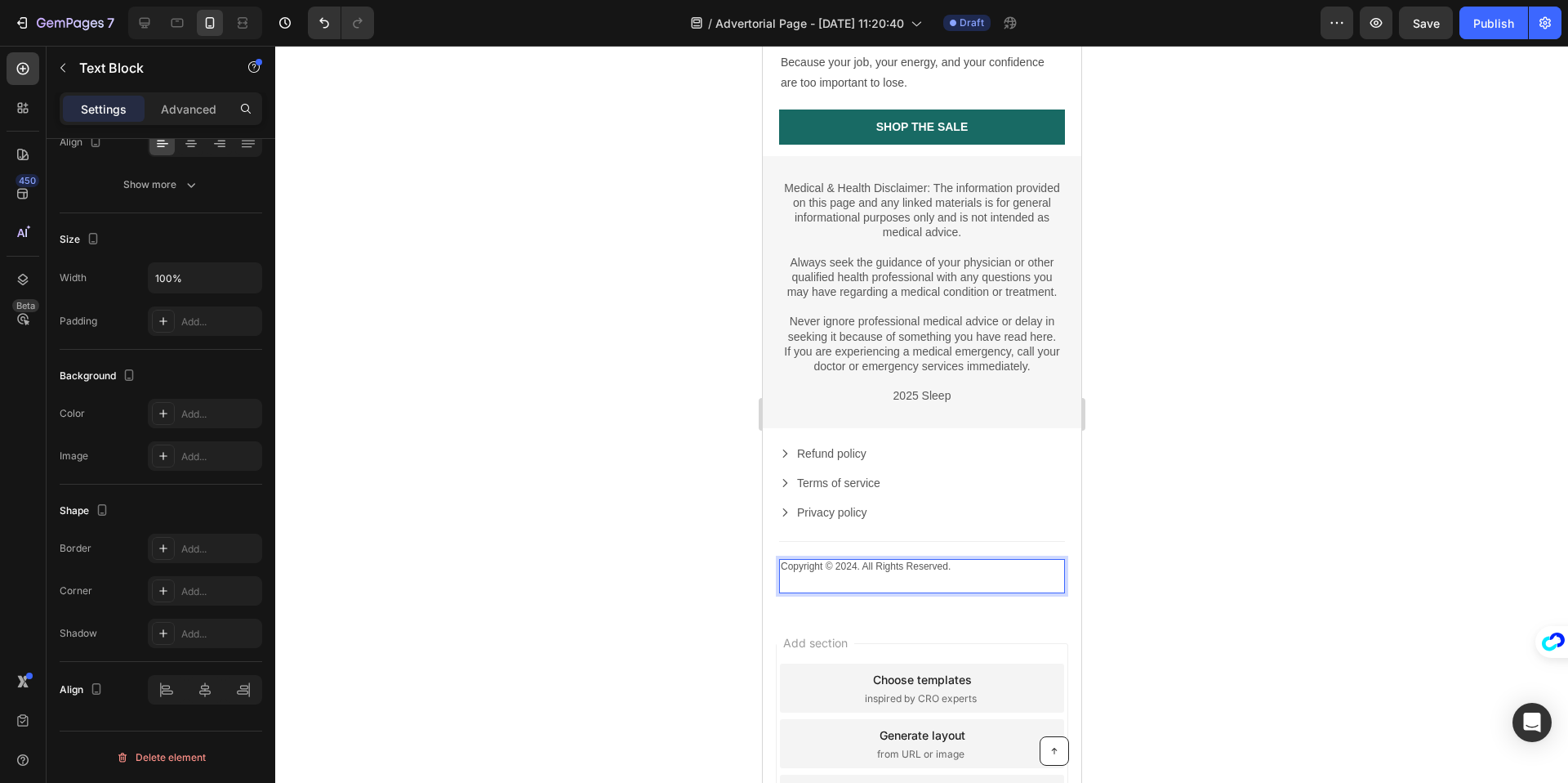
click at [873, 560] on p "Copyright © 2024. All Rights Reserved." at bounding box center [921, 566] width 282 height 13
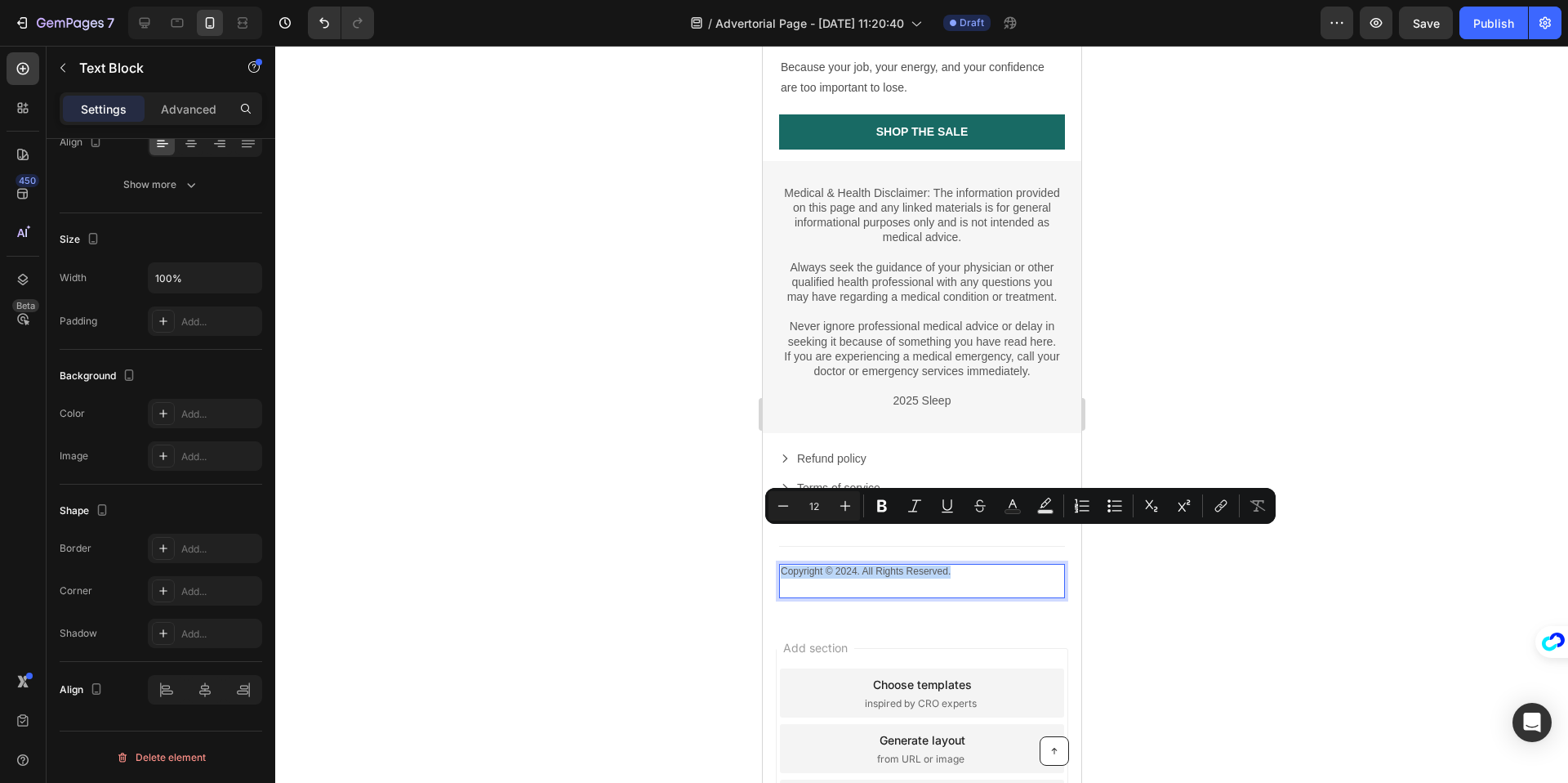
scroll to position [3038, 0]
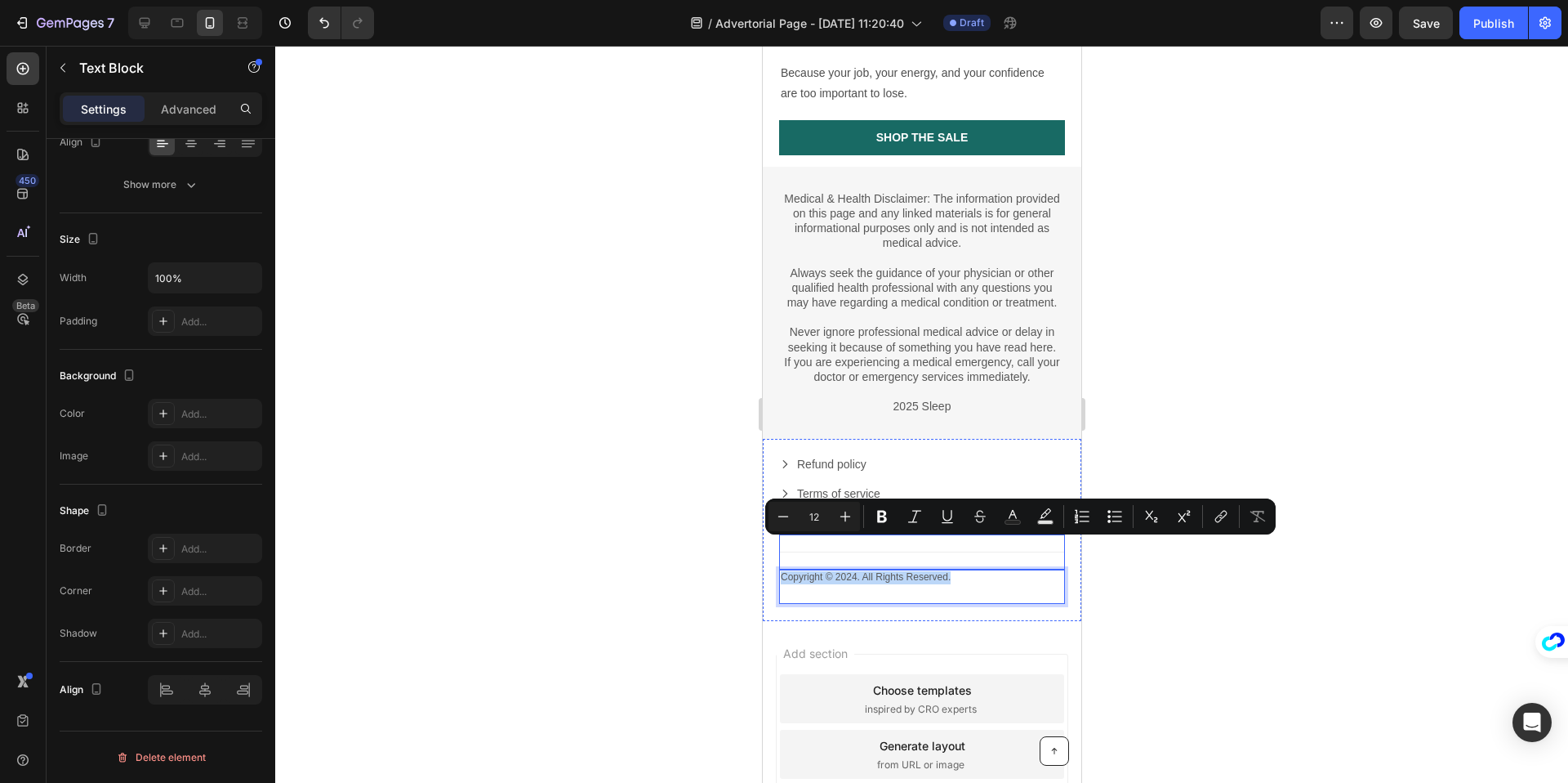
copy p "Copyright © 2024. All Rights Reserved."
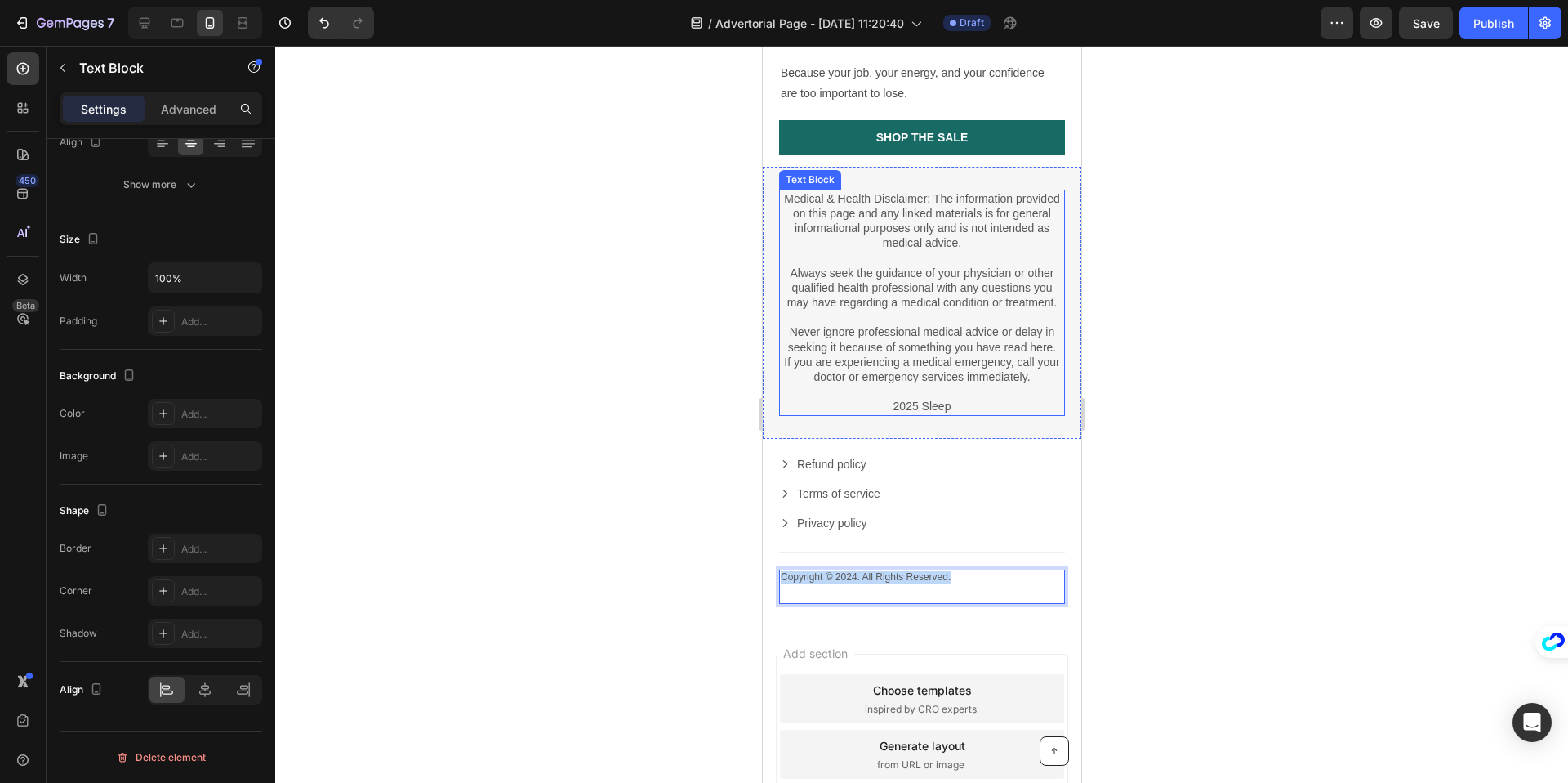
click at [932, 399] on p "2025 Sleep" at bounding box center [921, 406] width 282 height 15
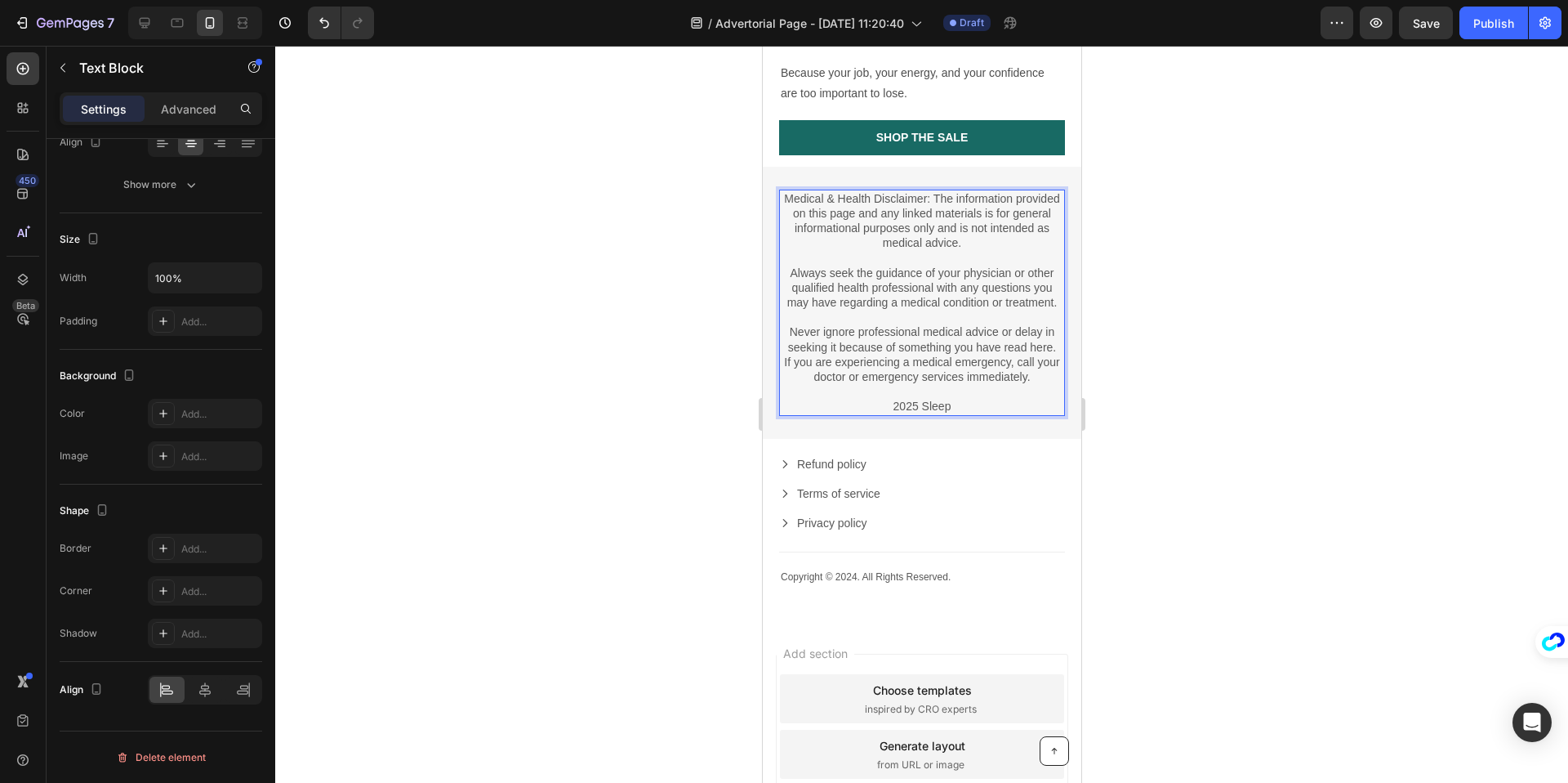
click at [947, 399] on p "2025 Sleep" at bounding box center [921, 406] width 282 height 15
click at [1173, 388] on div at bounding box center [922, 414] width 1293 height 737
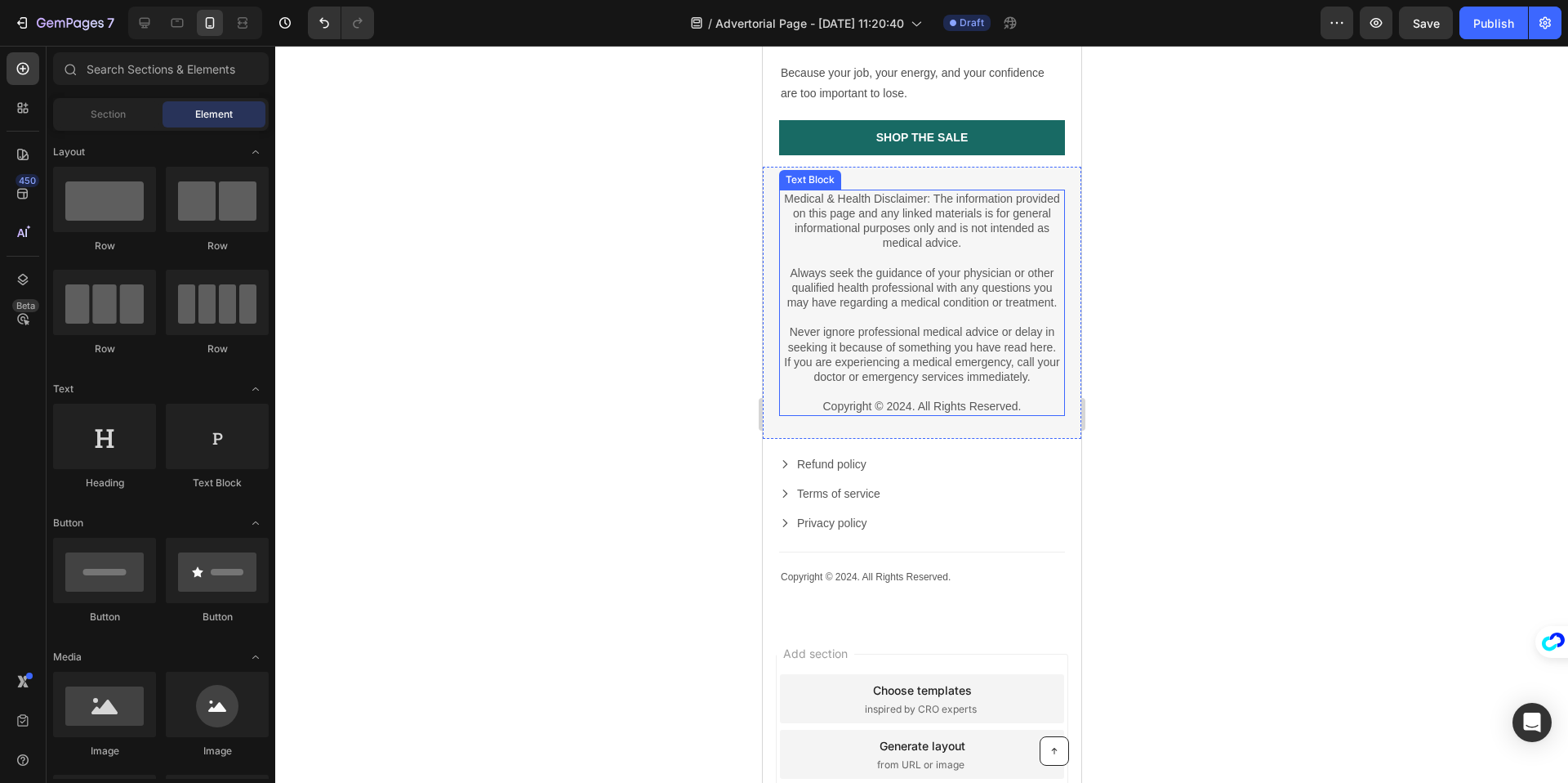
click at [909, 399] on p "Copyright © 2024. All Rights Reserved." at bounding box center [921, 406] width 282 height 15
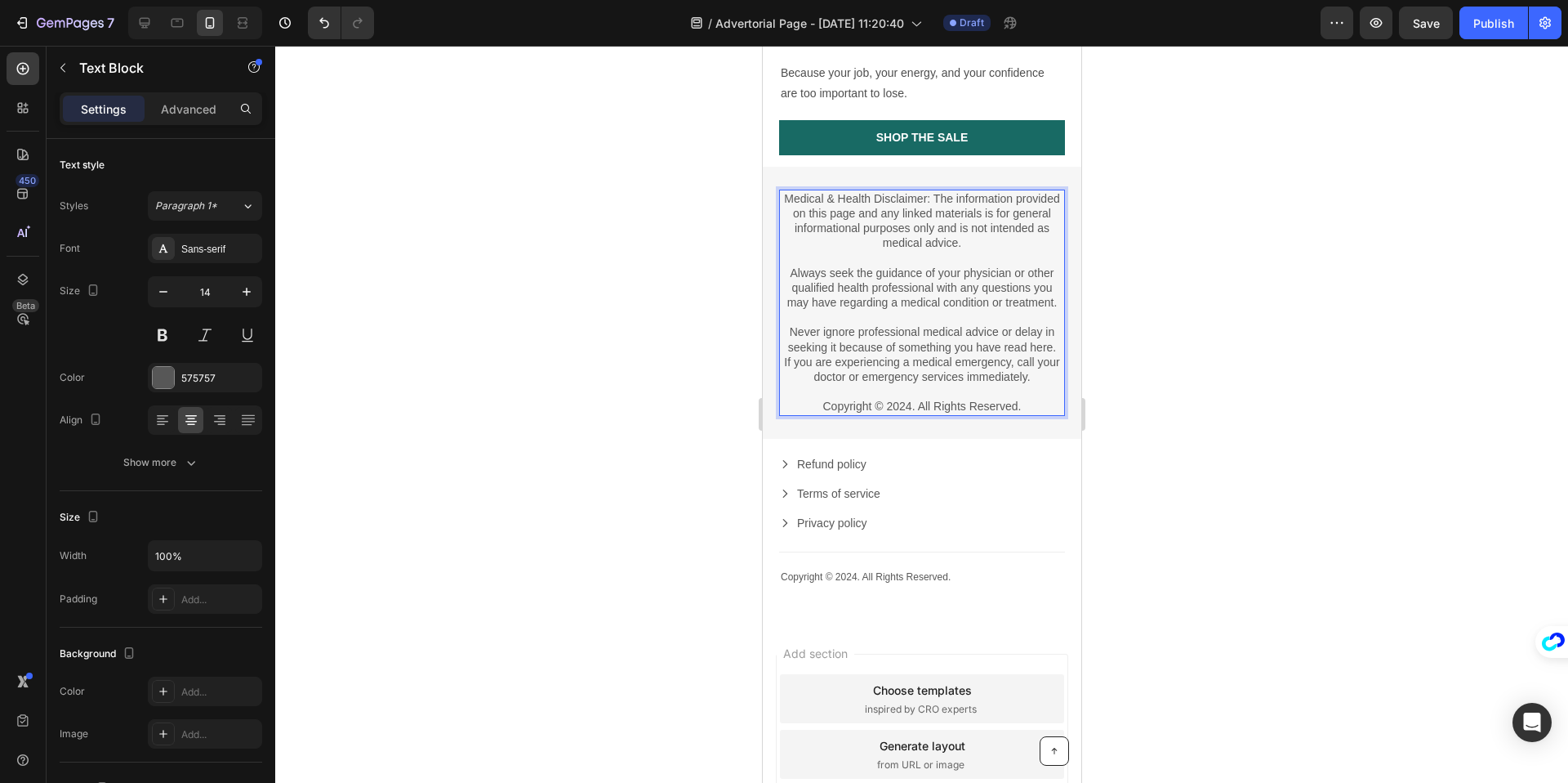
click at [909, 399] on p "Copyright © 2024. All Rights Reserved." at bounding box center [921, 406] width 282 height 15
click at [1130, 334] on div at bounding box center [922, 414] width 1293 height 737
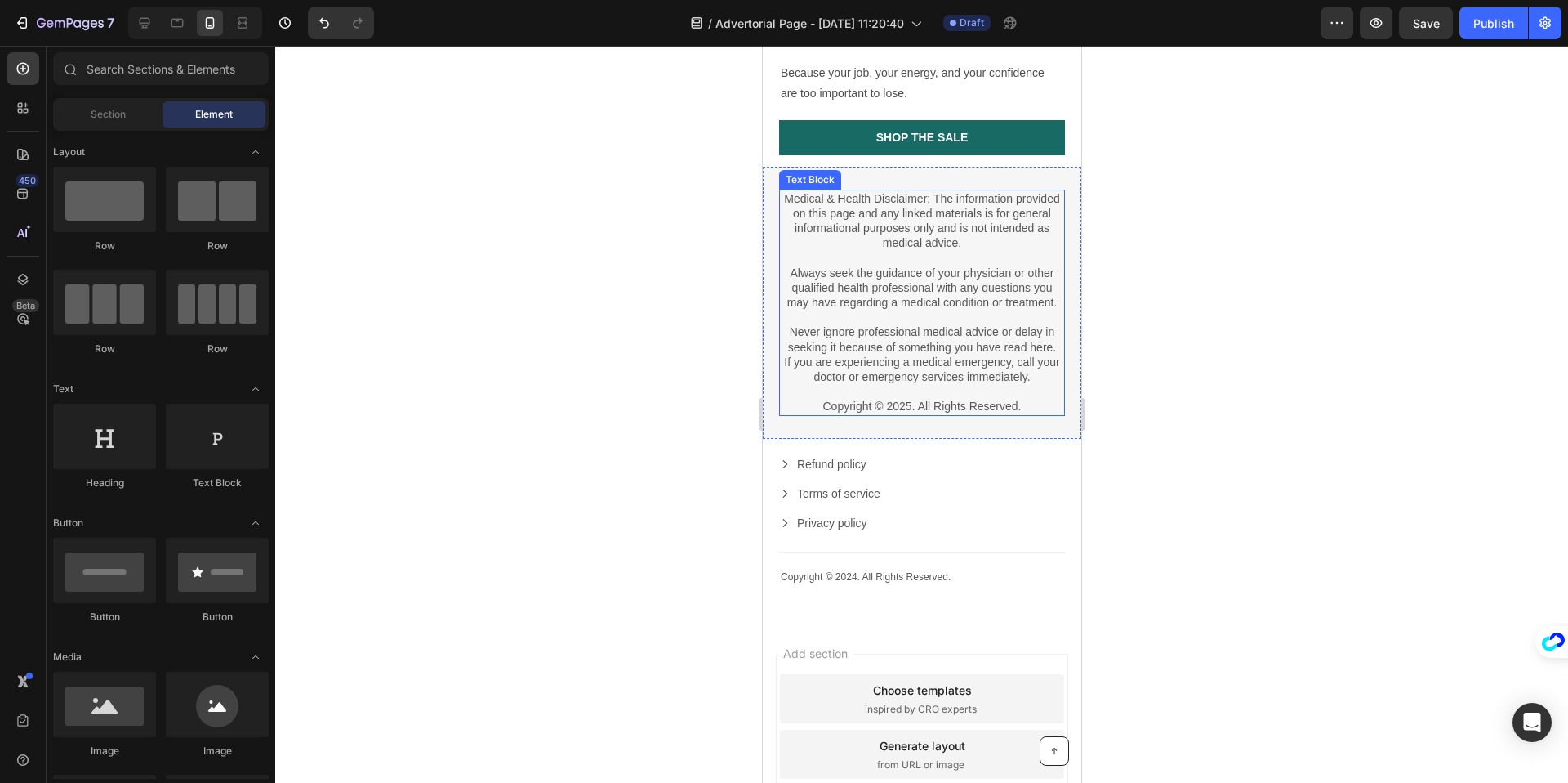
click at [883, 399] on p "Copyright © 2025. All Rights Reserved." at bounding box center [921, 406] width 282 height 15
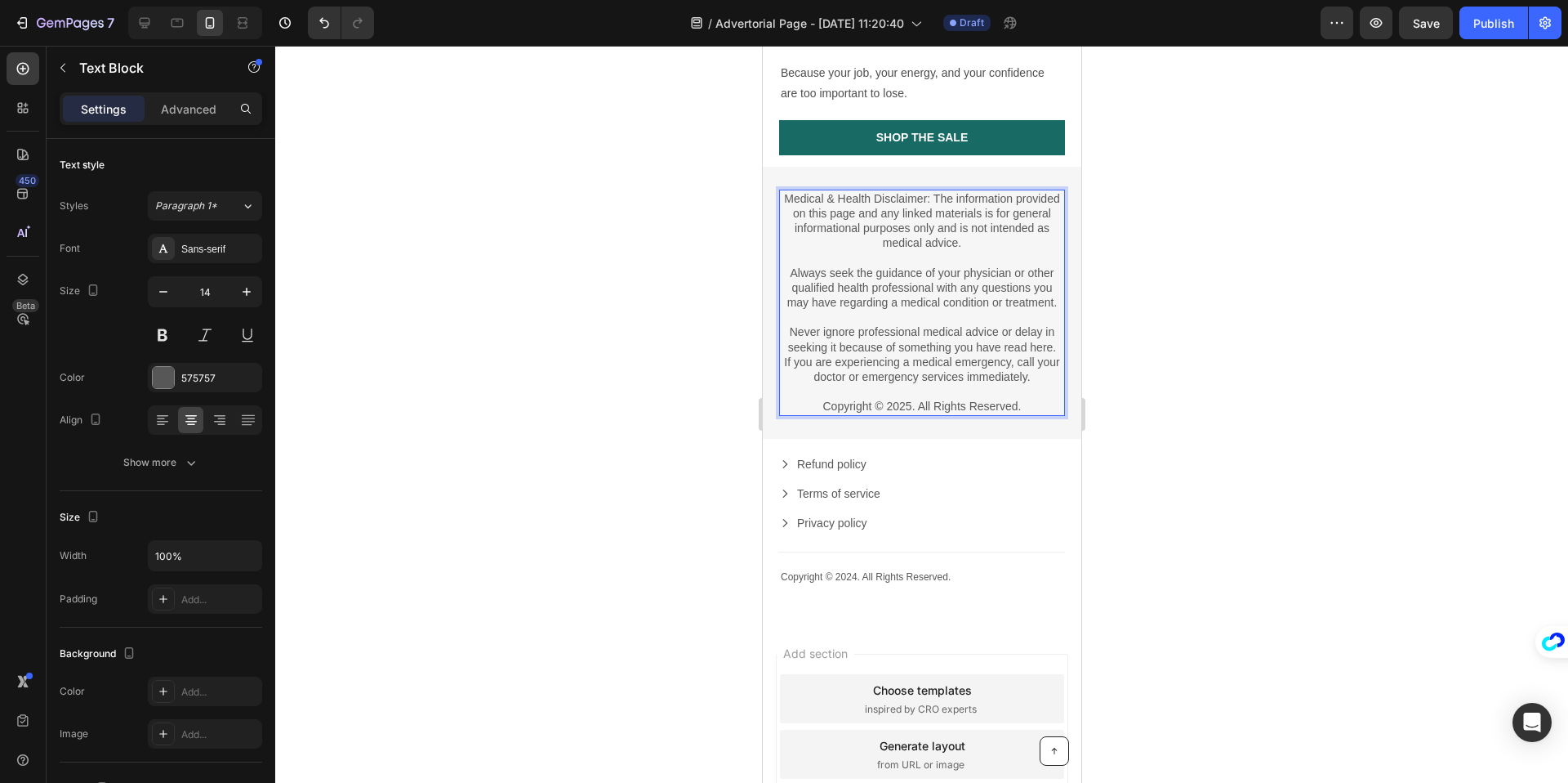
click at [929, 399] on p "Copyright © 2025. All Rights Reserved." at bounding box center [921, 406] width 282 height 15
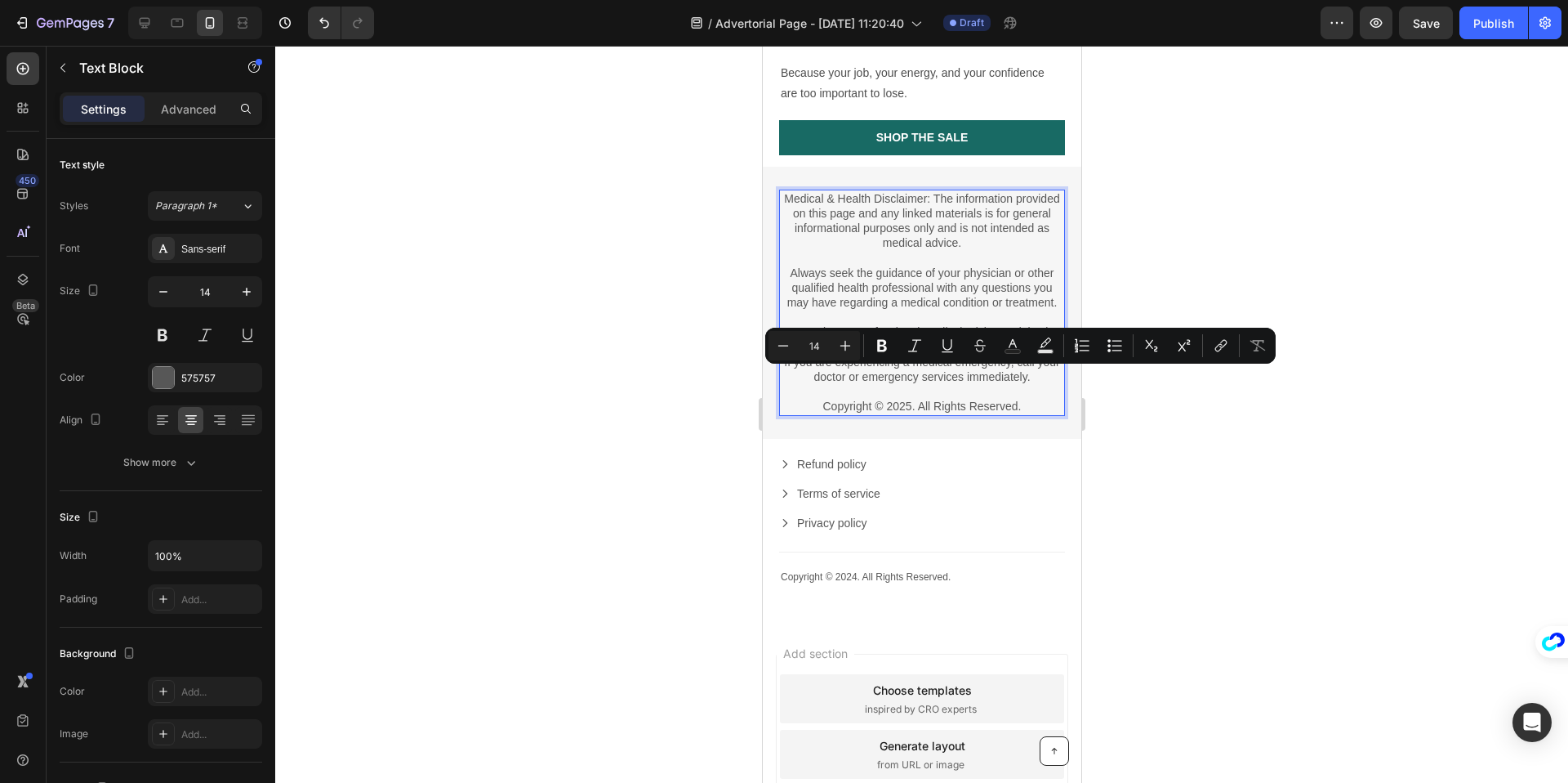
click at [1157, 411] on div at bounding box center [922, 414] width 1293 height 737
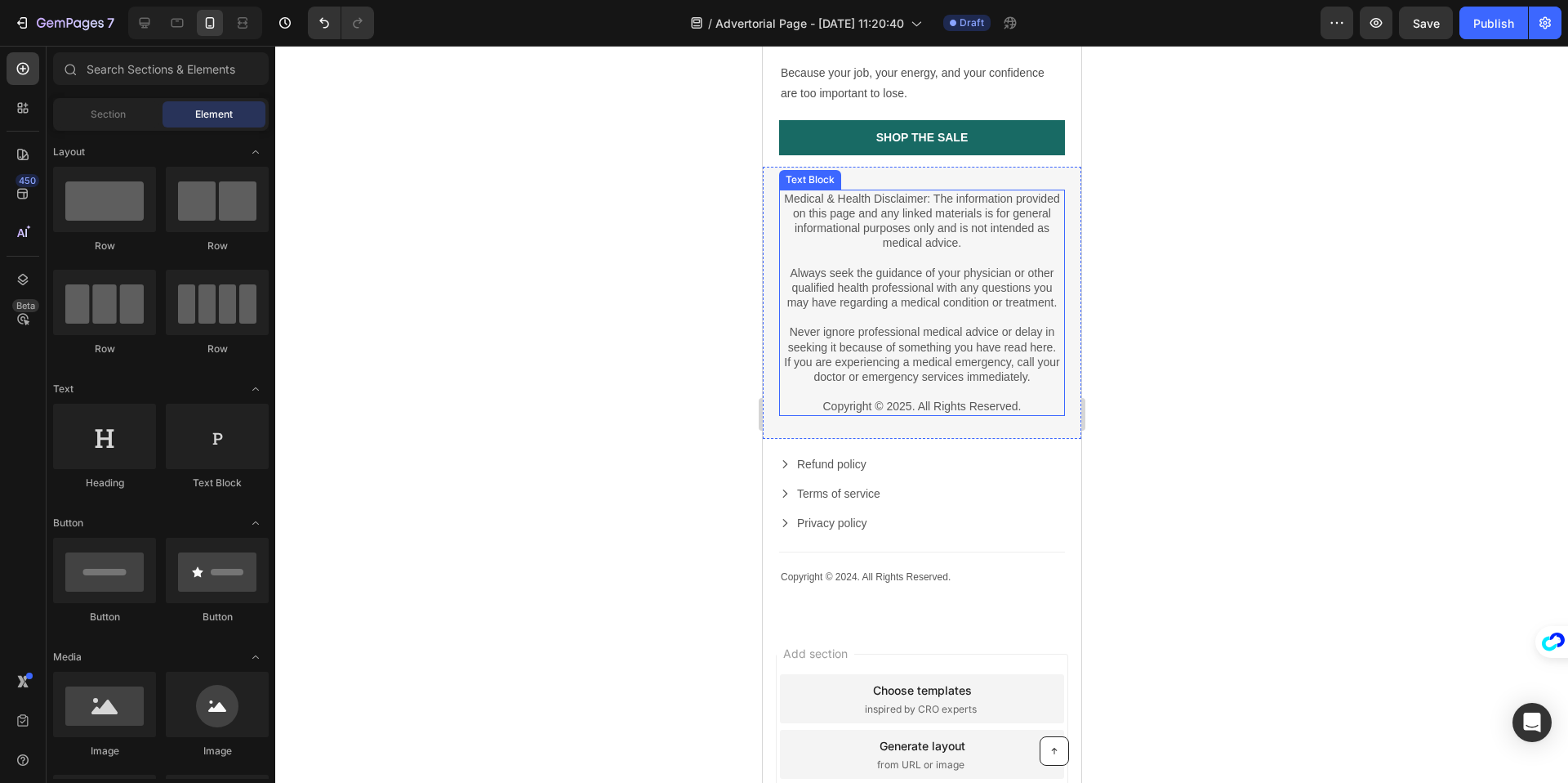
click at [1006, 399] on p "Copyright © 2025. All Rights Reserved." at bounding box center [921, 406] width 282 height 15
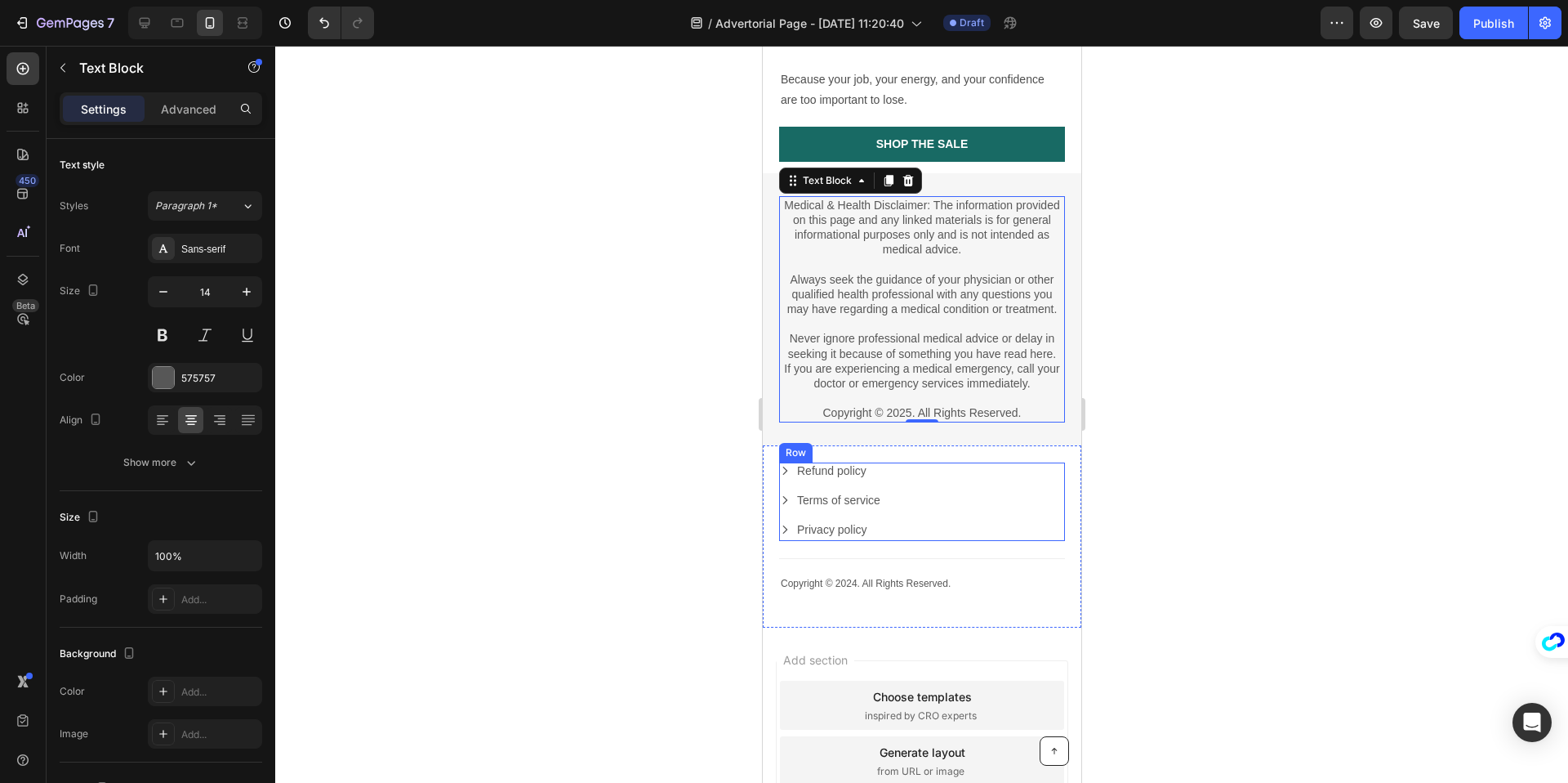
scroll to position [3022, 0]
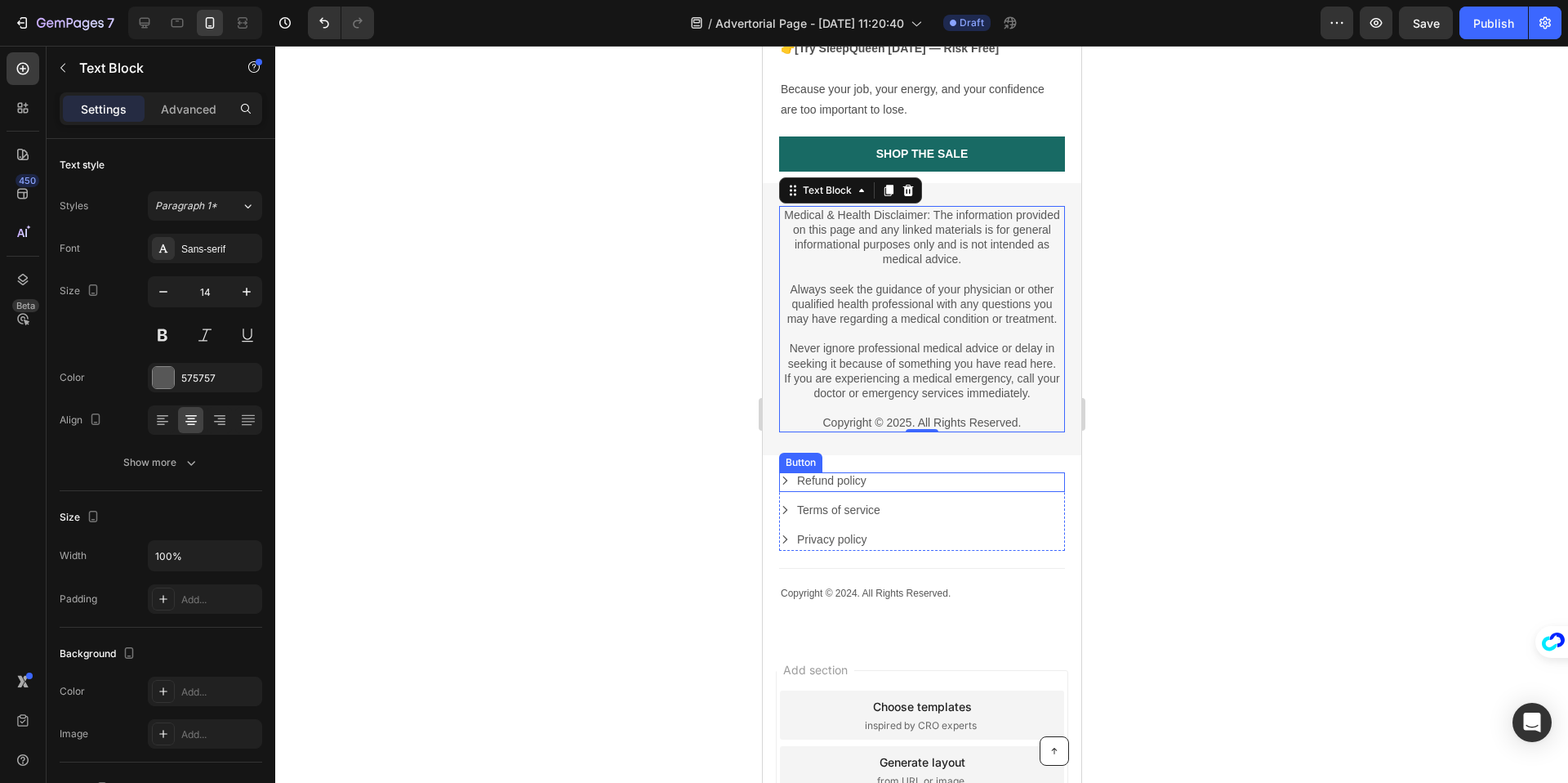
click at [928, 472] on div "Refund policy Button" at bounding box center [921, 482] width 286 height 19
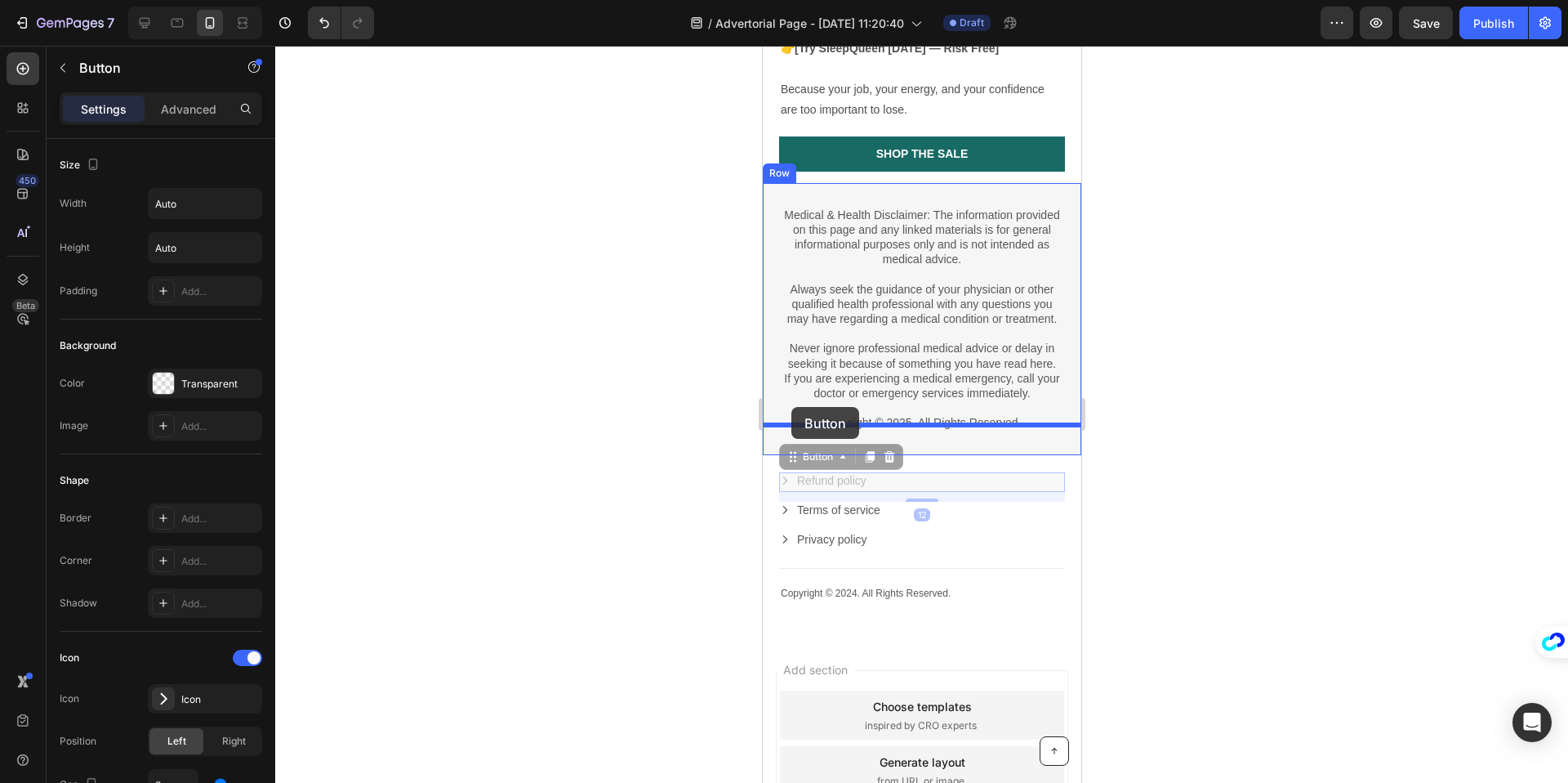
drag, startPoint x: 790, startPoint y: 430, endPoint x: 791, endPoint y: 407, distance: 23.0
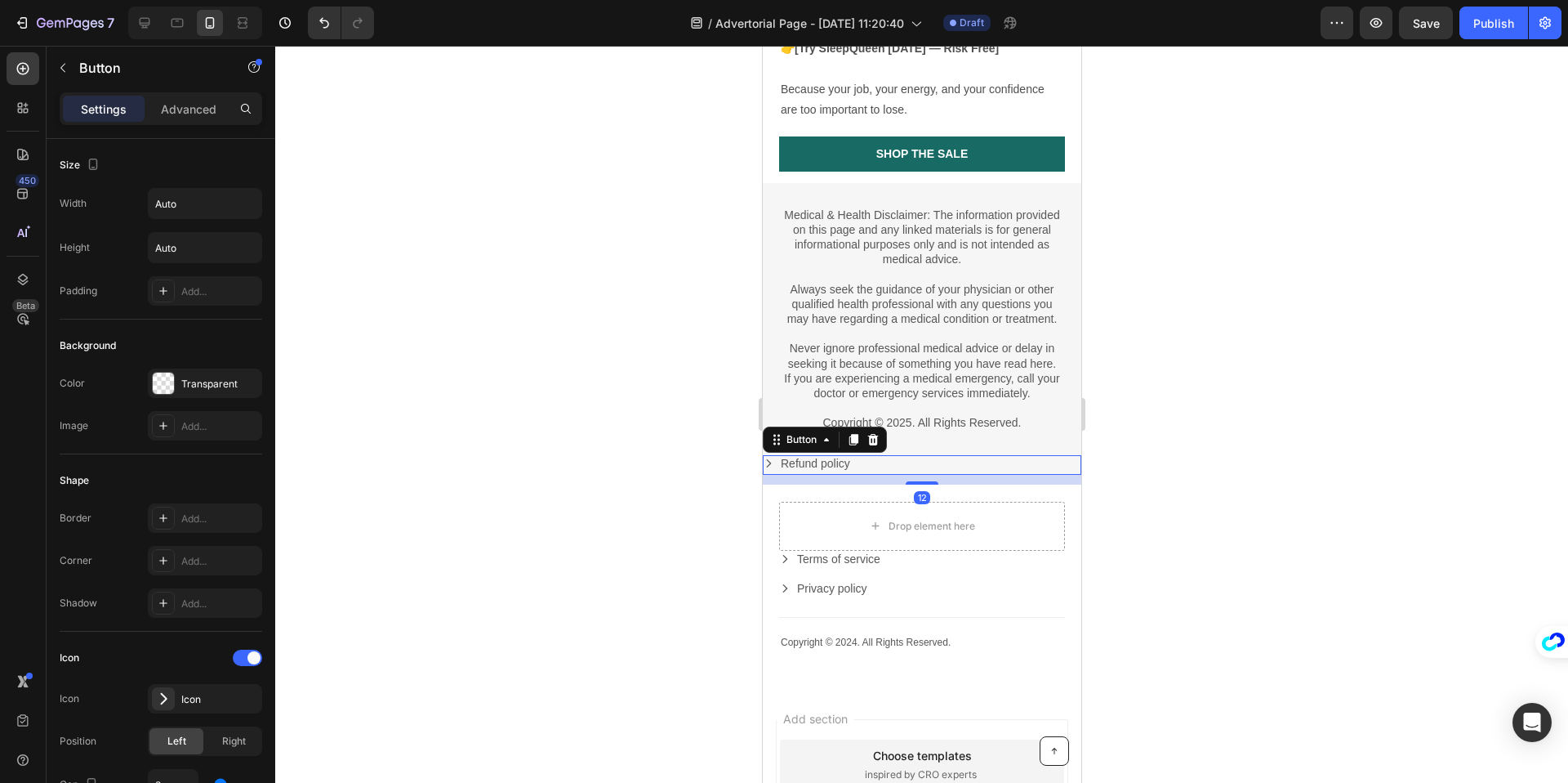
click at [679, 486] on div at bounding box center [922, 414] width 1293 height 737
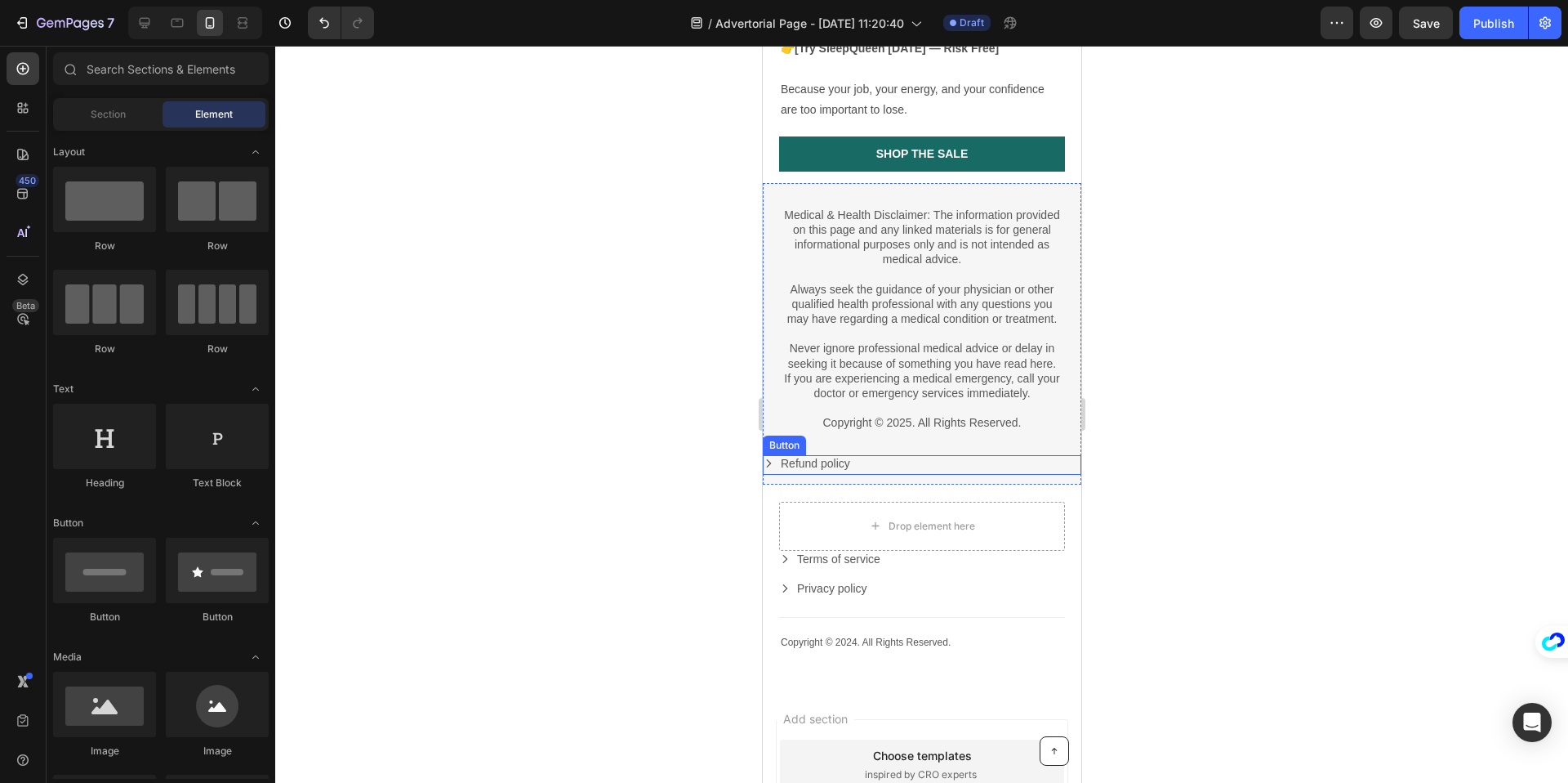
click at [922, 455] on div "Refund policy Button" at bounding box center [922, 464] width 318 height 19
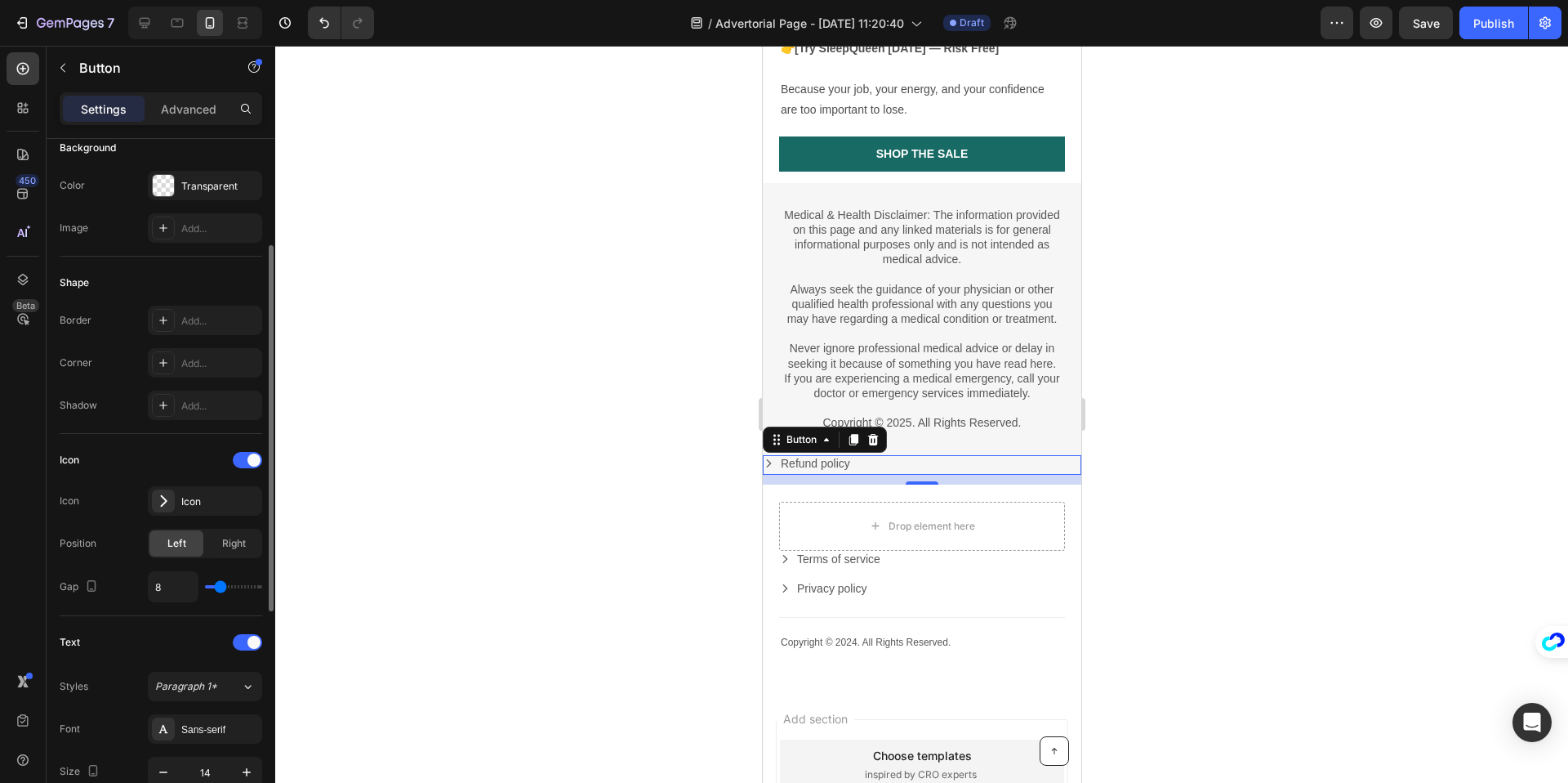
scroll to position [198, 0]
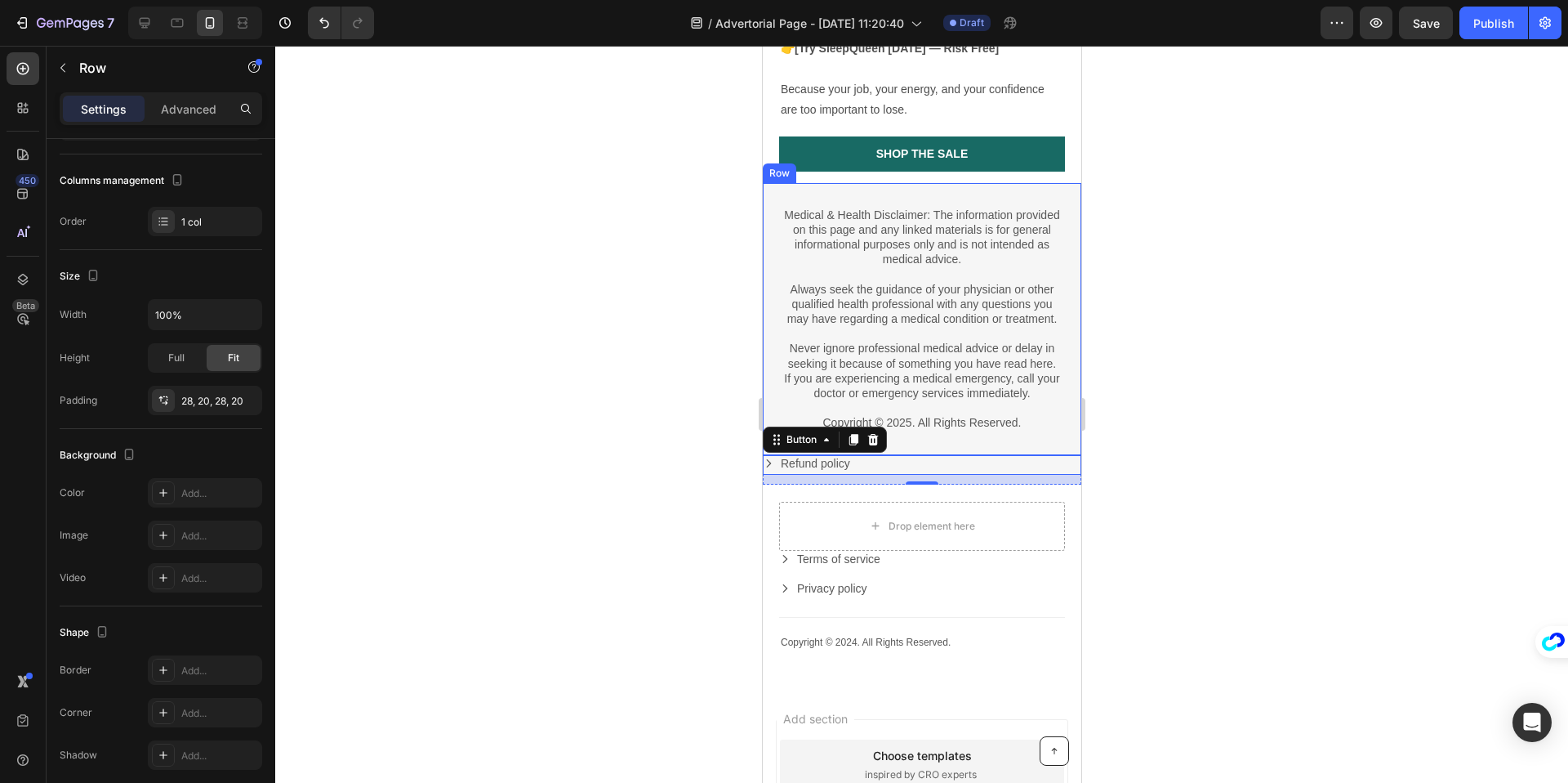
click at [960, 409] on div "Medical & Health Disclaimer: The information provided on this page and any link…" at bounding box center [922, 319] width 318 height 272
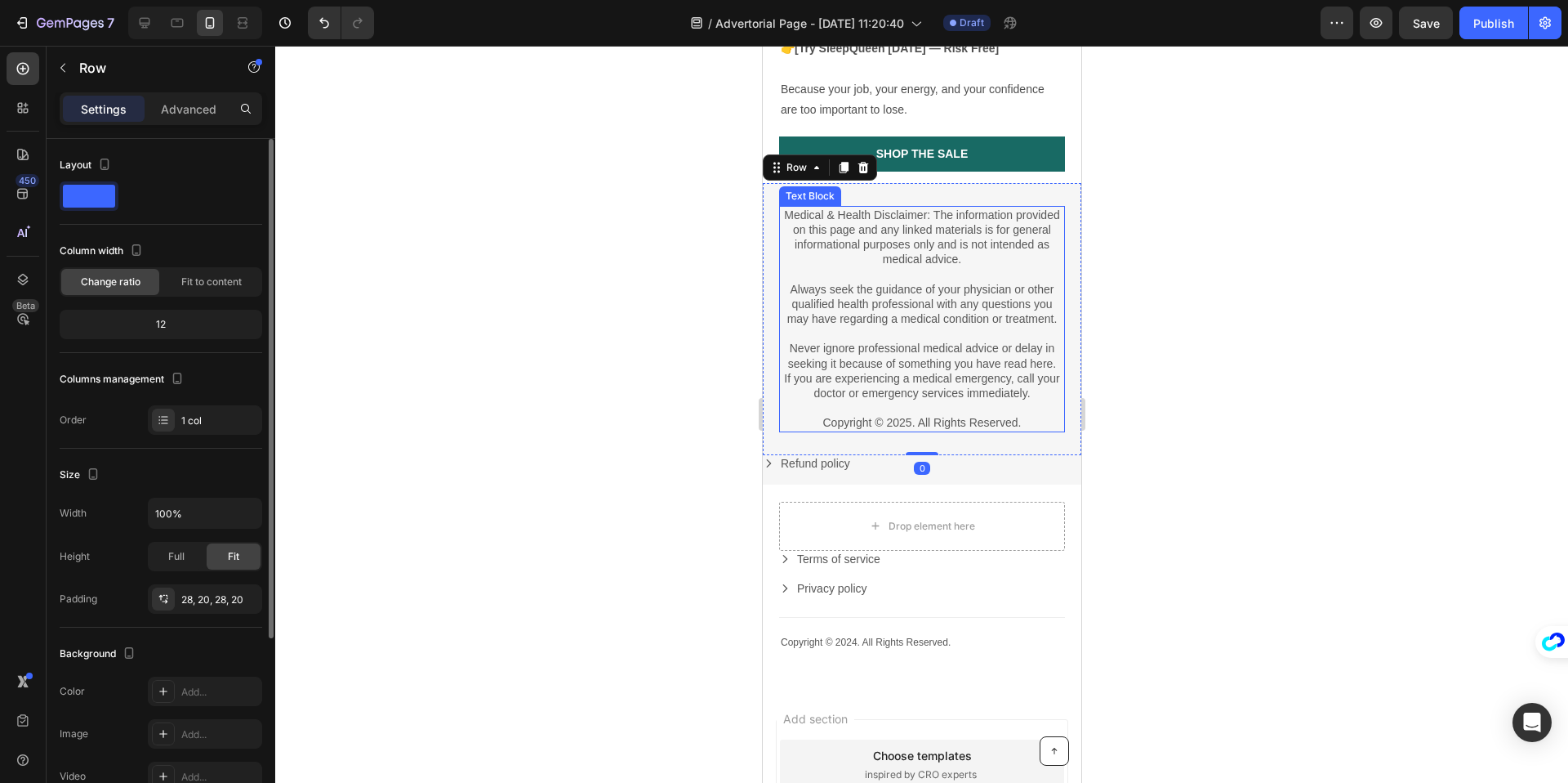
click at [1005, 415] on p "Copyright © 2025. All Rights Reserved." at bounding box center [921, 422] width 282 height 15
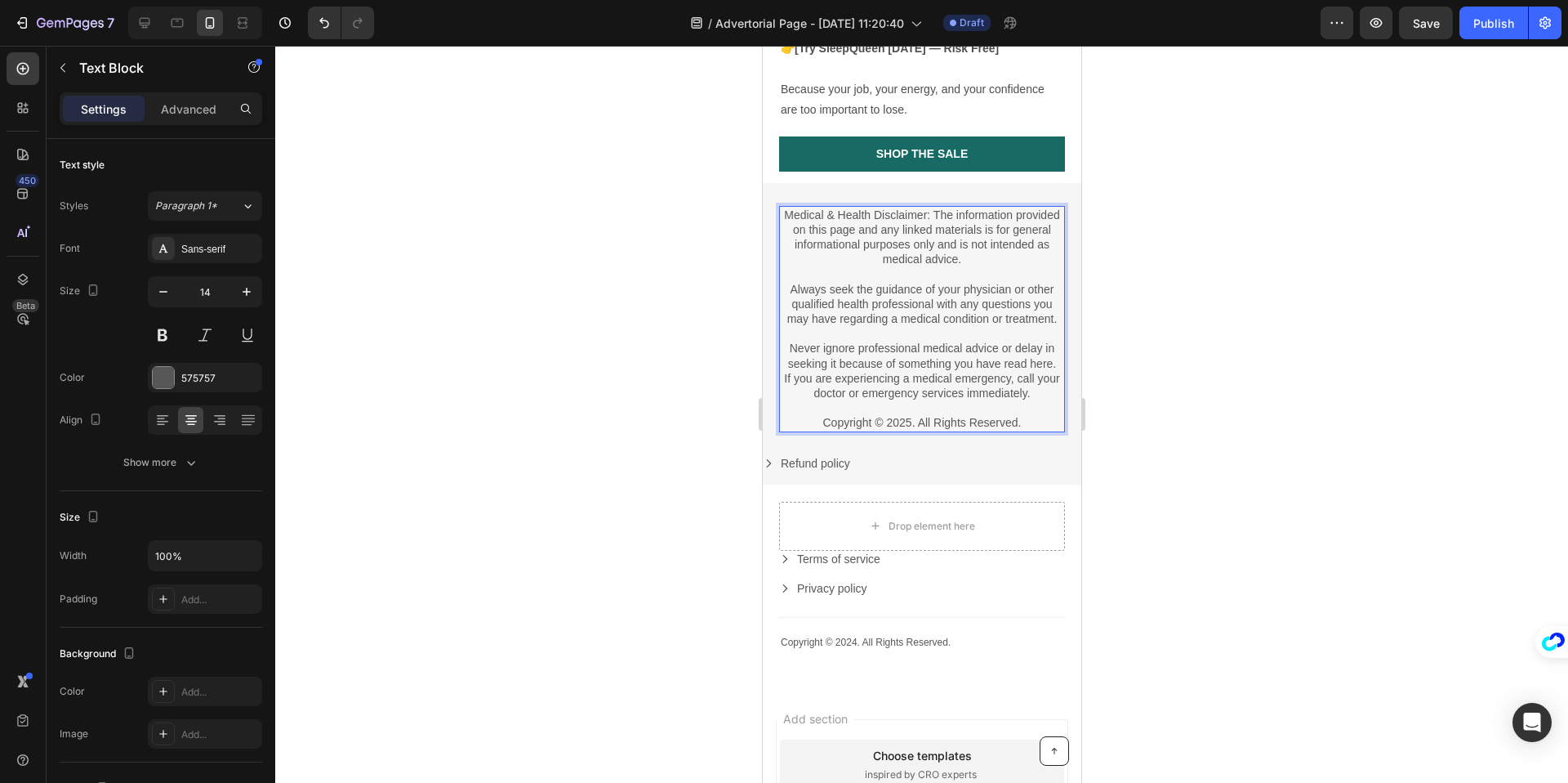
click at [1029, 415] on p "Copyright © 2025. All Rights Reserved." at bounding box center [921, 422] width 282 height 15
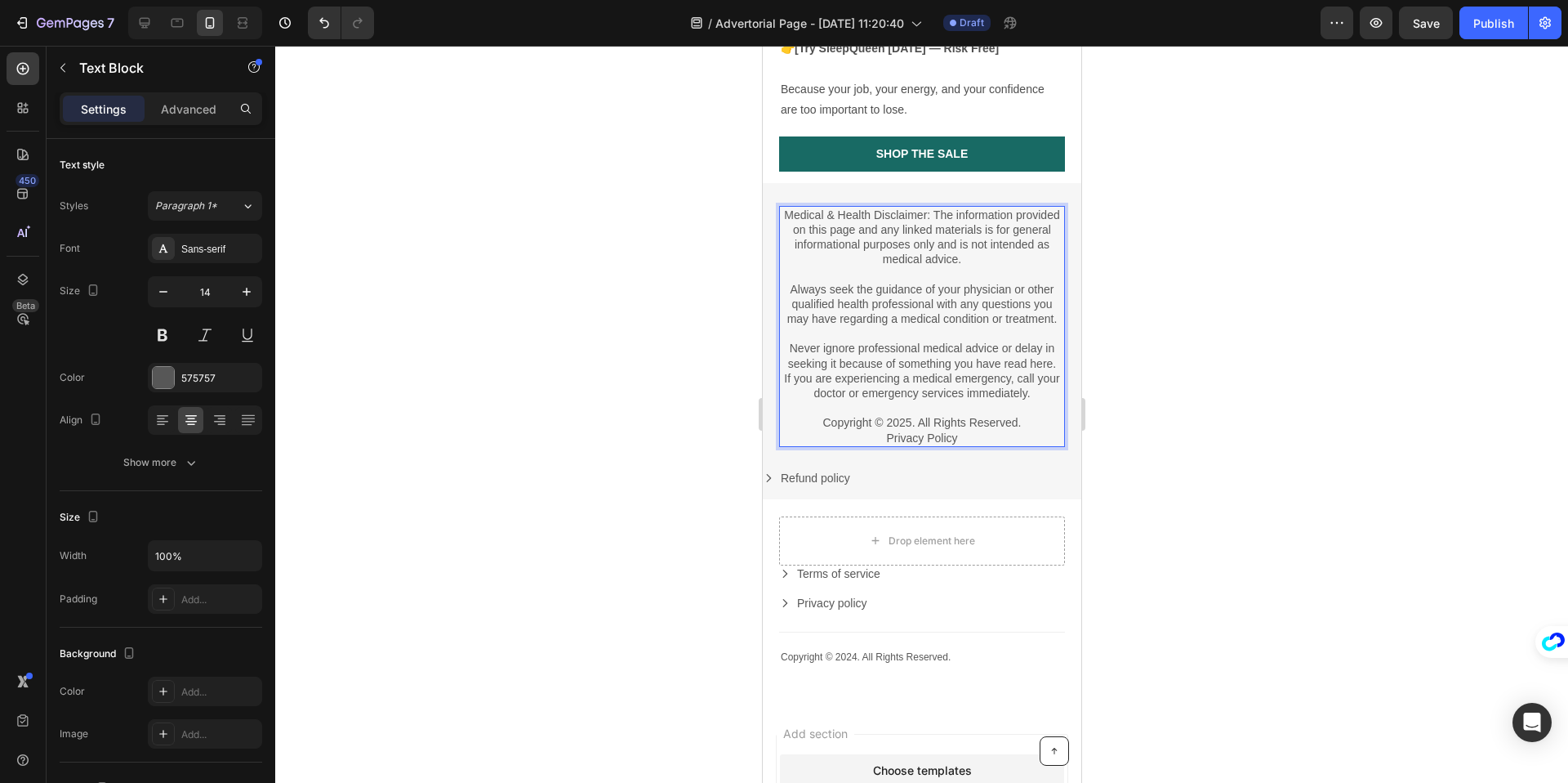
click at [921, 431] on p "Privacy Policy" at bounding box center [921, 438] width 282 height 15
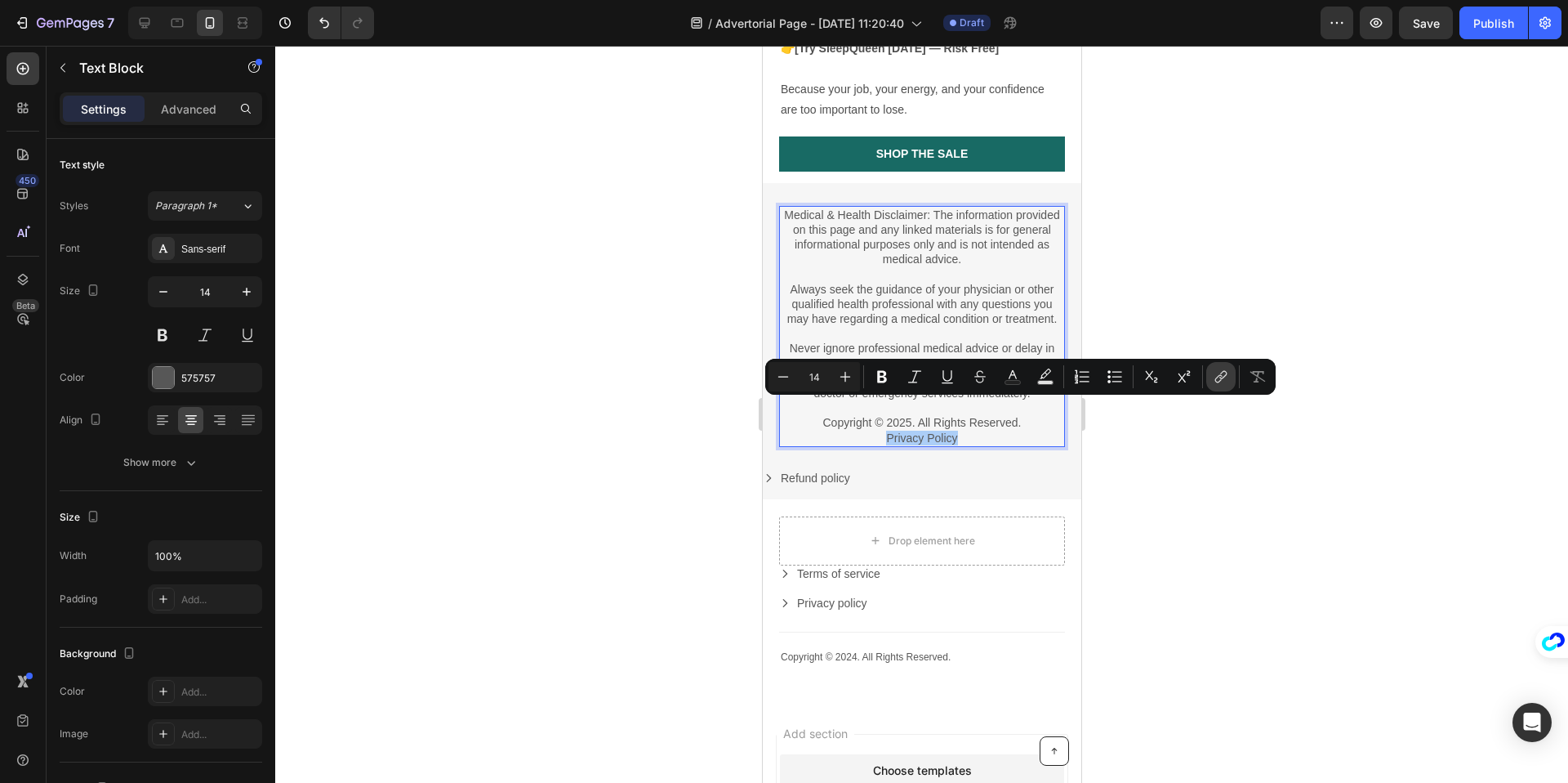
click at [1220, 380] on icon "Editor contextual toolbar" at bounding box center [1220, 376] width 16 height 16
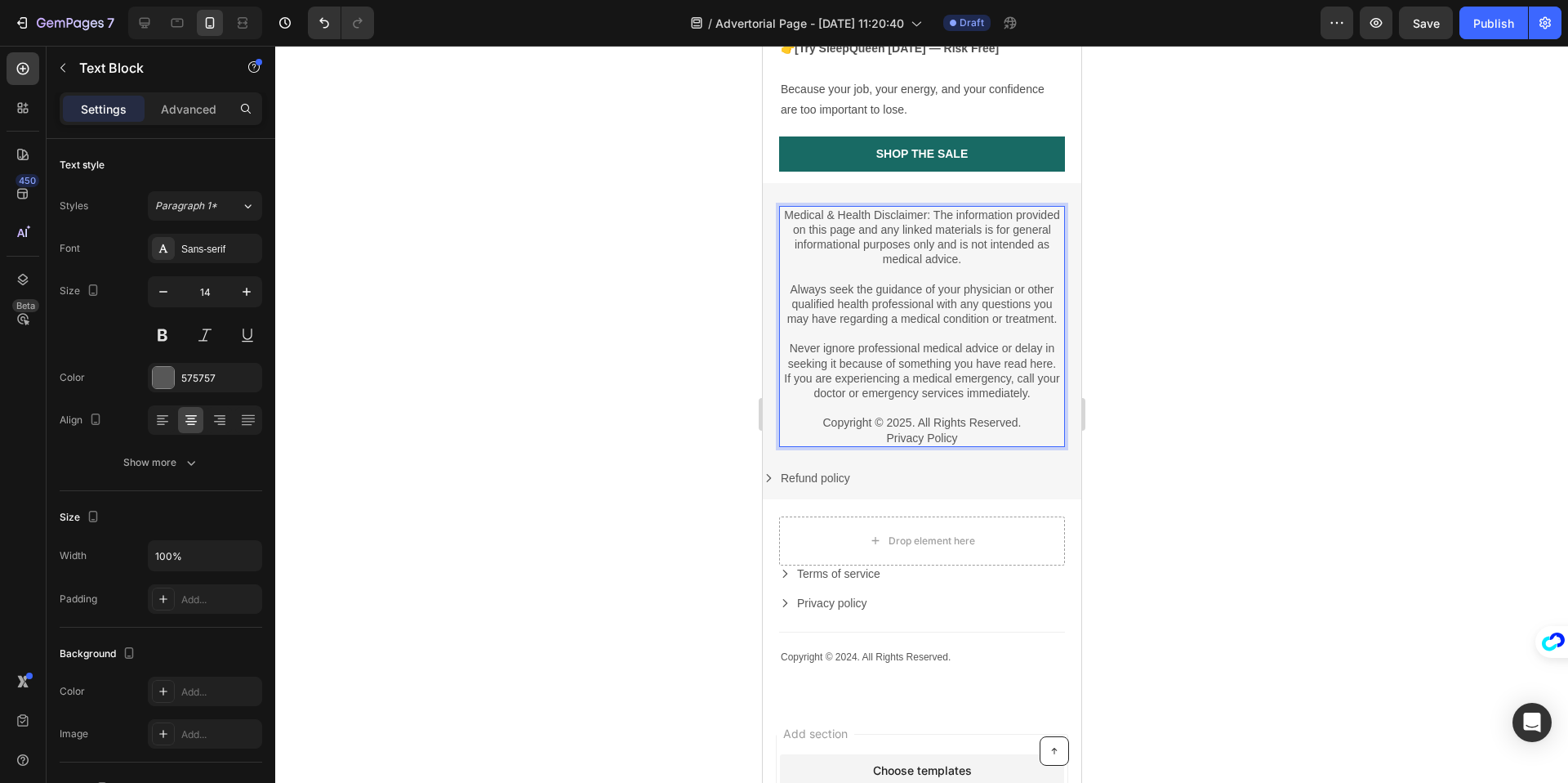
click at [923, 415] on p "Copyright © 2025. All Rights Reserved." at bounding box center [921, 422] width 282 height 15
click at [921, 431] on p "Privacy Policy" at bounding box center [921, 438] width 282 height 15
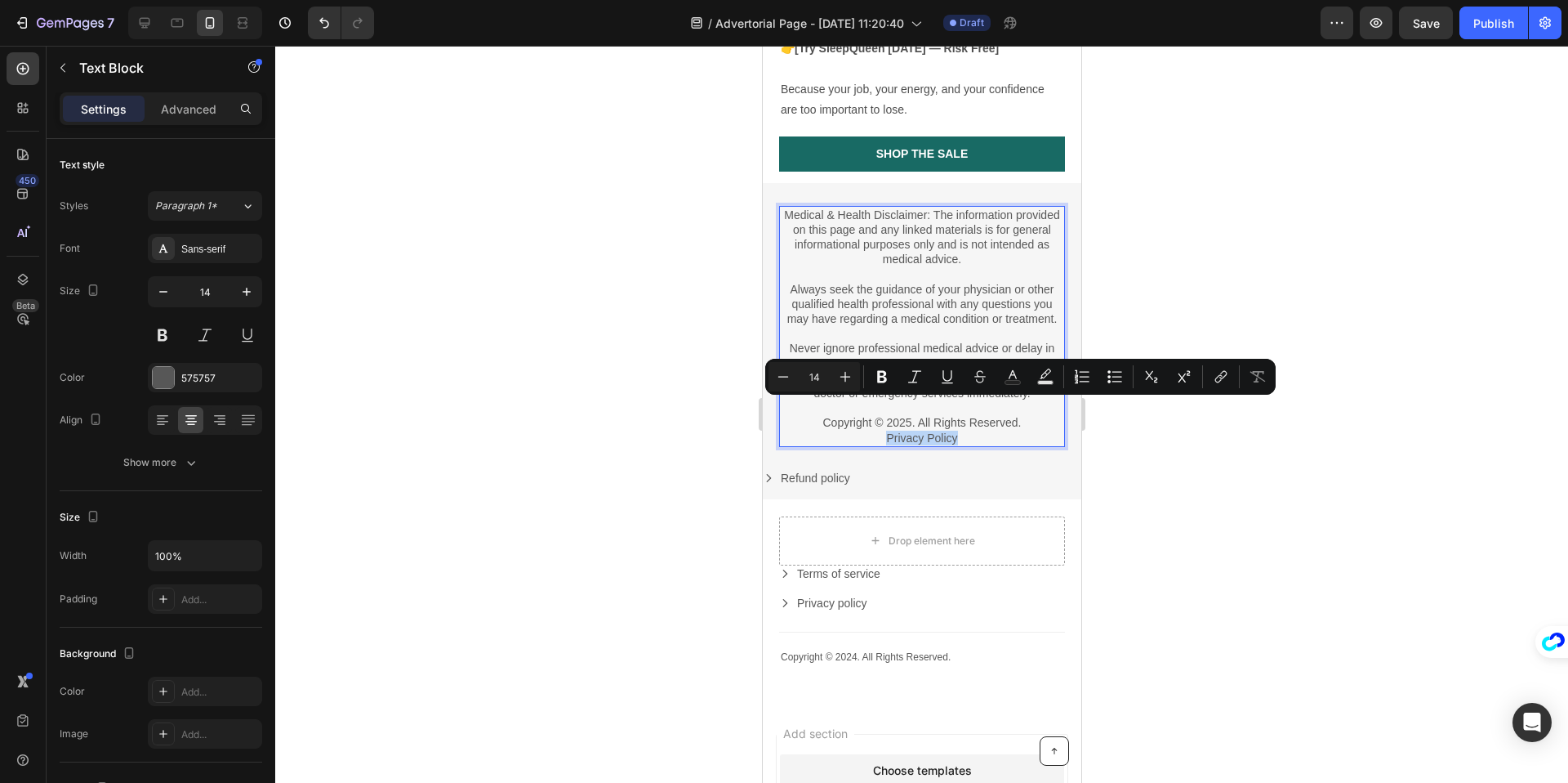
click at [921, 431] on p "Privacy Policy" at bounding box center [921, 438] width 282 height 15
click at [1218, 377] on icon "Editor contextual toolbar" at bounding box center [1220, 376] width 16 height 16
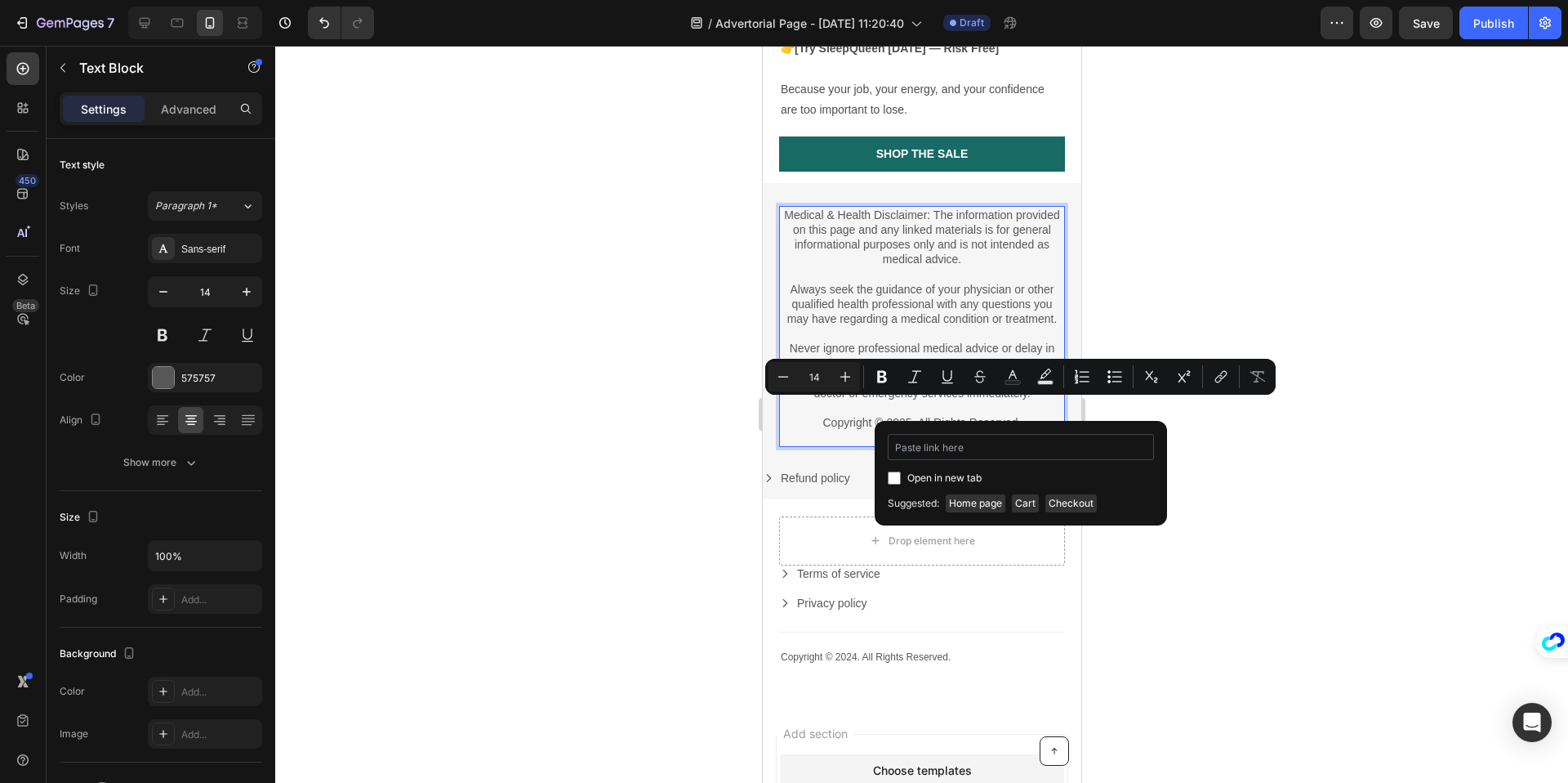
click at [975, 444] on input "Editor contextual toolbar" at bounding box center [1021, 447] width 266 height 27
type input "[URL][DOMAIN_NAME]"
click at [896, 480] on input "Editor contextual toolbar" at bounding box center [894, 478] width 13 height 13
checkbox input "true"
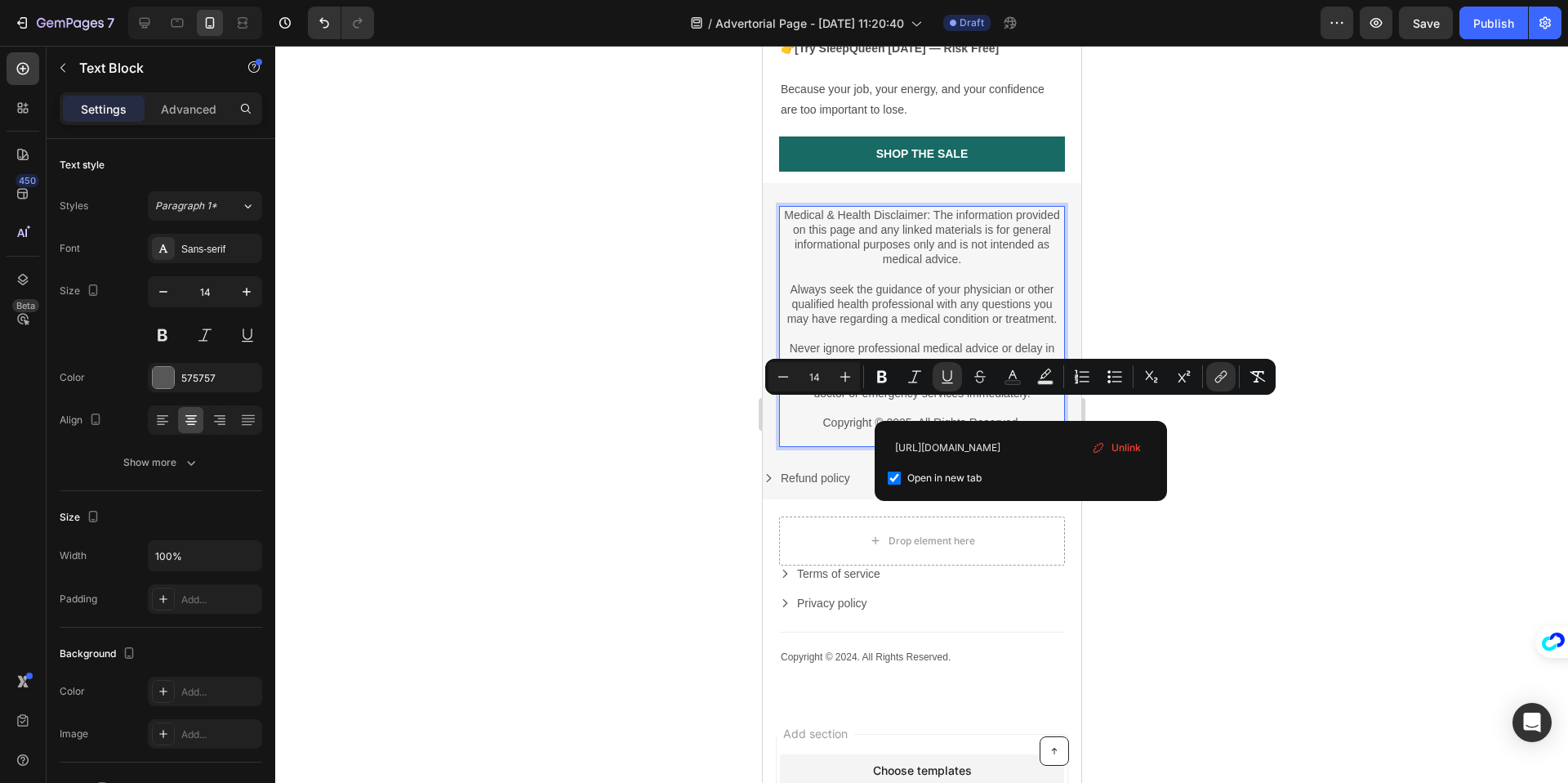
scroll to position [0, 0]
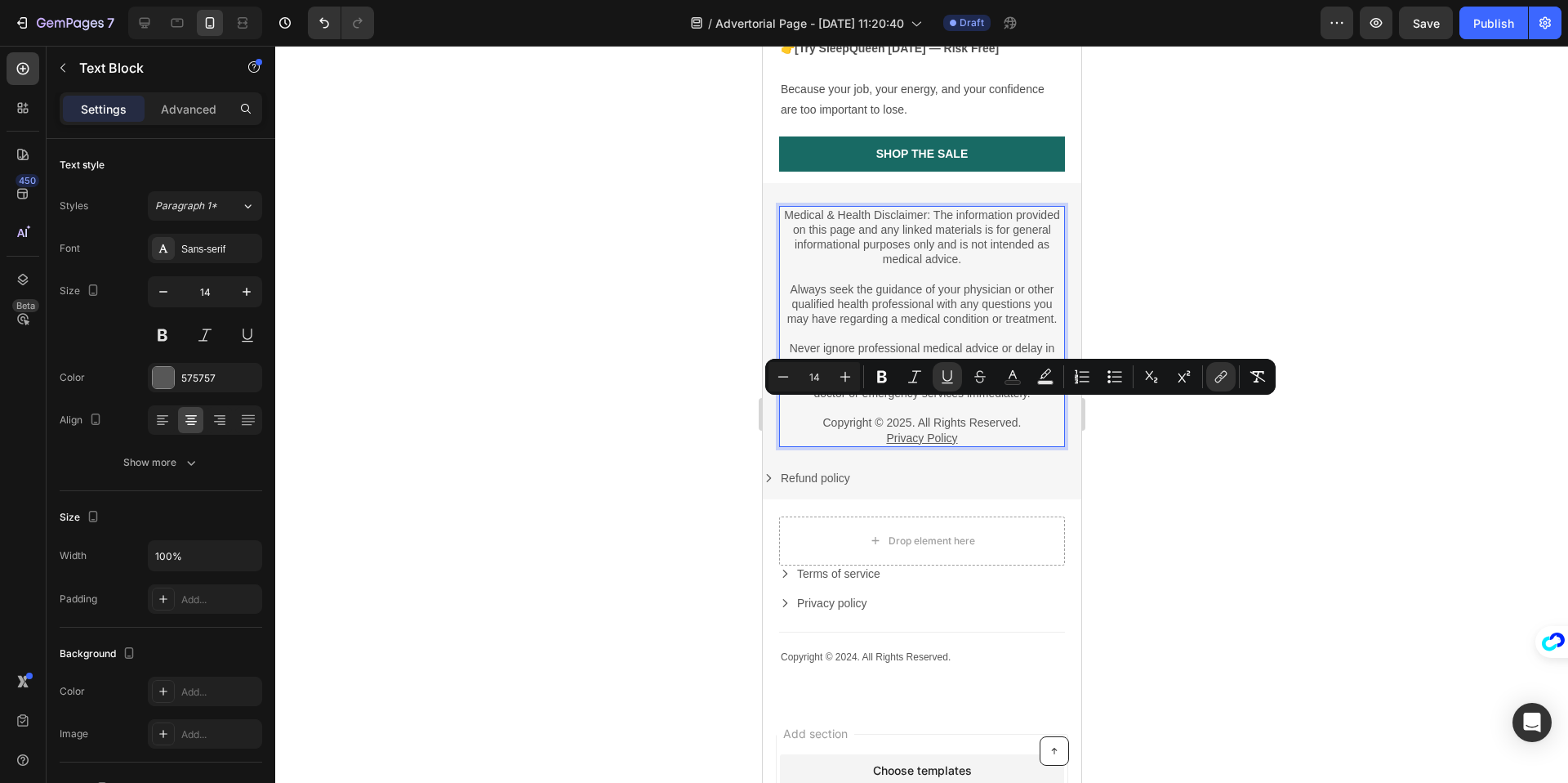
click at [1263, 482] on div at bounding box center [922, 414] width 1293 height 737
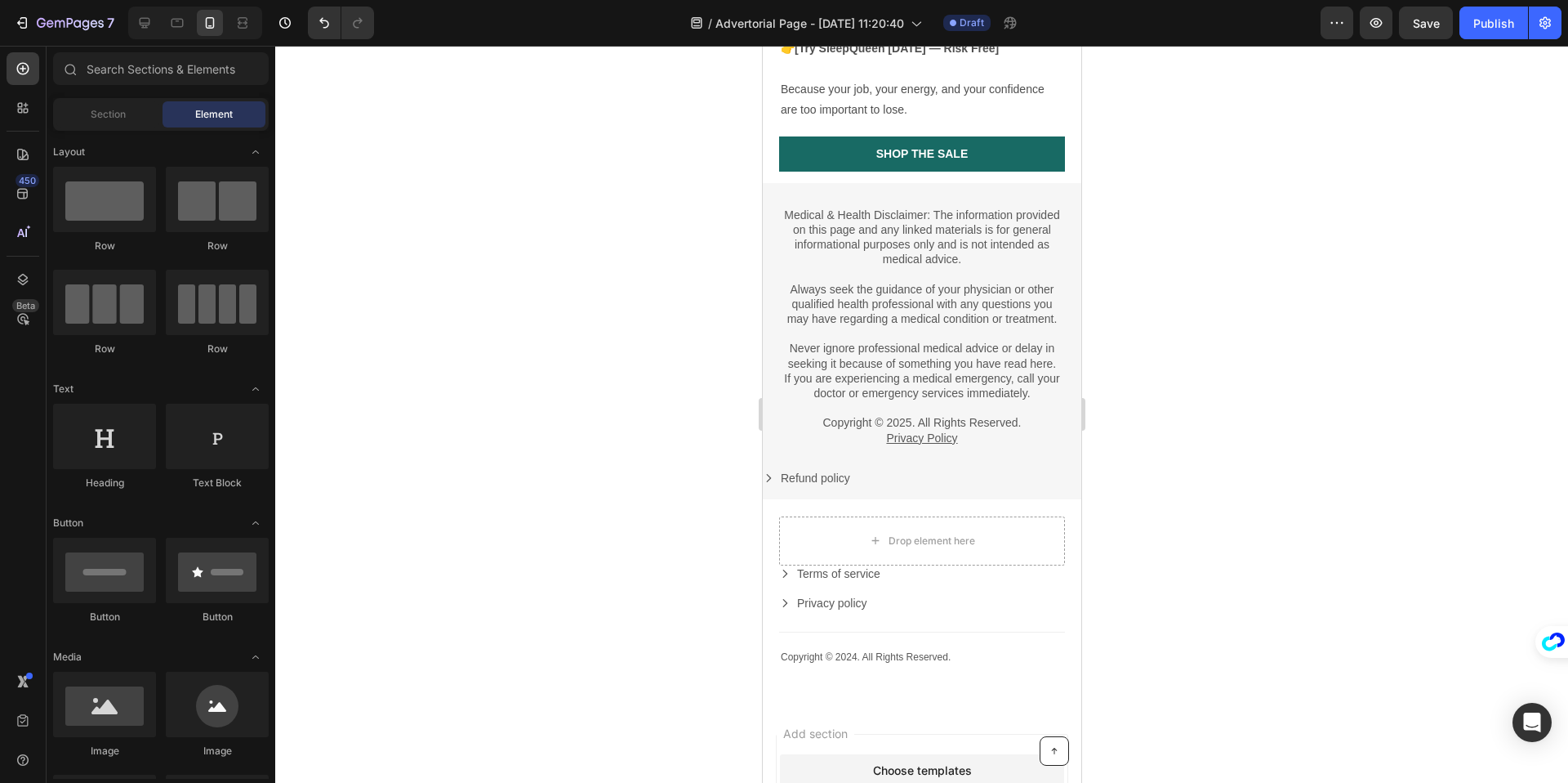
click at [995, 431] on p "Privacy Policy" at bounding box center [921, 438] width 282 height 15
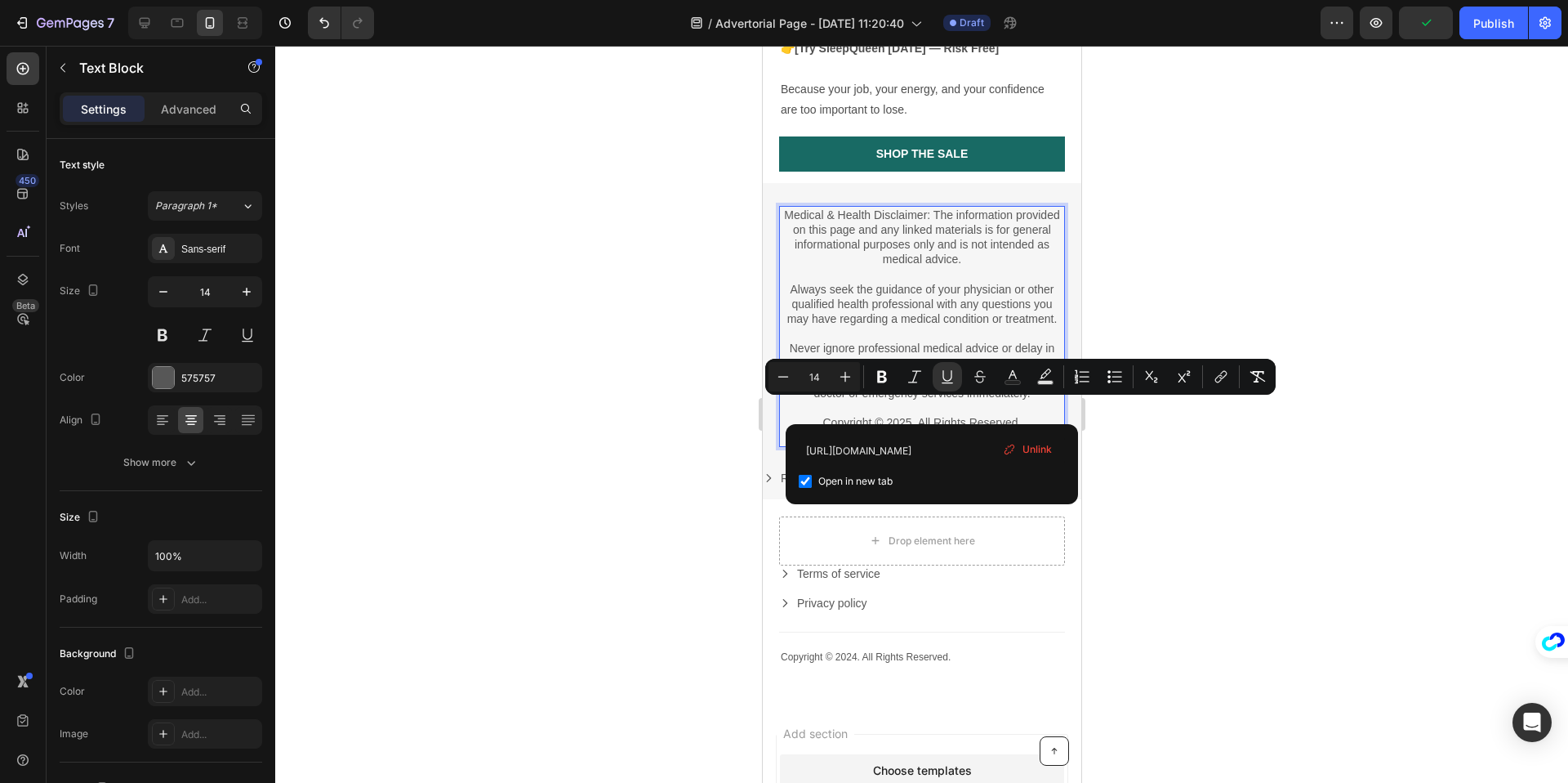
drag, startPoint x: 954, startPoint y: 411, endPoint x: 975, endPoint y: 408, distance: 21.2
click at [975, 431] on p "Privacy Policy |" at bounding box center [921, 438] width 282 height 15
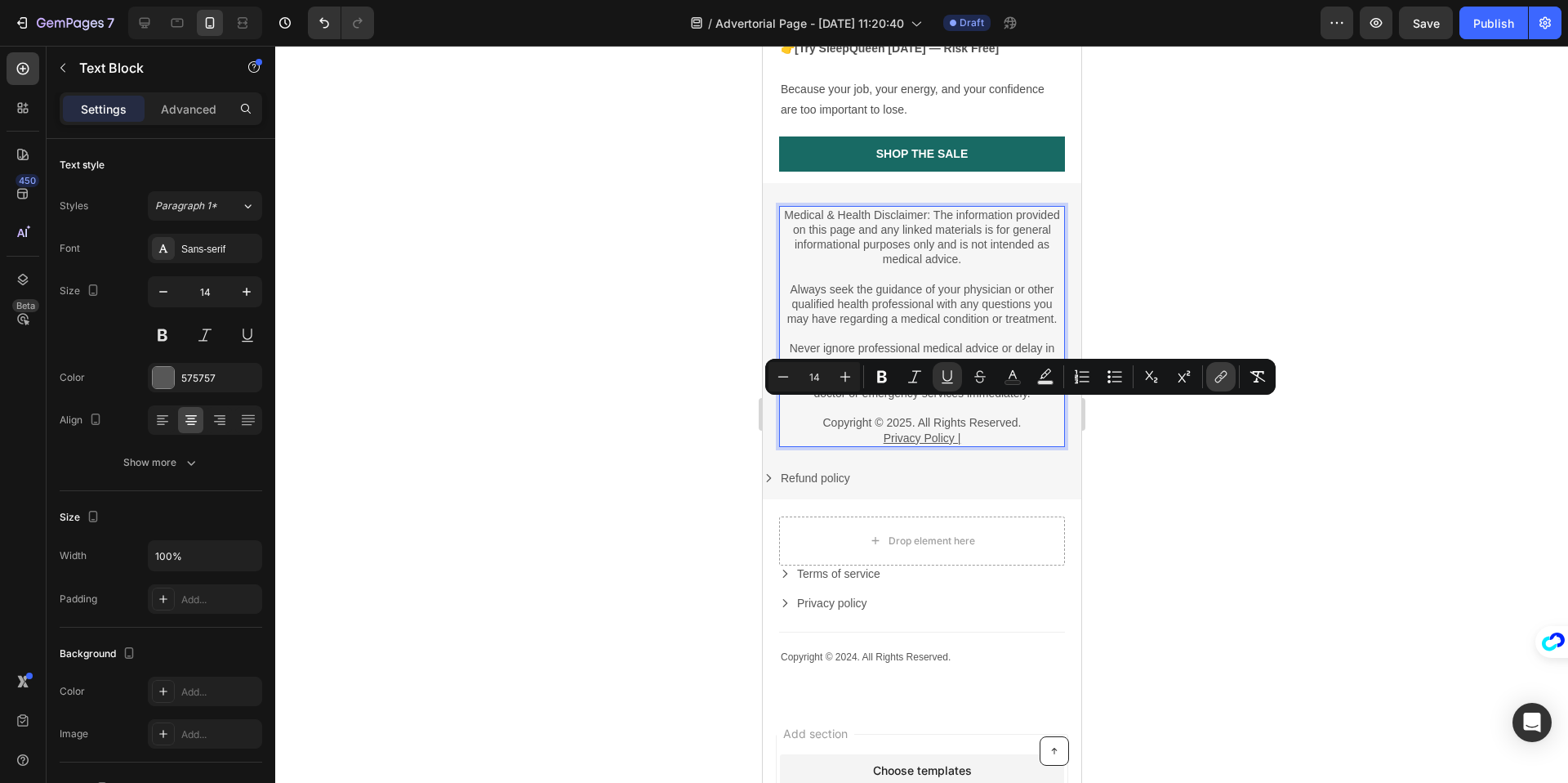
click at [1231, 378] on button "link" at bounding box center [1220, 376] width 29 height 29
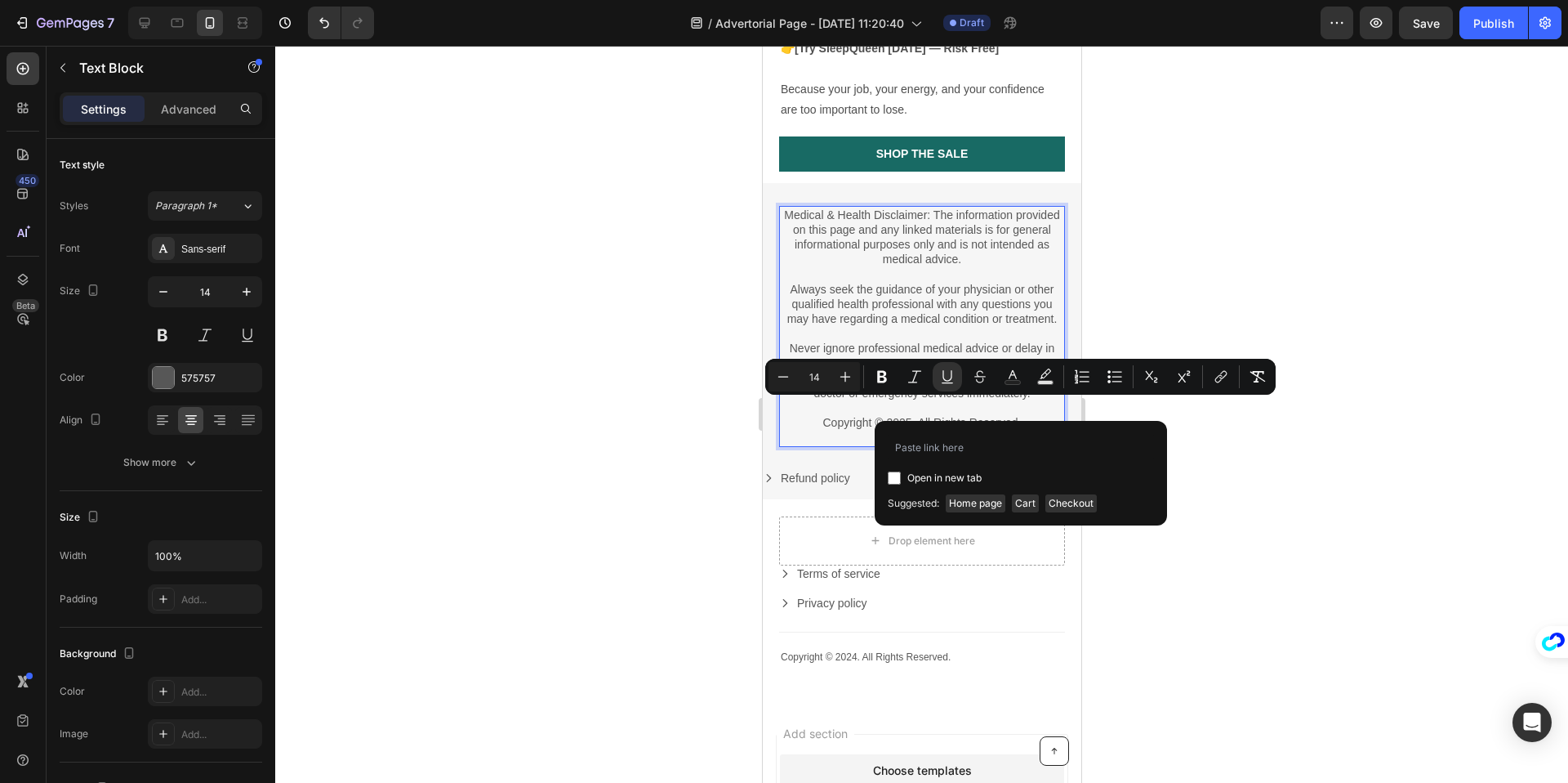
drag, startPoint x: 13, startPoint y: 413, endPoint x: 752, endPoint y: 464, distance: 740.8
click at [655, 479] on div at bounding box center [922, 414] width 1293 height 737
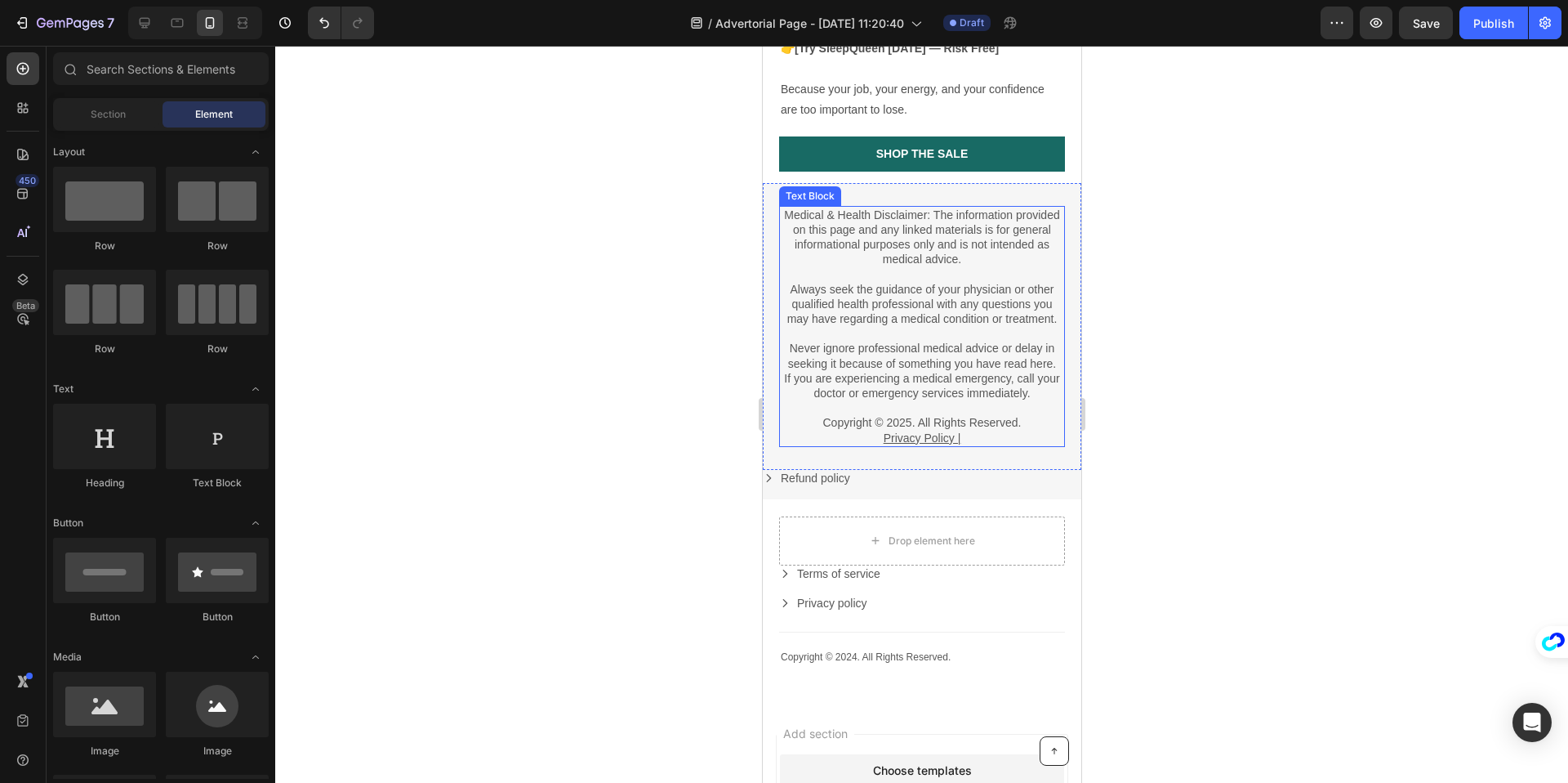
click at [982, 431] on p "Privacy Policy |" at bounding box center [921, 438] width 282 height 15
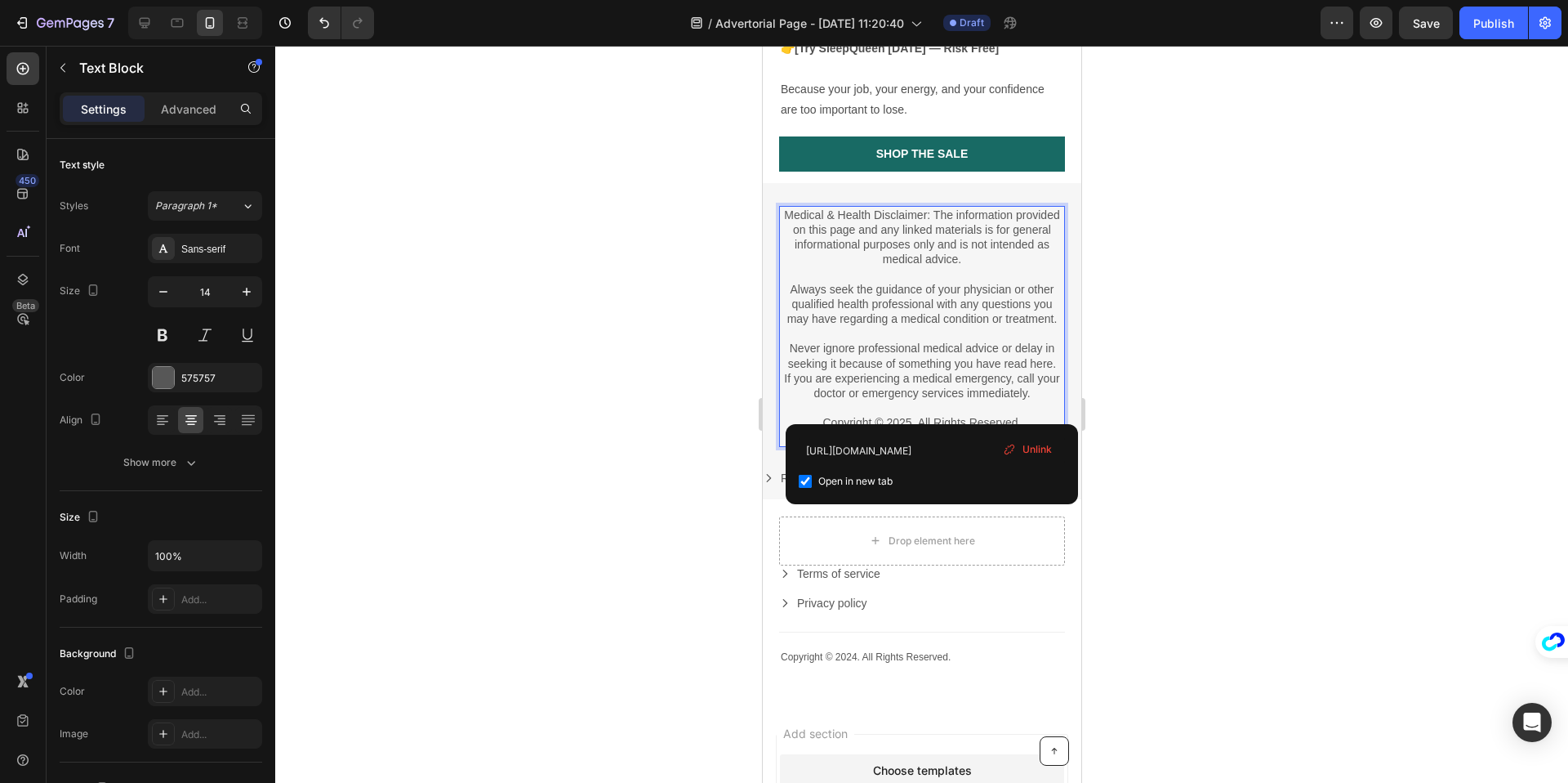
click at [1136, 411] on div at bounding box center [922, 414] width 1293 height 737
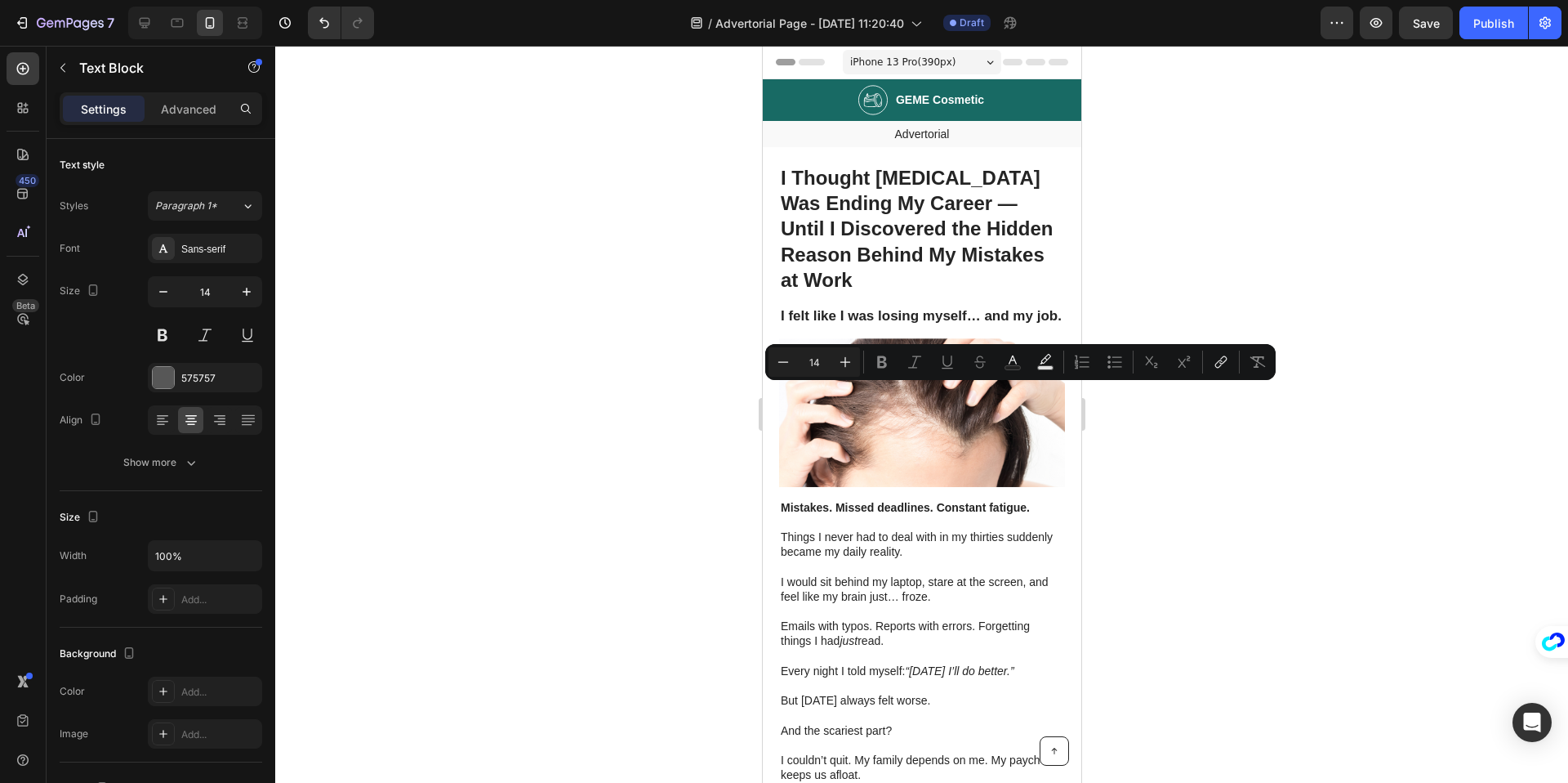
scroll to position [3022, 0]
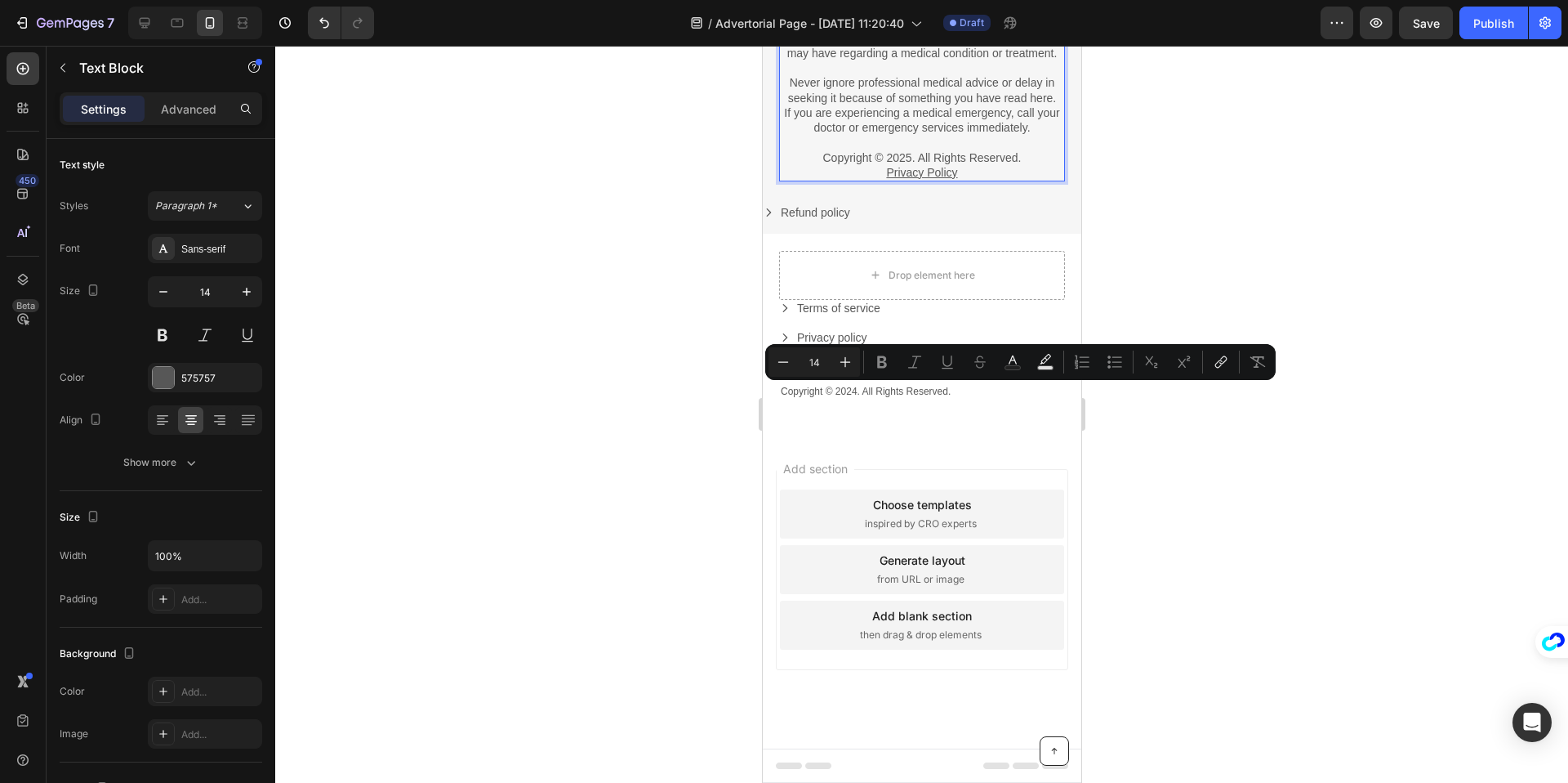
click at [994, 180] on p "Privacy Policy" at bounding box center [921, 173] width 282 height 15
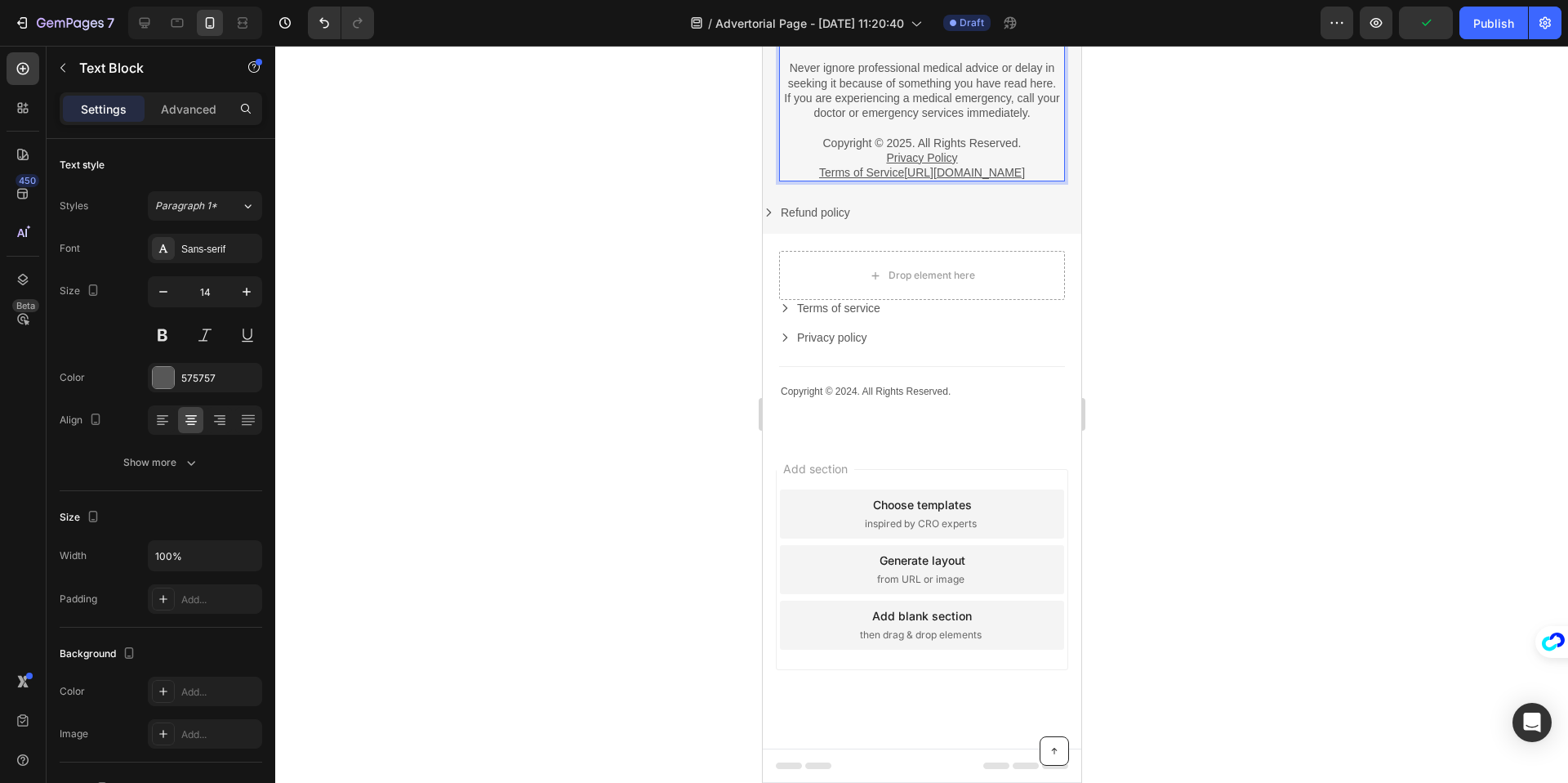
click at [856, 180] on p "Privacy Policy Terms of Service https://sleep-queen.com/pages/privacy-policy" at bounding box center [921, 165] width 282 height 29
click at [971, 180] on p "Privacy Policy Terms of Service" at bounding box center [921, 165] width 282 height 29
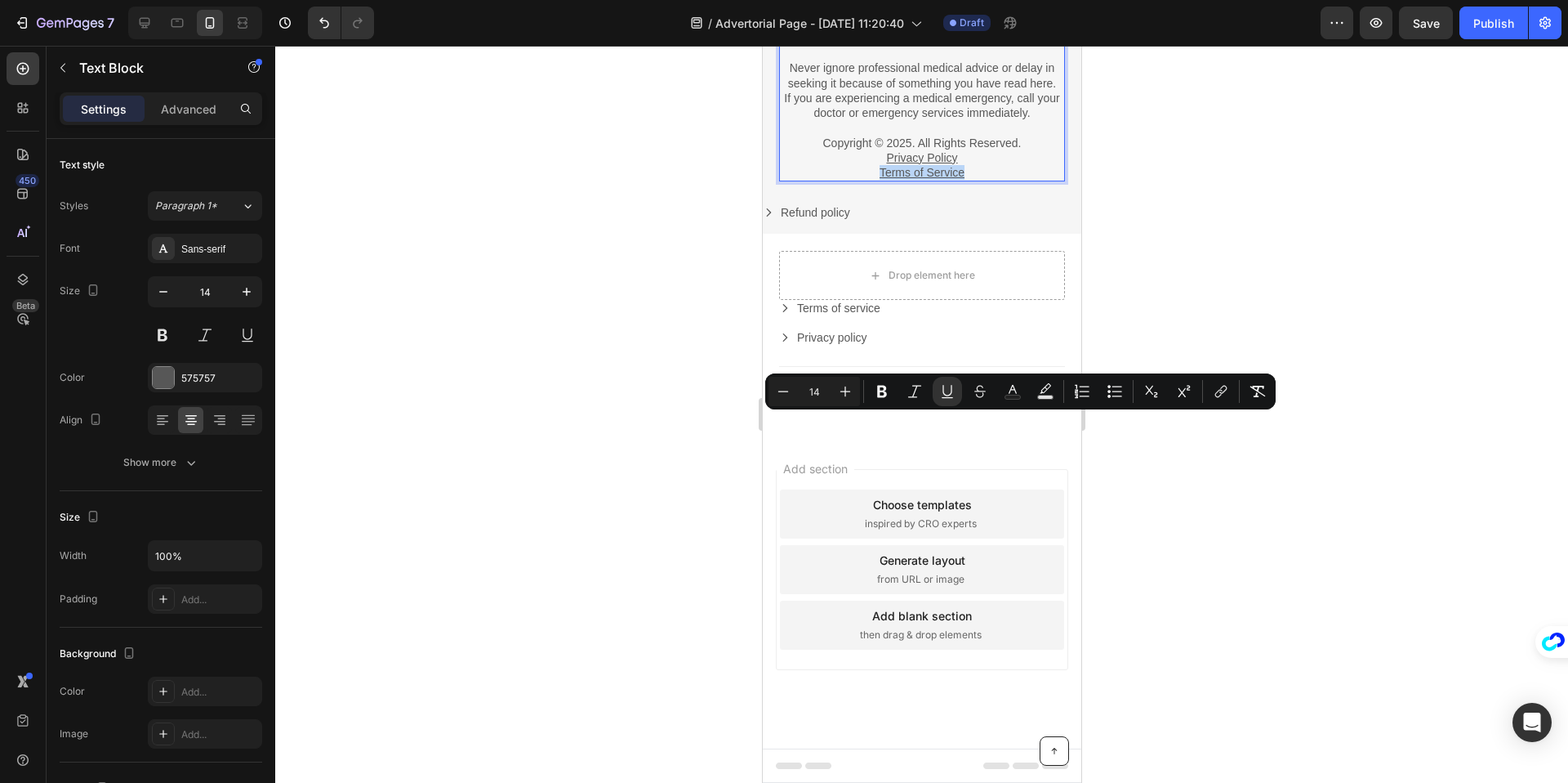
drag, startPoint x: 976, startPoint y: 425, endPoint x: 879, endPoint y: 421, distance: 97.1
click at [879, 180] on p "Privacy Policy Terms of Service" at bounding box center [921, 165] width 282 height 29
click at [964, 180] on p "Privacy Policy Terms of Service" at bounding box center [921, 165] width 282 height 29
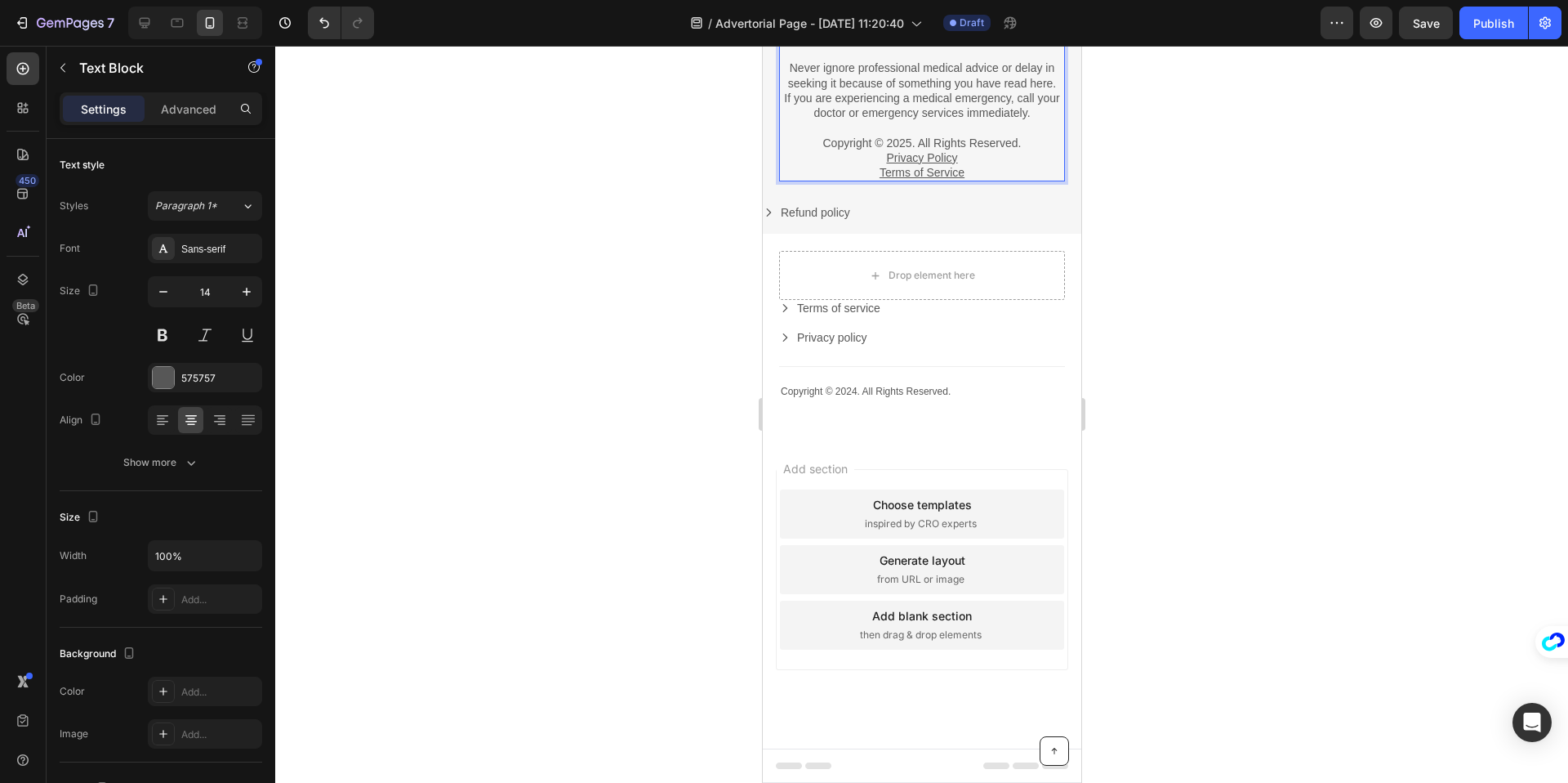
click at [914, 179] on u "Terms of Service" at bounding box center [922, 172] width 85 height 13
click at [901, 179] on u "Terms of Service" at bounding box center [922, 172] width 85 height 13
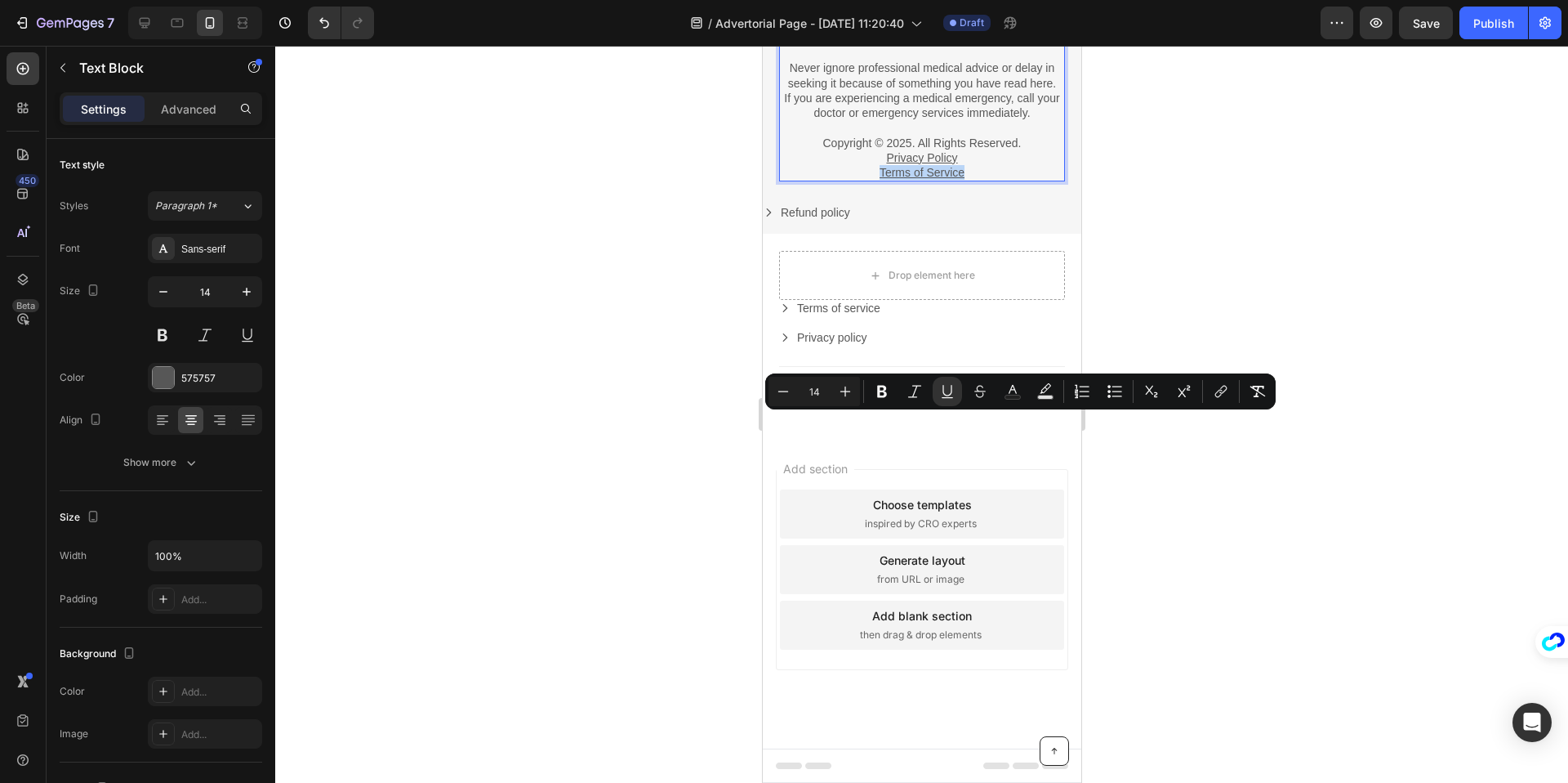
click at [901, 179] on u "Terms of Service" at bounding box center [922, 172] width 85 height 13
click at [952, 389] on icon "Editor contextual toolbar" at bounding box center [947, 391] width 16 height 16
click at [976, 180] on p "Privacy Policy Terms of Service" at bounding box center [921, 165] width 282 height 29
click at [850, 180] on p "Privacy Policy Terms of Service" at bounding box center [921, 165] width 282 height 29
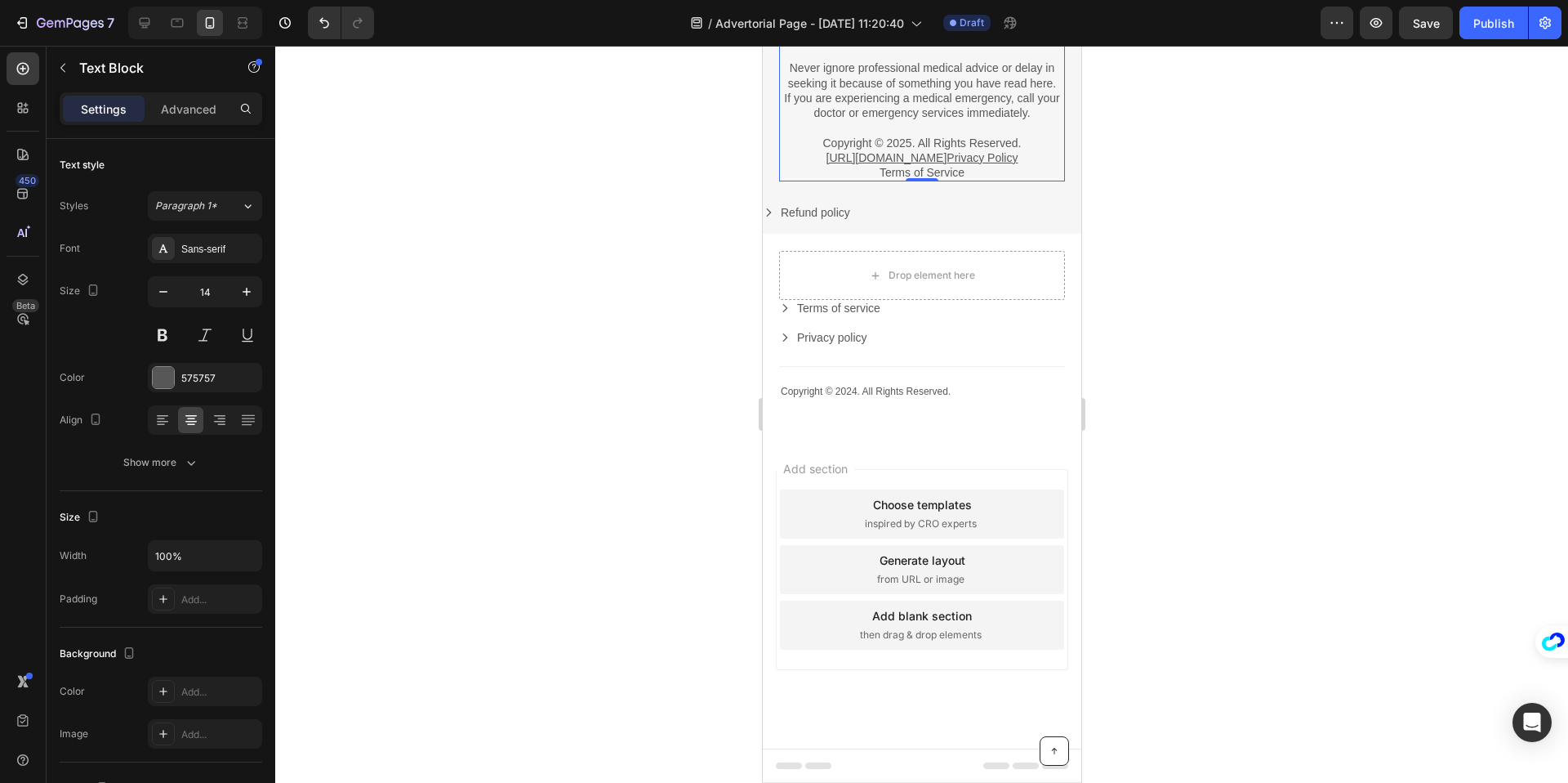
click at [911, 165] on u "[URL][DOMAIN_NAME]" at bounding box center [886, 157] width 121 height 13
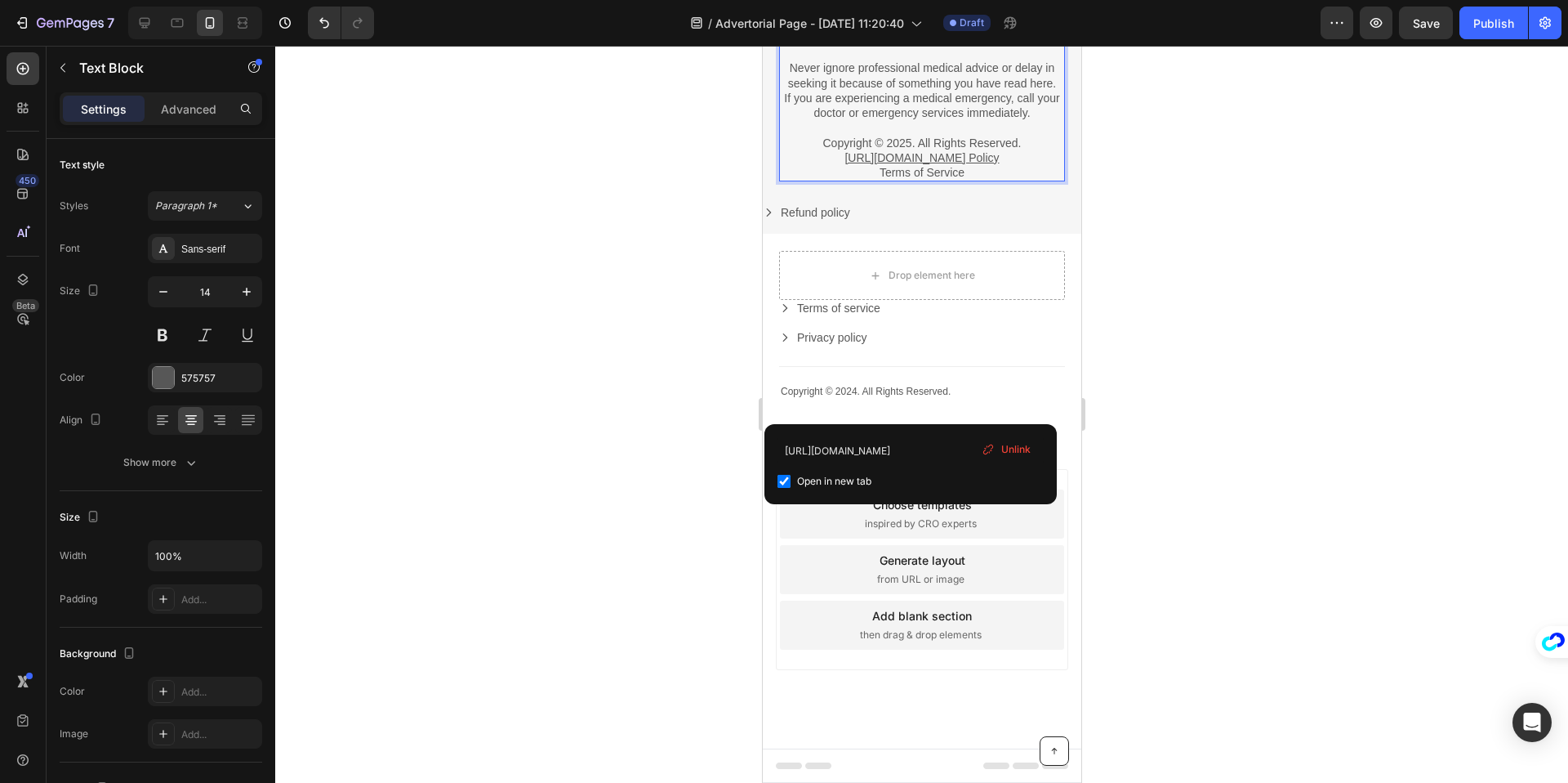
click at [1013, 120] on p "If you are experiencing a medical emergency, call your doctor or emergency serv…" at bounding box center [921, 104] width 282 height 29
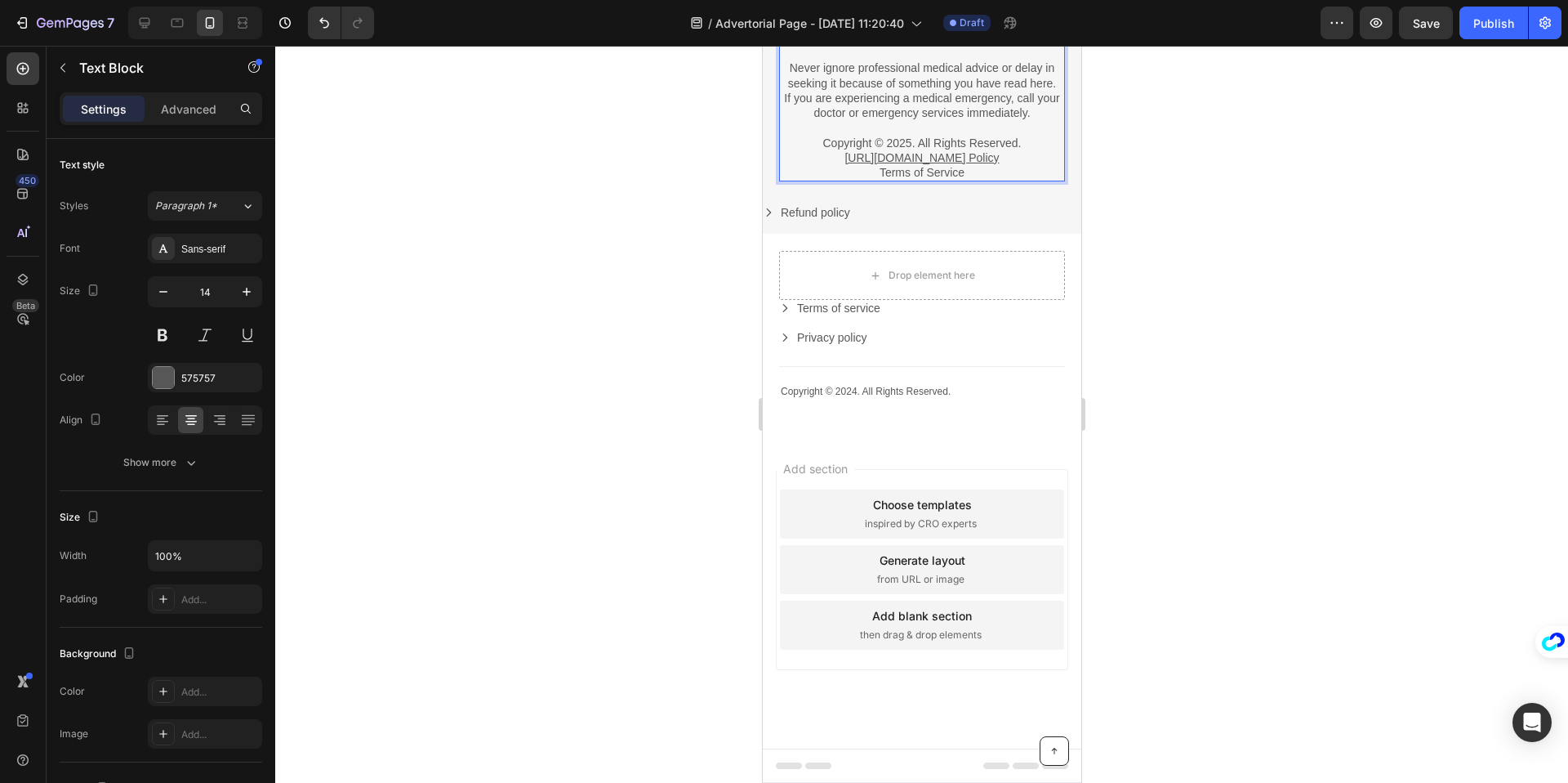
click at [982, 180] on p "https://sleep-queen.com/pages/privacy-policyPrivacy Policy Terms of Service" at bounding box center [921, 165] width 282 height 29
click at [987, 180] on p "Privacy Policy ⁠⁠⁠⁠⁠⁠⁠ Terms of Service" at bounding box center [921, 165] width 282 height 29
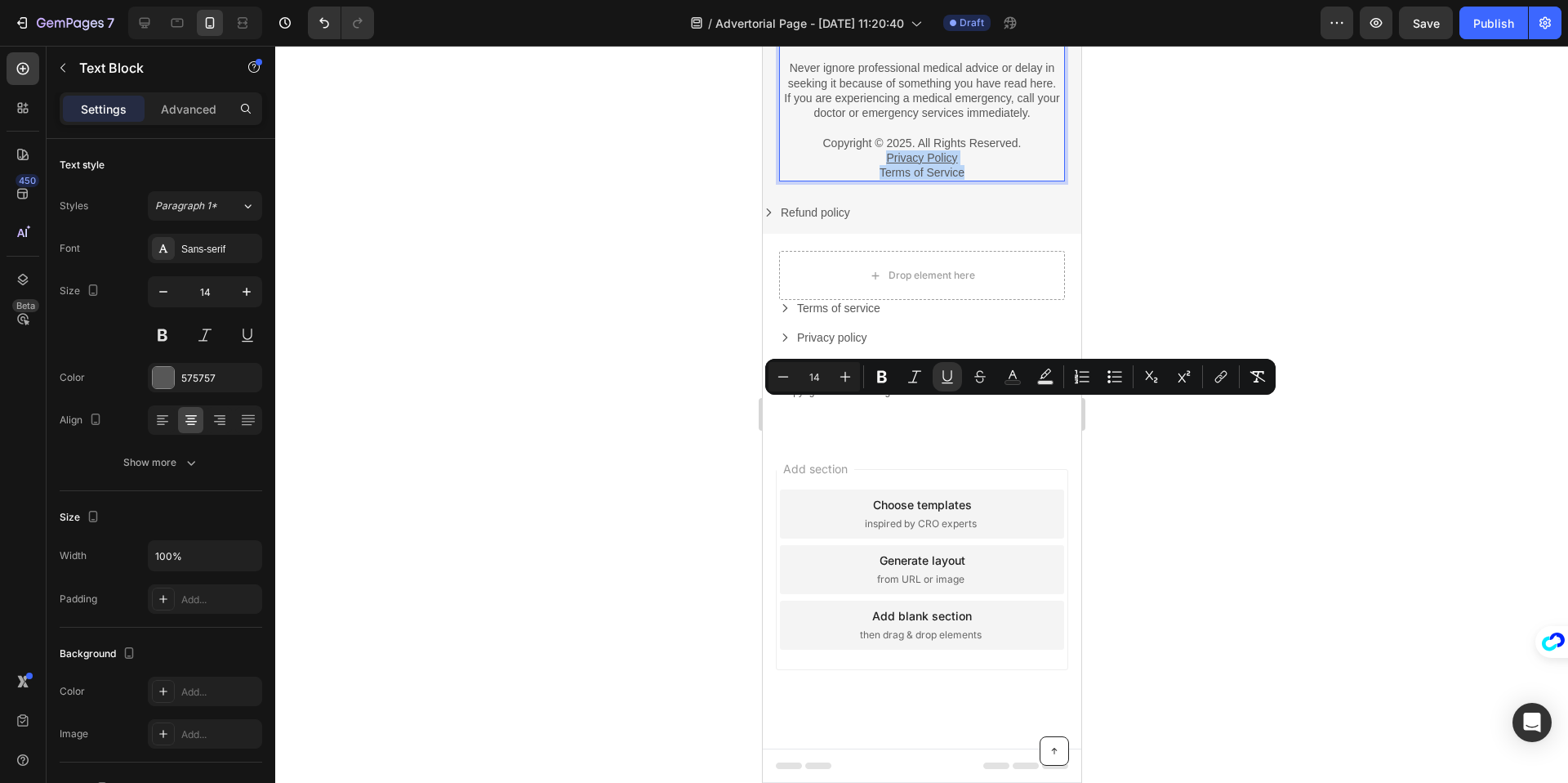
drag, startPoint x: 989, startPoint y: 423, endPoint x: 868, endPoint y: 410, distance: 121.7
click at [868, 180] on p "Privacy Policy Terms of Service" at bounding box center [921, 165] width 282 height 29
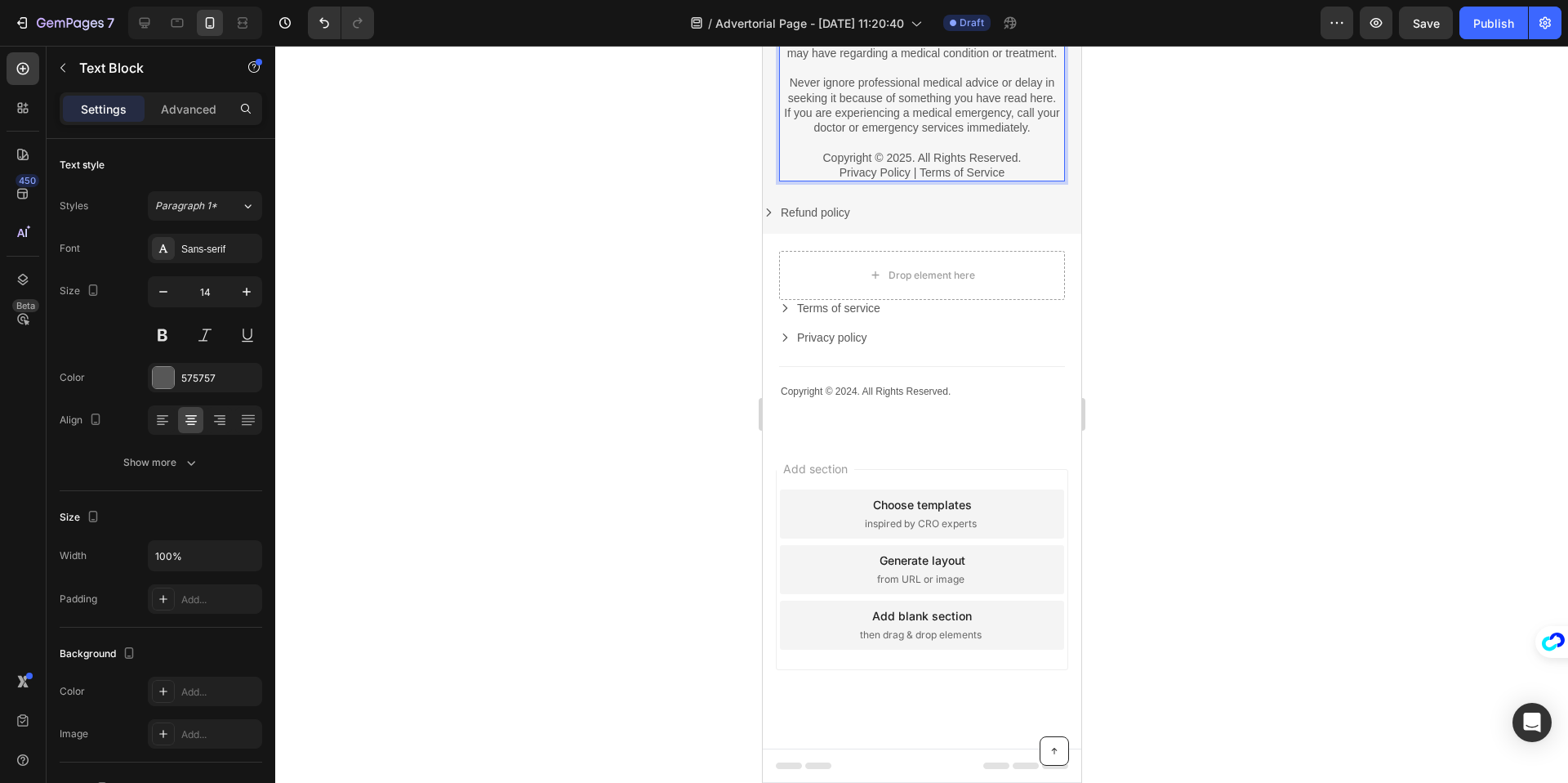
click at [915, 180] on p "Privacy Policy | Terms of Service" at bounding box center [921, 173] width 282 height 15
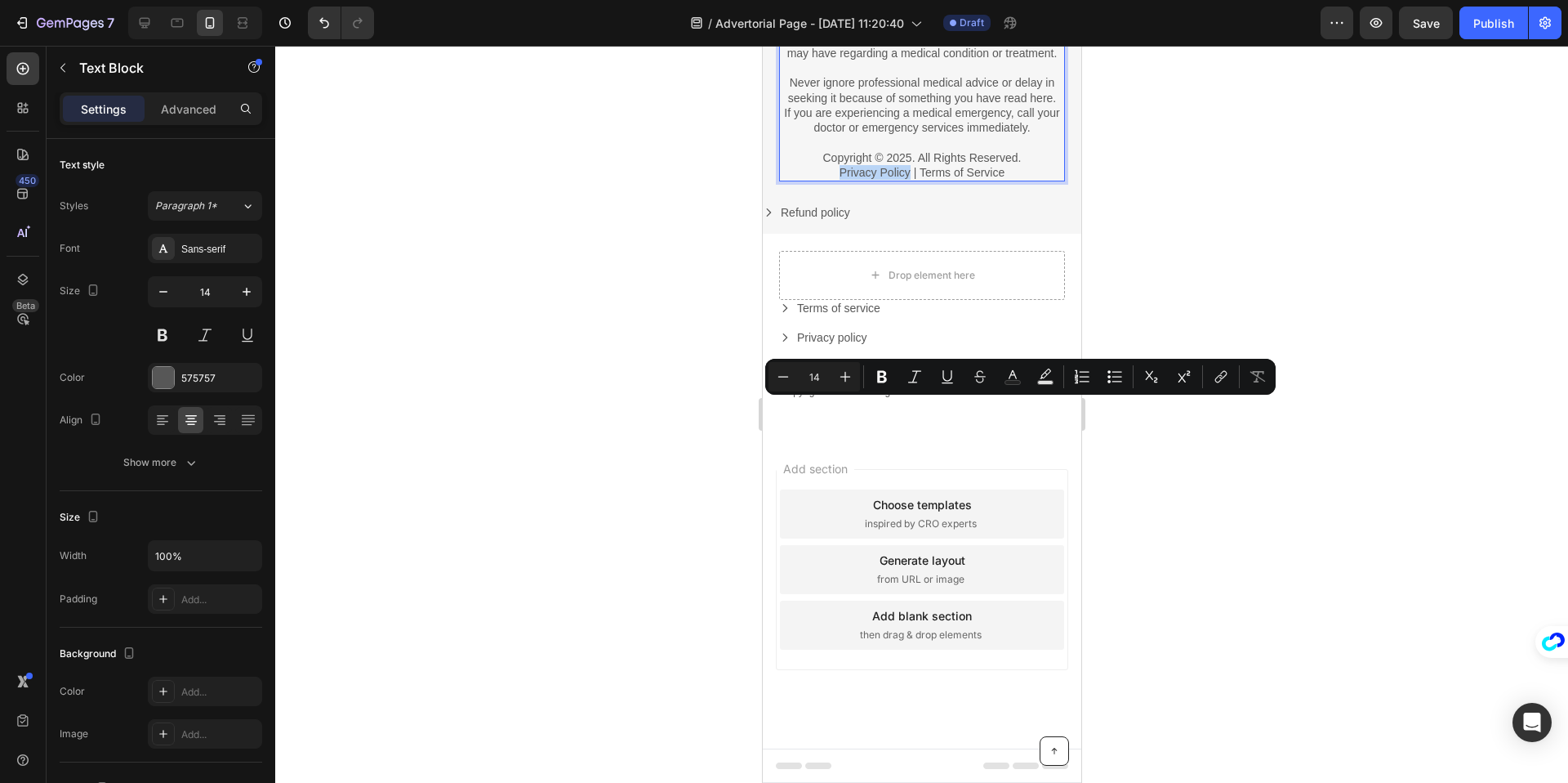
drag, startPoint x: 906, startPoint y: 405, endPoint x: 830, endPoint y: 409, distance: 76.1
click at [831, 180] on p "Privacy Policy | Terms of Service" at bounding box center [921, 173] width 282 height 15
click at [1220, 375] on icon "Editor contextual toolbar" at bounding box center [1219, 379] width 7 height 8
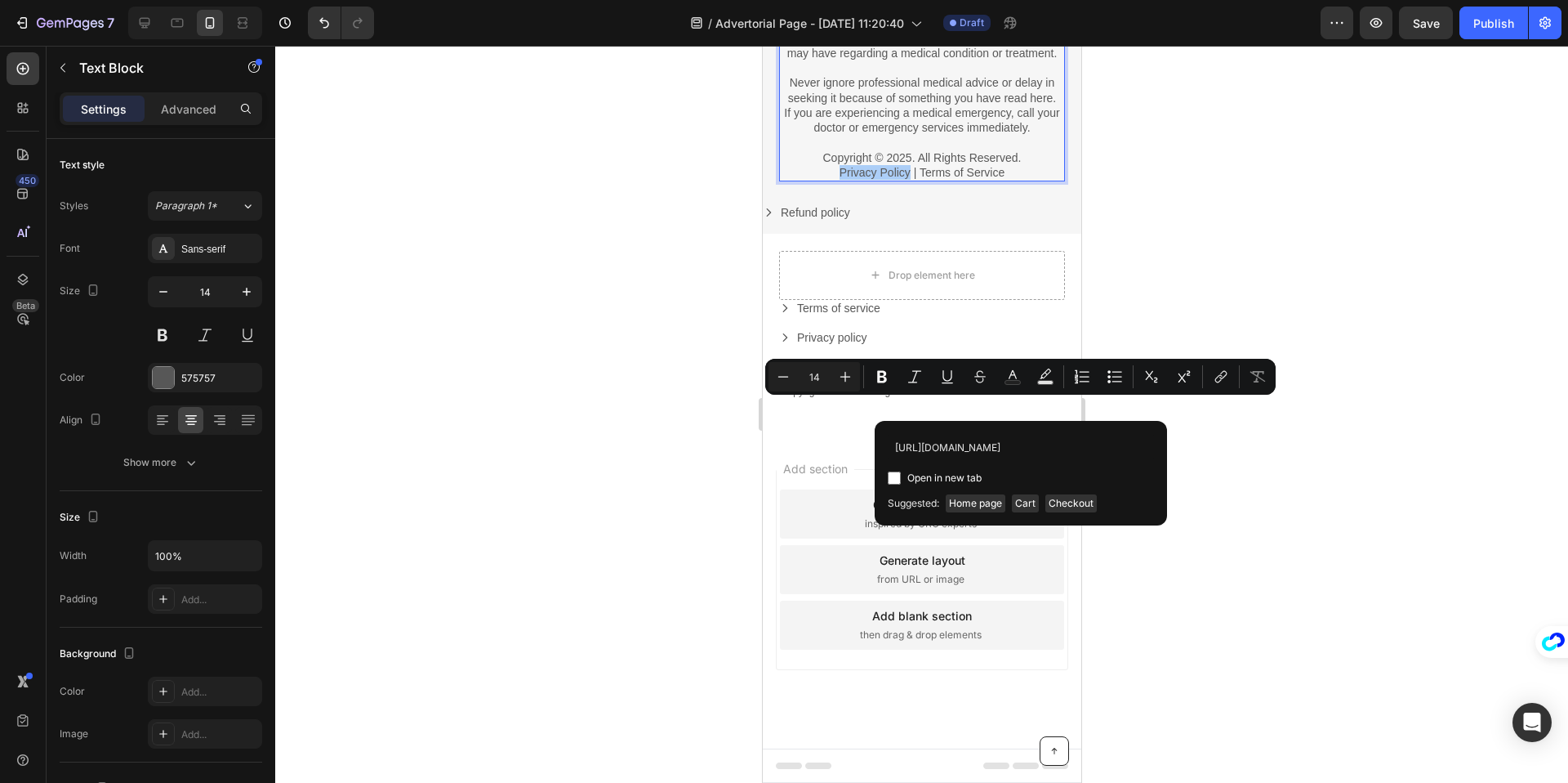
scroll to position [0, 33]
type input "[URL][DOMAIN_NAME]"
click at [898, 477] on input "Editor contextual toolbar" at bounding box center [894, 478] width 13 height 13
checkbox input "true"
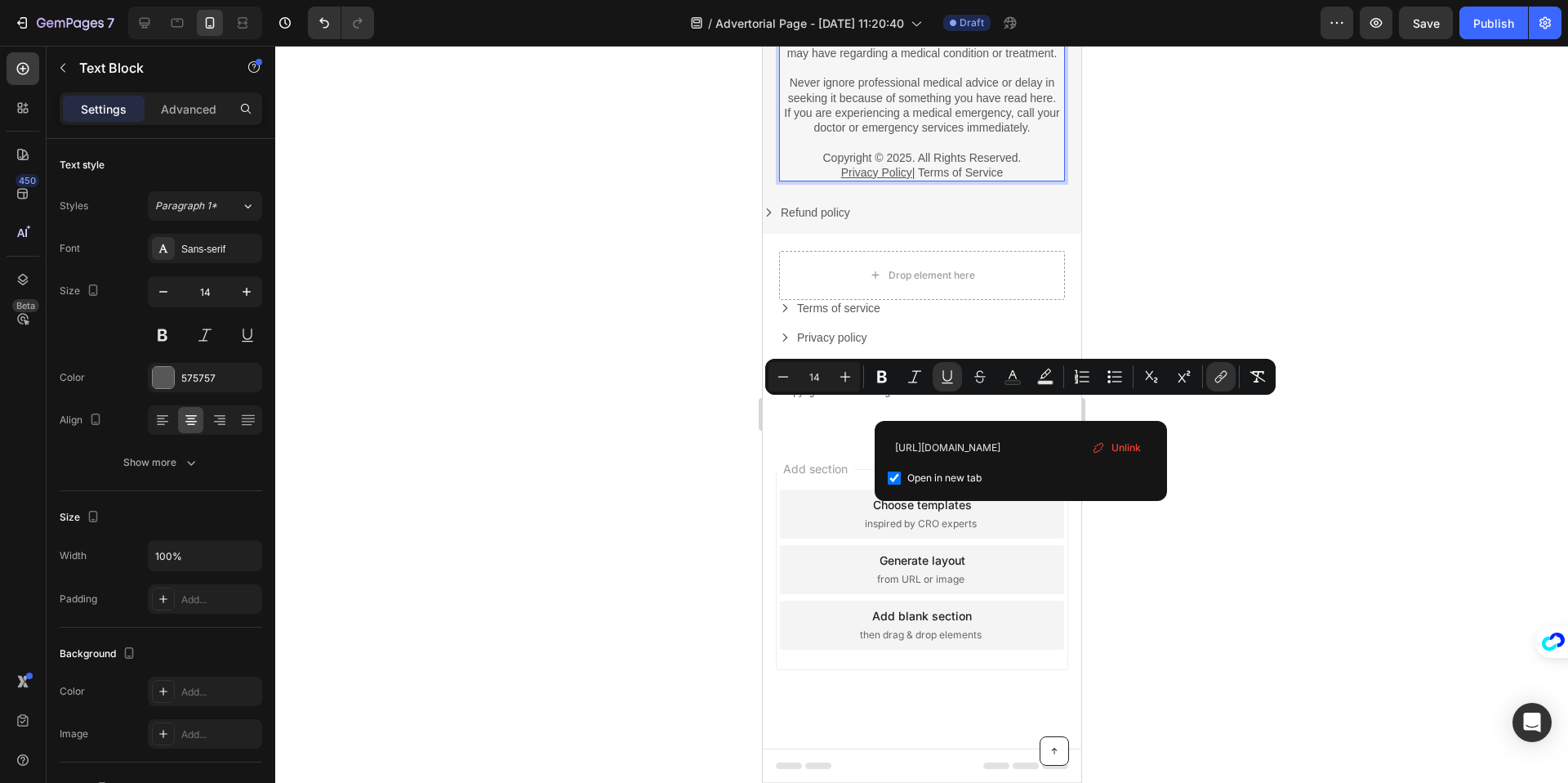
click at [1237, 464] on div at bounding box center [922, 414] width 1293 height 737
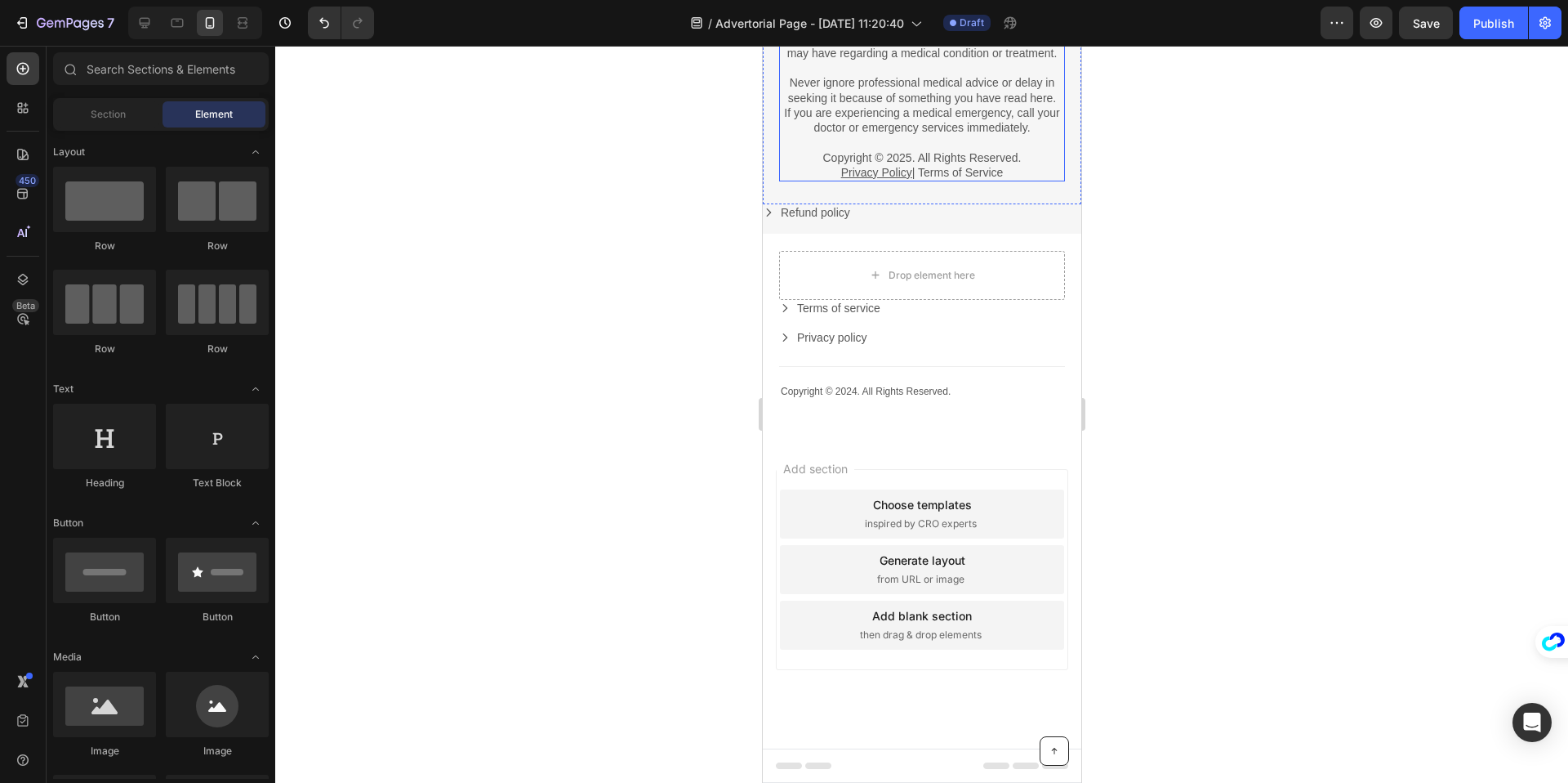
click at [998, 165] on p "Copyright © 2025. All Rights Reserved." at bounding box center [921, 157] width 282 height 15
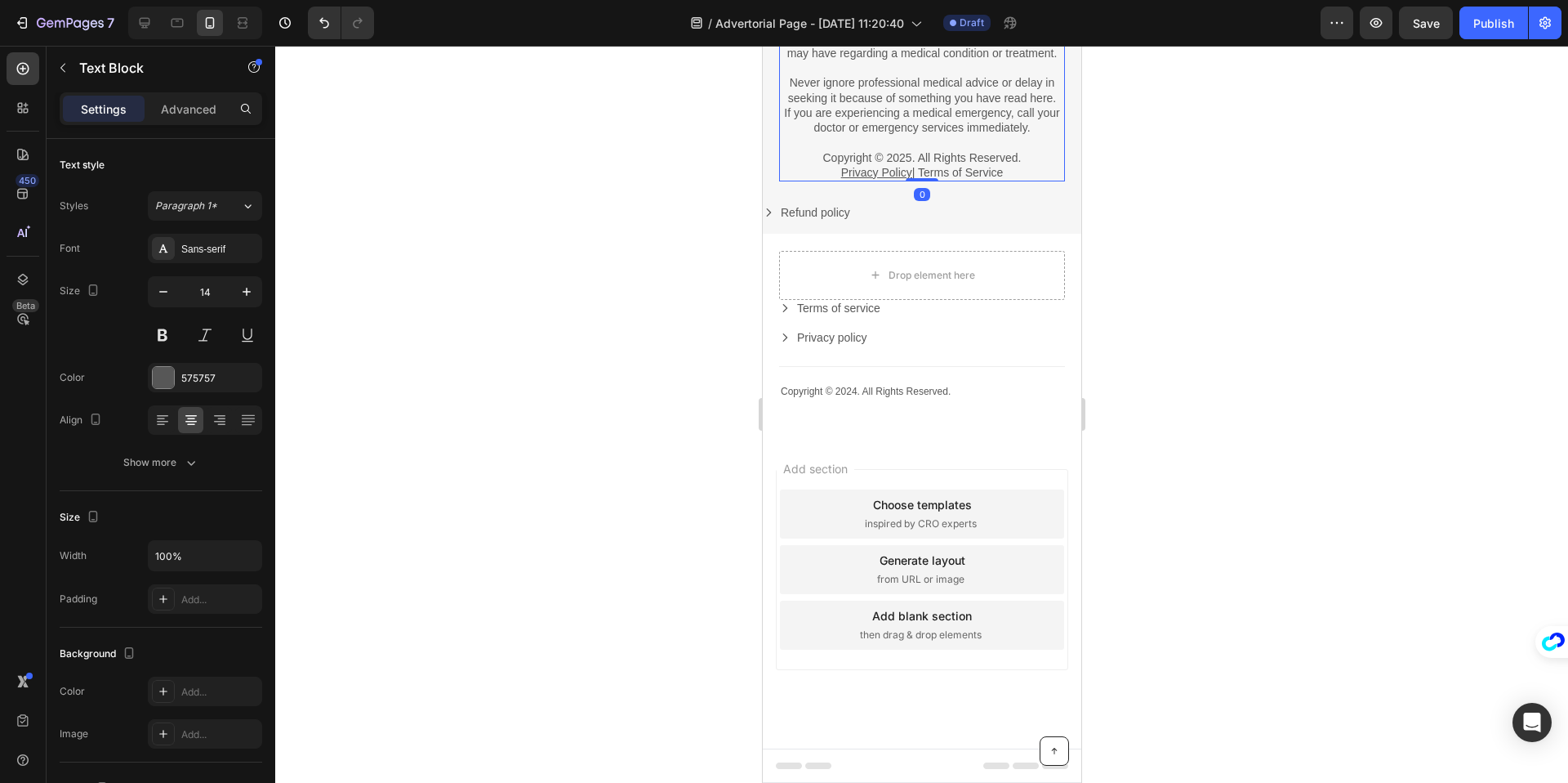
click at [1013, 180] on p "Privacy Policy | Terms of Service" at bounding box center [921, 173] width 282 height 15
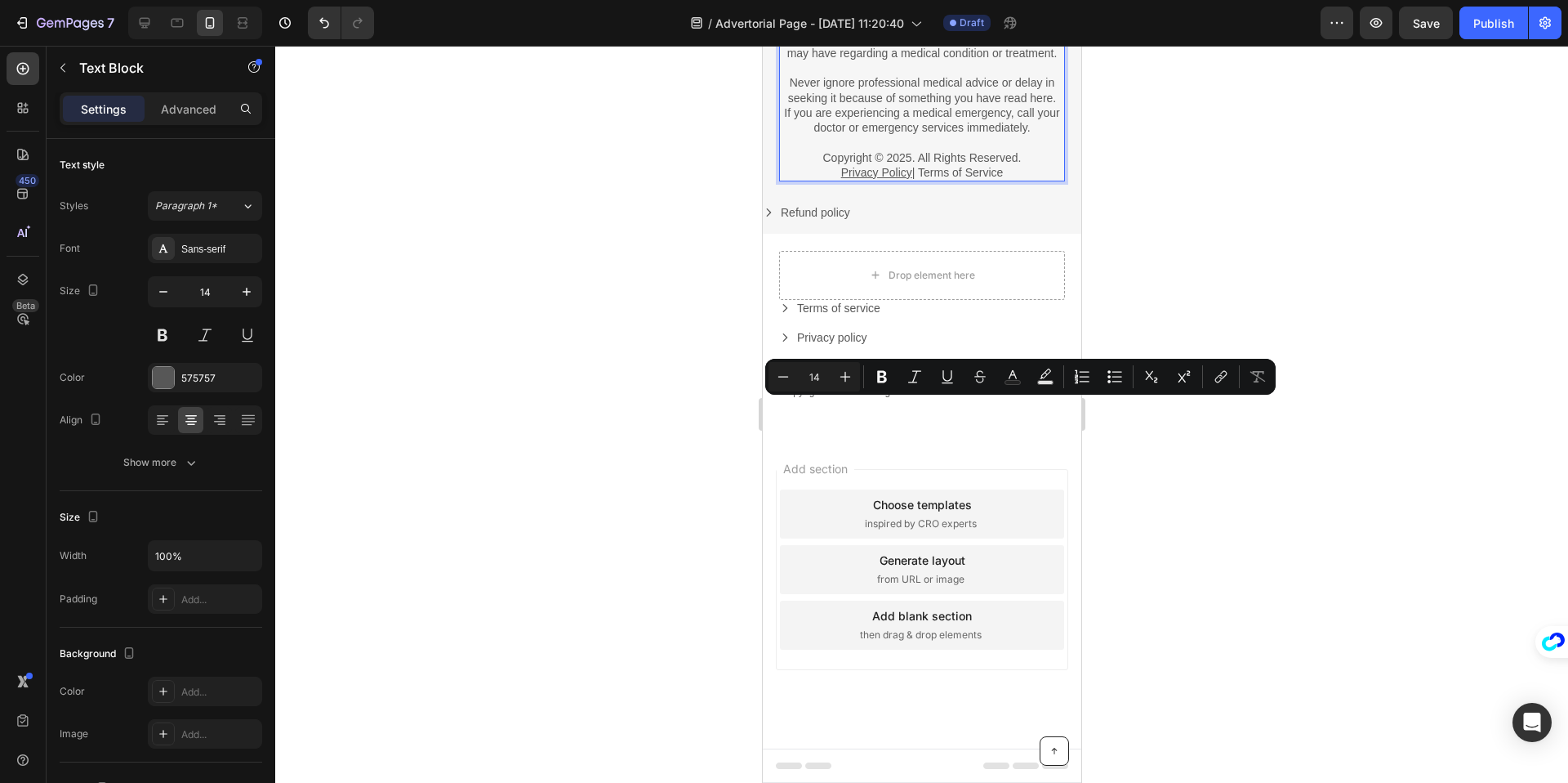
drag, startPoint x: 1013, startPoint y: 407, endPoint x: 918, endPoint y: 409, distance: 95.0
click at [918, 180] on p "Privacy Policy | Terms of Service" at bounding box center [921, 173] width 282 height 15
click at [1210, 372] on button "link" at bounding box center [1220, 376] width 29 height 29
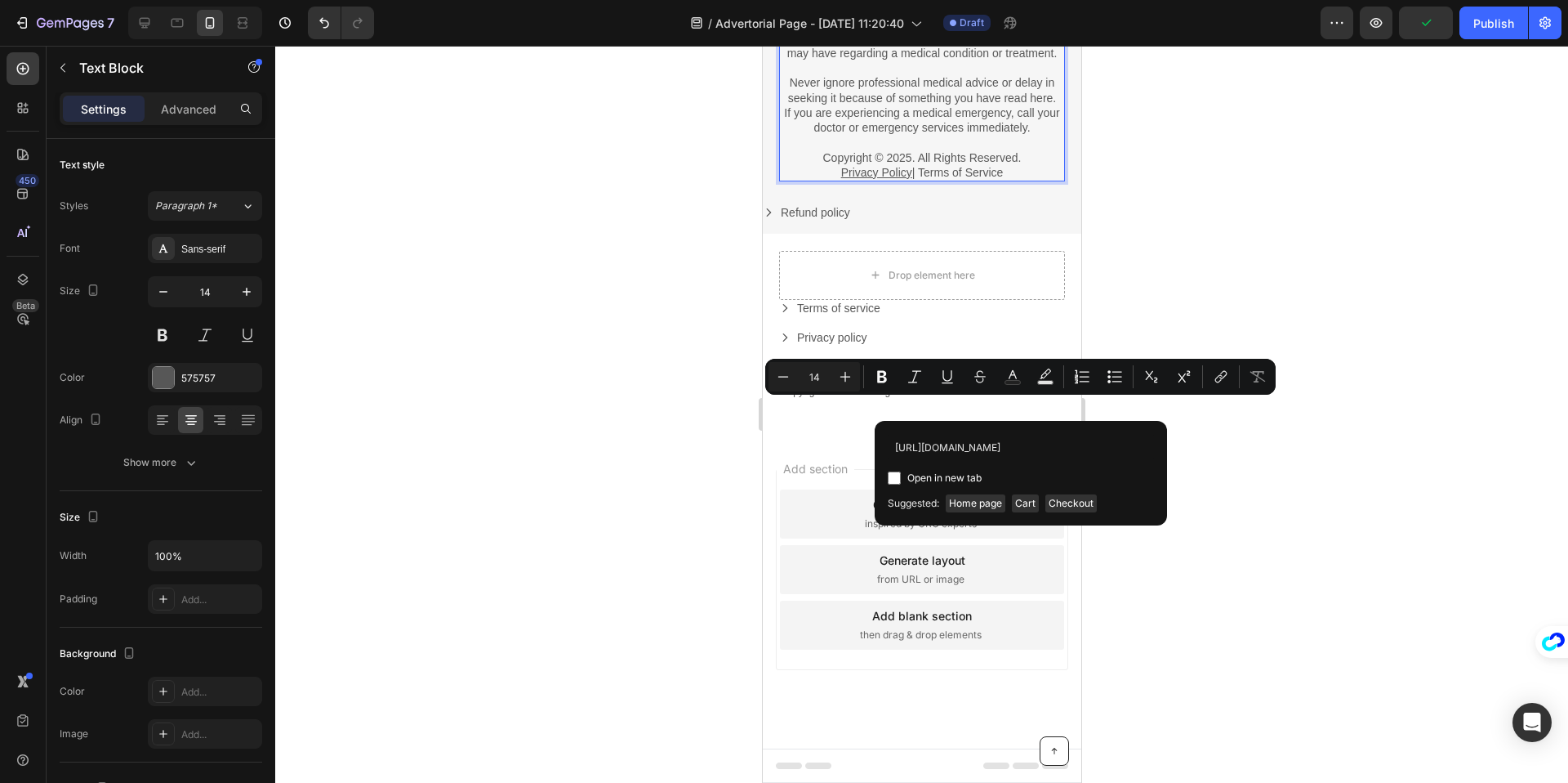
scroll to position [0, 46]
type input "https://sleep-queen.com/pages/terms-of-service"
click at [897, 478] on input "Editor contextual toolbar" at bounding box center [894, 478] width 13 height 13
checkbox input "true"
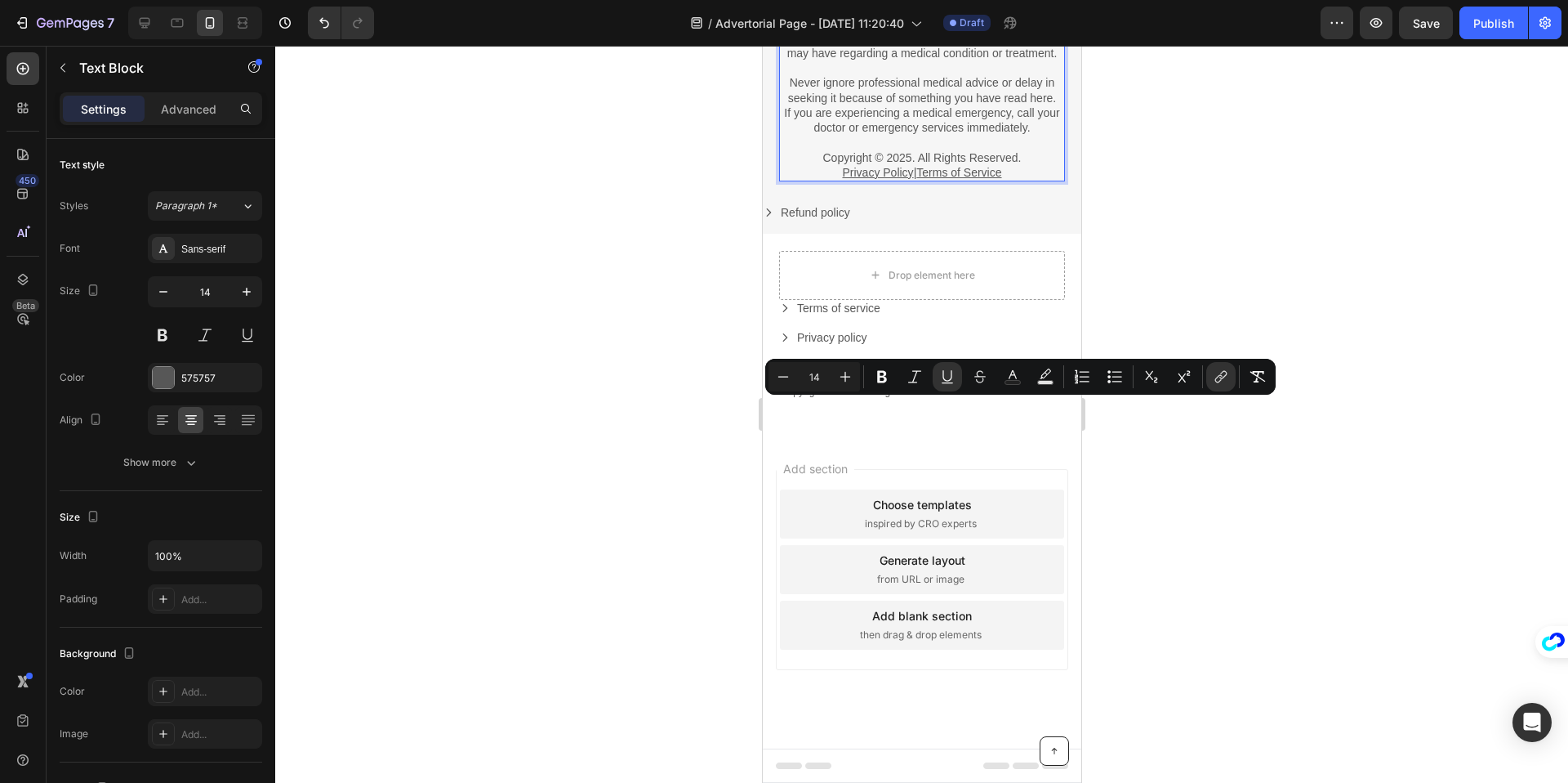
click at [1289, 468] on div at bounding box center [922, 414] width 1293 height 737
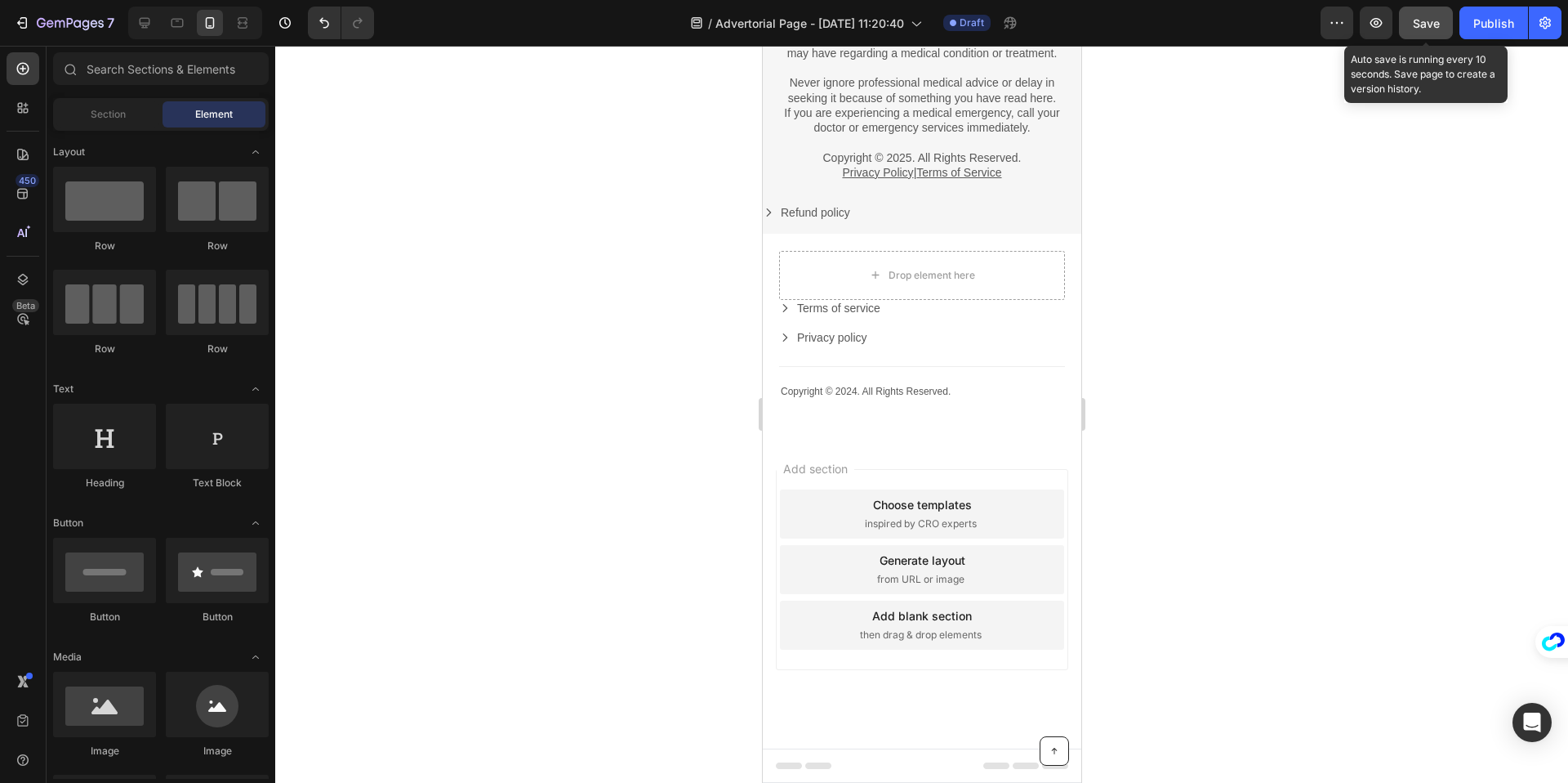
click at [1427, 29] on span "Save" at bounding box center [1426, 23] width 27 height 14
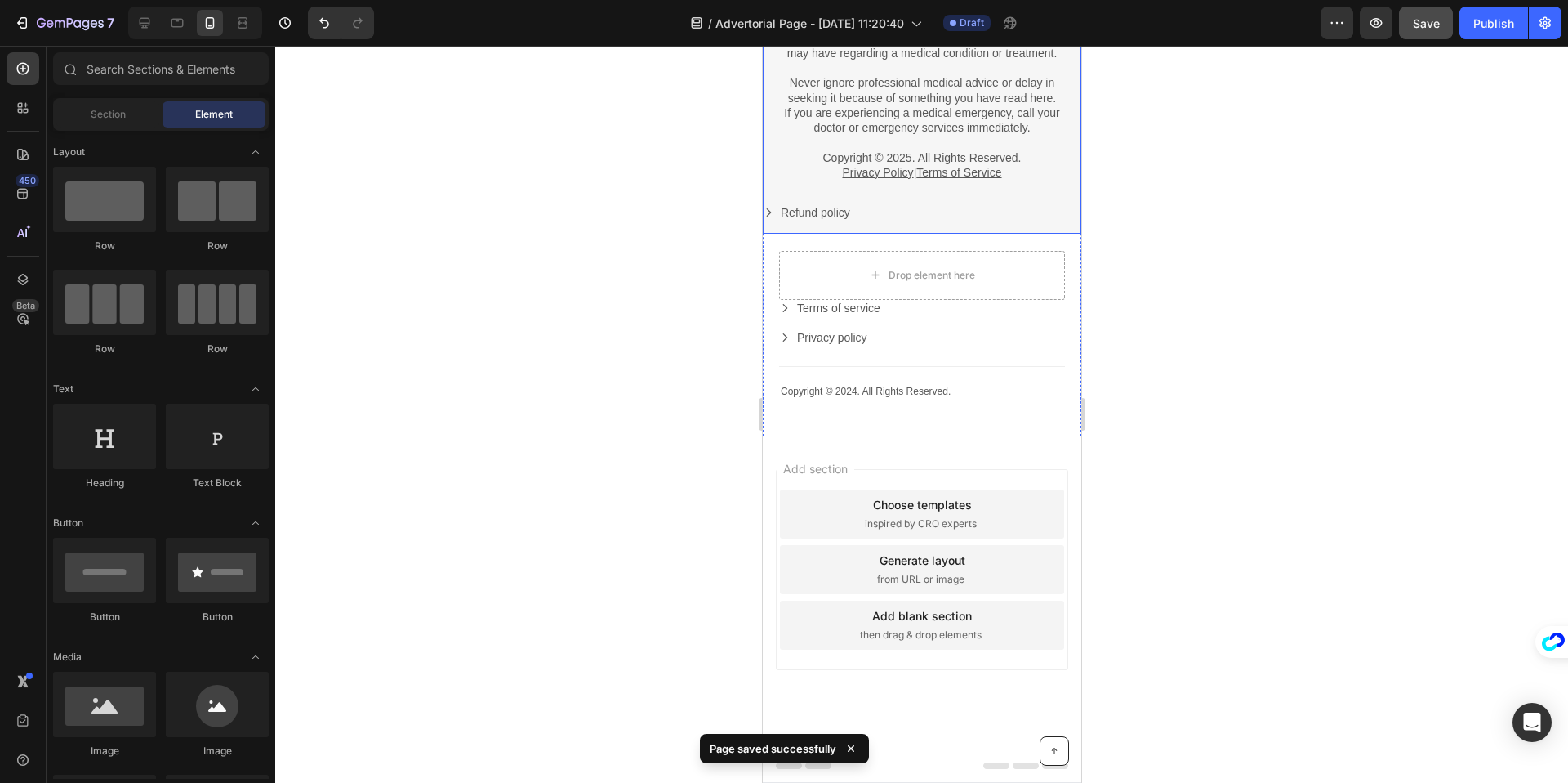
click at [951, 234] on div "Refund policy Button" at bounding box center [922, 219] width 318 height 29
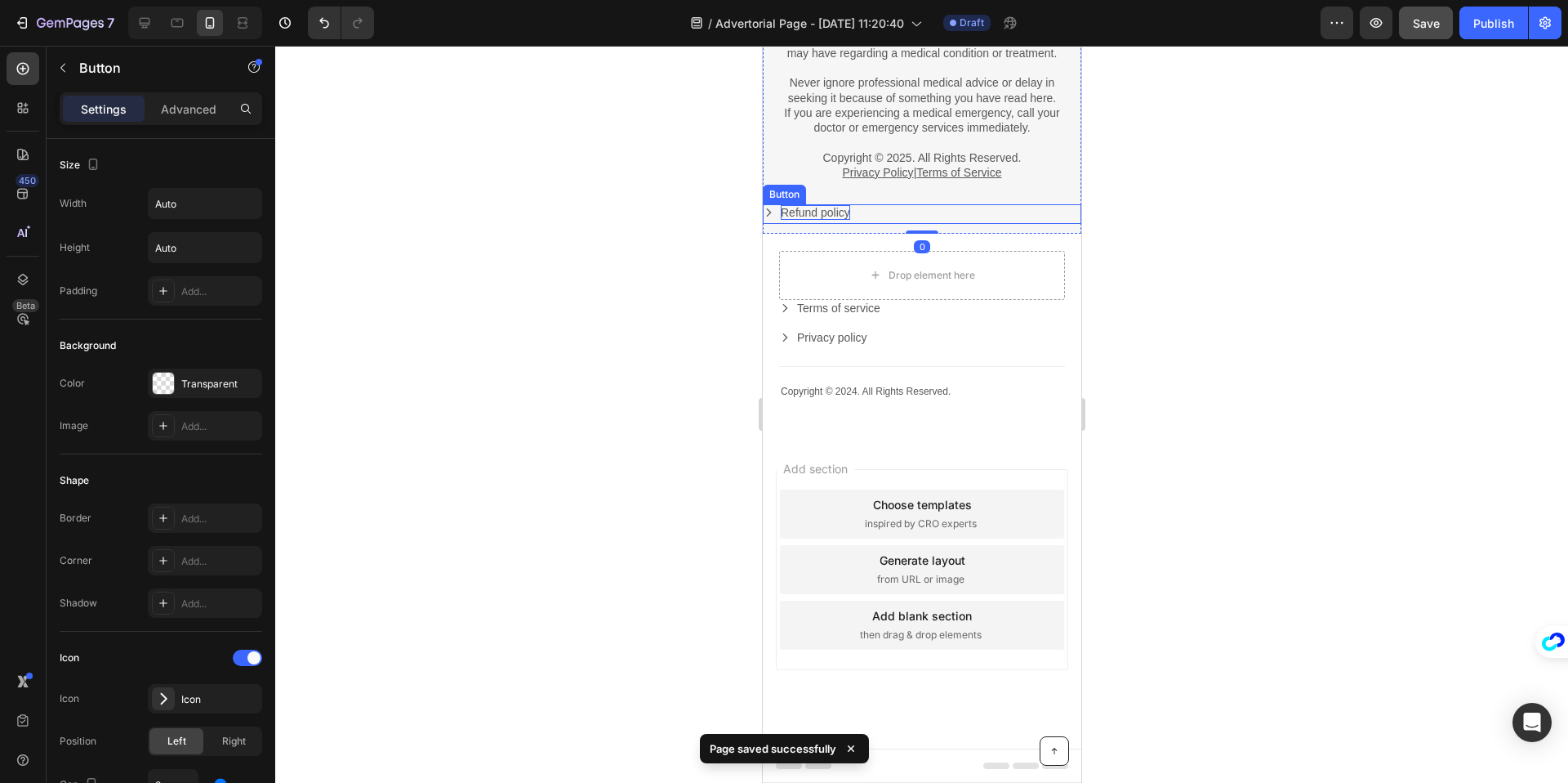
click at [838, 219] on div "Refund policy" at bounding box center [815, 212] width 69 height 15
click at [875, 195] on icon at bounding box center [873, 188] width 11 height 12
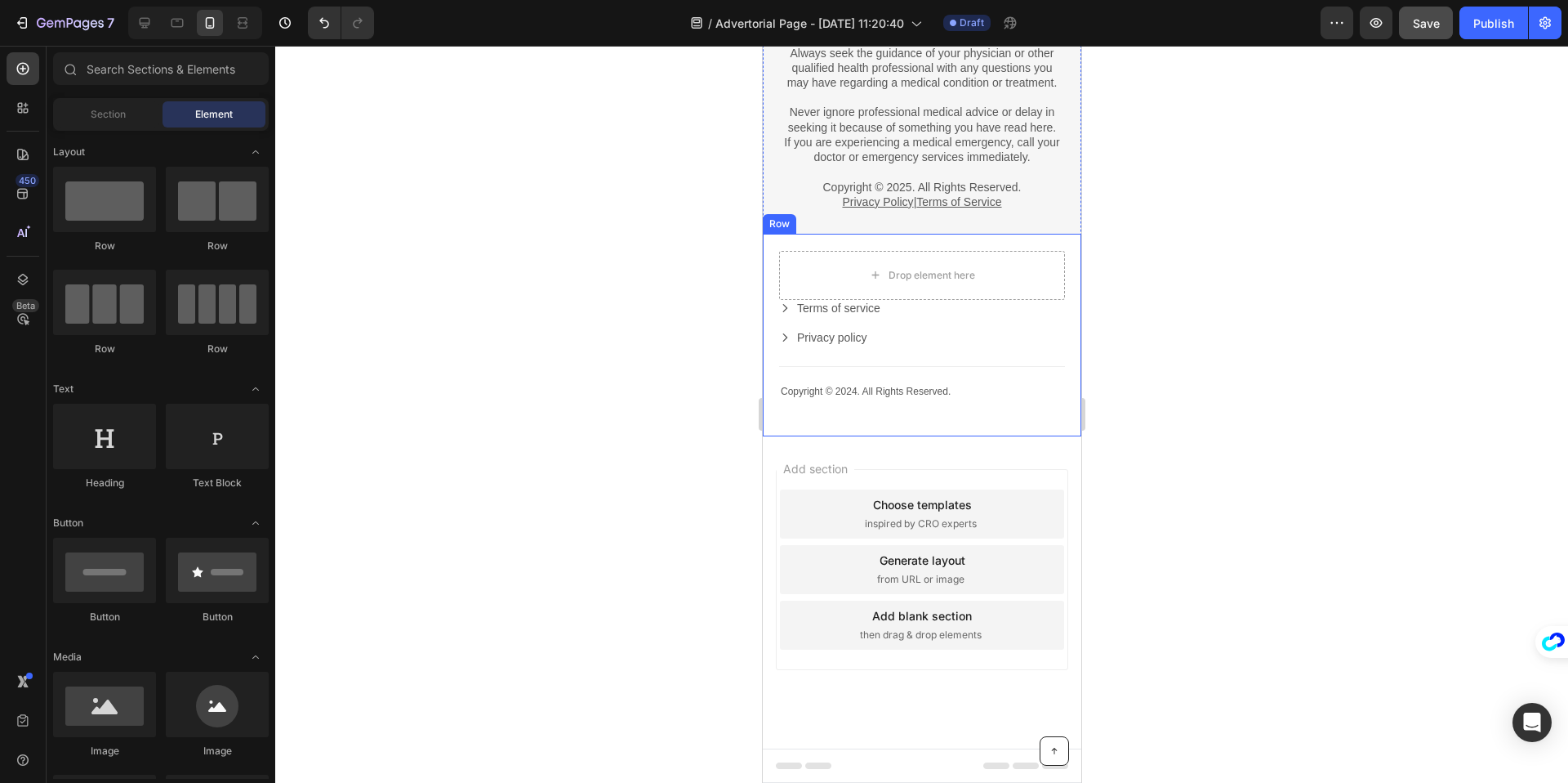
click at [1064, 436] on div "Copyright © 2024. All Rights Reserved. Text Block Drop element here Terms of se…" at bounding box center [922, 334] width 318 height 203
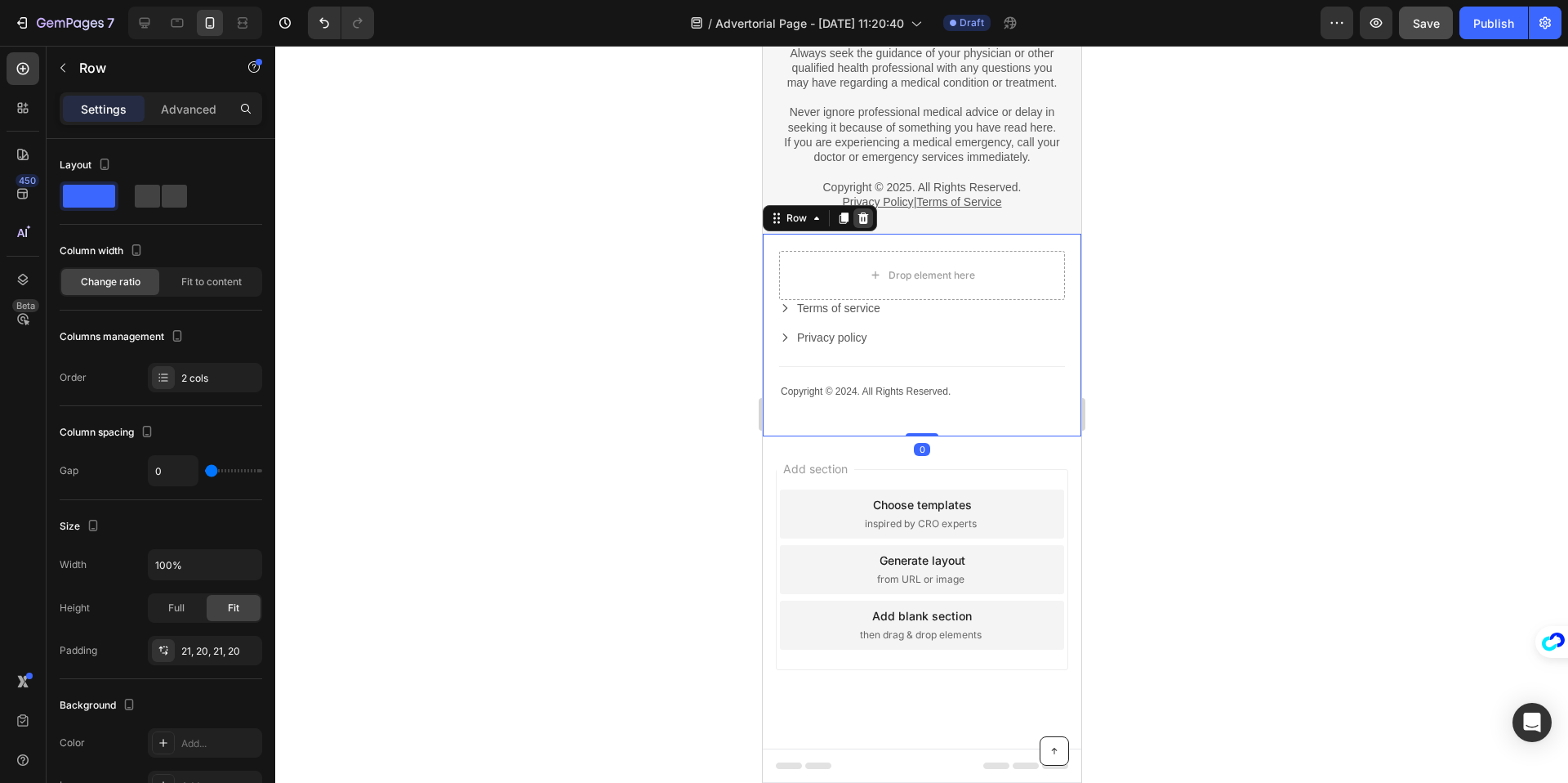
click at [857, 225] on icon at bounding box center [862, 218] width 13 height 13
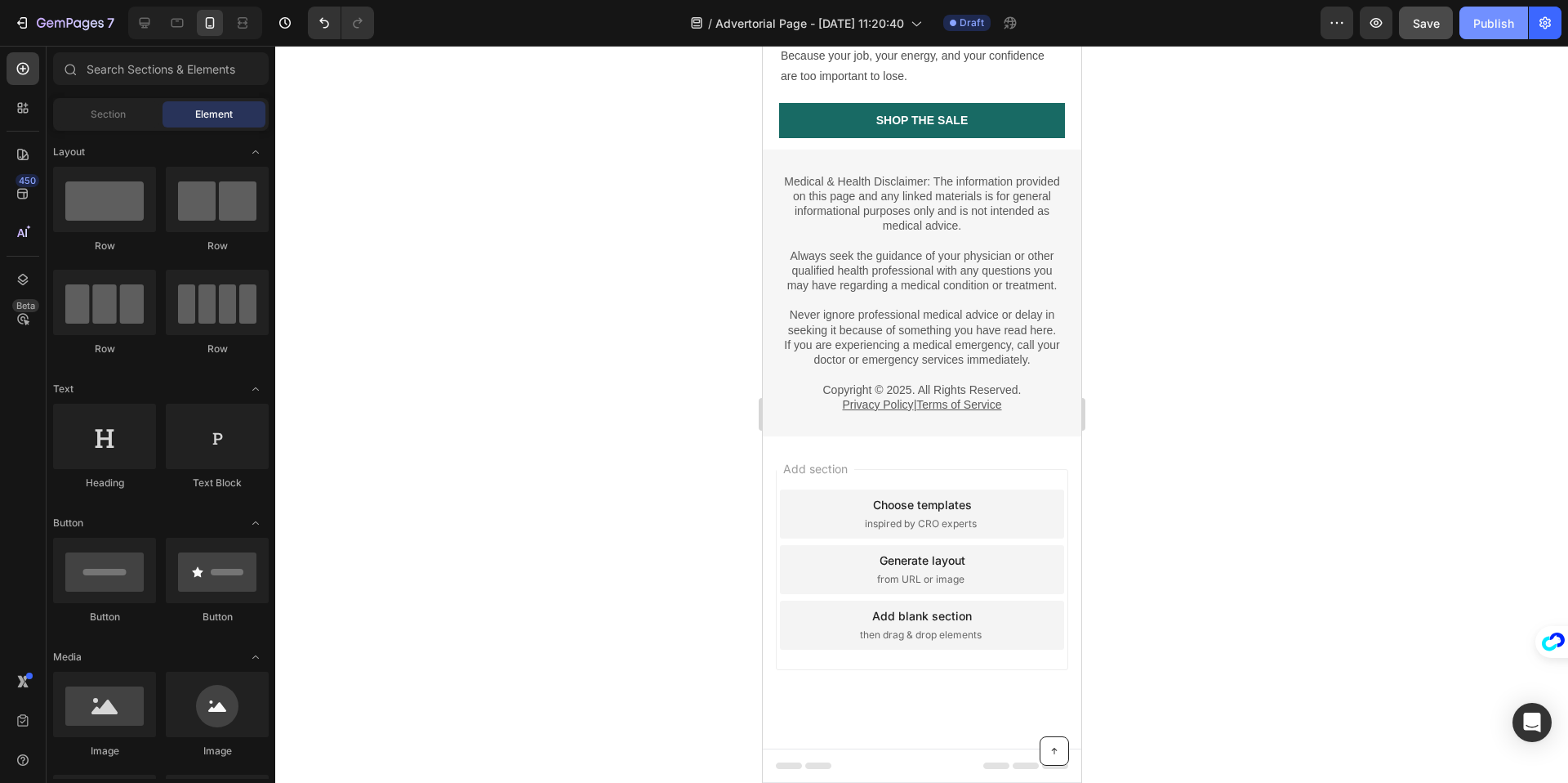
click at [1511, 22] on div "Publish" at bounding box center [1494, 23] width 41 height 17
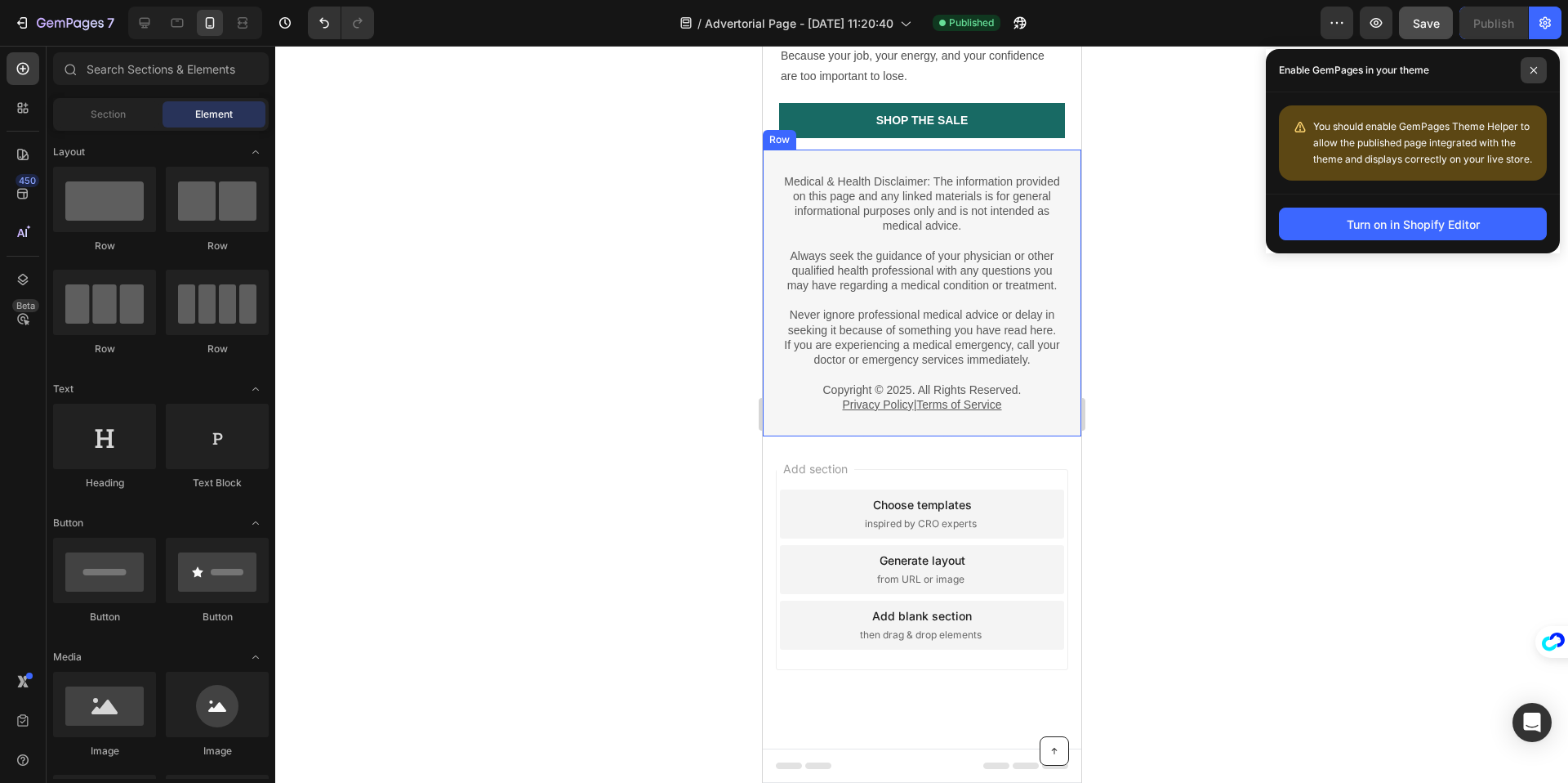
click at [1531, 74] on span at bounding box center [1534, 71] width 27 height 27
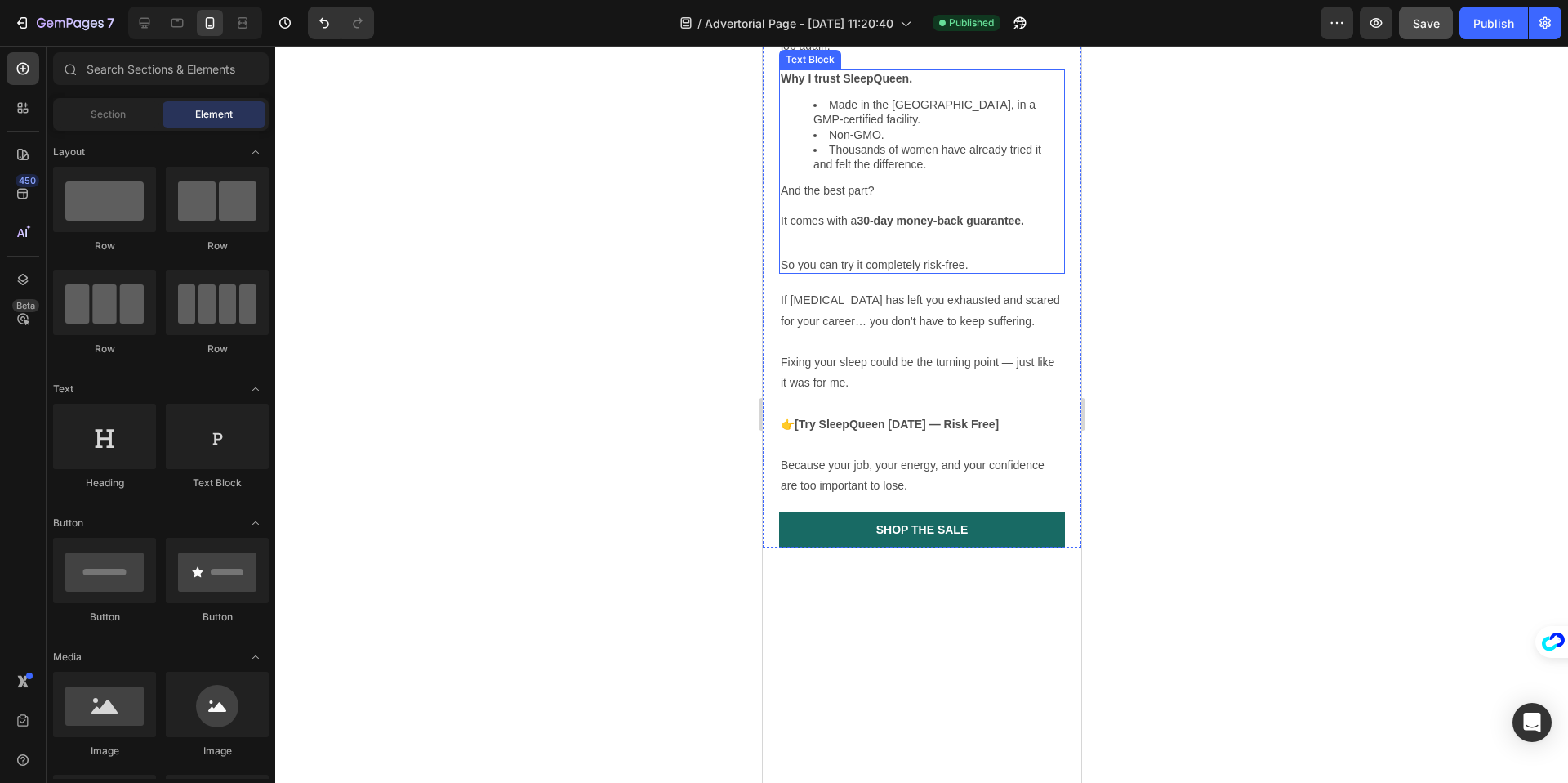
click at [927, 257] on p at bounding box center [921, 242] width 282 height 29
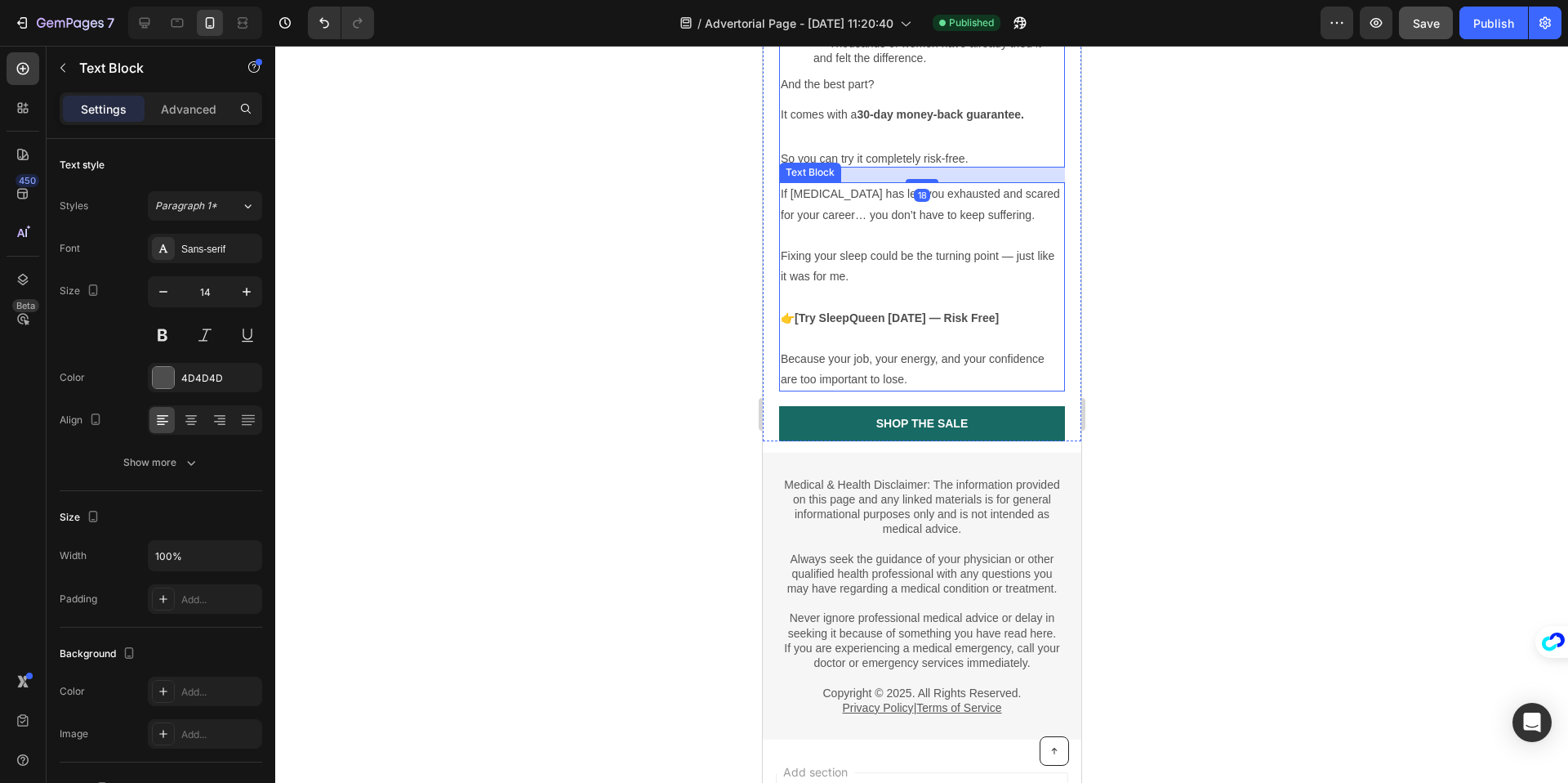
scroll to position [2446, 0]
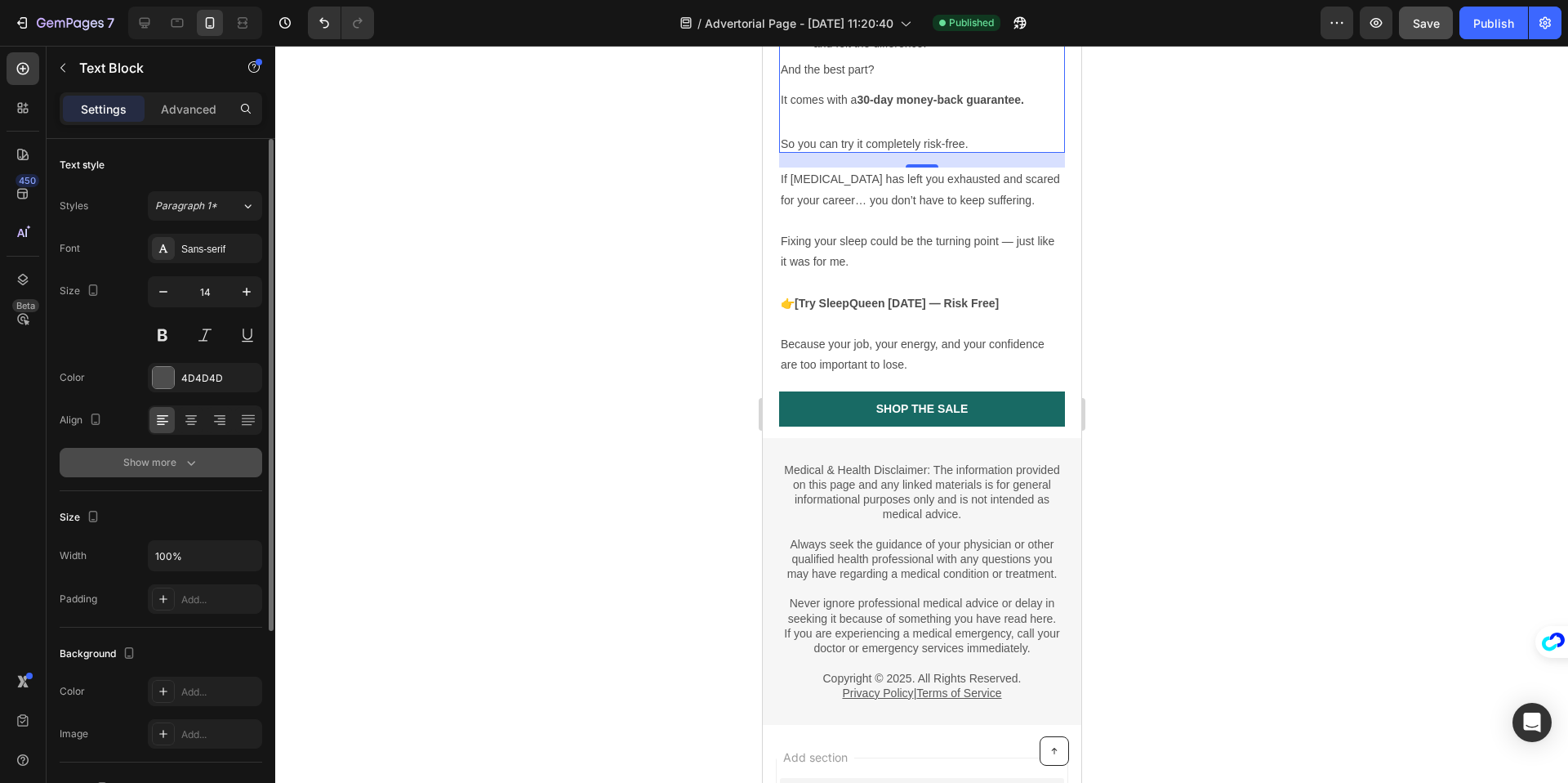
click at [139, 473] on button "Show more" at bounding box center [160, 462] width 203 height 29
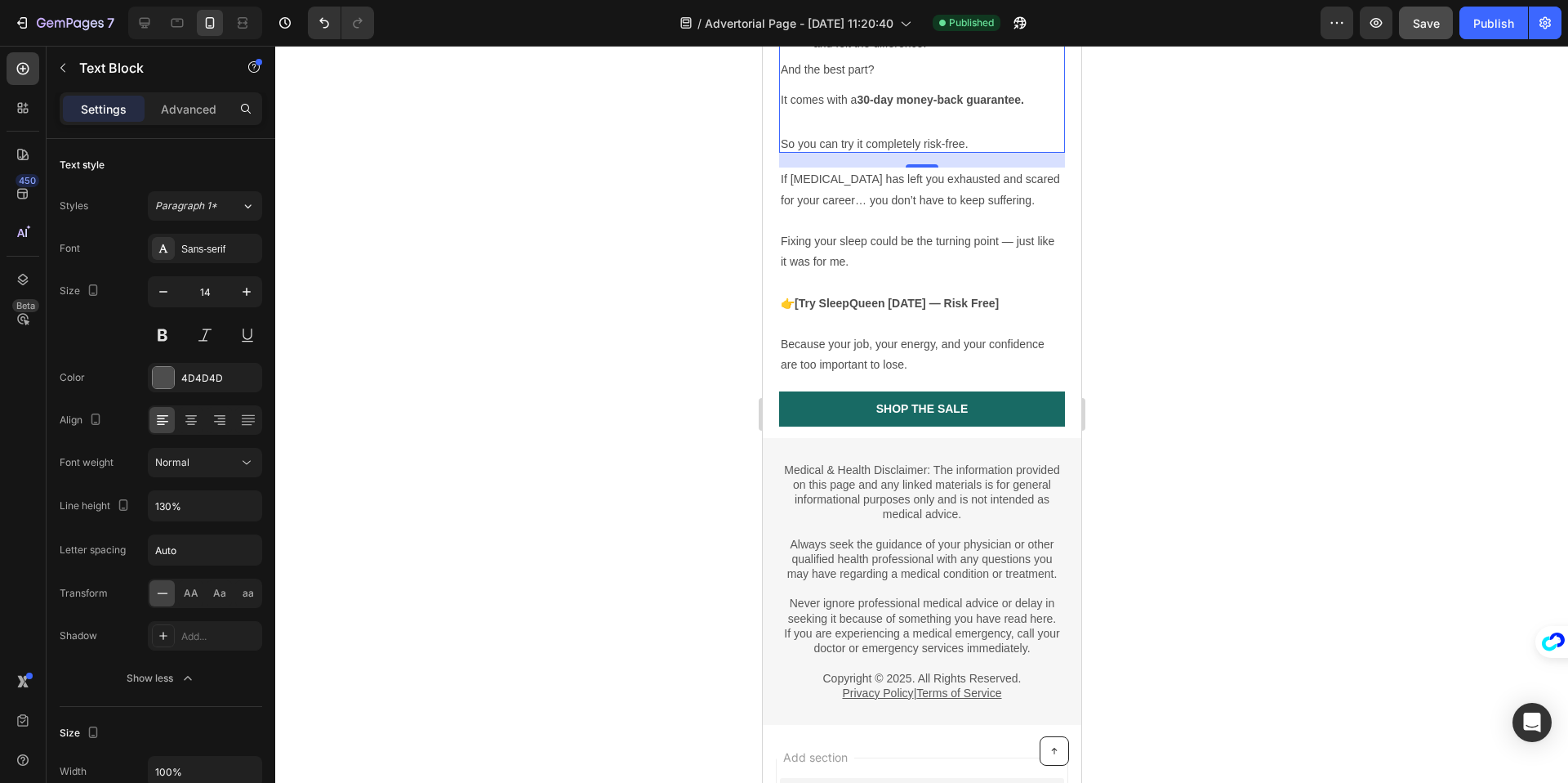
click at [823, 107] on p "It comes with a 30-day money-back guarantee." at bounding box center [921, 99] width 282 height 15
click at [817, 136] on p "Rich Text Editor. Editing area: main" at bounding box center [921, 121] width 282 height 29
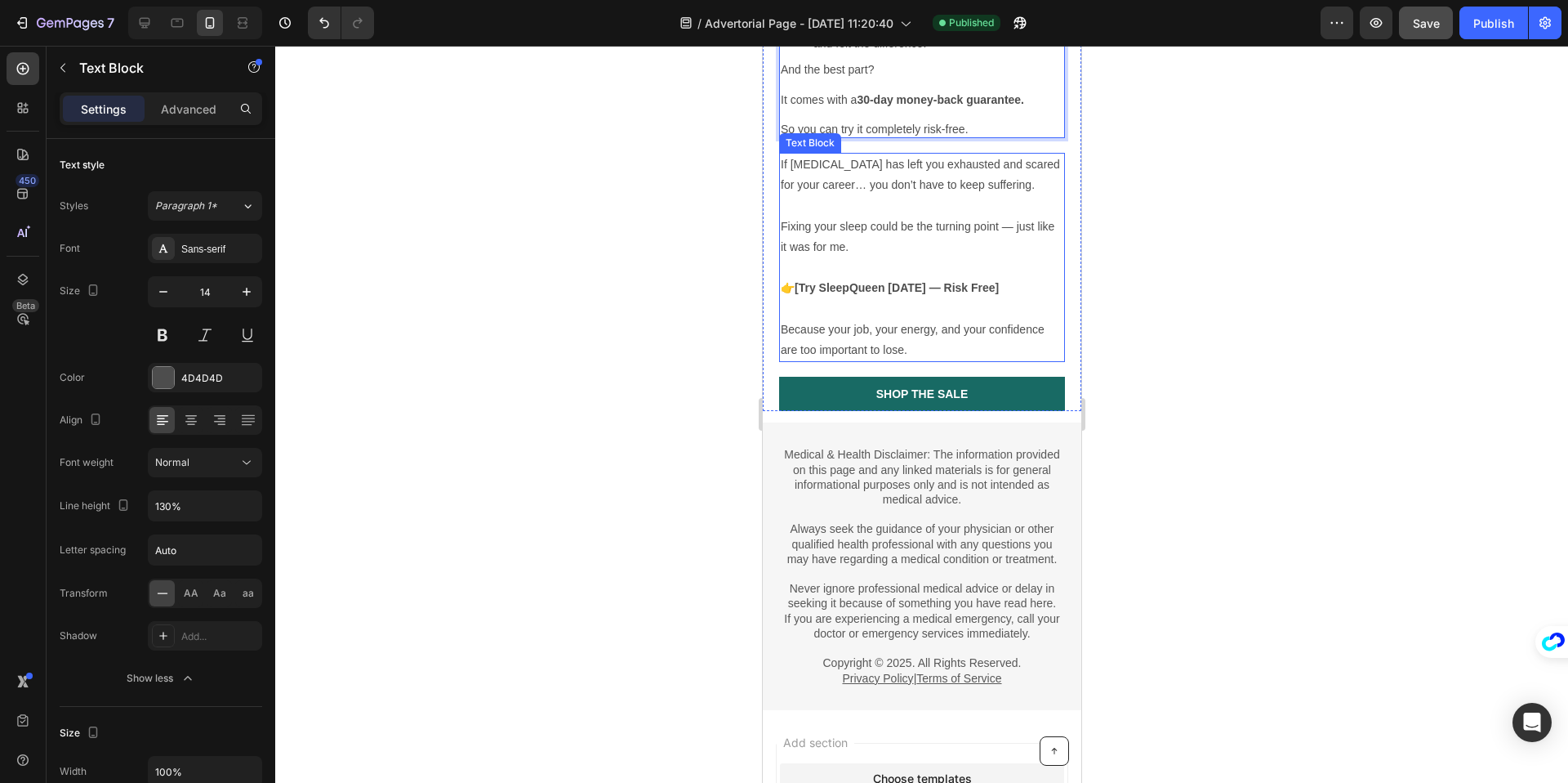
click at [845, 196] on p "If [MEDICAL_DATA] has left you exhausted and scared for your career… you don’t …" at bounding box center [921, 175] width 282 height 41
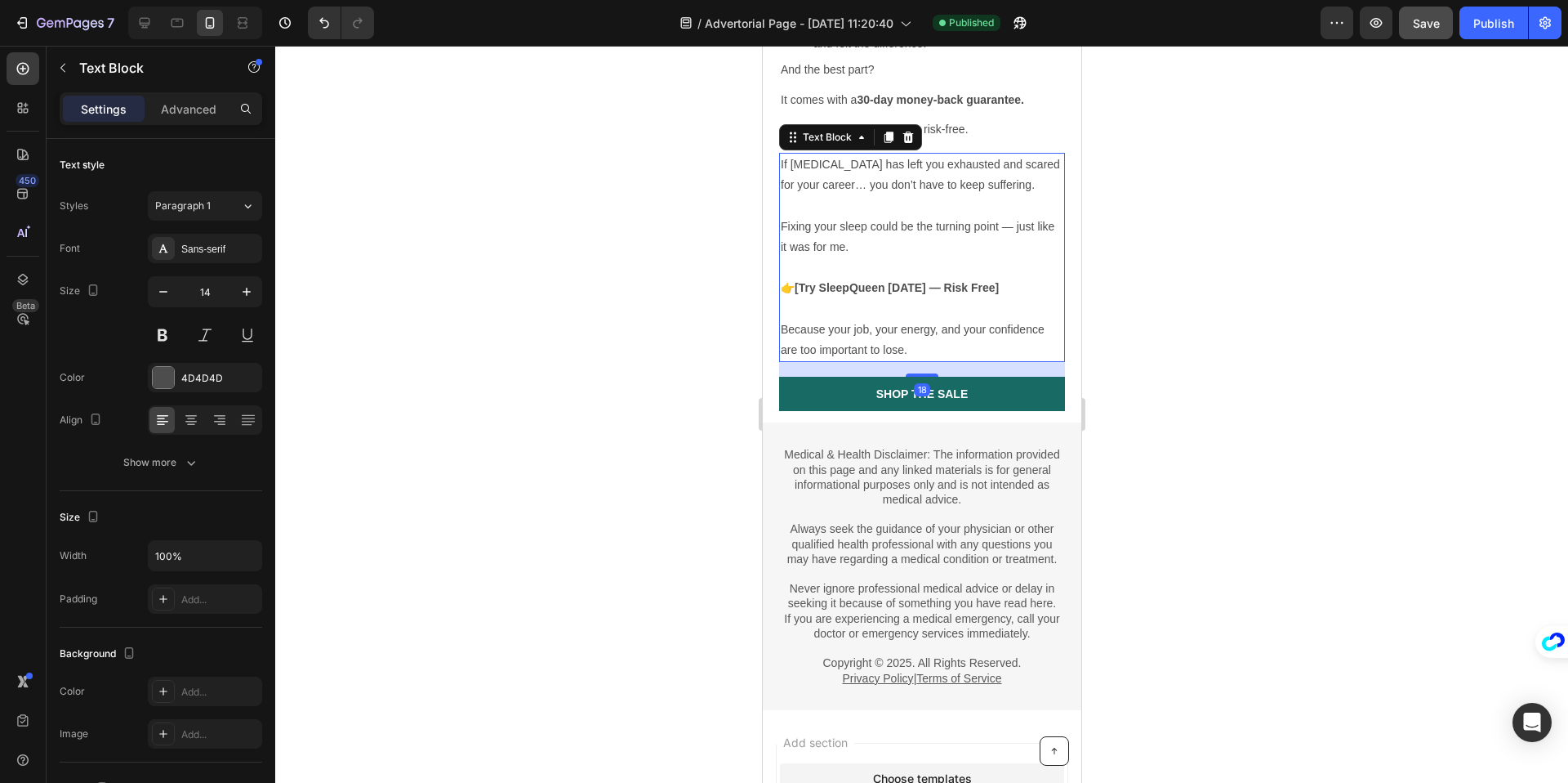
click at [808, 217] on p at bounding box center [921, 206] width 282 height 20
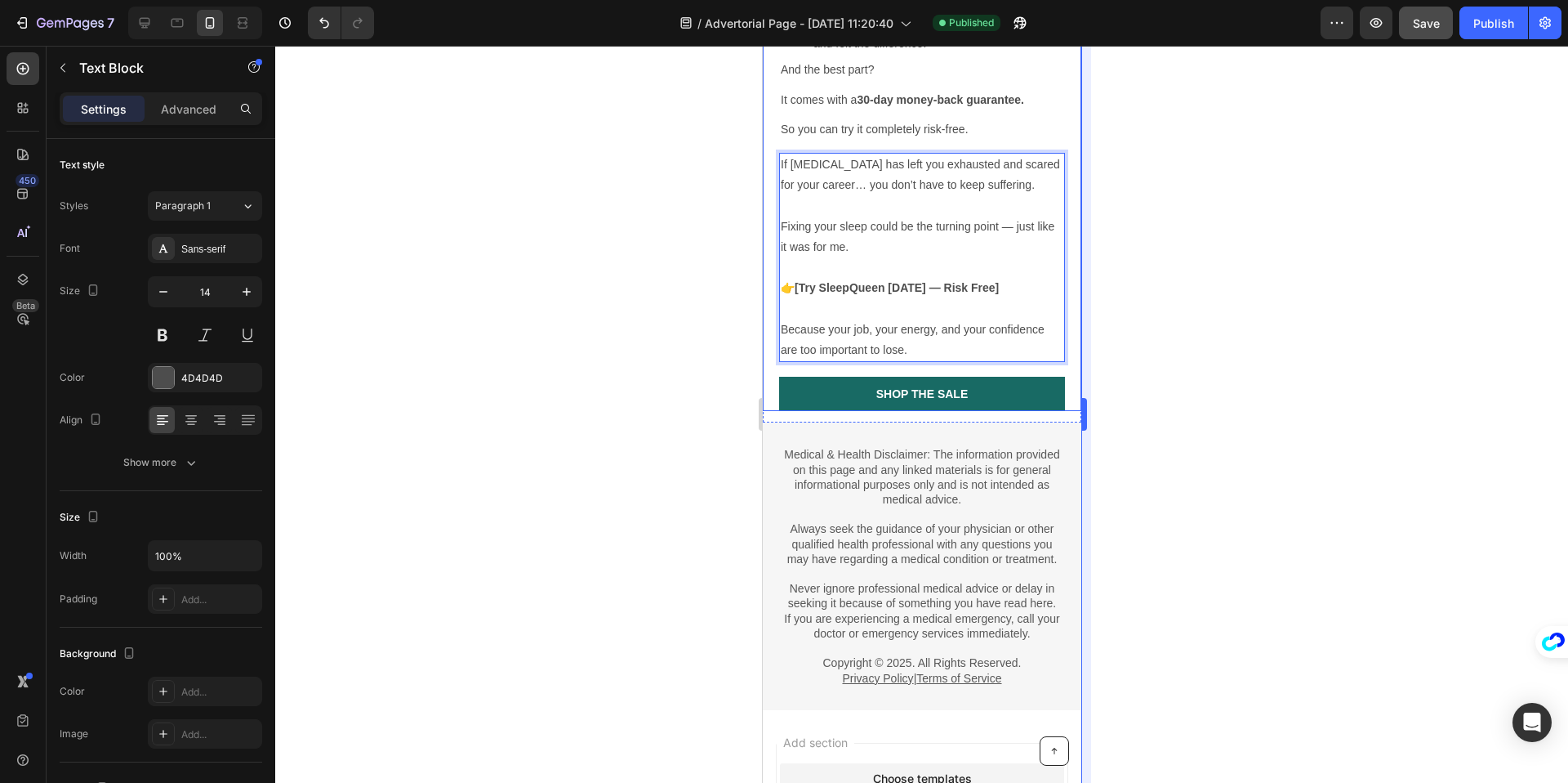
drag, startPoint x: 1214, startPoint y: 523, endPoint x: 1081, endPoint y: 522, distance: 133.0
click at [1208, 523] on div at bounding box center [922, 414] width 1293 height 737
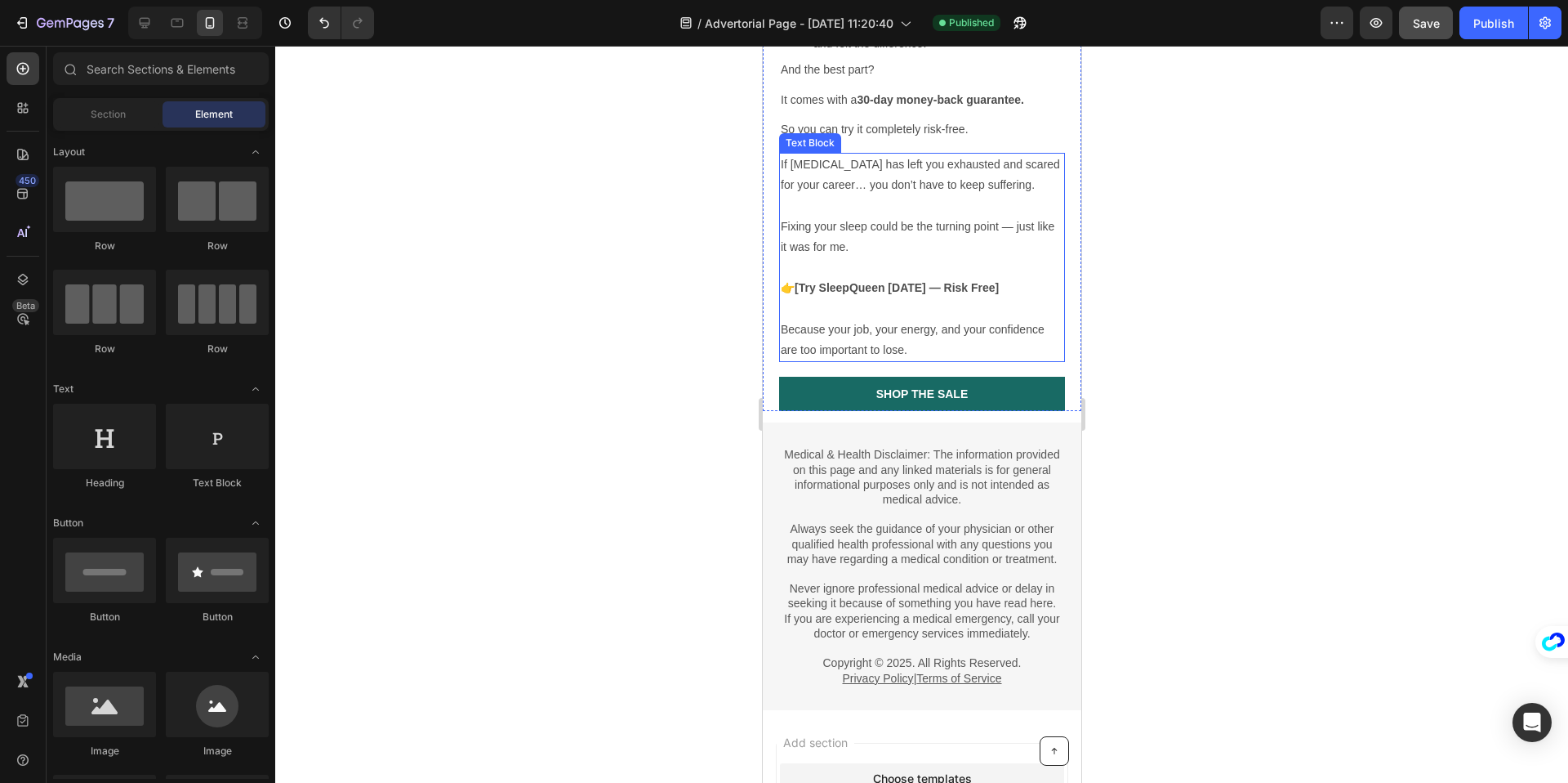
click at [1051, 257] on p "Fixing your sleep could be the turning point — just like it was for me." at bounding box center [921, 237] width 282 height 41
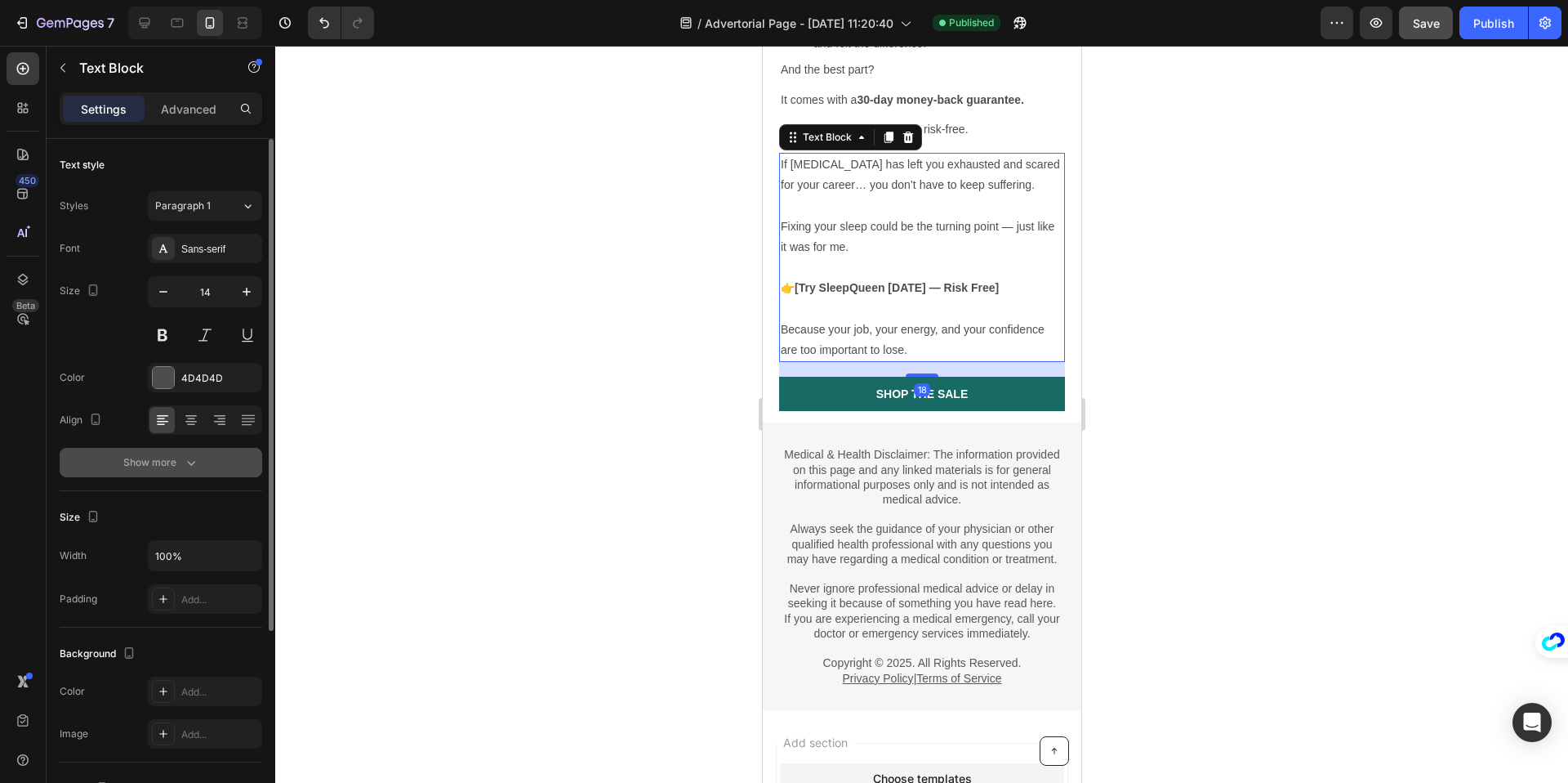
click at [185, 463] on icon "button" at bounding box center [191, 462] width 16 height 16
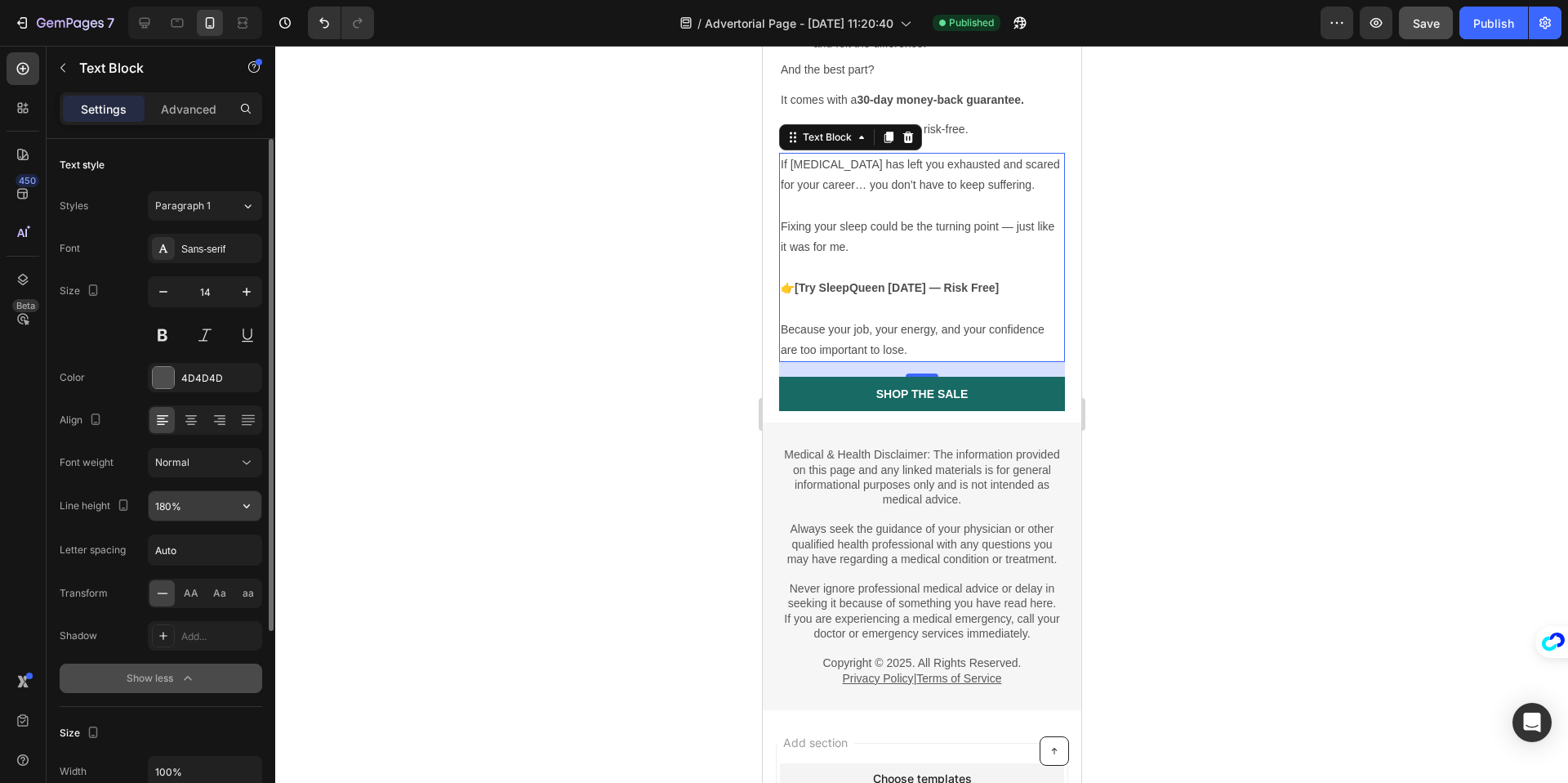
click at [163, 510] on input "180%" at bounding box center [204, 505] width 112 height 29
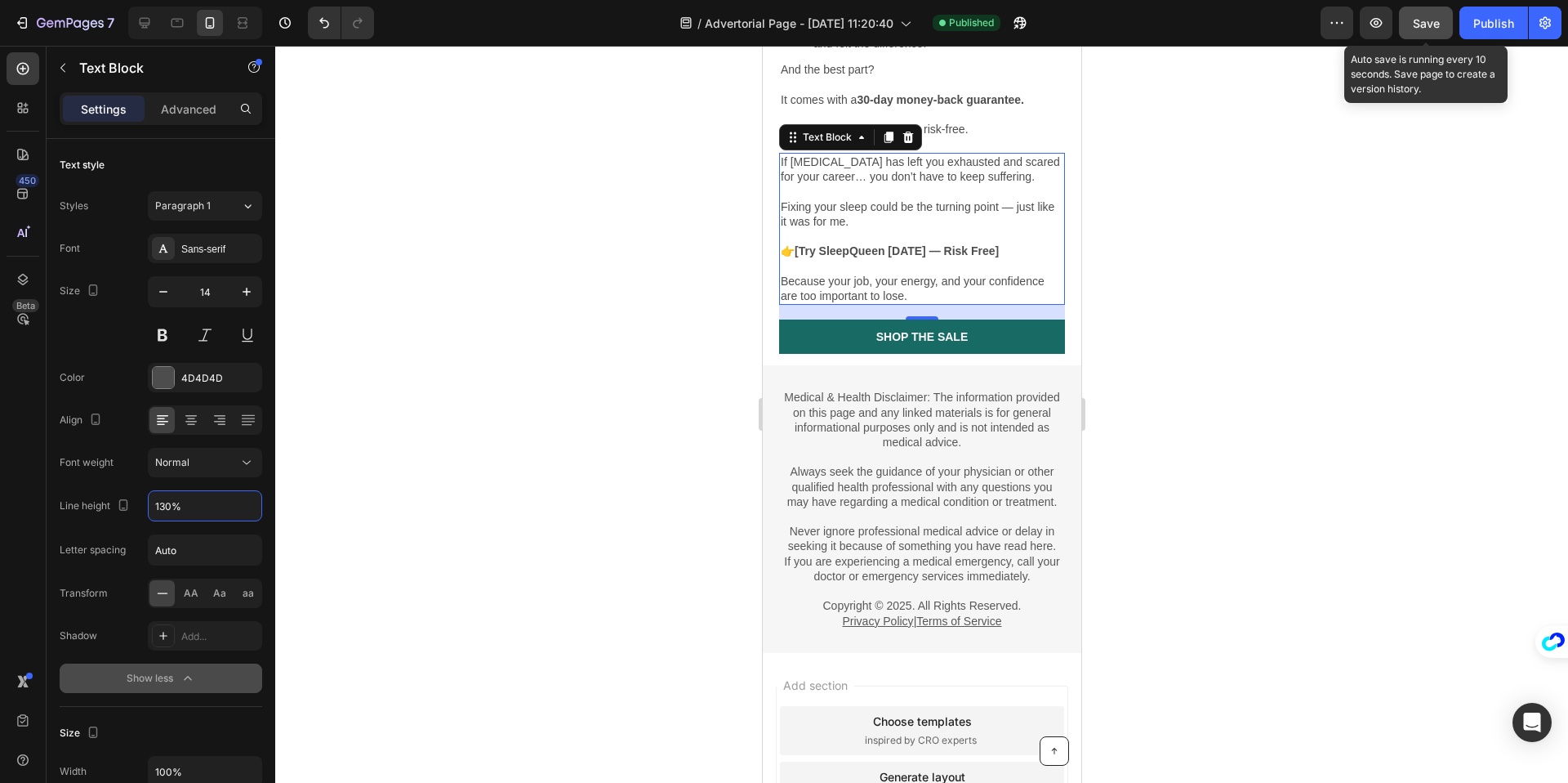
type input "130%"
click at [1423, 19] on span "Save" at bounding box center [1426, 23] width 27 height 14
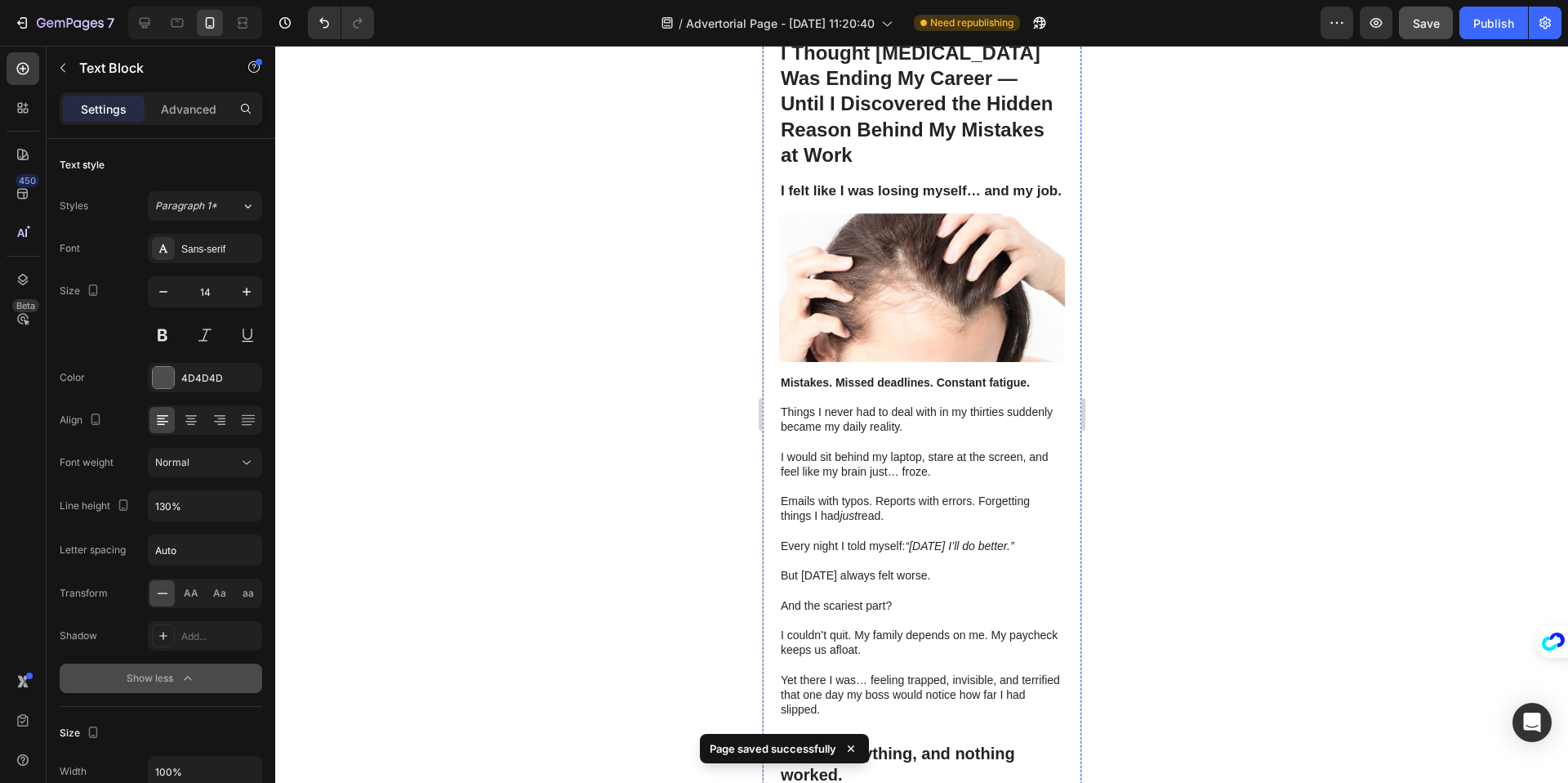
scroll to position [0, 0]
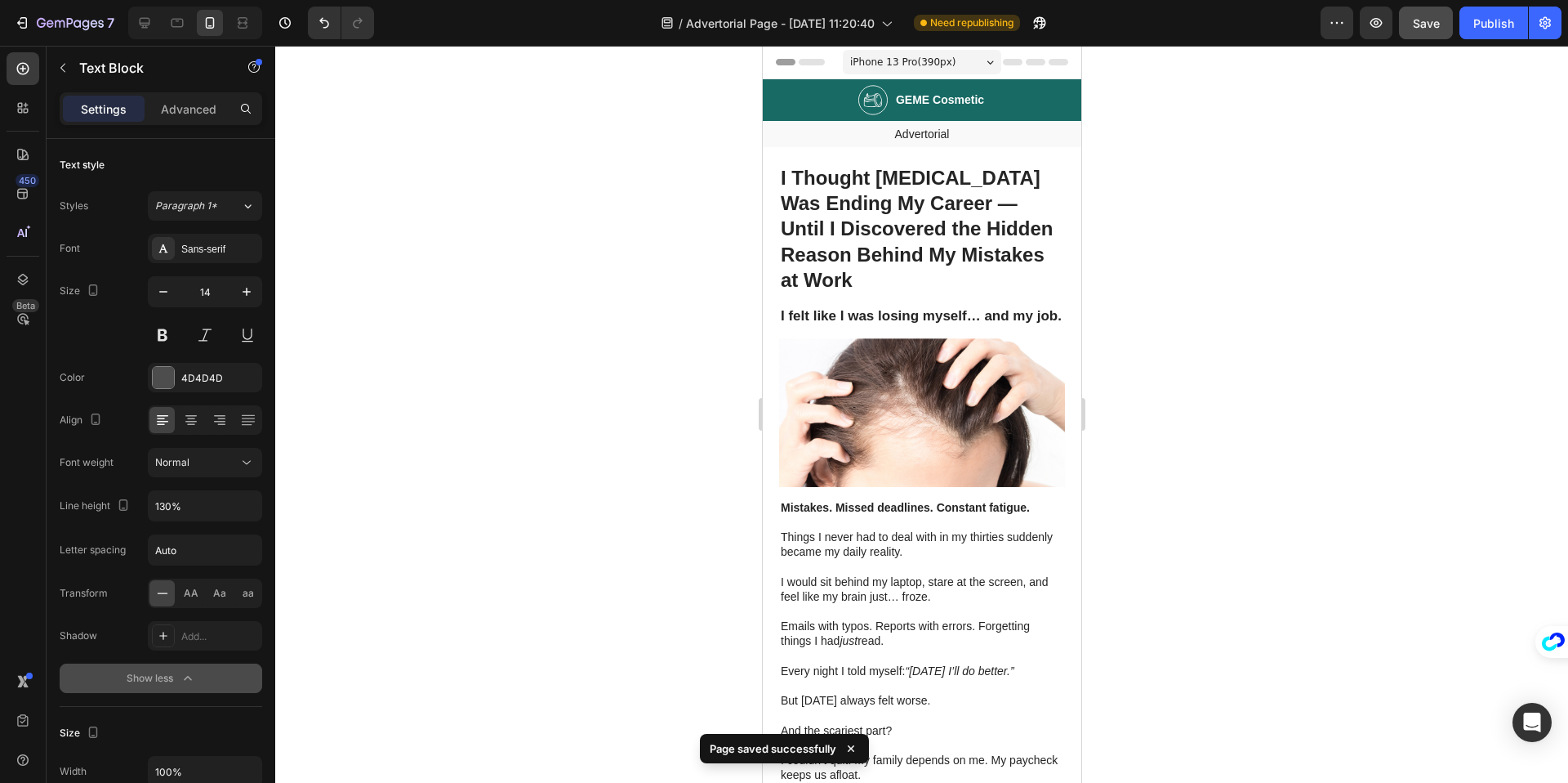
click at [1240, 320] on div at bounding box center [922, 414] width 1293 height 737
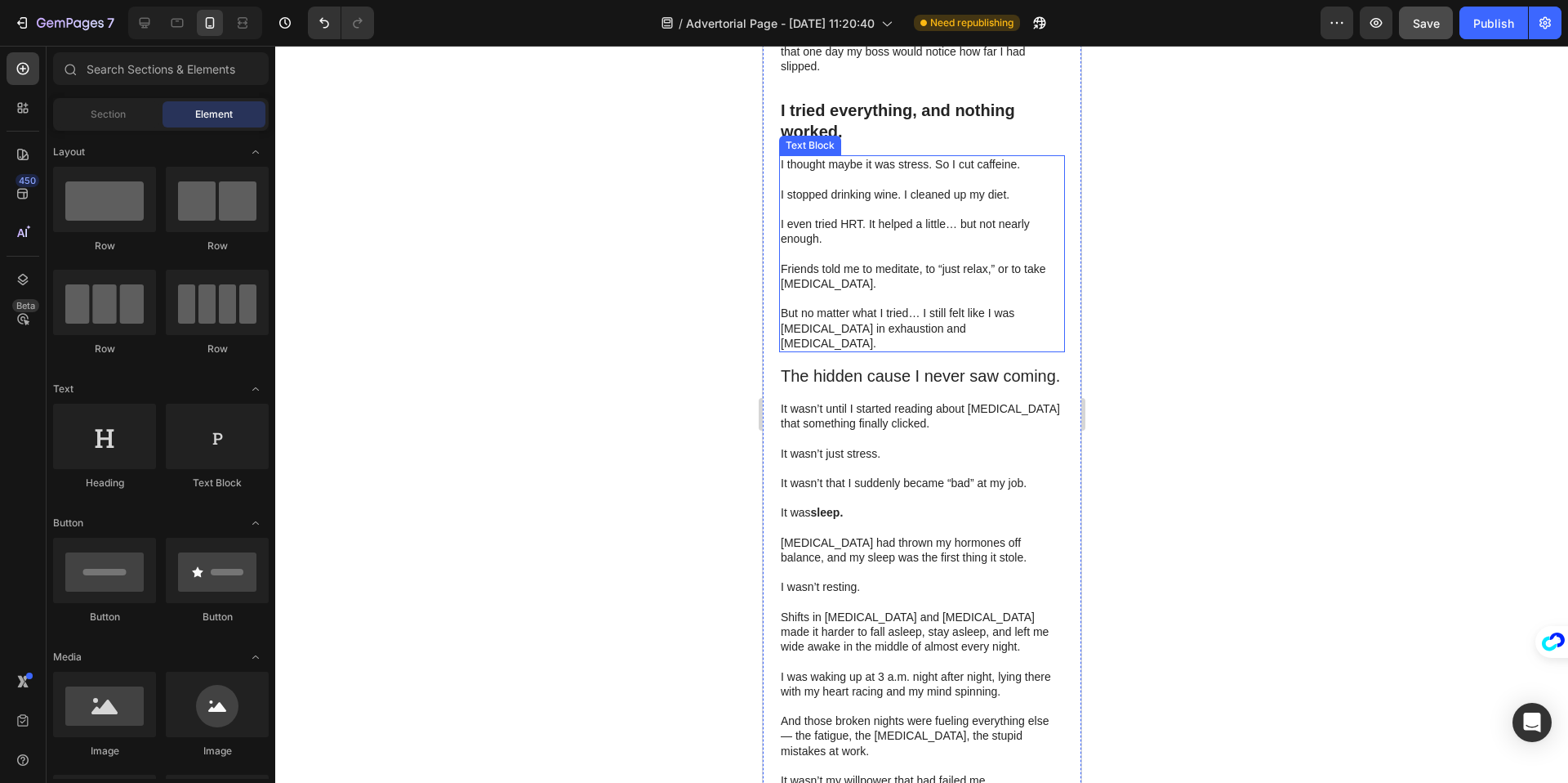
scroll to position [719, 0]
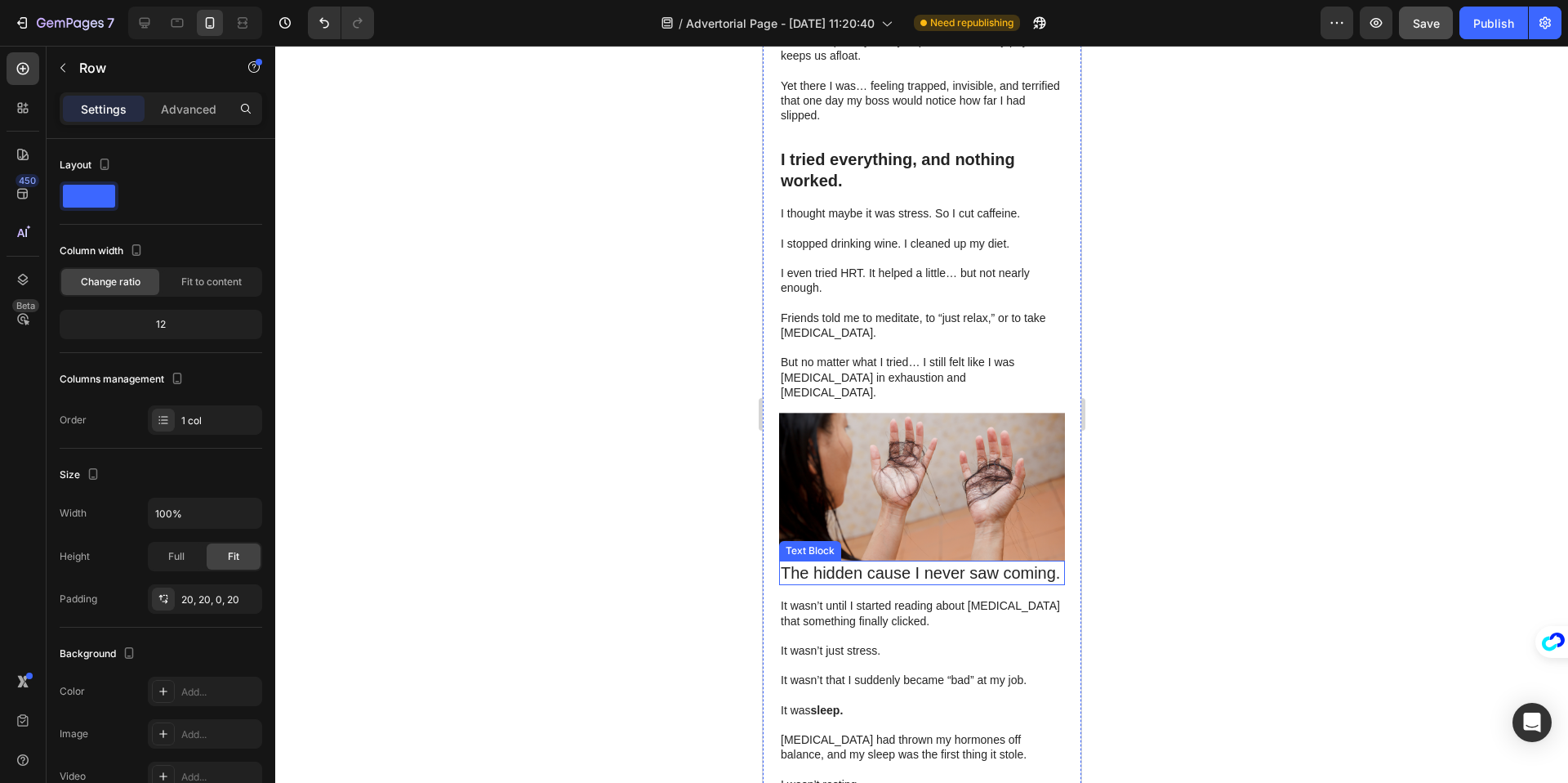
click at [906, 562] on p "The hidden cause I never saw coming." at bounding box center [921, 572] width 282 height 21
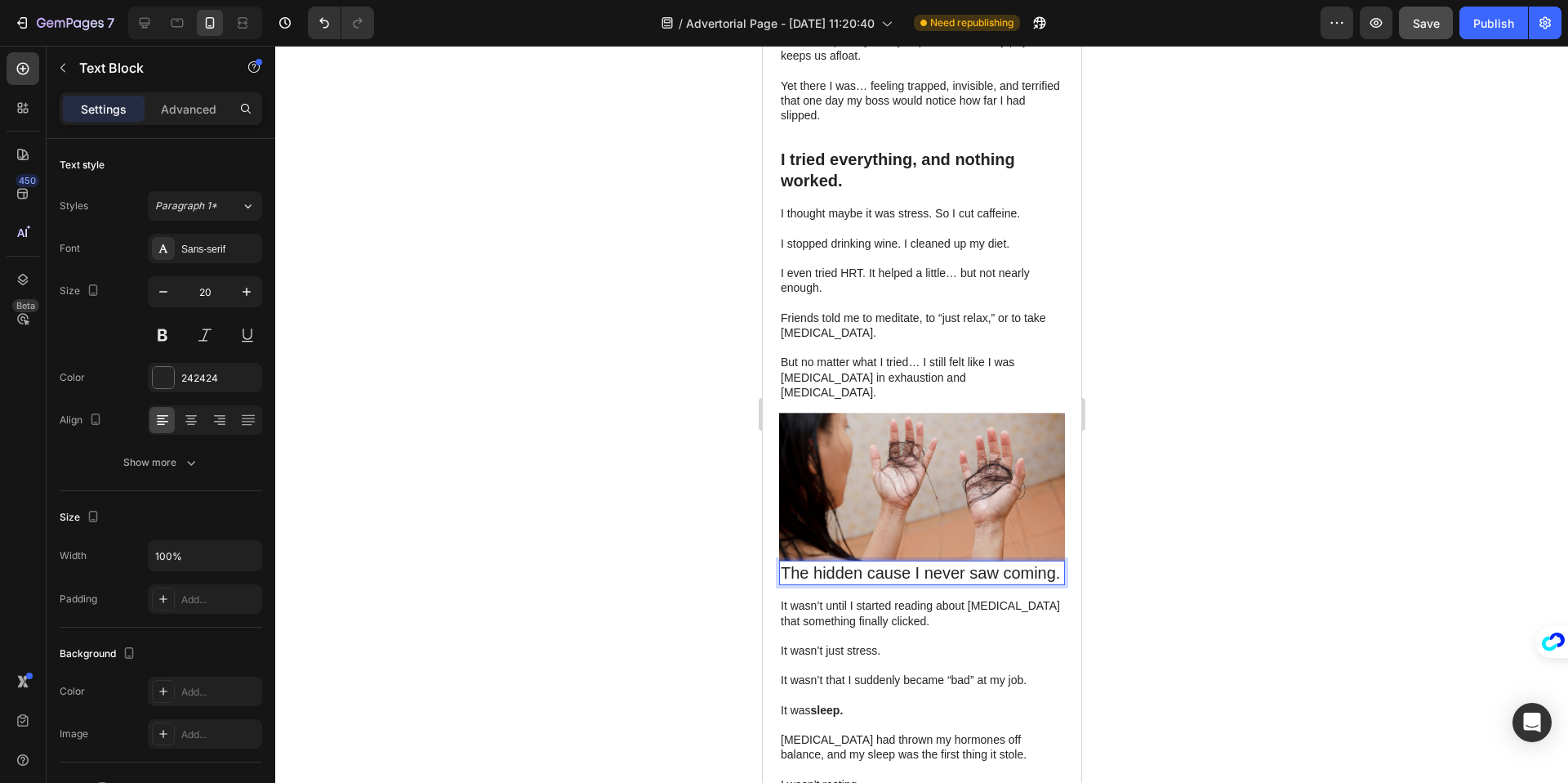
click at [891, 562] on p "The hidden cause I never saw coming." at bounding box center [921, 572] width 282 height 21
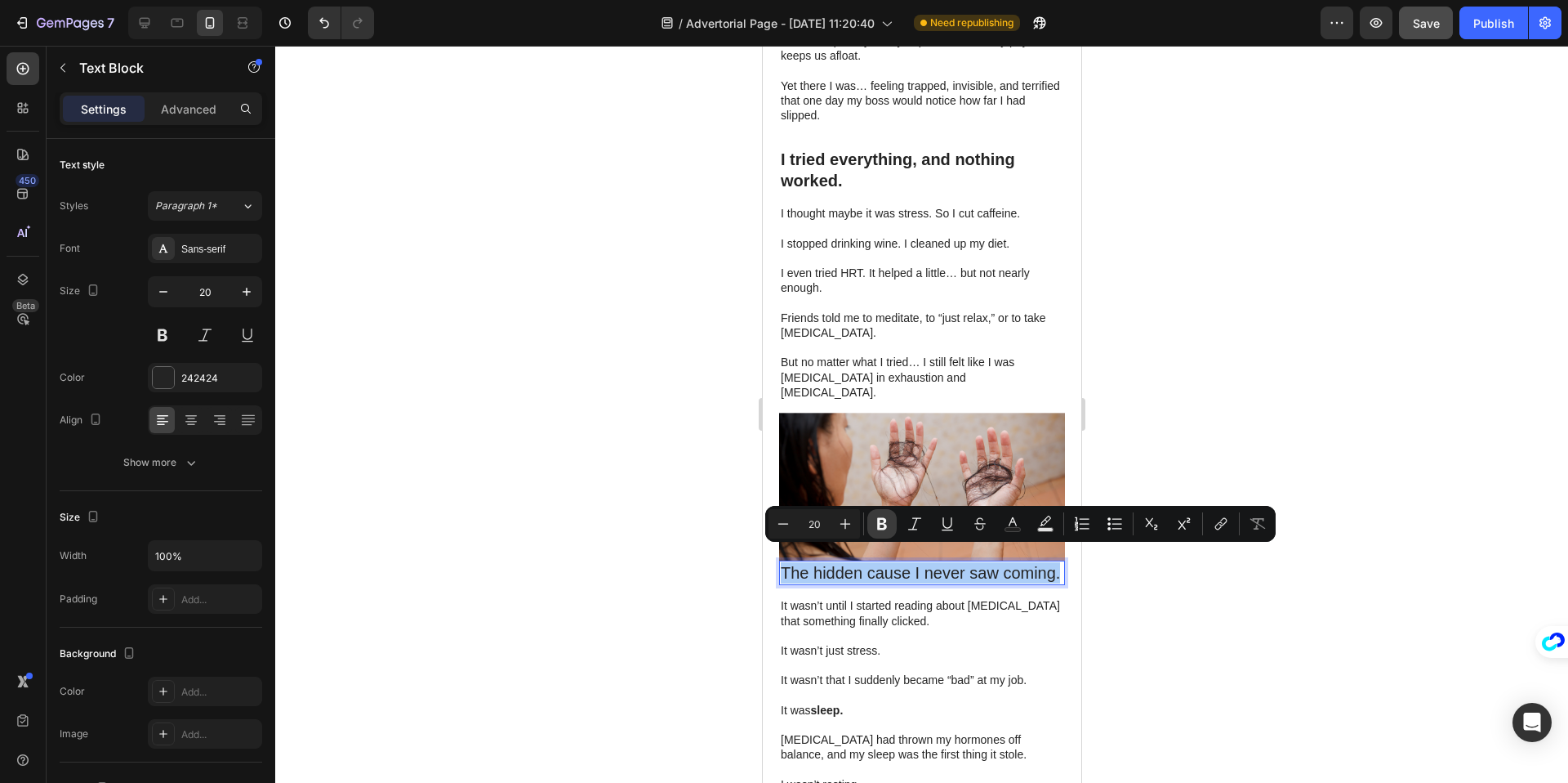
click at [869, 523] on button "Bold" at bounding box center [882, 523] width 29 height 29
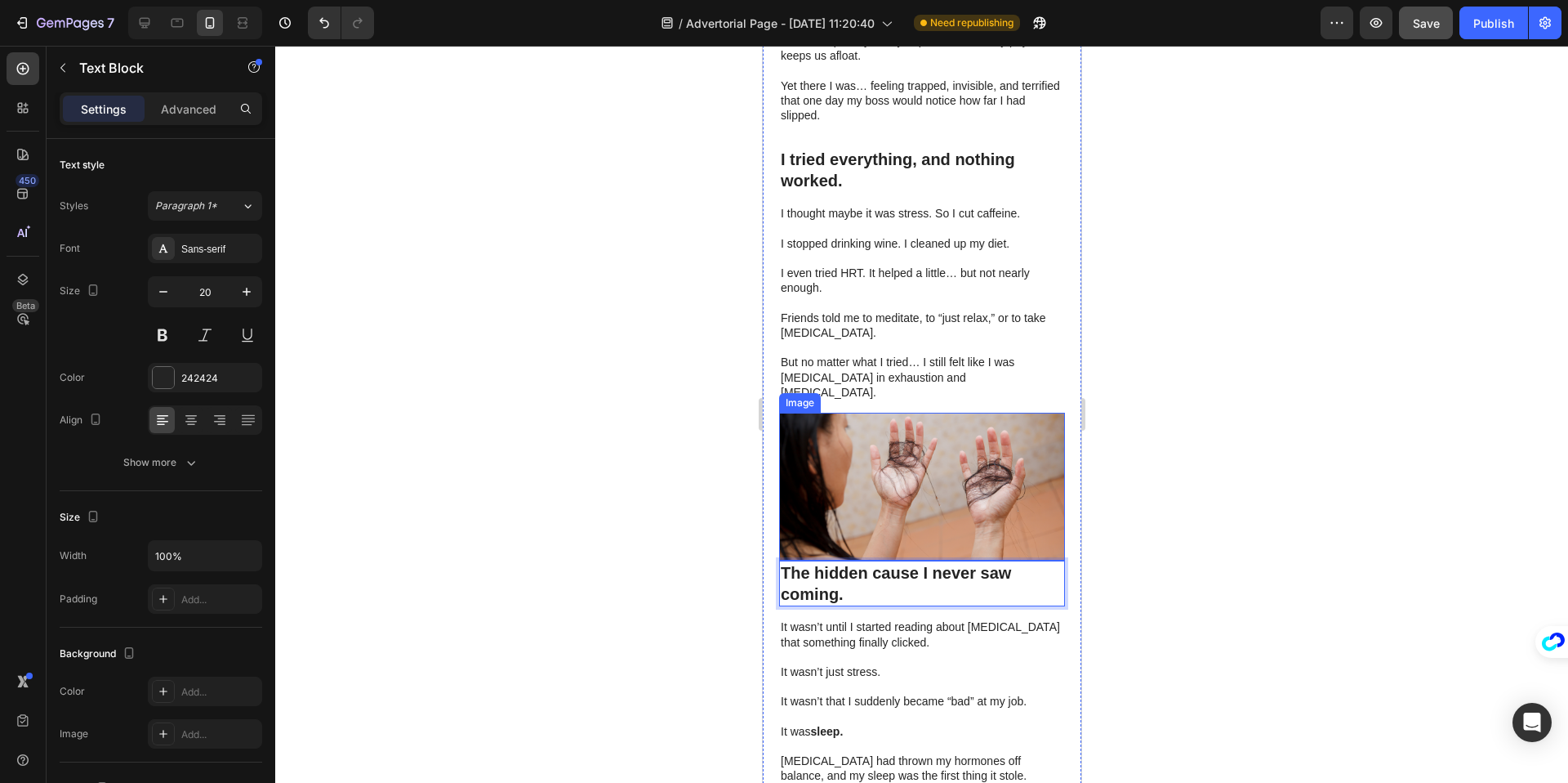
click at [1125, 517] on div at bounding box center [922, 414] width 1293 height 737
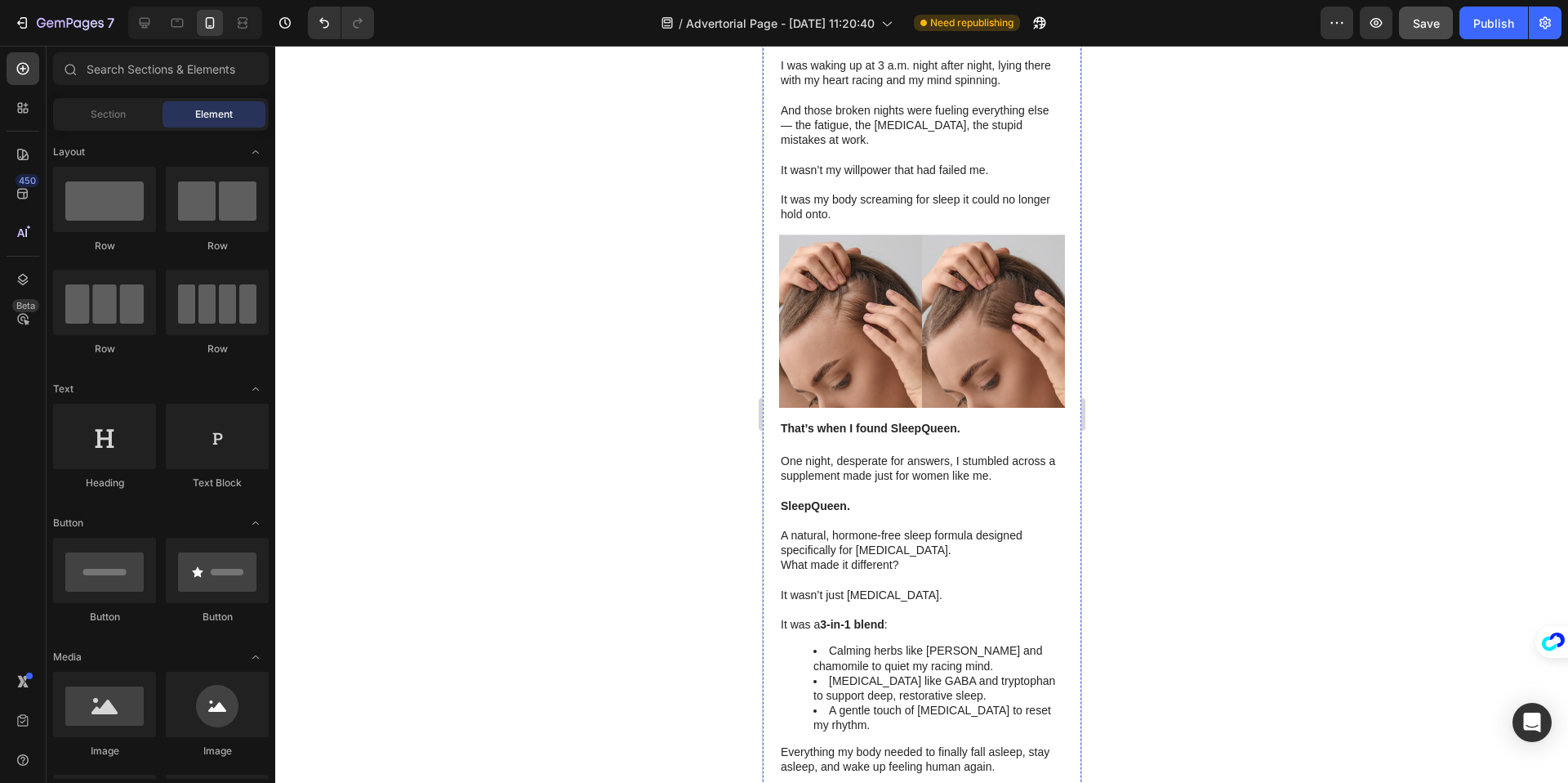
scroll to position [1607, 0]
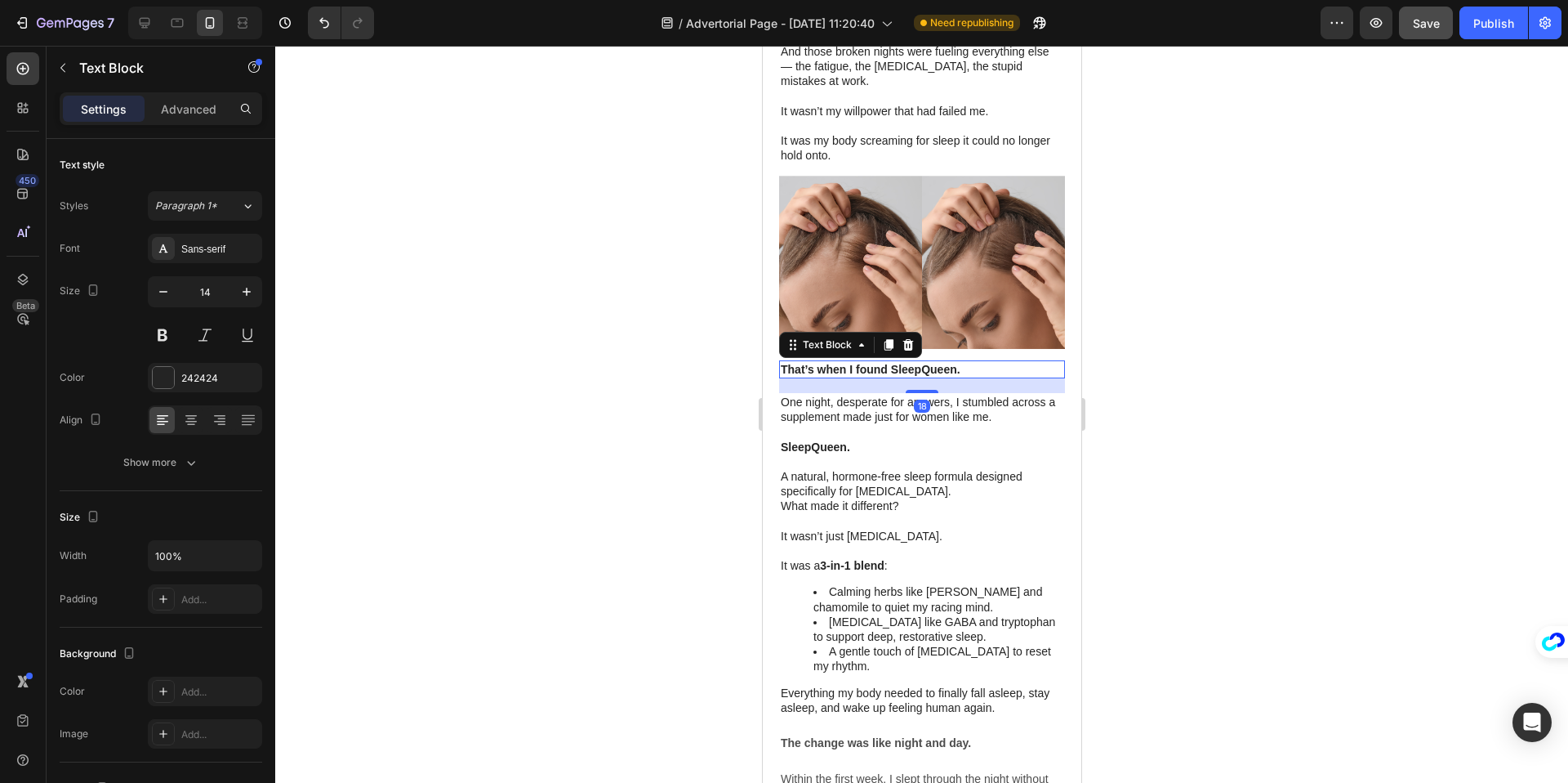
click at [927, 363] on strong "That’s when I found SleepQueen." at bounding box center [869, 369] width 180 height 13
click at [879, 363] on strong "That’s when I found SleepQueen." at bounding box center [869, 369] width 180 height 13
click at [848, 363] on strong "That’s when I found SleepQueen." at bounding box center [869, 369] width 180 height 13
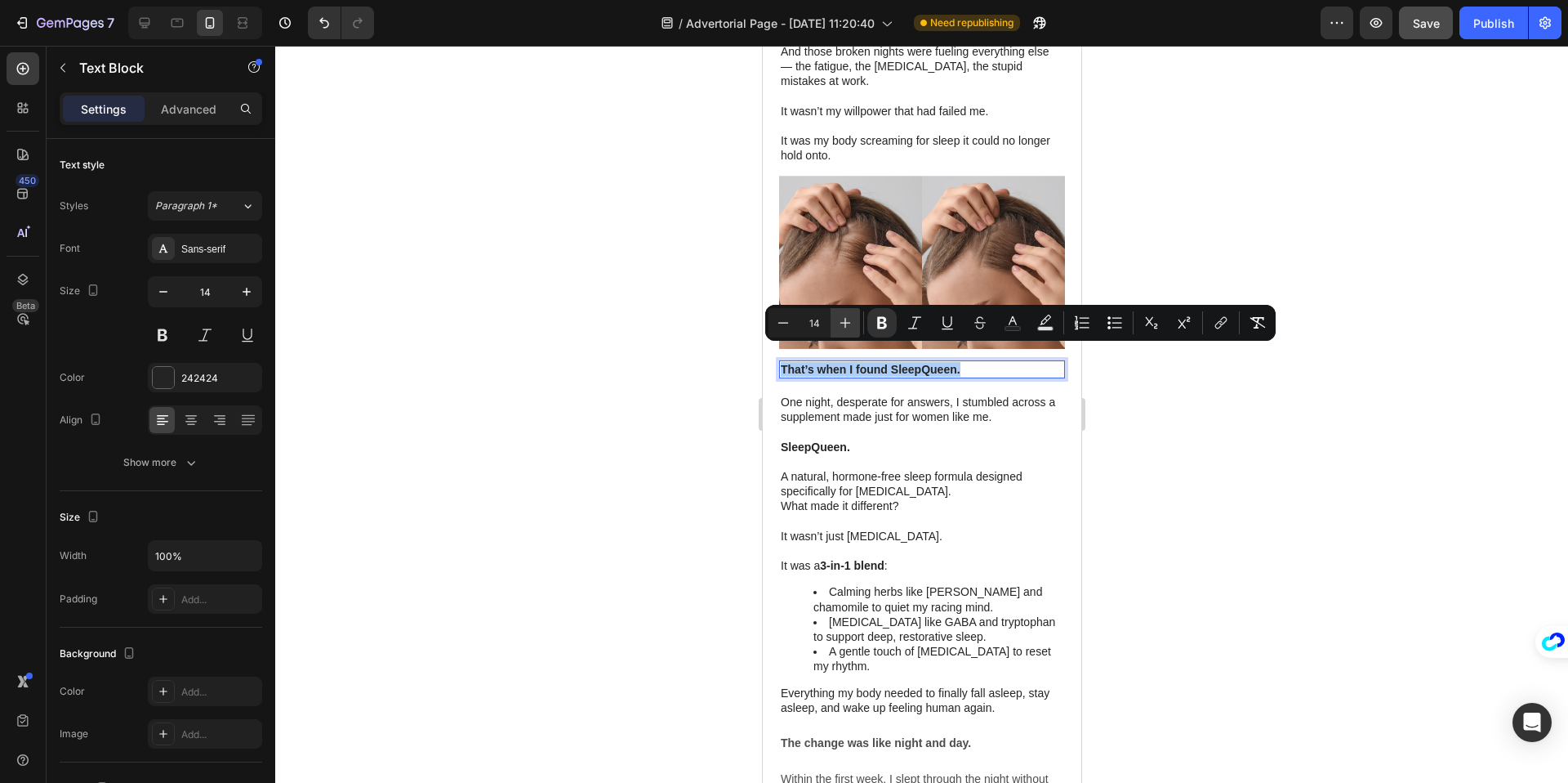
click at [839, 327] on icon "Editor contextual toolbar" at bounding box center [845, 323] width 16 height 16
click at [839, 326] on icon "Editor contextual toolbar" at bounding box center [845, 323] width 16 height 16
type input "16"
click at [1238, 423] on div at bounding box center [922, 414] width 1293 height 737
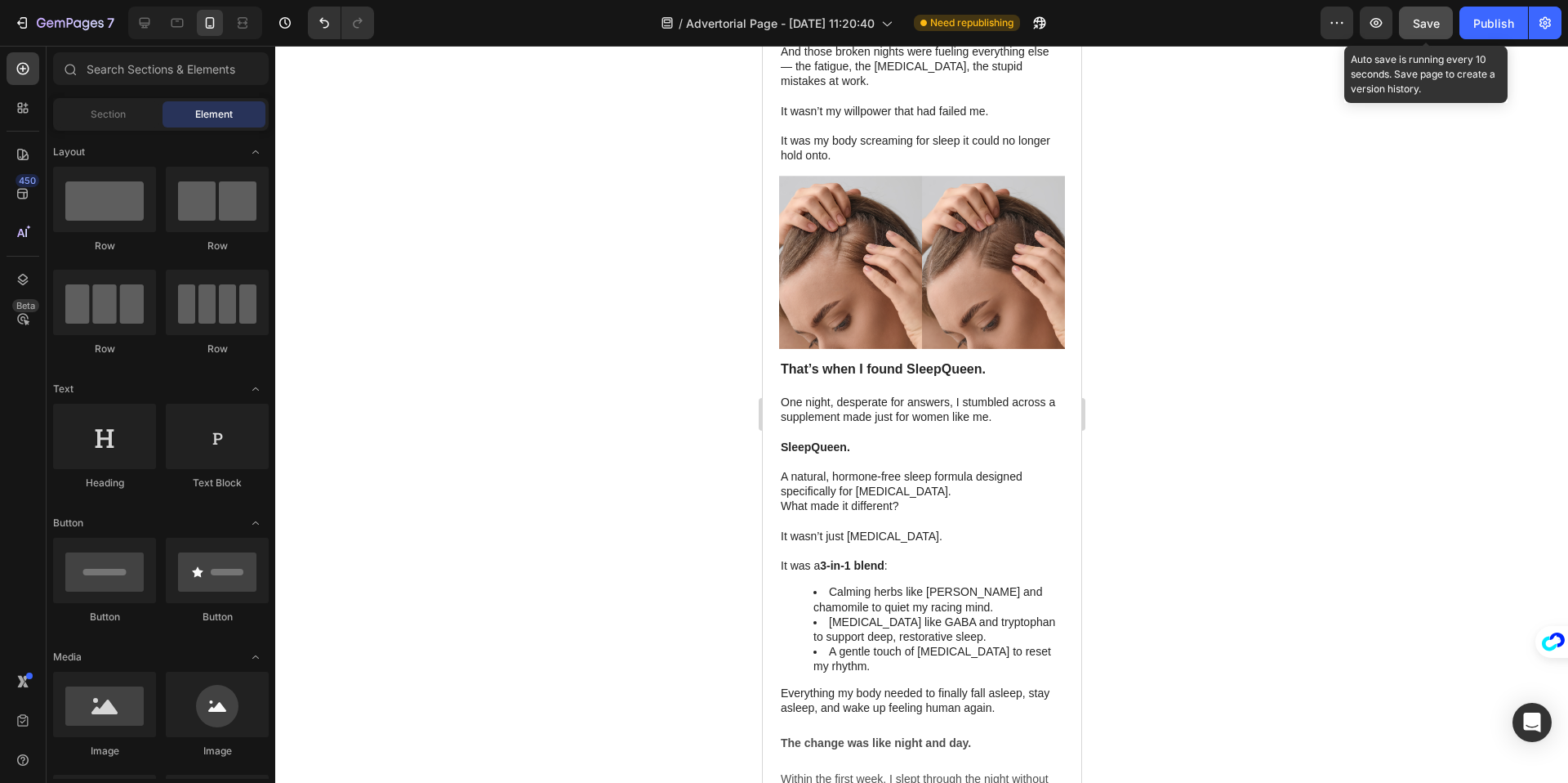
click at [1402, 25] on button "Save" at bounding box center [1426, 22] width 54 height 33
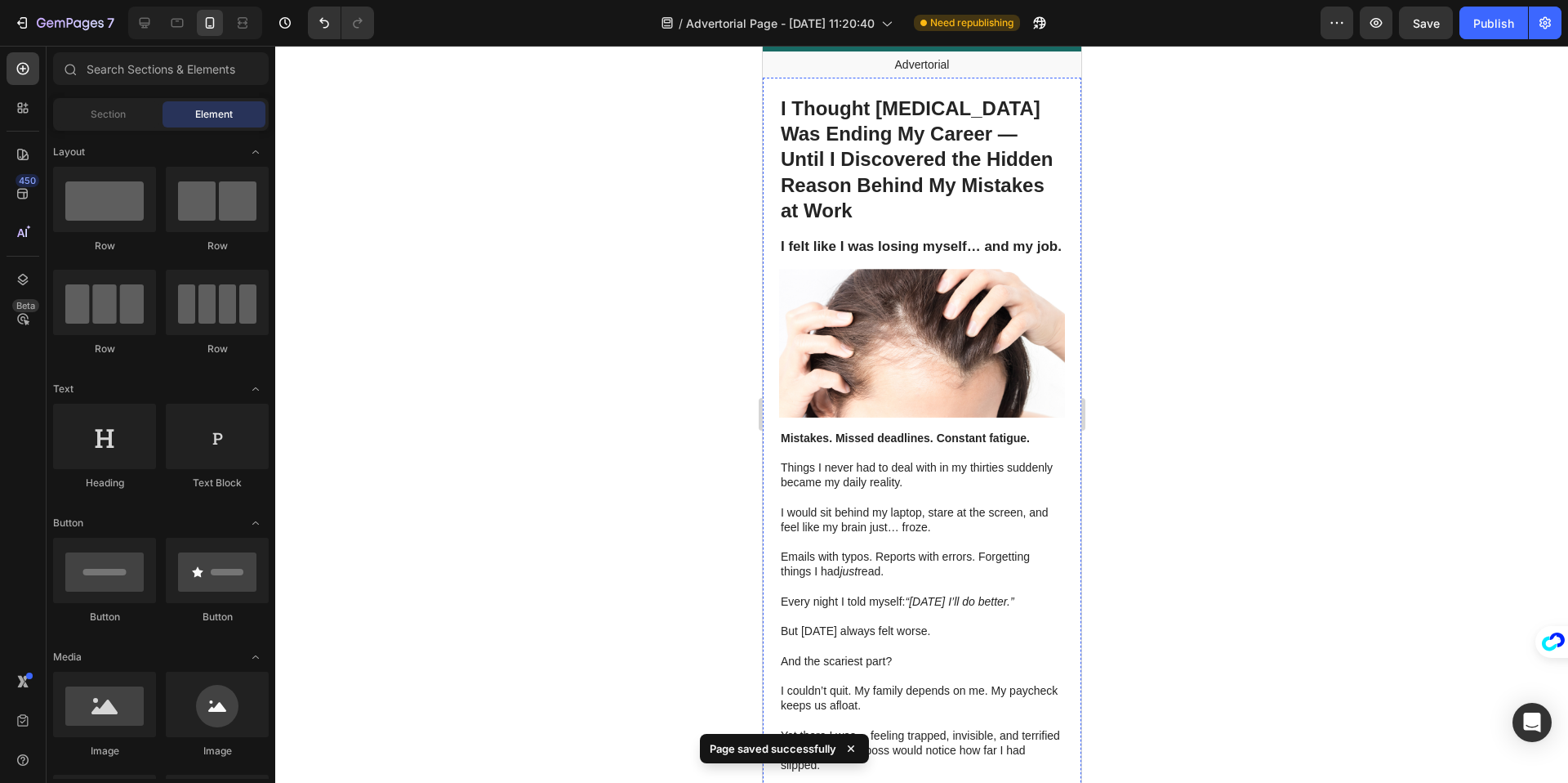
scroll to position [0, 0]
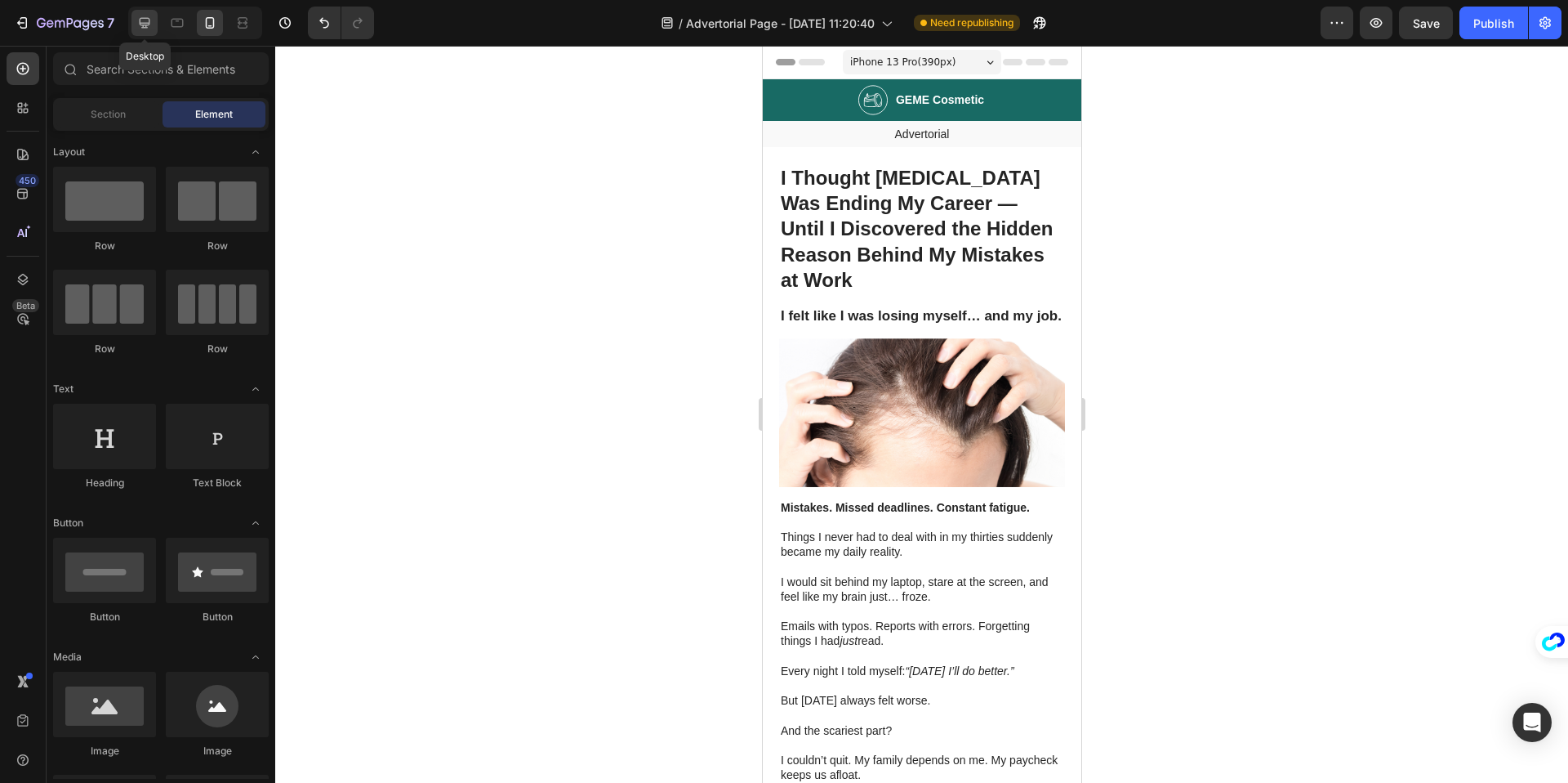
click at [144, 15] on icon at bounding box center [144, 23] width 16 height 16
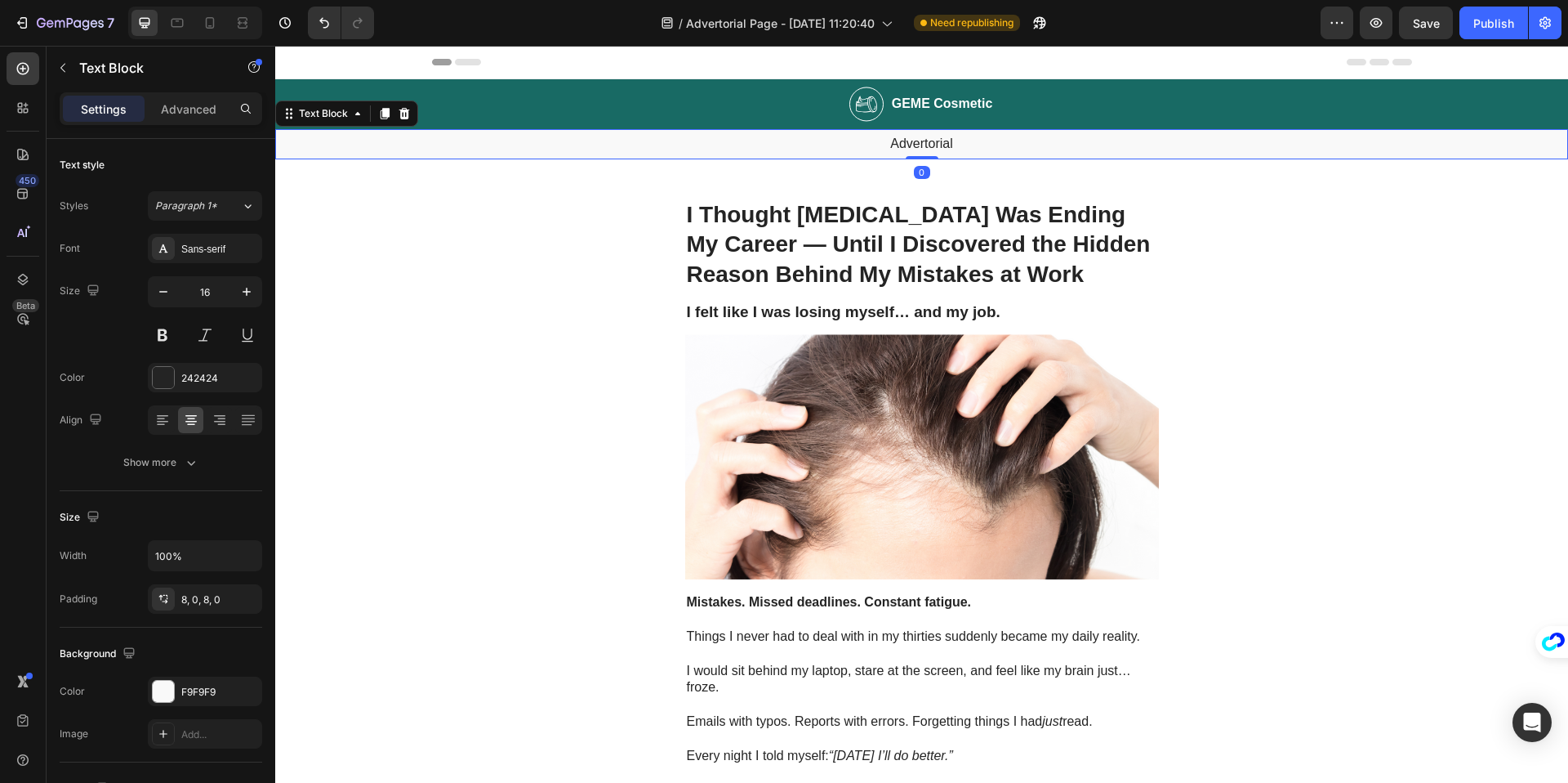
click at [1052, 143] on p "Advertorial" at bounding box center [922, 143] width 1289 height 17
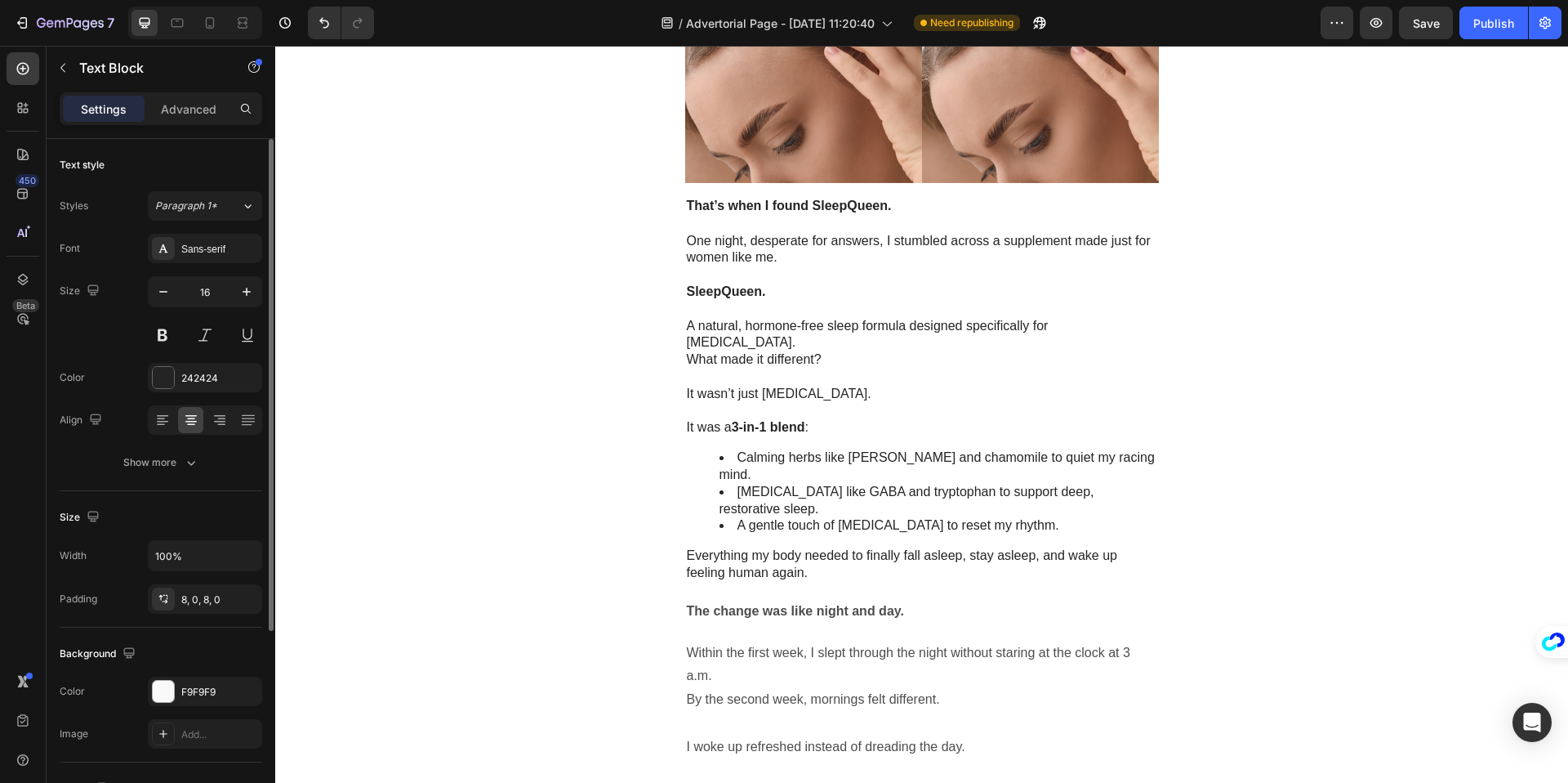
scroll to position [2021, 0]
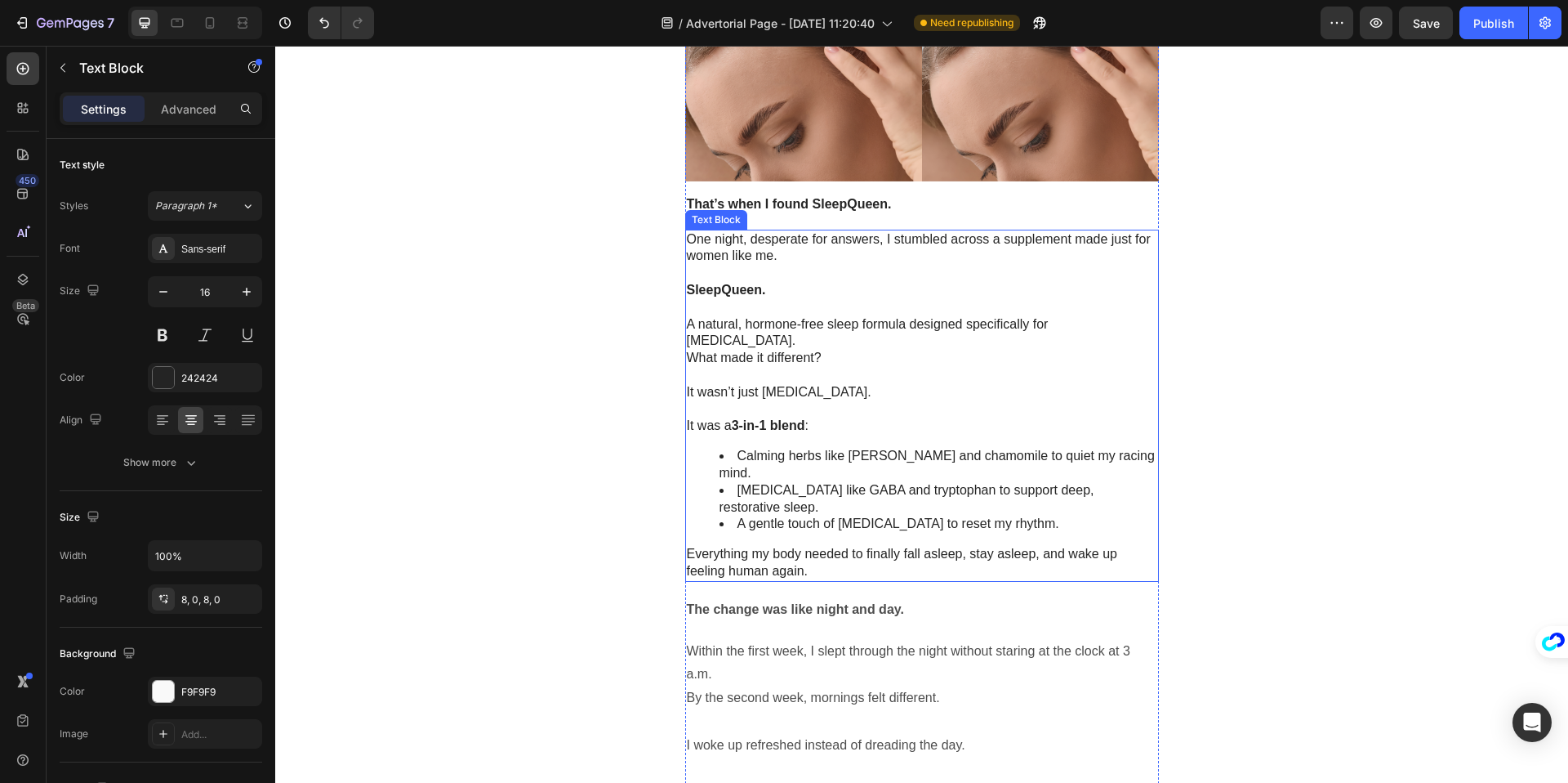
click at [828, 331] on p "A natural, hormone-free sleep formula designed specifically for [MEDICAL_DATA]." at bounding box center [922, 333] width 470 height 35
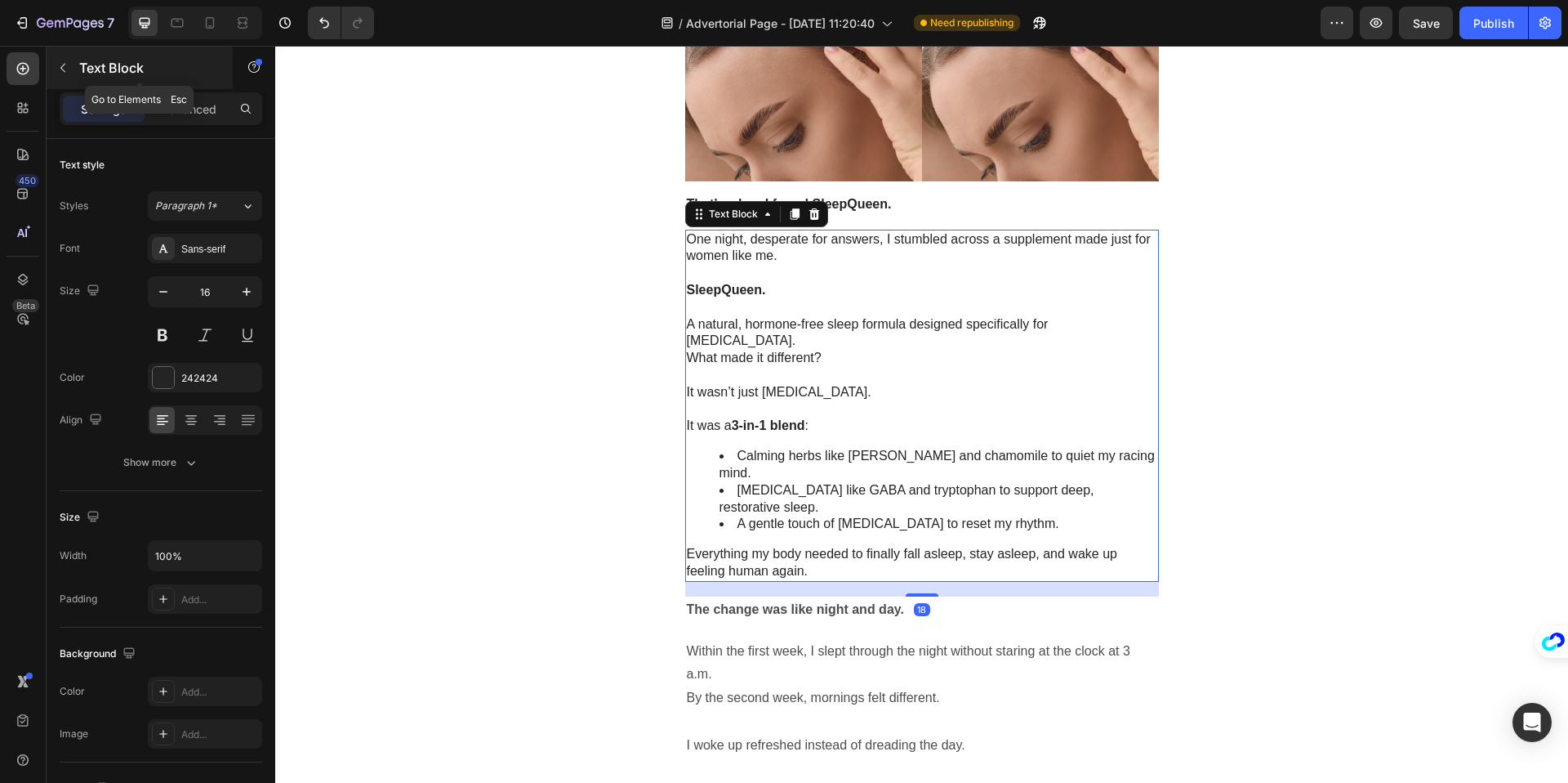
click at [66, 70] on icon "button" at bounding box center [63, 67] width 13 height 13
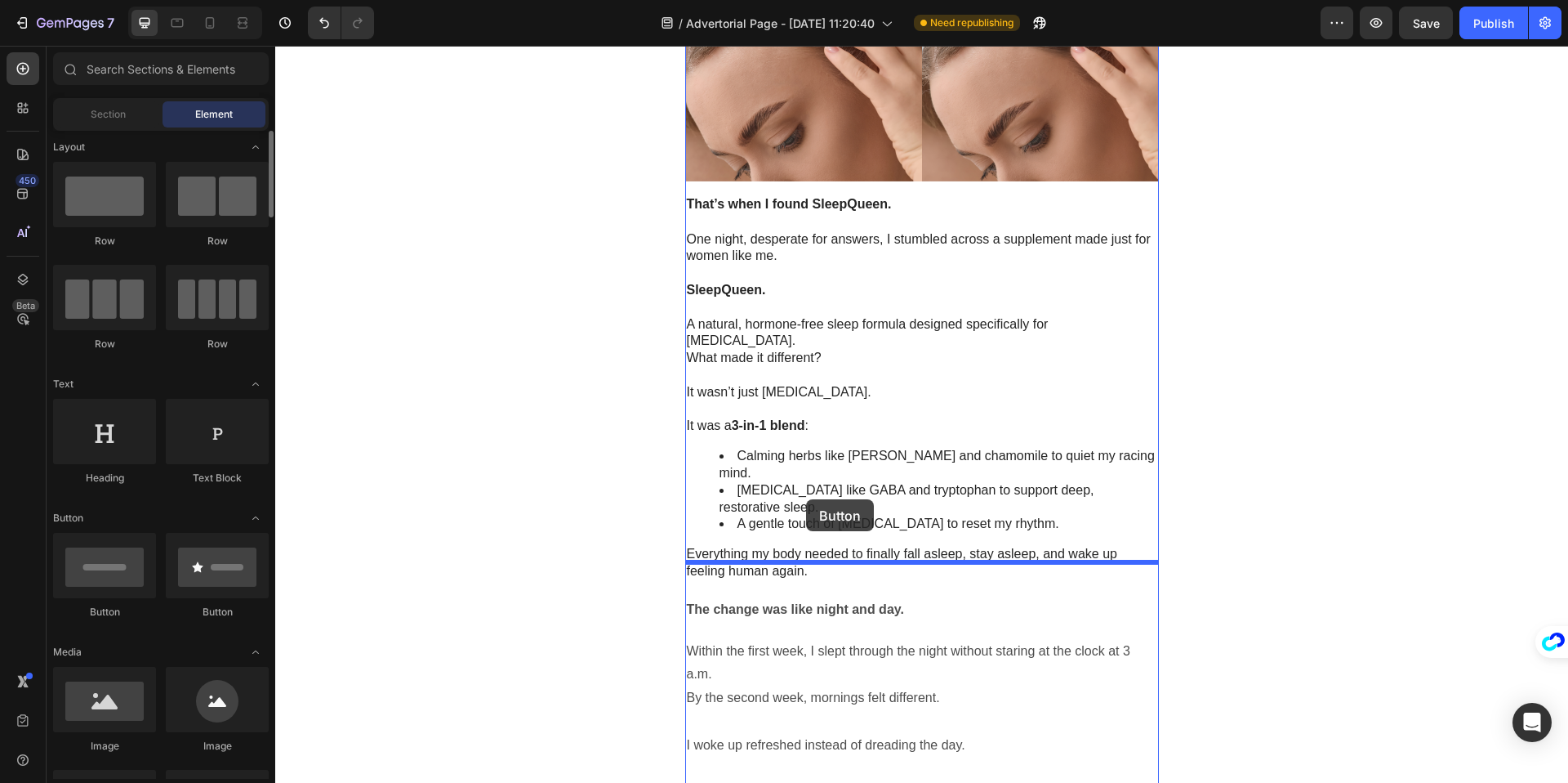
scroll to position [4, 0]
drag, startPoint x: 515, startPoint y: 625, endPoint x: 806, endPoint y: 499, distance: 317.1
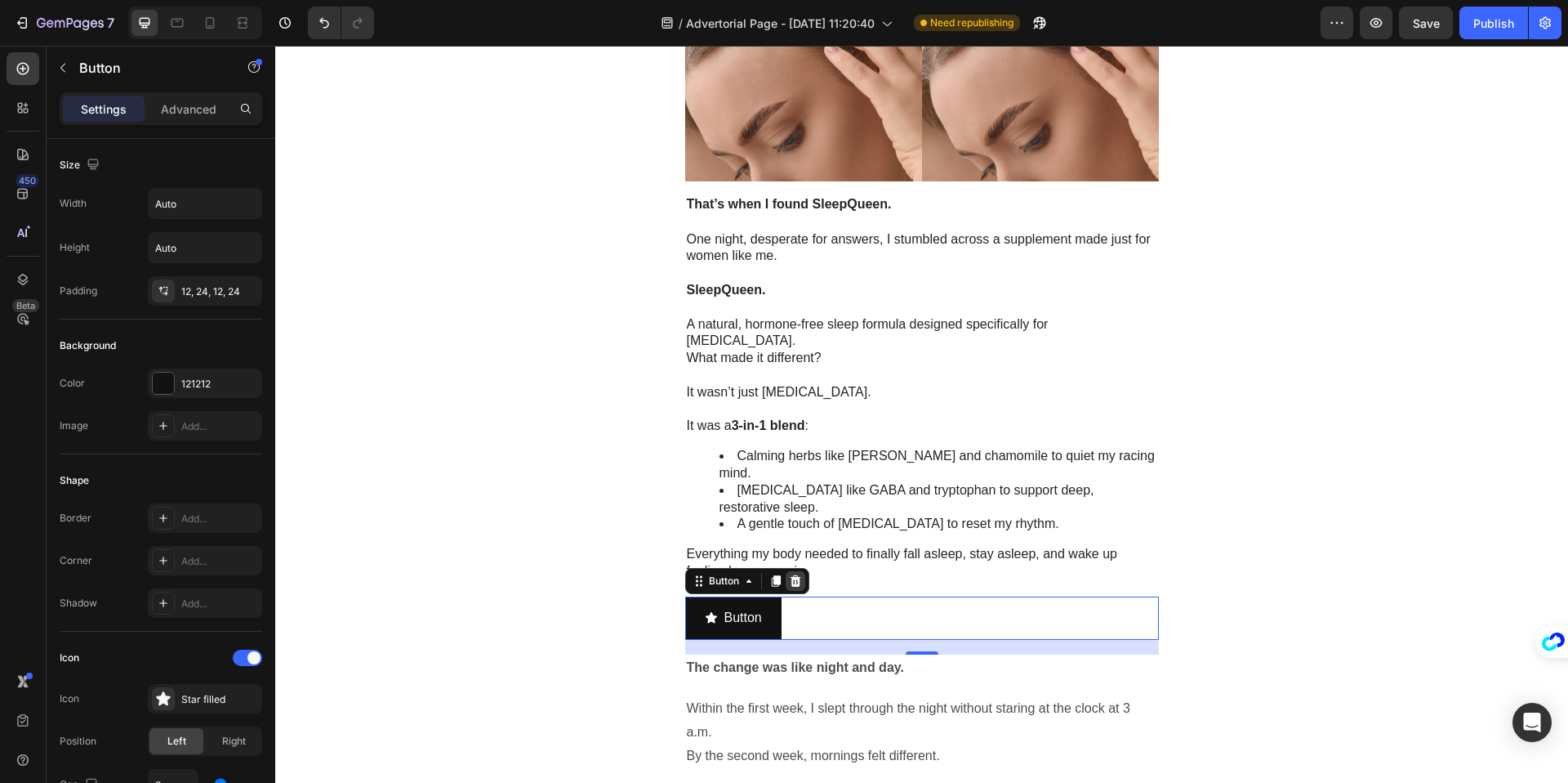
click at [802, 571] on div at bounding box center [795, 580] width 19 height 19
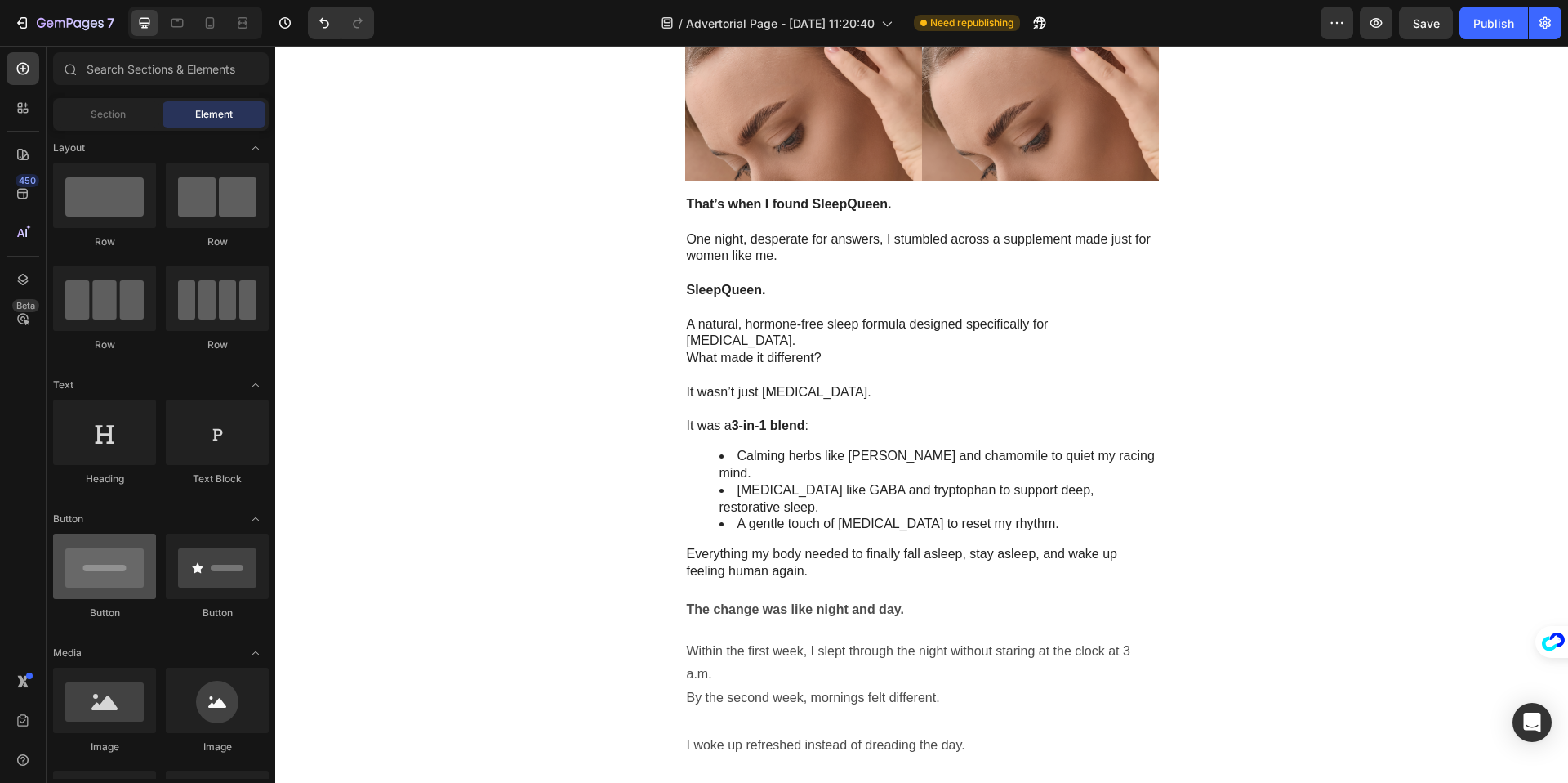
scroll to position [0, 0]
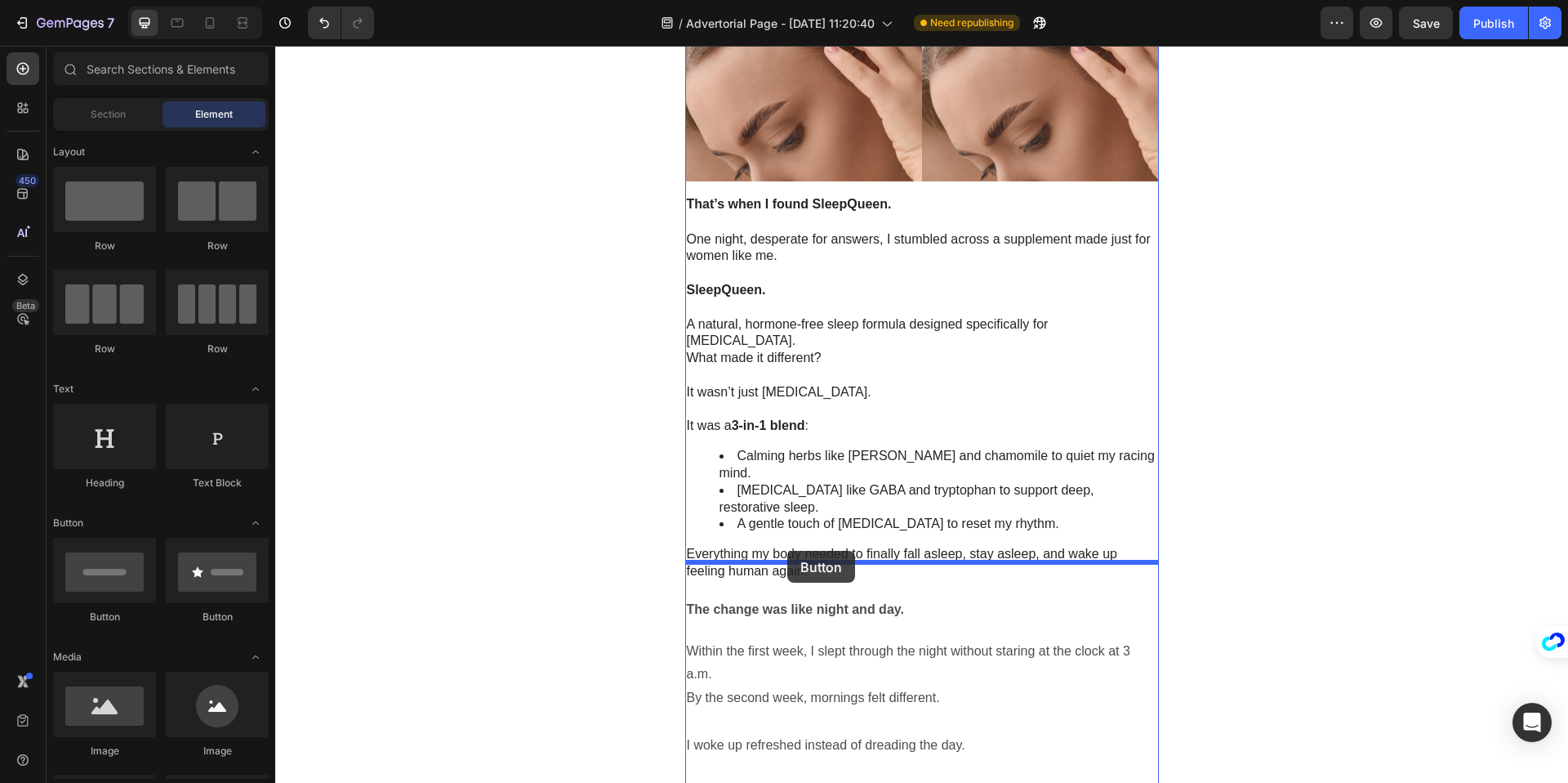
drag, startPoint x: 387, startPoint y: 617, endPoint x: 787, endPoint y: 550, distance: 405.6
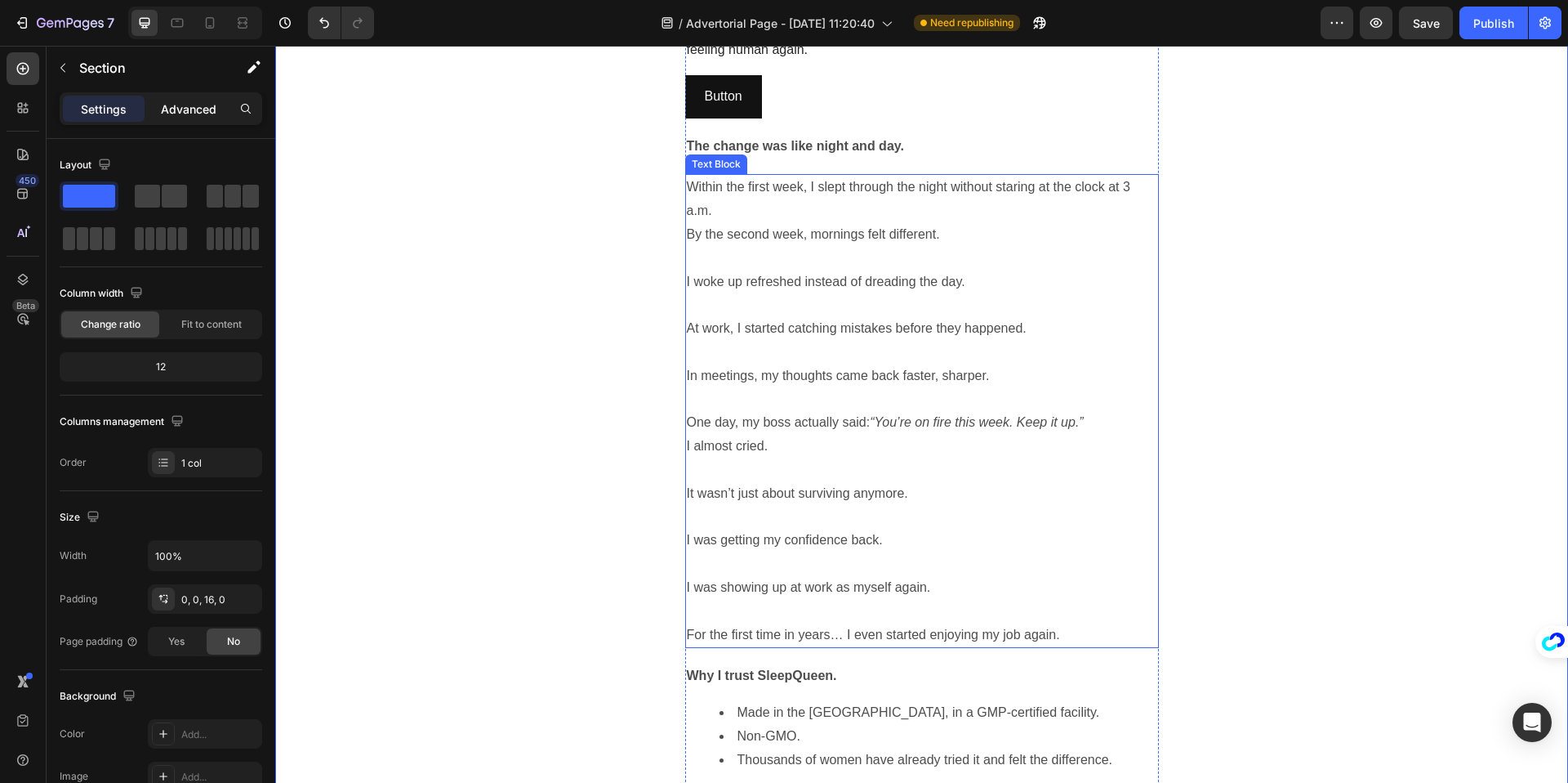
scroll to position [2549, 0]
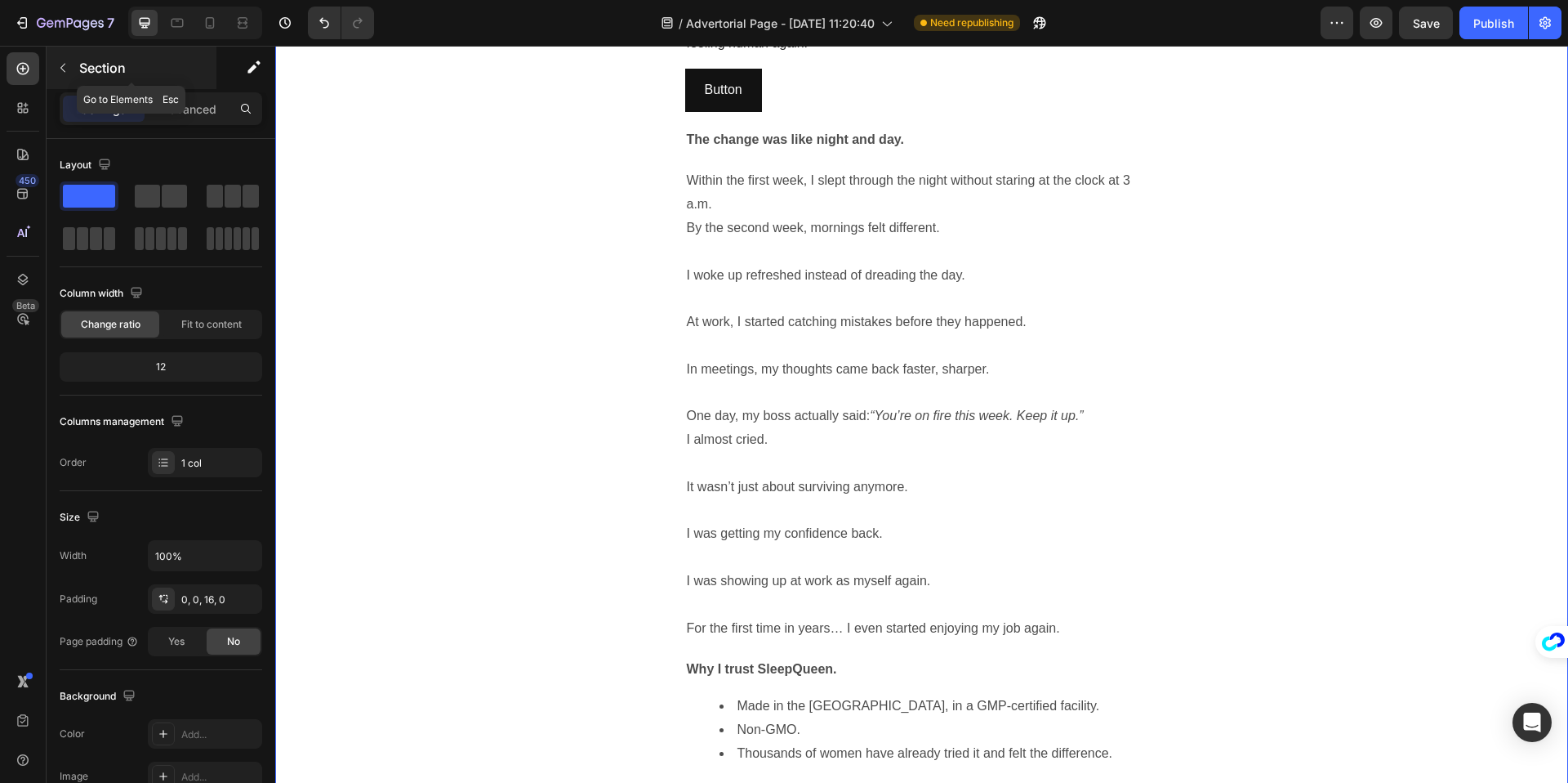
click at [67, 61] on icon "button" at bounding box center [63, 67] width 13 height 13
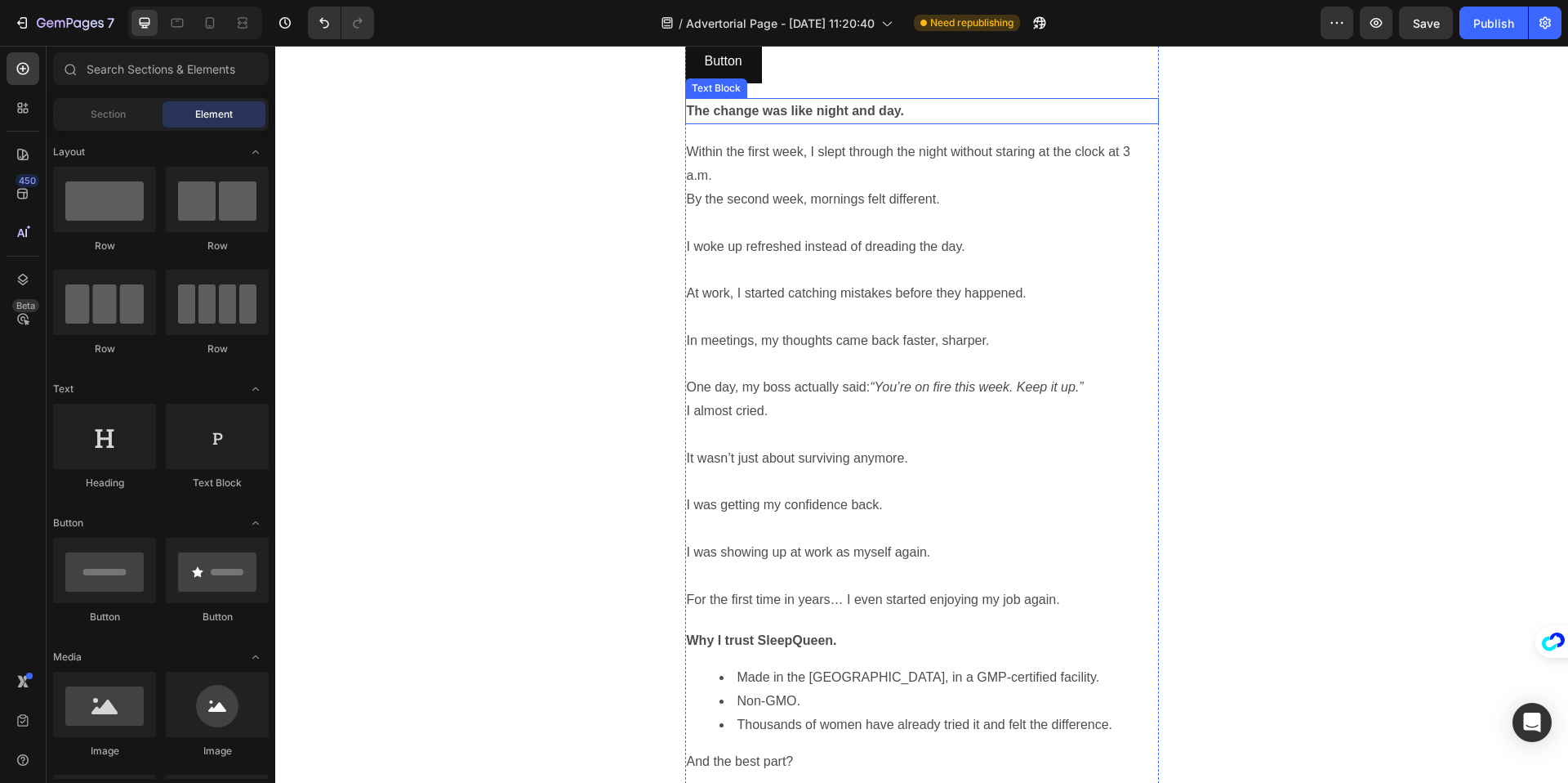
scroll to position [2578, 0]
click at [747, 211] on p at bounding box center [922, 222] width 470 height 24
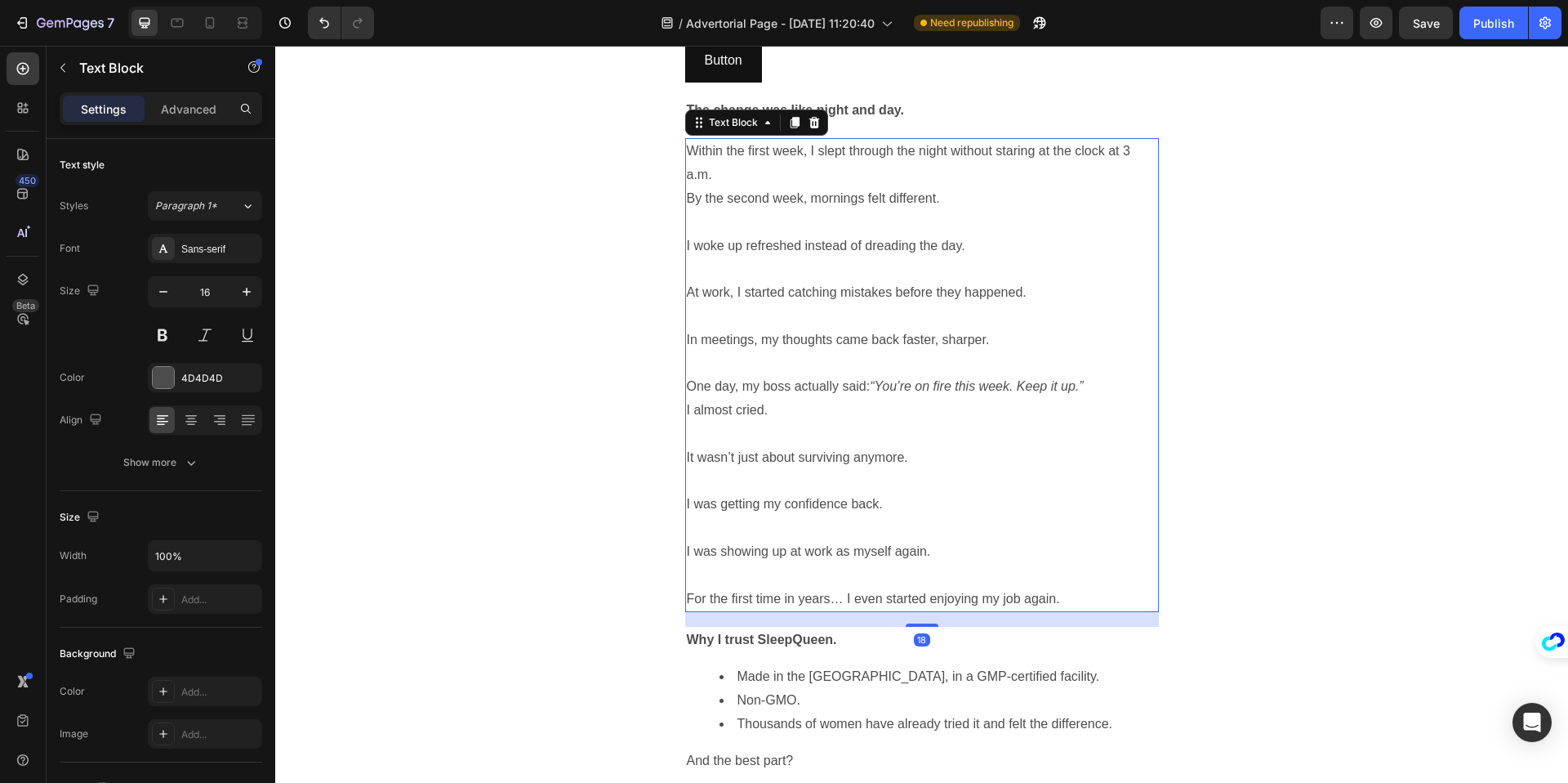
click at [747, 211] on p at bounding box center [922, 222] width 470 height 24
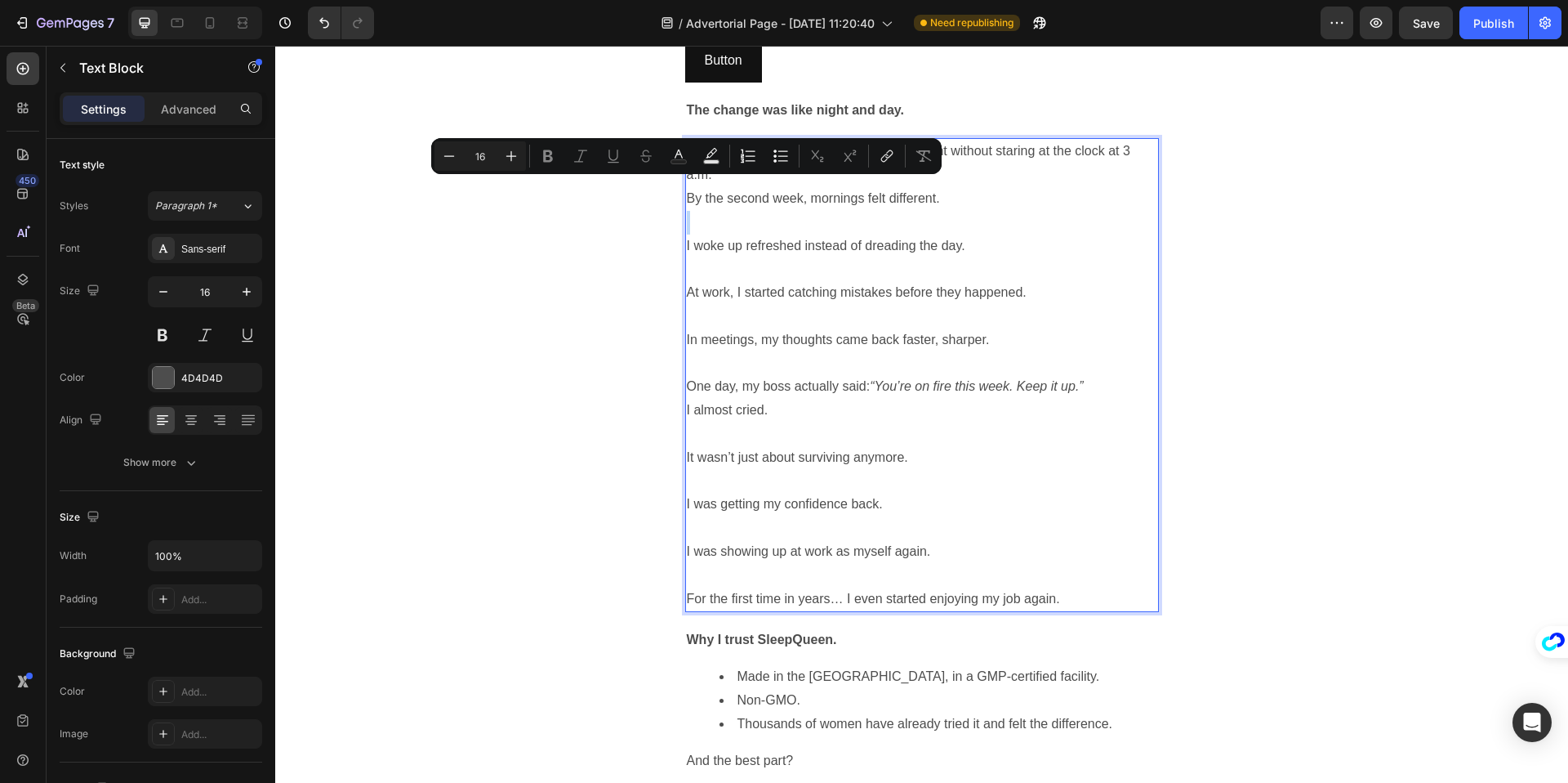
click at [747, 211] on p "Rich Text Editor. Editing area: main" at bounding box center [922, 222] width 470 height 24
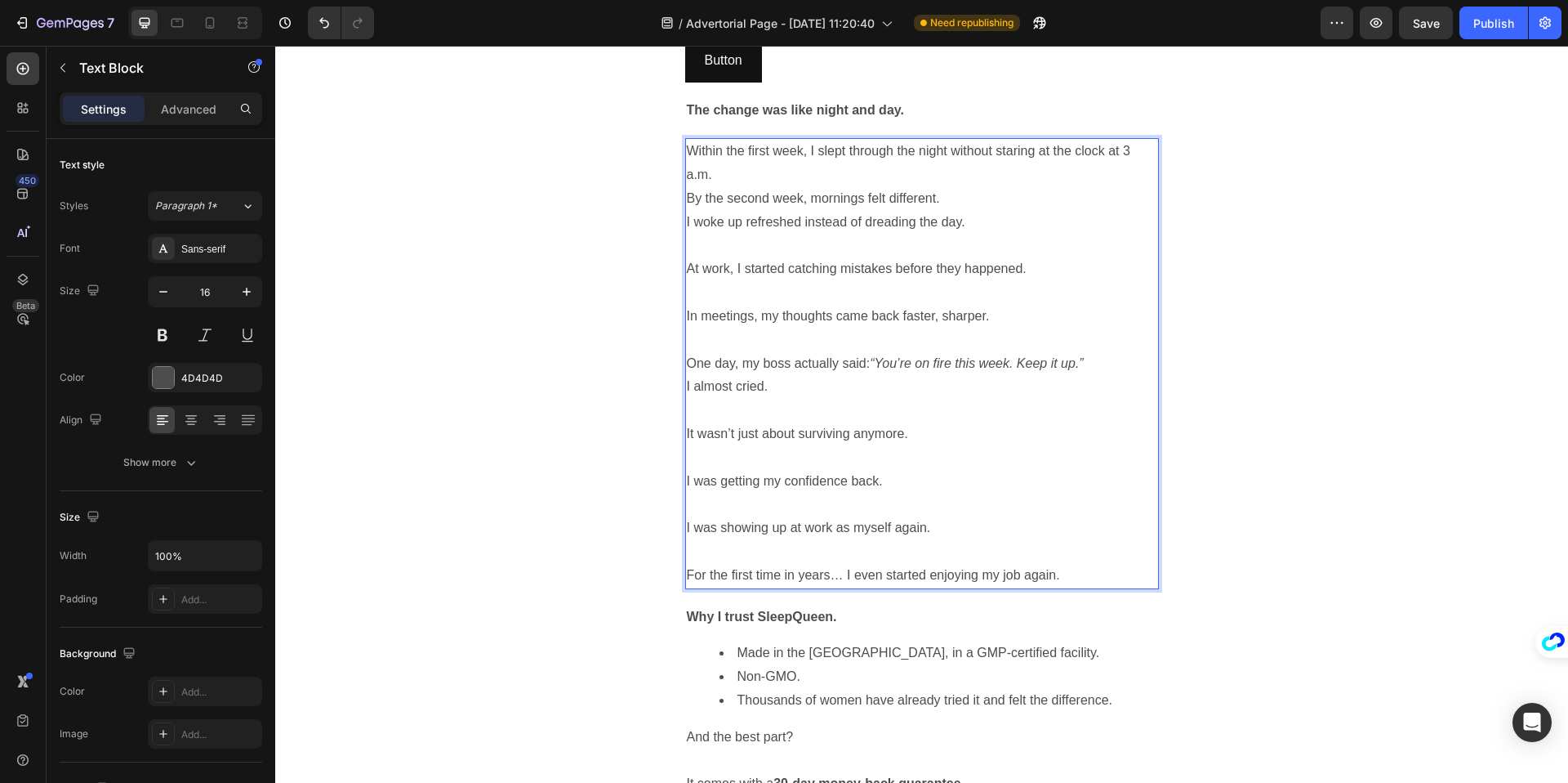
click at [745, 234] on p "Rich Text Editor. Editing area: main" at bounding box center [922, 246] width 470 height 24
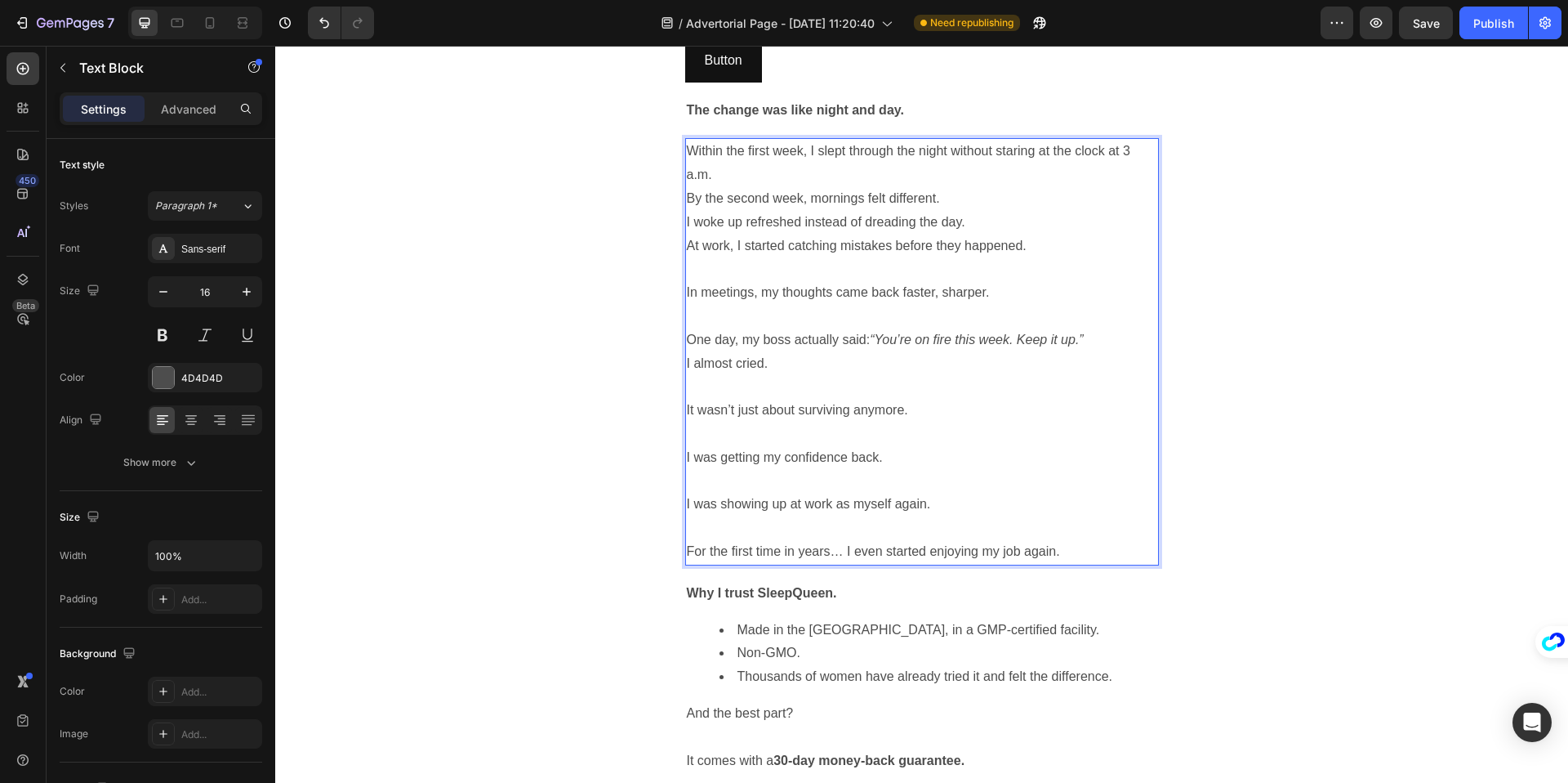
click at [741, 257] on p "Rich Text Editor. Editing area: main" at bounding box center [922, 269] width 470 height 24
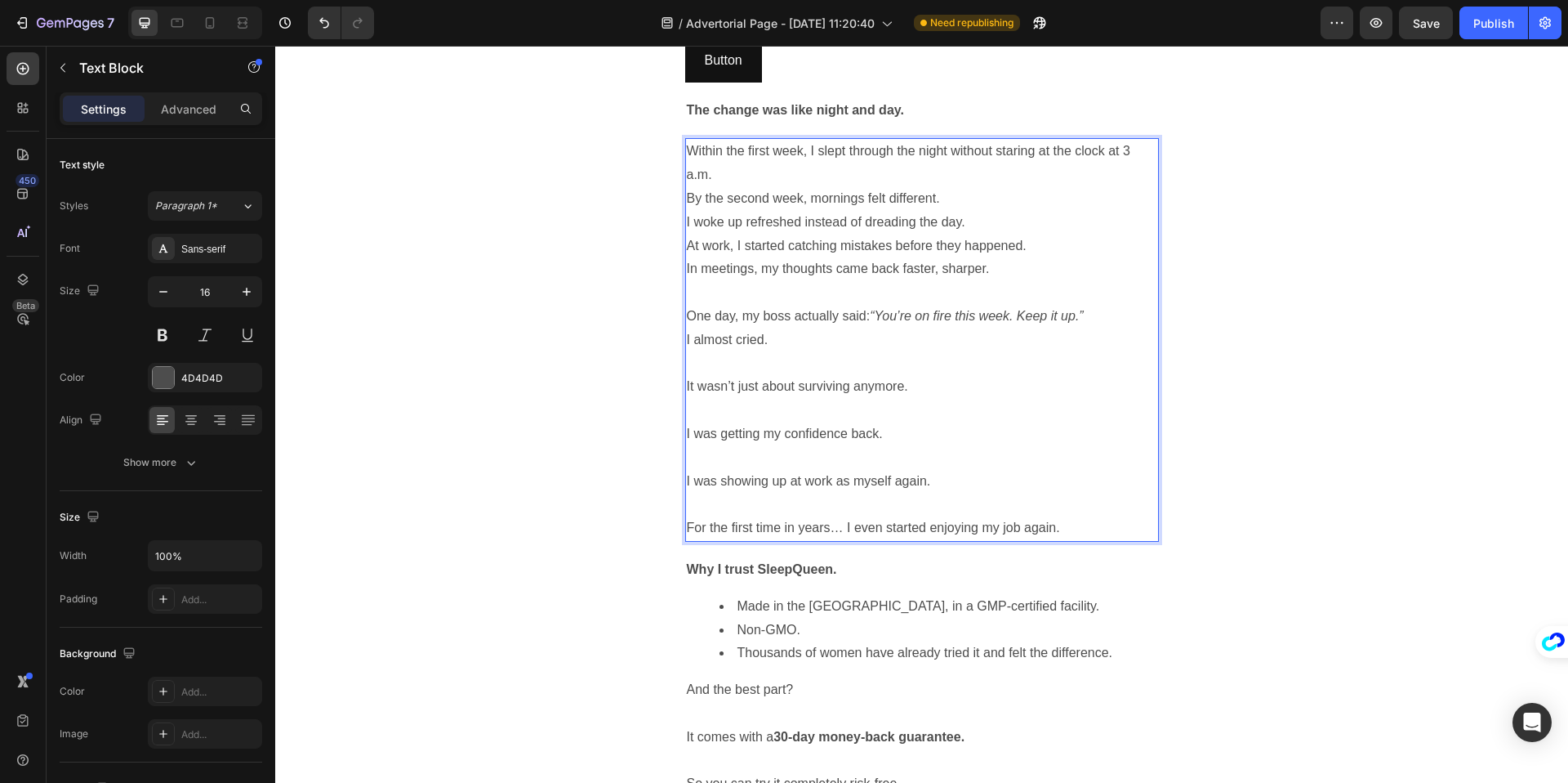
click at [734, 281] on p "Rich Text Editor. Editing area: main" at bounding box center [922, 293] width 470 height 24
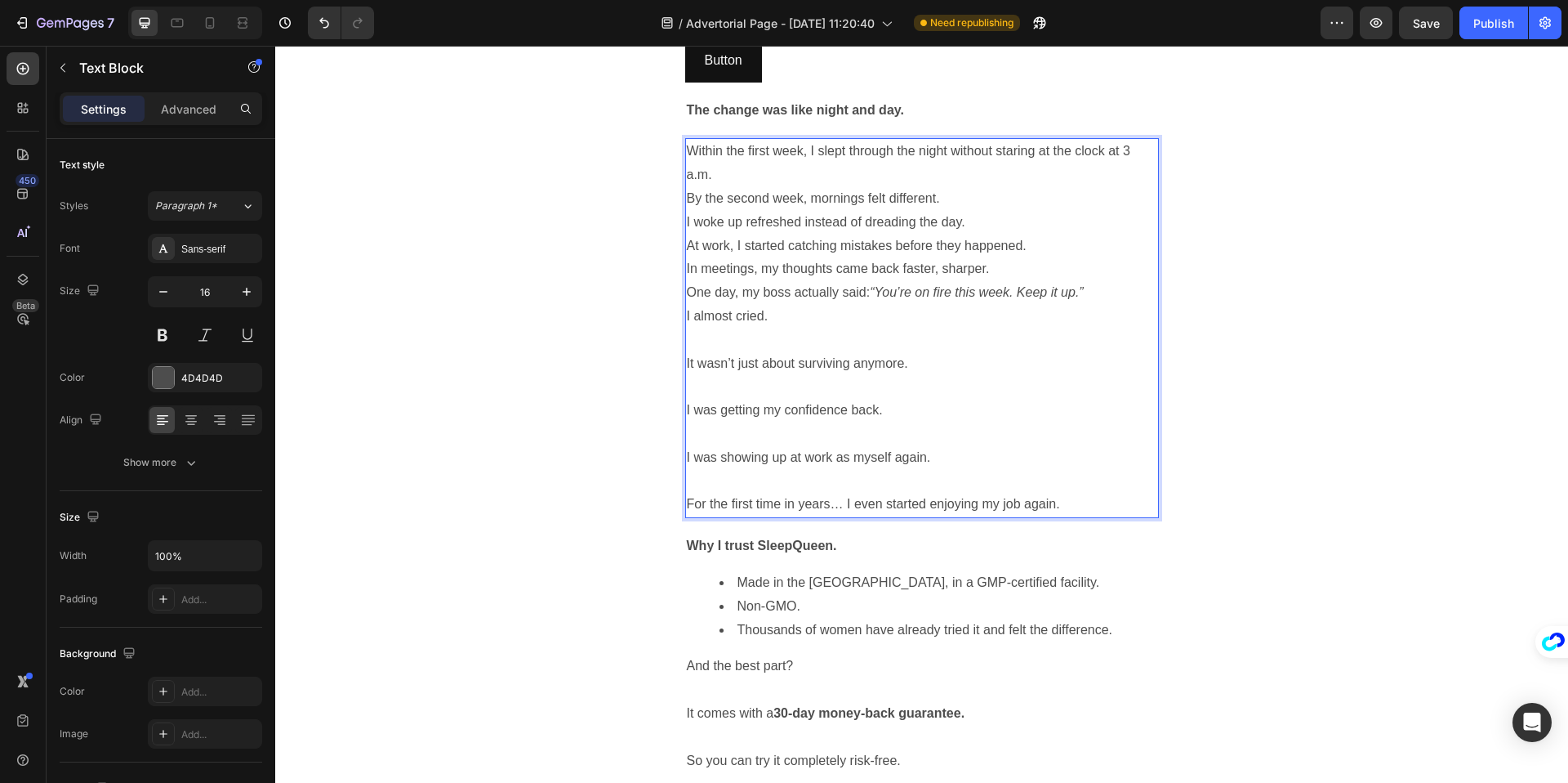
click at [715, 328] on p "Rich Text Editor. Editing area: main" at bounding box center [922, 340] width 470 height 24
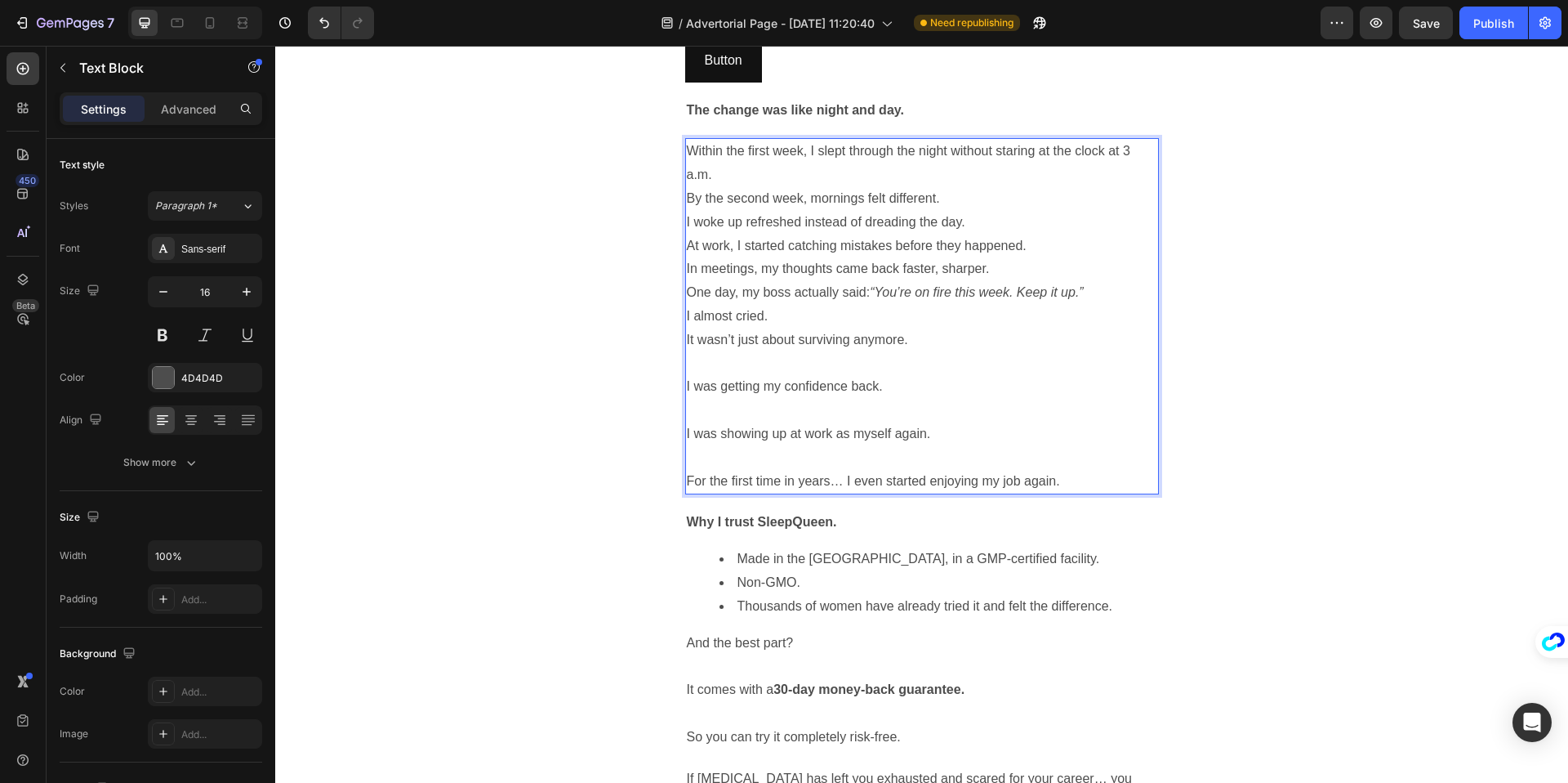
click at [720, 375] on p "I was getting my confidence back." at bounding box center [922, 387] width 470 height 24
click at [717, 352] on p "Rich Text Editor. Editing area: main" at bounding box center [922, 364] width 470 height 24
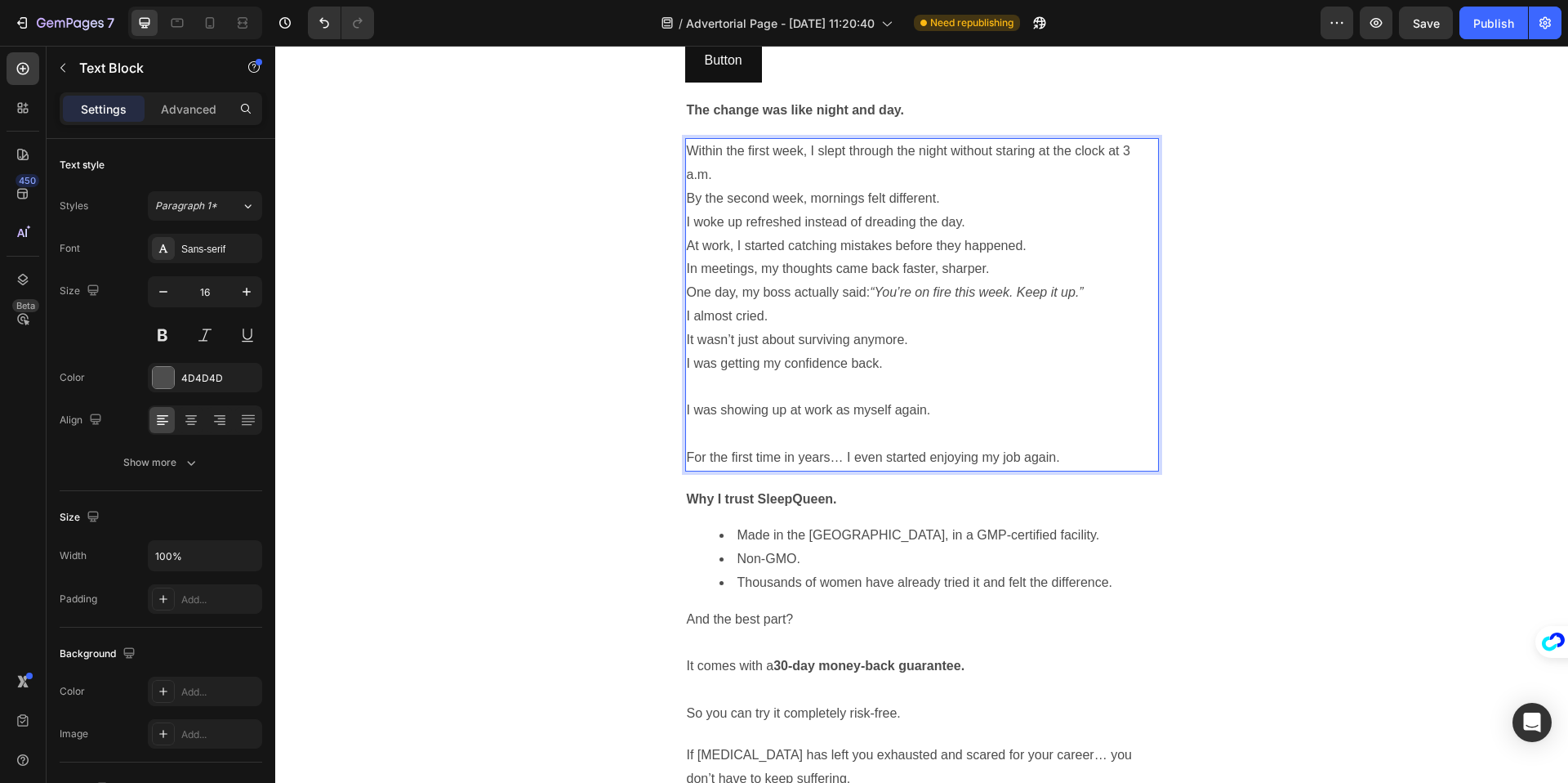
click at [708, 375] on p "Rich Text Editor. Editing area: main" at bounding box center [922, 387] width 470 height 24
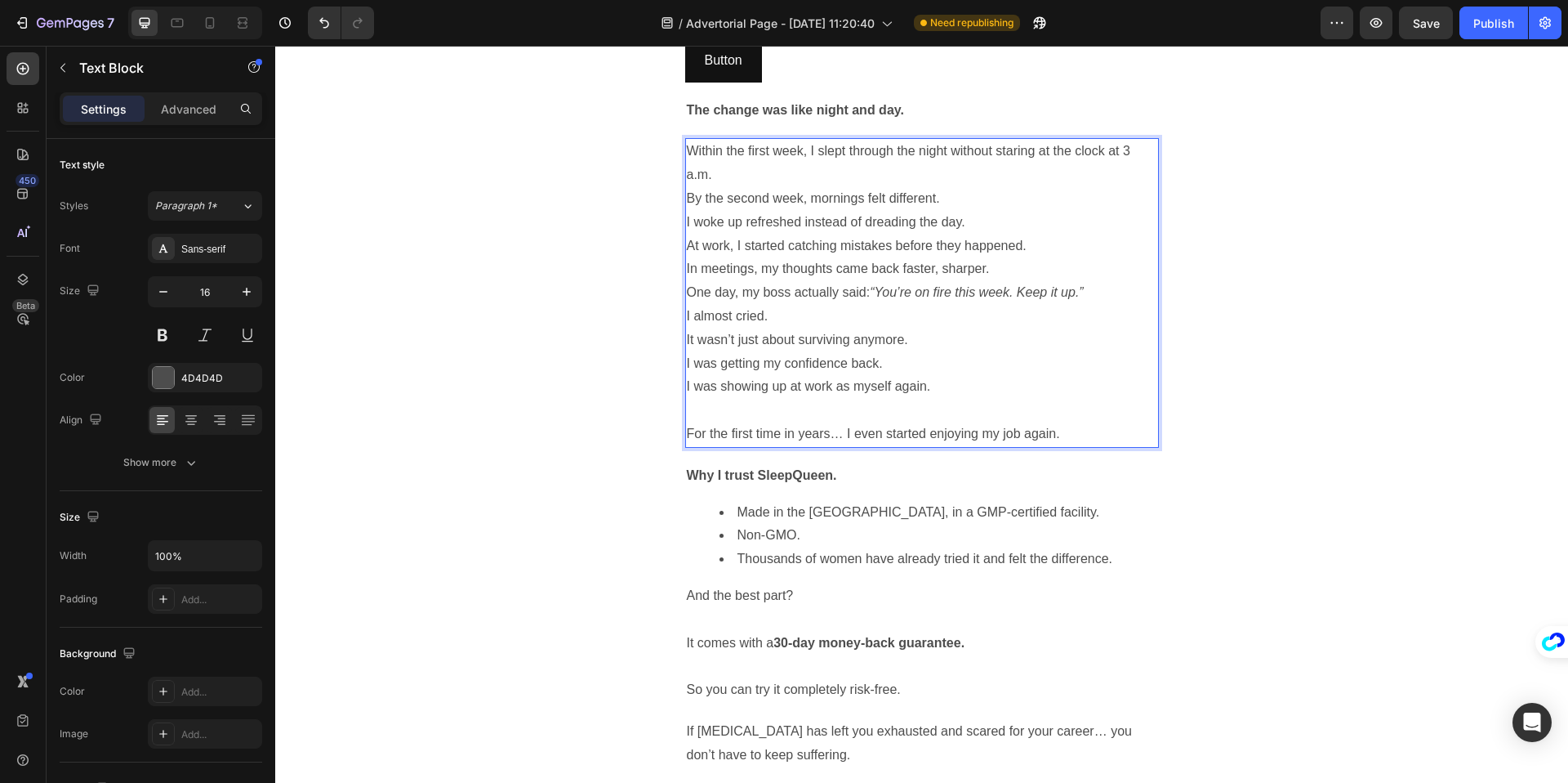
drag, startPoint x: 705, startPoint y: 373, endPoint x: 677, endPoint y: 372, distance: 28.0
click at [703, 399] on p "Rich Text Editor. Editing area: main" at bounding box center [922, 411] width 470 height 24
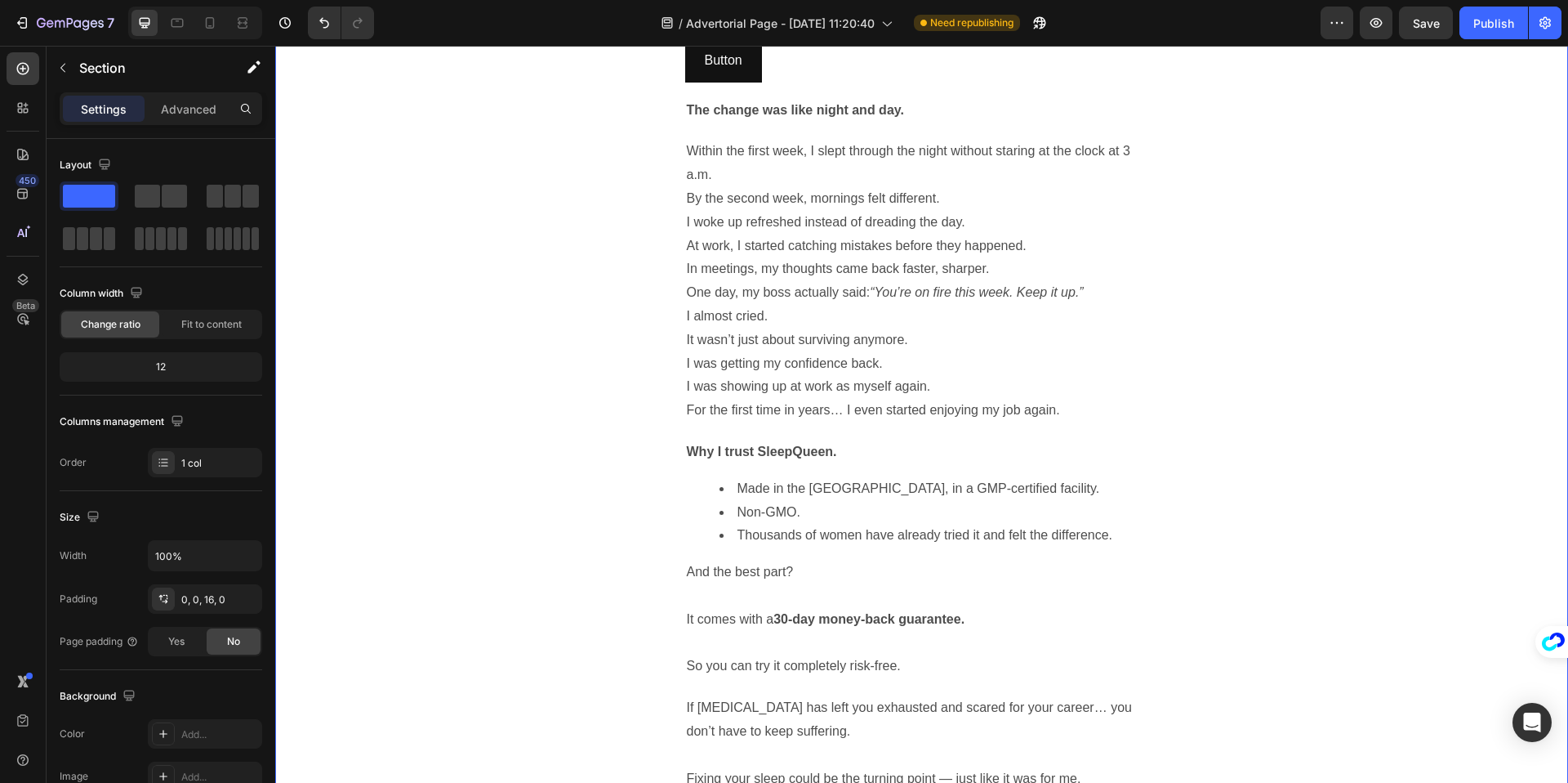
drag, startPoint x: 619, startPoint y: 371, endPoint x: 713, endPoint y: 298, distance: 119.0
click at [1034, 211] on p "I woke up refreshed instead of dreading the day." at bounding box center [922, 222] width 470 height 24
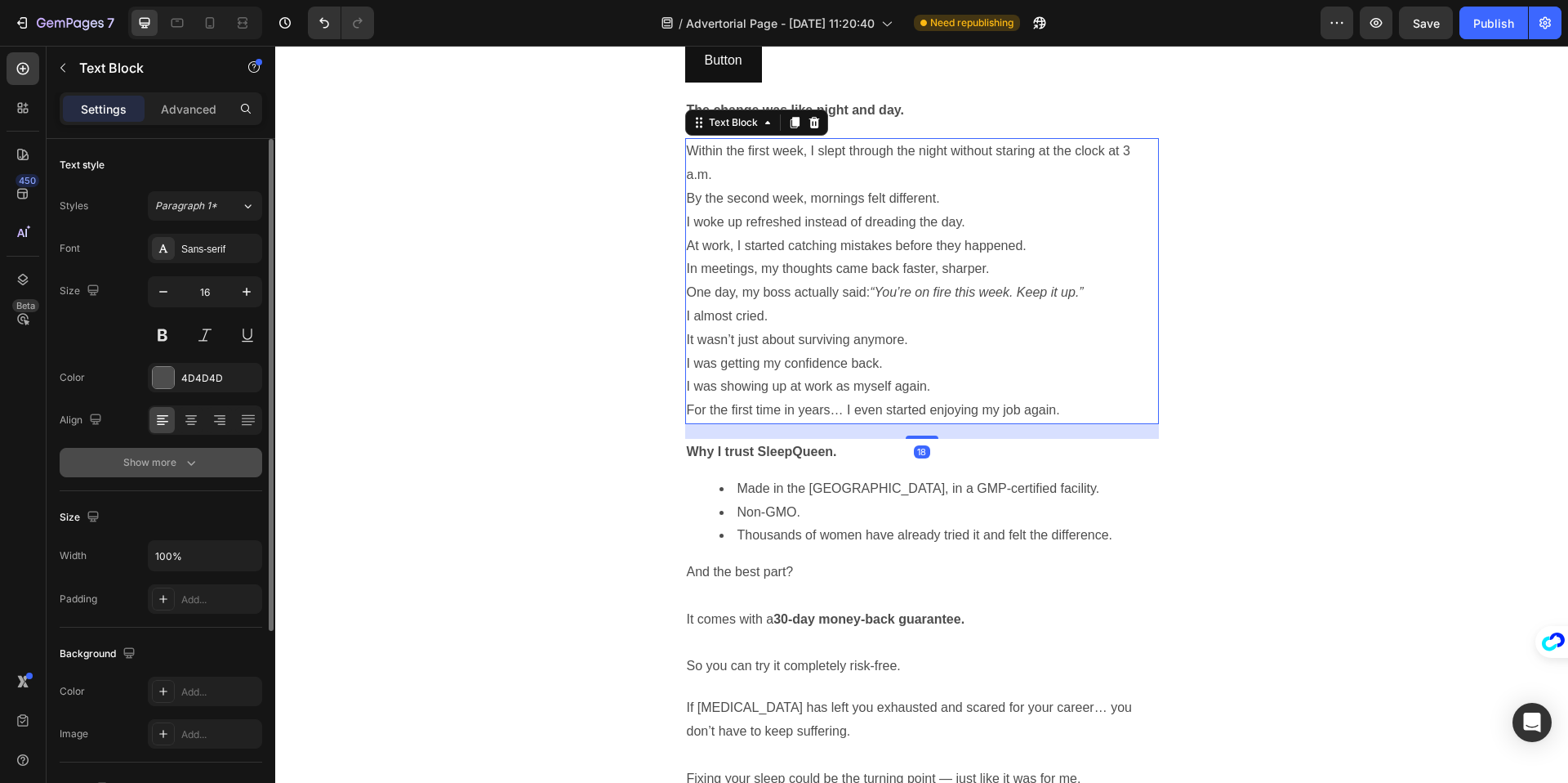
click at [176, 464] on div "Show more" at bounding box center [161, 462] width 76 height 16
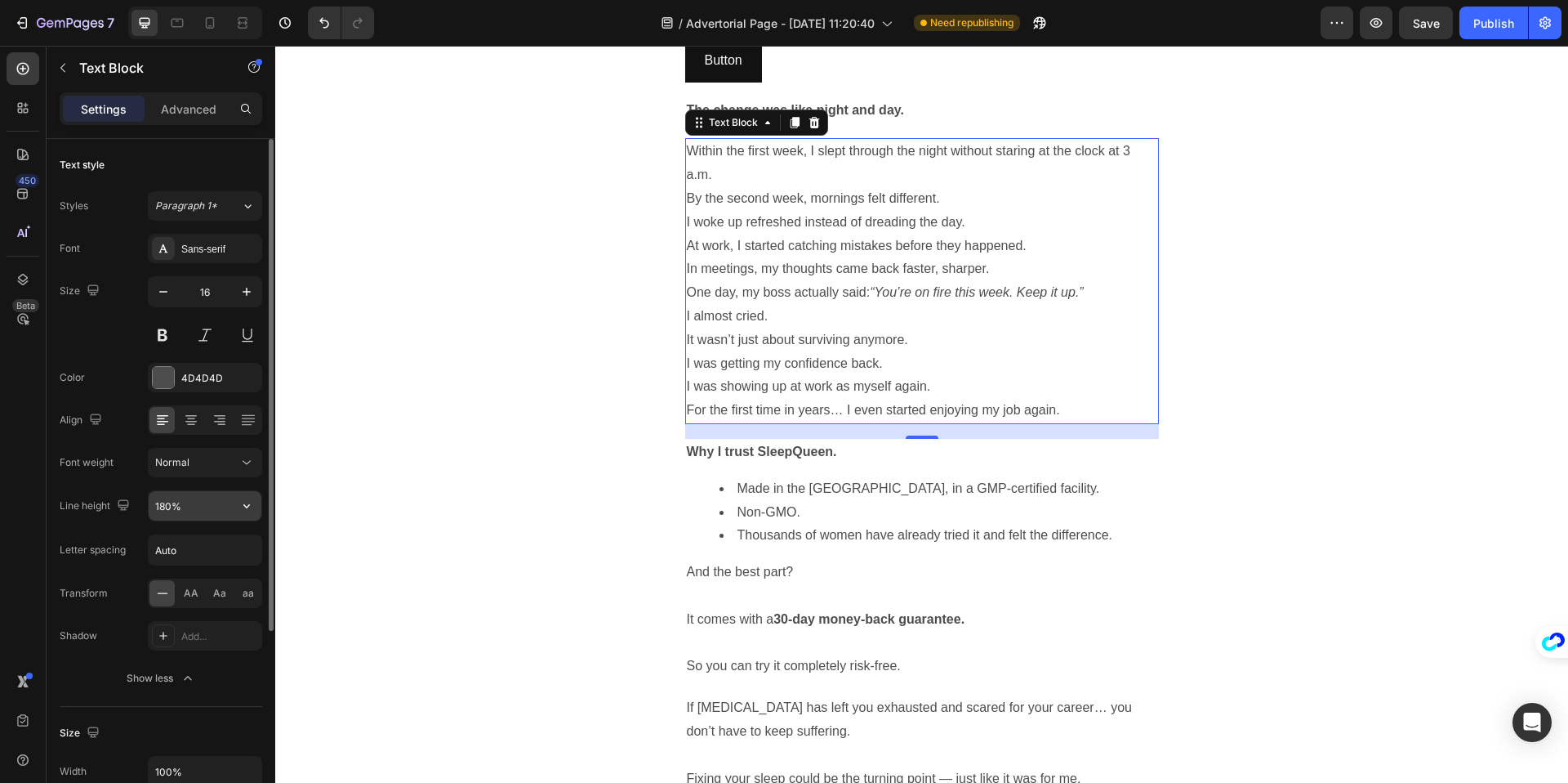
click at [164, 505] on input "180%" at bounding box center [204, 505] width 112 height 29
click at [166, 505] on input "180%" at bounding box center [204, 505] width 112 height 29
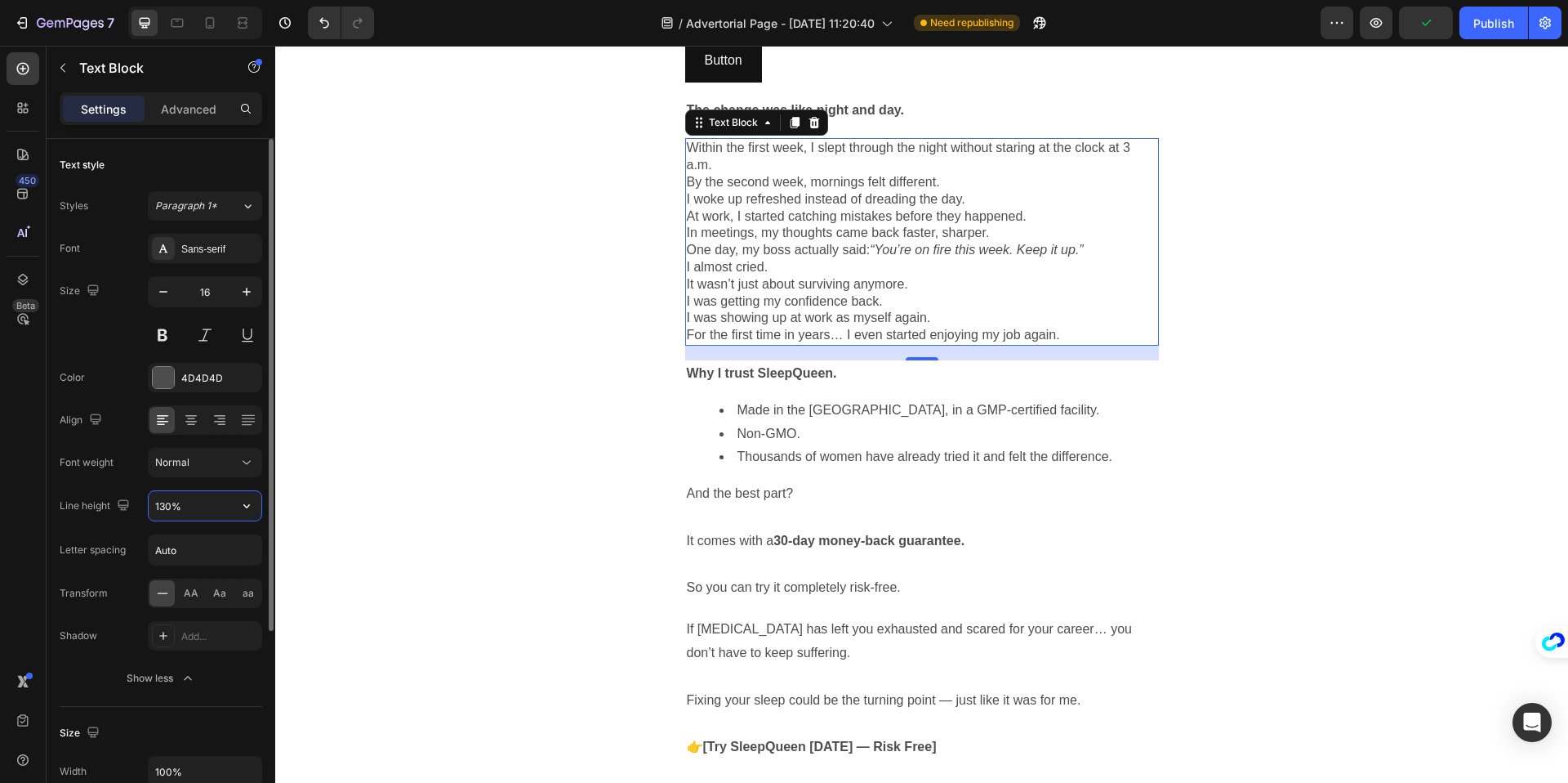
type input "130%"
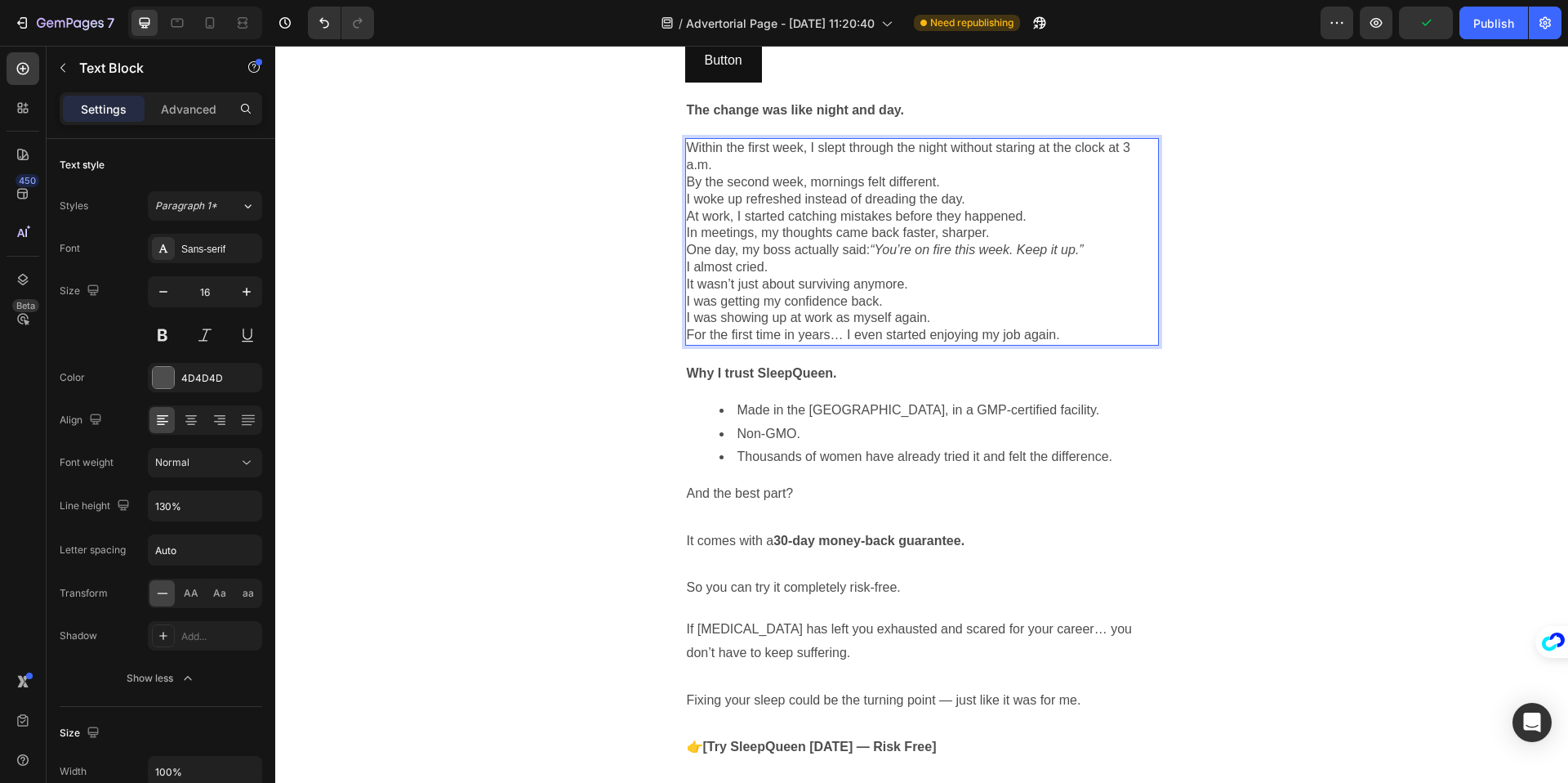
click at [859, 140] on p "Within the first week, I slept through the night without staring at the clock a…" at bounding box center [922, 157] width 470 height 35
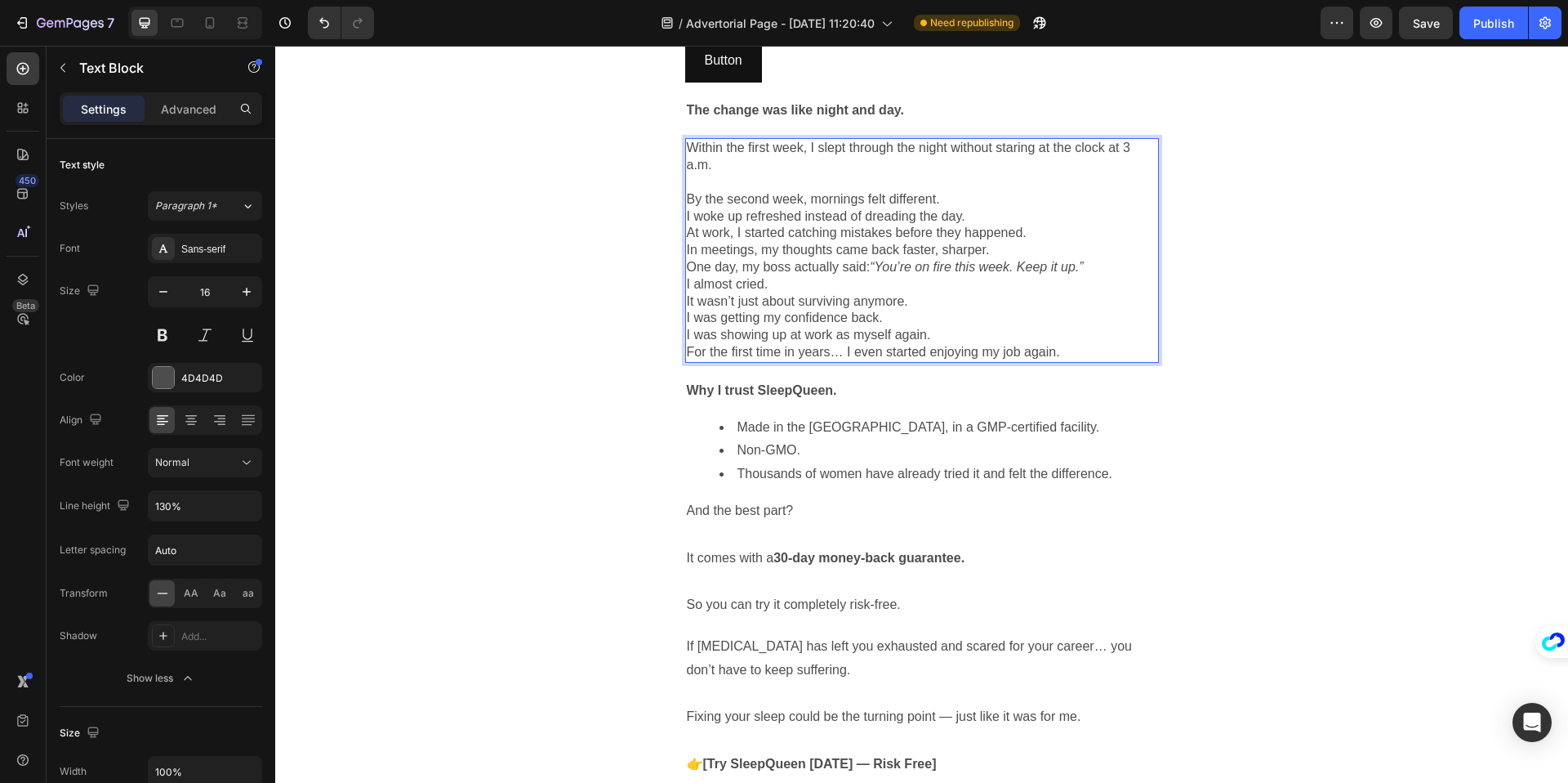
click at [977, 191] on p "By the second week, mornings felt different." at bounding box center [922, 199] width 470 height 17
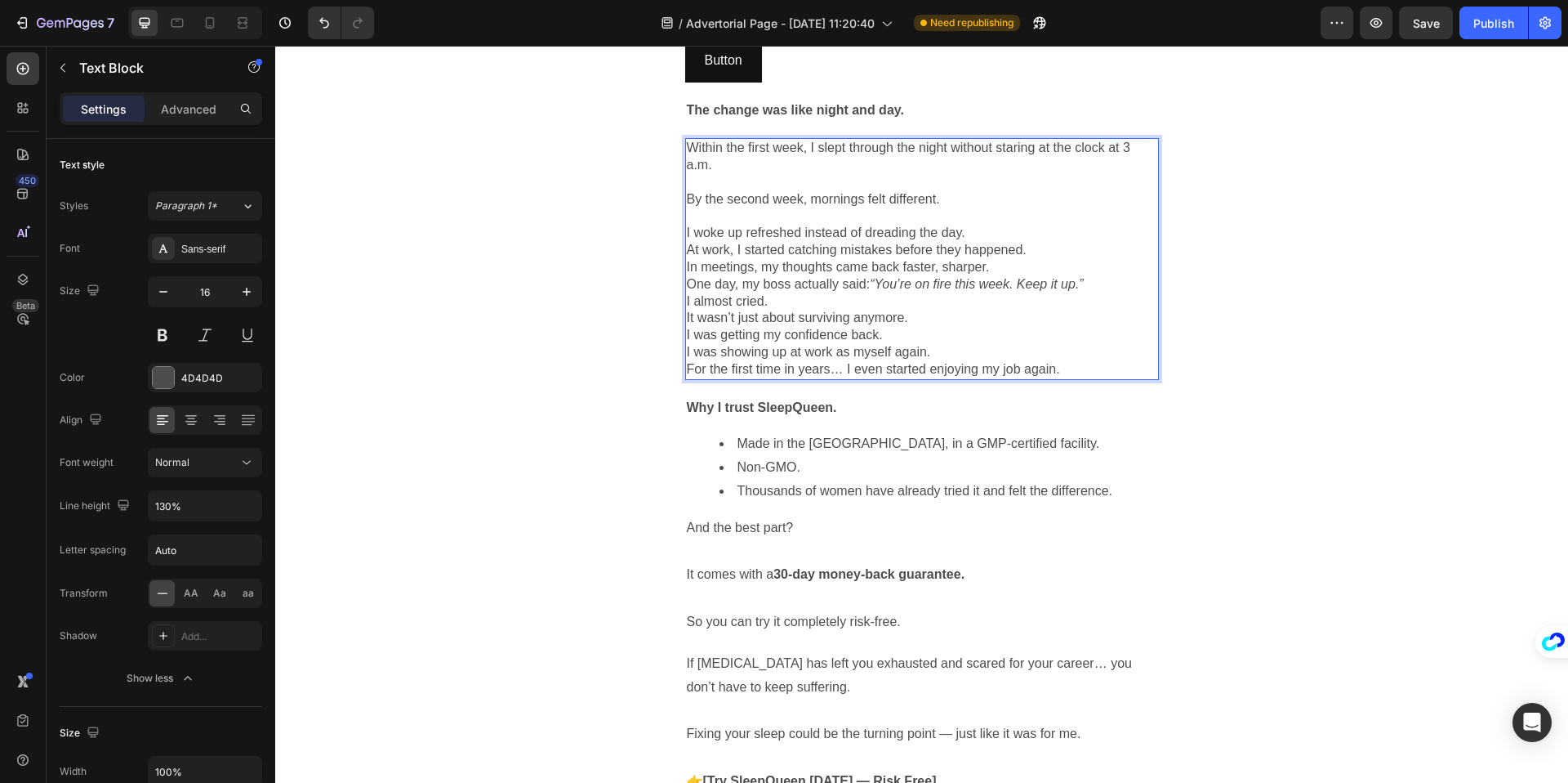
click at [976, 225] on p "I woke up refreshed instead of dreading the day." at bounding box center [922, 233] width 470 height 17
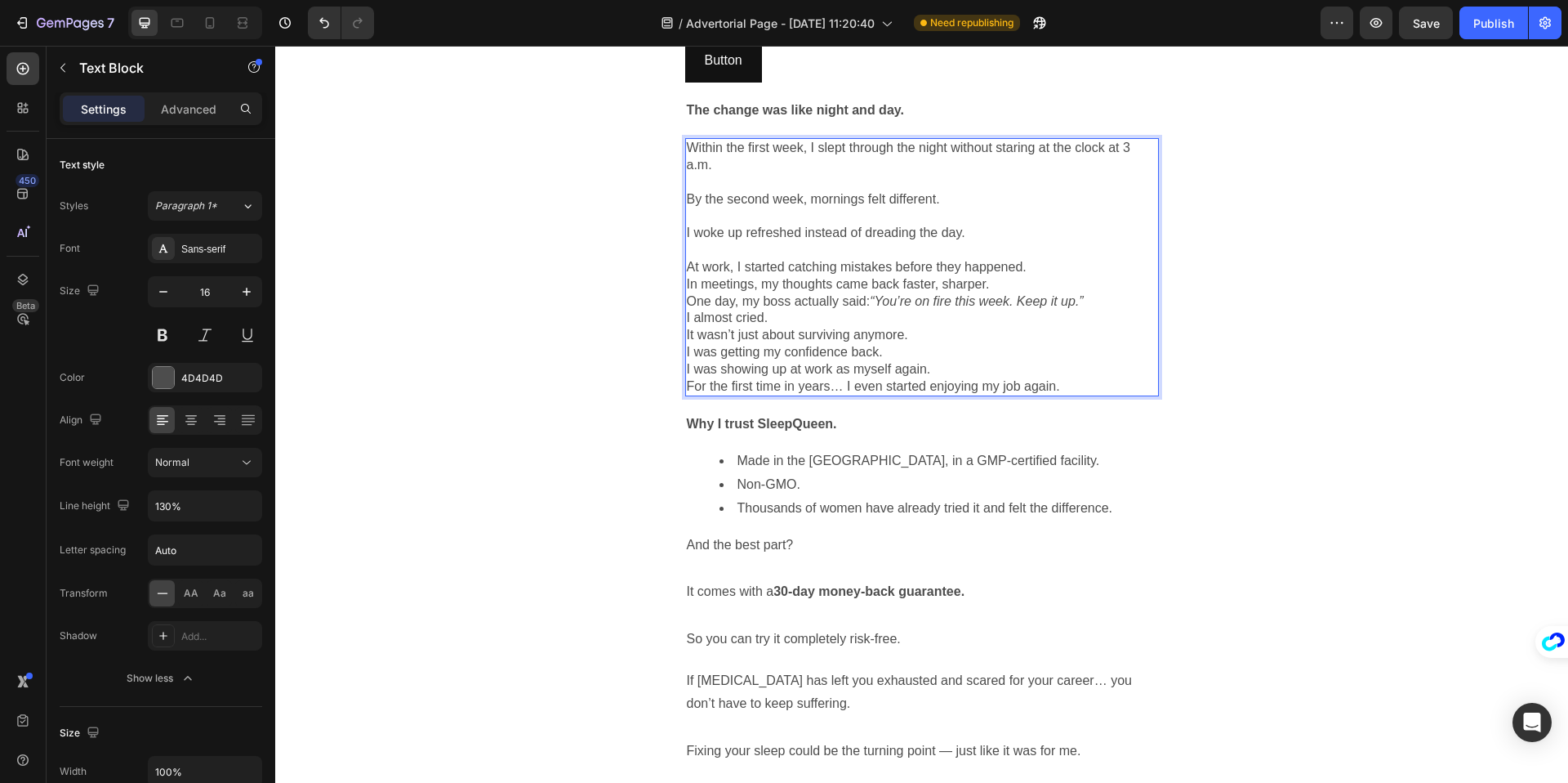
click at [1057, 259] on p "At work, I started catching mistakes before they happened." at bounding box center [922, 267] width 470 height 17
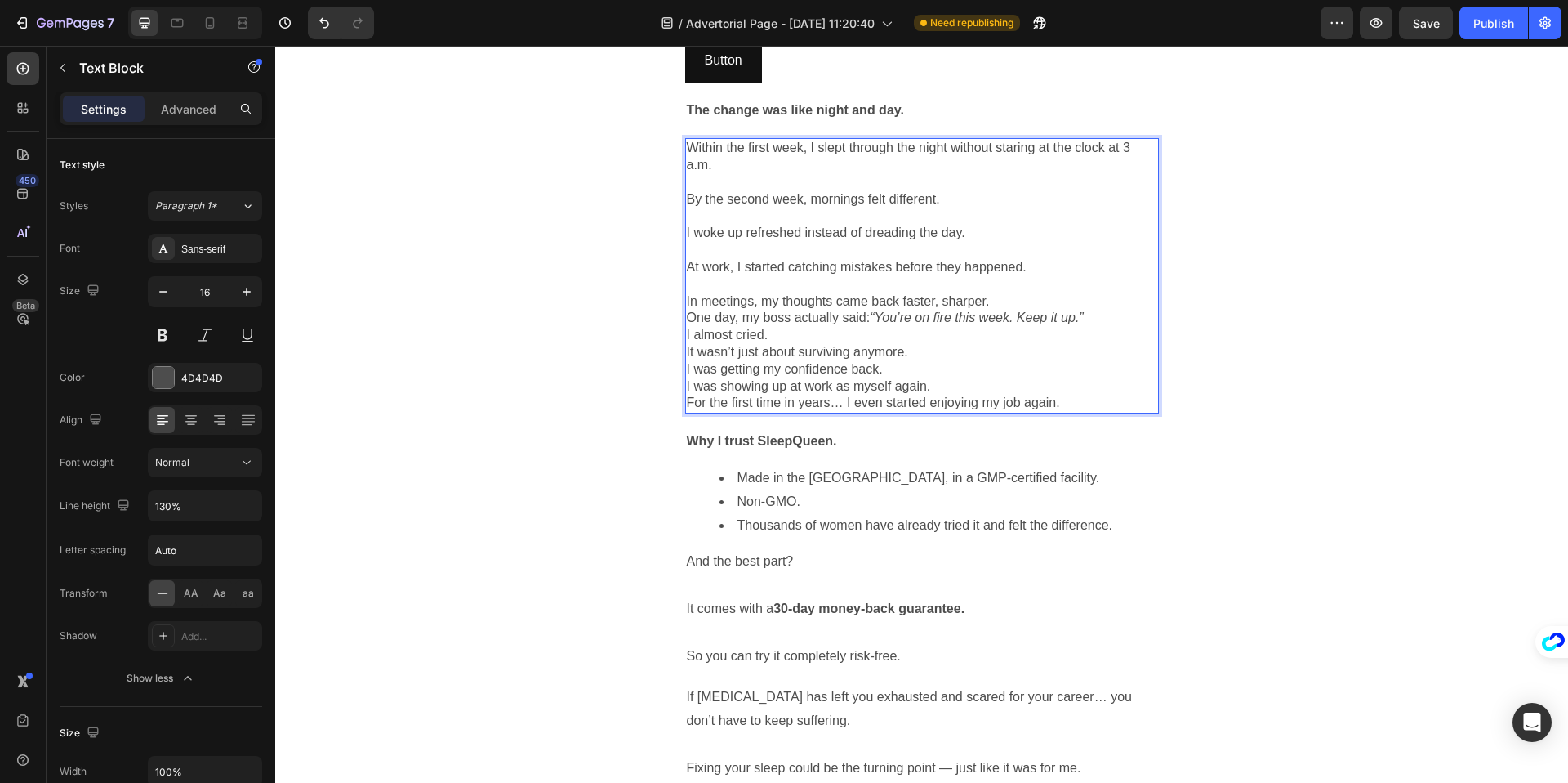
click at [1039, 293] on p "In meetings, my thoughts came back faster, sharper." at bounding box center [922, 301] width 470 height 17
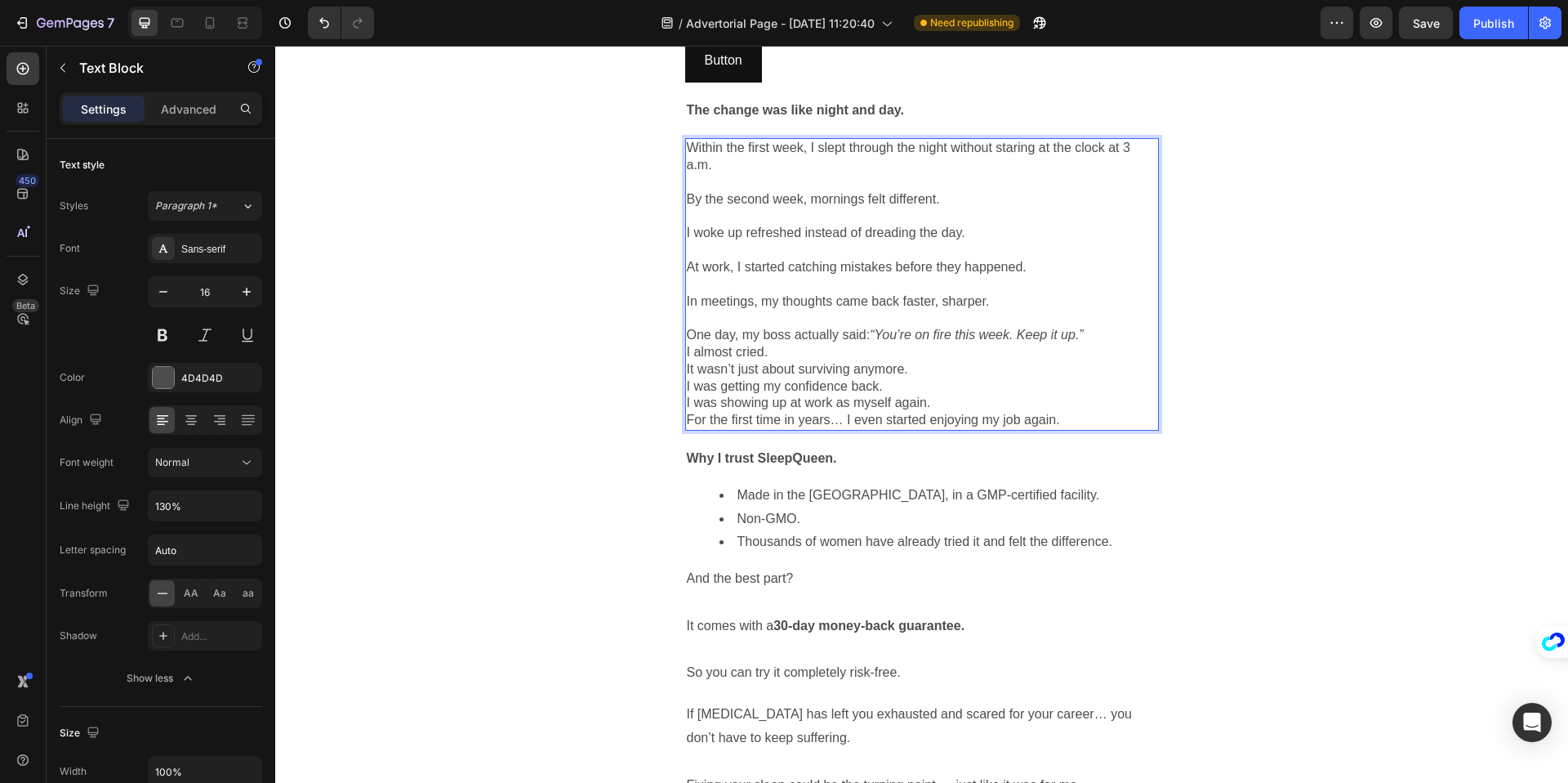
click at [1107, 326] on p "One day, my boss actually said: “You’re on fire this week. Keep it up.”" at bounding box center [922, 334] width 470 height 17
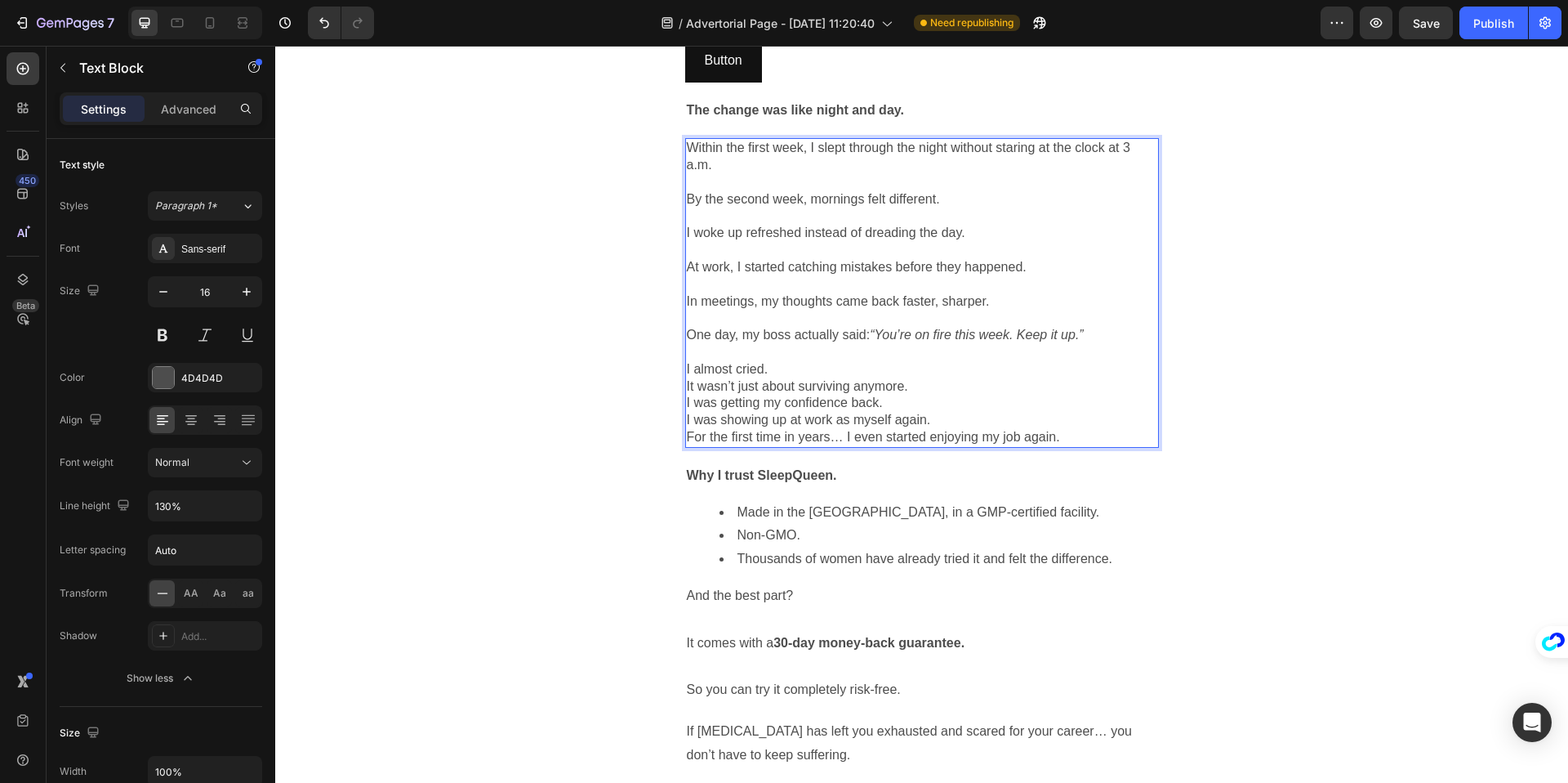
click at [858, 361] on p "I almost cried." at bounding box center [922, 369] width 470 height 17
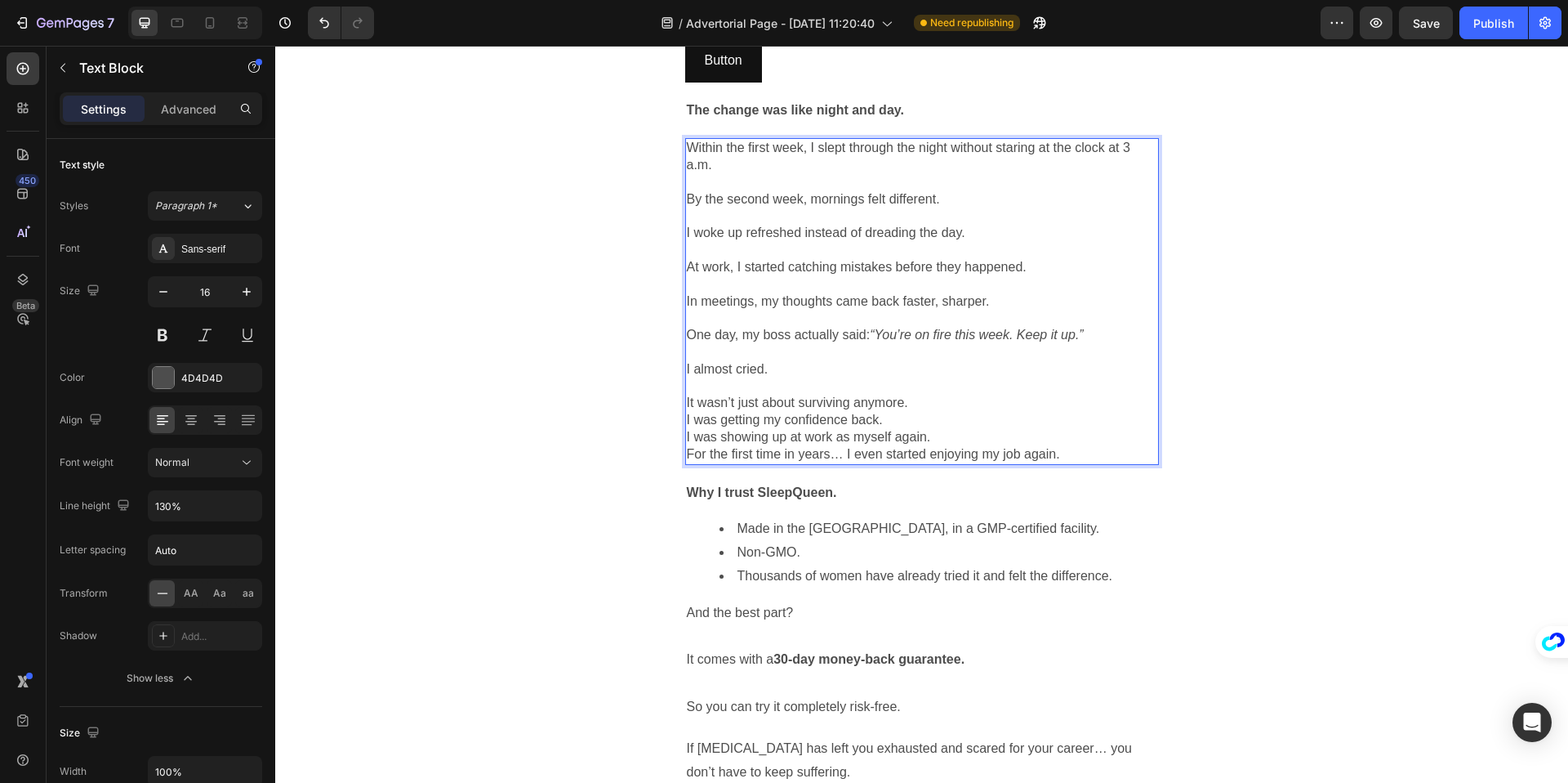
click at [937, 395] on p "It wasn’t just about surviving anymore." at bounding box center [922, 403] width 470 height 17
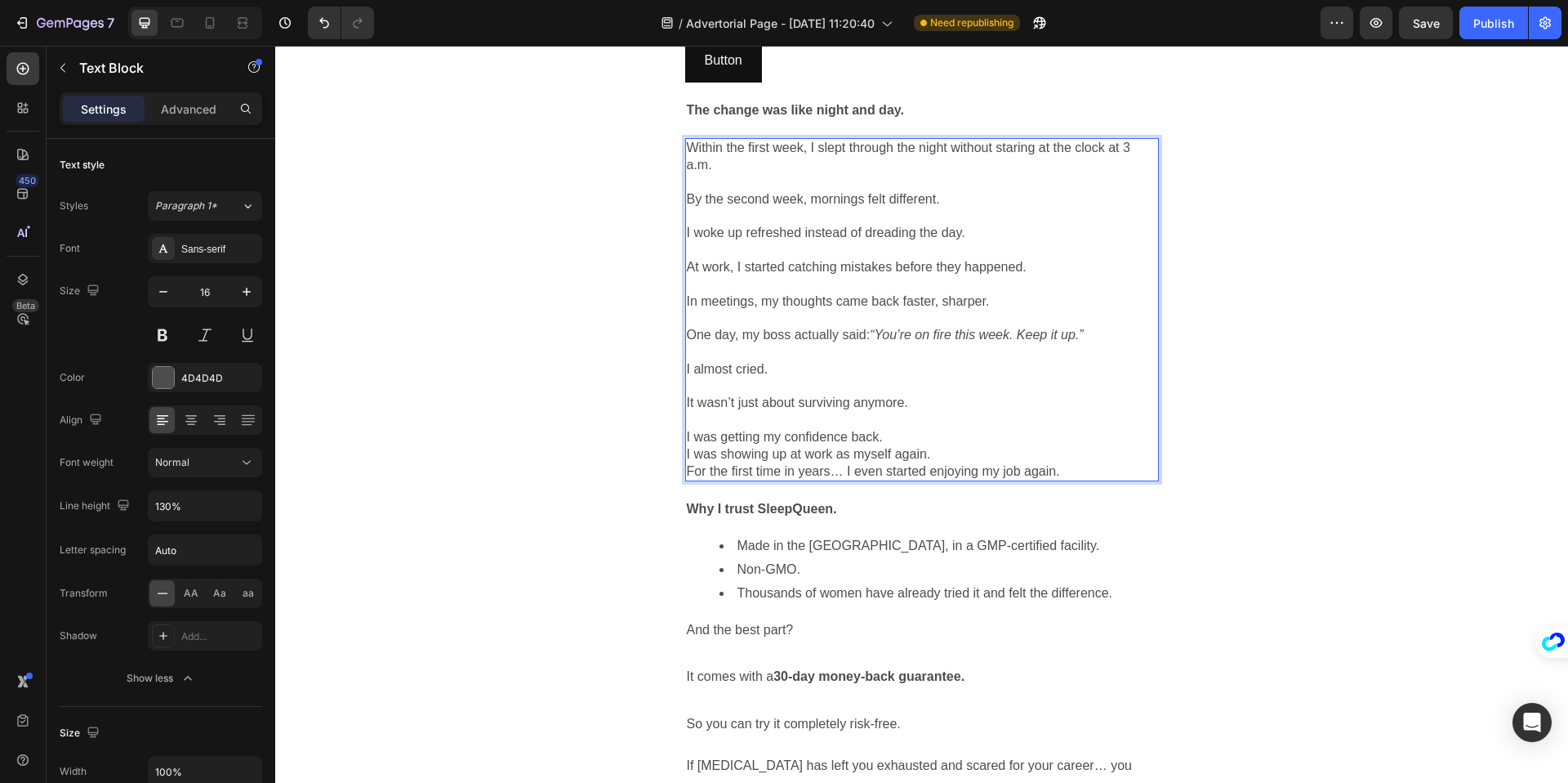
click at [906, 429] on p "I was getting my confidence back." at bounding box center [922, 437] width 470 height 17
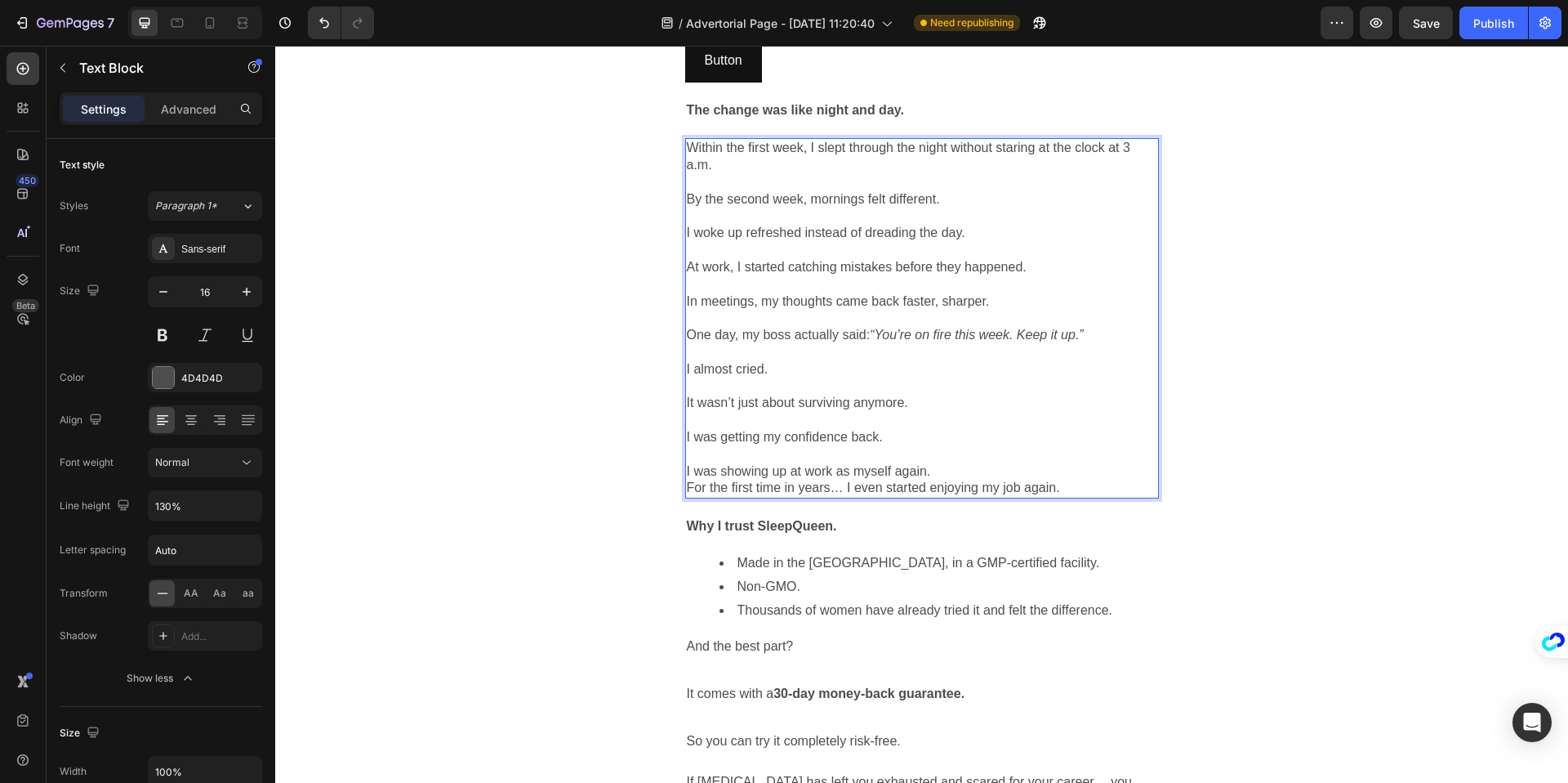
click at [945, 464] on p "I was showing up at work as myself again." at bounding box center [922, 472] width 470 height 17
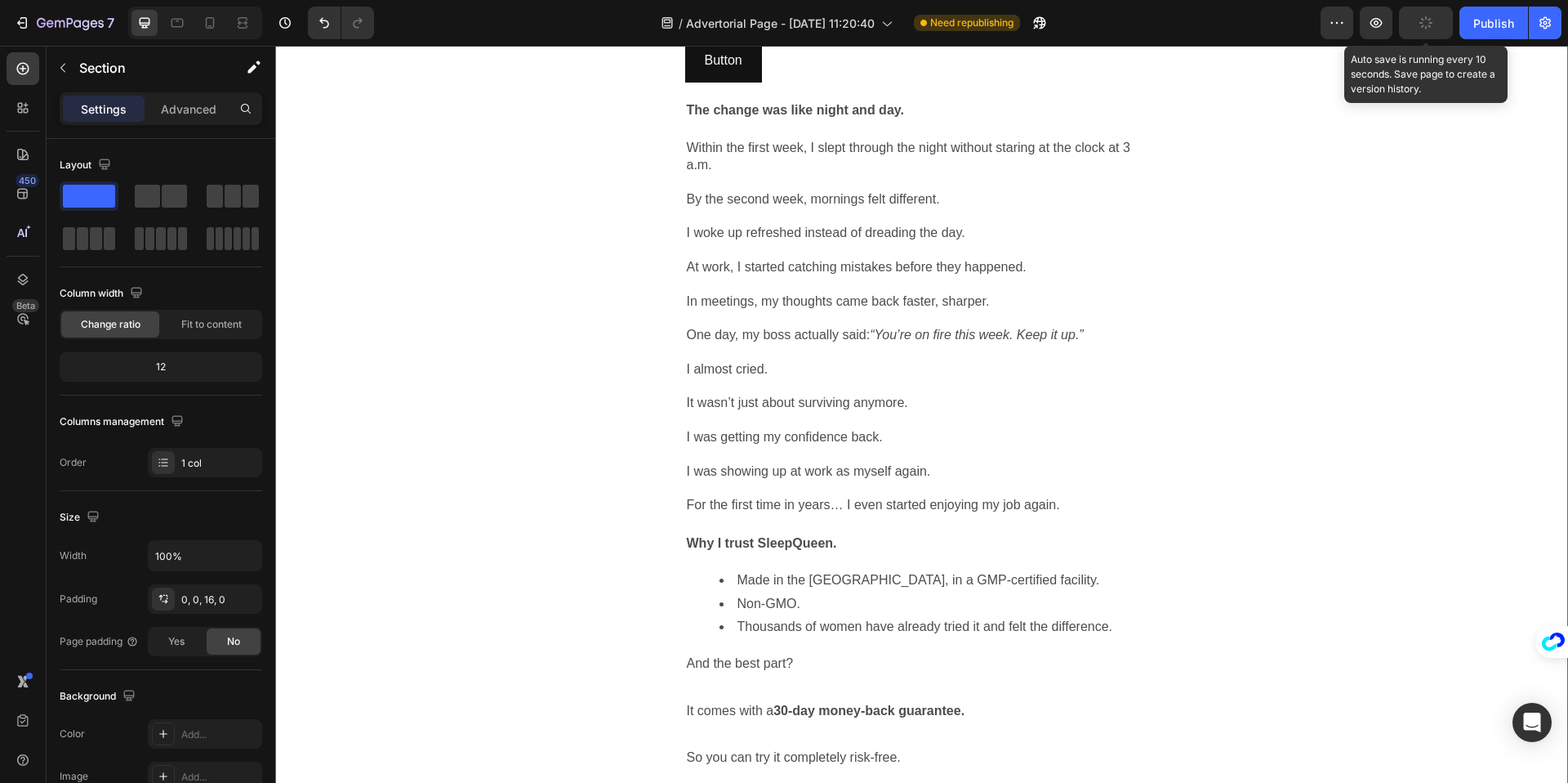
click at [1431, 30] on button "button" at bounding box center [1426, 22] width 54 height 33
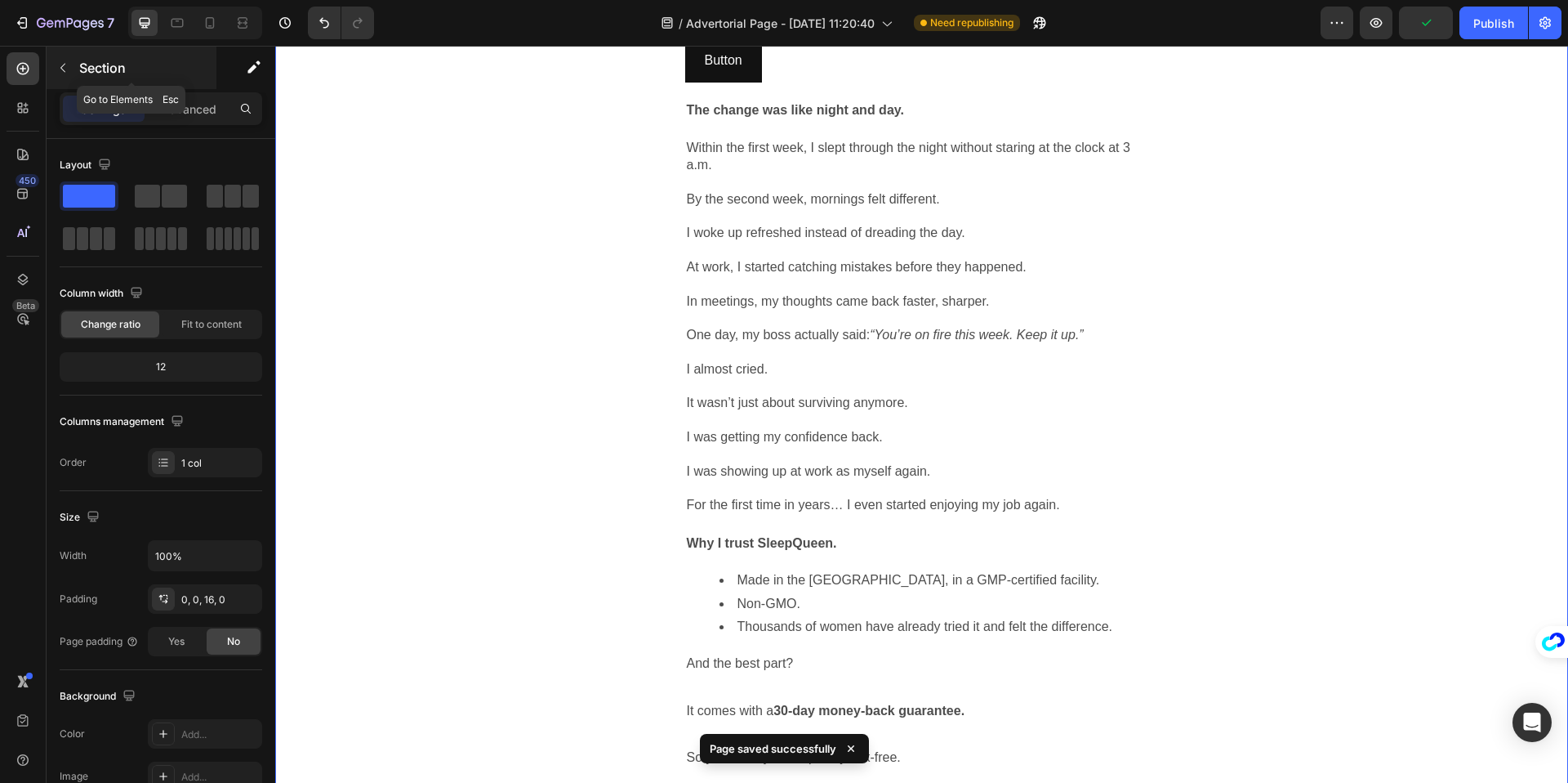
click at [62, 66] on icon "button" at bounding box center [63, 67] width 13 height 13
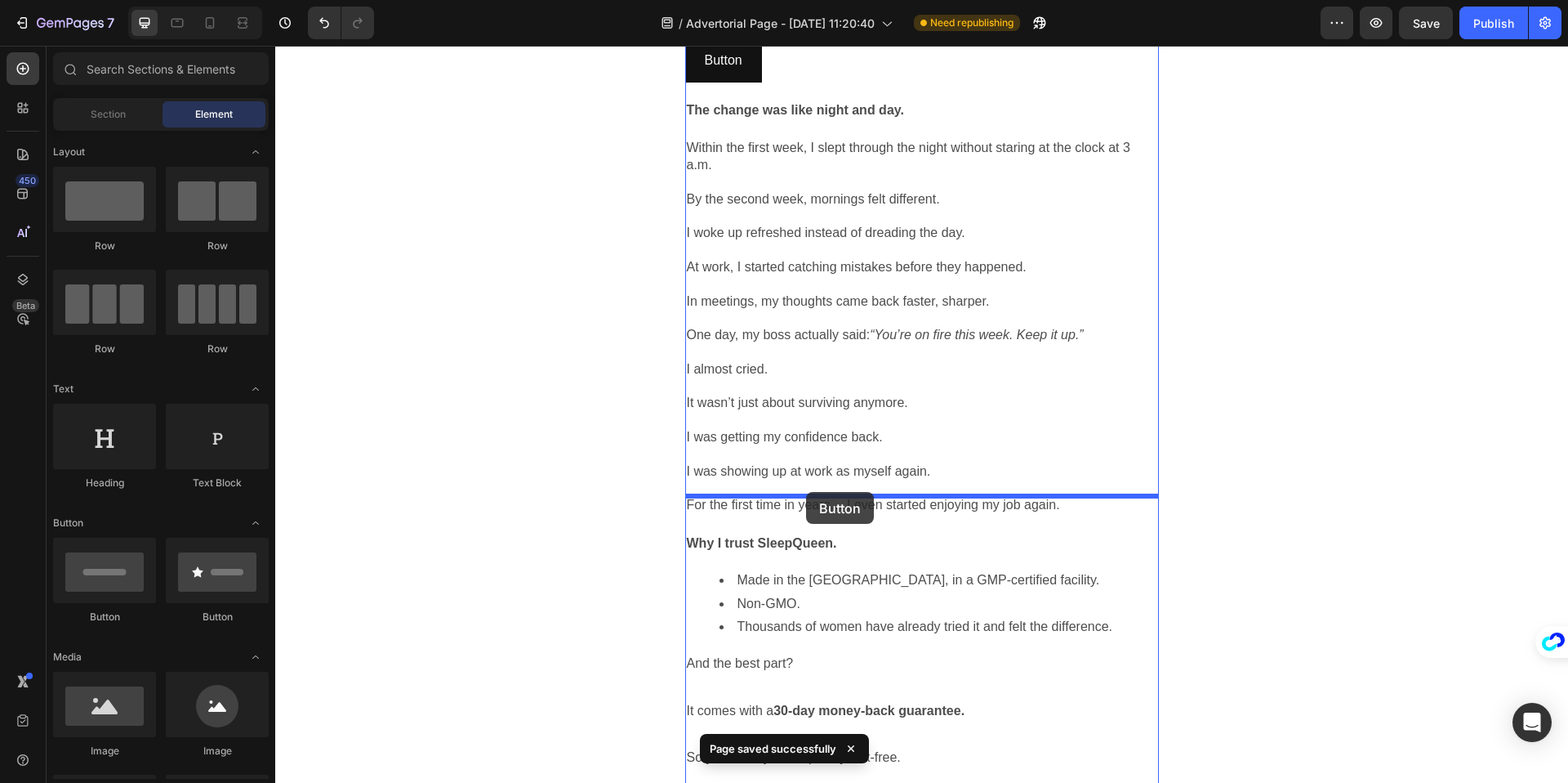
drag, startPoint x: 371, startPoint y: 629, endPoint x: 806, endPoint y: 492, distance: 456.1
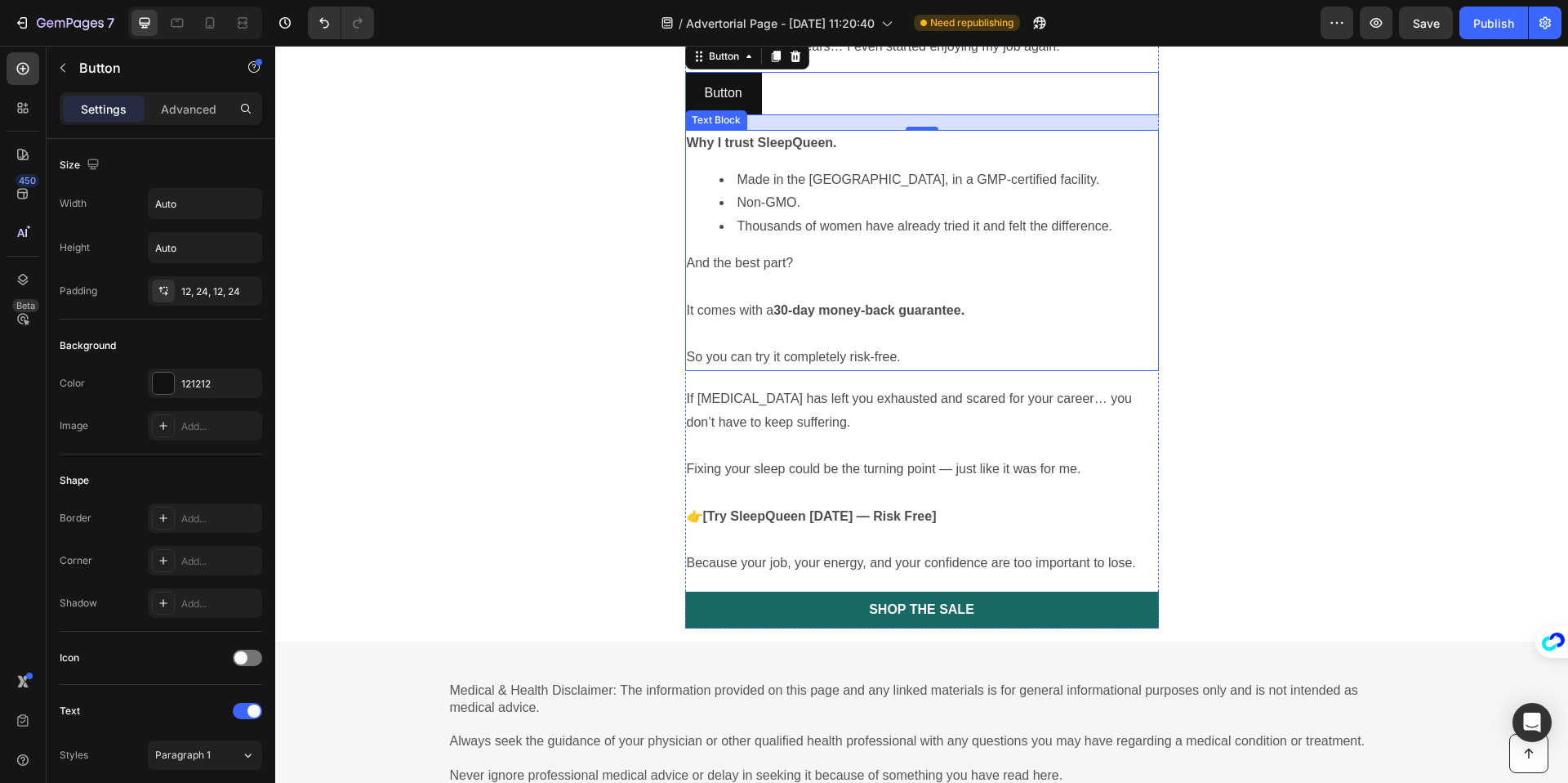
scroll to position [3038, 0]
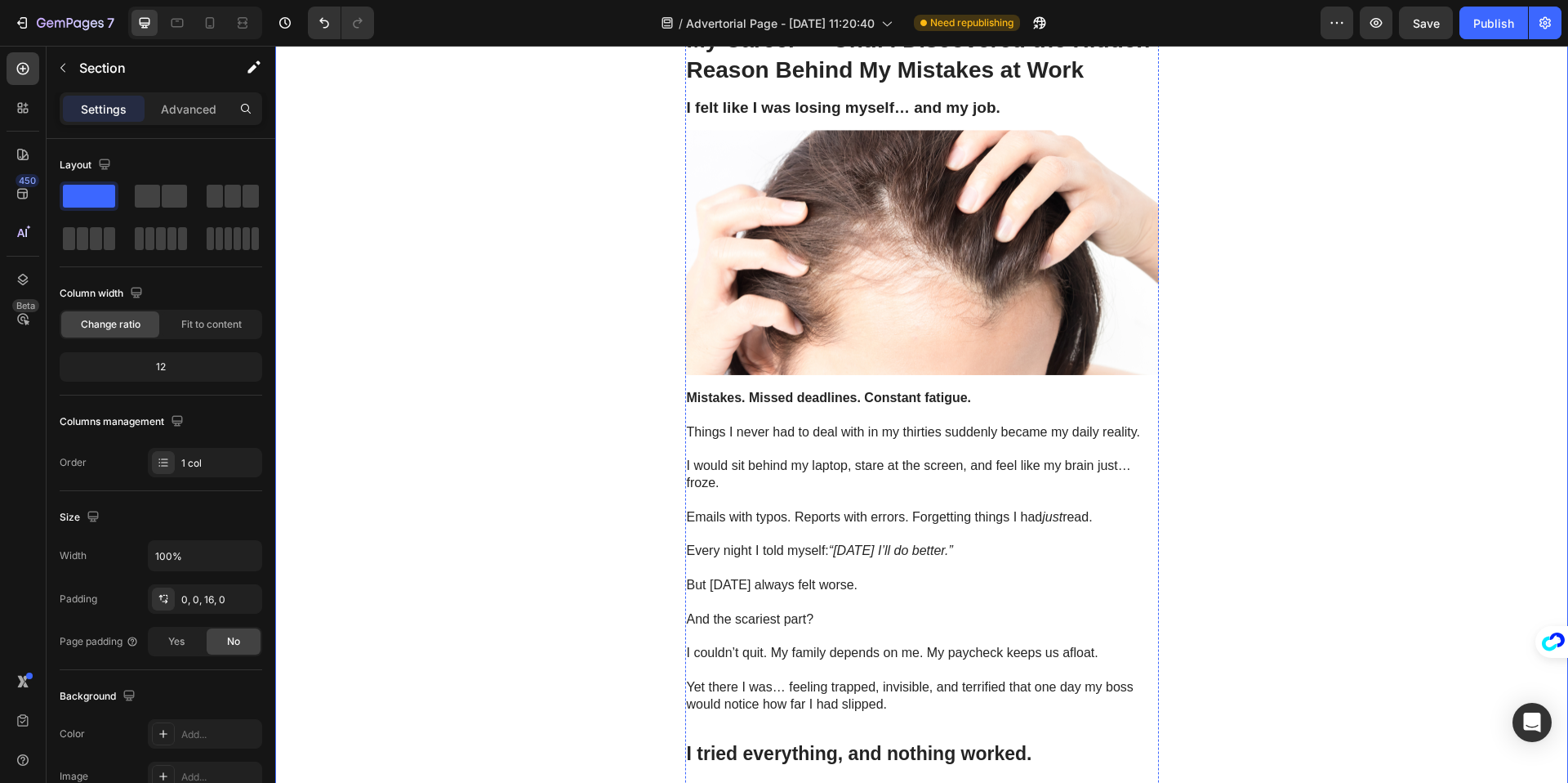
scroll to position [0, 0]
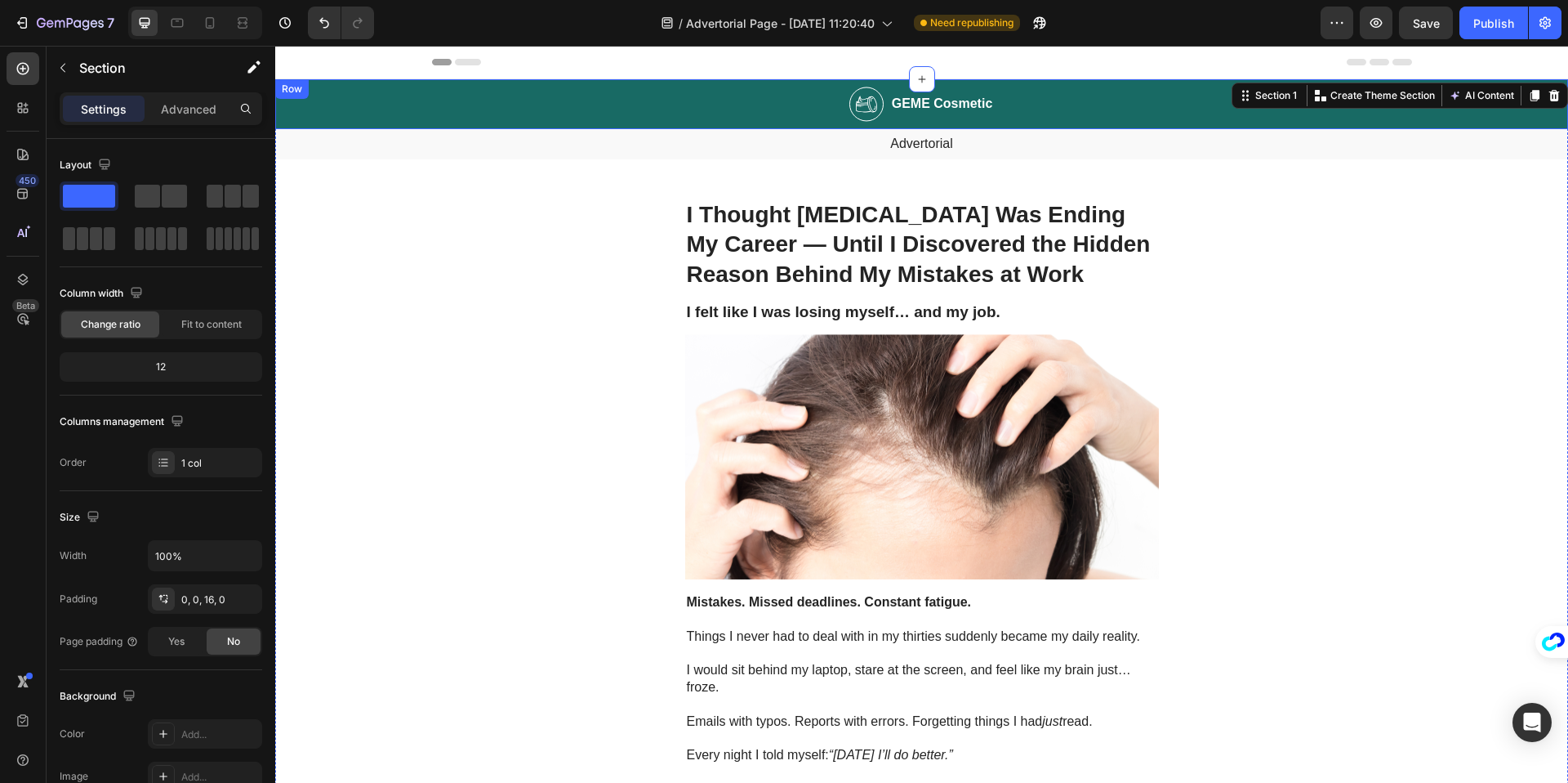
click at [645, 97] on div "Image GEME Cosmetic Heading Row" at bounding box center [922, 104] width 1293 height 50
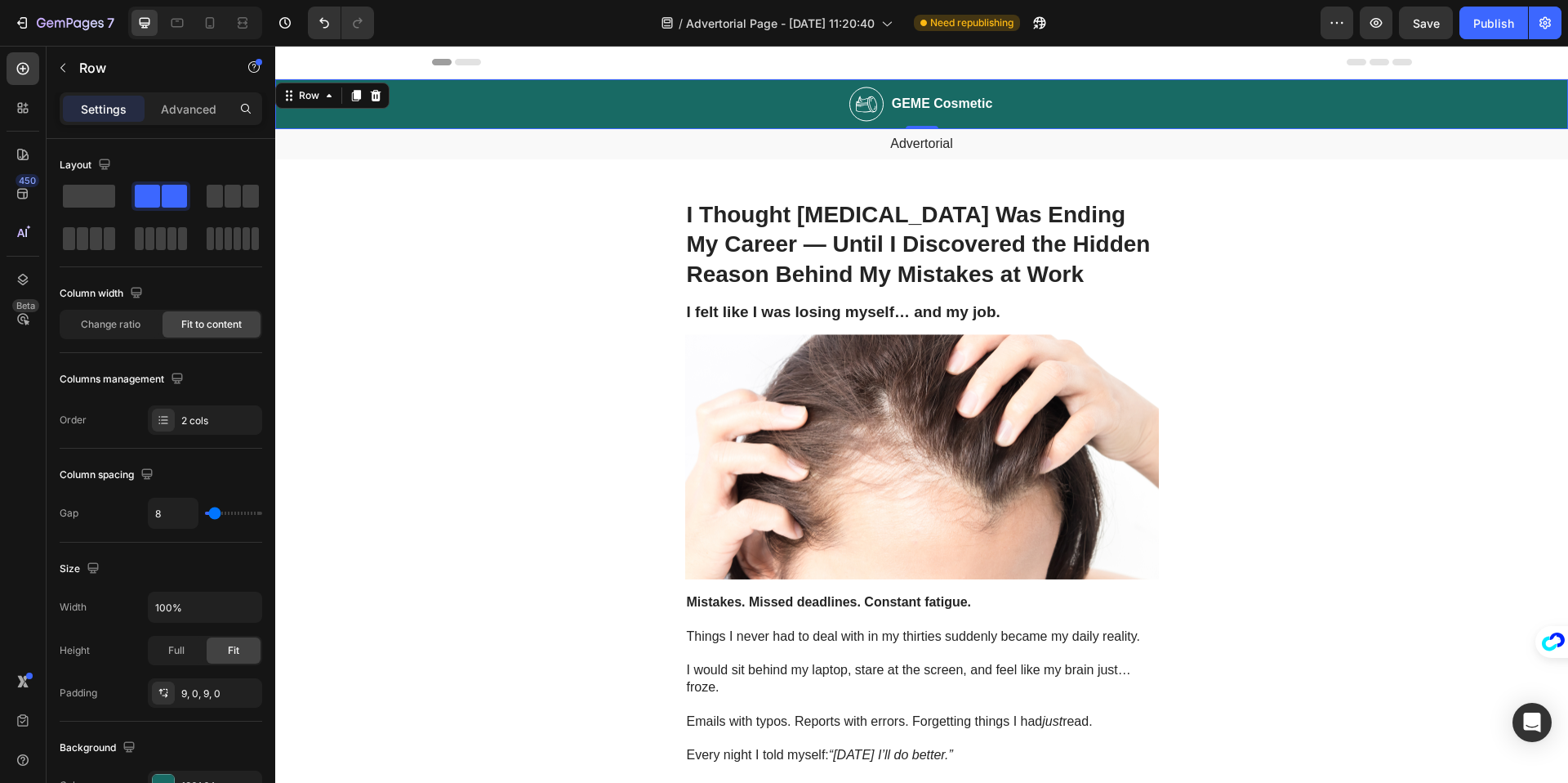
click at [585, 105] on div "Image GEME Cosmetic Heading Row 0" at bounding box center [922, 104] width 1293 height 50
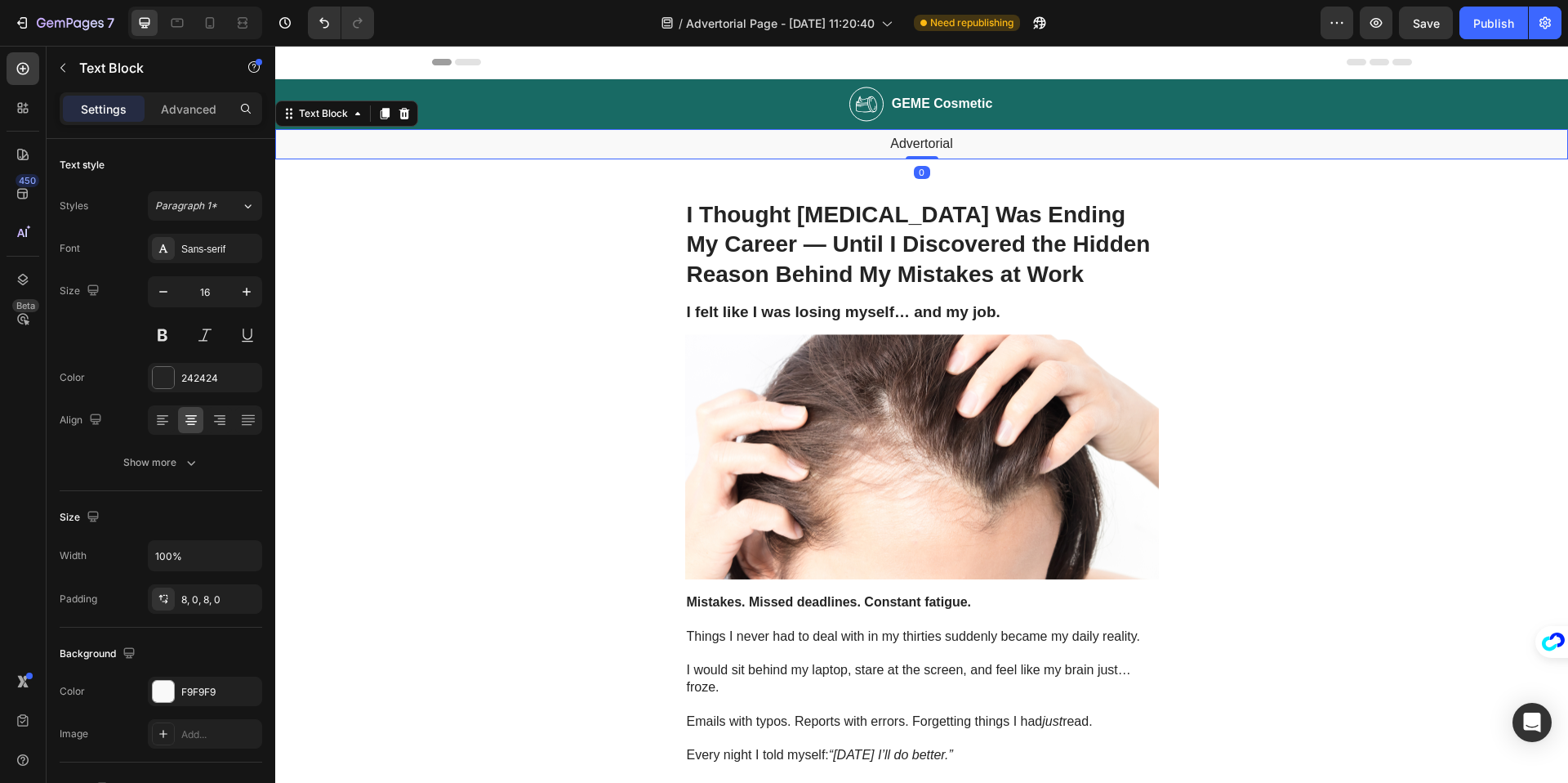
click at [606, 149] on p "Advertorial" at bounding box center [922, 143] width 1289 height 17
click at [601, 103] on div "Image GEME Cosmetic Heading Row" at bounding box center [922, 104] width 1293 height 50
click at [631, 132] on div "Advertorial" at bounding box center [922, 144] width 1293 height 30
click at [407, 114] on icon at bounding box center [405, 113] width 11 height 12
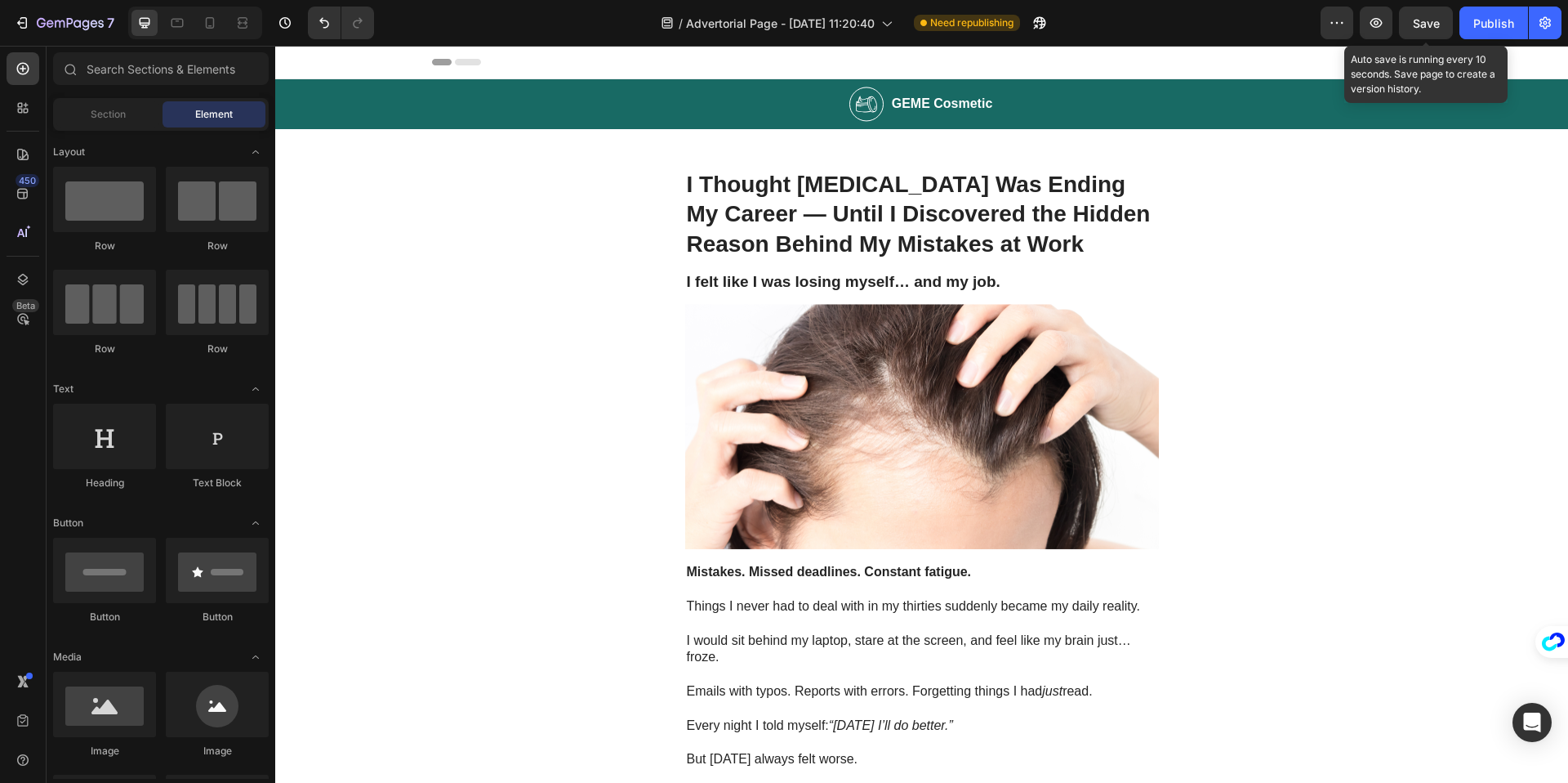
click at [1424, 24] on span "Save" at bounding box center [1426, 23] width 27 height 14
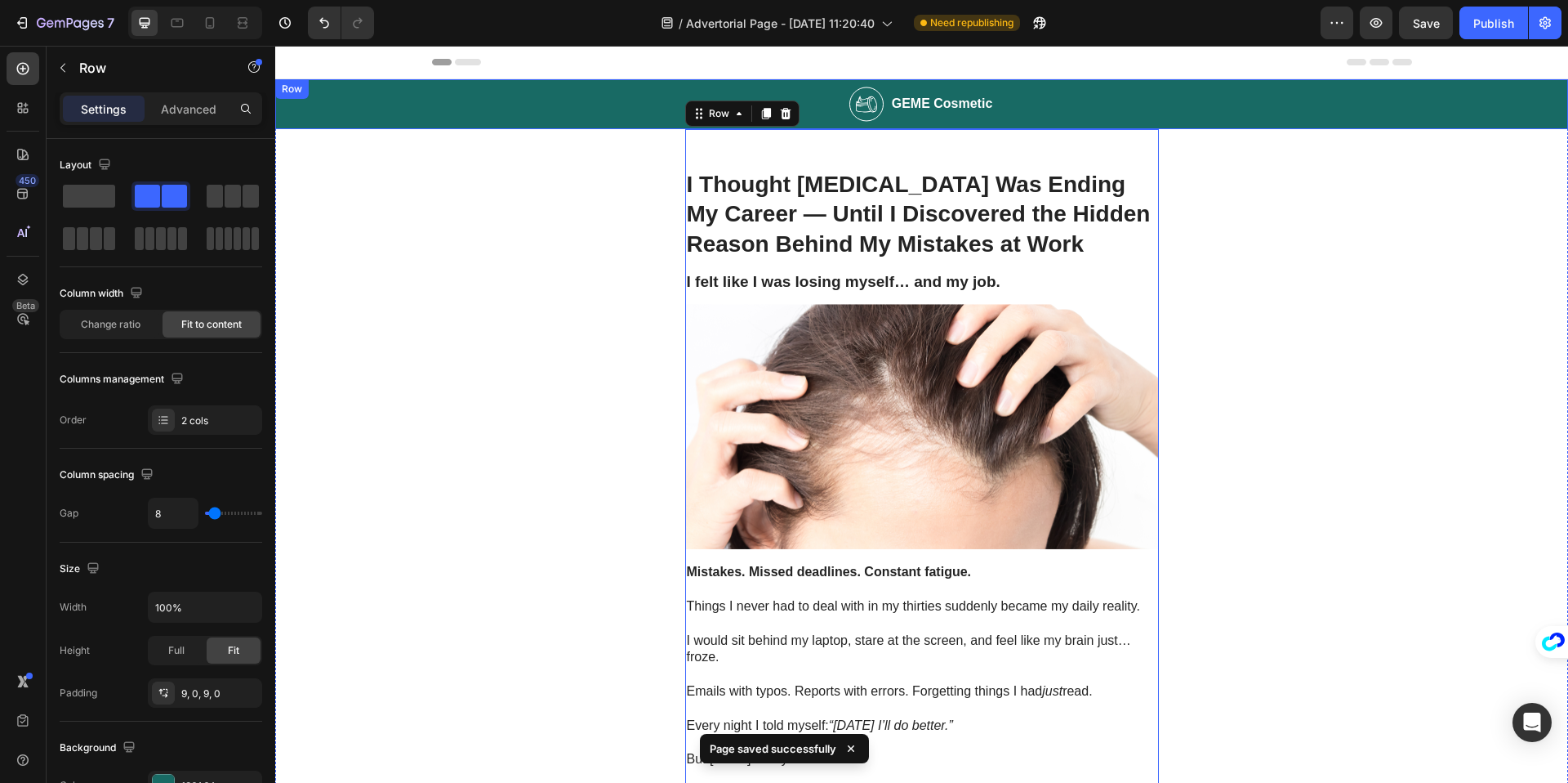
click at [1034, 103] on div "Image GEME Cosmetic Heading Row" at bounding box center [922, 104] width 1293 height 50
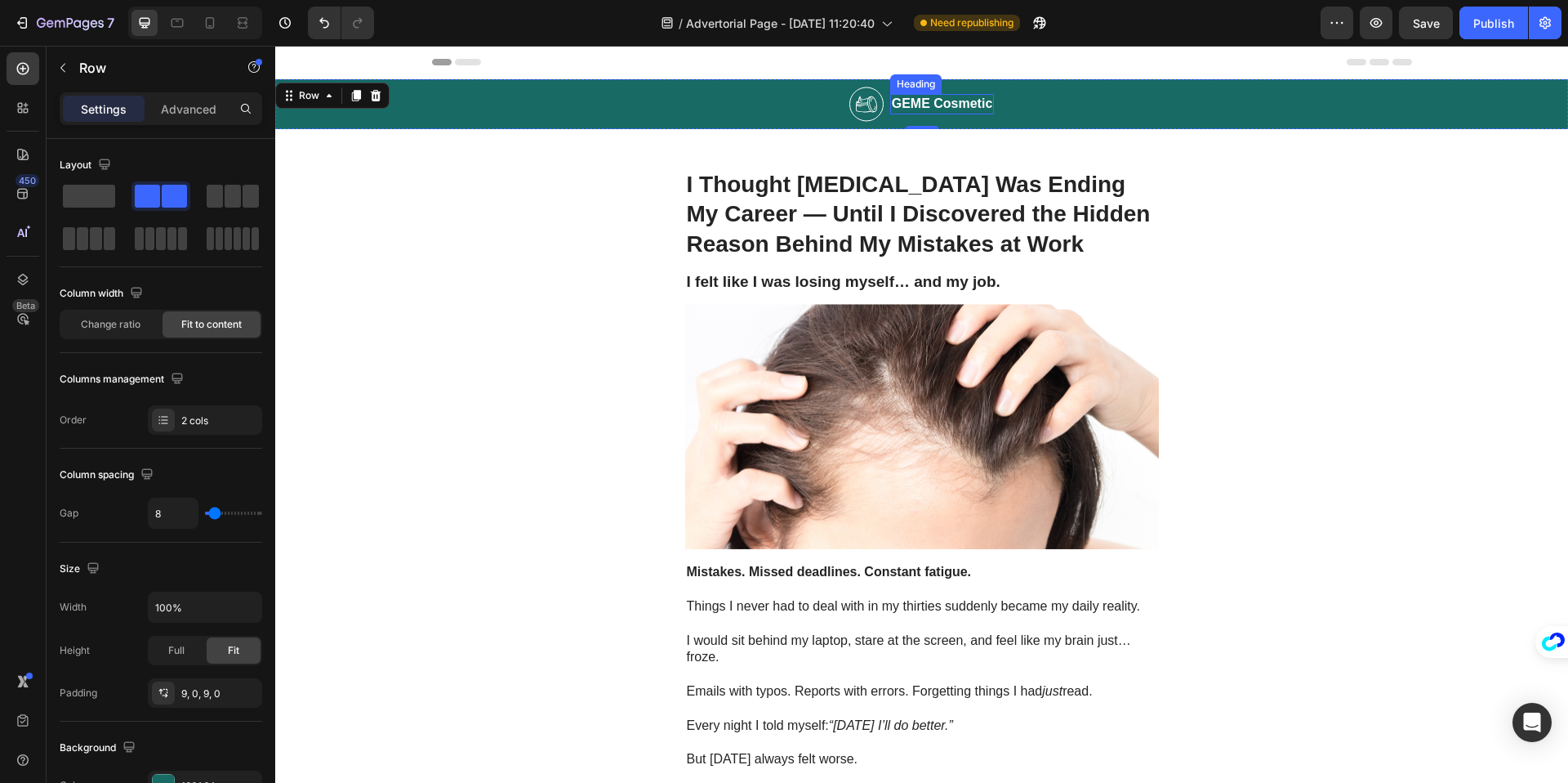
click at [943, 107] on h2 "GEME Cosmetic" at bounding box center [942, 104] width 104 height 20
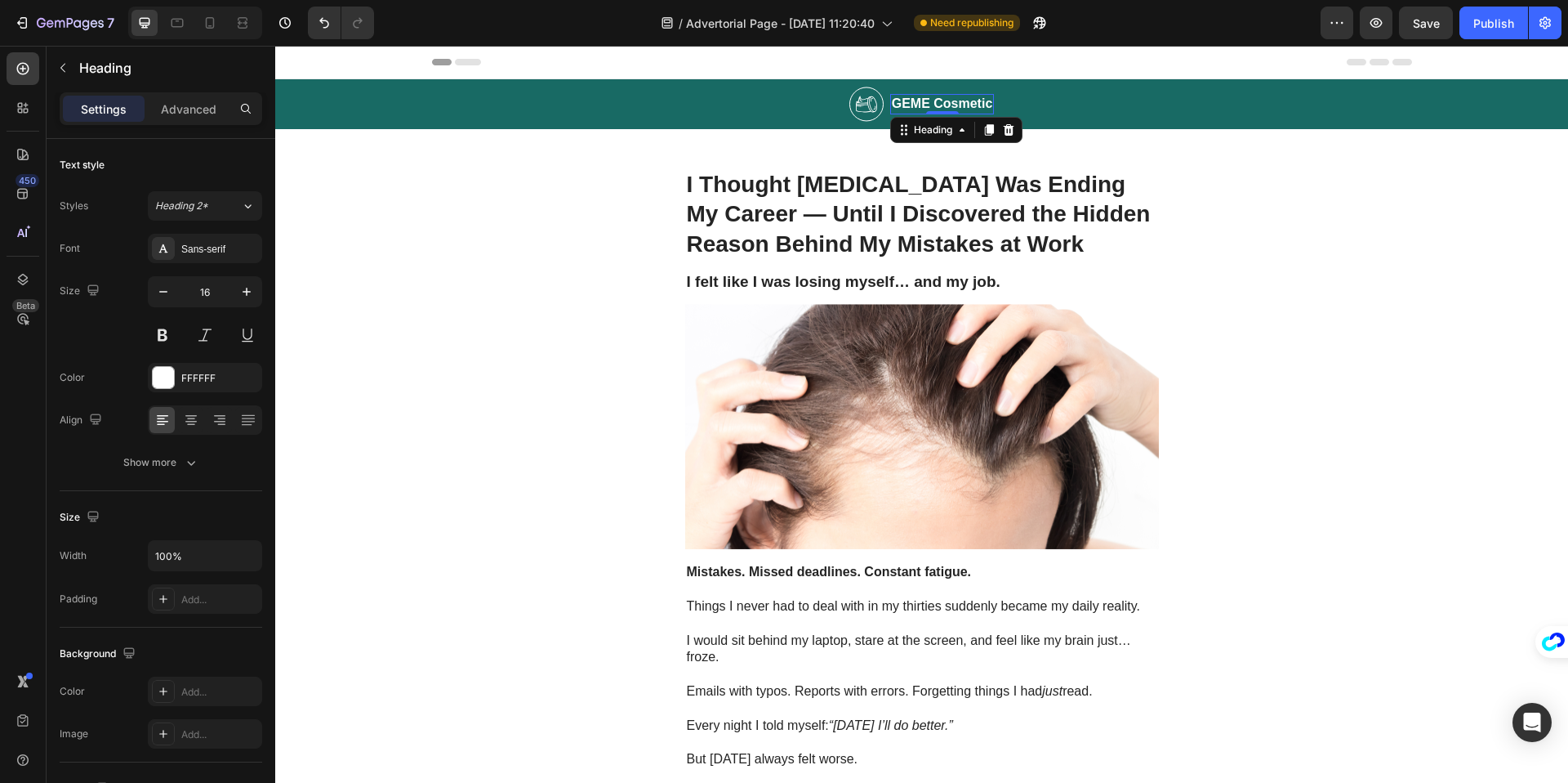
click at [952, 104] on h2 "GEME Cosmetic" at bounding box center [942, 104] width 104 height 20
click at [952, 104] on p "GEME Cosmetic" at bounding box center [942, 104] width 101 height 17
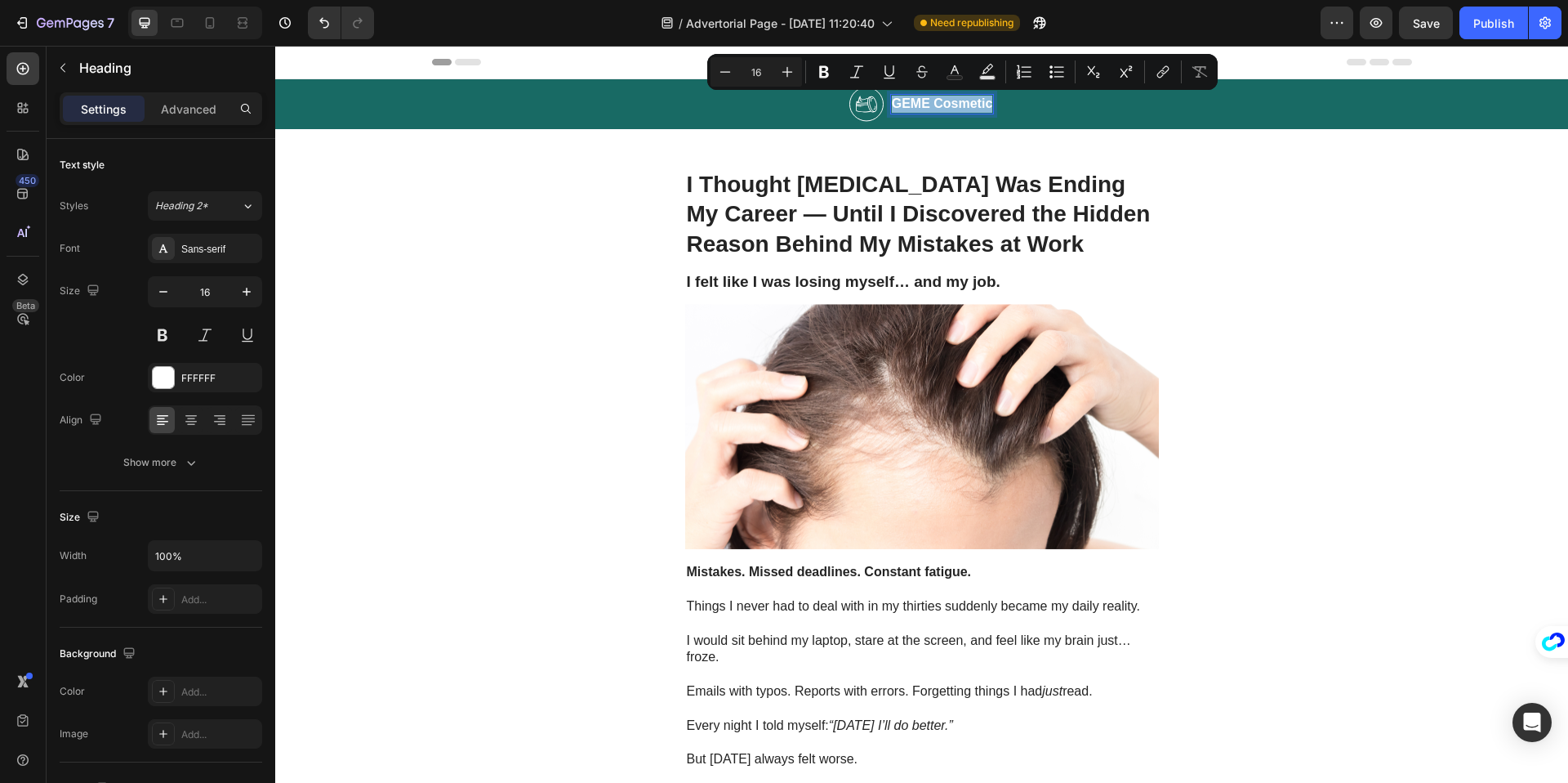
click at [952, 104] on p "GEME Cosmetic" at bounding box center [942, 104] width 101 height 17
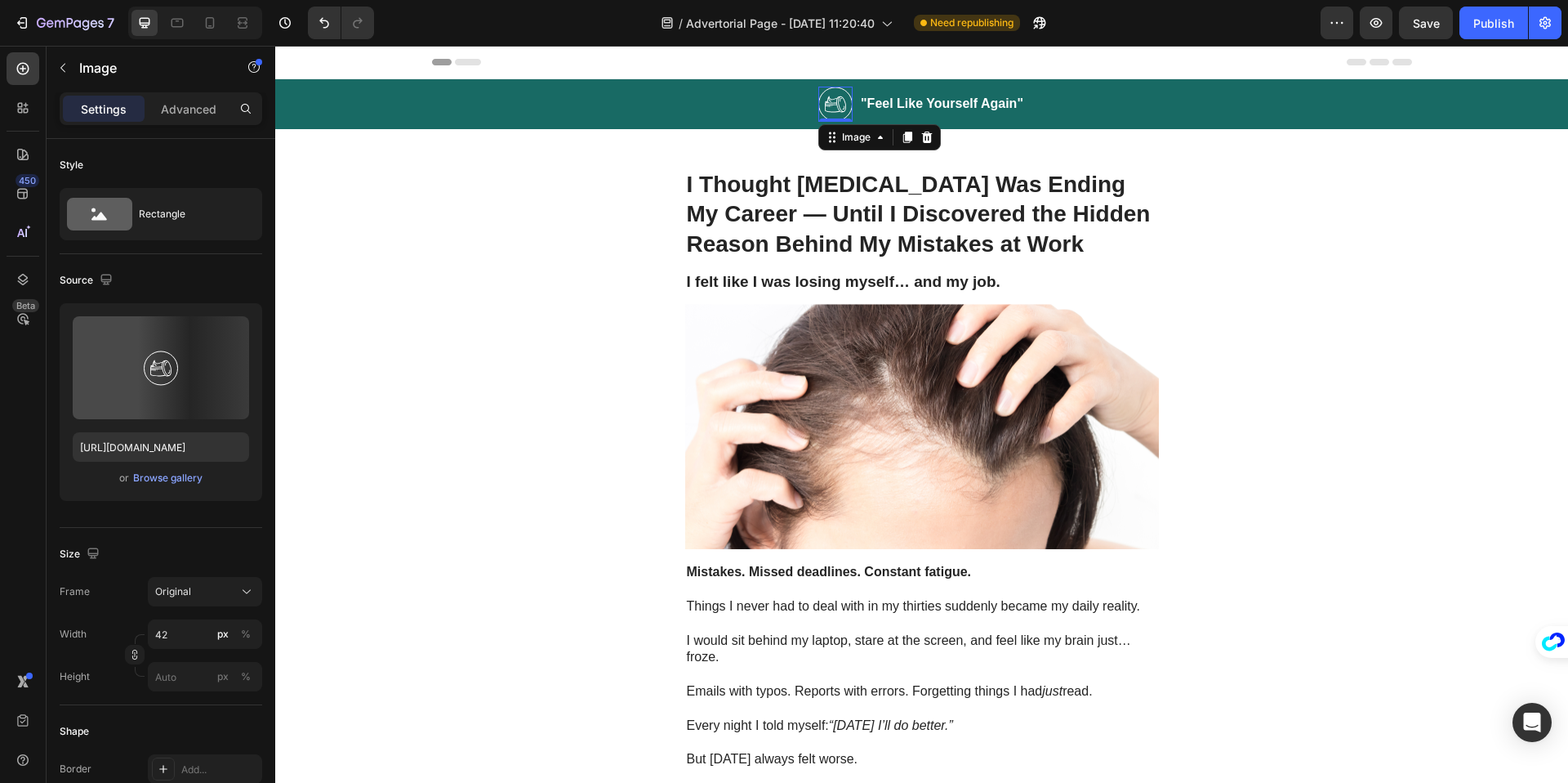
click at [845, 92] on img at bounding box center [835, 104] width 34 height 35
click at [927, 134] on icon at bounding box center [927, 137] width 11 height 12
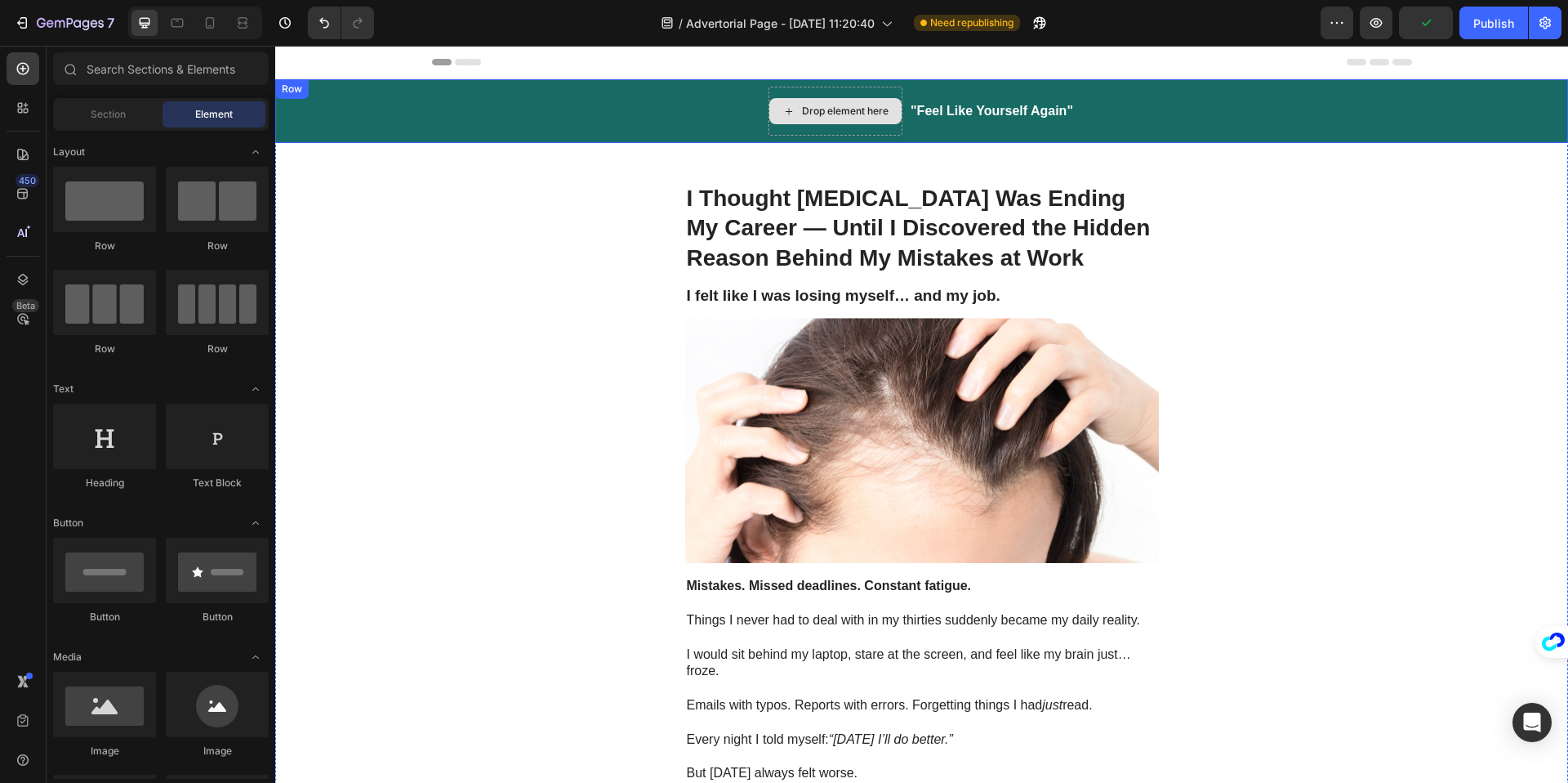
click at [862, 121] on div "Drop element here" at bounding box center [836, 111] width 133 height 27
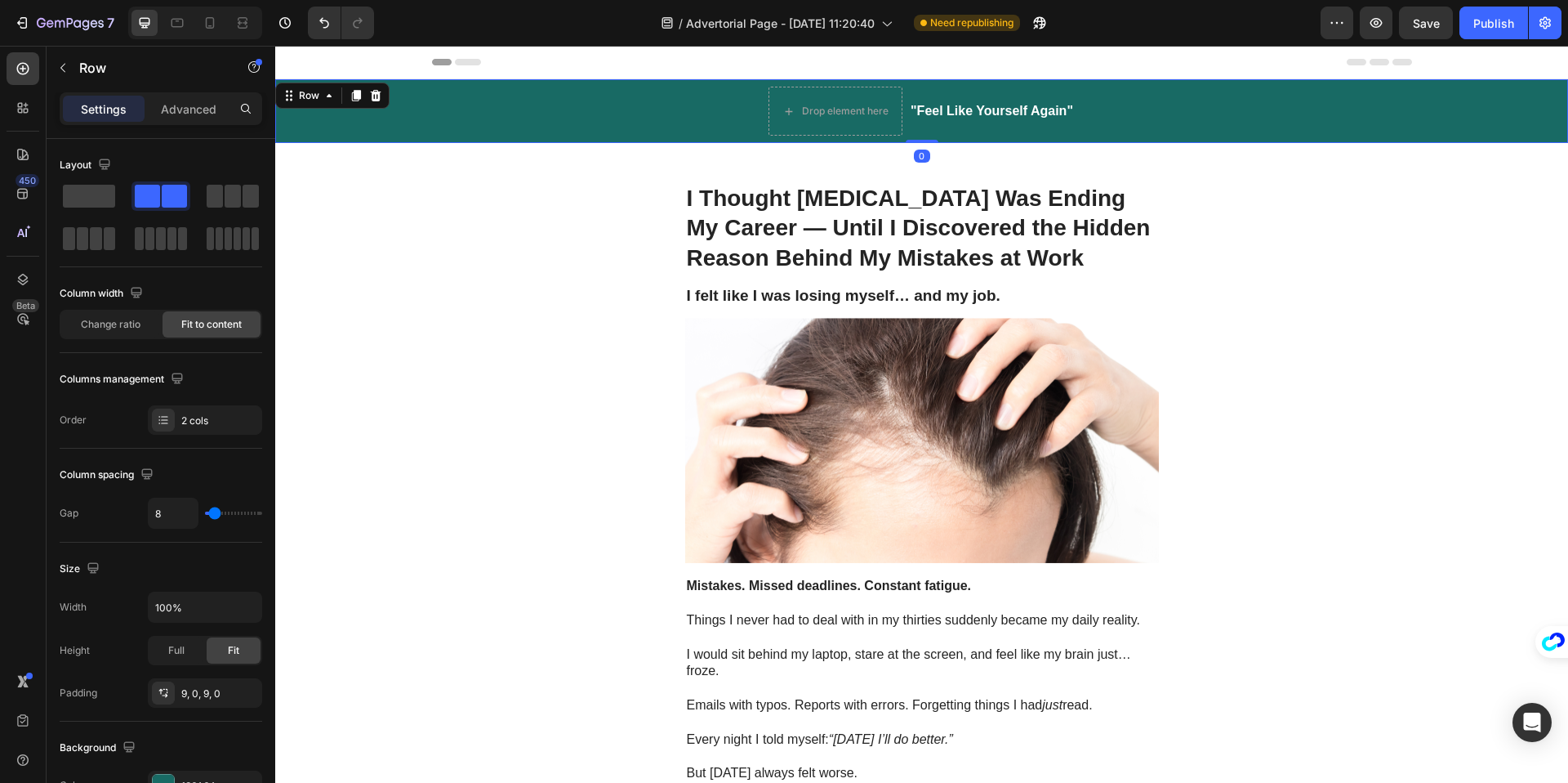
click at [1107, 122] on div "Drop element here "Feel Like Yourself Again" Heading Row 0" at bounding box center [922, 111] width 1293 height 64
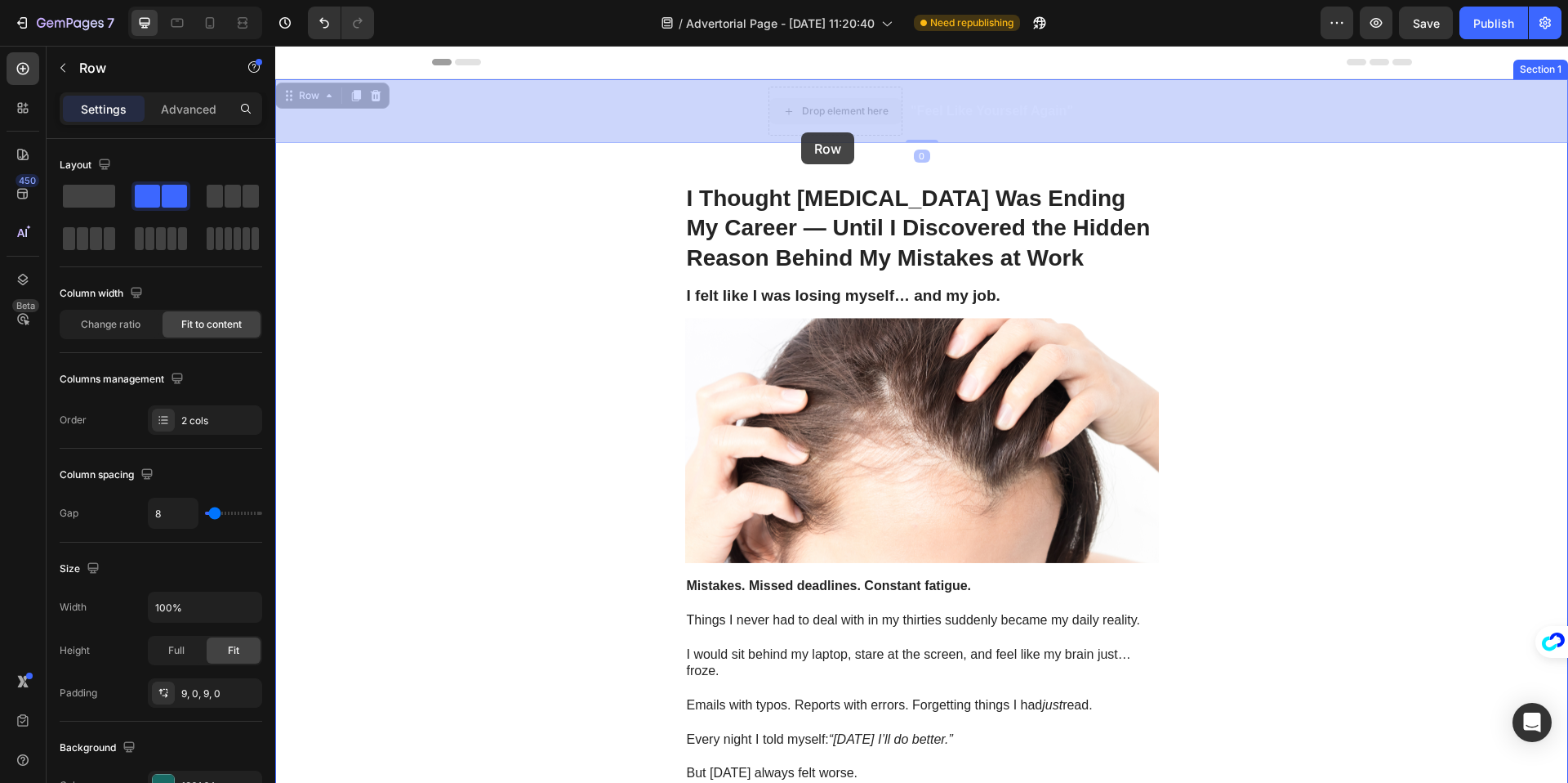
drag, startPoint x: 879, startPoint y: 129, endPoint x: 801, endPoint y: 132, distance: 78.1
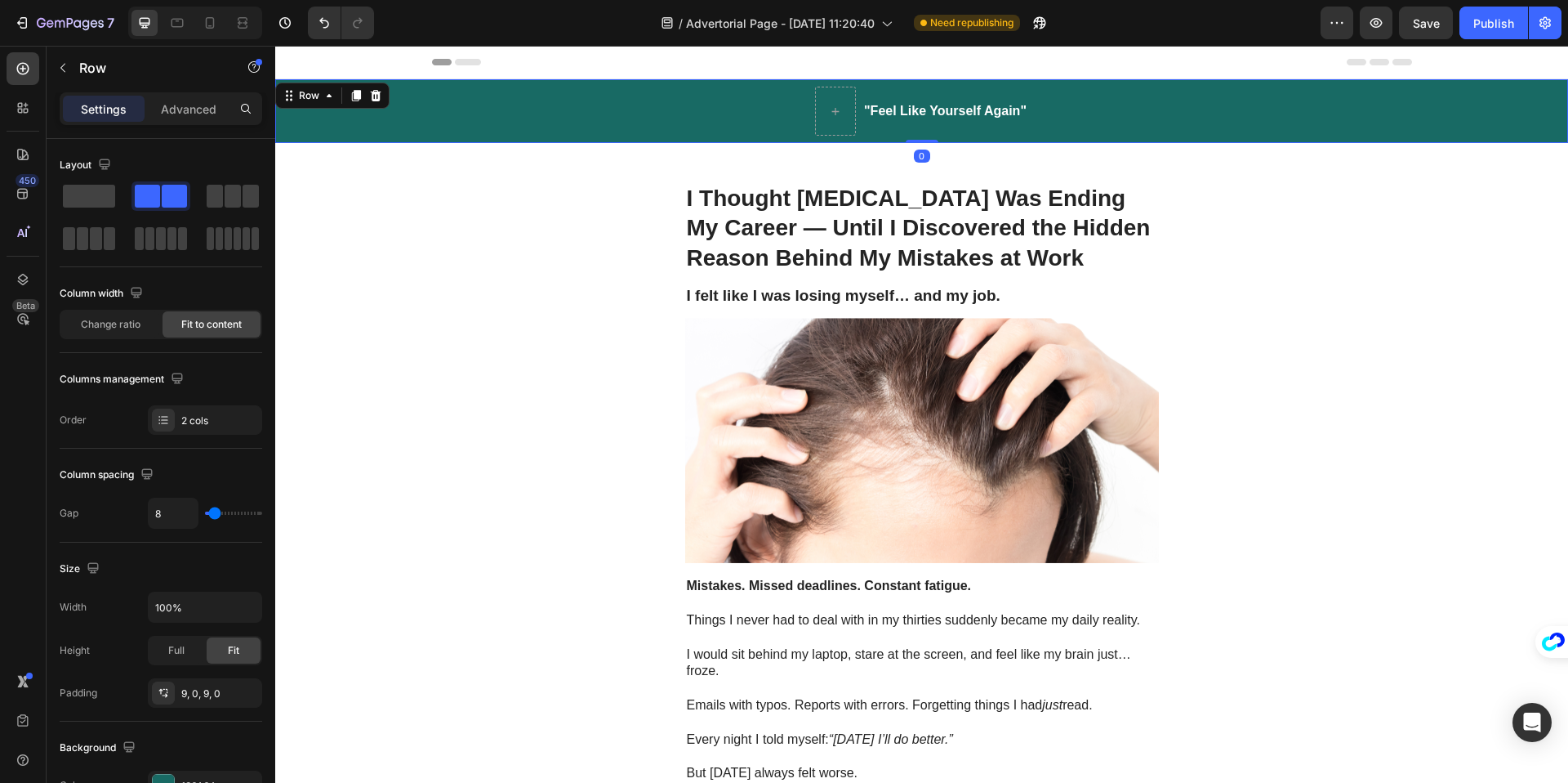
click at [692, 117] on div ""Feel Like Yourself Again" Heading Row 0" at bounding box center [922, 111] width 1293 height 64
click at [982, 112] on p ""Feel Like Yourself Again"" at bounding box center [945, 111] width 163 height 17
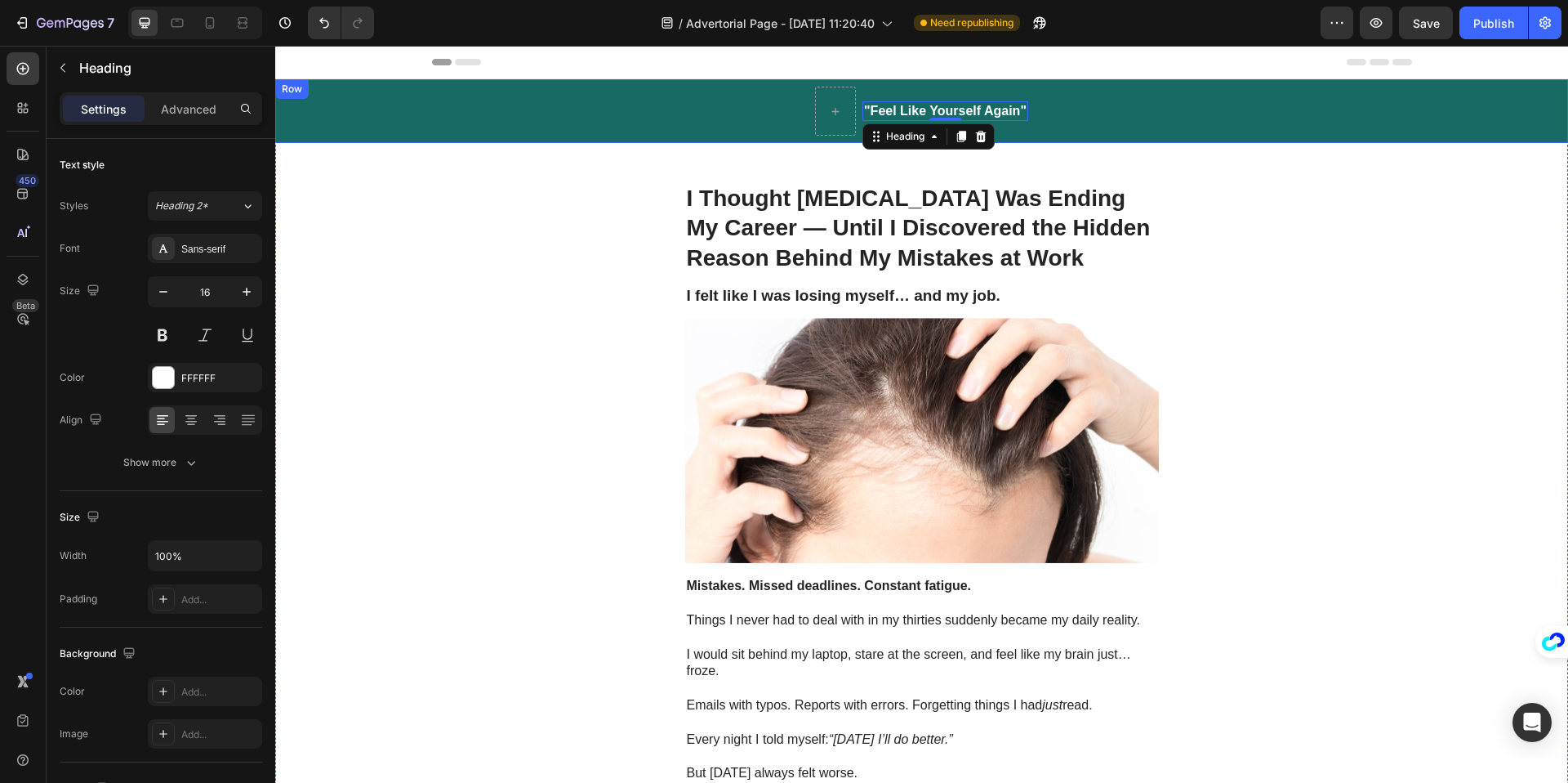
click at [776, 97] on div ""Feel Like Yourself Again" Heading 0 Row" at bounding box center [922, 111] width 1293 height 64
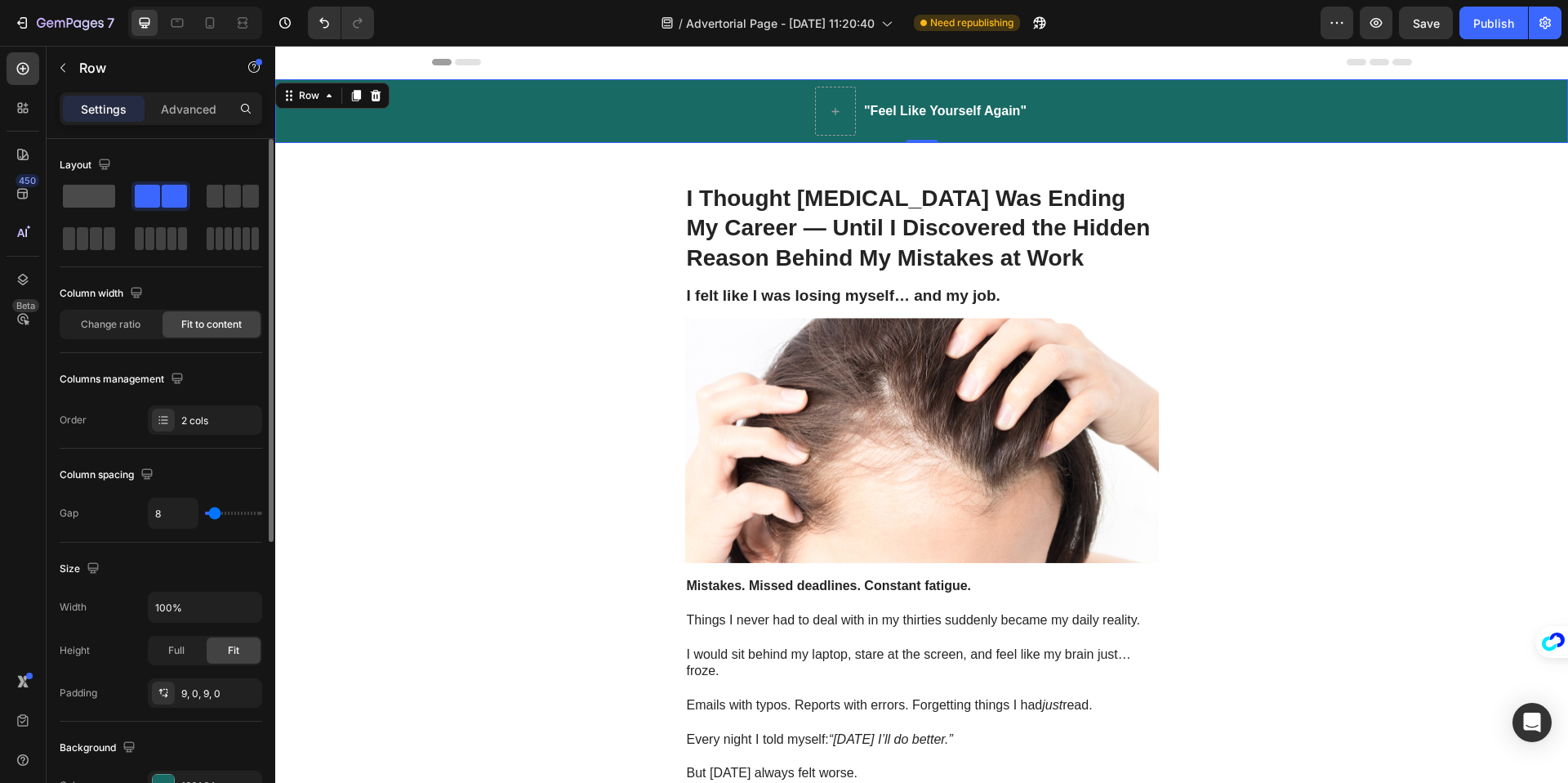
click at [87, 203] on span at bounding box center [88, 196] width 52 height 23
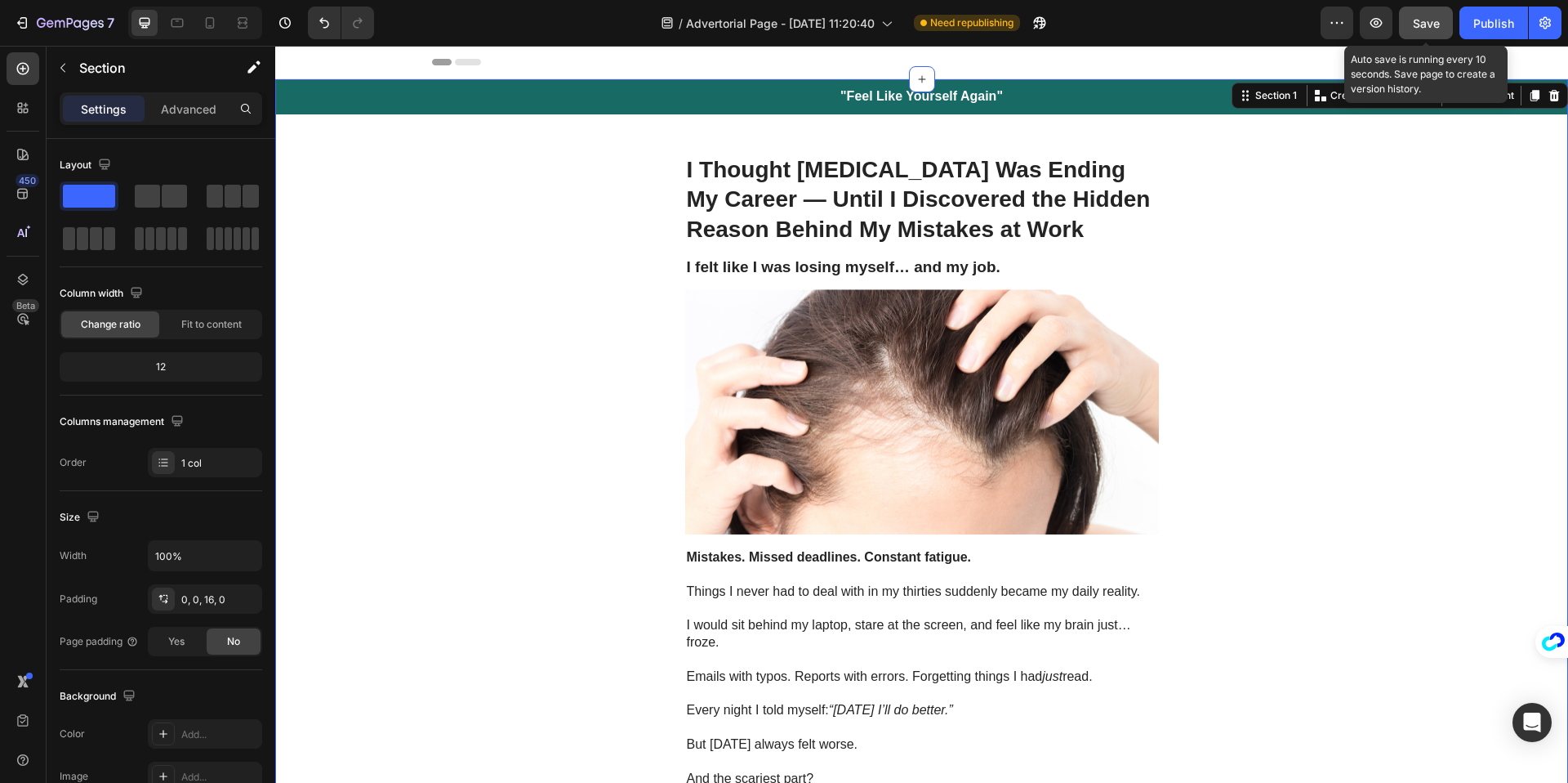
click at [1407, 23] on button "Save" at bounding box center [1426, 22] width 54 height 33
click at [1427, 26] on span "Save" at bounding box center [1426, 23] width 27 height 14
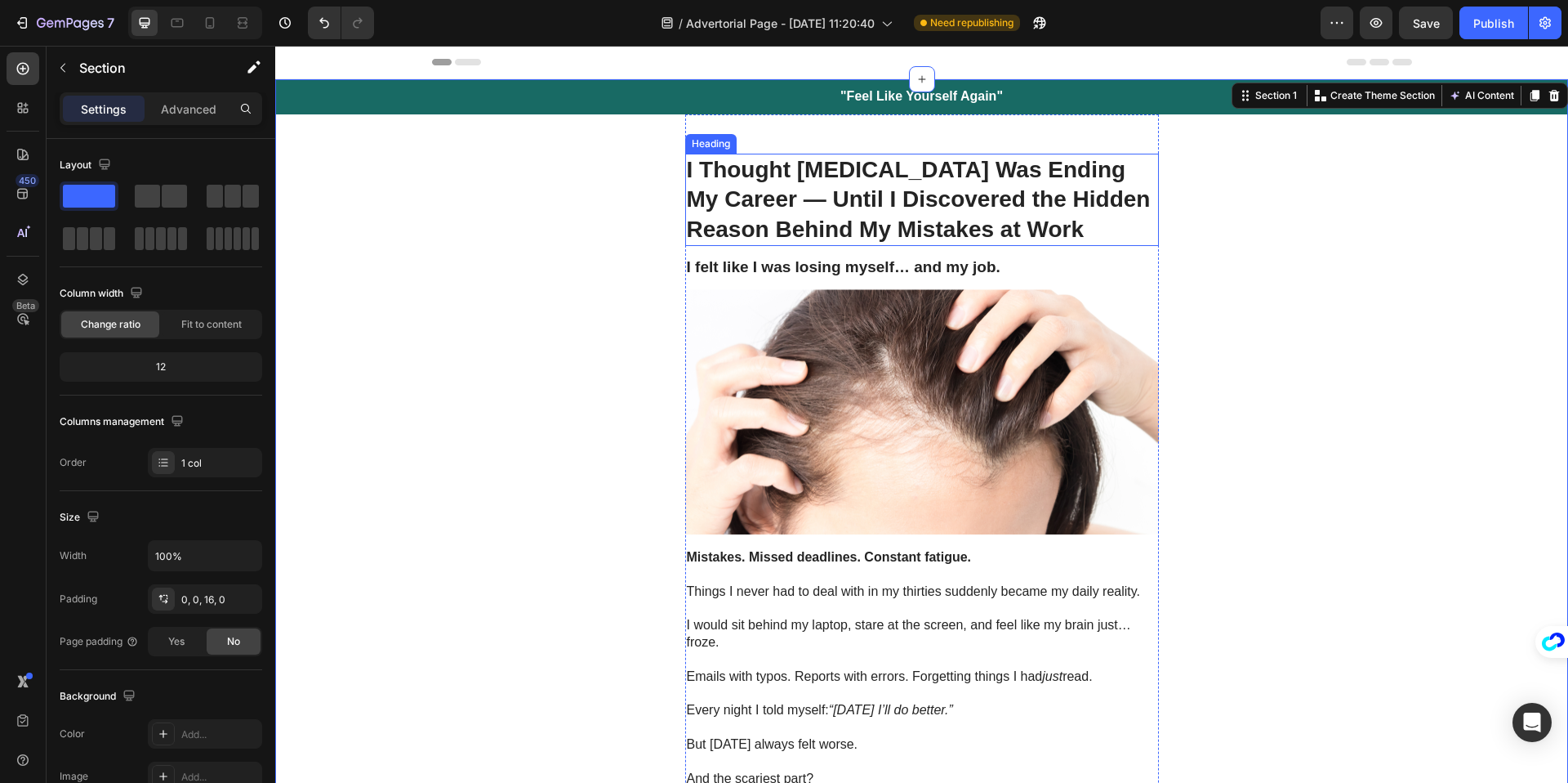
drag, startPoint x: 914, startPoint y: 171, endPoint x: 818, endPoint y: 130, distance: 104.4
click at [913, 171] on strong "I Thought [MEDICAL_DATA] Was Ending My Career — Until I Discovered the Hidden R…" at bounding box center [919, 199] width 463 height 85
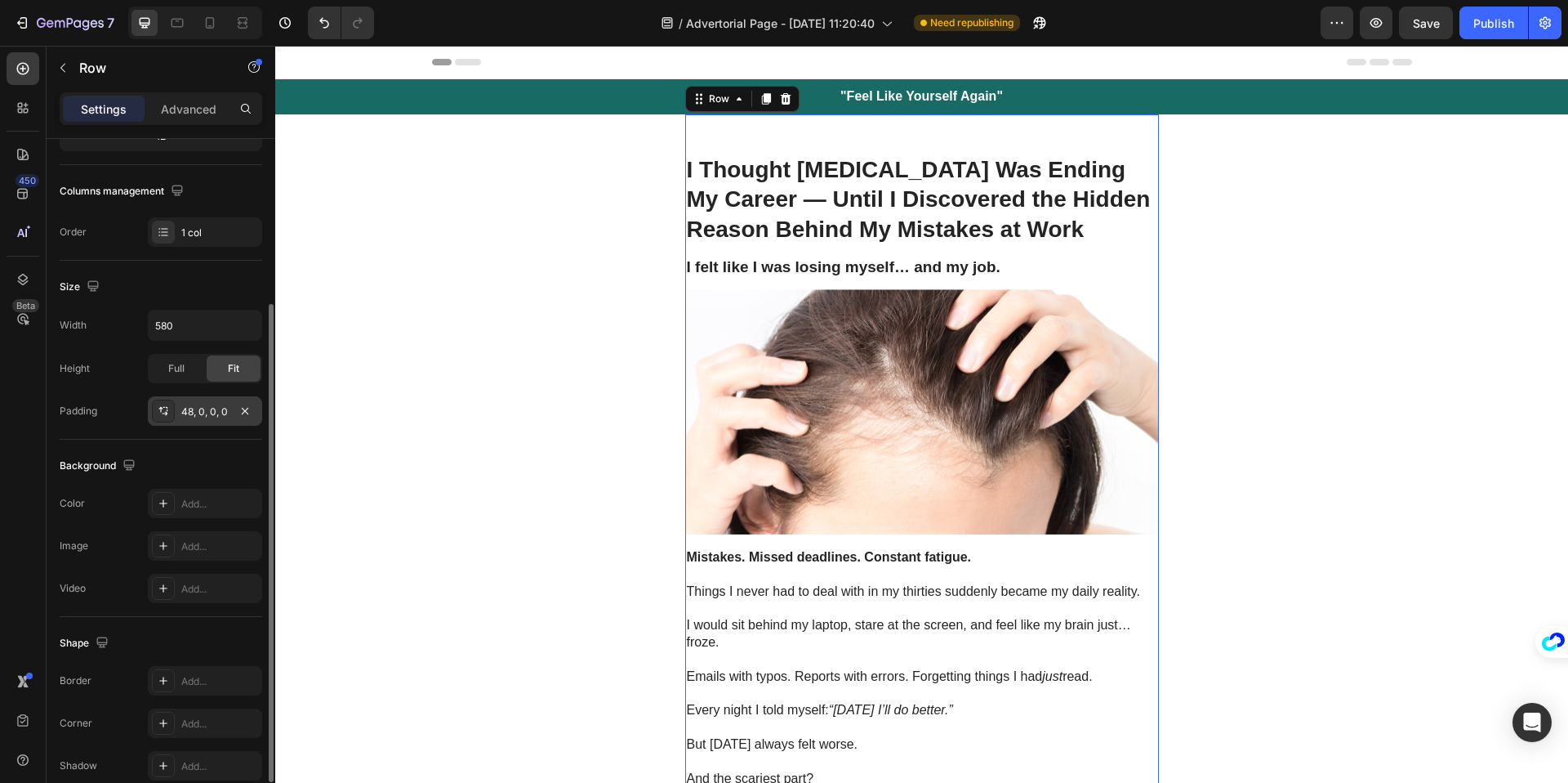
scroll to position [235, 0]
click at [190, 411] on div "48, 0, 0, 0" at bounding box center [205, 407] width 48 height 15
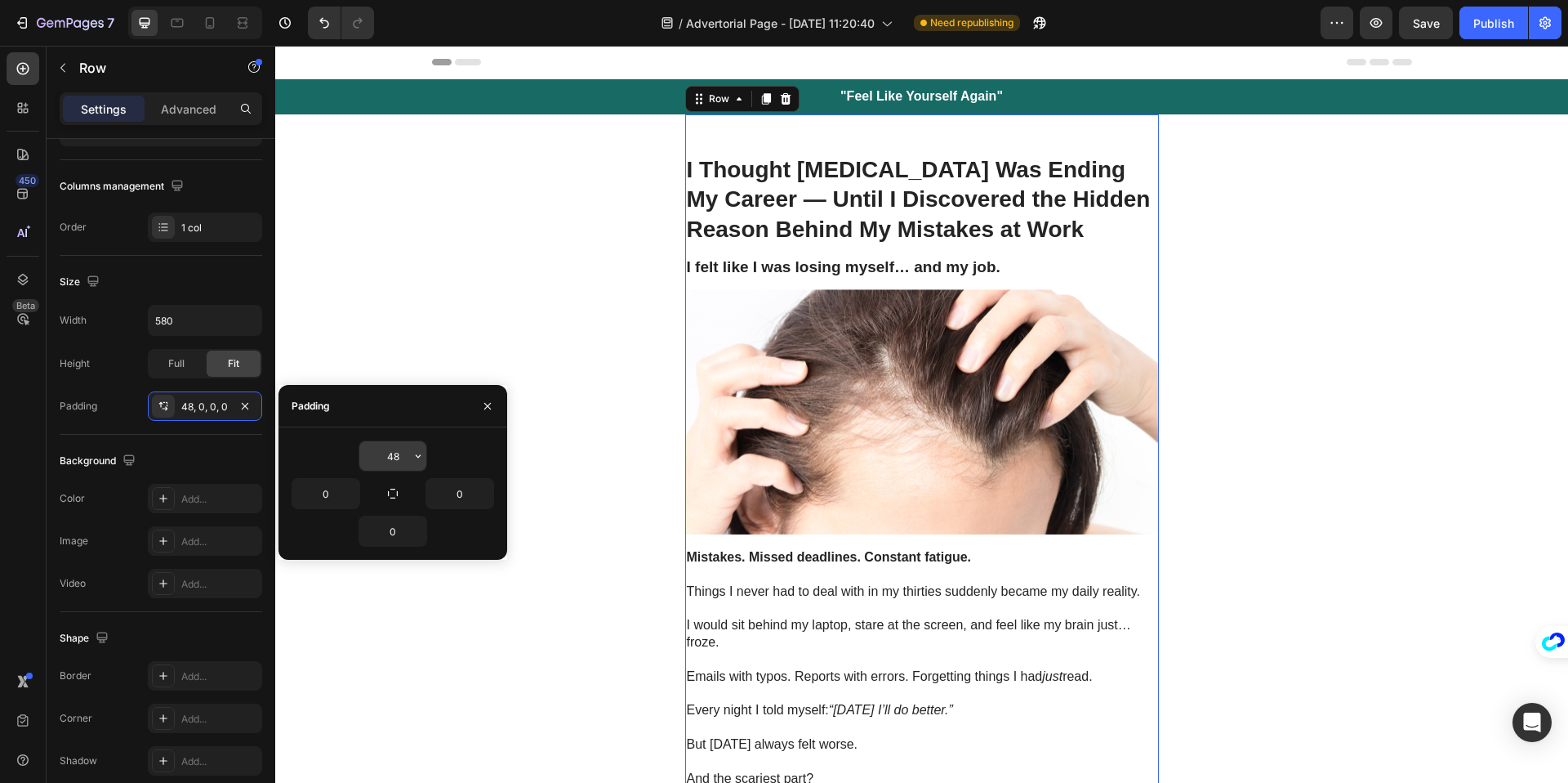
click at [400, 456] on input "48" at bounding box center [393, 456] width 67 height 29
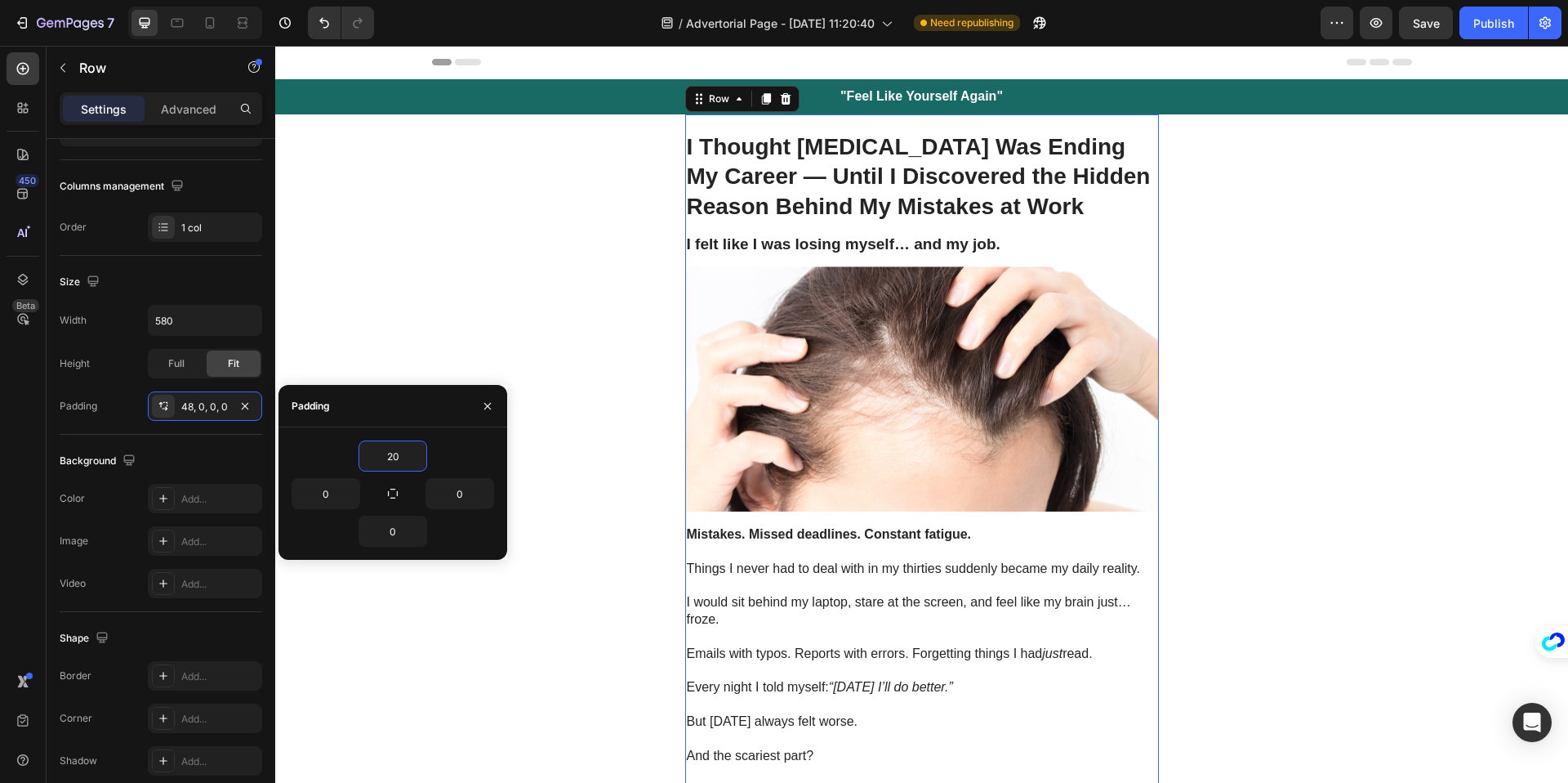
type input "20"
click at [477, 443] on div "20" at bounding box center [393, 456] width 203 height 31
click at [1421, 18] on span "Save" at bounding box center [1426, 23] width 27 height 14
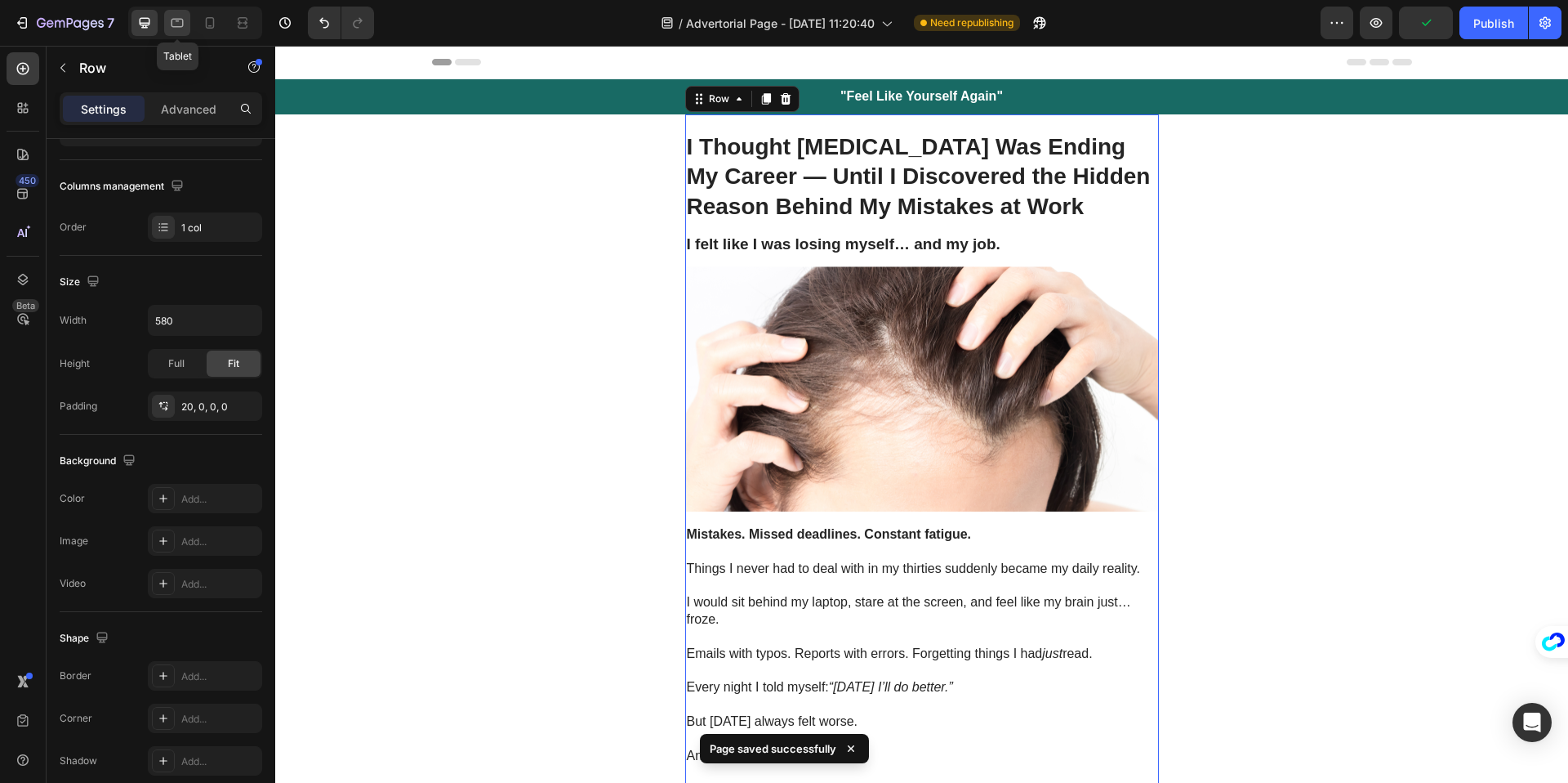
click at [176, 21] on icon at bounding box center [178, 23] width 12 height 9
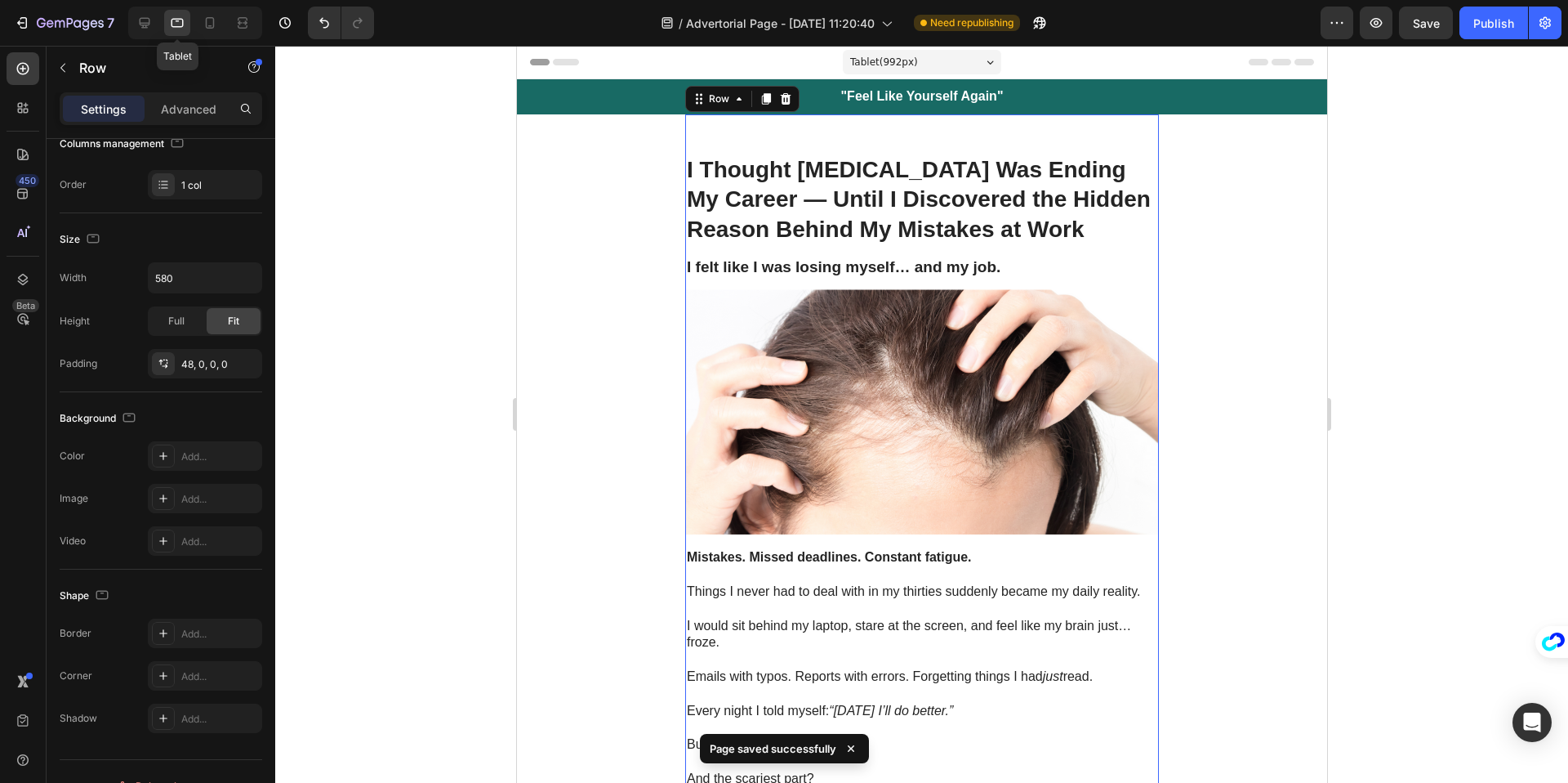
scroll to position [12, 0]
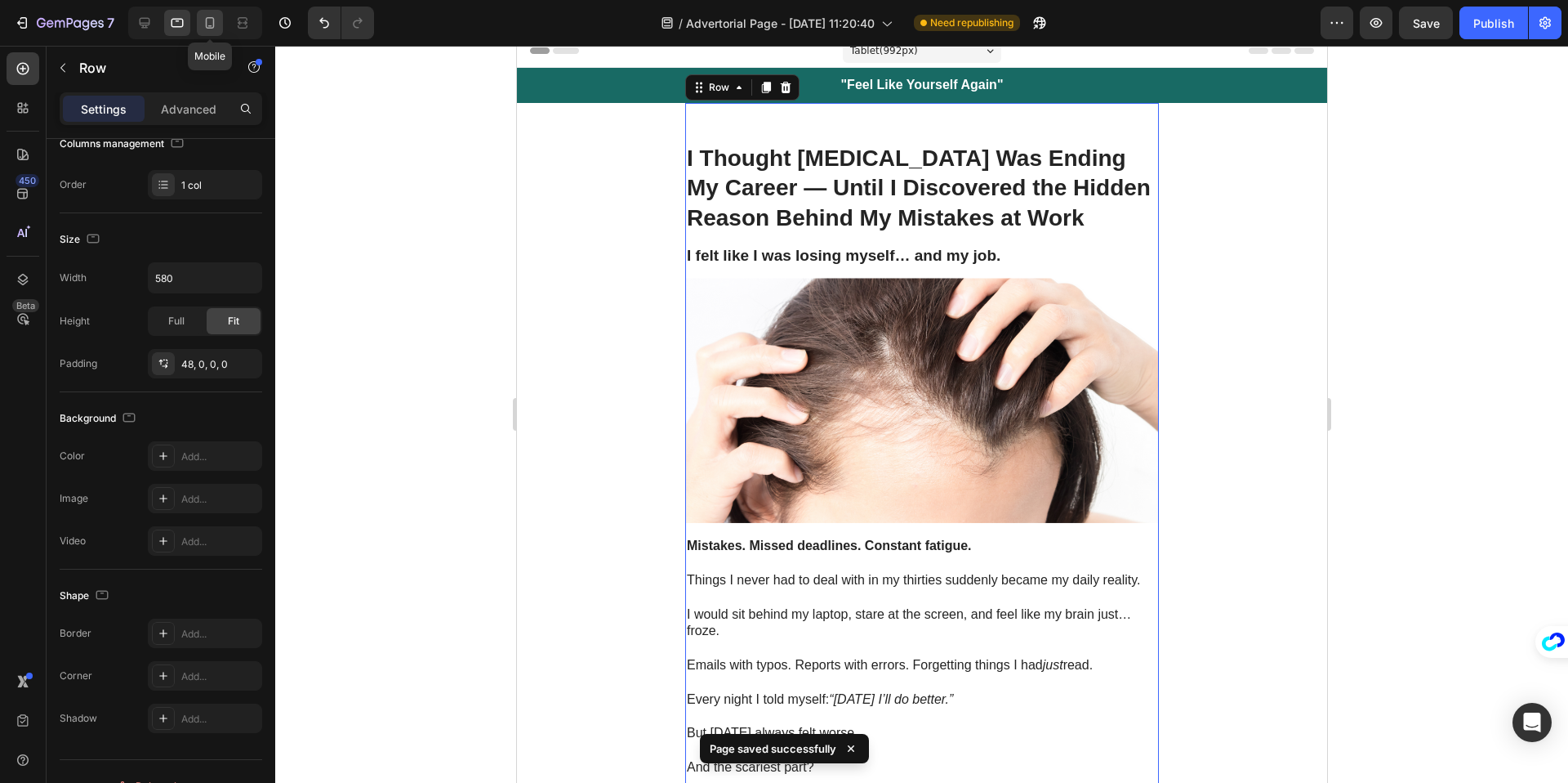
click at [202, 19] on icon at bounding box center [210, 23] width 16 height 16
type input "100%"
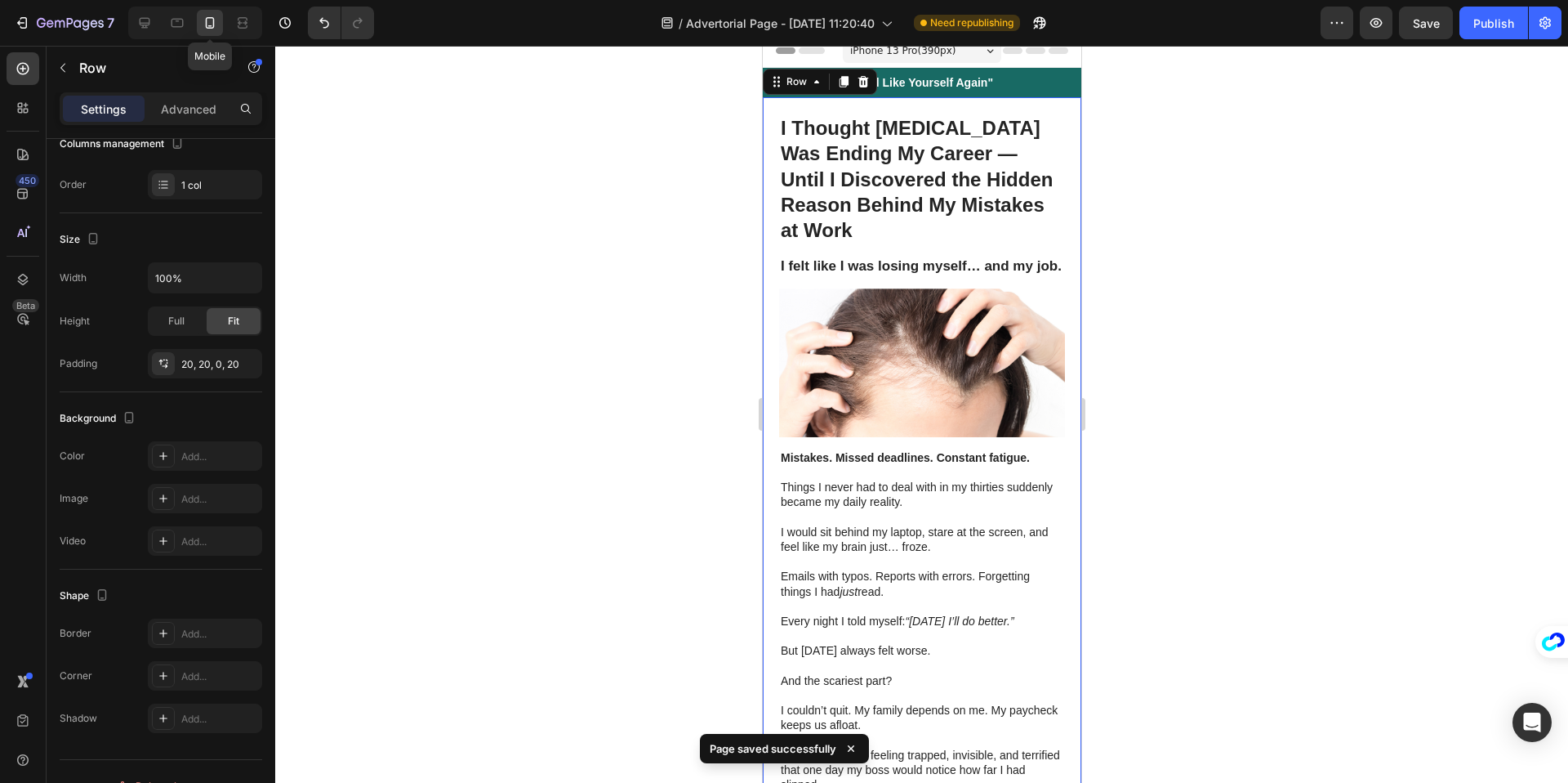
scroll to position [5, 0]
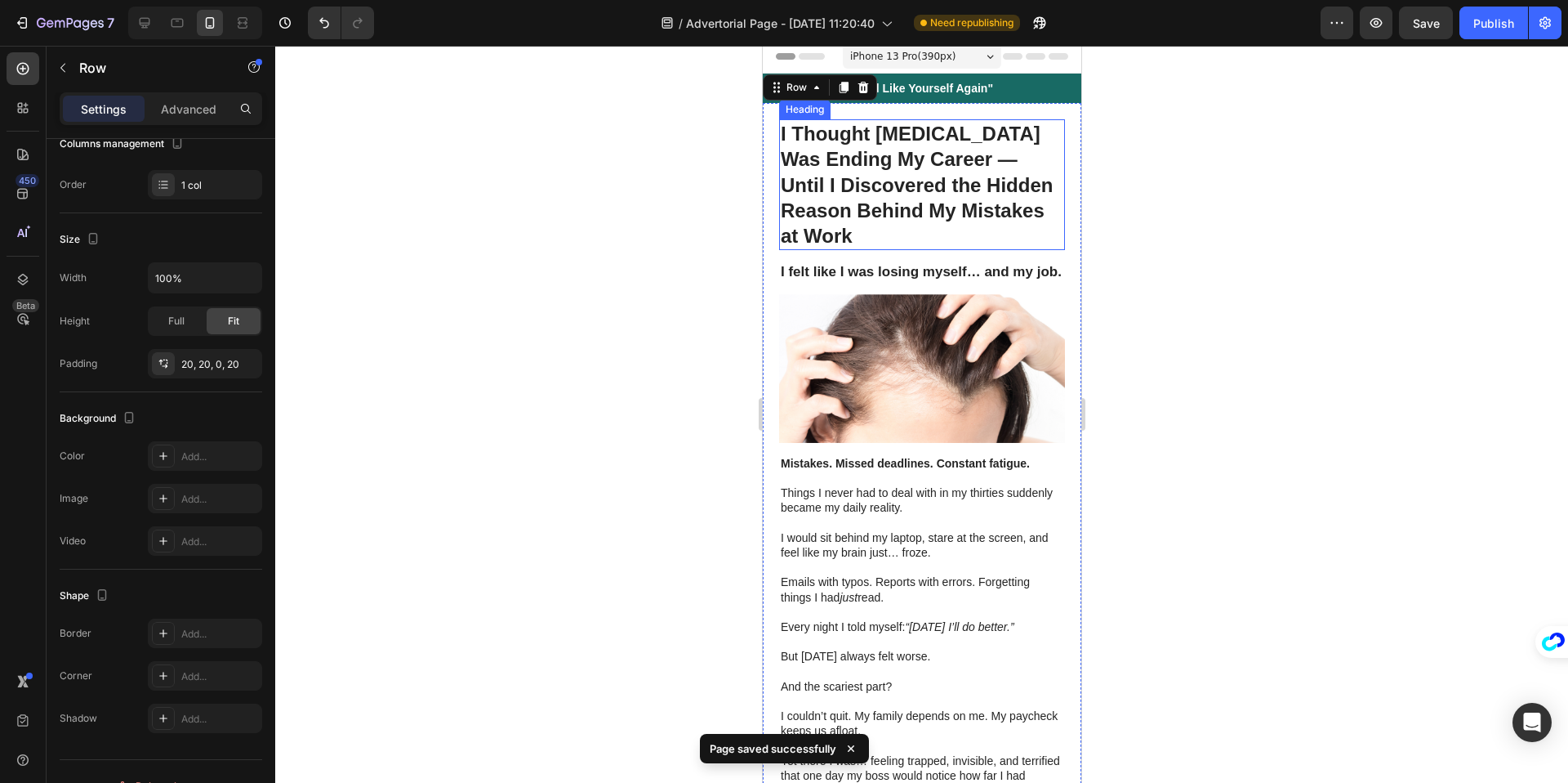
drag, startPoint x: 1240, startPoint y: 203, endPoint x: 1203, endPoint y: 197, distance: 37.5
click at [1241, 203] on div at bounding box center [922, 414] width 1293 height 737
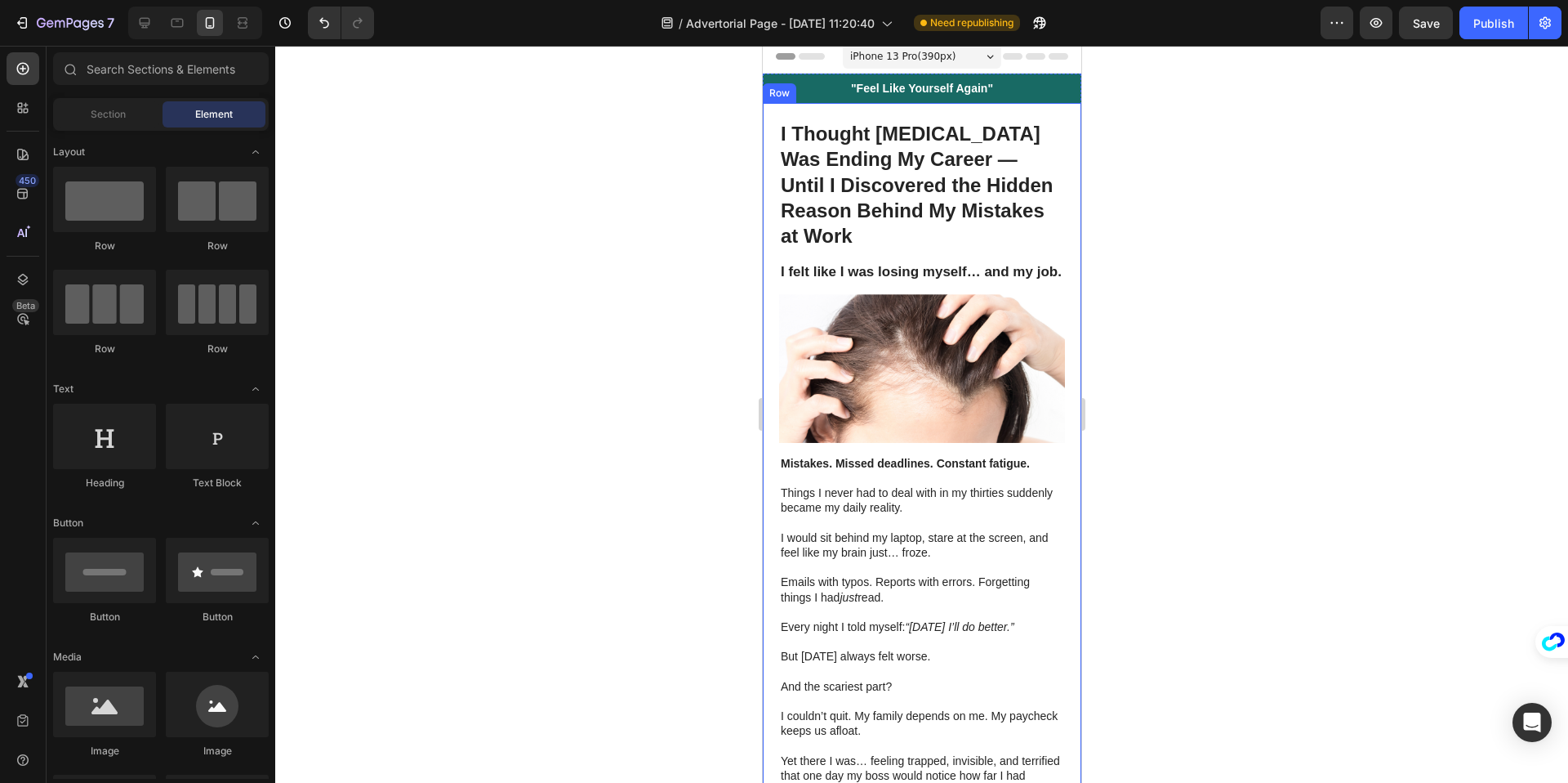
click at [1190, 187] on div at bounding box center [922, 414] width 1293 height 737
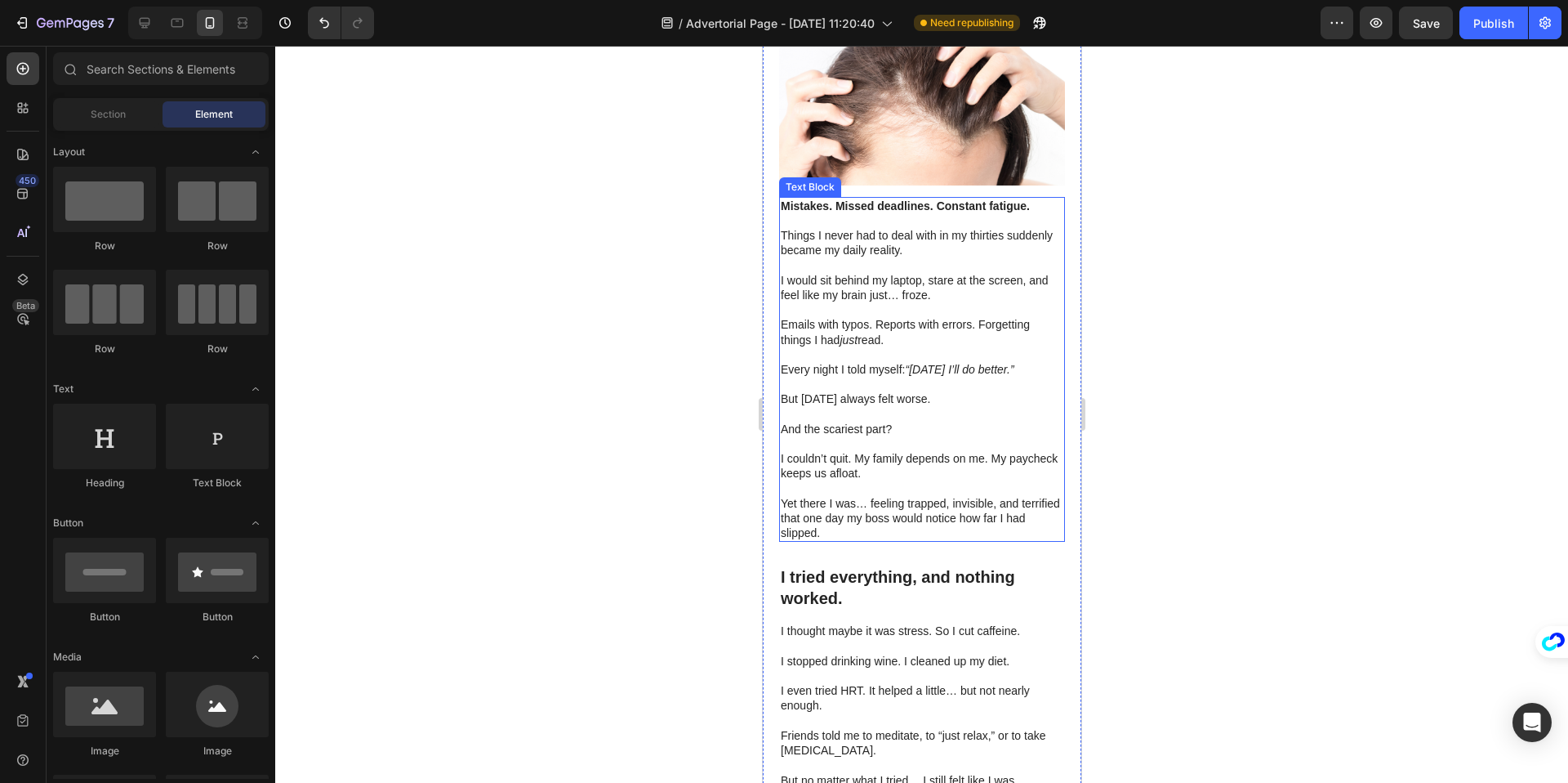
scroll to position [264, 0]
click at [1434, 22] on span "Save" at bounding box center [1426, 23] width 27 height 14
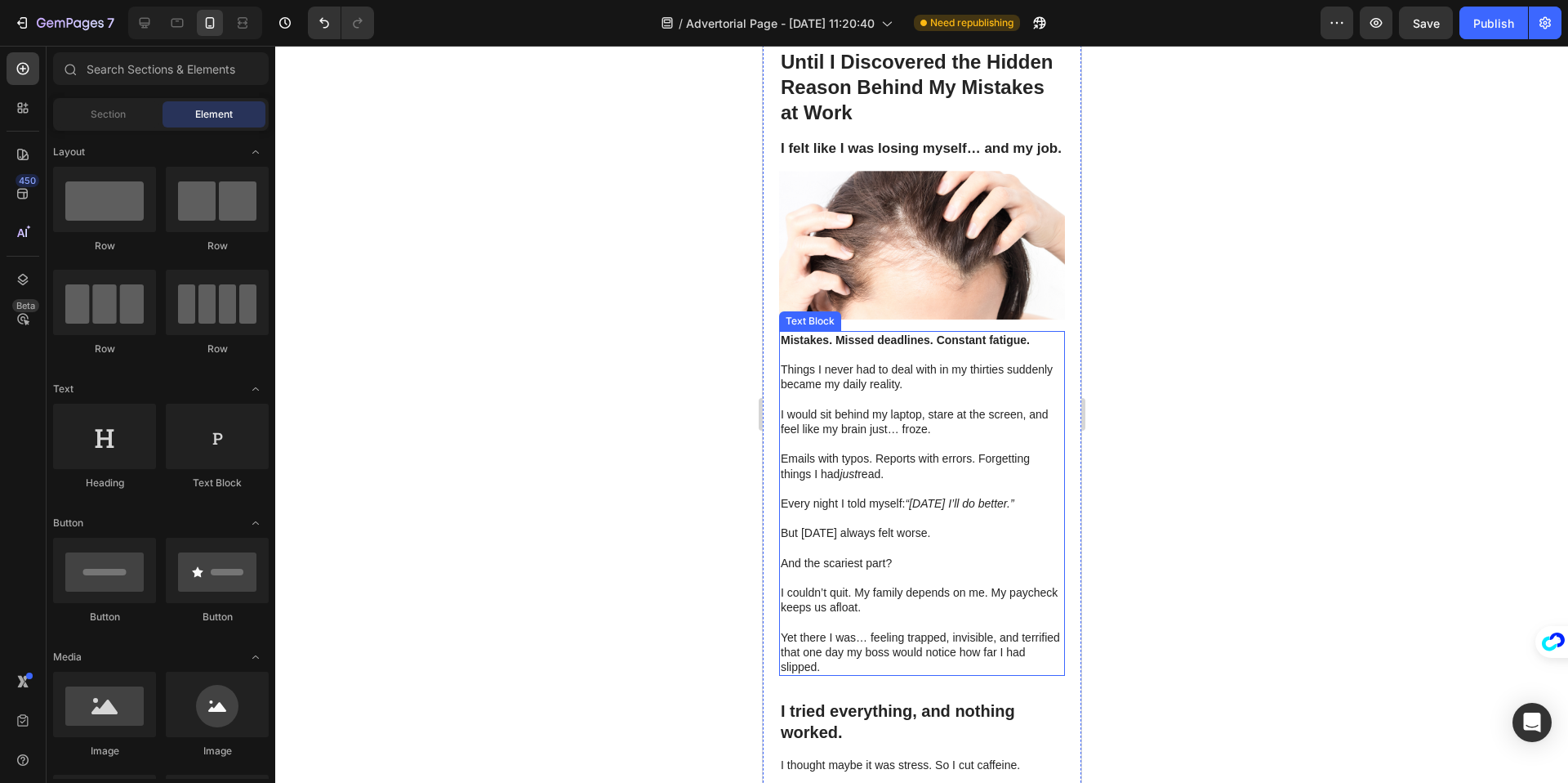
scroll to position [0, 0]
